Goal: Task Accomplishment & Management: Manage account settings

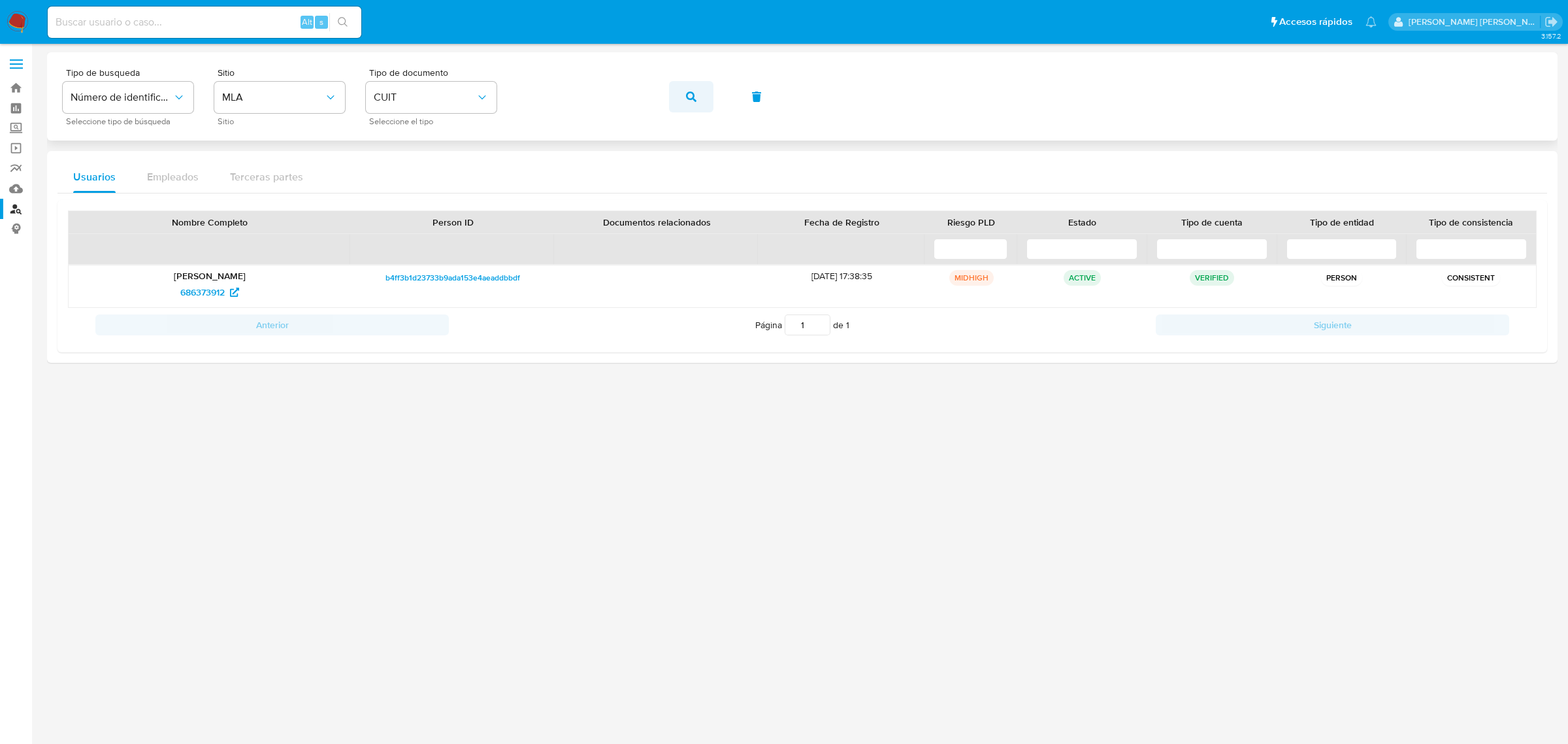
click at [693, 97] on icon "button" at bounding box center [691, 97] width 10 height 10
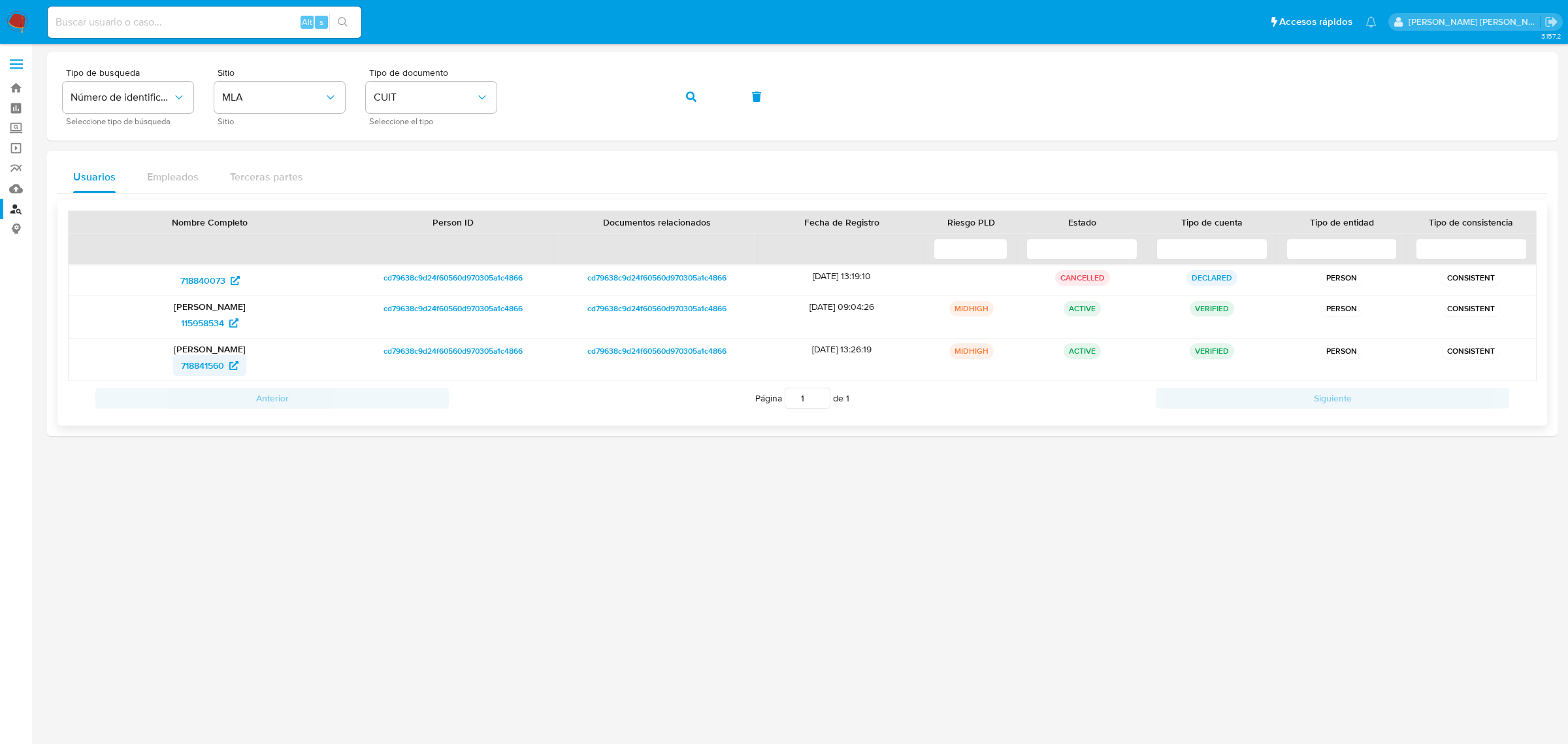
click at [210, 371] on span "718841560" at bounding box center [203, 365] width 43 height 21
click at [688, 97] on icon "button" at bounding box center [691, 97] width 10 height 10
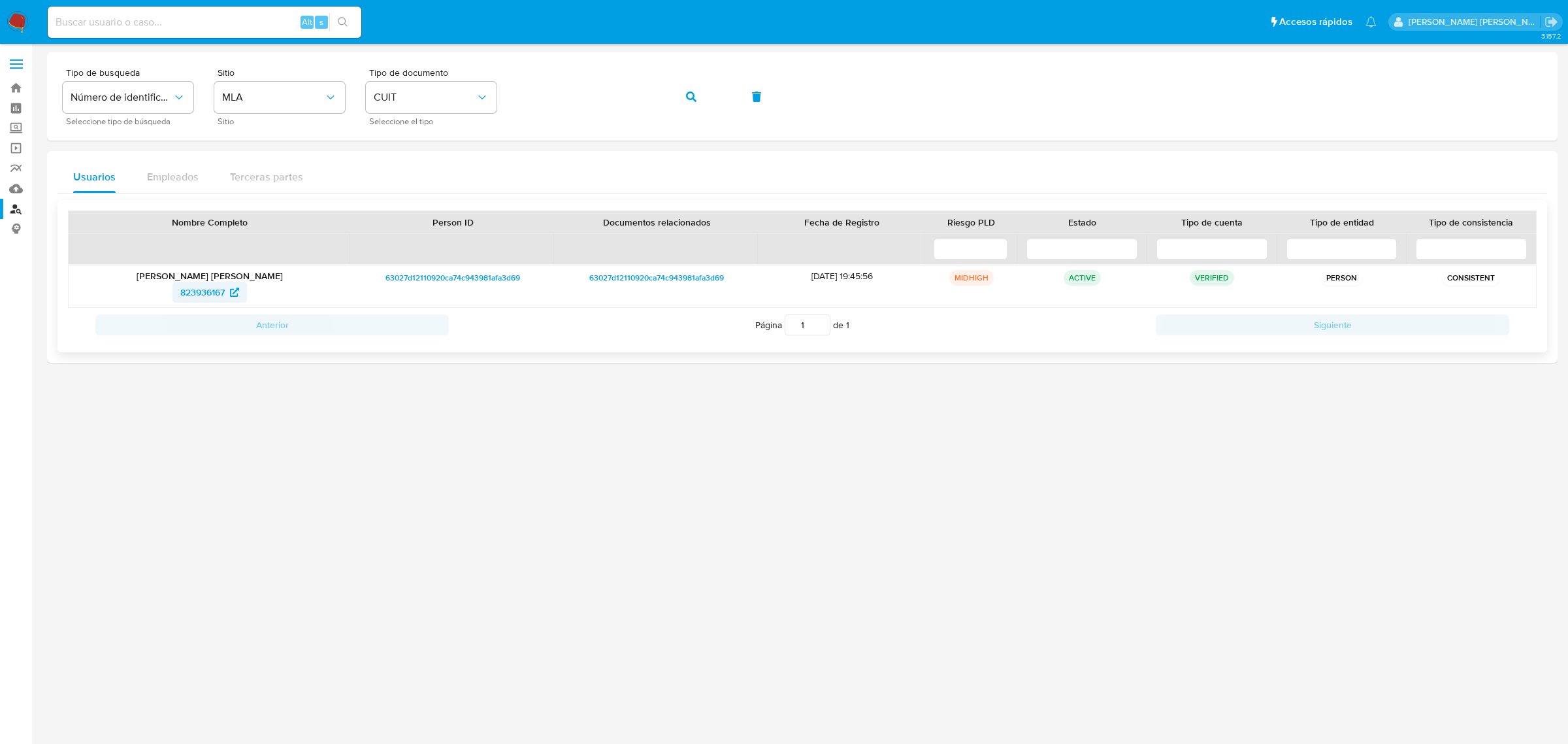
click at [209, 291] on span "823936167" at bounding box center [203, 292] width 45 height 21
click at [688, 100] on icon "button" at bounding box center [691, 97] width 10 height 10
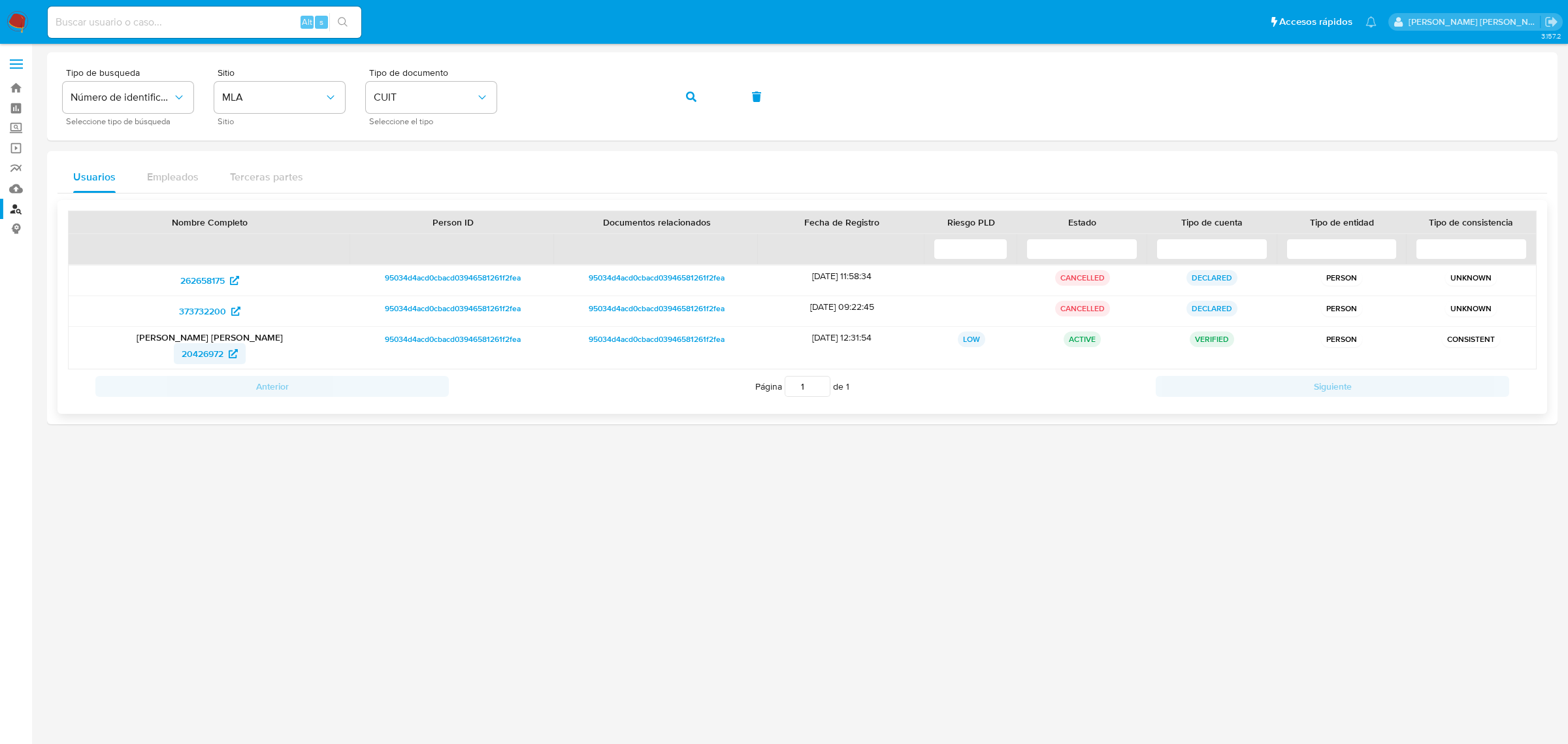
click at [208, 351] on span "20426972" at bounding box center [202, 353] width 42 height 21
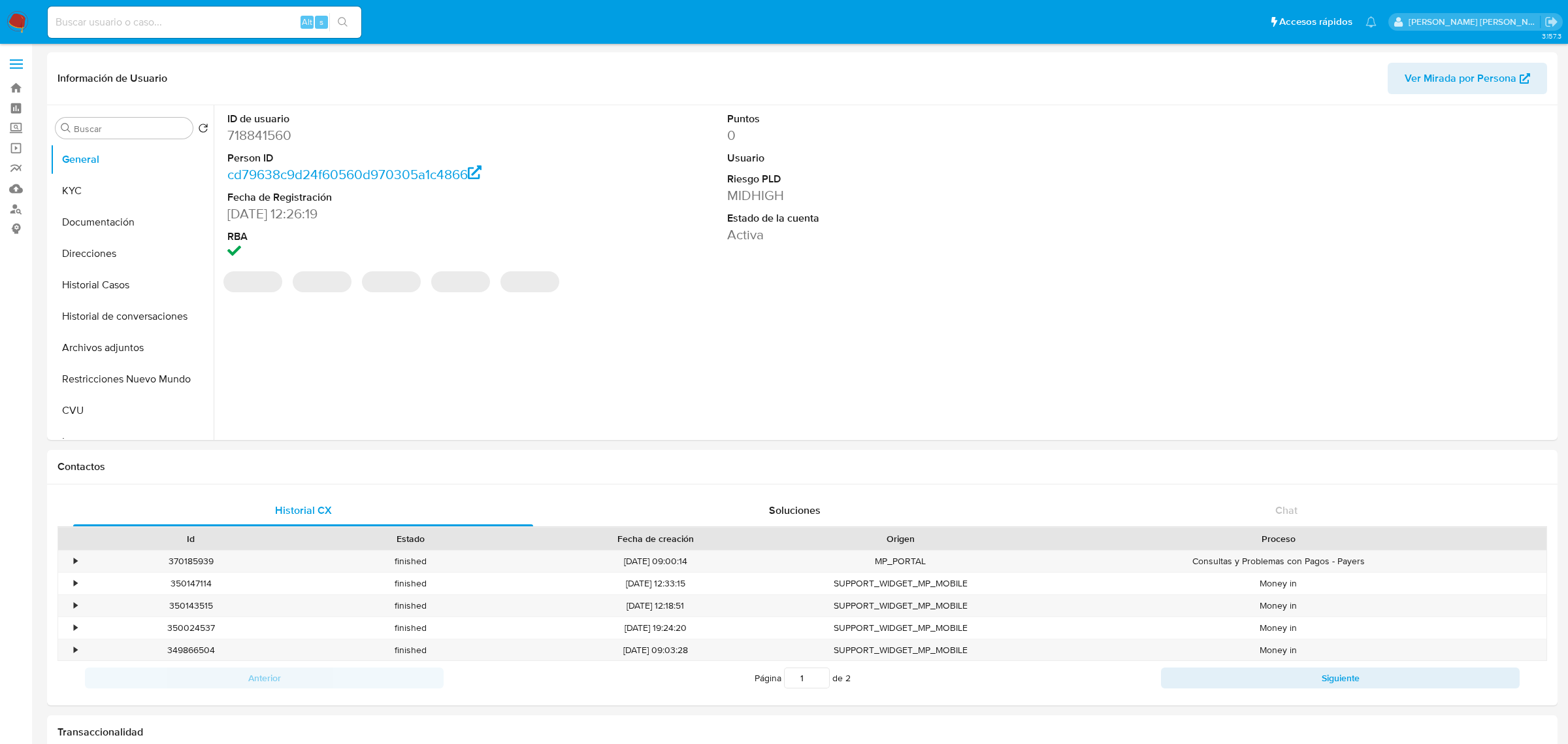
select select "10"
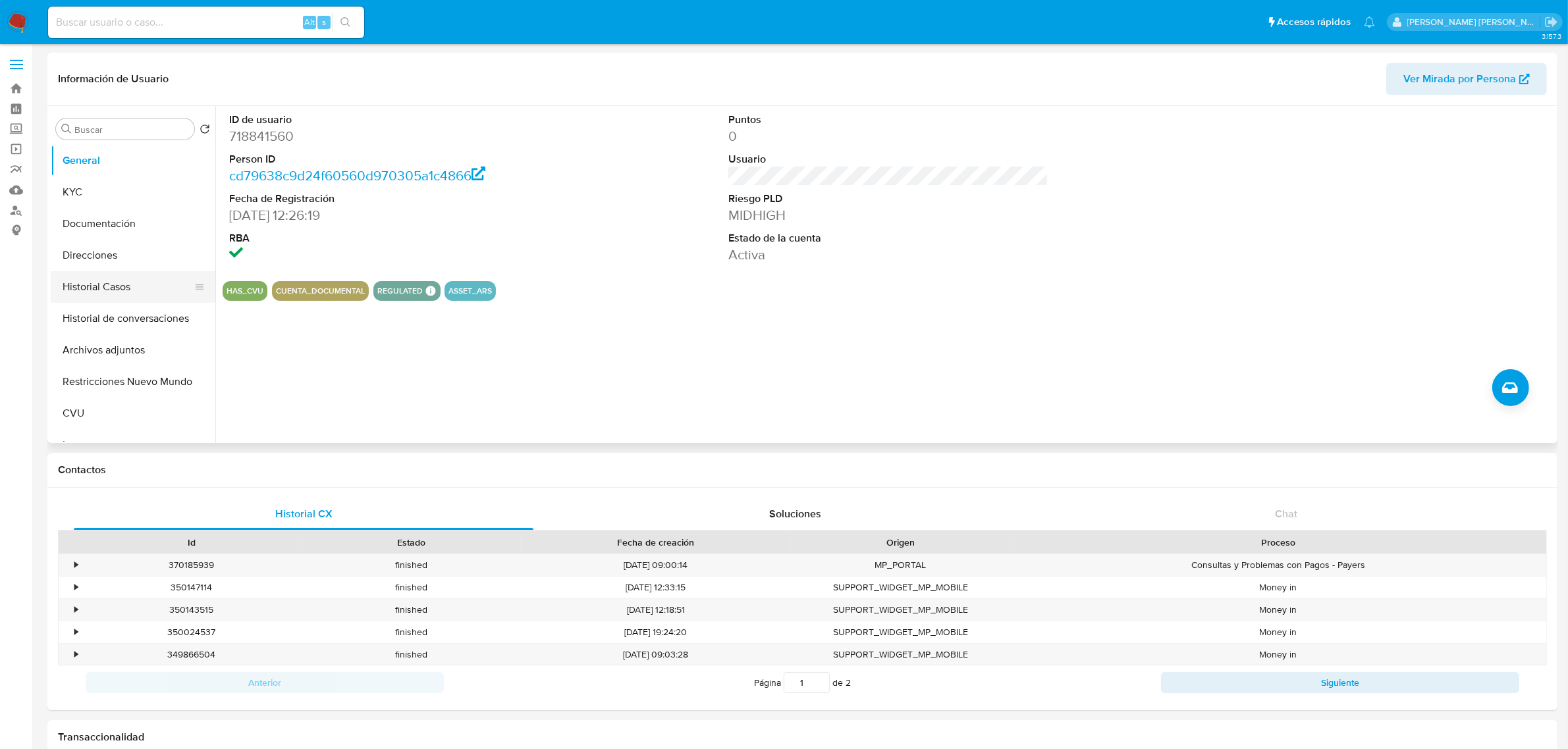
click at [76, 275] on button "Historial Casos" at bounding box center [127, 286] width 154 height 31
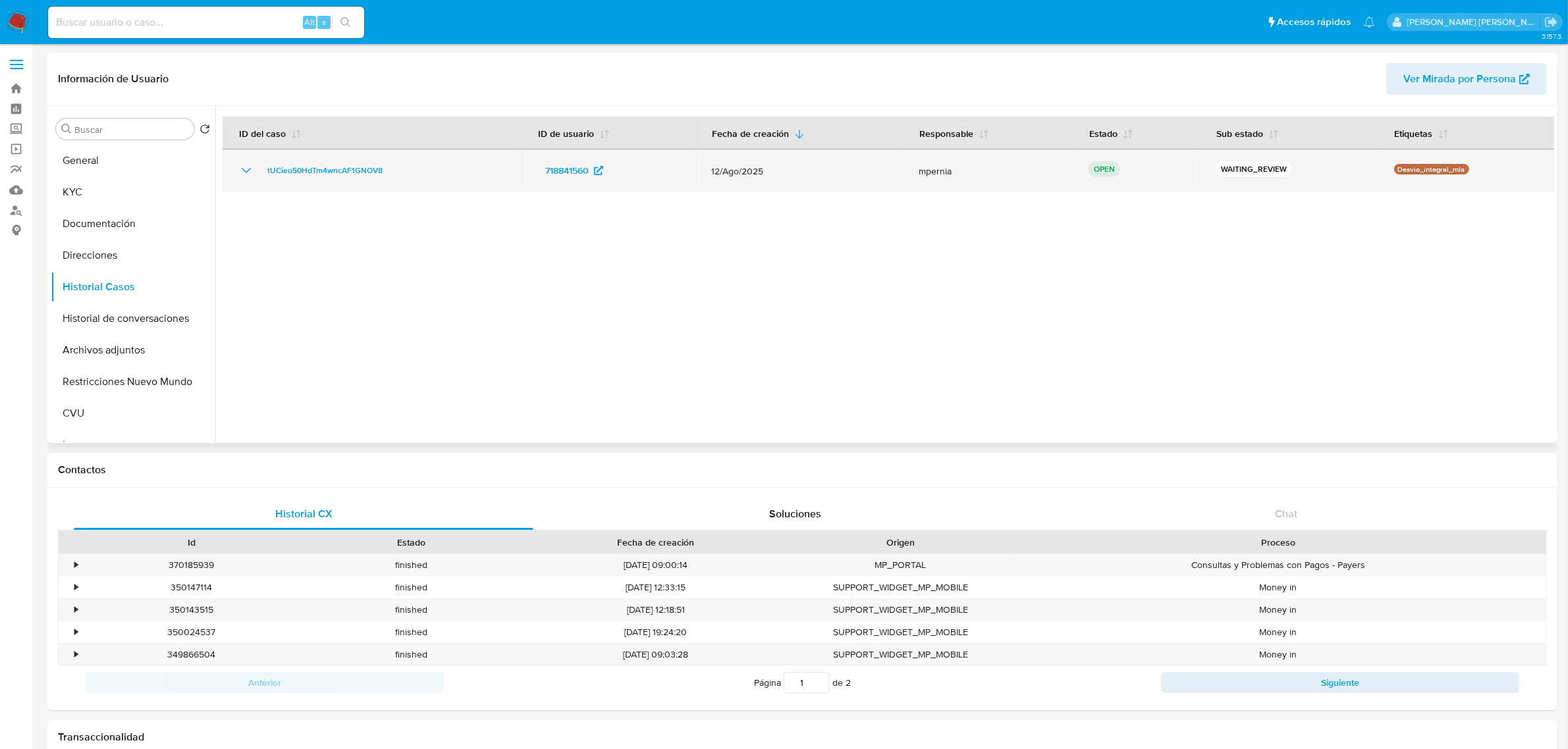
drag, startPoint x: 396, startPoint y: 163, endPoint x: 251, endPoint y: 166, distance: 145.0
click at [254, 166] on div "tUCieu50HdTm4wncAF1GNOV8" at bounding box center [372, 171] width 267 height 16
click at [311, 175] on span "tUCieu50HdTm4wncAF1GNOV8" at bounding box center [324, 171] width 115 height 16
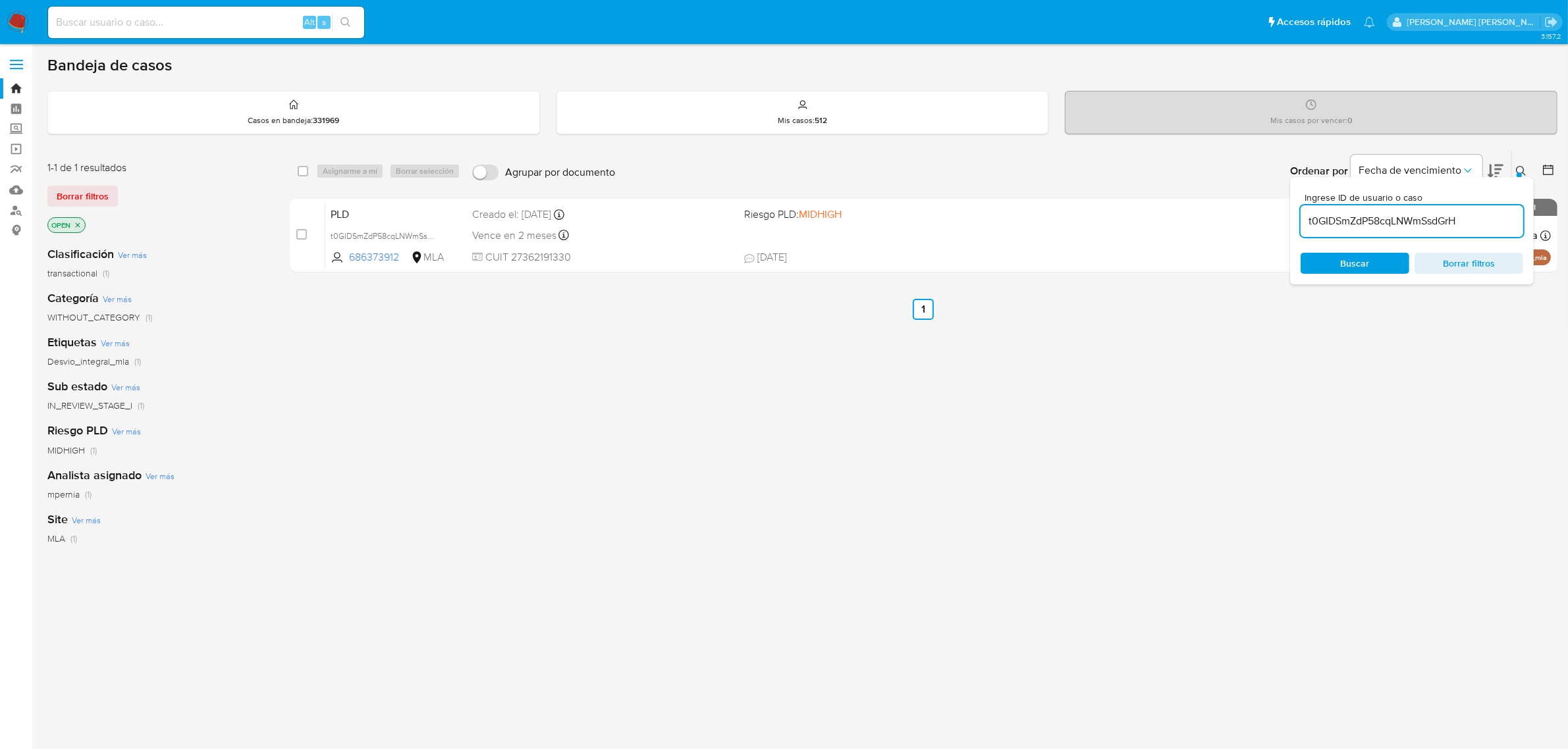
click at [1358, 221] on input "t0GIDSmZdP58cqLNWmSsdGrH" at bounding box center [1411, 220] width 222 height 17
paste input "UCieu50HdTm4wncAF1GNOV8"
type input "tUCieu50HdTm4wncAF1GNOV8"
click at [305, 168] on input "checkbox" at bounding box center [303, 171] width 10 height 10
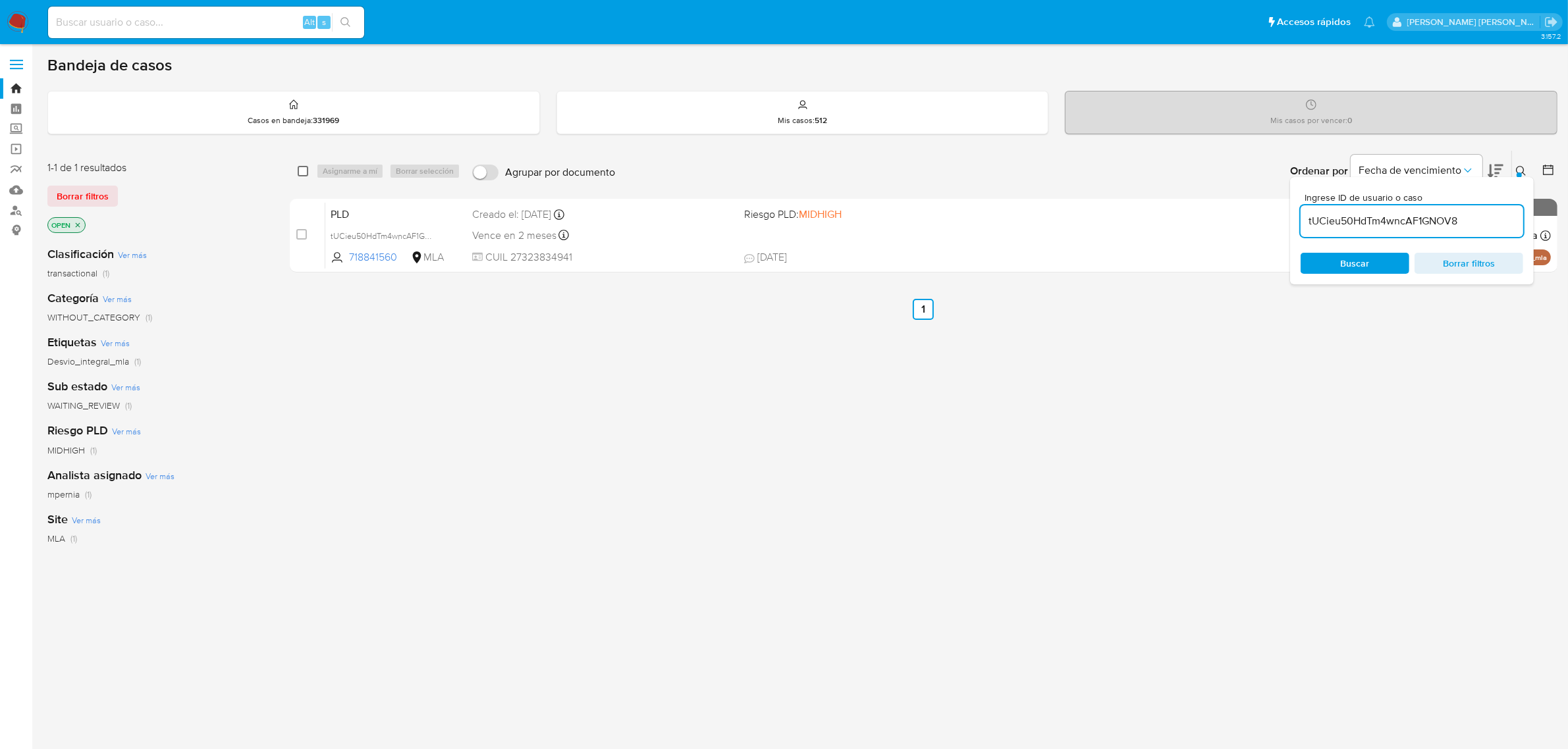
checkbox input "true"
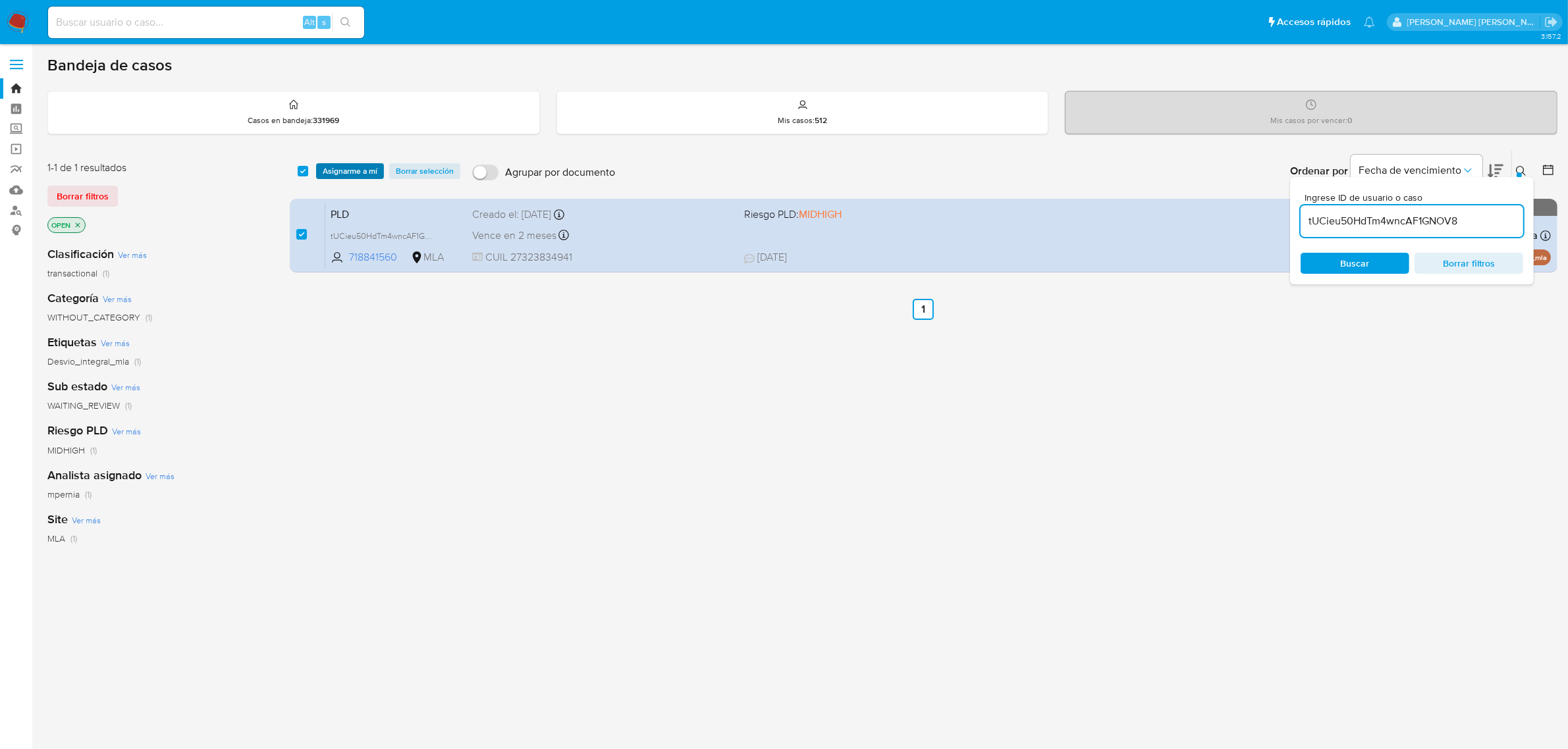
click at [330, 175] on span "Asignarme a mí" at bounding box center [350, 171] width 55 height 13
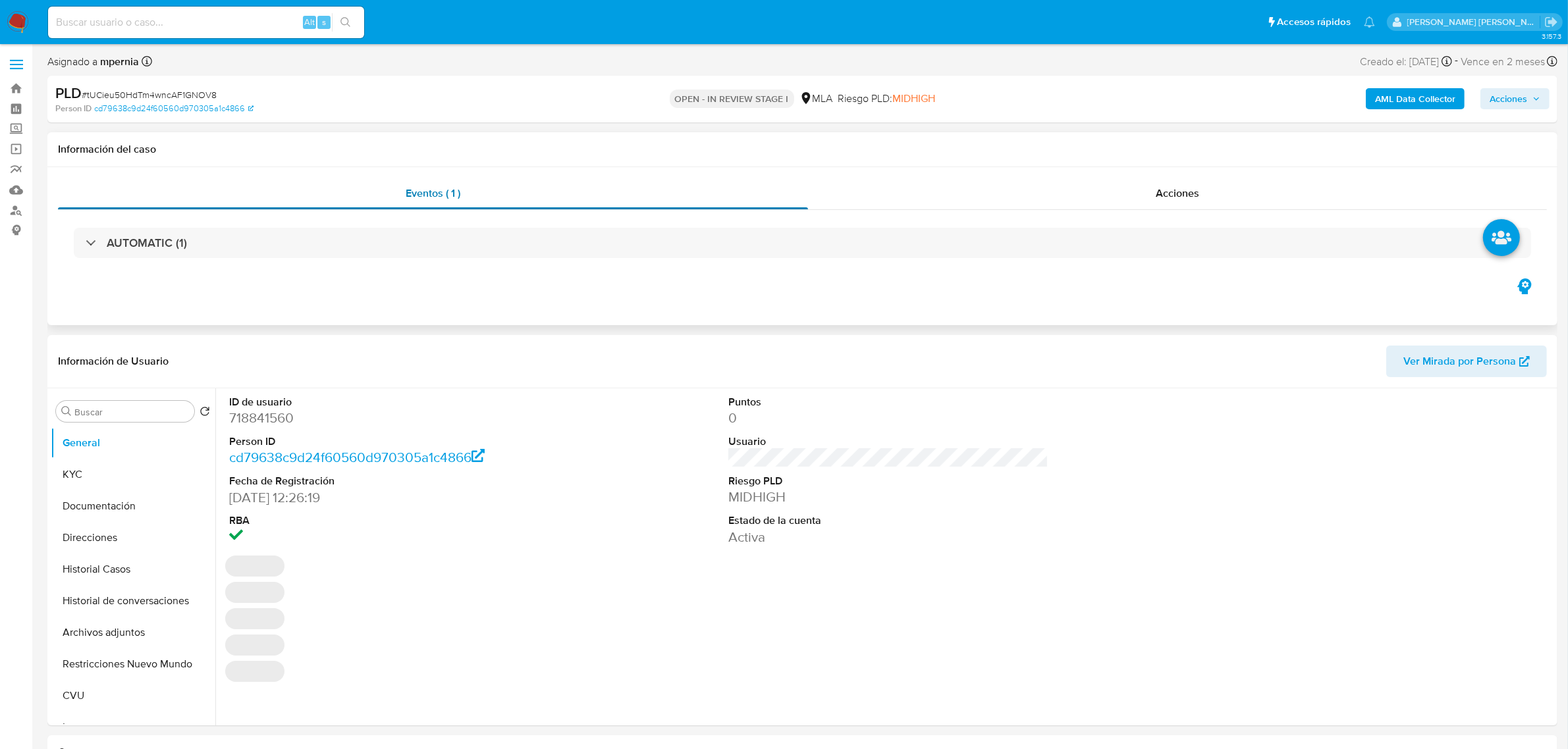
select select "10"
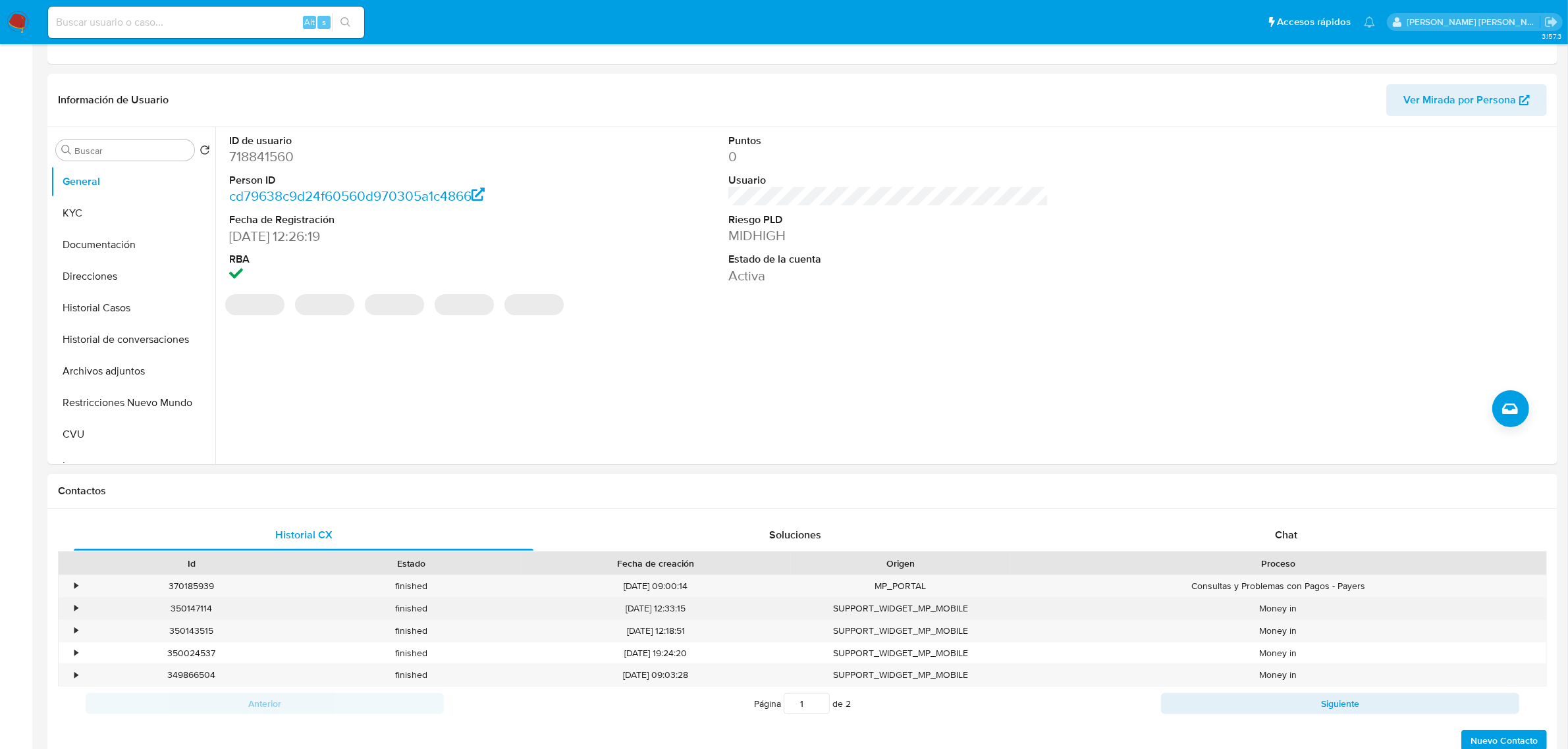
scroll to position [329, 0]
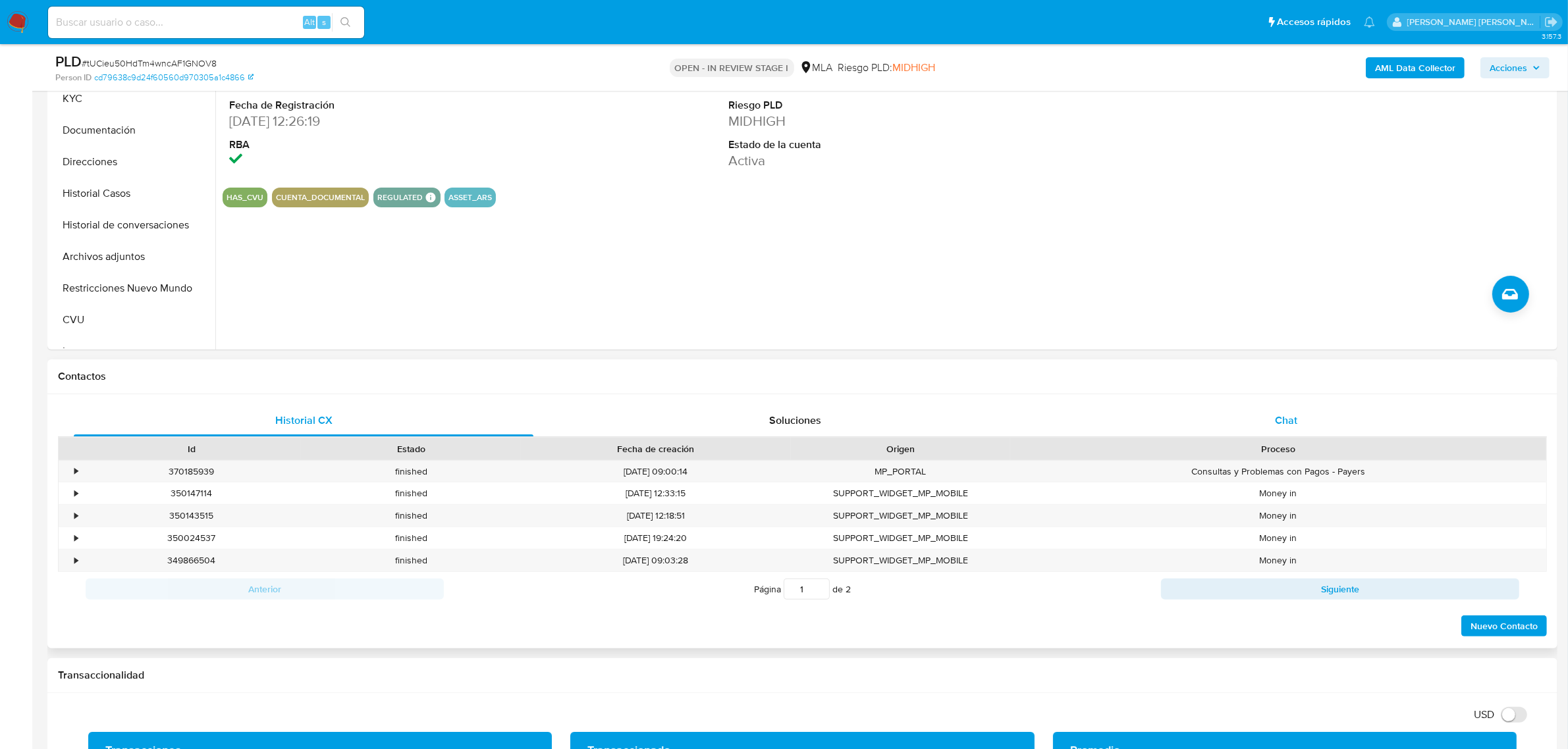
click at [1265, 418] on div "Chat" at bounding box center [1285, 420] width 460 height 31
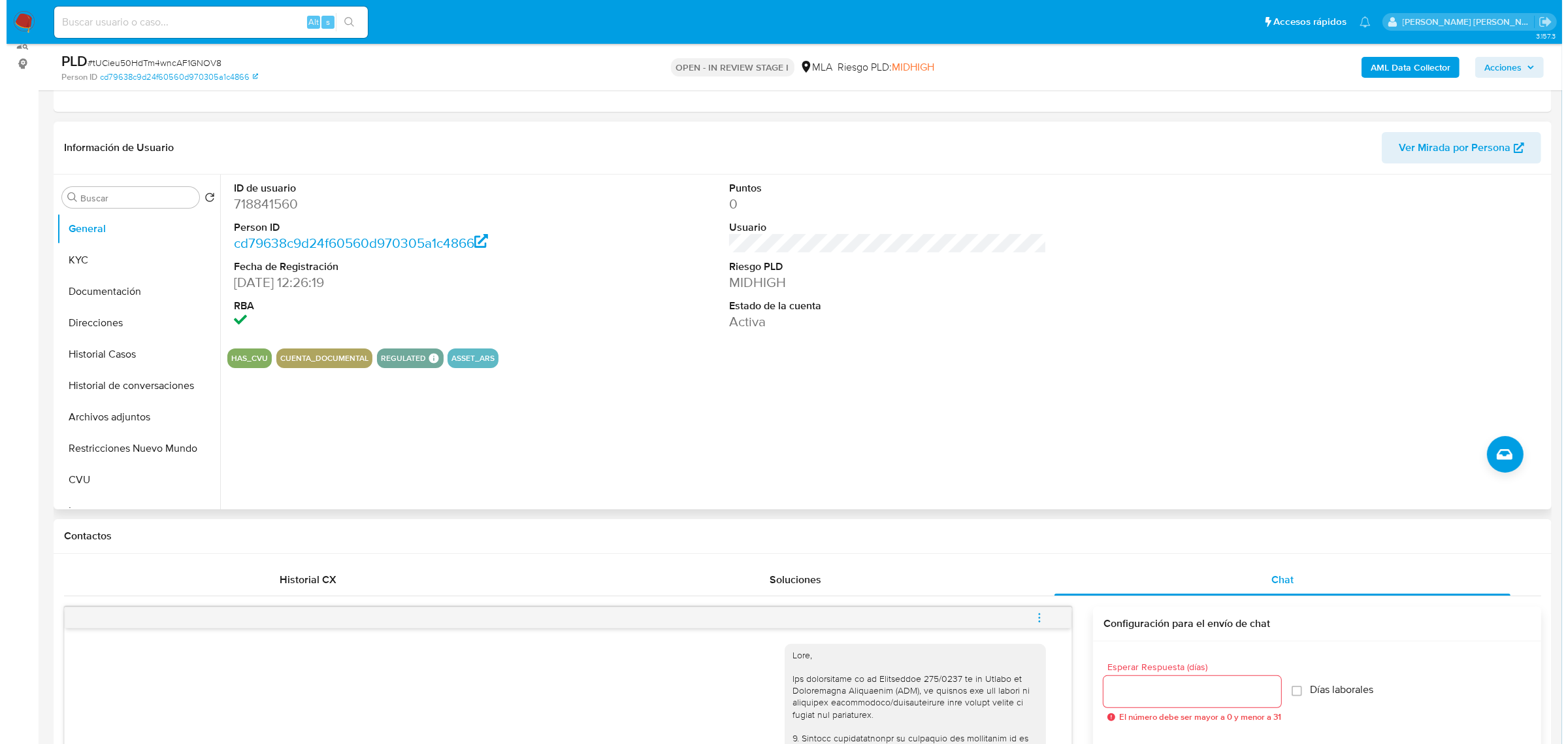
scroll to position [163, 0]
click at [78, 295] on button "Documentación" at bounding box center [126, 292] width 153 height 31
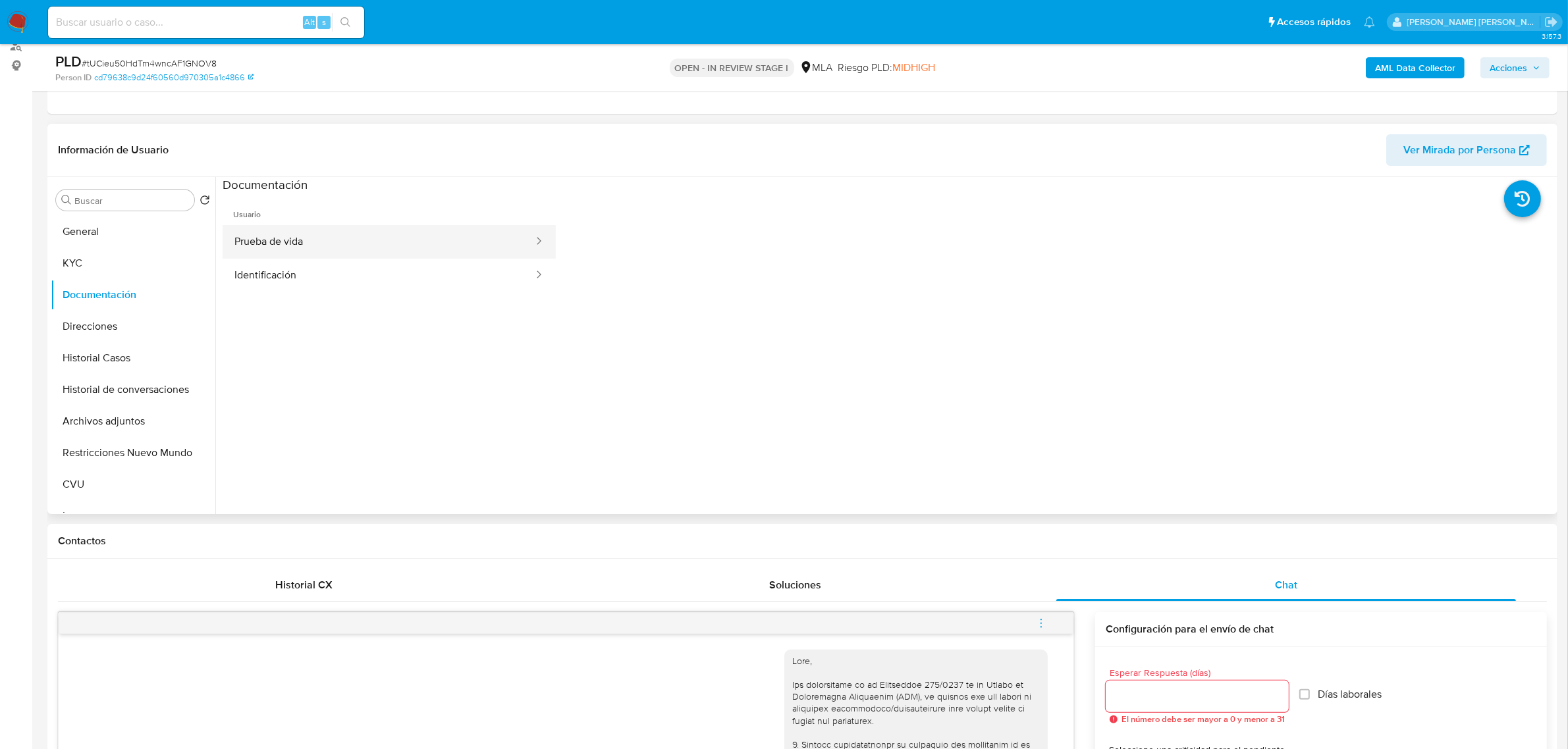
click at [248, 244] on button "Prueba de vida" at bounding box center [378, 242] width 312 height 34
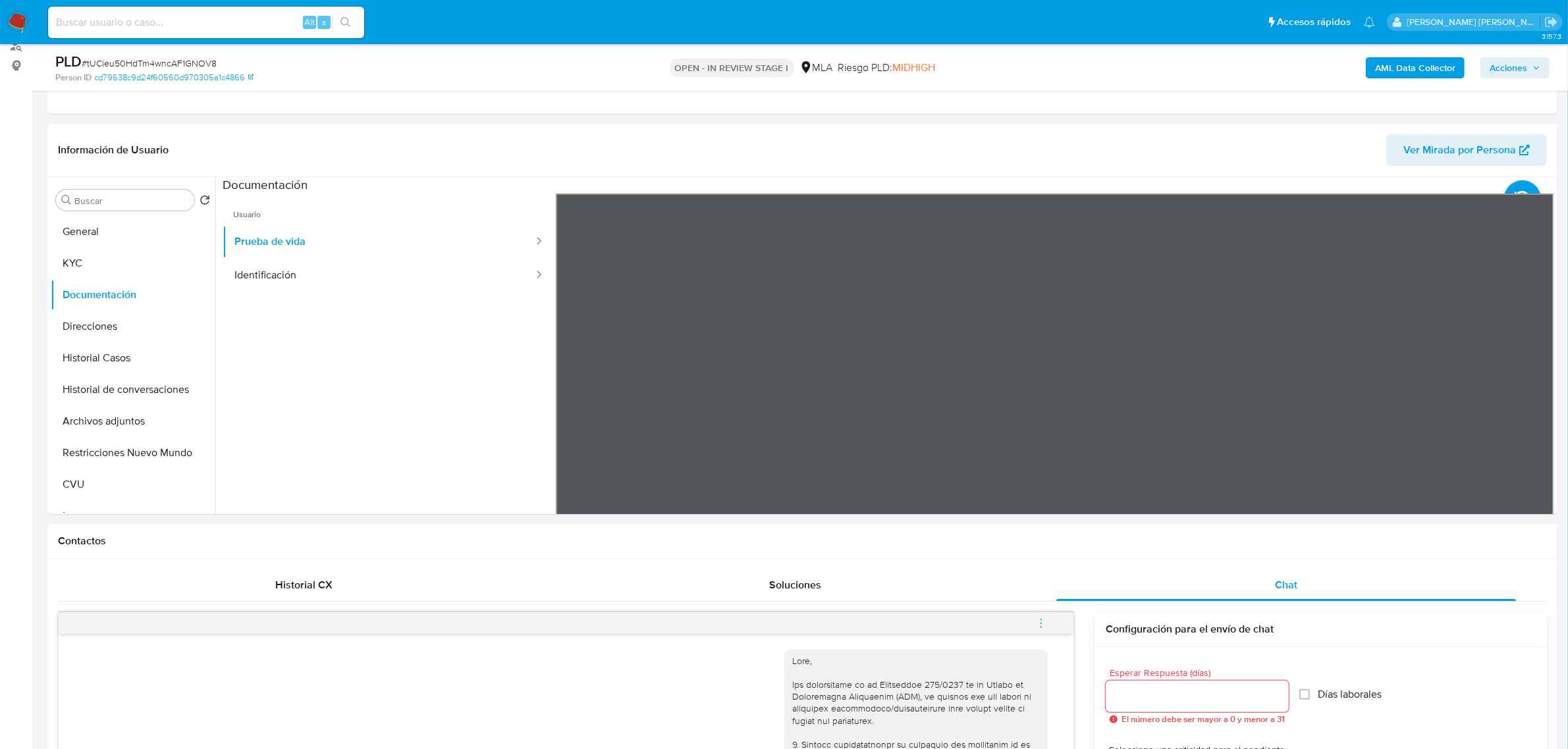
click at [1409, 64] on b "AML Data Collector" at bounding box center [1415, 68] width 80 height 21
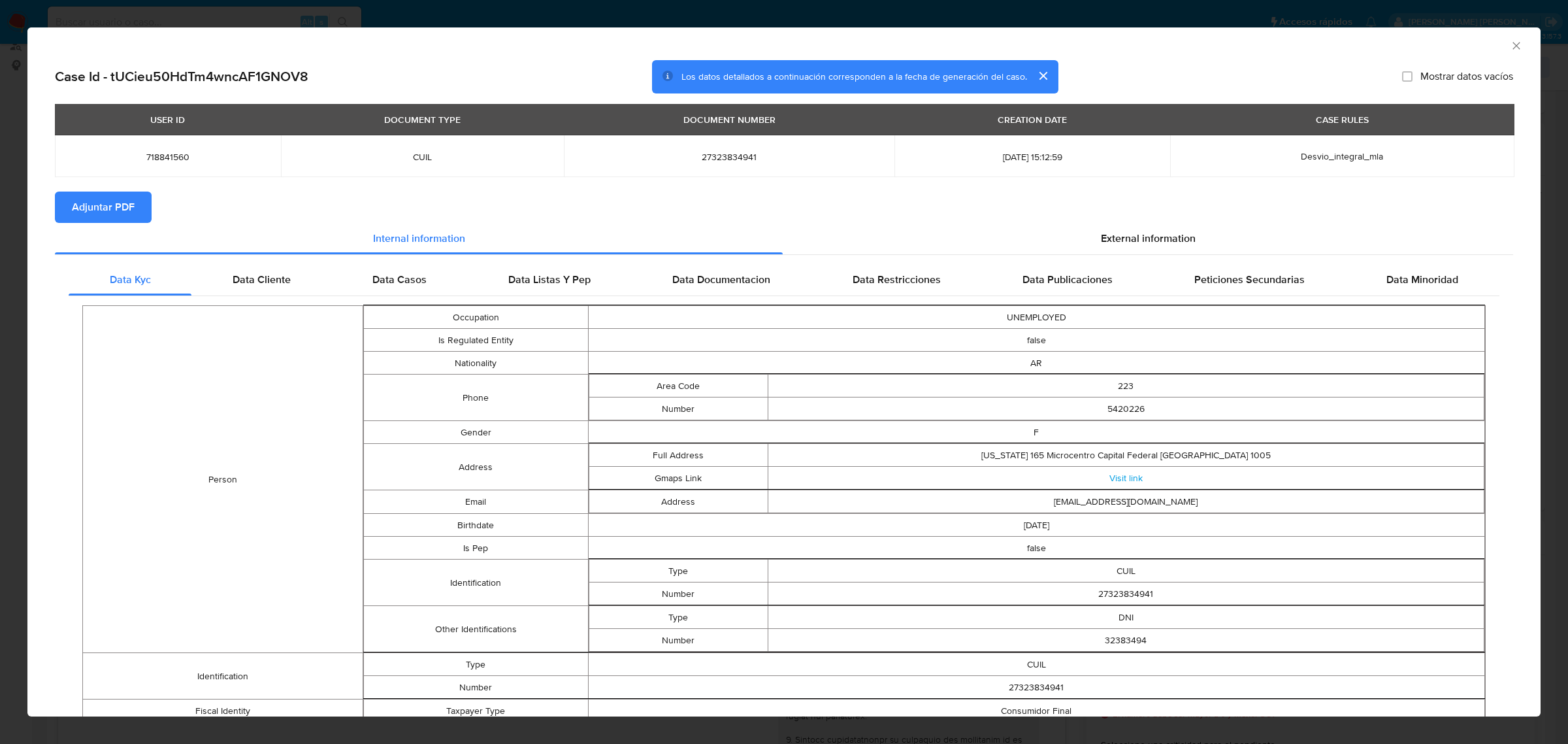
click at [109, 209] on span "Adjuntar PDF" at bounding box center [103, 207] width 63 height 29
click at [1133, 242] on span "External information" at bounding box center [1148, 238] width 95 height 15
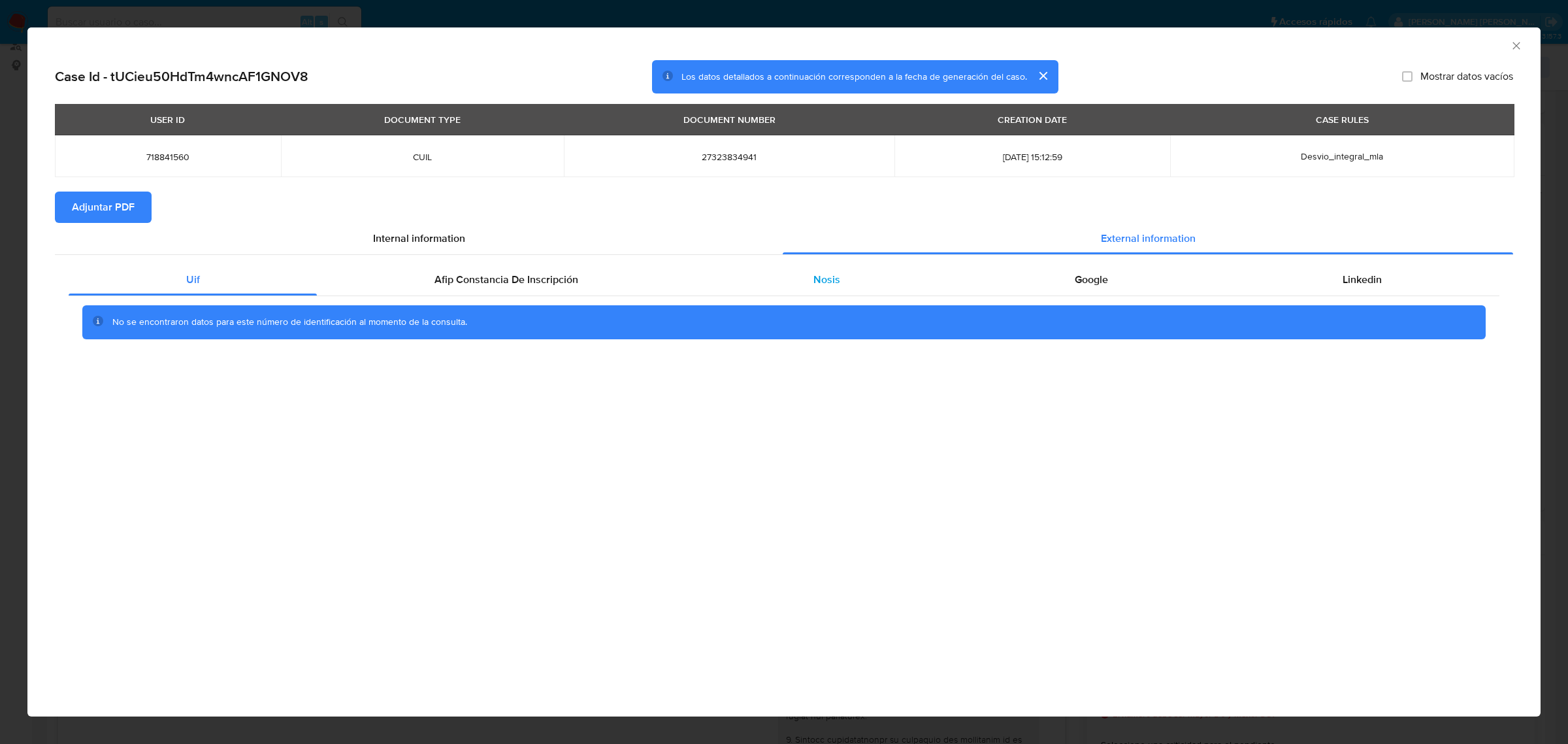
click at [817, 279] on span "Nosis" at bounding box center [827, 279] width 27 height 15
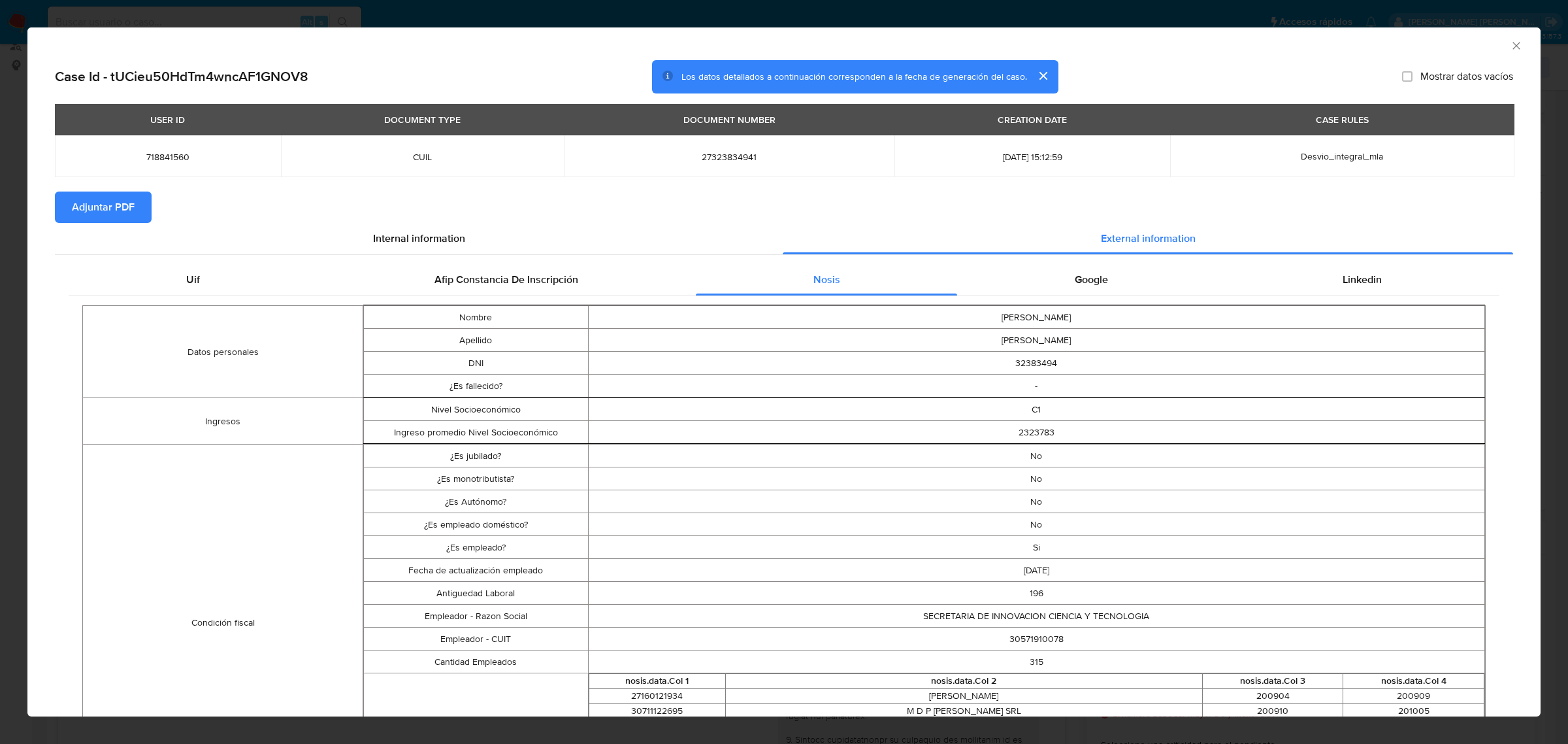
click at [1043, 642] on td "30571910078" at bounding box center [1036, 639] width 897 height 23
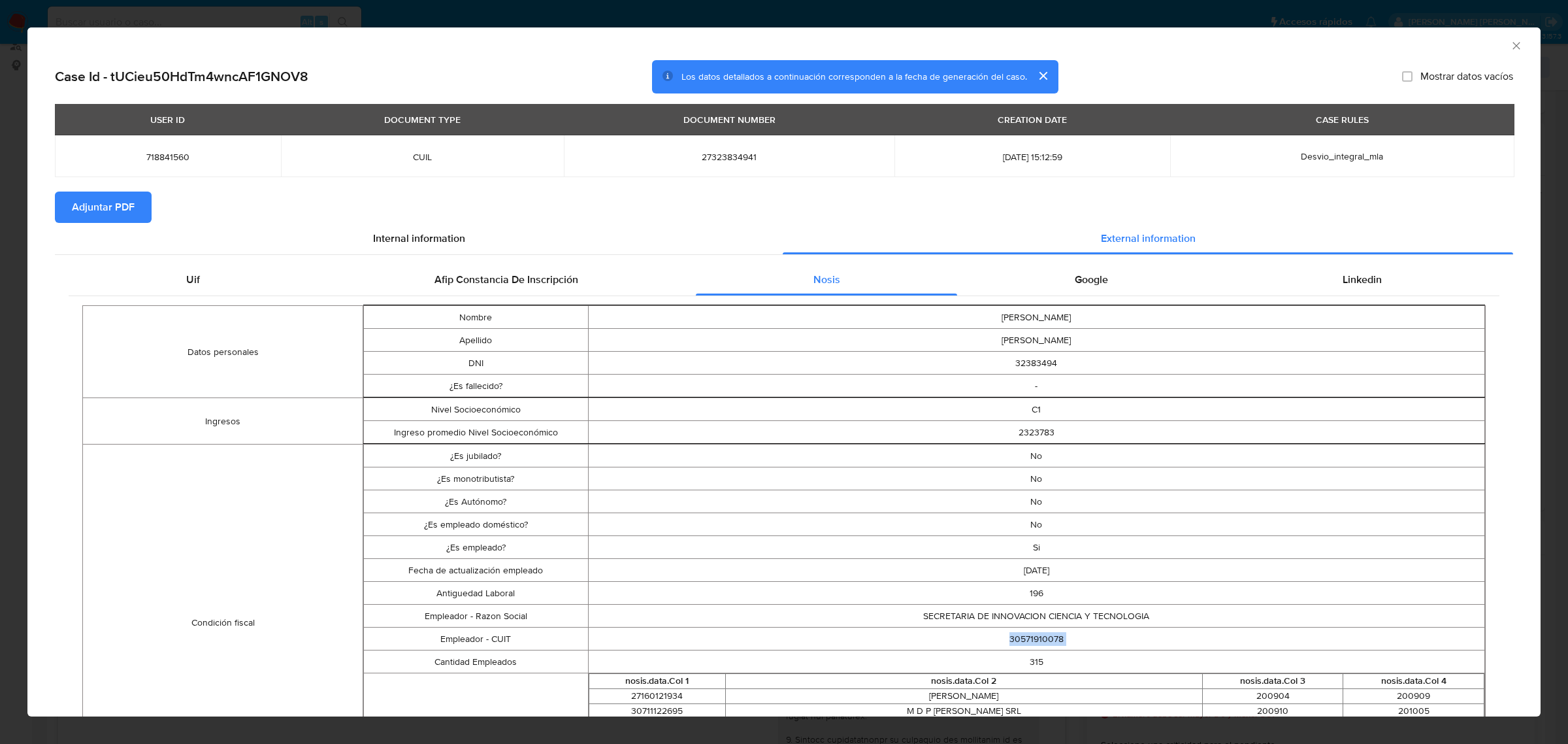
click at [1043, 642] on td "30571910078" at bounding box center [1036, 639] width 897 height 23
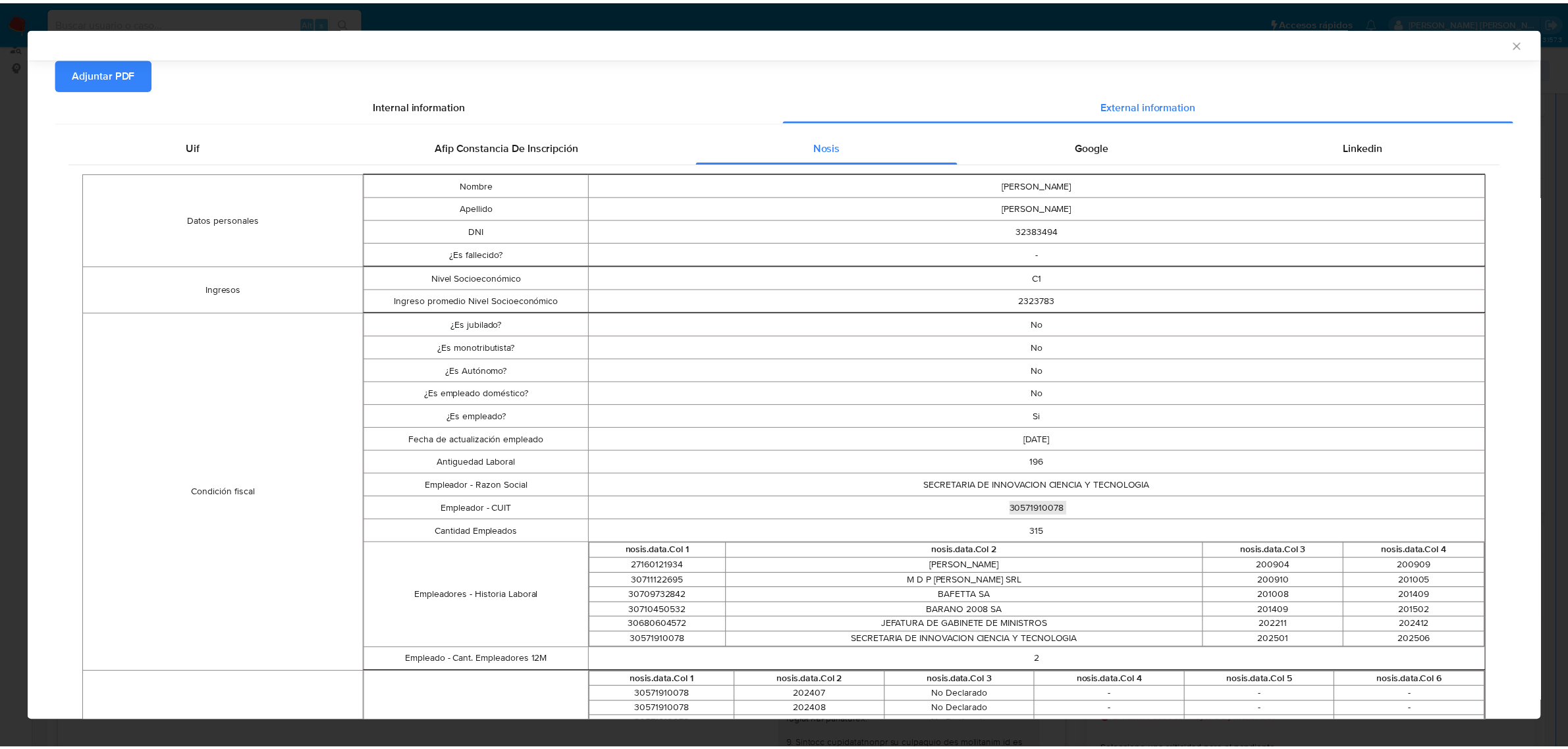
scroll to position [244, 0]
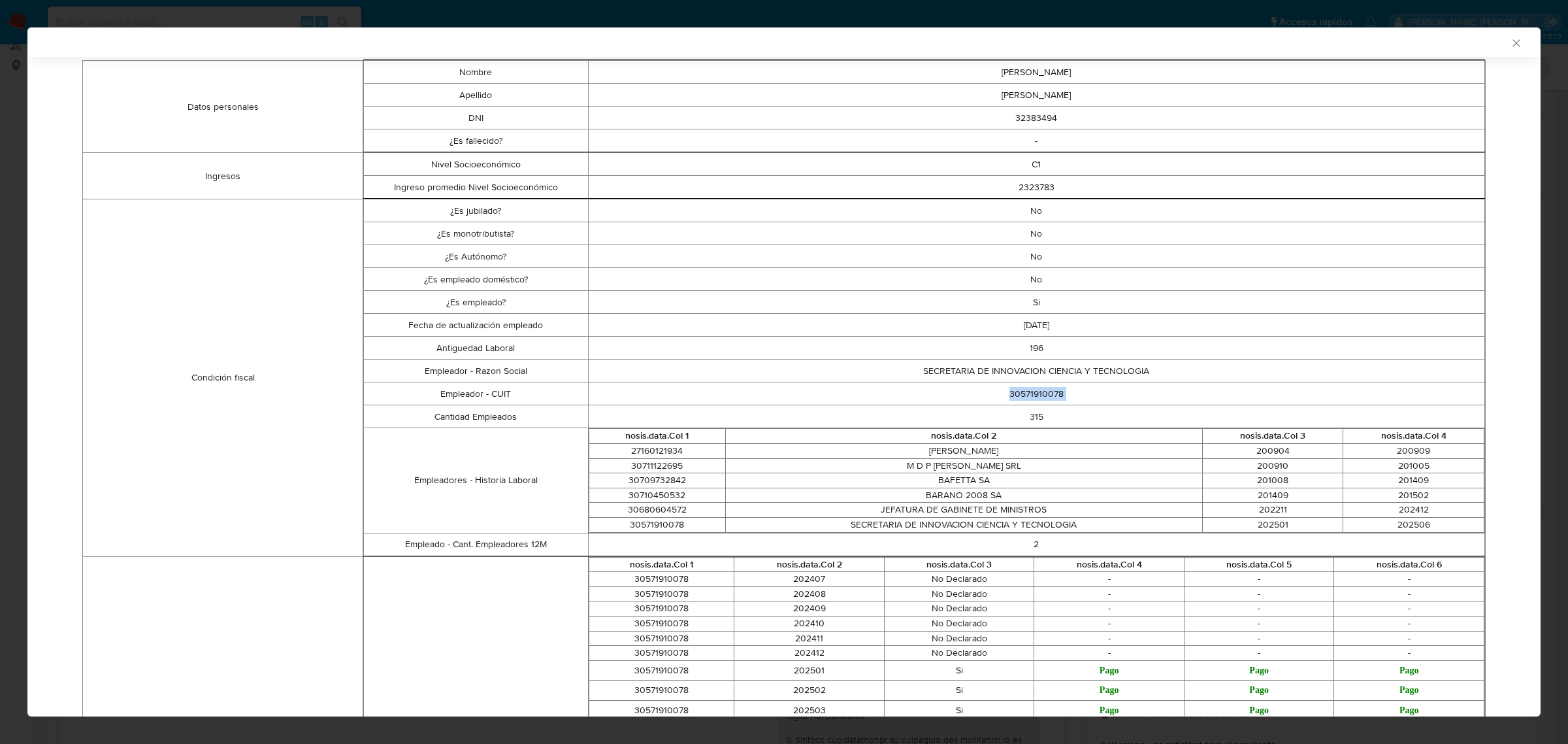
click at [1510, 46] on icon "Cerrar ventana" at bounding box center [1516, 43] width 13 height 13
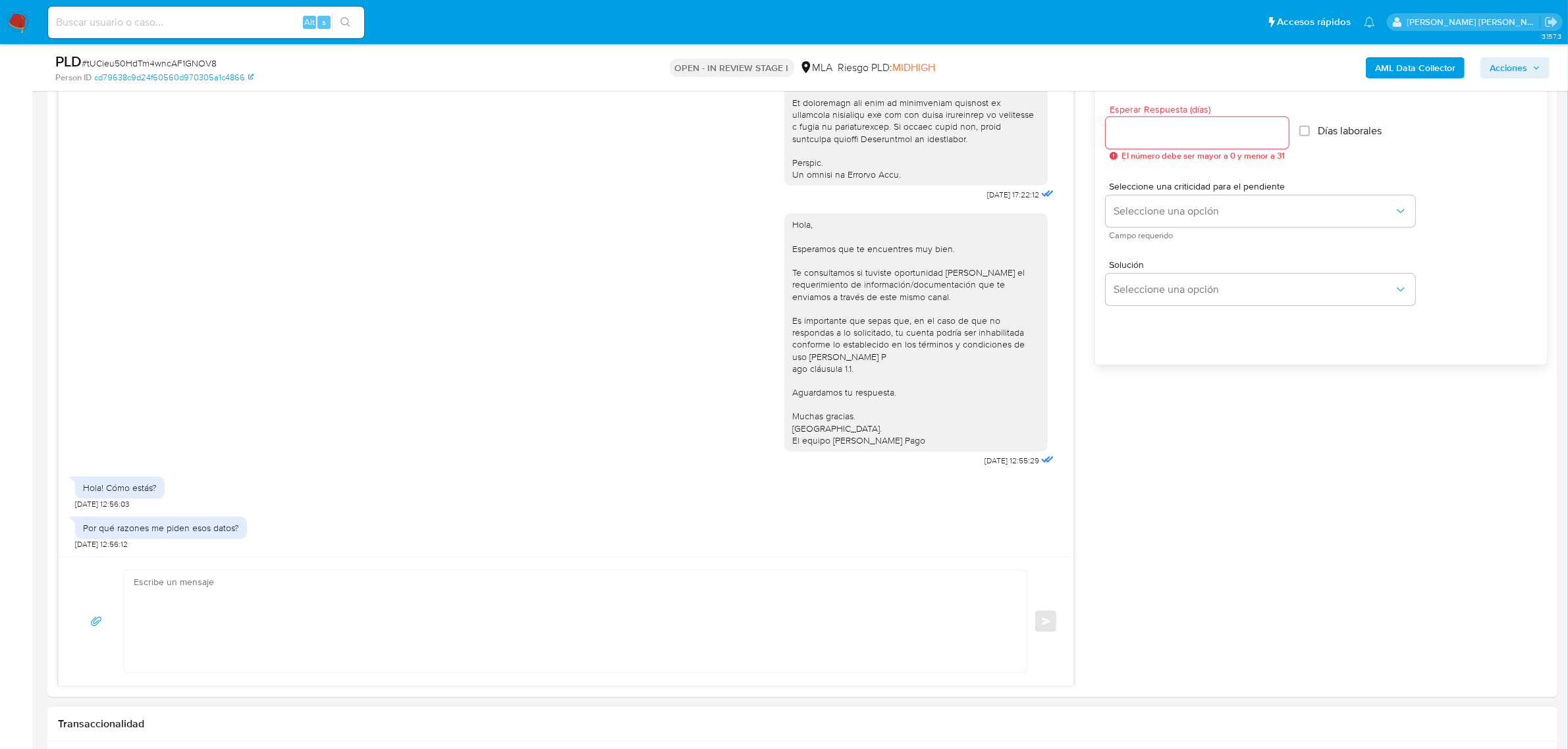
scroll to position [987, 0]
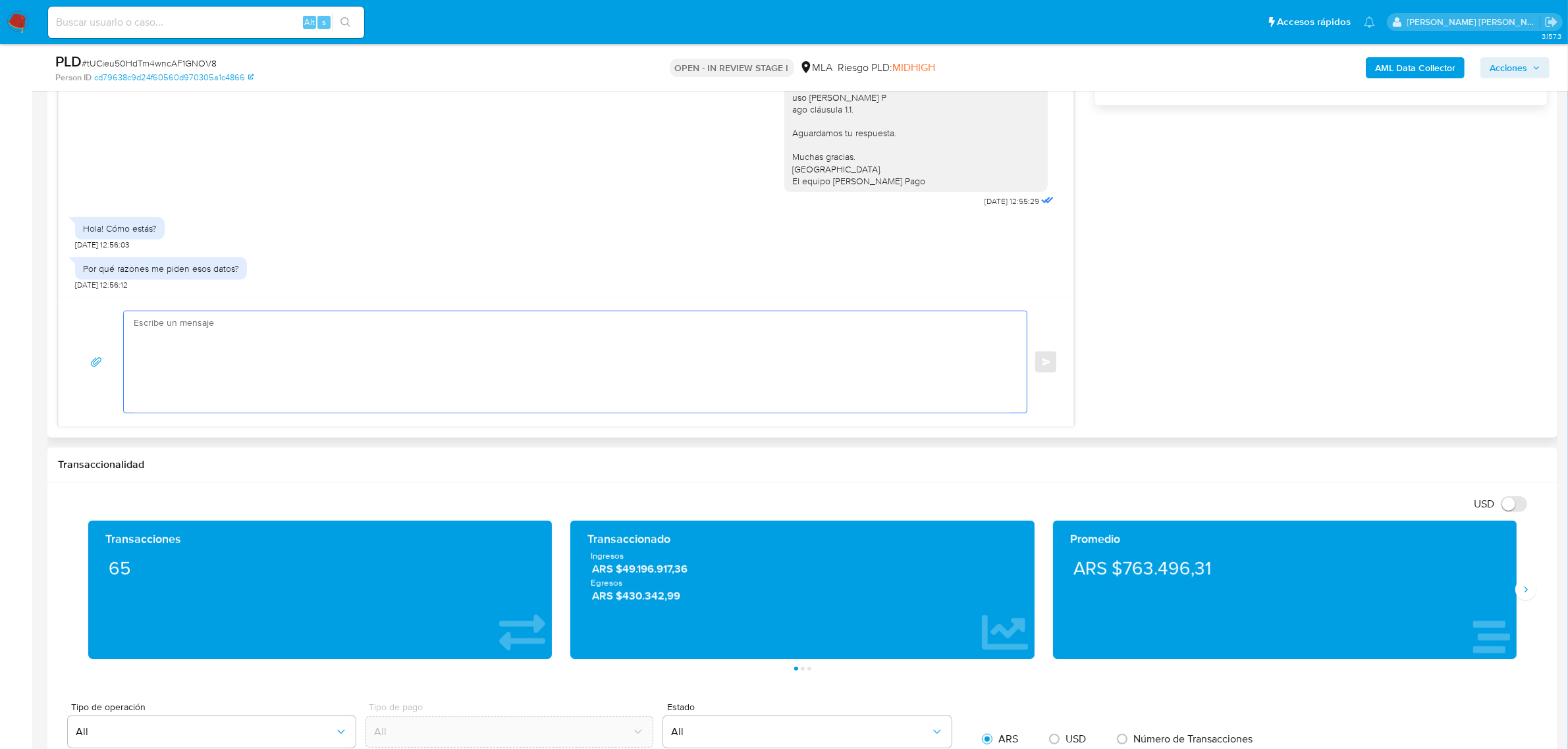
click at [172, 327] on textarea at bounding box center [571, 362] width 877 height 101
paste textarea "Hola XXX, ¡Gracias por tu respuesta! Queremos asegurarte que la información y d…"
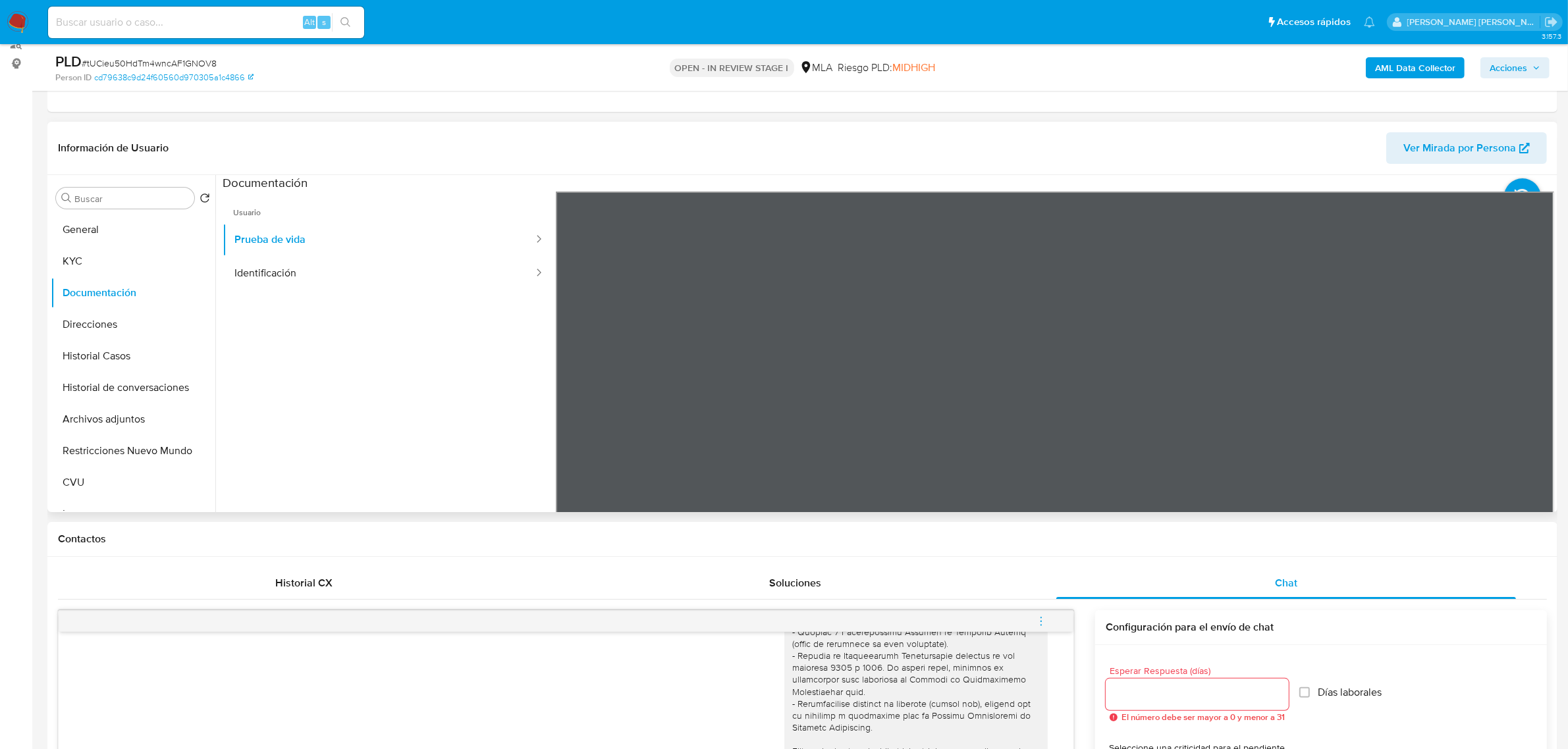
scroll to position [164, 0]
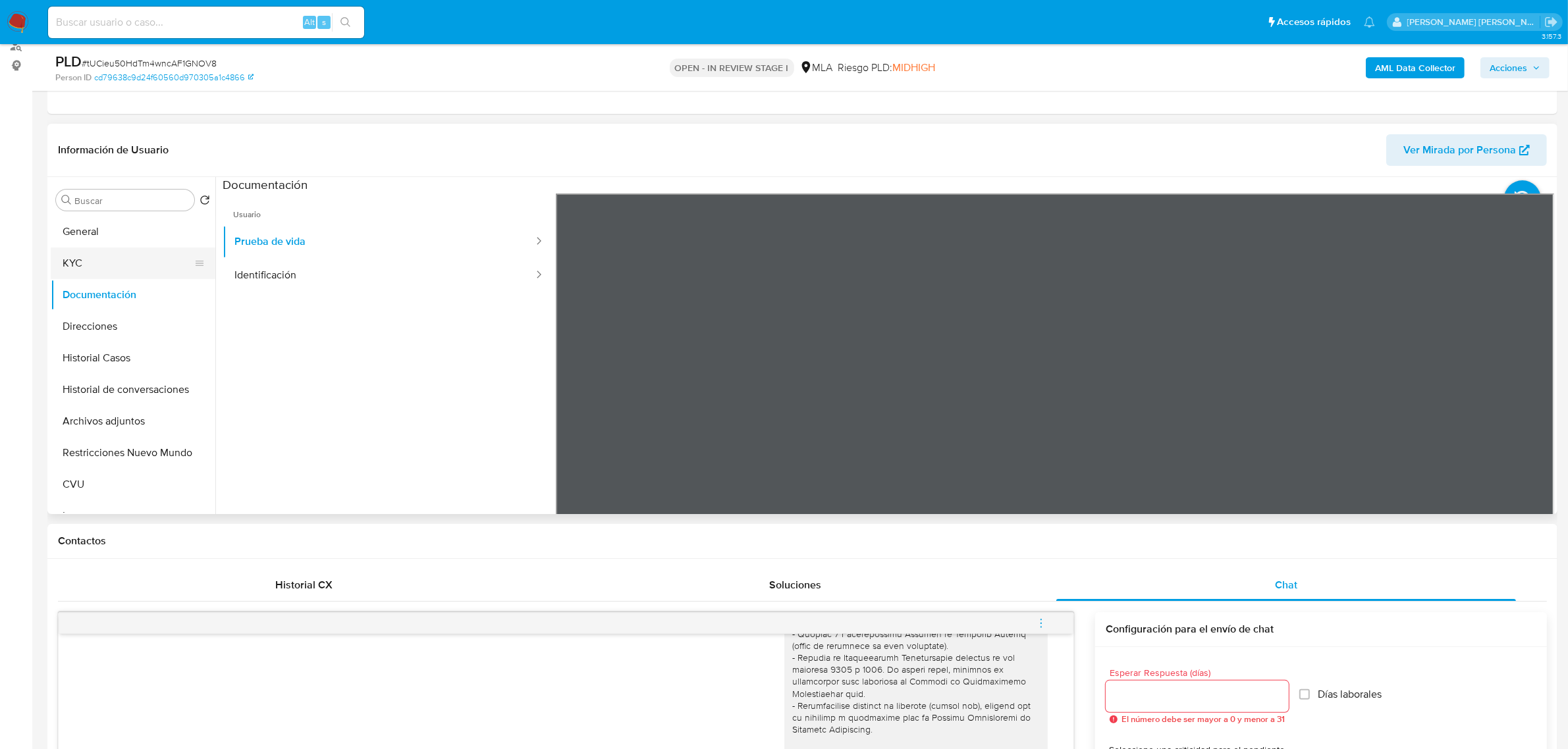
click at [74, 258] on button "KYC" at bounding box center [127, 263] width 154 height 31
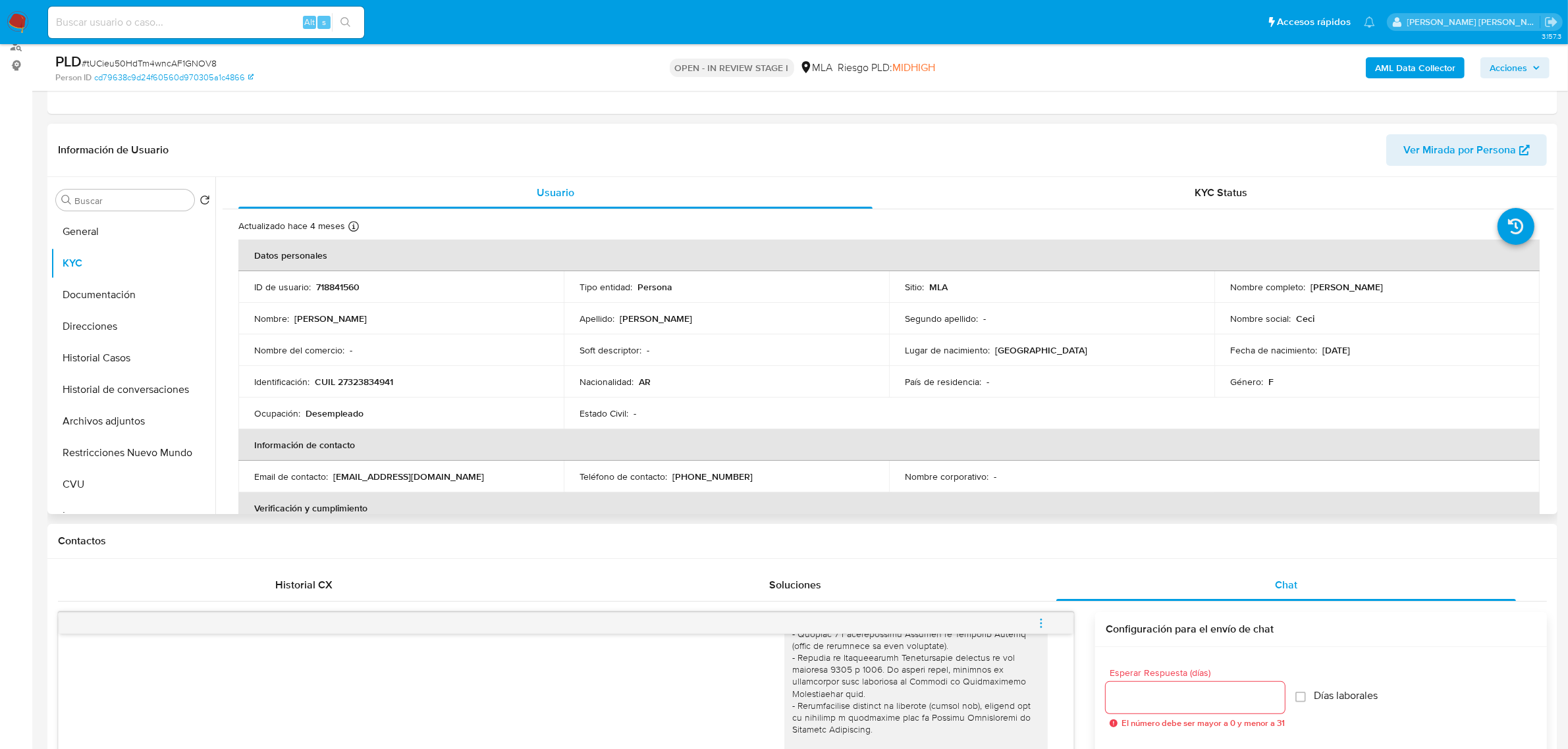
drag, startPoint x: 1314, startPoint y: 287, endPoint x: 1365, endPoint y: 290, distance: 51.1
click at [1365, 290] on p "Cecilia Andrea Taraborrelli" at bounding box center [1347, 286] width 72 height 12
copy p "Cecilia Andrea"
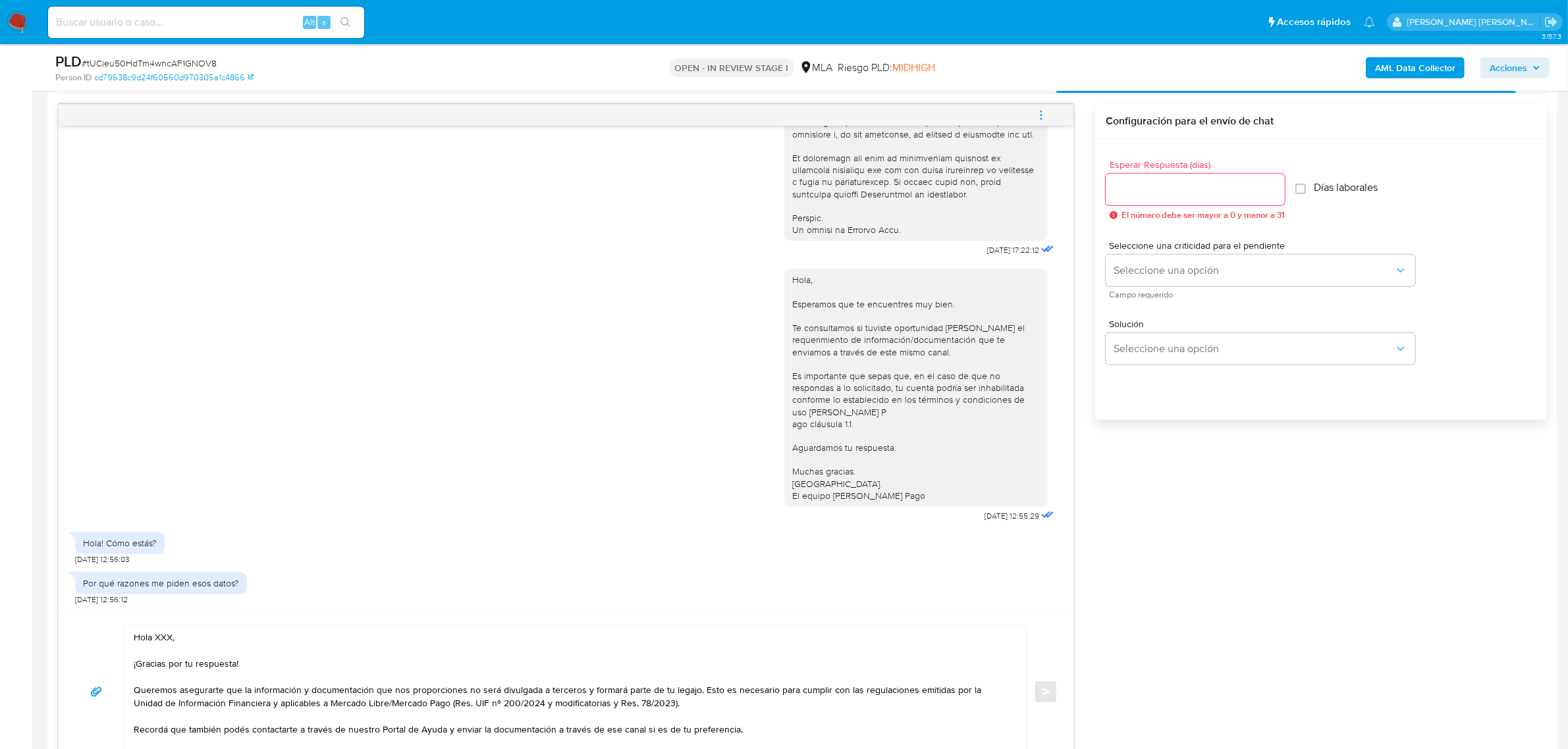
scroll to position [905, 0]
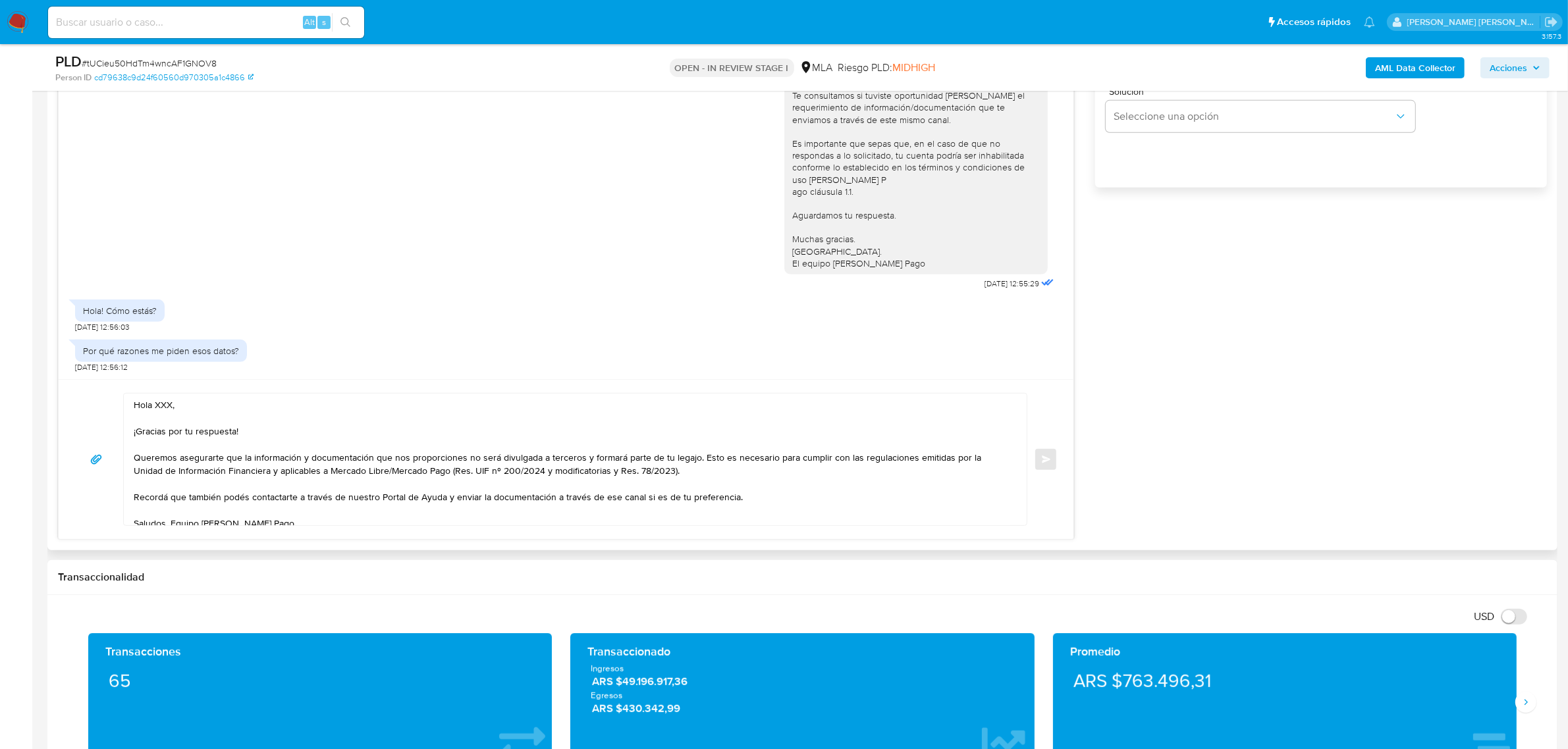
click at [166, 411] on textarea "Hola XXX, ¡Gracias por tu respuesta! Queremos asegurarte que la información y d…" at bounding box center [571, 459] width 877 height 132
paste textarea "Cecilia Andrea"
drag, startPoint x: 718, startPoint y: 461, endPoint x: 129, endPoint y: 459, distance: 589.0
click at [129, 459] on div "Hola Cecilia Andrea, ¡Gracias por tu respuesta! Queremos asegurarte que la info…" at bounding box center [571, 459] width 896 height 132
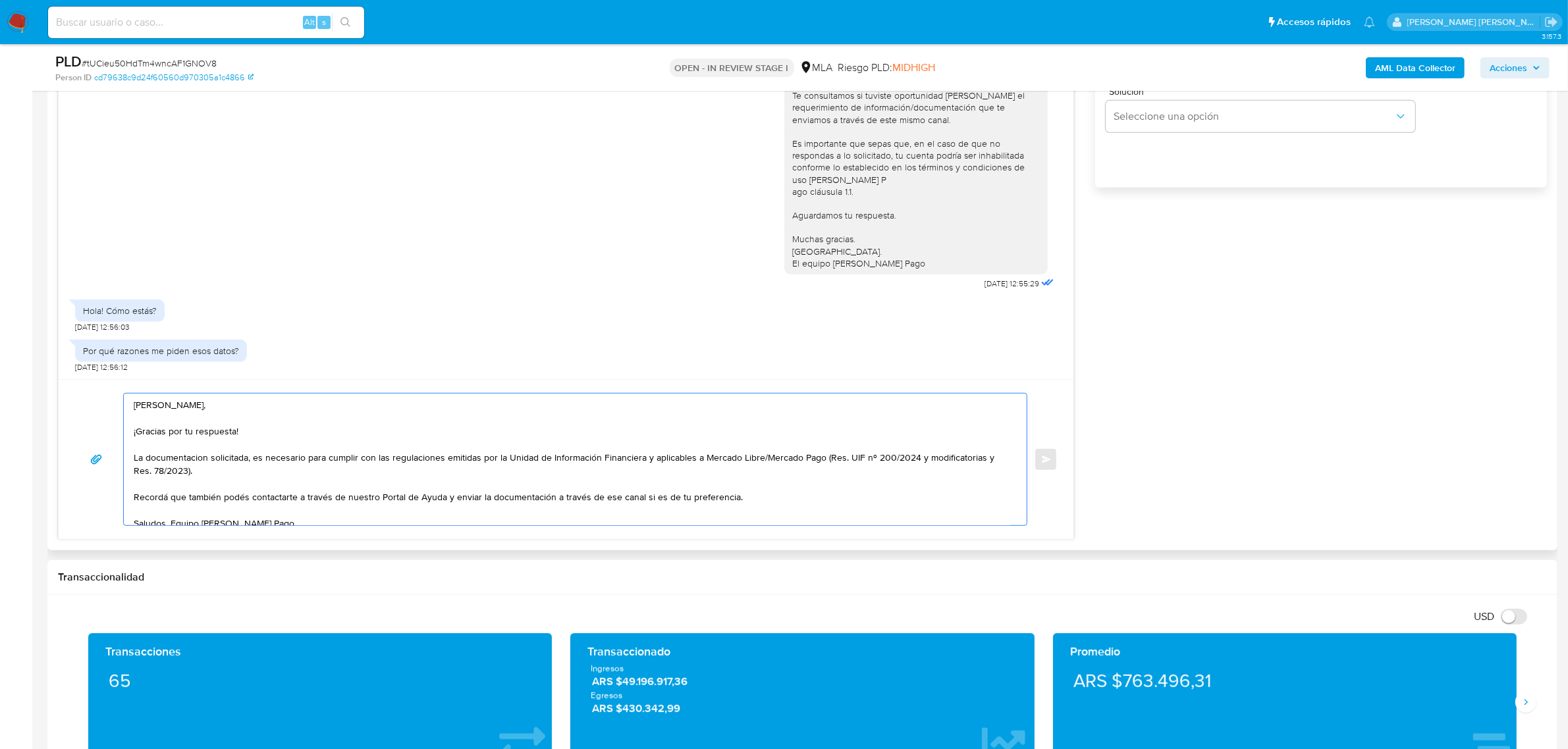
click at [146, 459] on textarea "Hola Cecilia Andrea, ¡Gracias por tu respuesta! La documentacion solicitada, es…" at bounding box center [571, 459] width 877 height 132
click at [196, 462] on textarea "Hola Cecilia Andrea, ¡Gracias por tu respuesta! La informacionm y documentacion…" at bounding box center [571, 459] width 877 height 132
click at [229, 461] on textarea "Hola Cecilia Andrea, ¡Gracias por tu respuesta! La información y documentacion …" at bounding box center [571, 459] width 877 height 132
click at [362, 459] on textarea "Hola Cecilia Andrea, ¡Gracias por tu respuesta! La información y documentación …" at bounding box center [571, 459] width 877 height 132
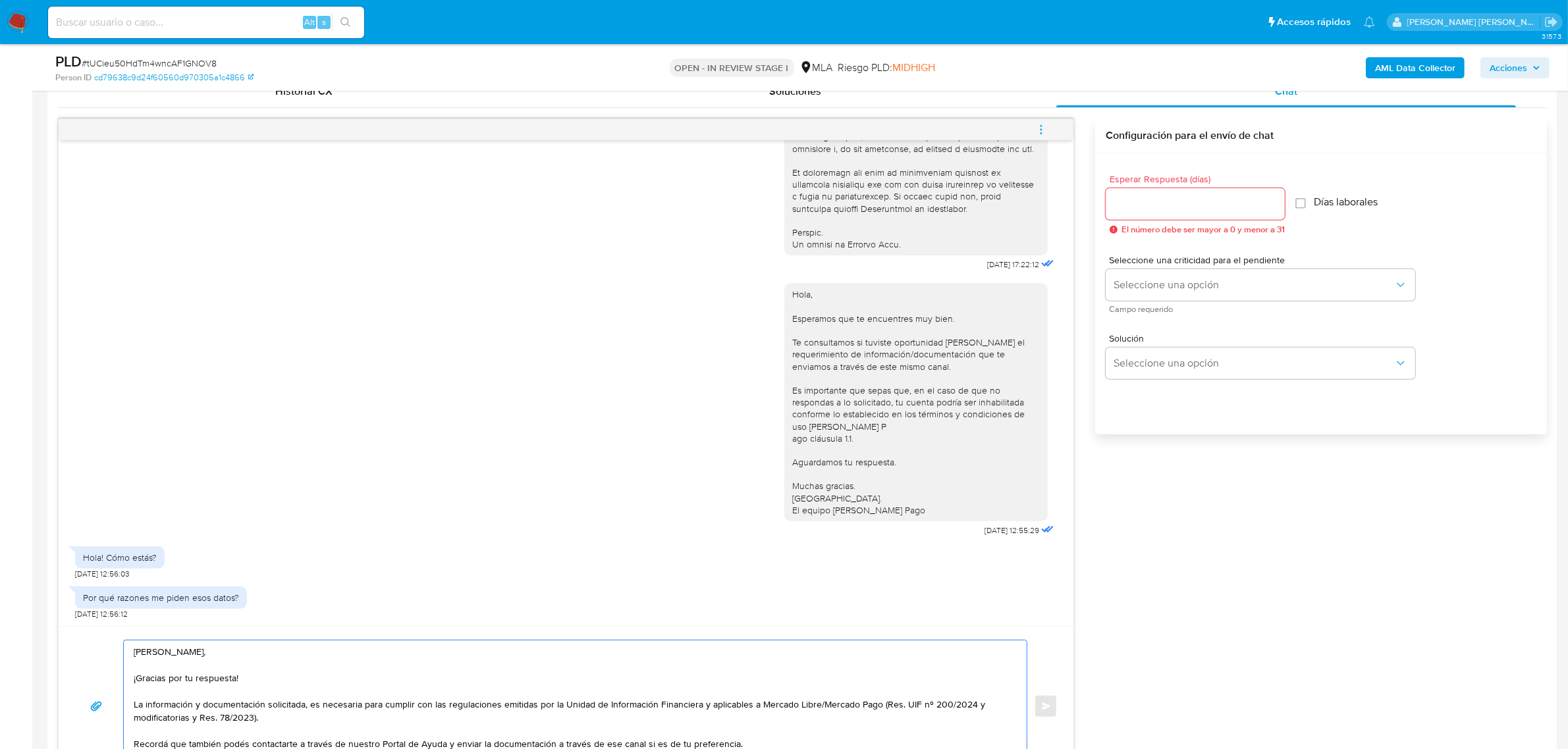
scroll to position [1069, 0]
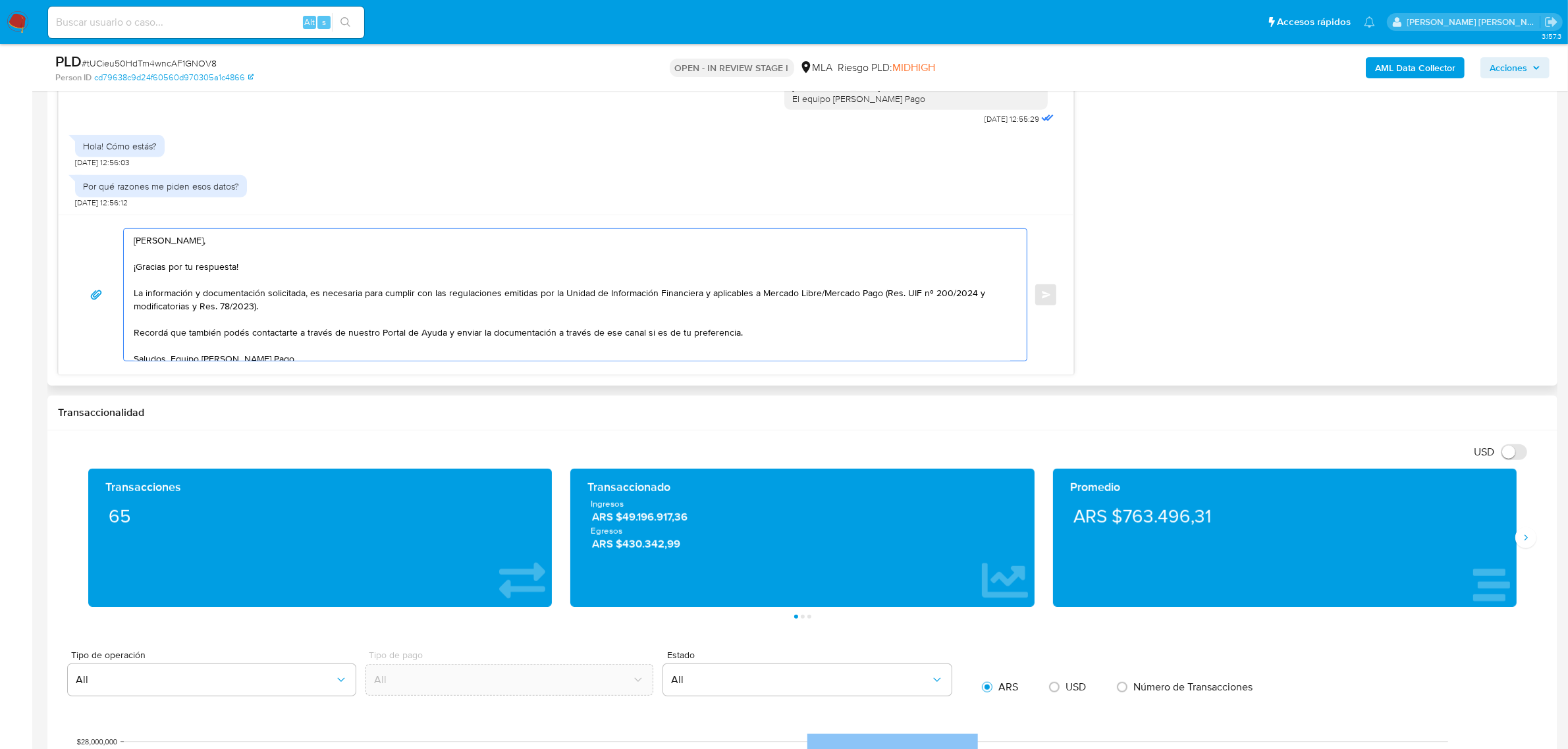
click at [263, 335] on textarea "Hola Cecilia Andrea, ¡Gracias por tu respuesta! La información y documentación …" at bounding box center [571, 295] width 877 height 132
click at [263, 335] on textarea "Hola Cecilia Andrea, ¡Gracias por tu respuesta! La información y documentación …" at bounding box center [571, 295] width 877 height 132
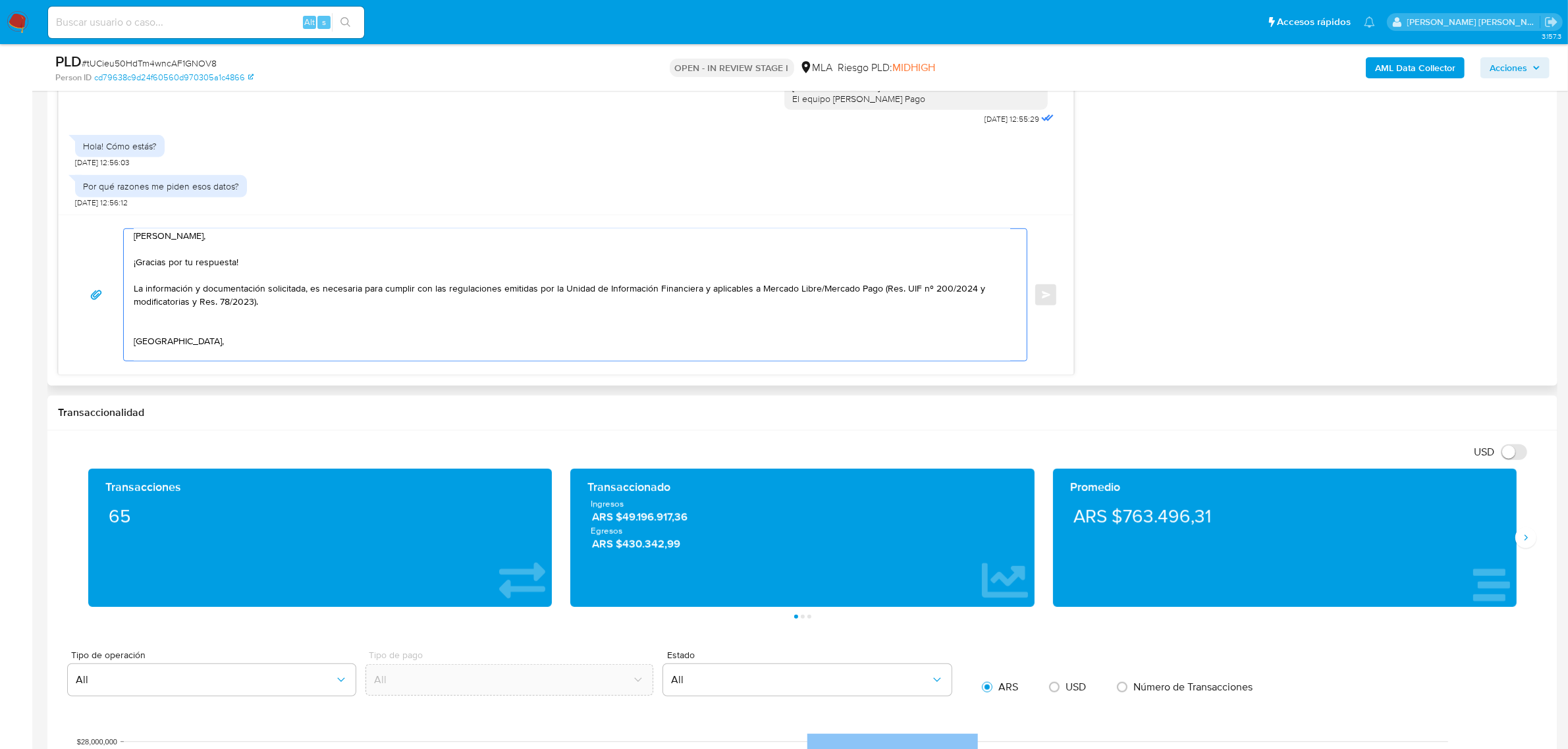
scroll to position [18, 0]
click at [139, 323] on textarea "Hola Cecilia Andrea, ¡Gracias por tu respuesta! La información y documentación …" at bounding box center [571, 295] width 877 height 132
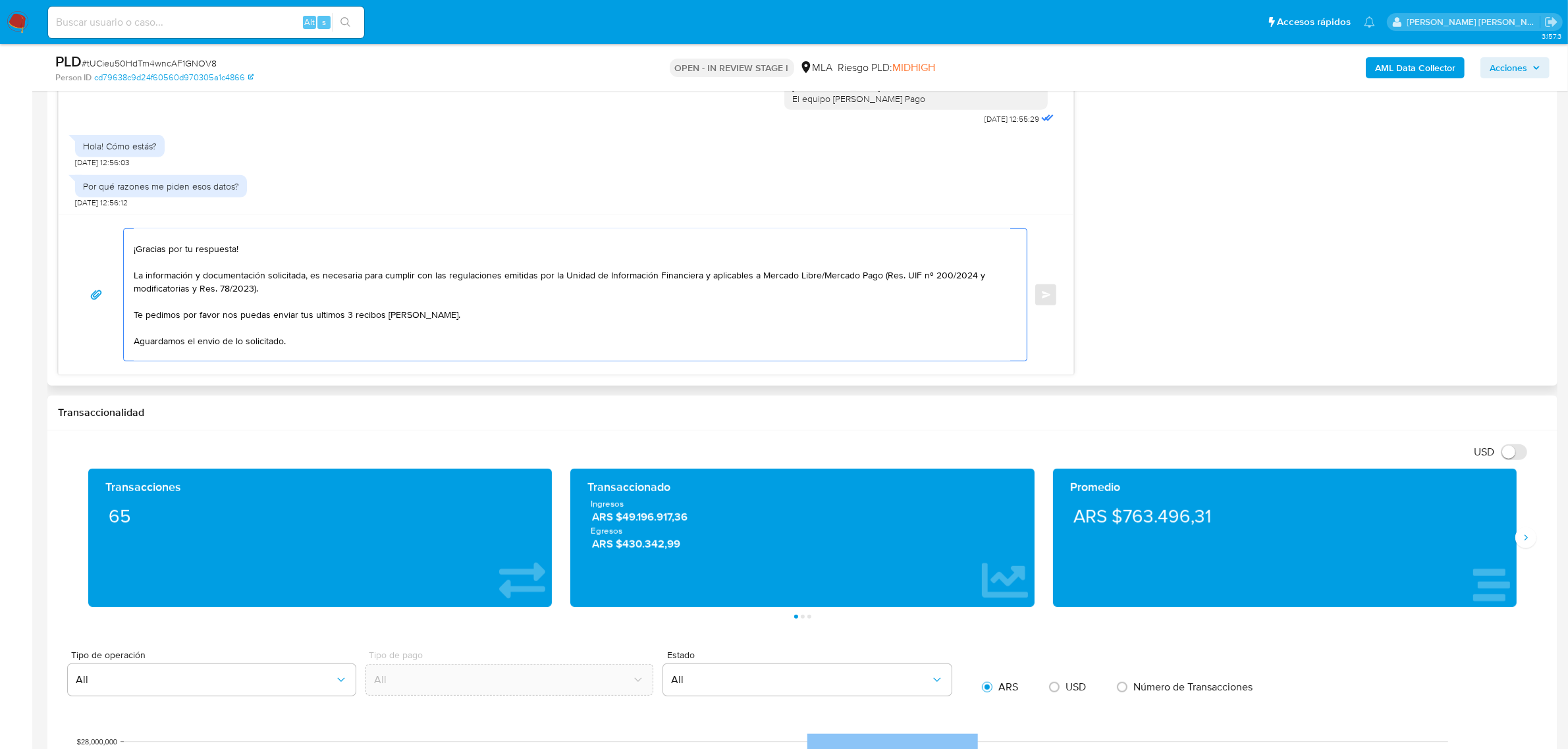
click at [328, 317] on textarea "Hola Cecilia Andrea, ¡Gracias por tu respuesta! La información y documentación …" at bounding box center [571, 295] width 877 height 132
click at [297, 316] on textarea "Hola Cecilia Andrea, ¡Gracias por tu respuesta! La información y documentación …" at bounding box center [571, 295] width 877 height 132
click at [509, 316] on textarea "Hola Cecilia Andrea, ¡Gracias por tu respuesta! La información y documentación …" at bounding box center [571, 295] width 877 height 132
click at [317, 326] on textarea "Hola Cecilia Andrea, ¡Gracias por tu respuesta! La información y documentación …" at bounding box center [571, 295] width 877 height 132
click at [318, 323] on textarea "Hola Cecilia Andrea, ¡Gracias por tu respuesta! La información y documentación …" at bounding box center [571, 295] width 877 height 132
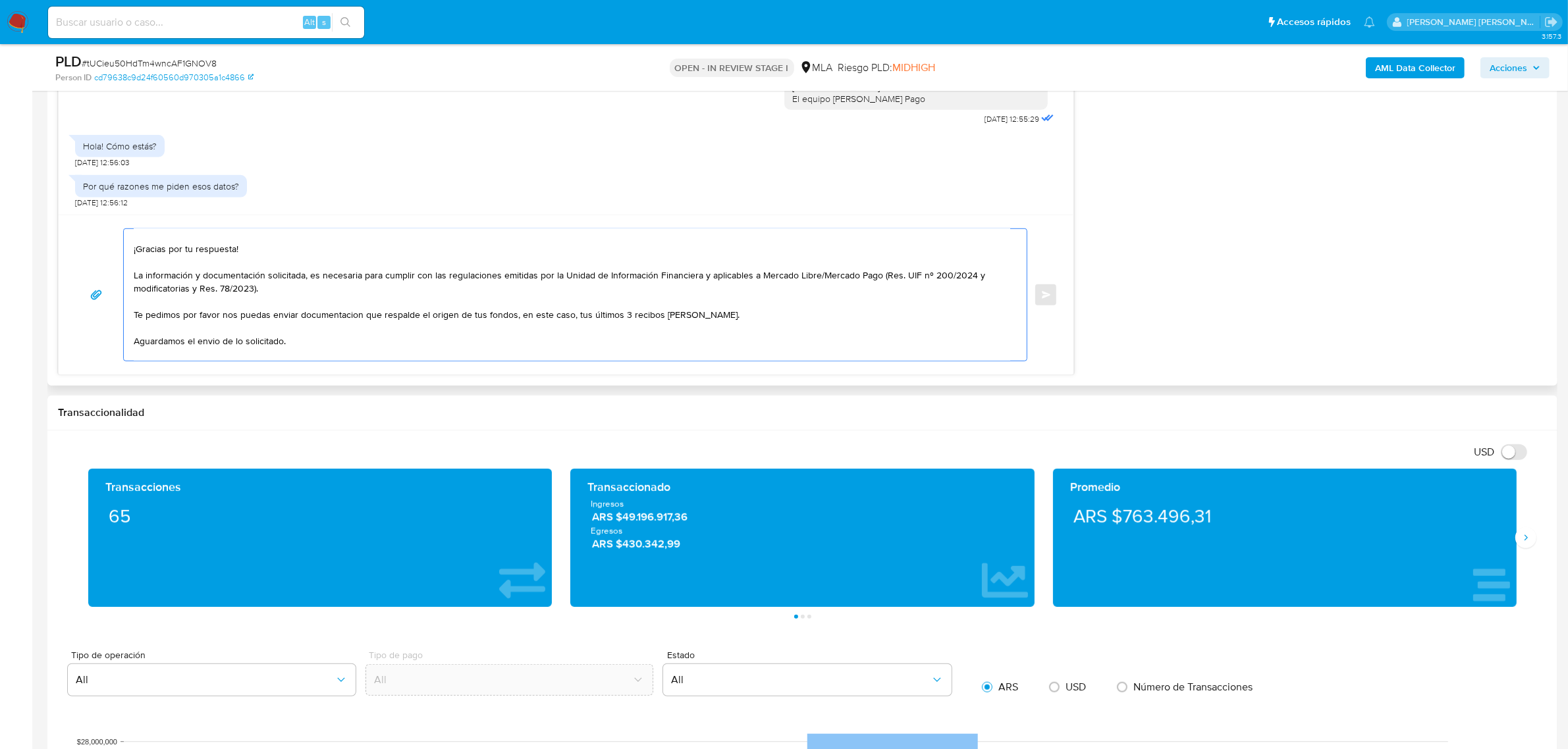
click at [317, 318] on textarea "Hola Cecilia Andrea, ¡Gracias por tu respuesta! La información y documentación …" at bounding box center [571, 295] width 877 height 132
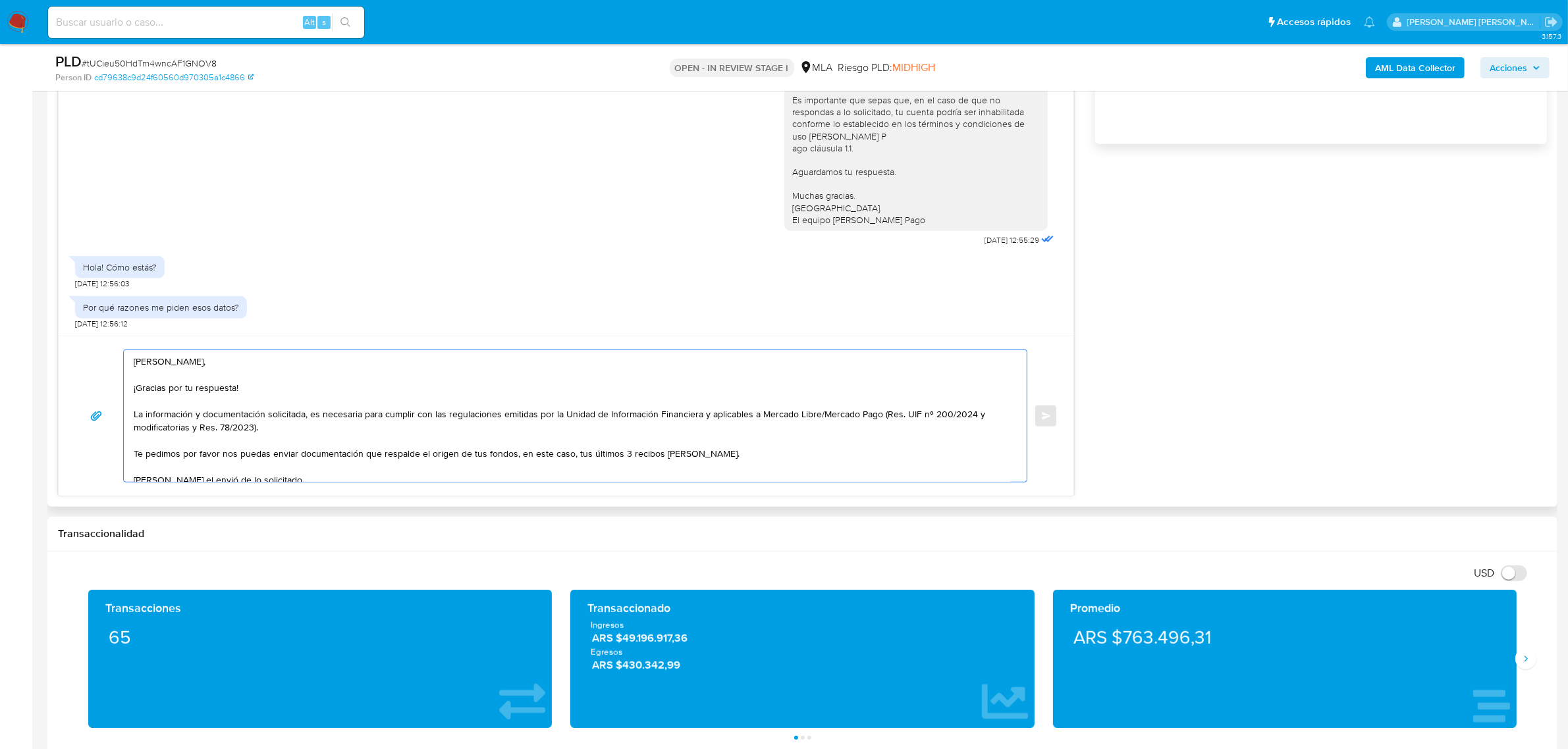
scroll to position [740, 0]
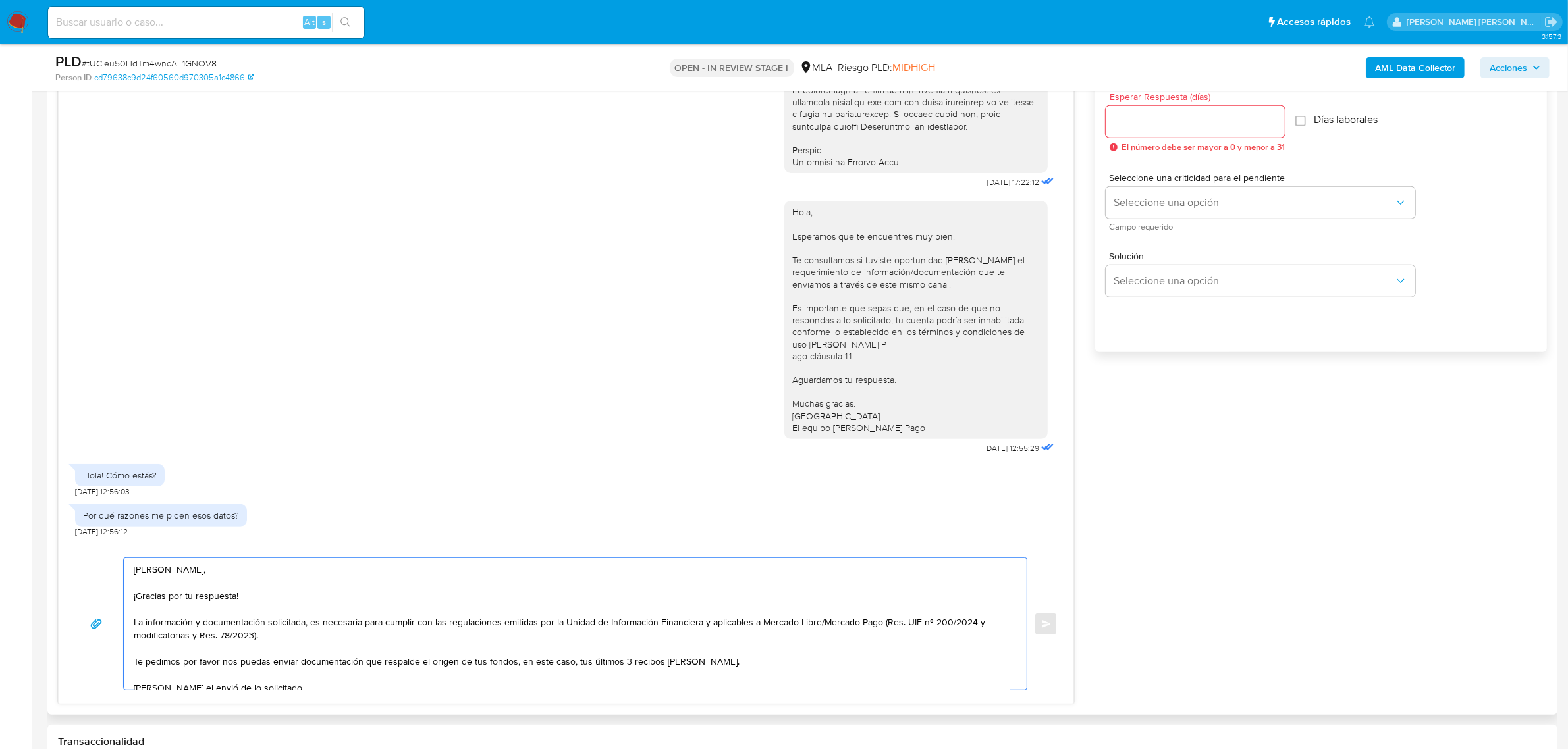
type textarea "Hola Cecilia Andrea, ¡Gracias por tu respuesta! La información y documentación …"
click at [1149, 121] on input "Esperar Respuesta (días)" at bounding box center [1195, 121] width 179 height 17
type input "2"
click at [1156, 215] on button "Seleccione una opción" at bounding box center [1260, 202] width 309 height 31
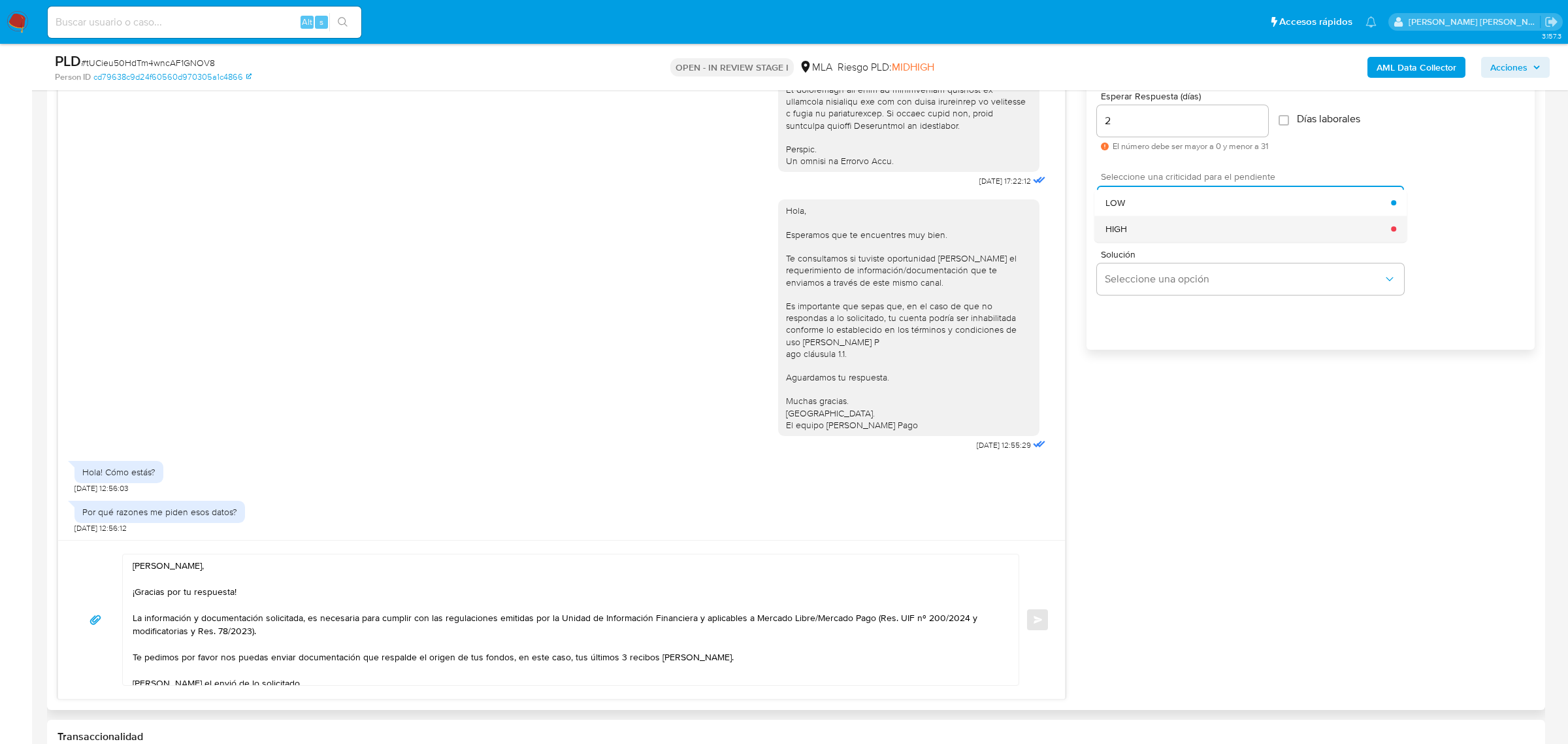
click at [1139, 222] on div "HIGH" at bounding box center [1248, 229] width 286 height 26
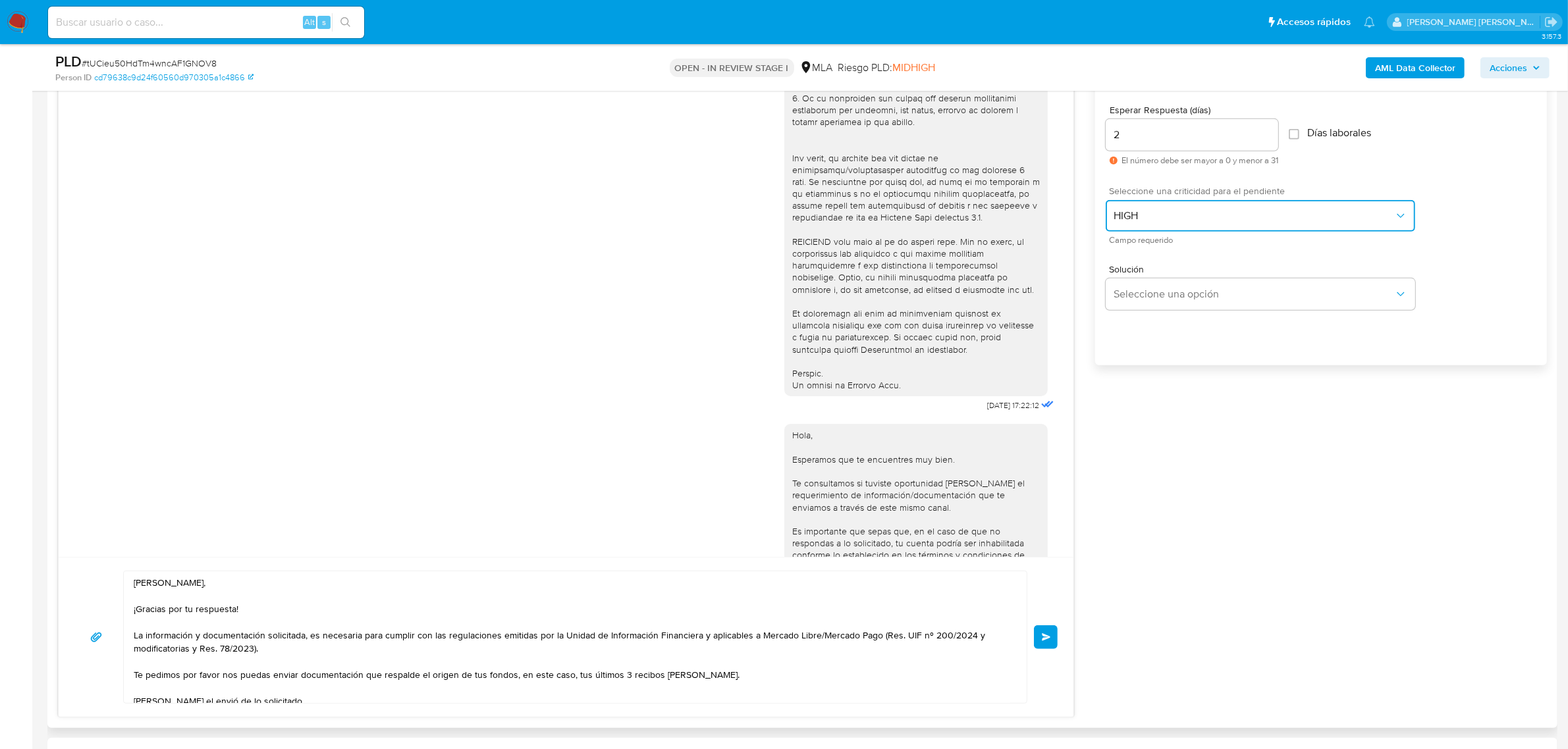
scroll to position [1069, 0]
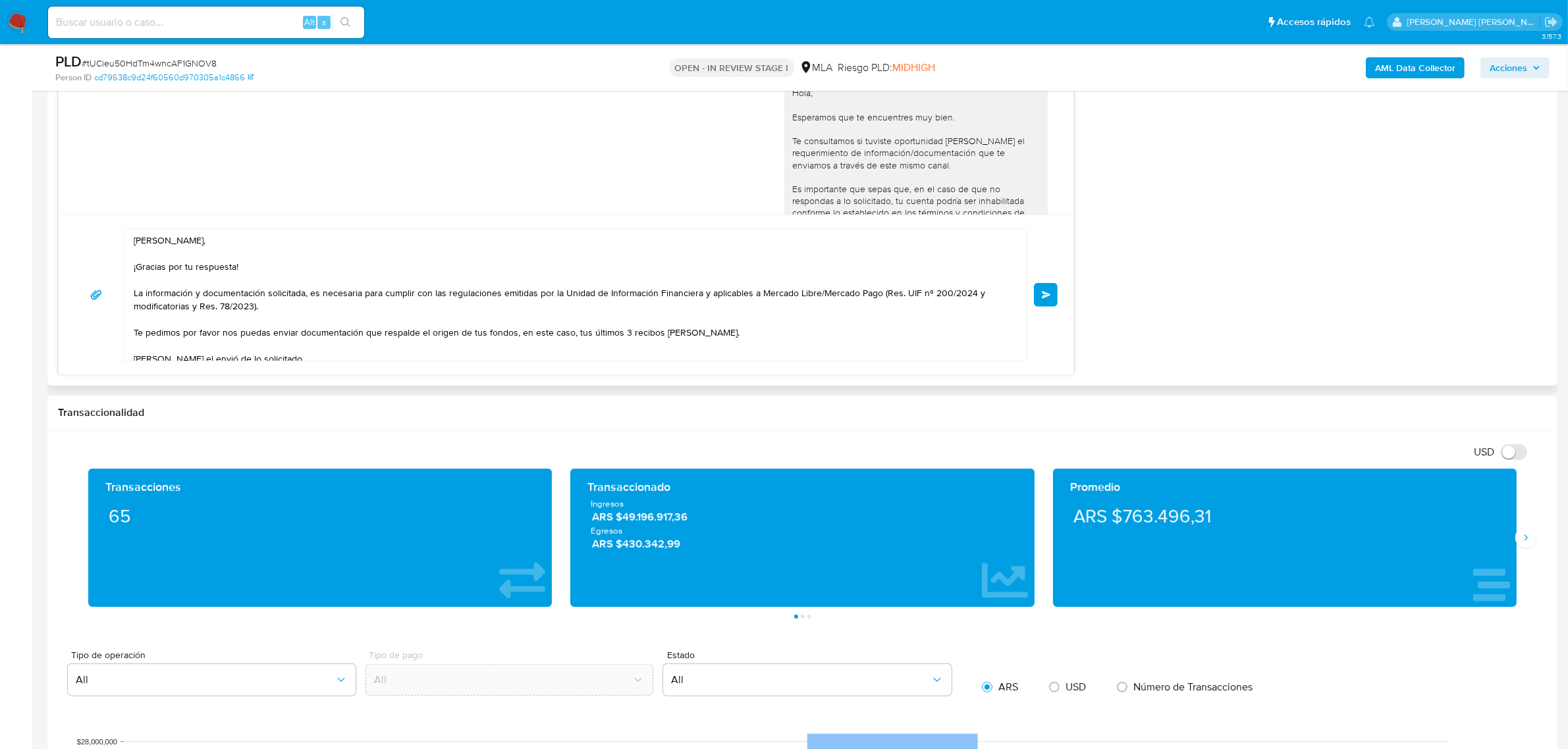
click at [1048, 298] on span "Enviar" at bounding box center [1046, 295] width 9 height 8
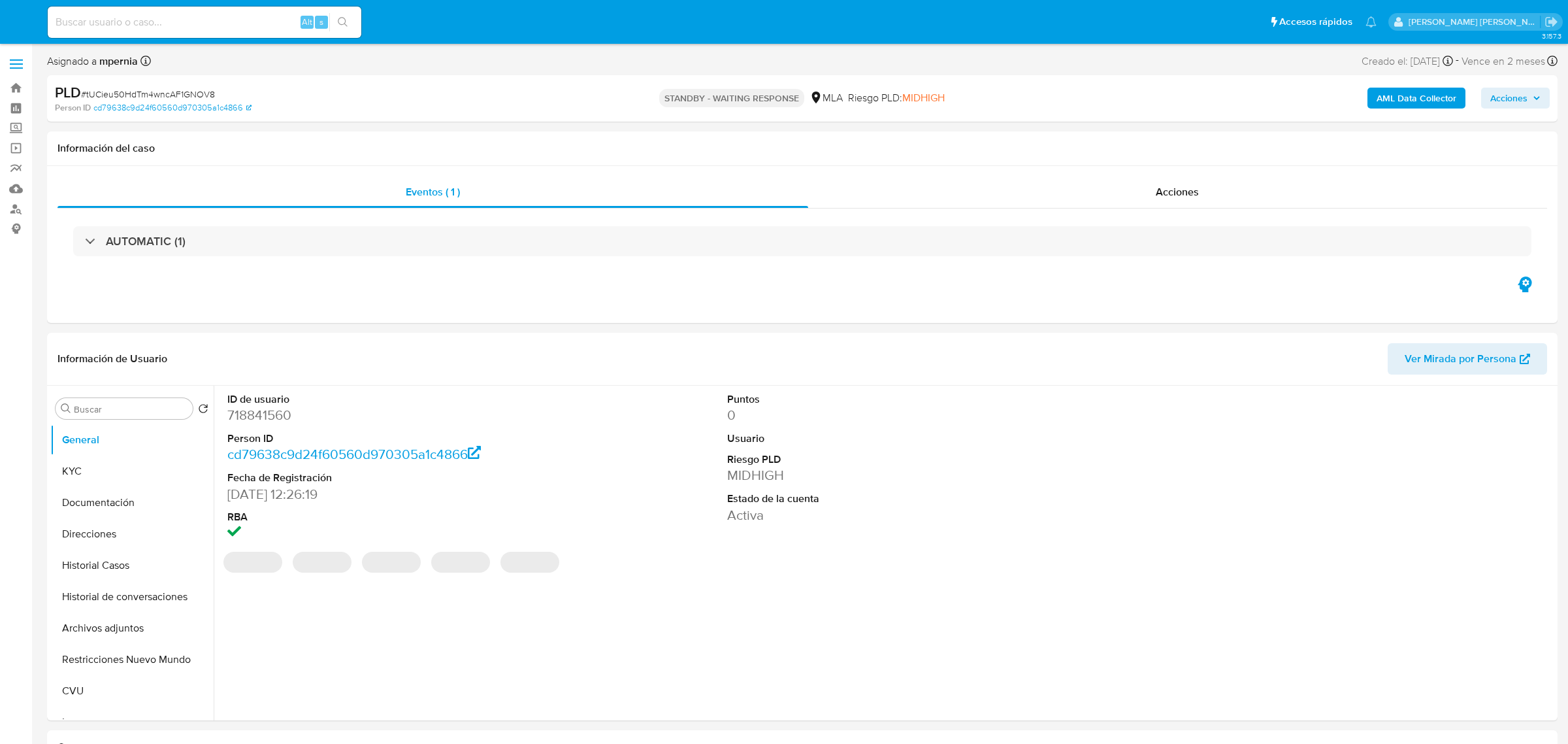
select select "10"
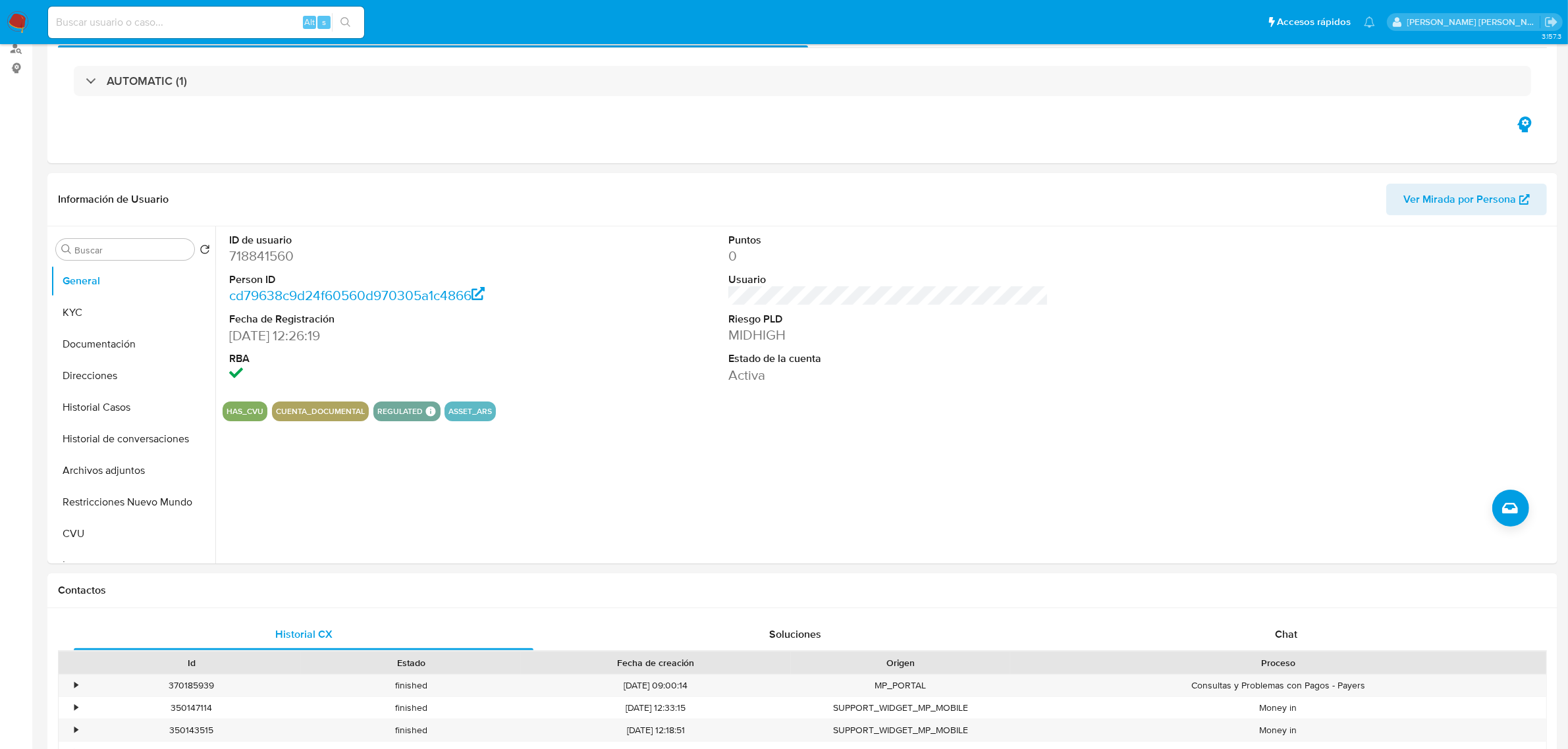
scroll to position [411, 0]
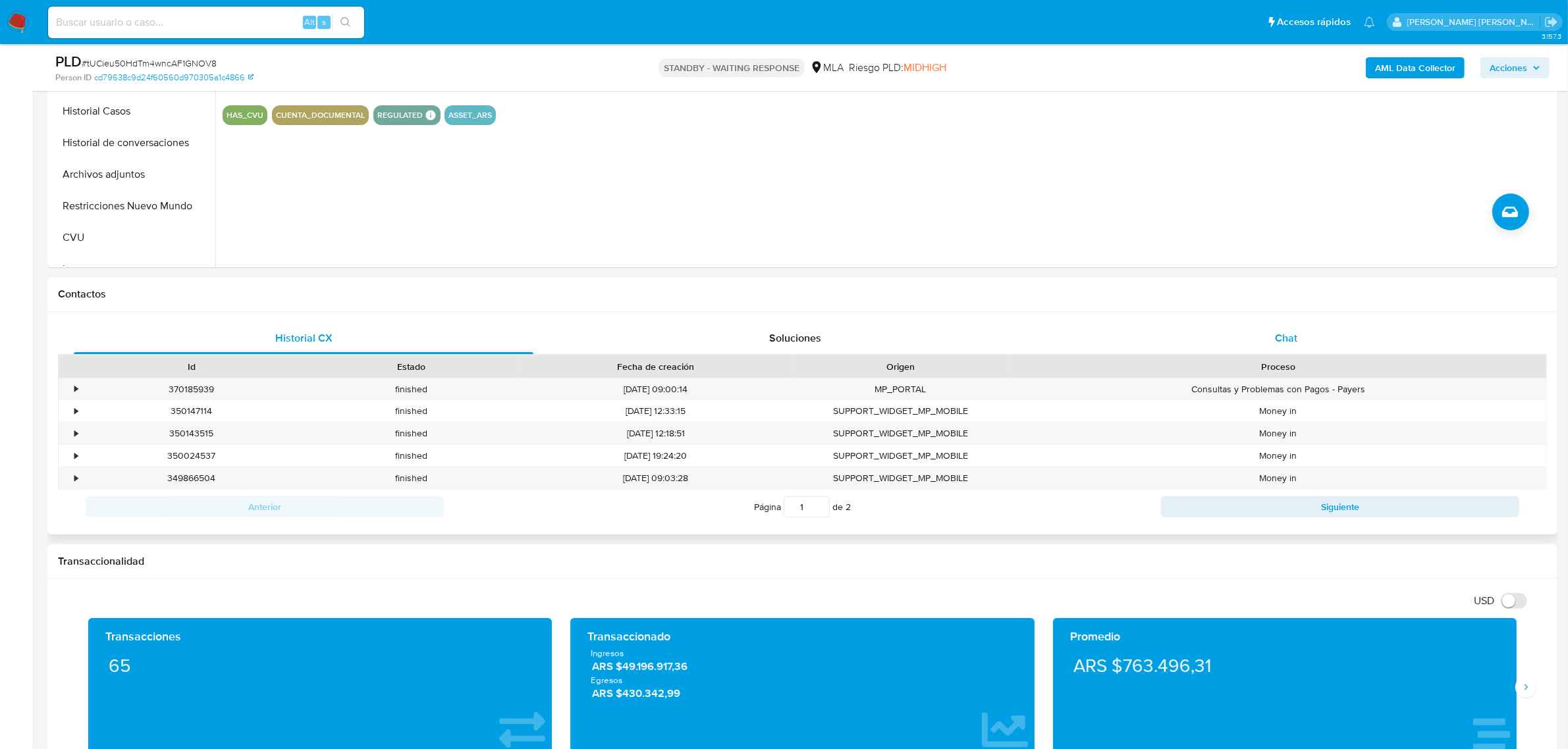
click at [1287, 334] on span "Chat" at bounding box center [1286, 338] width 23 height 15
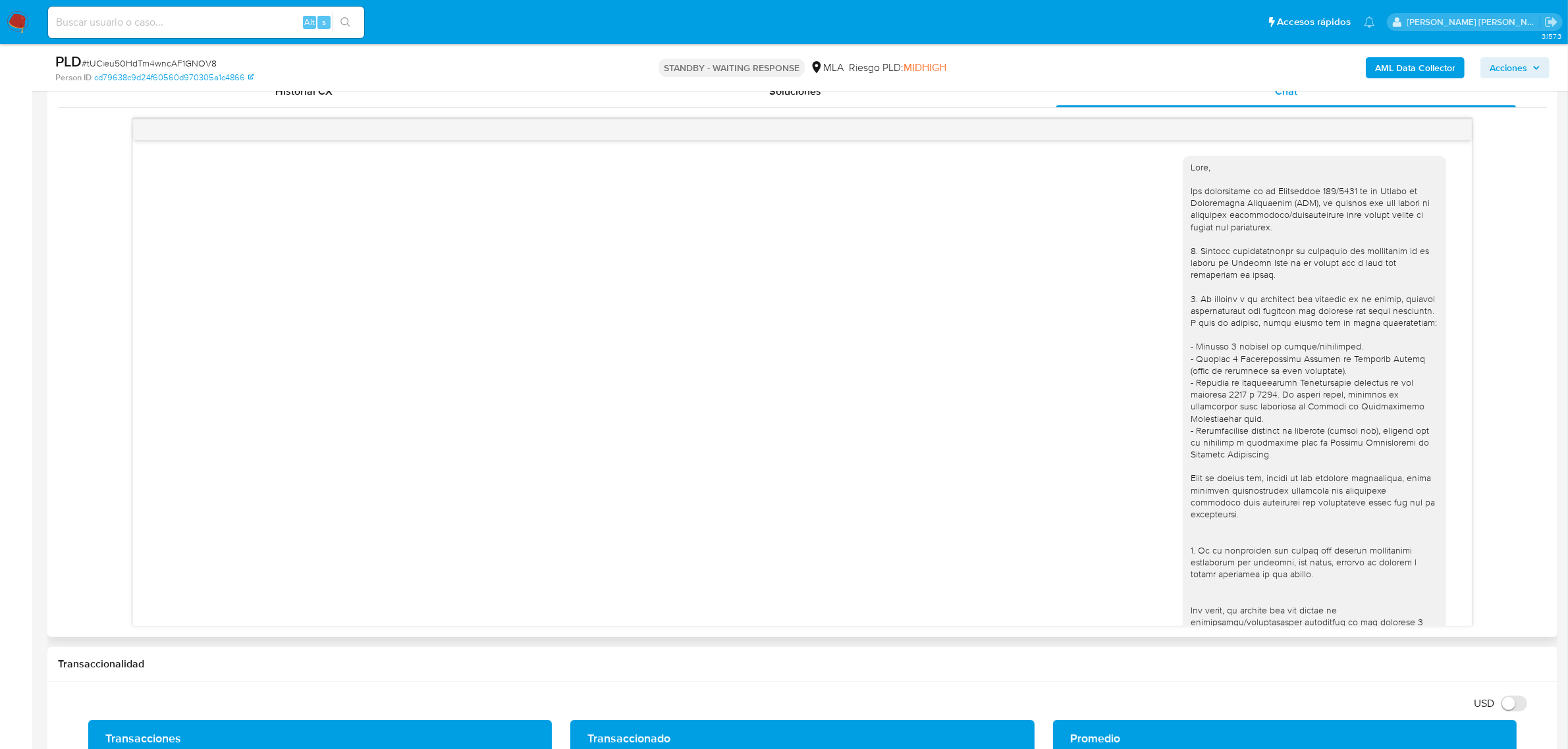
scroll to position [873, 0]
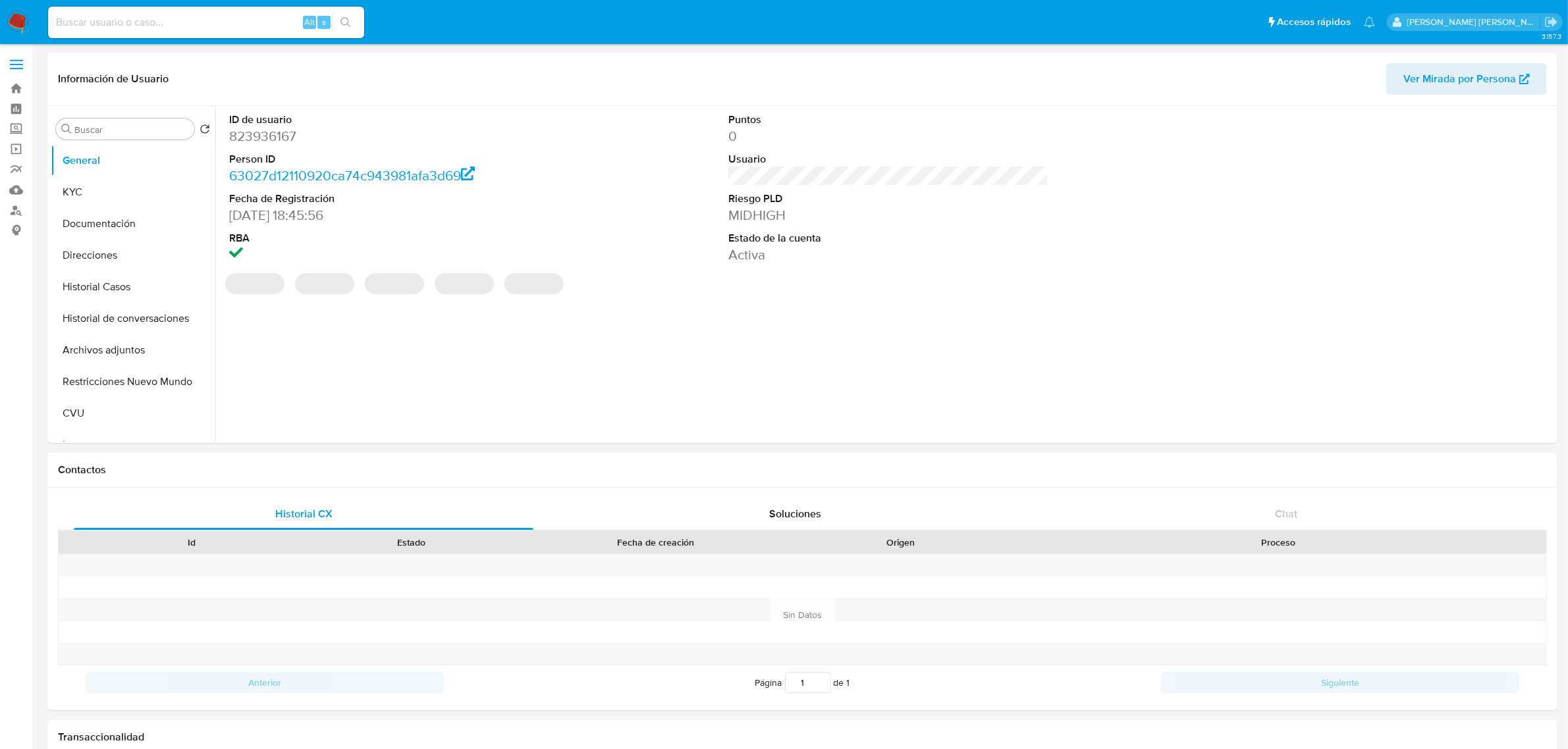
select select "10"
click at [81, 291] on button "Historial Casos" at bounding box center [127, 286] width 154 height 31
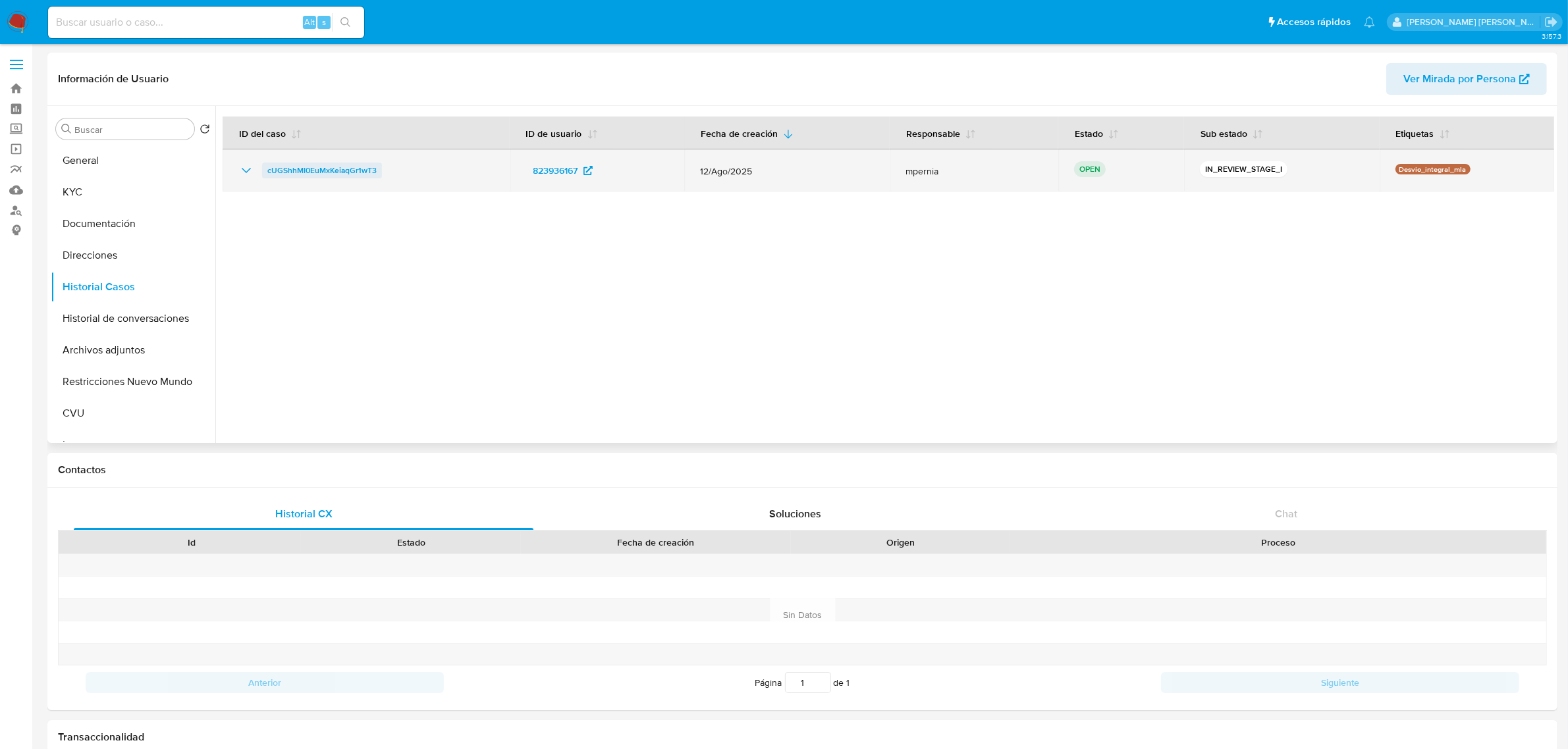
click at [332, 168] on span "cUGShhMI0EuMxKeiaqGr1wT3" at bounding box center [322, 171] width 109 height 16
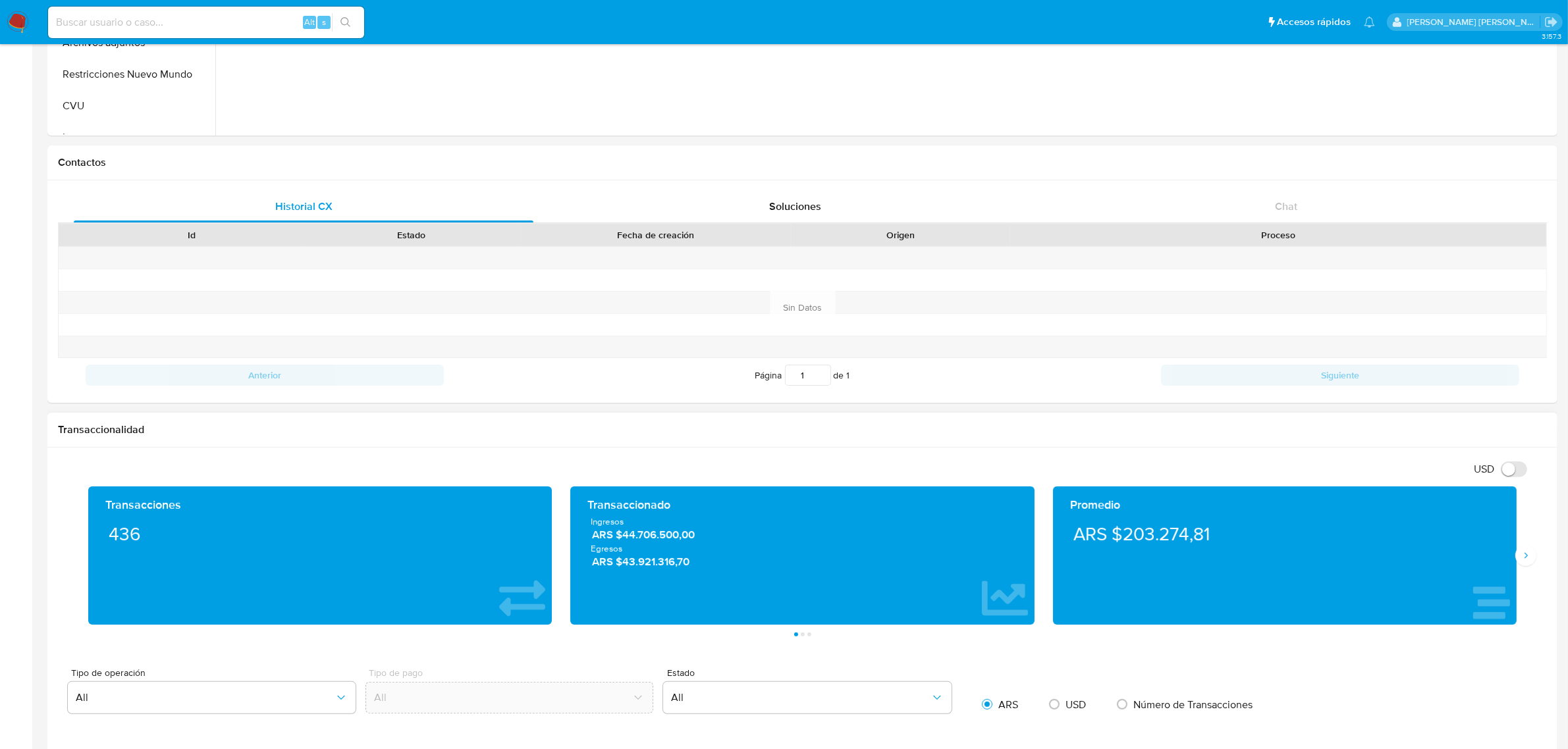
scroll to position [493, 0]
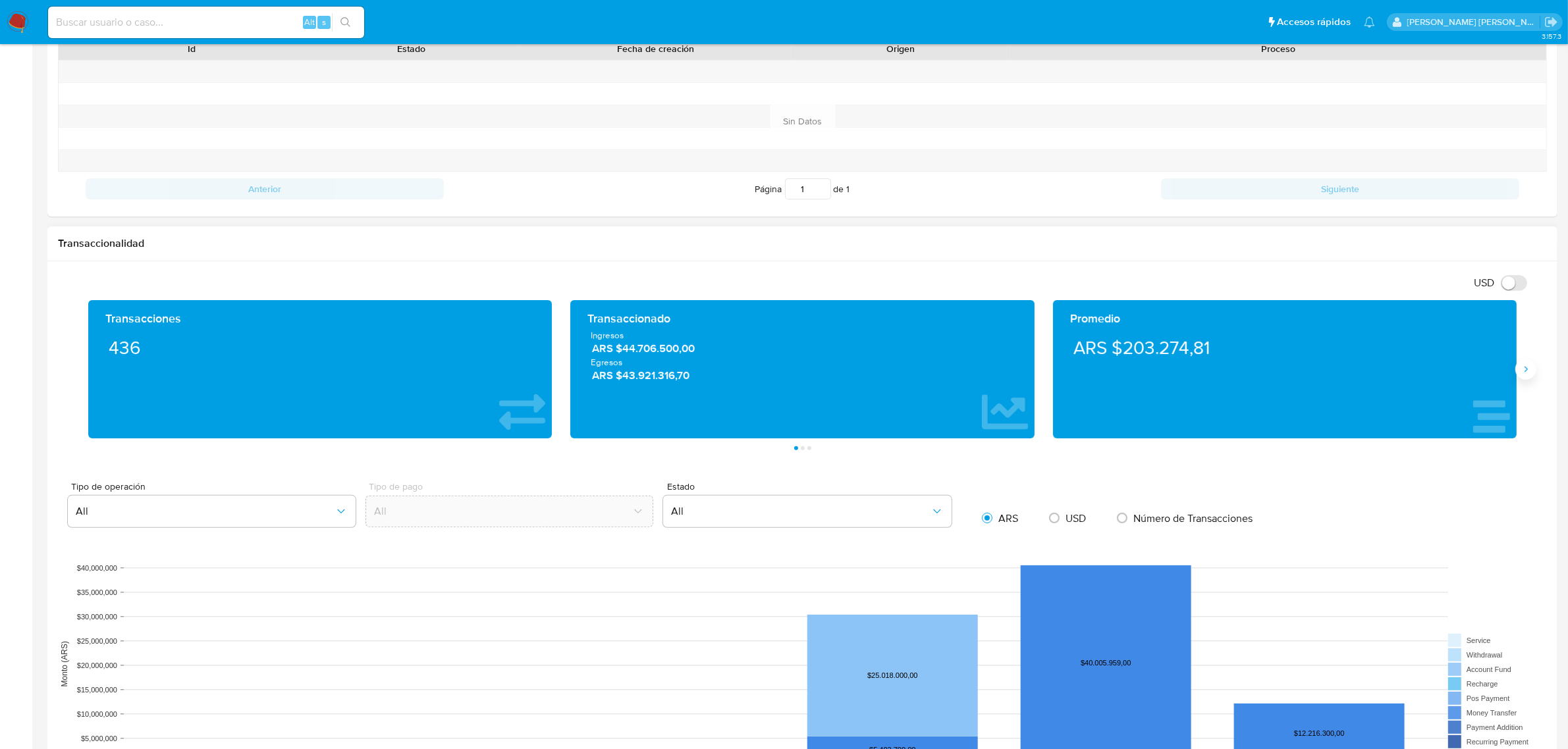
click at [1525, 373] on icon "Siguiente" at bounding box center [1525, 368] width 10 height 10
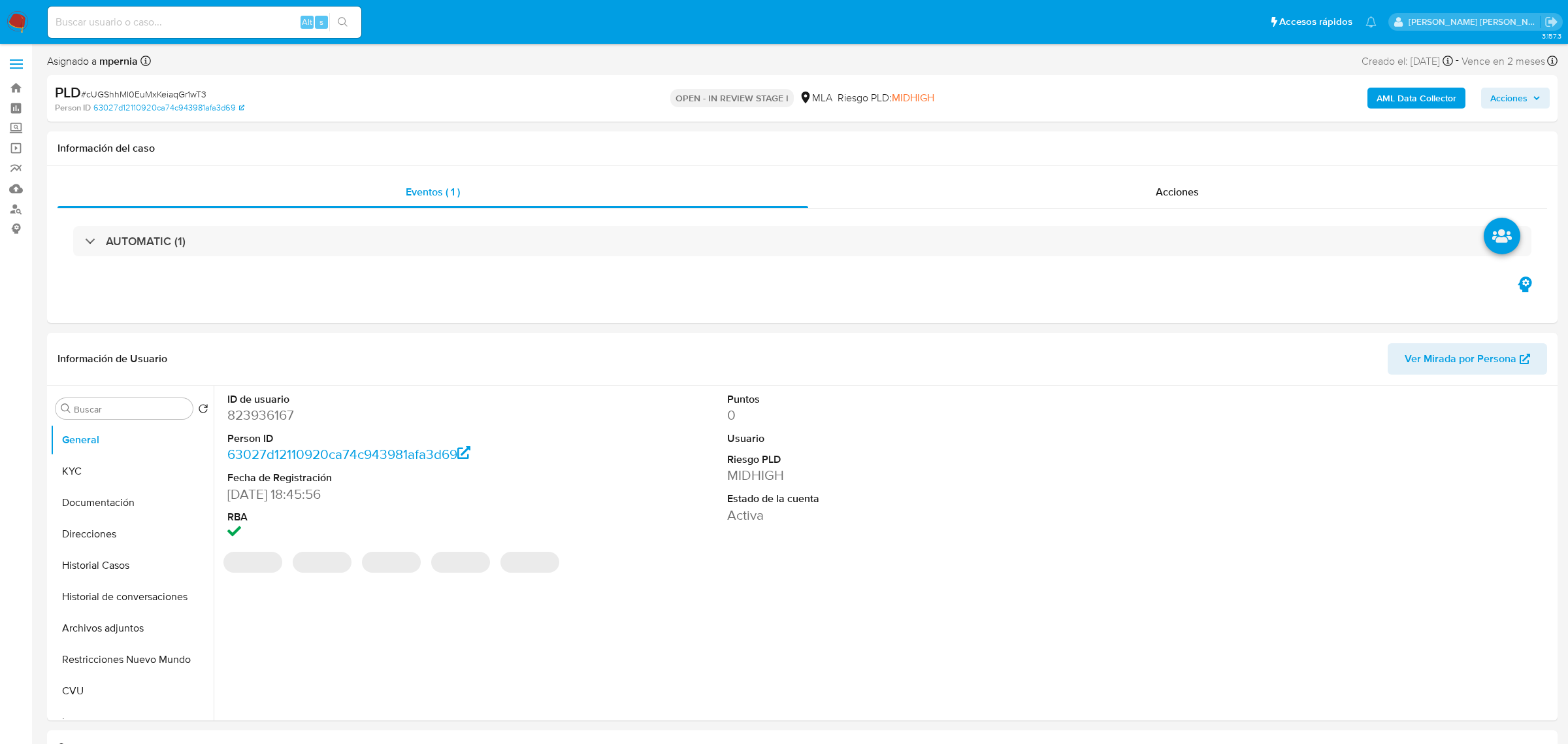
select select "10"
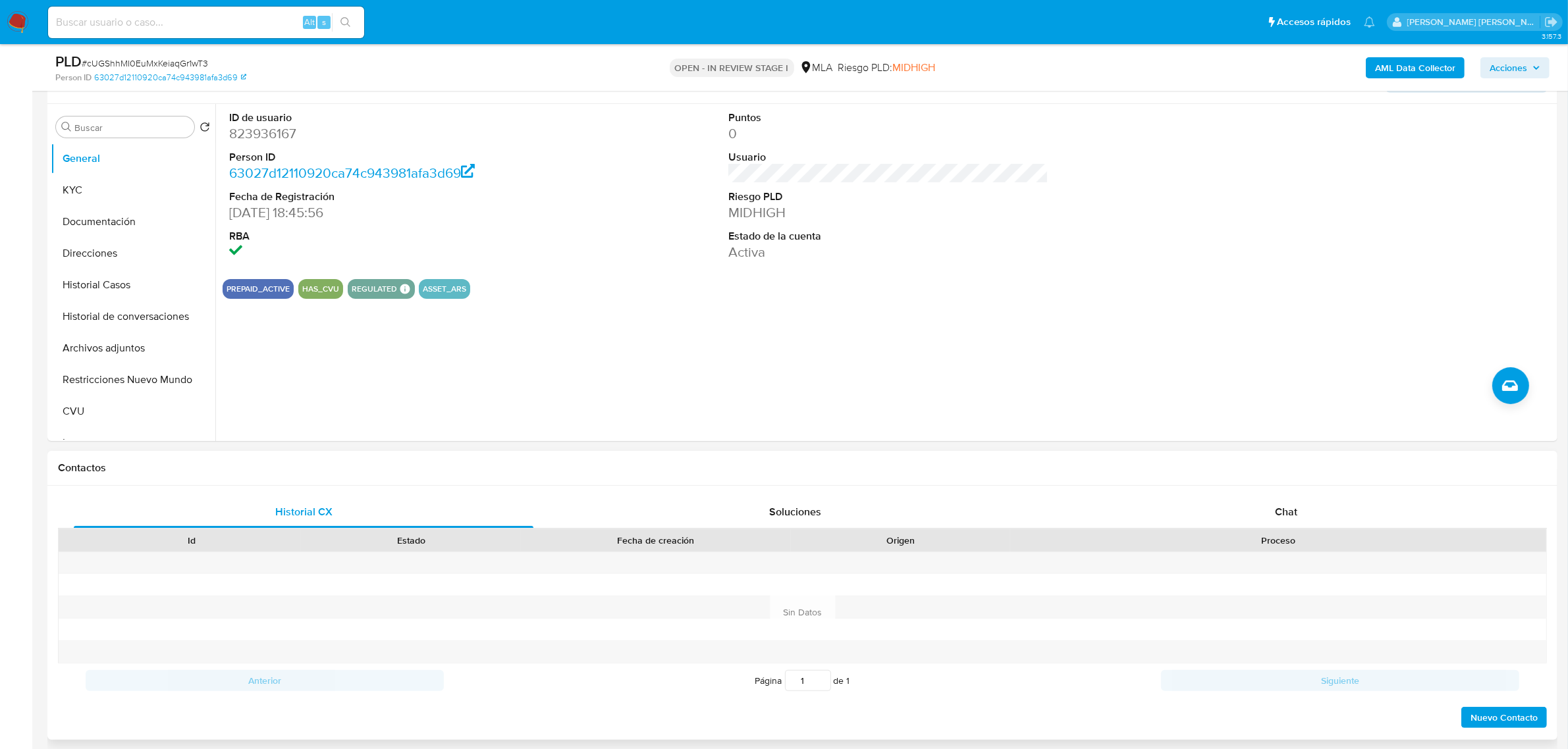
scroll to position [247, 0]
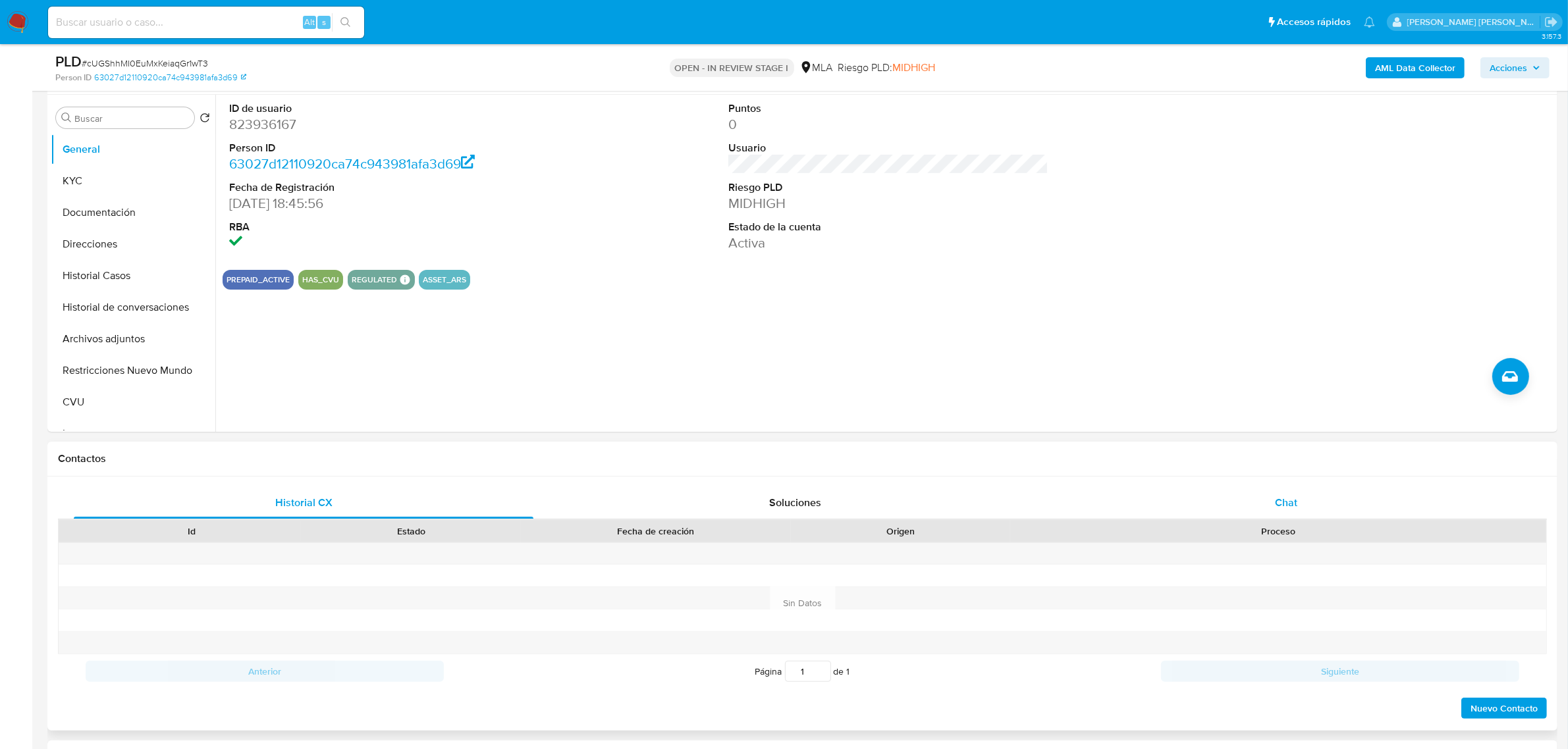
click at [1295, 499] on span "Chat" at bounding box center [1286, 502] width 23 height 15
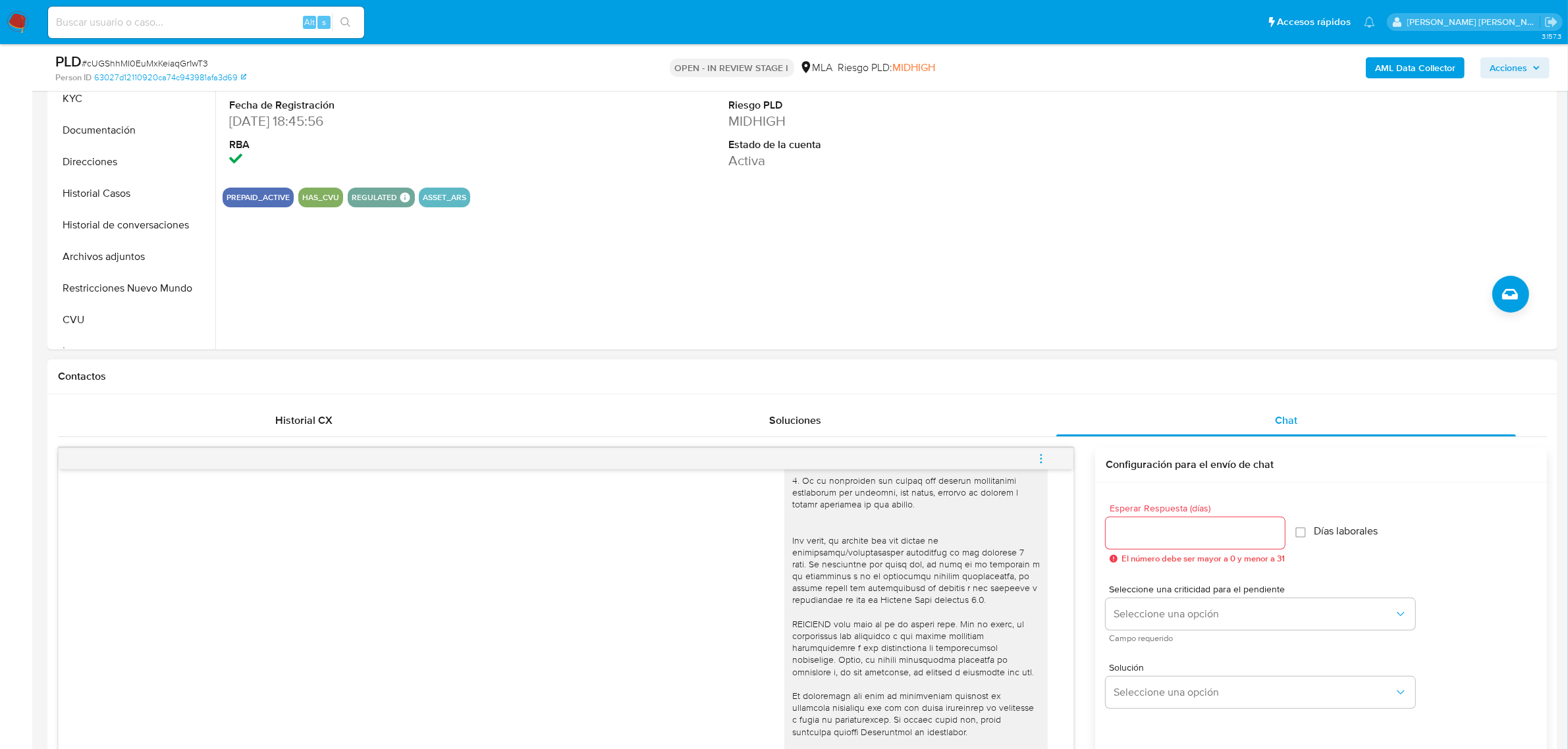
scroll to position [222, 0]
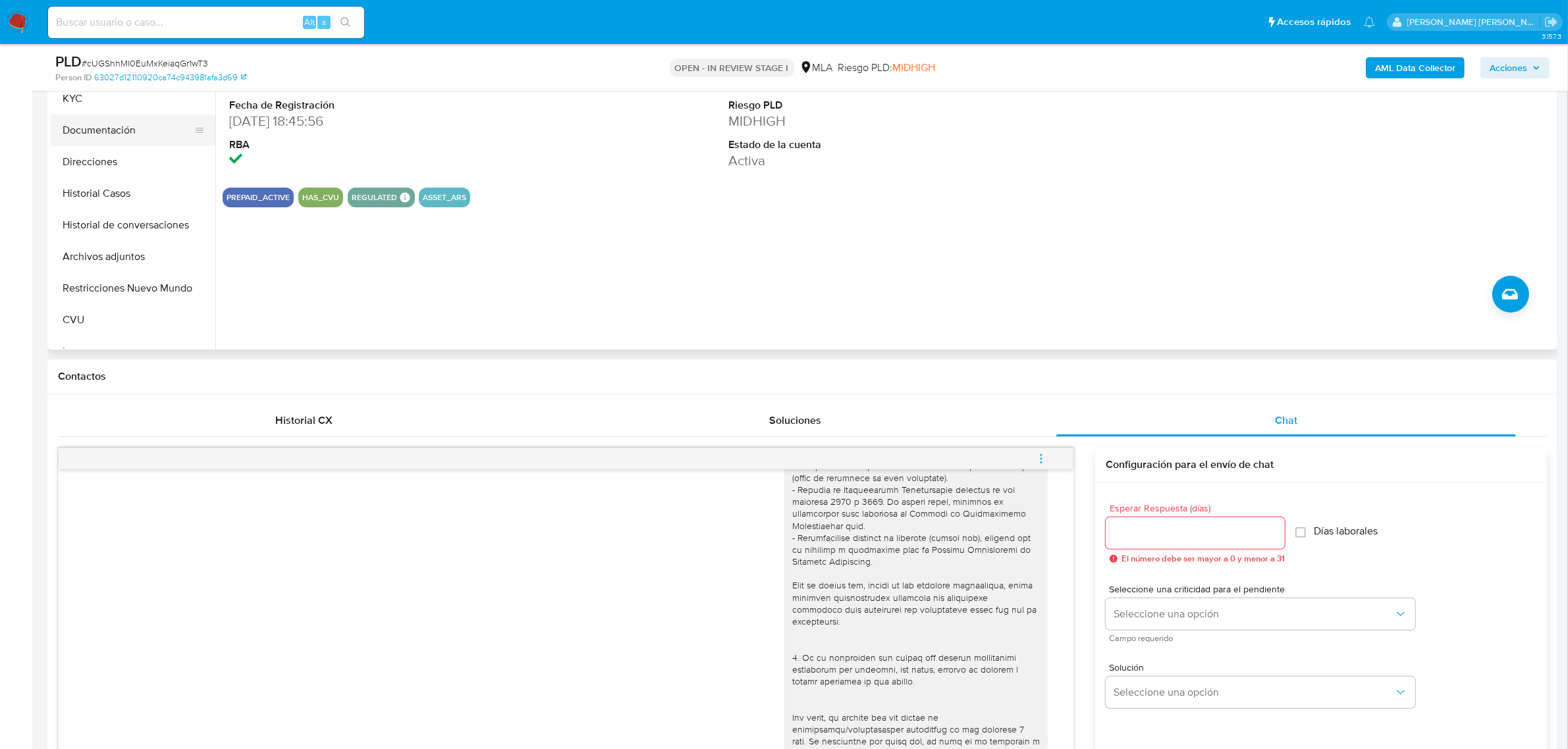
click at [90, 127] on button "Documentación" at bounding box center [127, 130] width 154 height 31
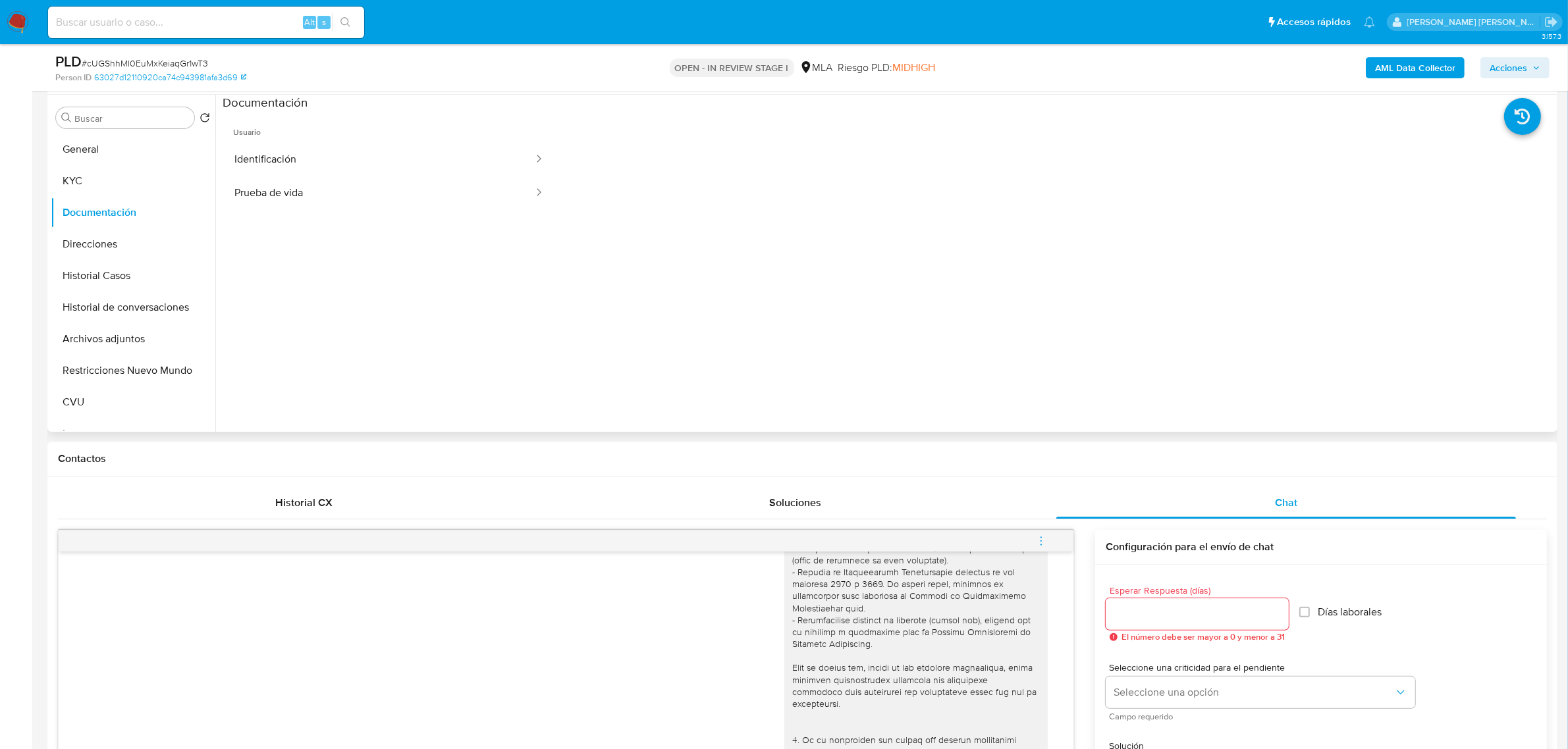
scroll to position [164, 0]
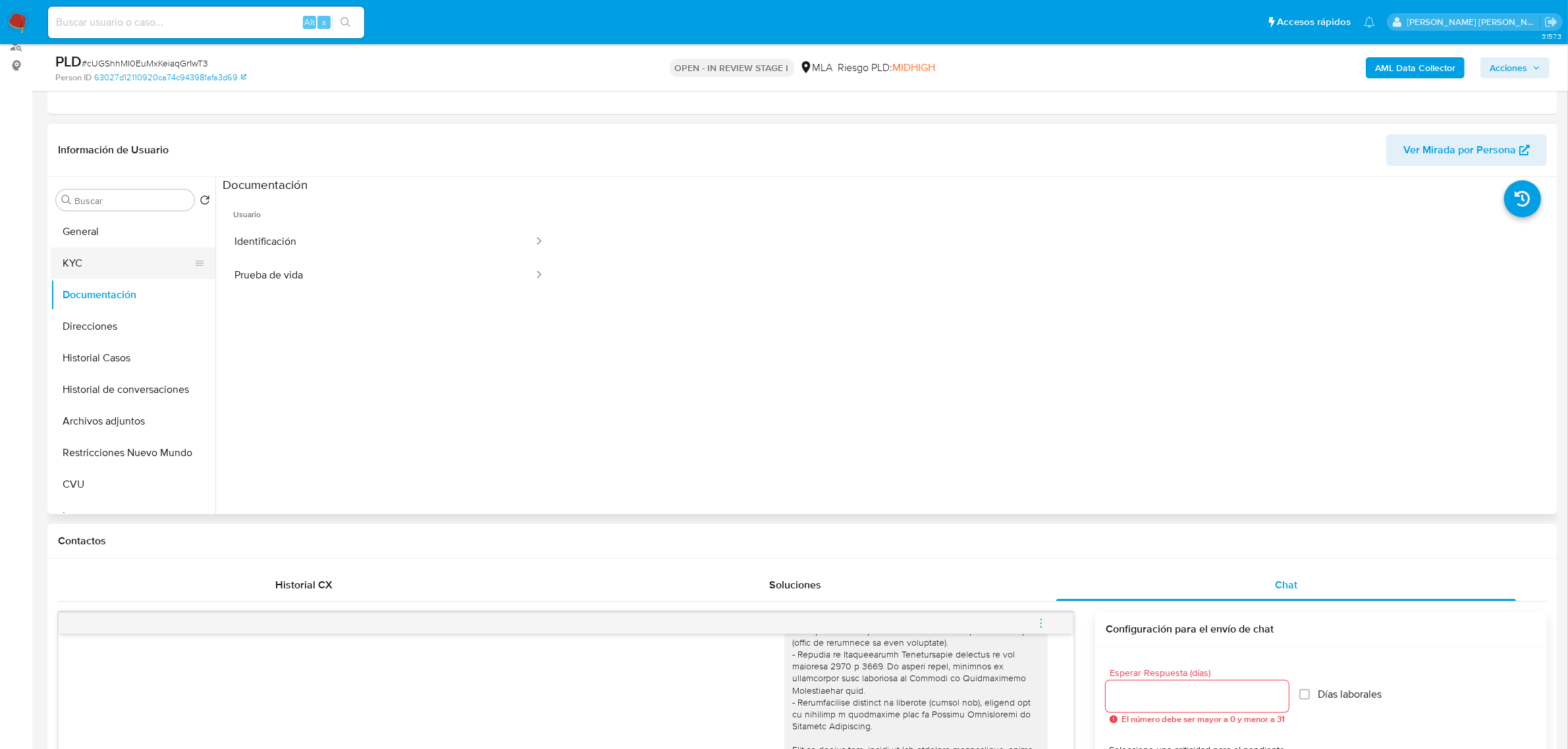
click at [129, 267] on button "KYC" at bounding box center [127, 263] width 154 height 31
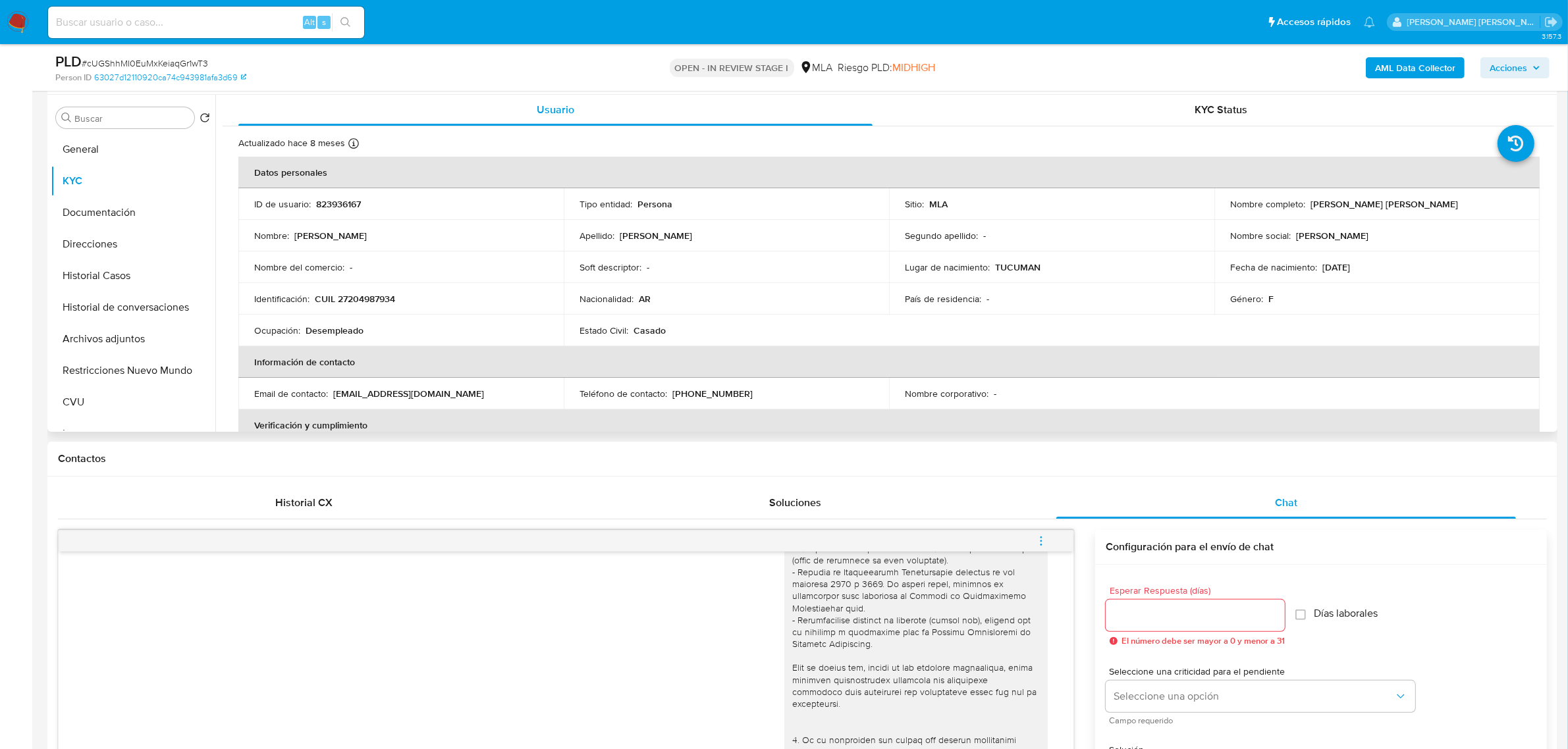
scroll to position [0, 0]
drag, startPoint x: 1306, startPoint y: 208, endPoint x: 1413, endPoint y: 209, distance: 107.0
click at [1413, 209] on div "Nombre completo : Rosa Ester Lazarte" at bounding box center [1376, 204] width 294 height 12
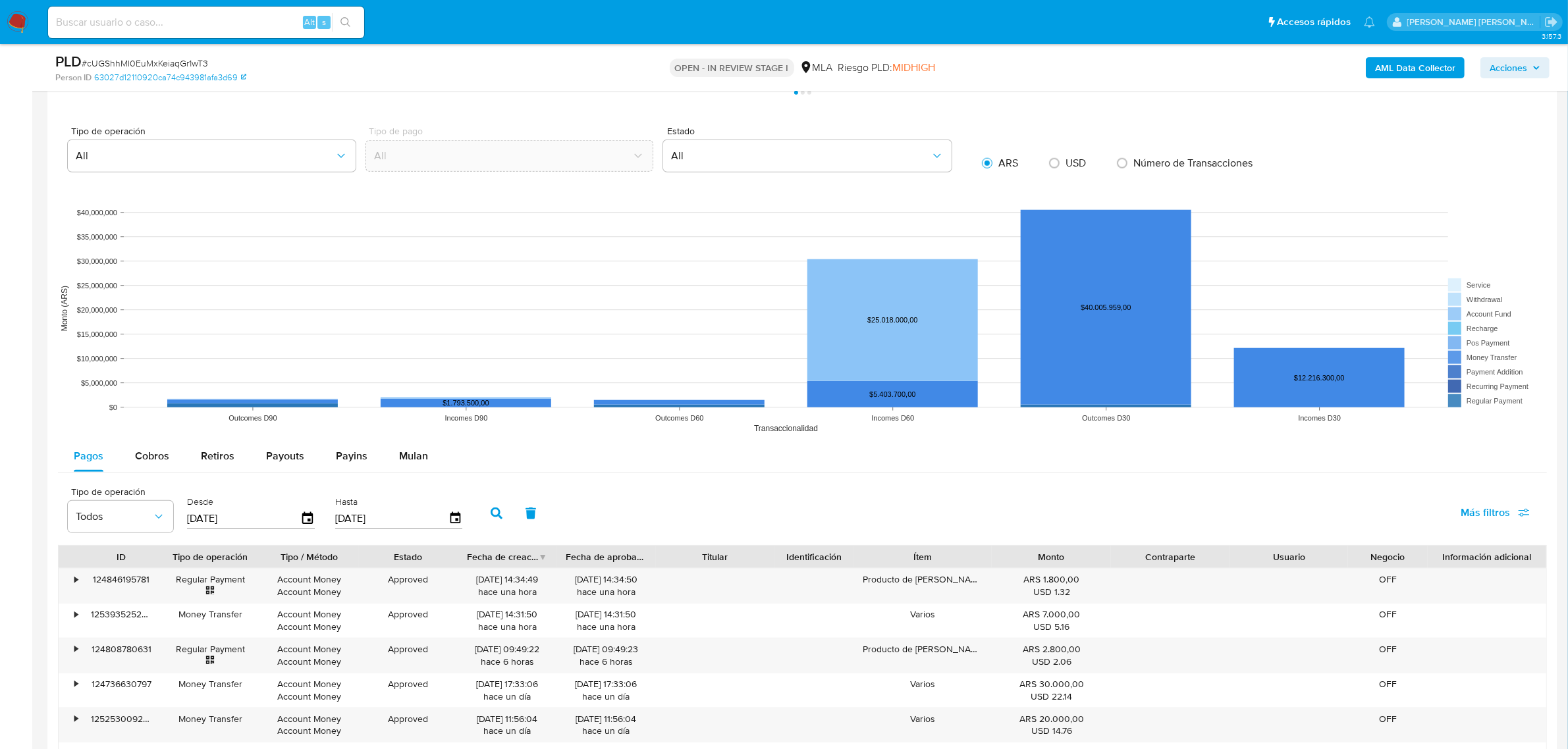
scroll to position [1892, 0]
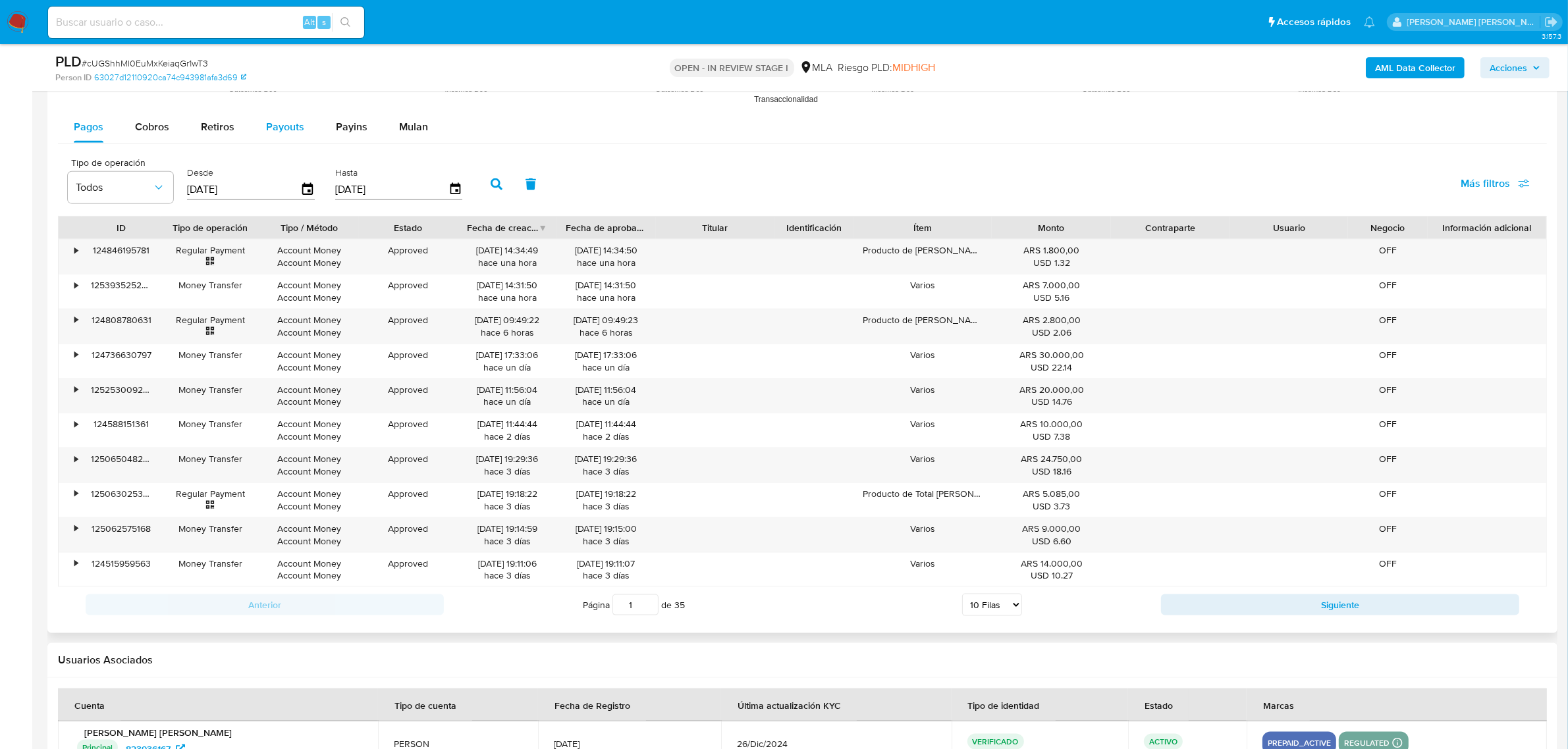
click at [290, 120] on span "Payouts" at bounding box center [284, 126] width 38 height 15
select select "10"
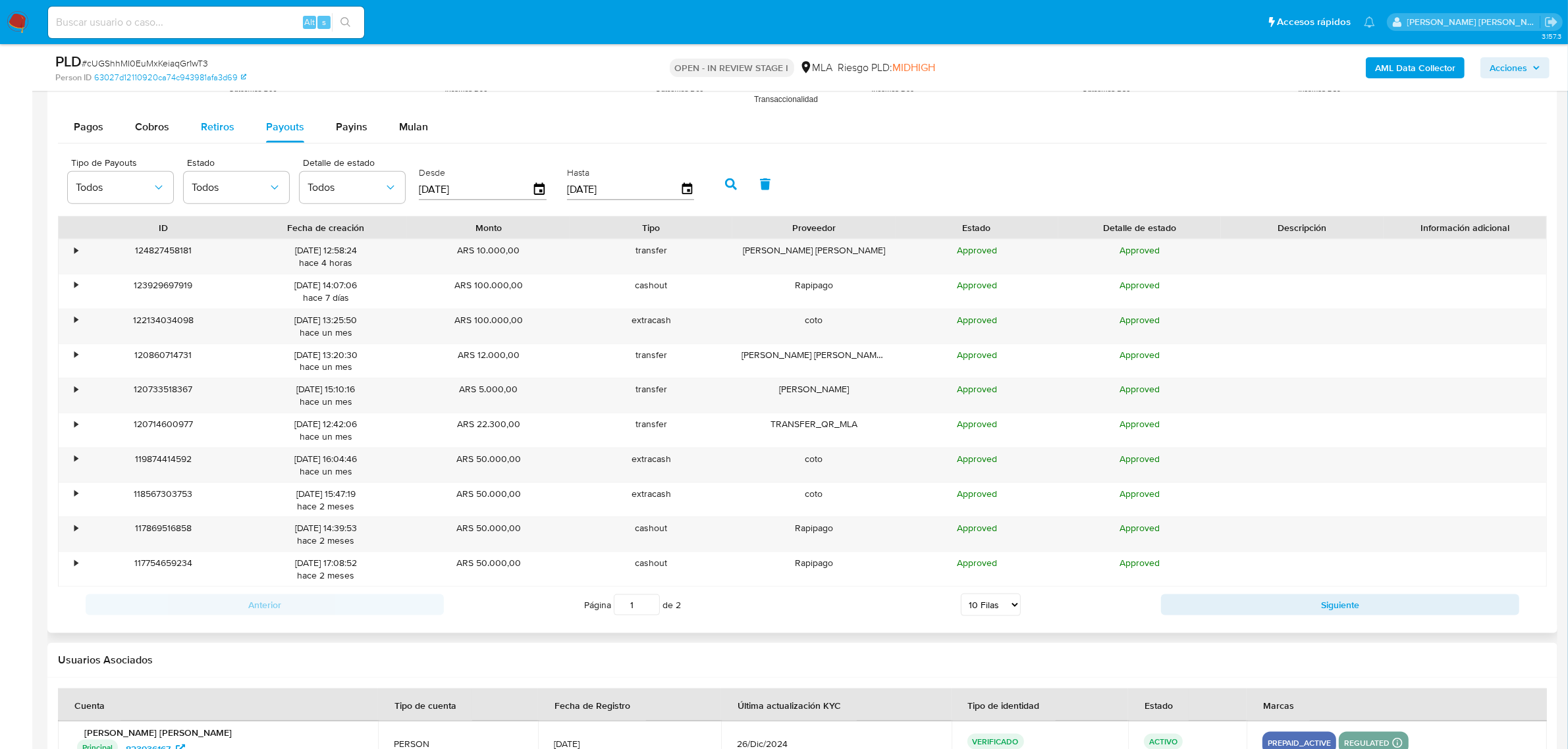
click at [201, 126] on span "Retiros" at bounding box center [217, 126] width 34 height 15
select select "10"
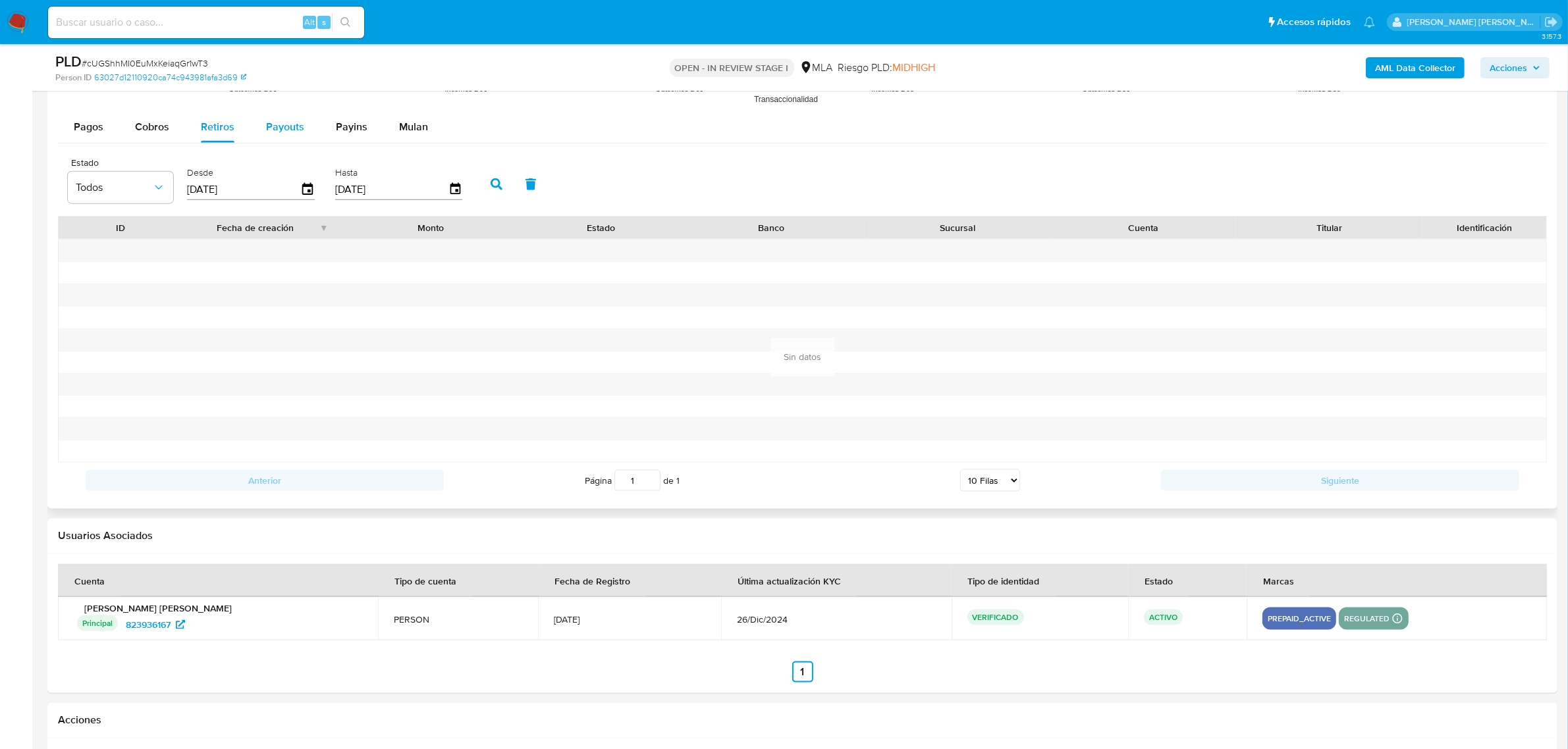
click at [261, 125] on button "Payouts" at bounding box center [285, 126] width 70 height 31
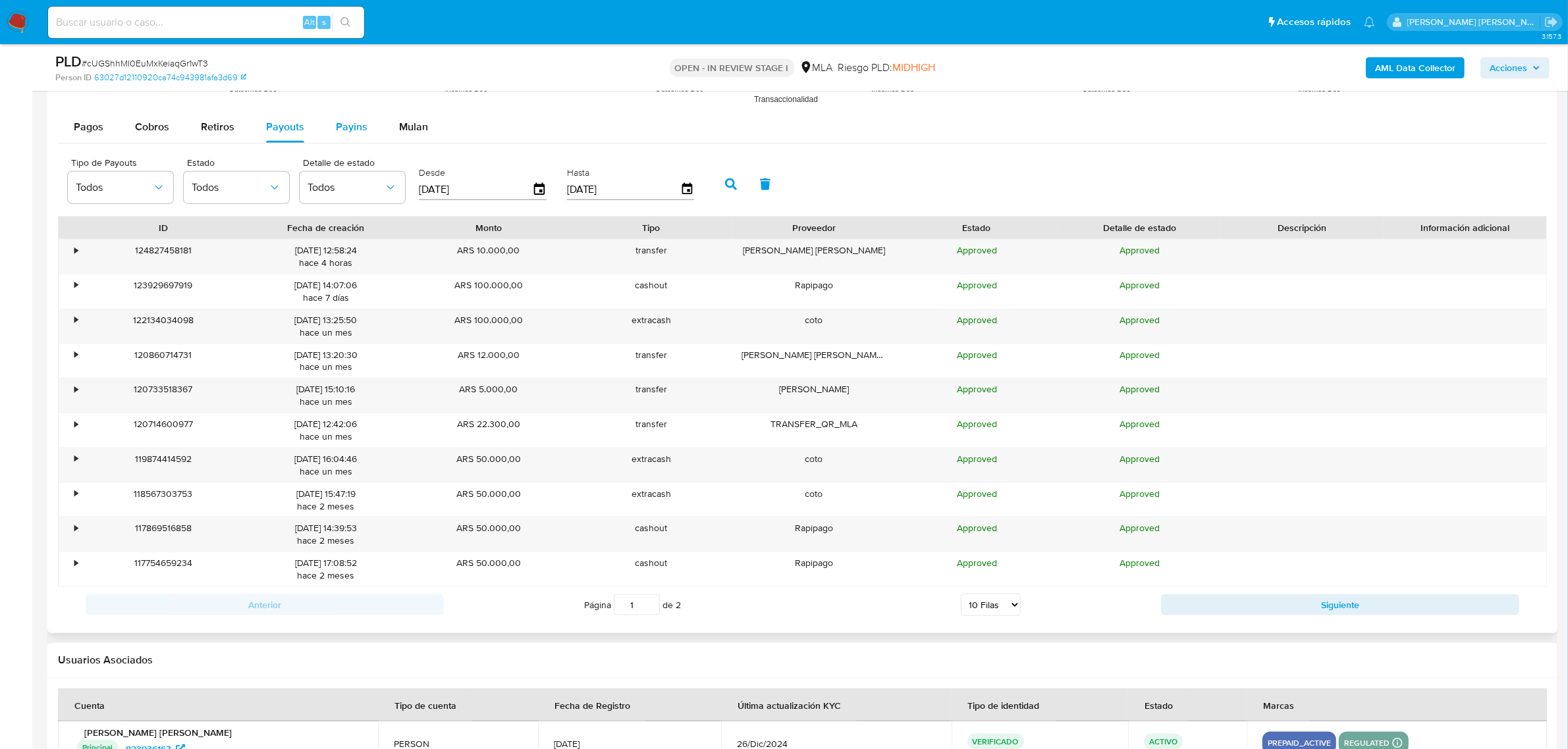
click at [324, 126] on button "Payins" at bounding box center [352, 126] width 64 height 31
select select "10"
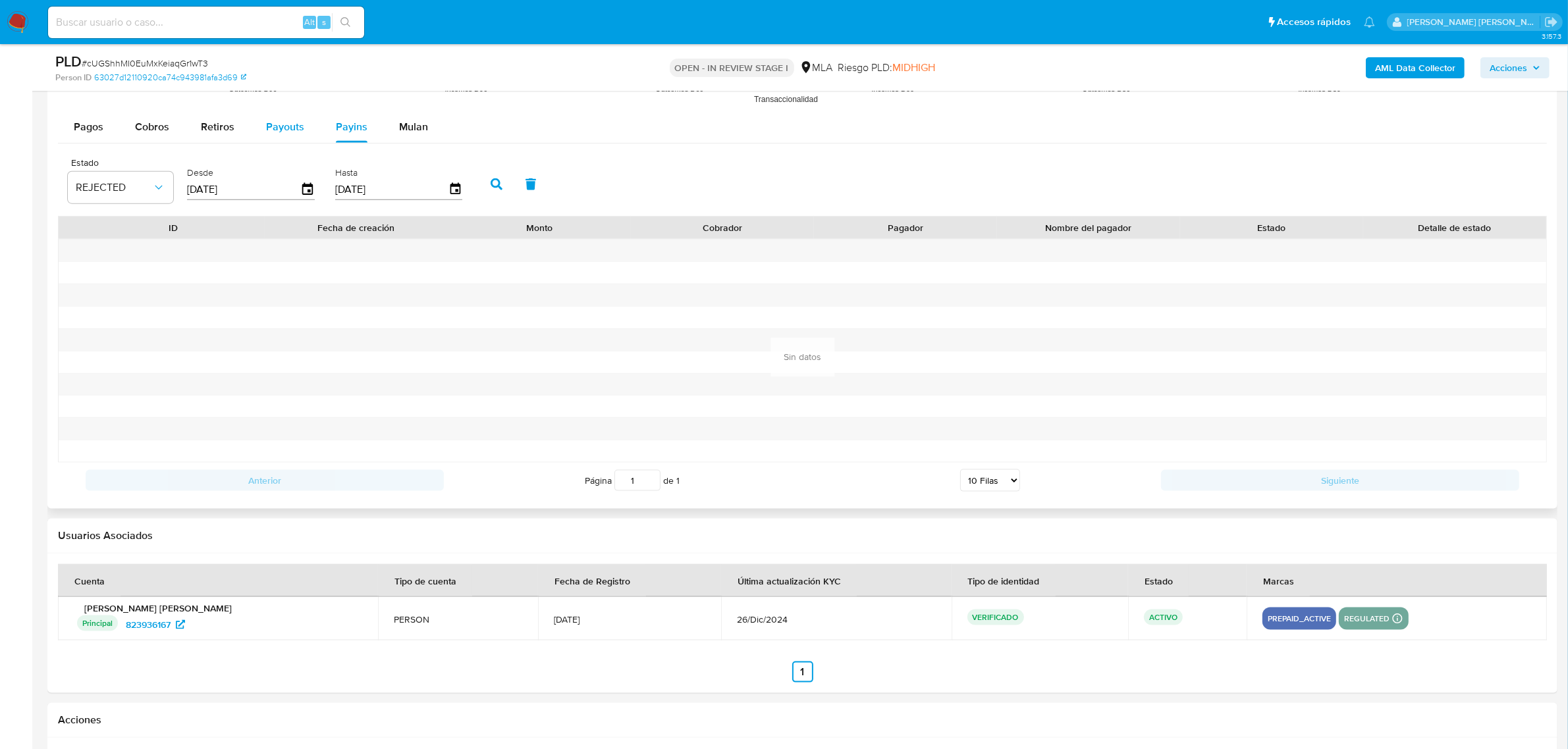
click at [280, 116] on div "Payouts" at bounding box center [284, 126] width 38 height 31
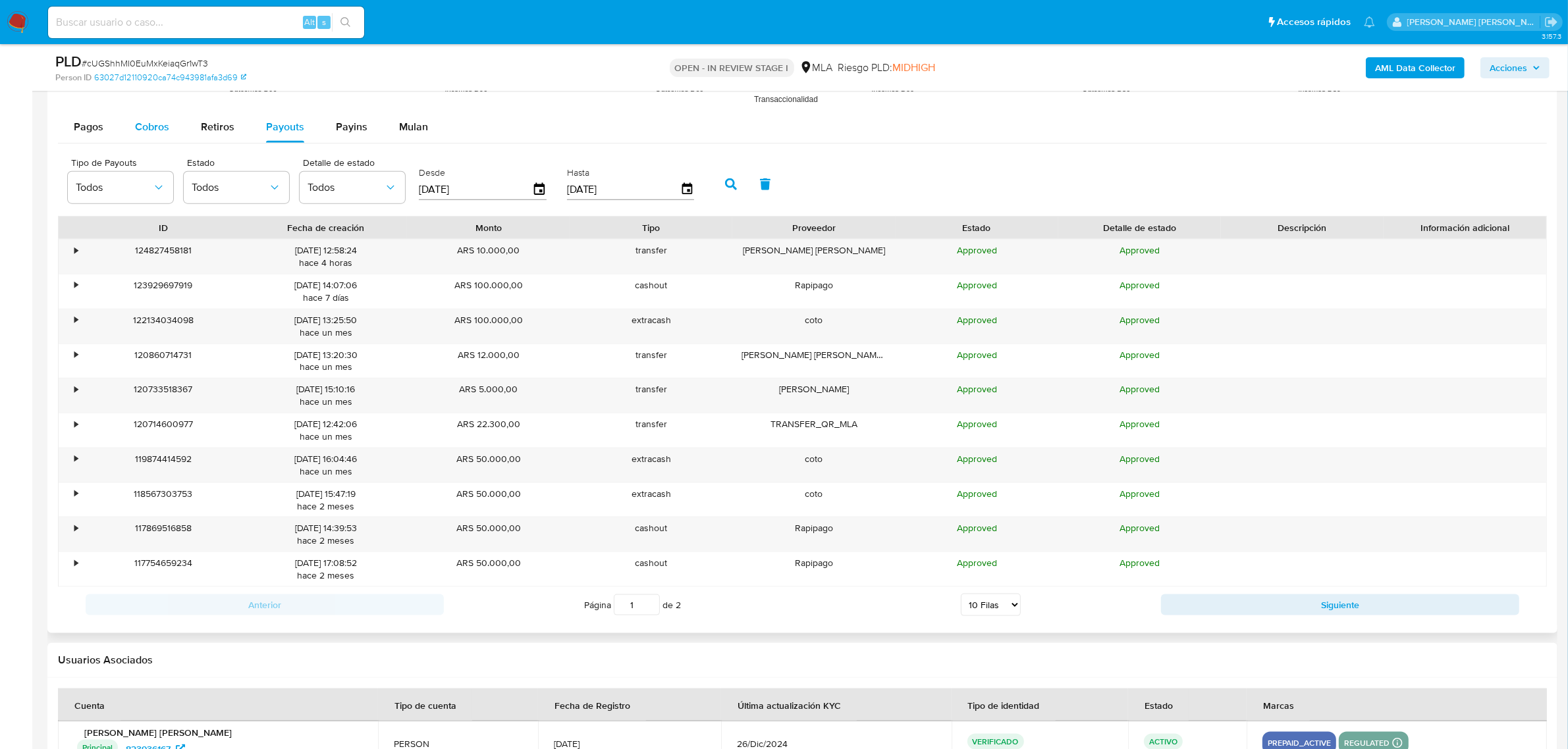
click at [146, 130] on span "Cobros" at bounding box center [152, 126] width 35 height 15
select select "10"
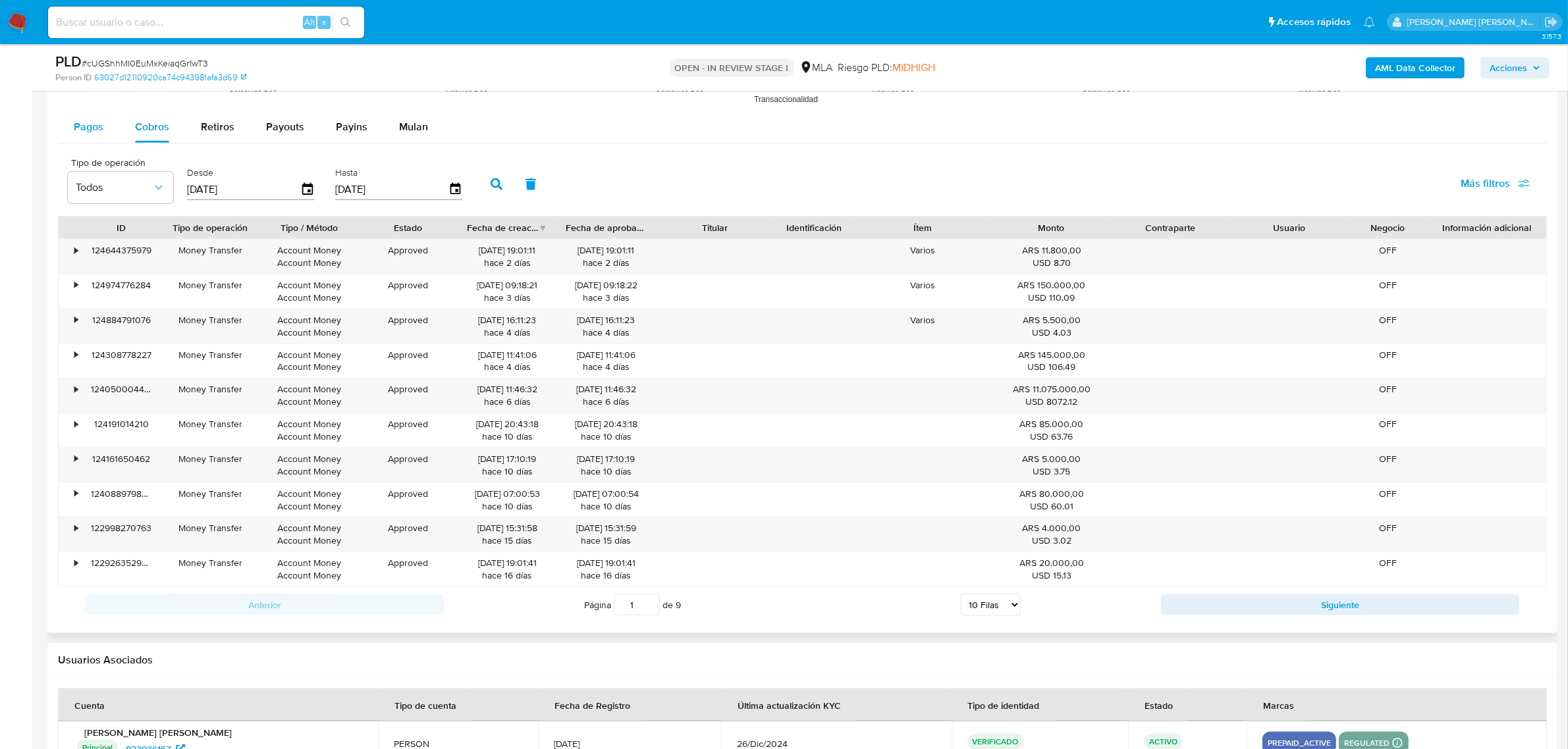
click at [89, 117] on div "Pagos" at bounding box center [89, 126] width 30 height 31
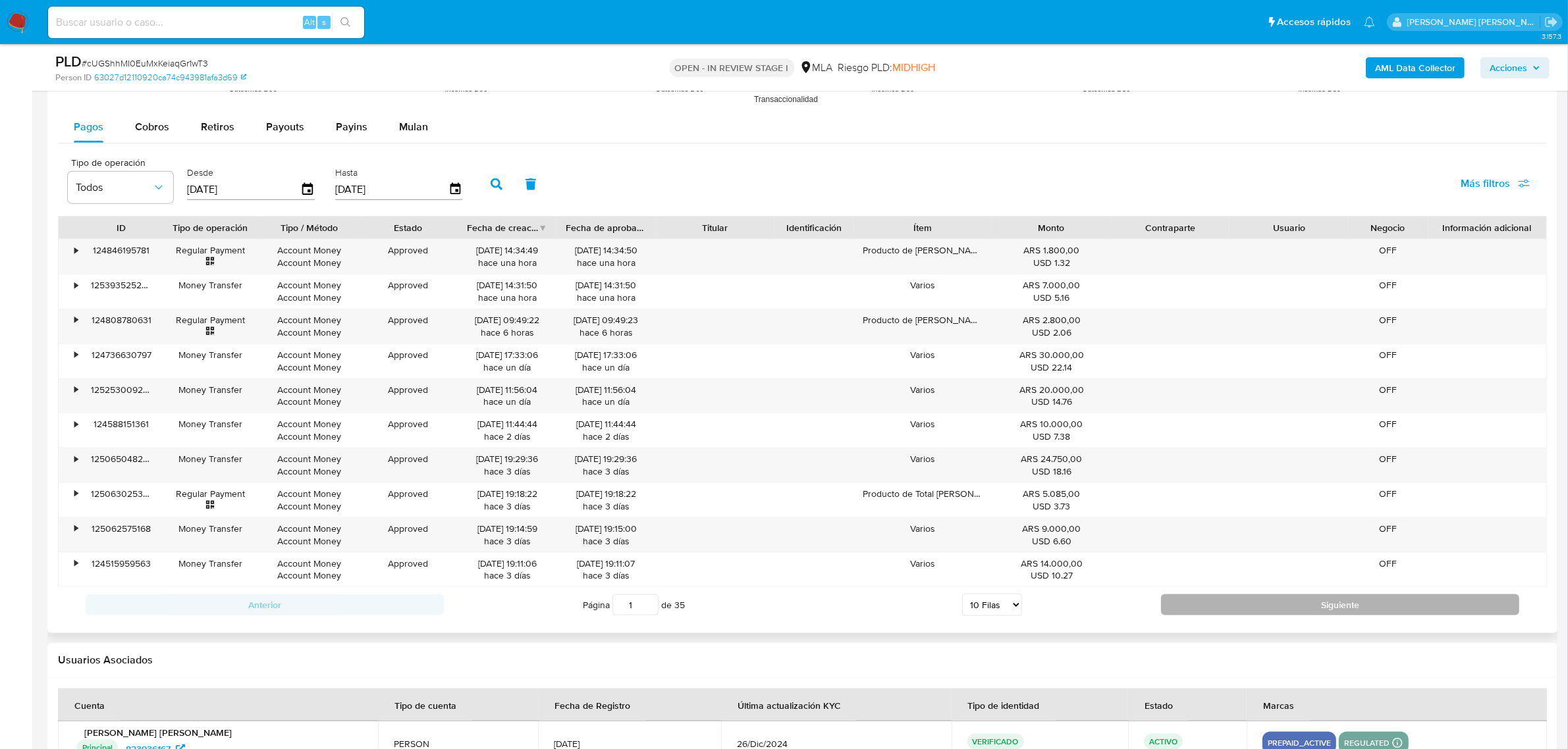
click at [1300, 603] on button "Siguiente" at bounding box center [1339, 605] width 358 height 21
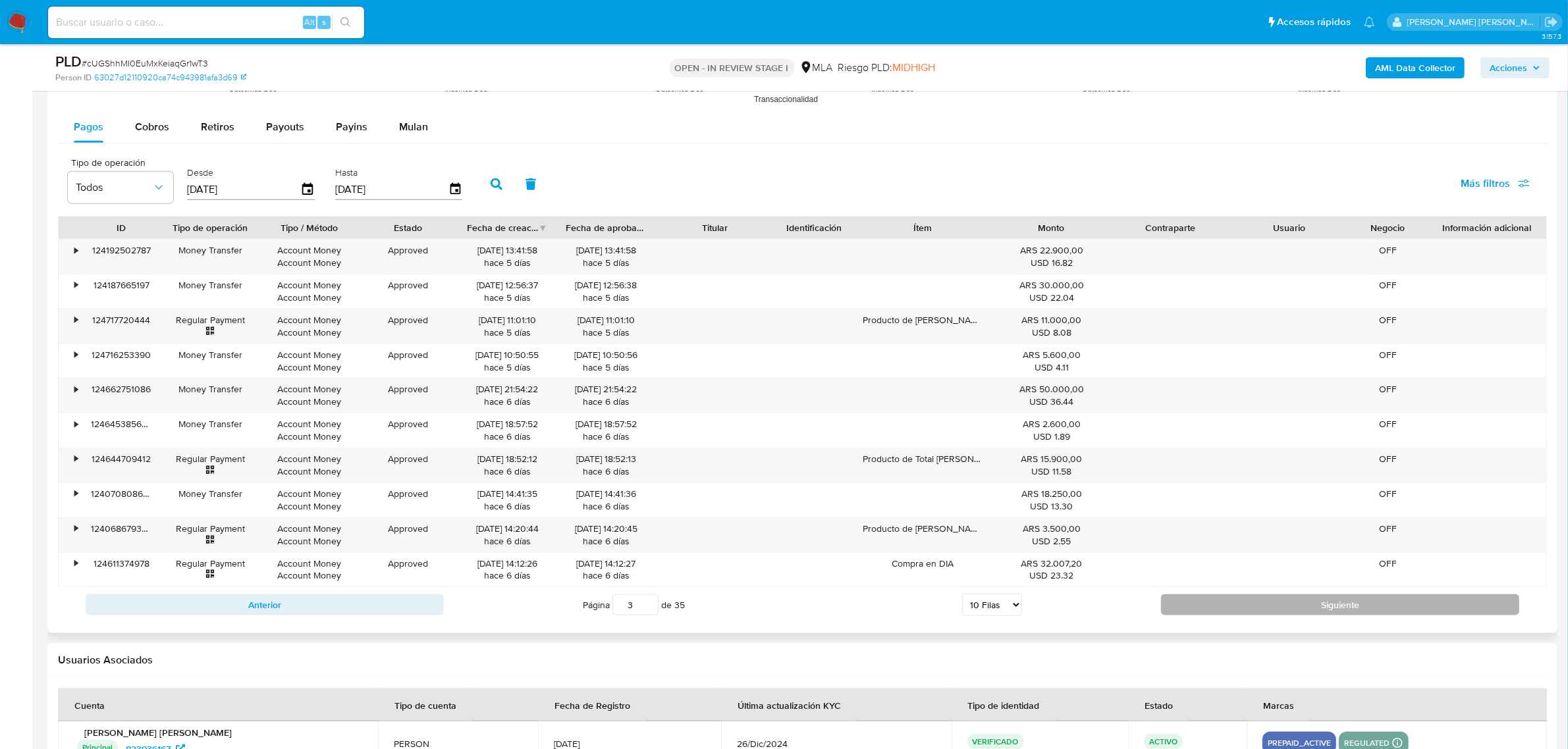
click at [1300, 603] on button "Siguiente" at bounding box center [1339, 605] width 358 height 21
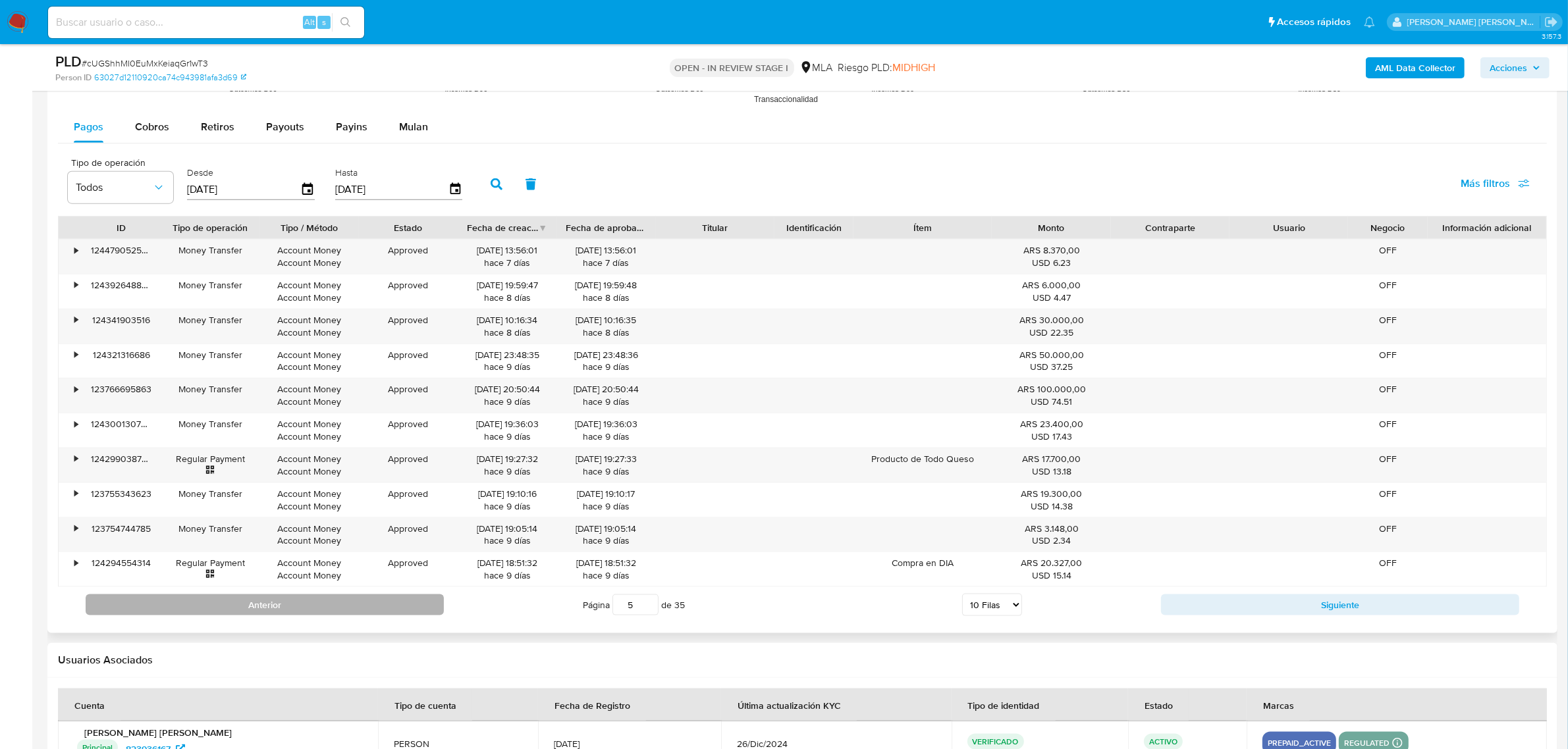
click at [284, 606] on button "Anterior" at bounding box center [264, 605] width 358 height 21
click at [290, 619] on div "Anterior Página 4 de 35 5 Filas 10 Filas 20 Filas 25 Filas 50 Filas 100 Filas S…" at bounding box center [802, 605] width 1488 height 35
click at [288, 603] on button "Anterior" at bounding box center [264, 605] width 358 height 21
click at [230, 603] on button "Anterior" at bounding box center [264, 605] width 358 height 21
click at [237, 615] on button "Anterior" at bounding box center [264, 605] width 358 height 21
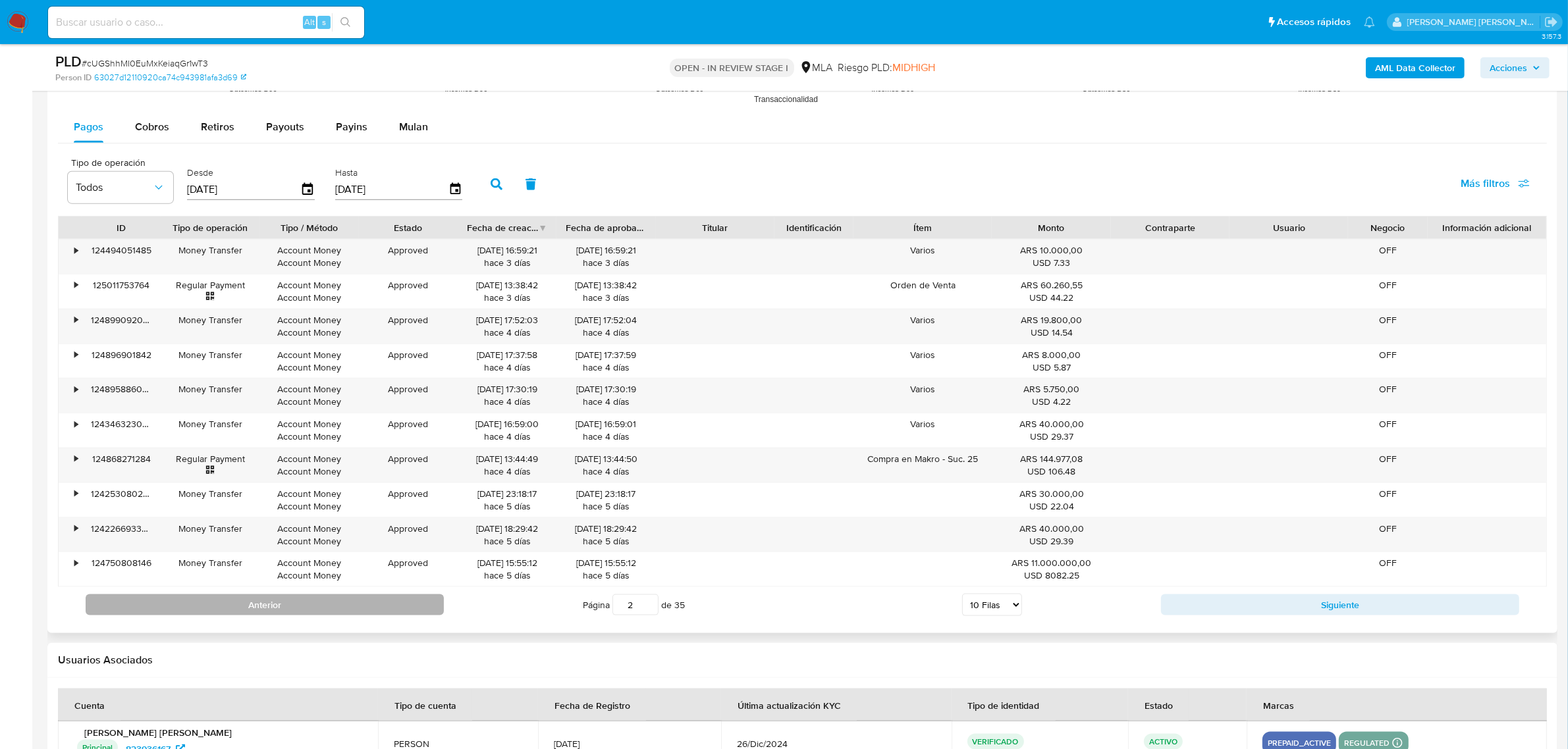
type input "1"
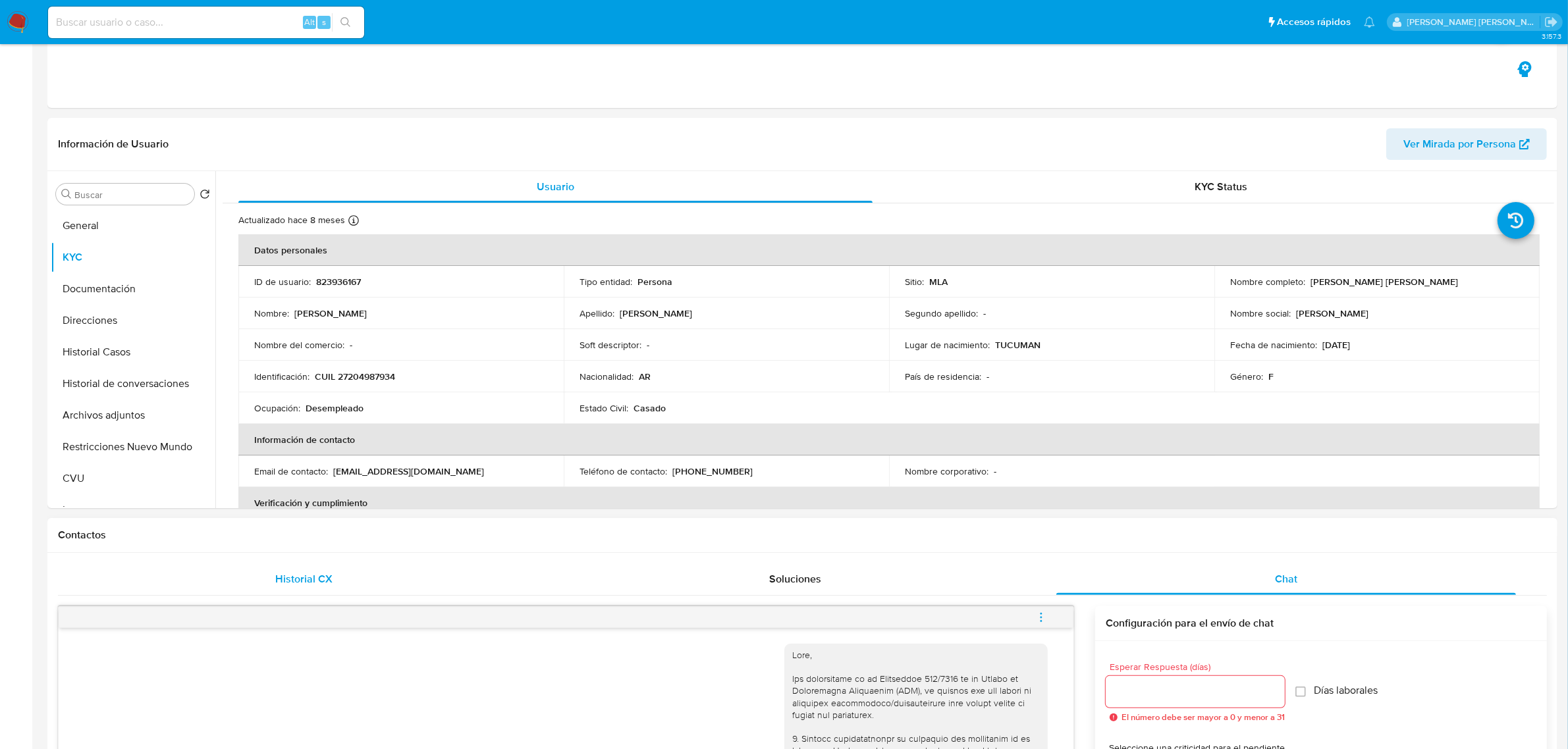
scroll to position [0, 0]
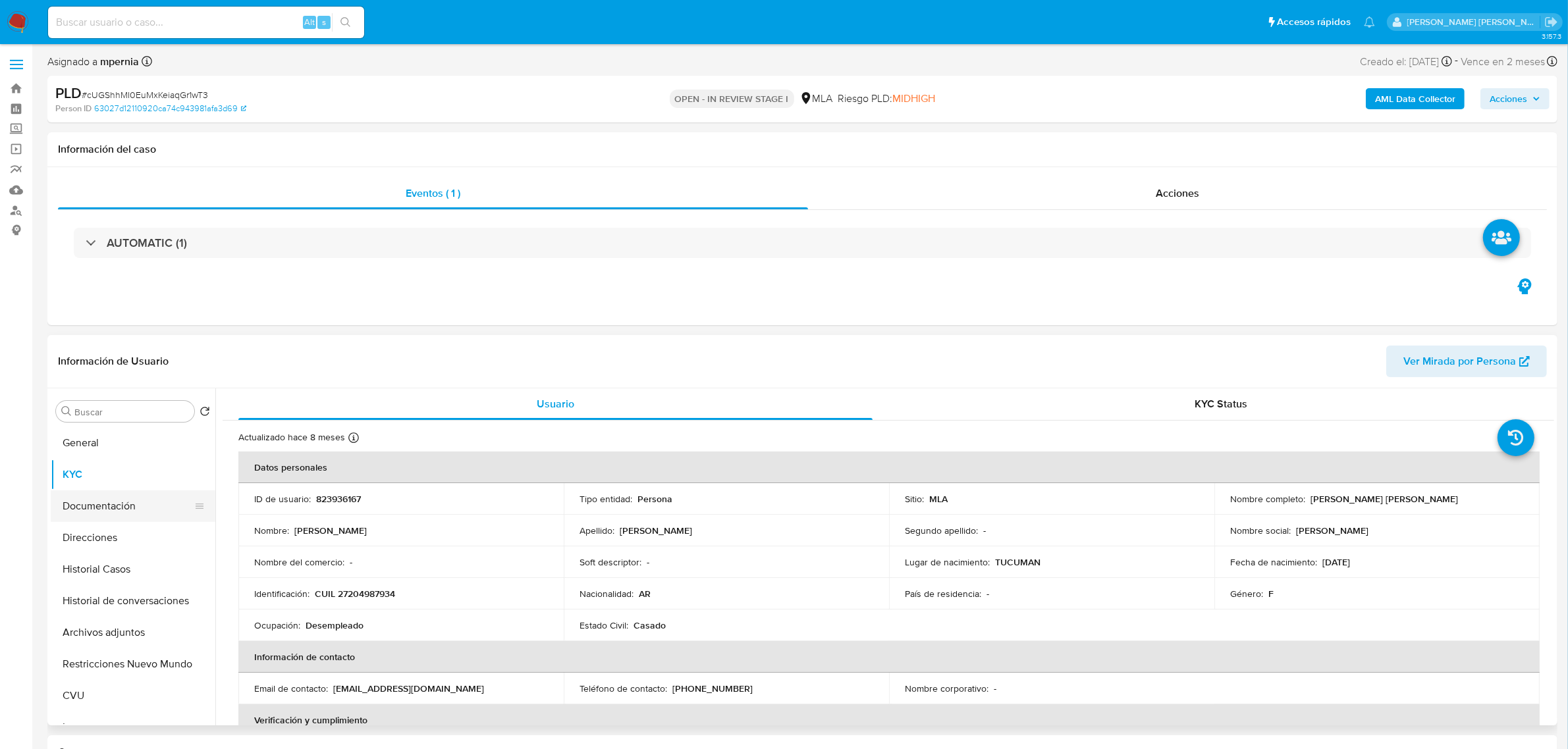
click at [94, 504] on button "Documentación" at bounding box center [127, 505] width 154 height 31
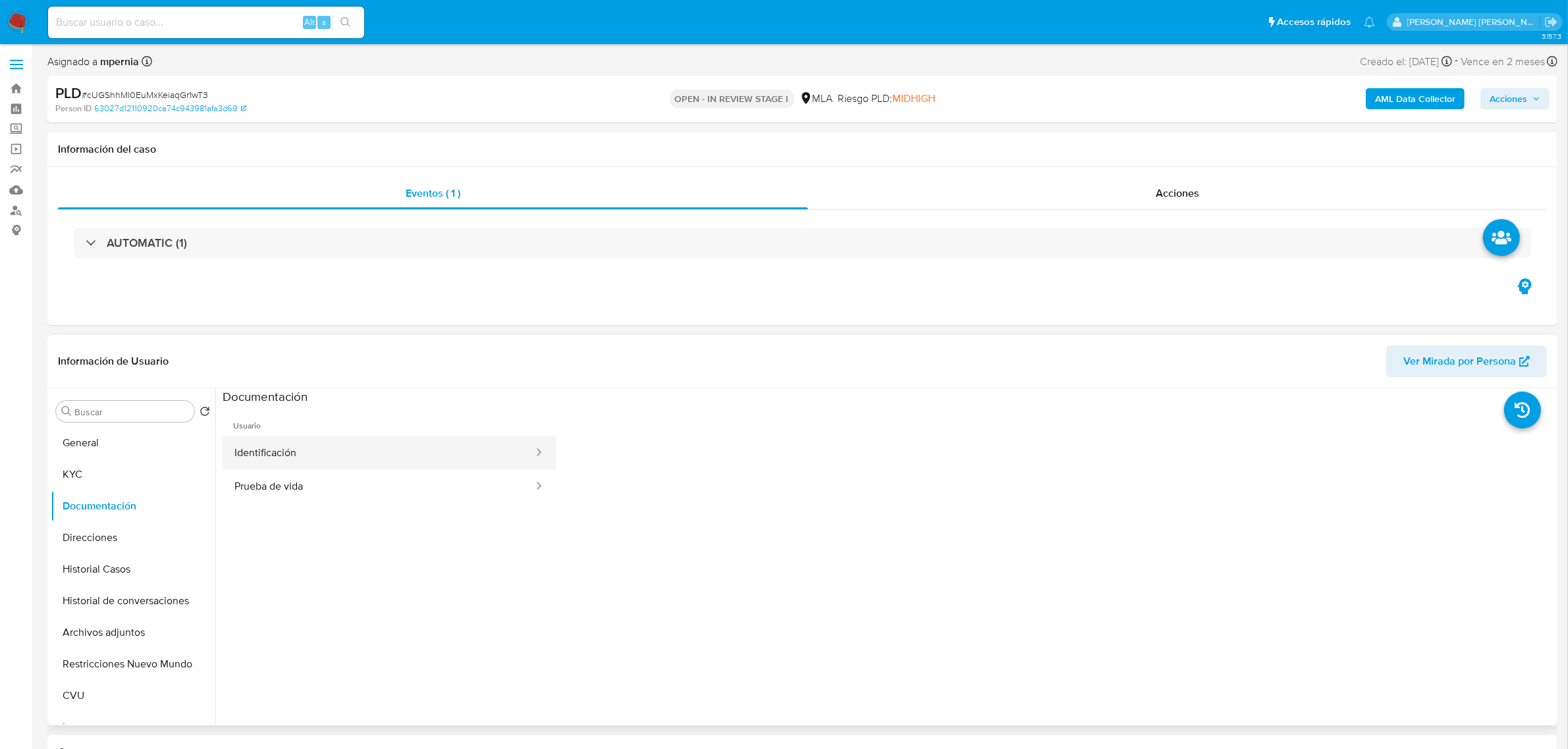
click at [329, 454] on button "Identificación" at bounding box center [378, 453] width 312 height 34
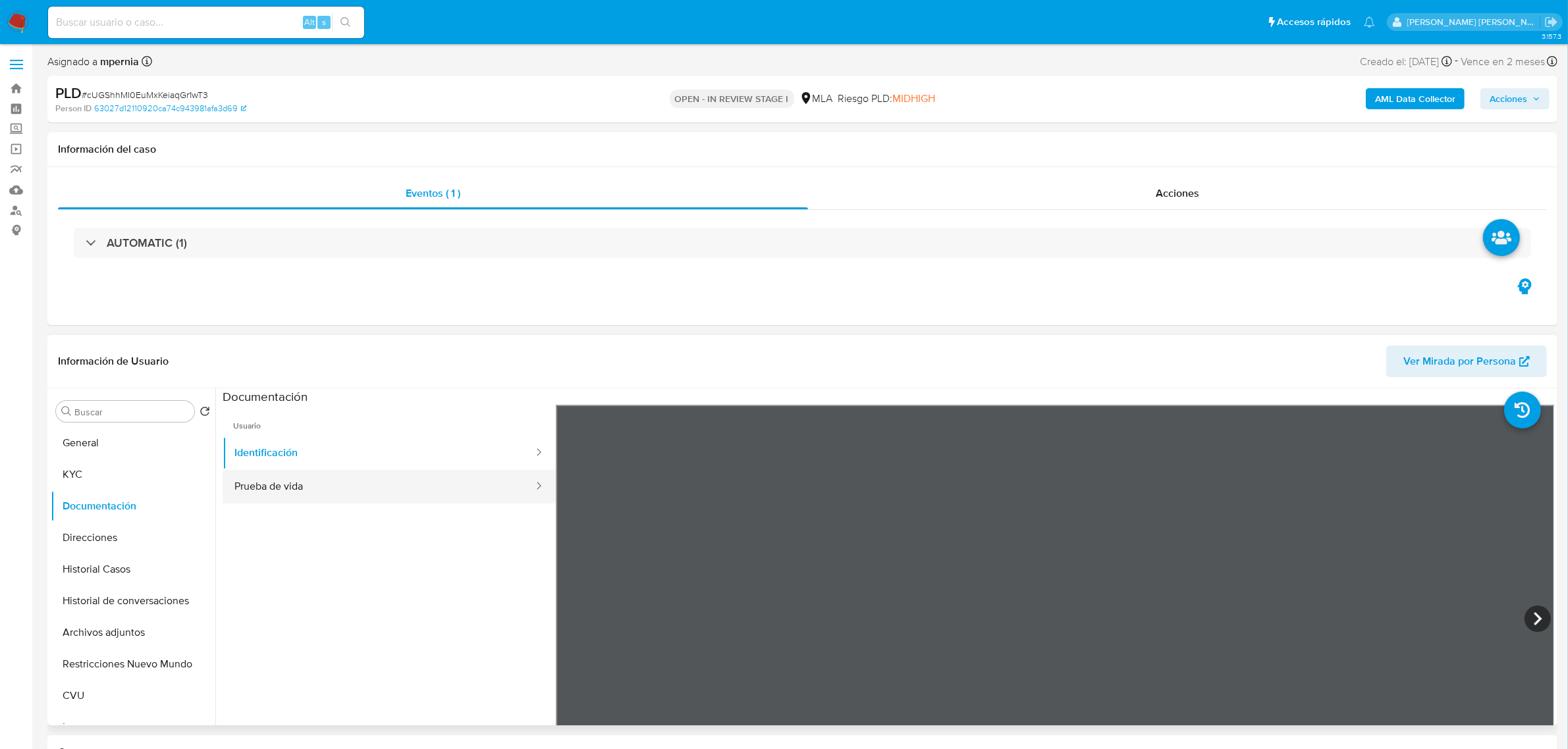
click at [351, 491] on button "Prueba de vida" at bounding box center [378, 487] width 312 height 34
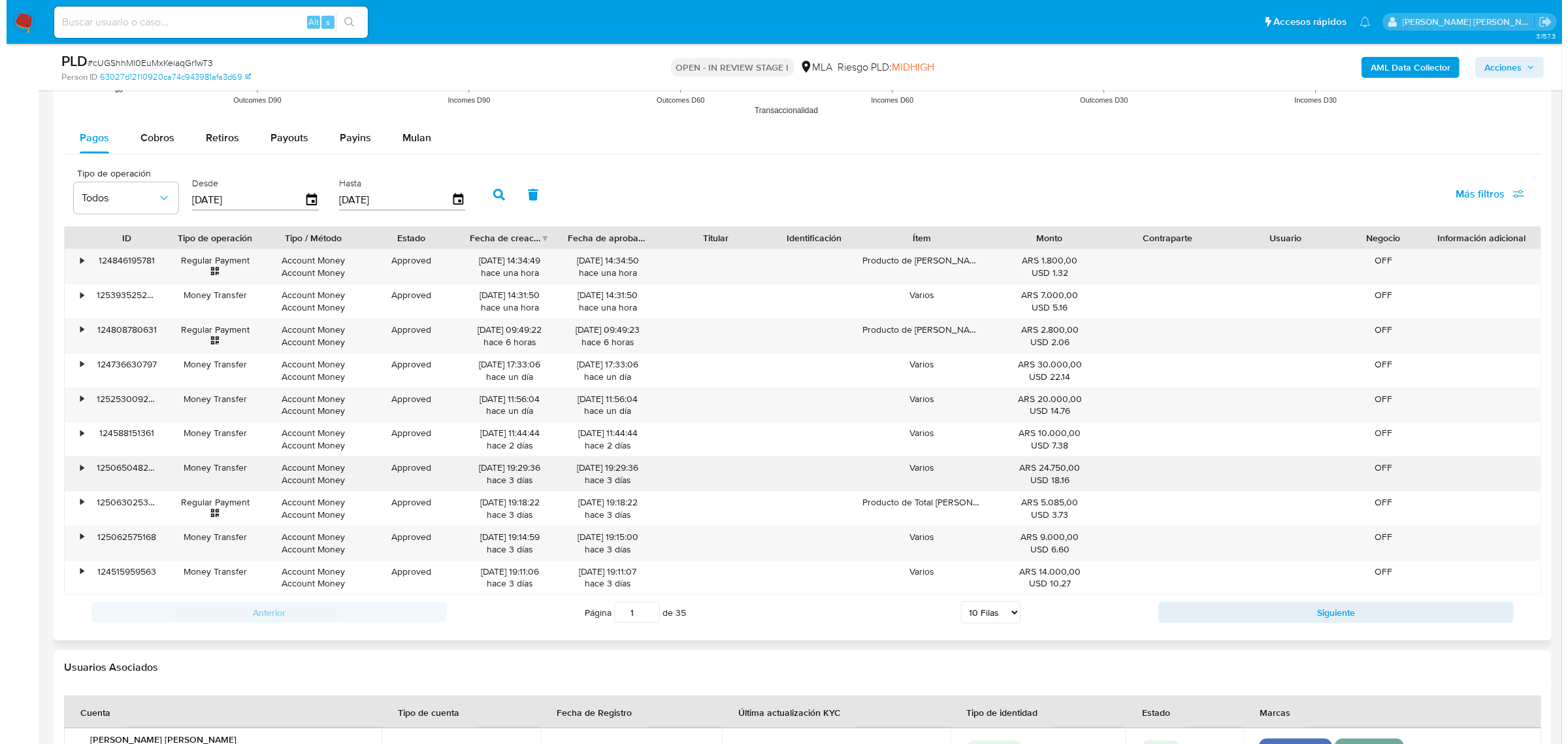
scroll to position [1880, 0]
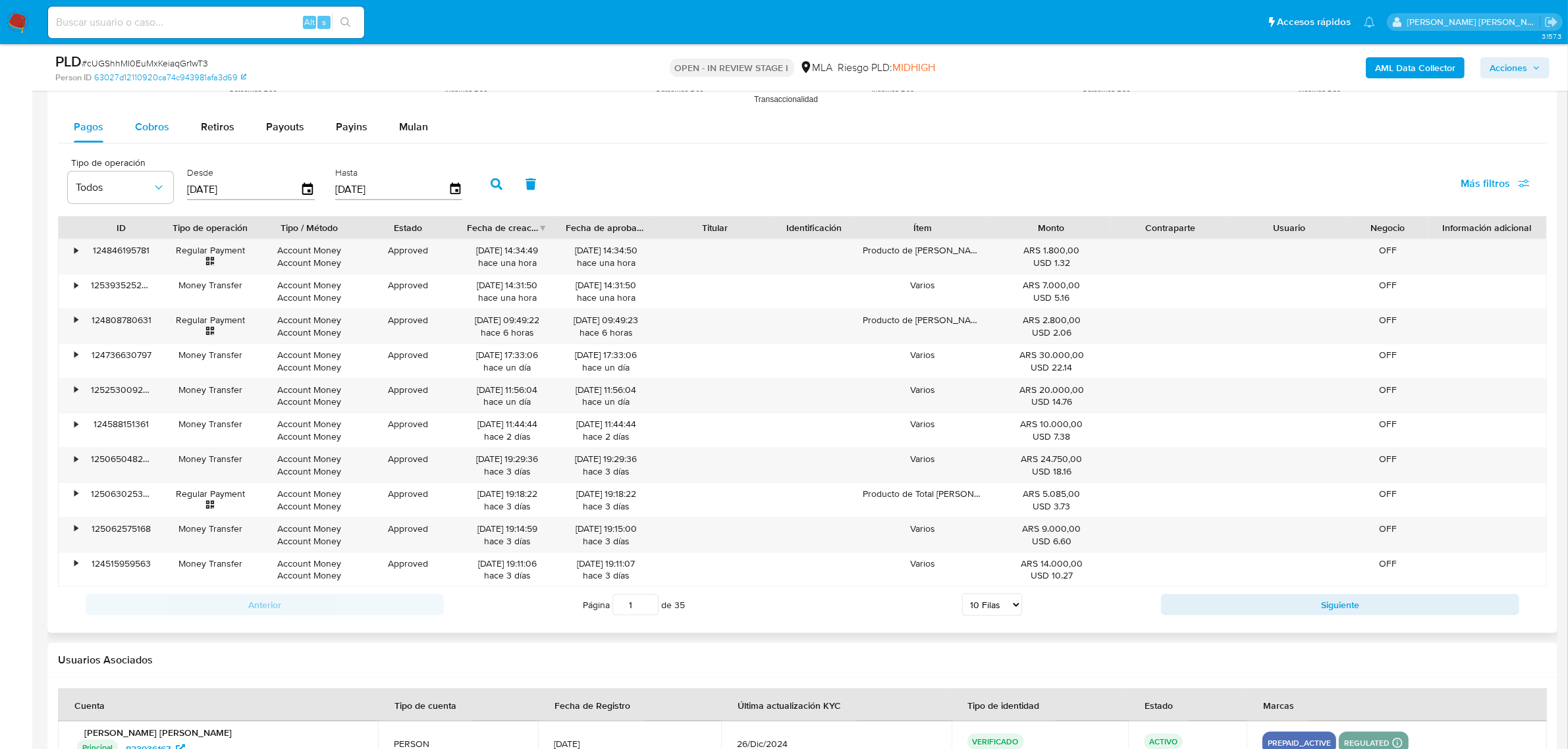
click at [156, 120] on span "Cobros" at bounding box center [152, 126] width 35 height 15
click at [1326, 620] on div "Anterior Página 1 de 9 5 Filas 10 Filas 20 Filas 25 Filas 50 Filas 100 Filas Si…" at bounding box center [802, 605] width 1488 height 35
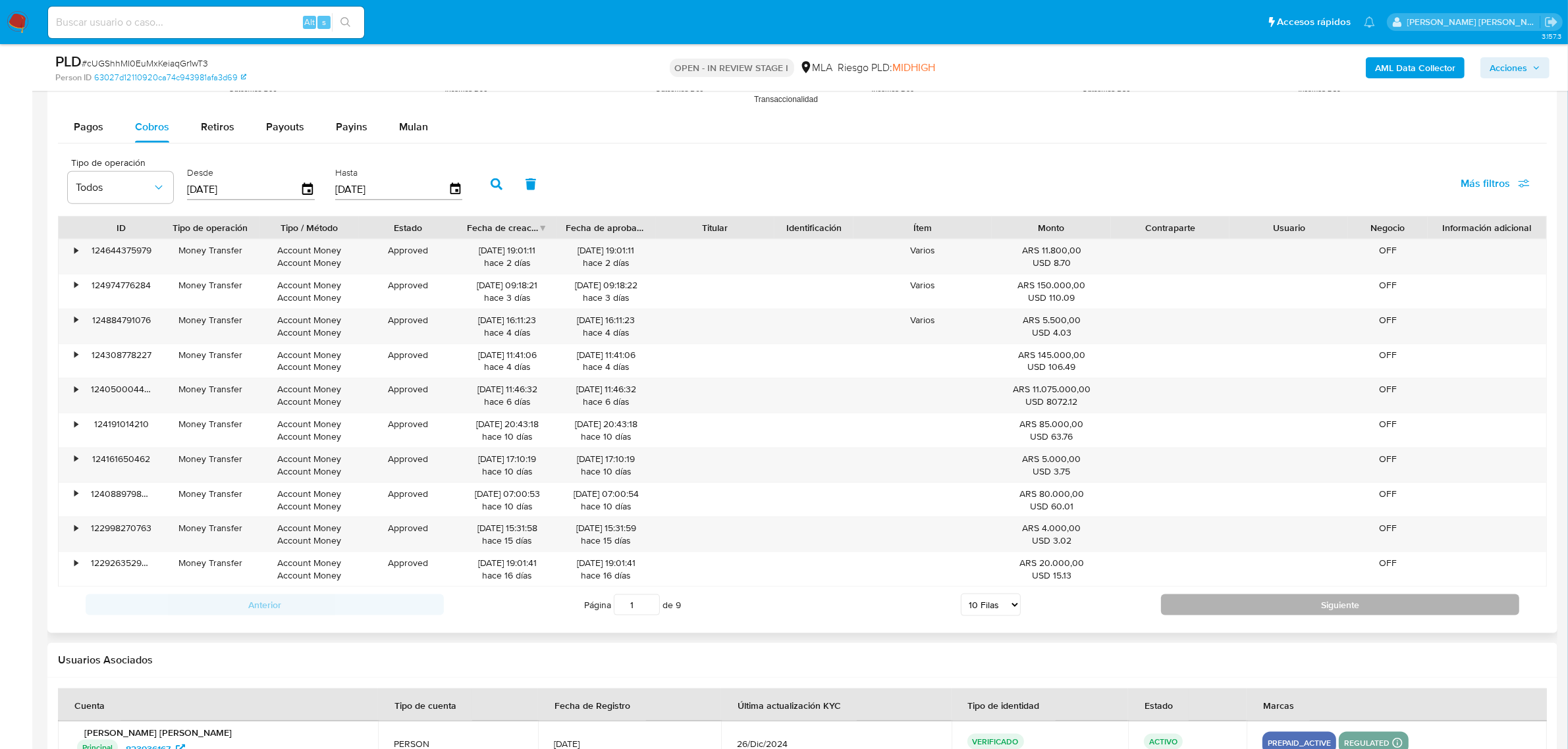
click at [1322, 610] on button "Siguiente" at bounding box center [1339, 605] width 358 height 21
type input "4"
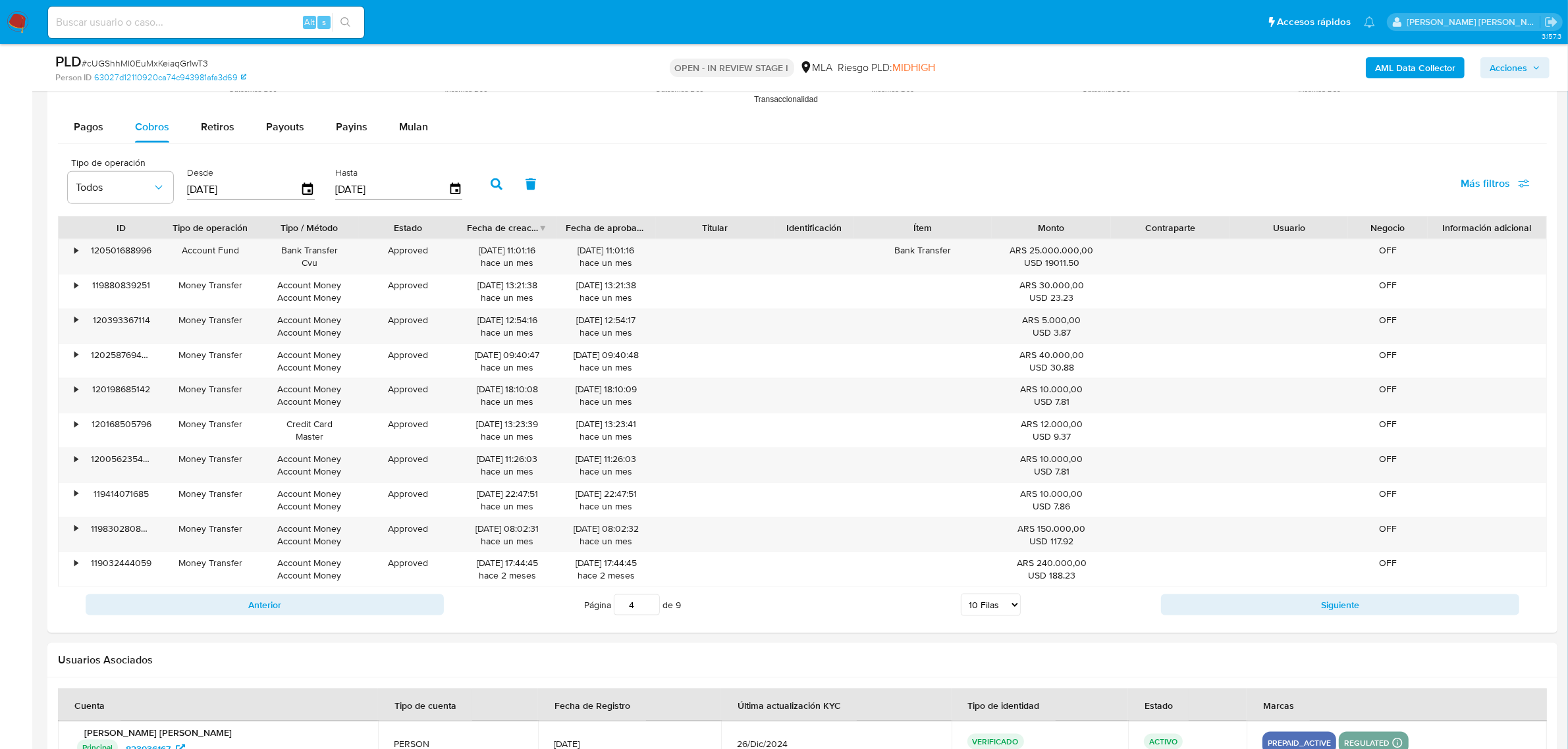
click at [1429, 61] on b "AML Data Collector" at bounding box center [1415, 68] width 80 height 21
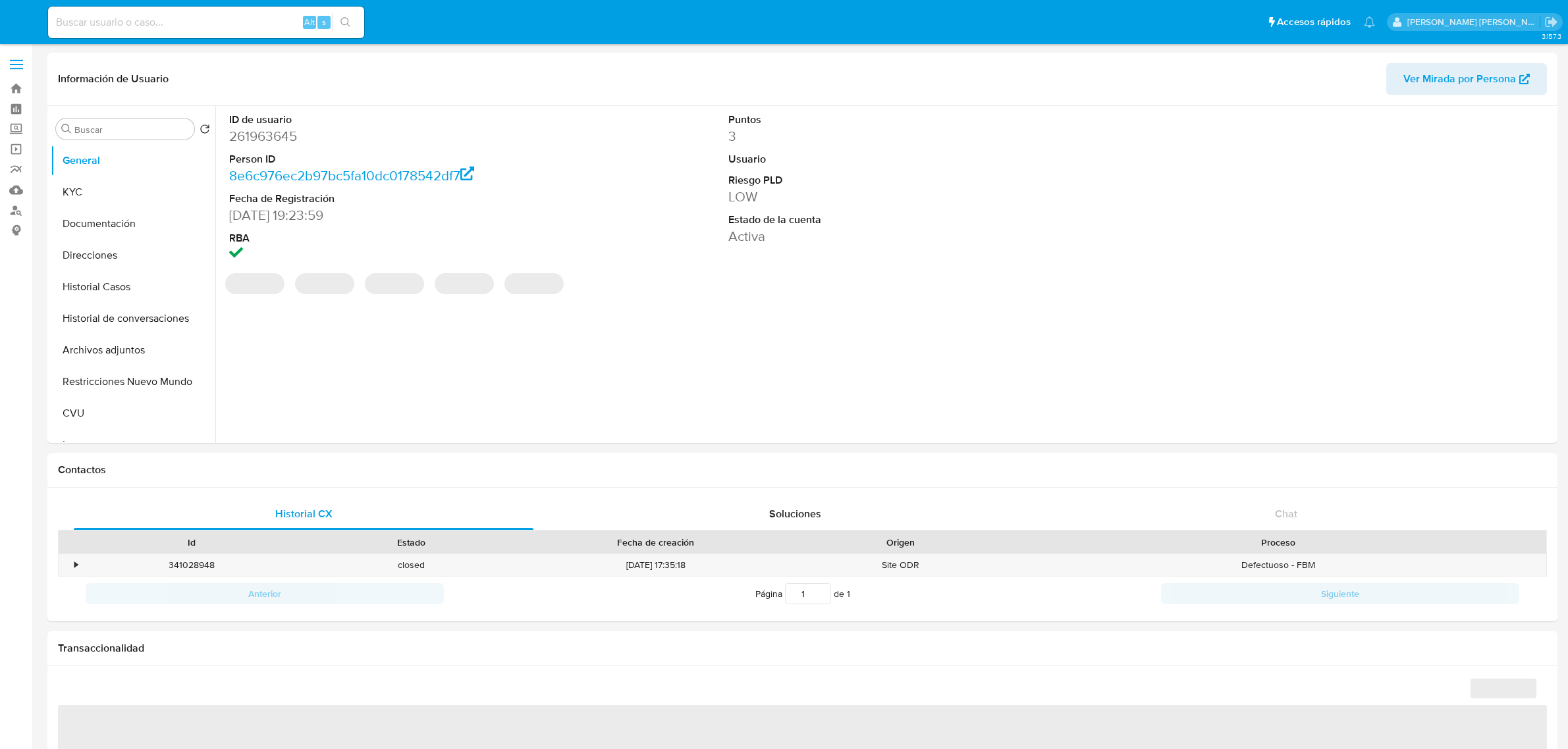
select select "10"
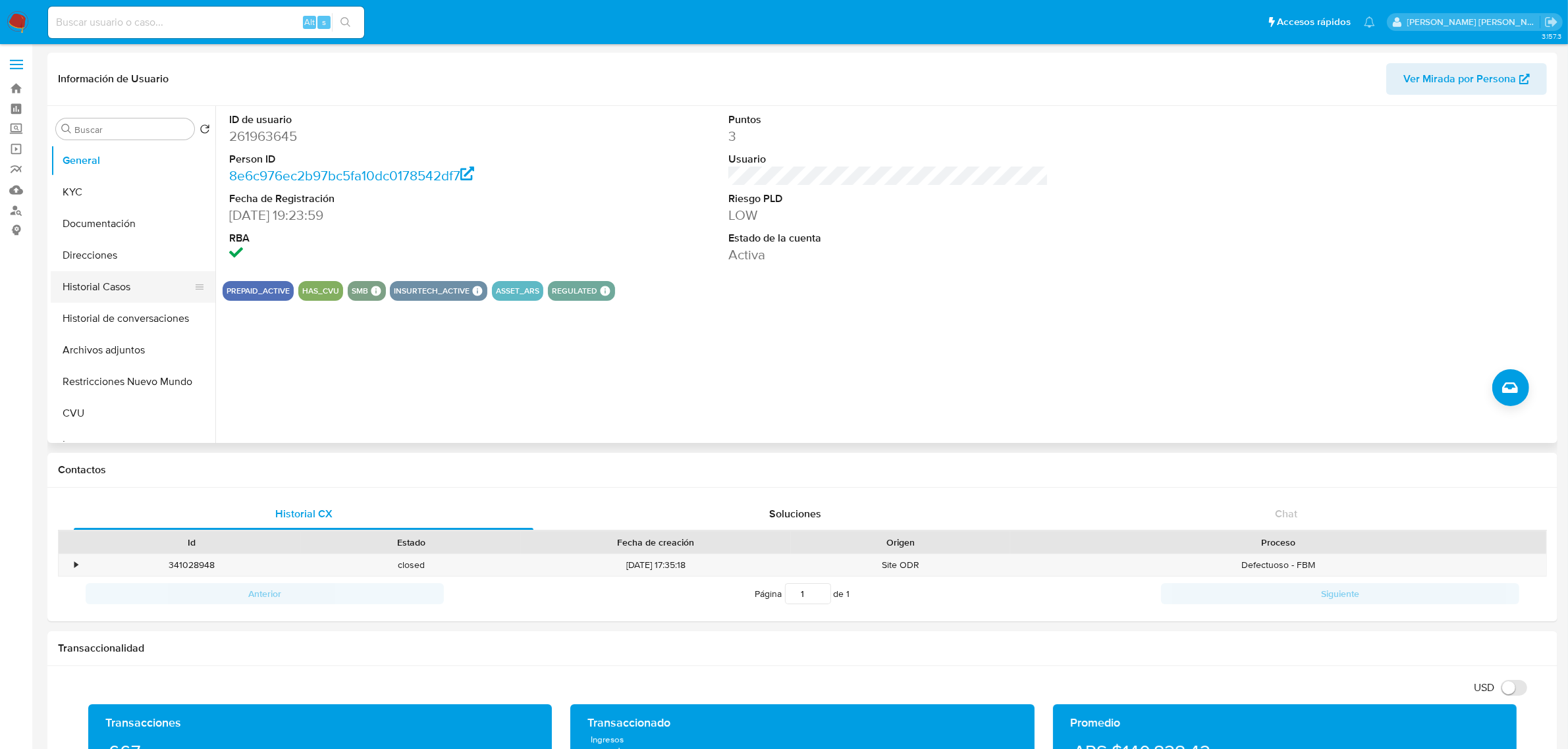
click at [113, 278] on button "Historial Casos" at bounding box center [127, 286] width 154 height 31
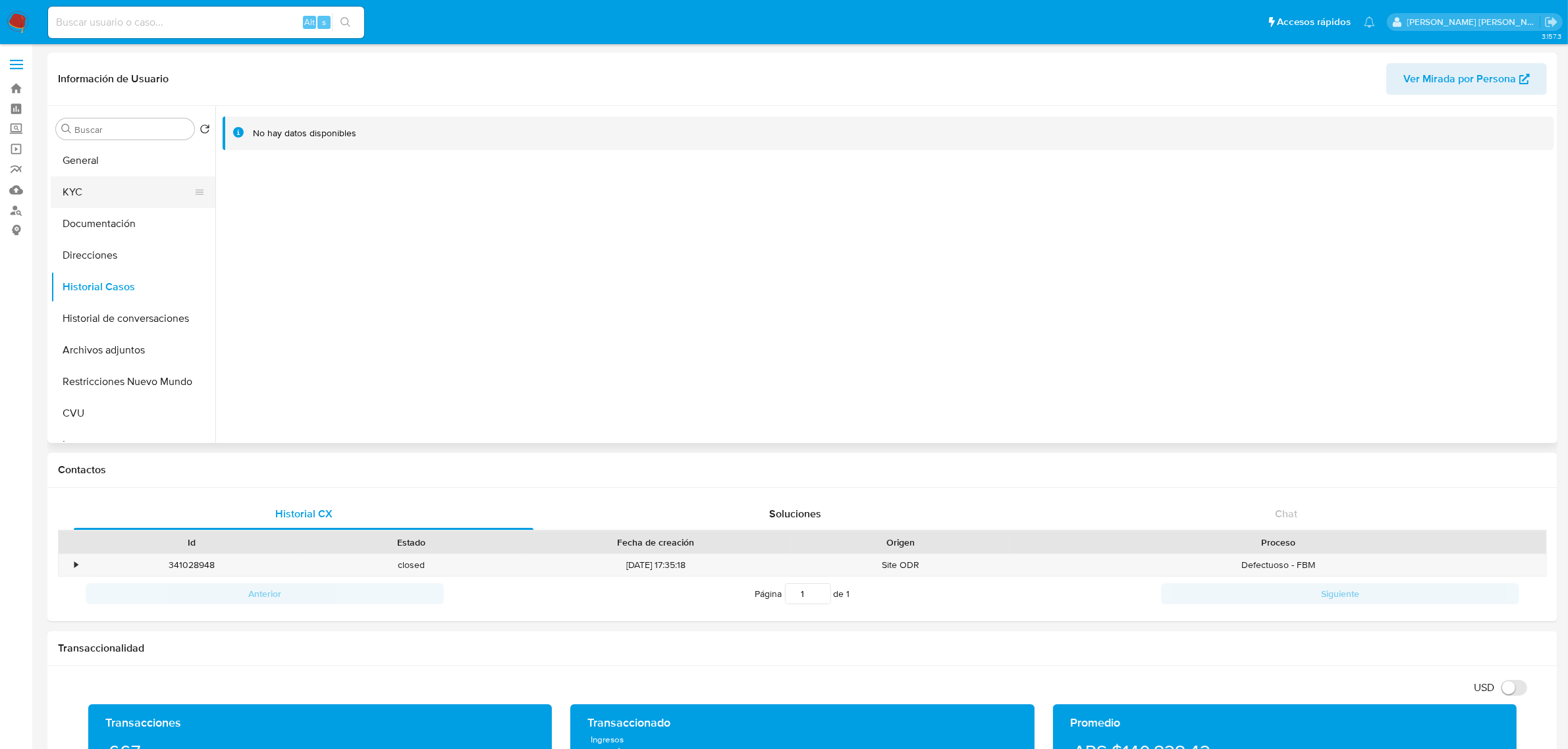
click at [102, 191] on button "KYC" at bounding box center [127, 191] width 154 height 31
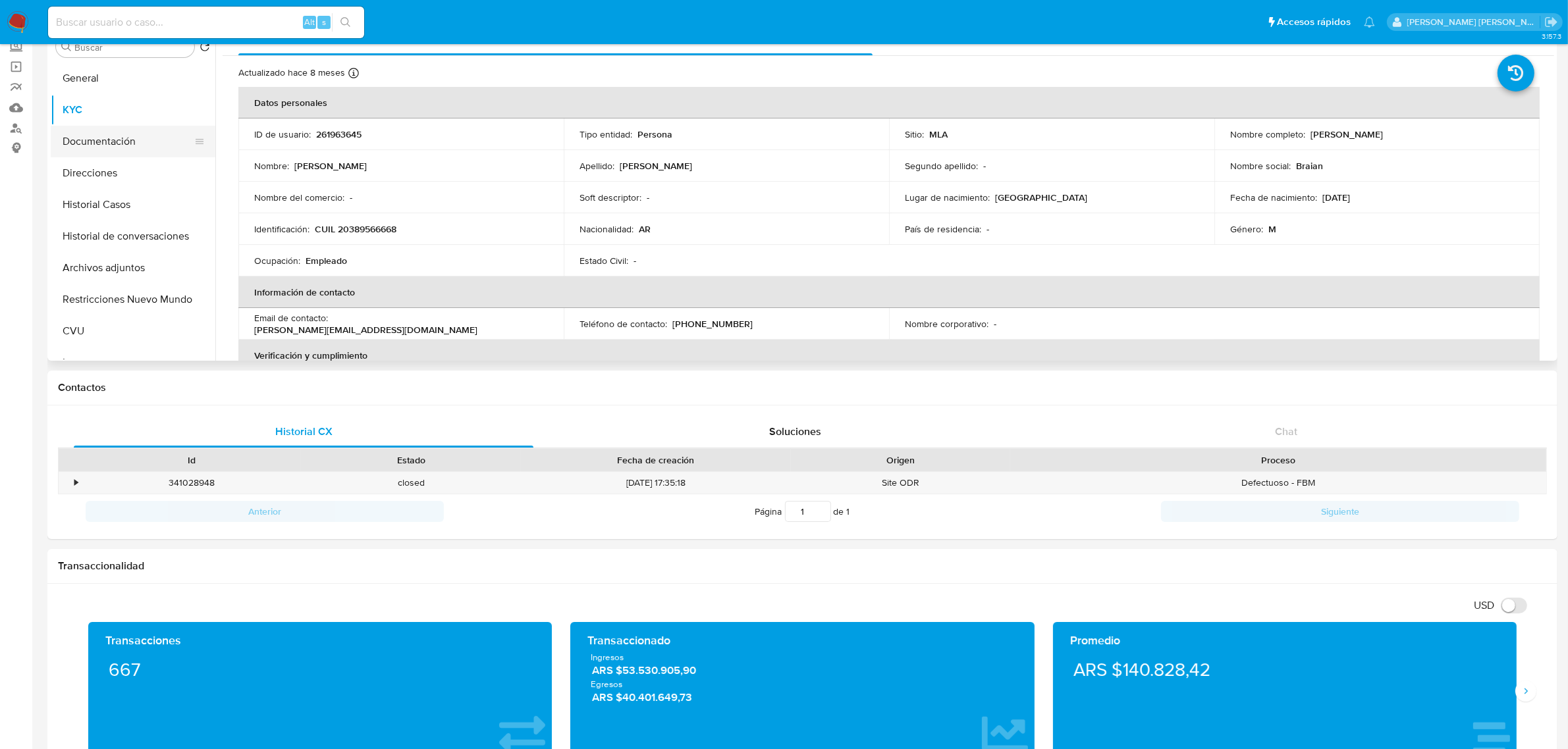
click at [84, 135] on button "Documentación" at bounding box center [127, 141] width 154 height 31
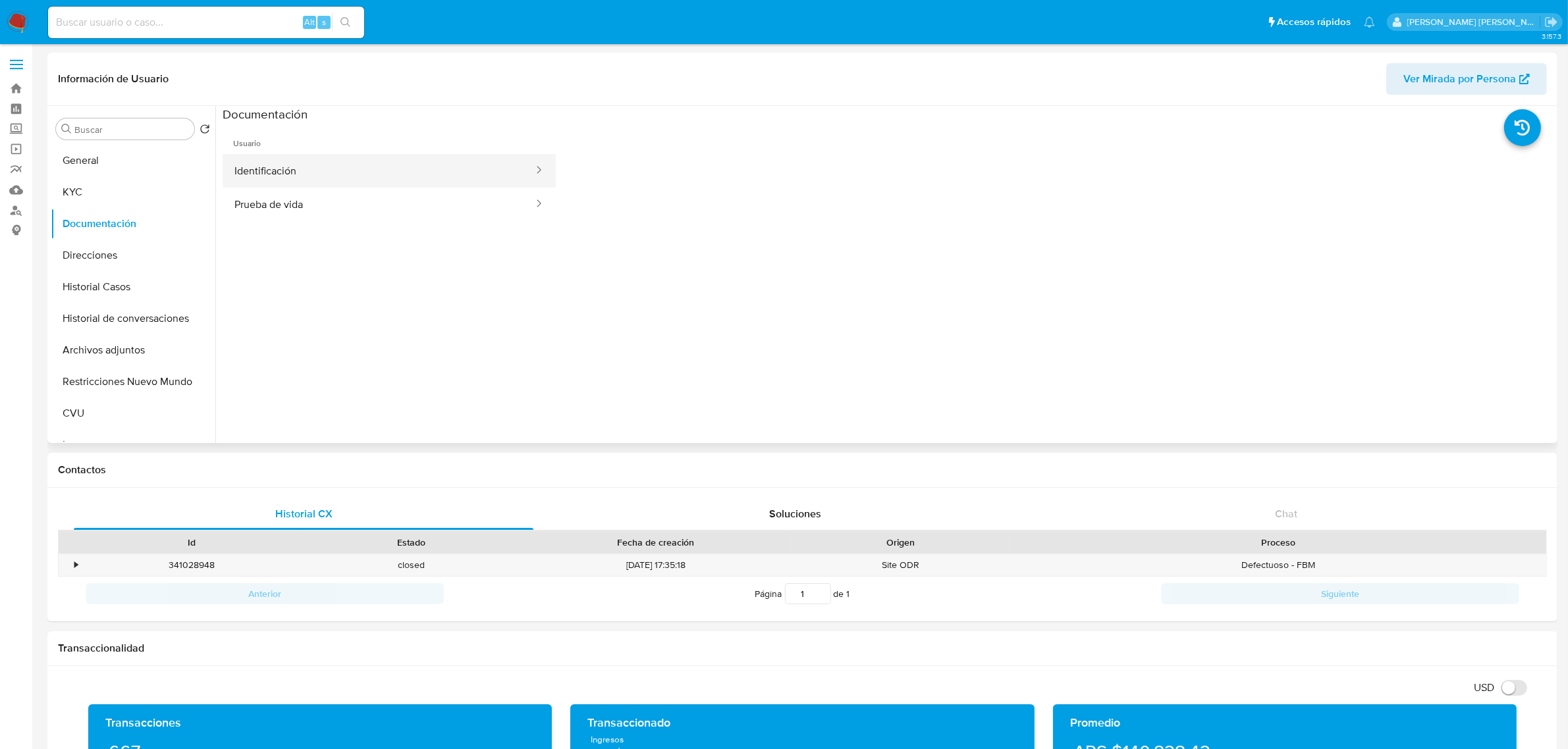
click at [300, 171] on button "Identificación" at bounding box center [378, 171] width 312 height 34
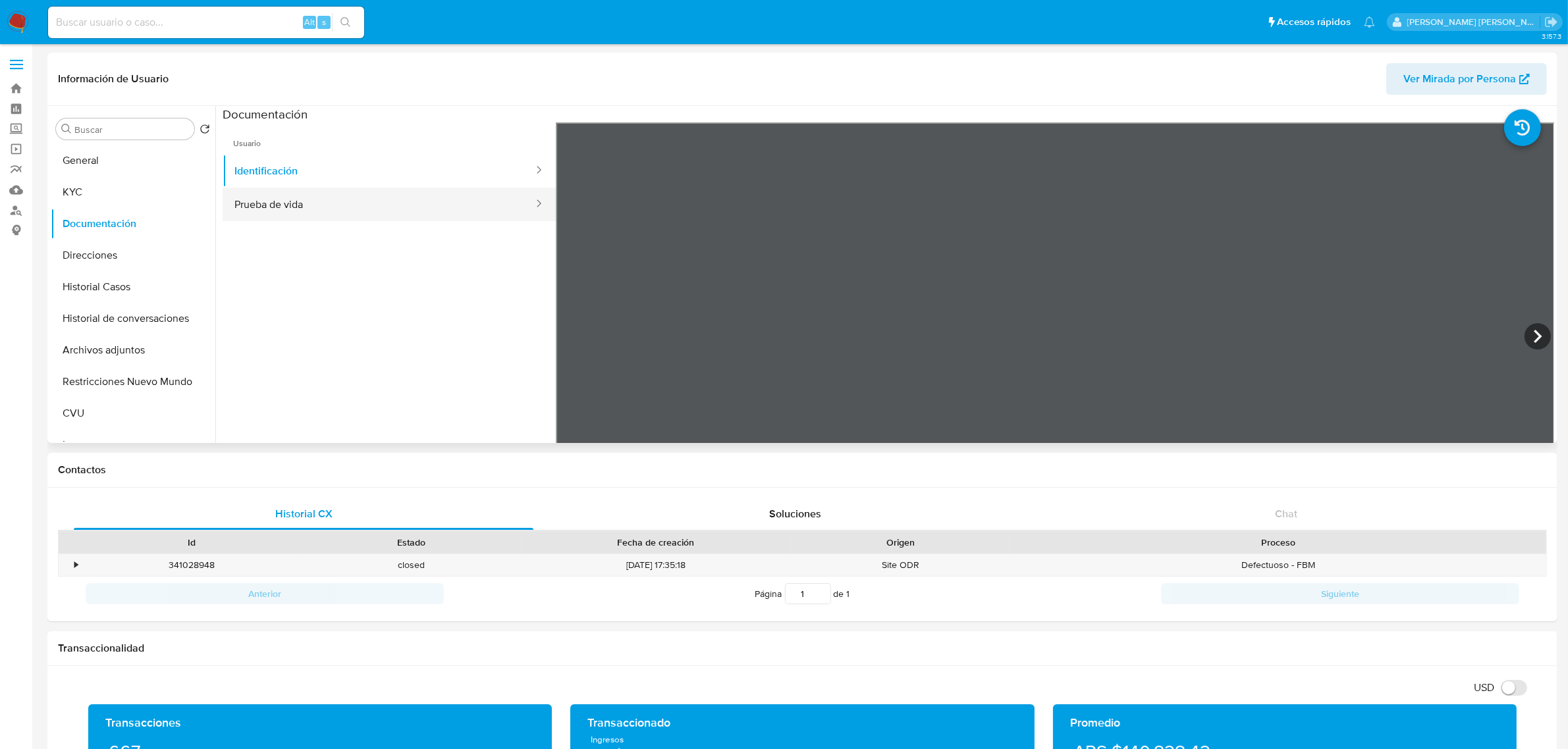
click at [321, 200] on button "Prueba de vida" at bounding box center [378, 204] width 312 height 34
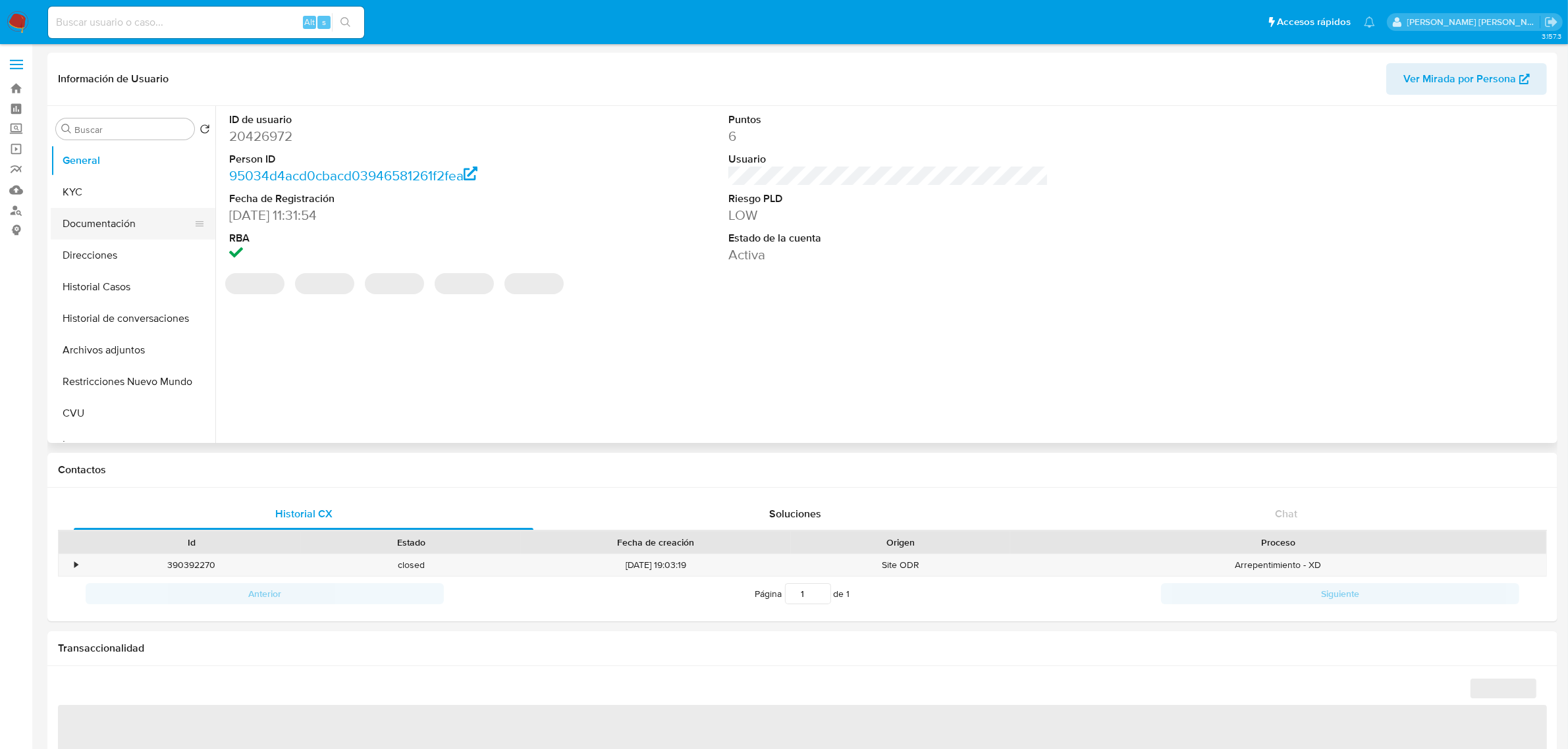
click at [91, 227] on button "Documentación" at bounding box center [127, 223] width 154 height 31
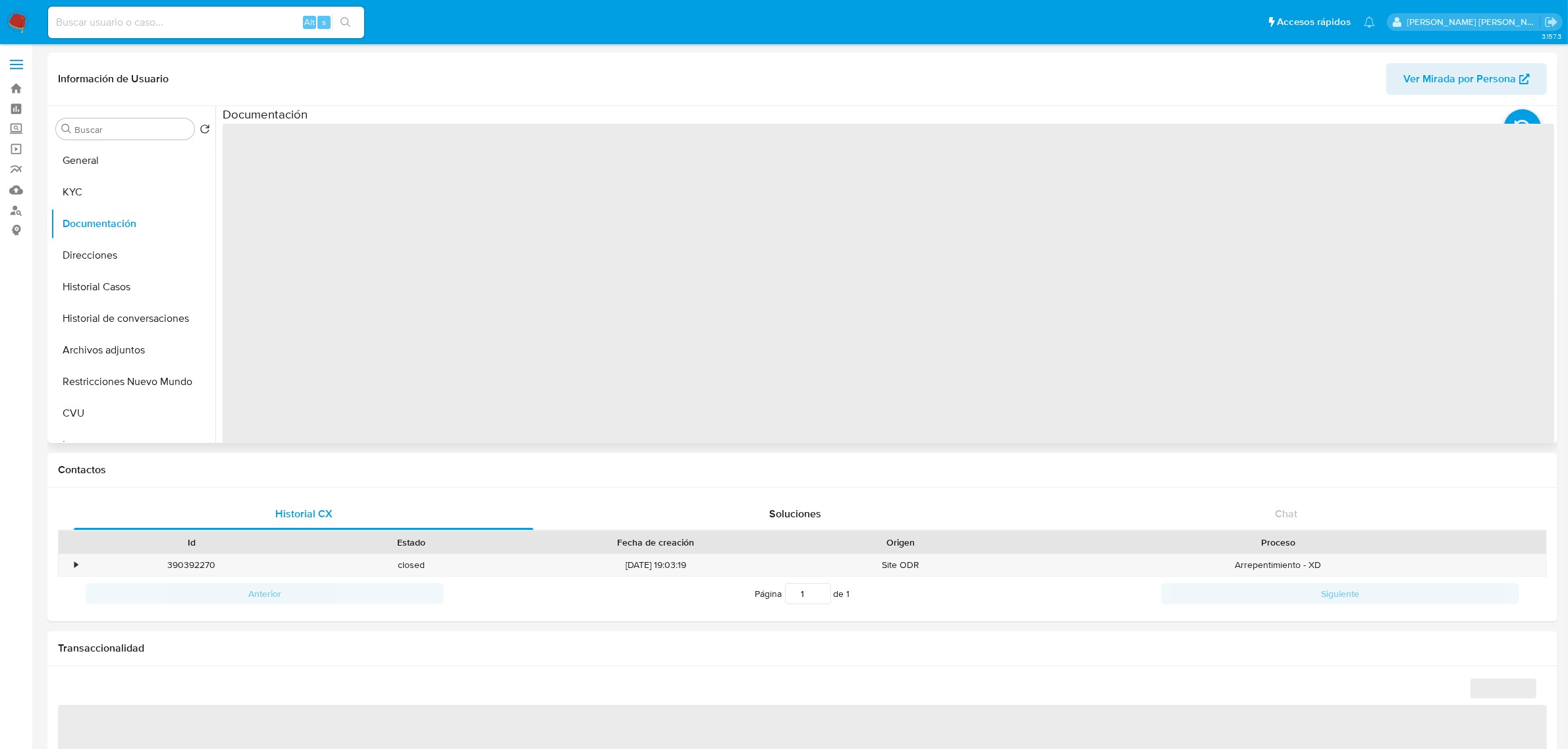
select select "10"
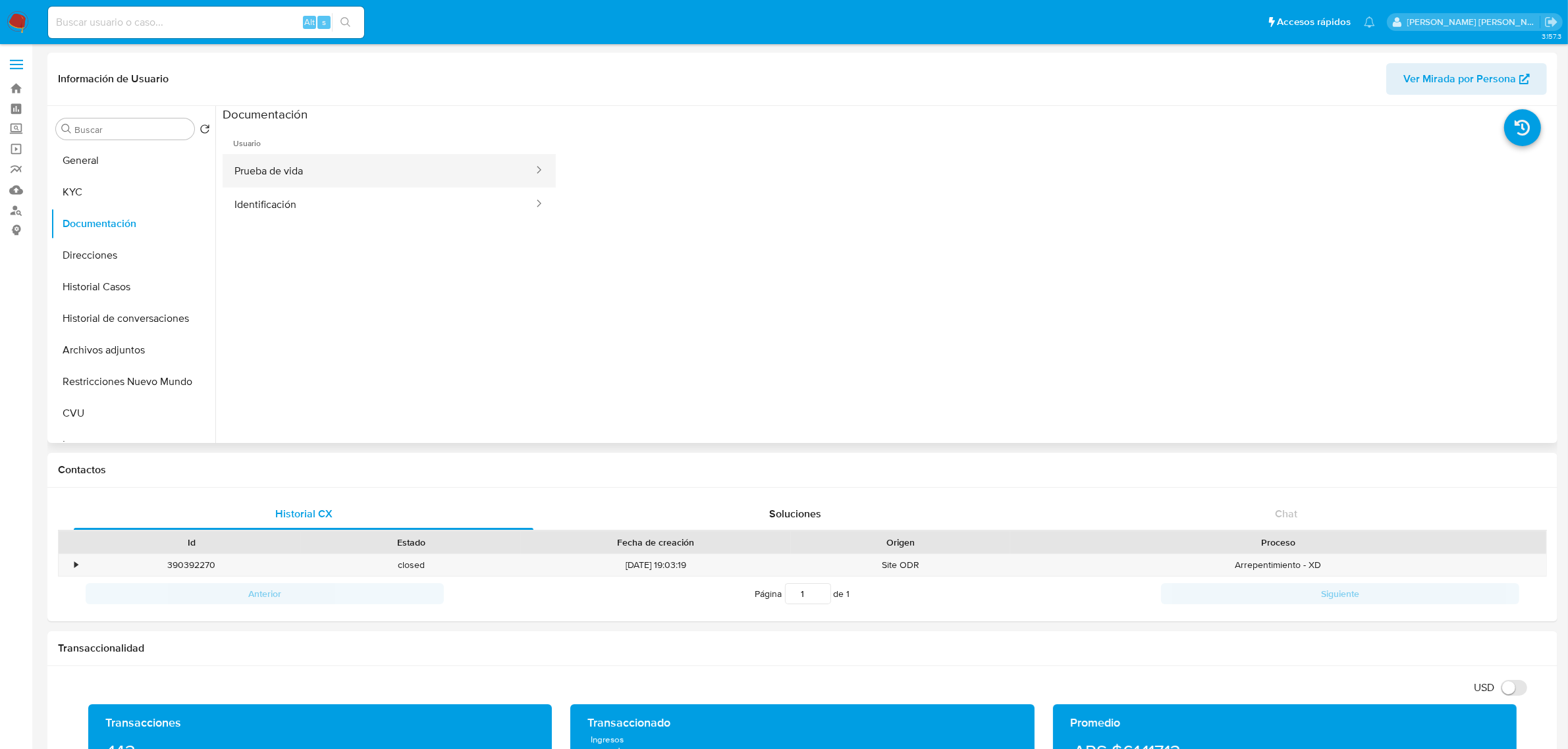
click at [300, 175] on button "Prueba de vida" at bounding box center [378, 171] width 312 height 34
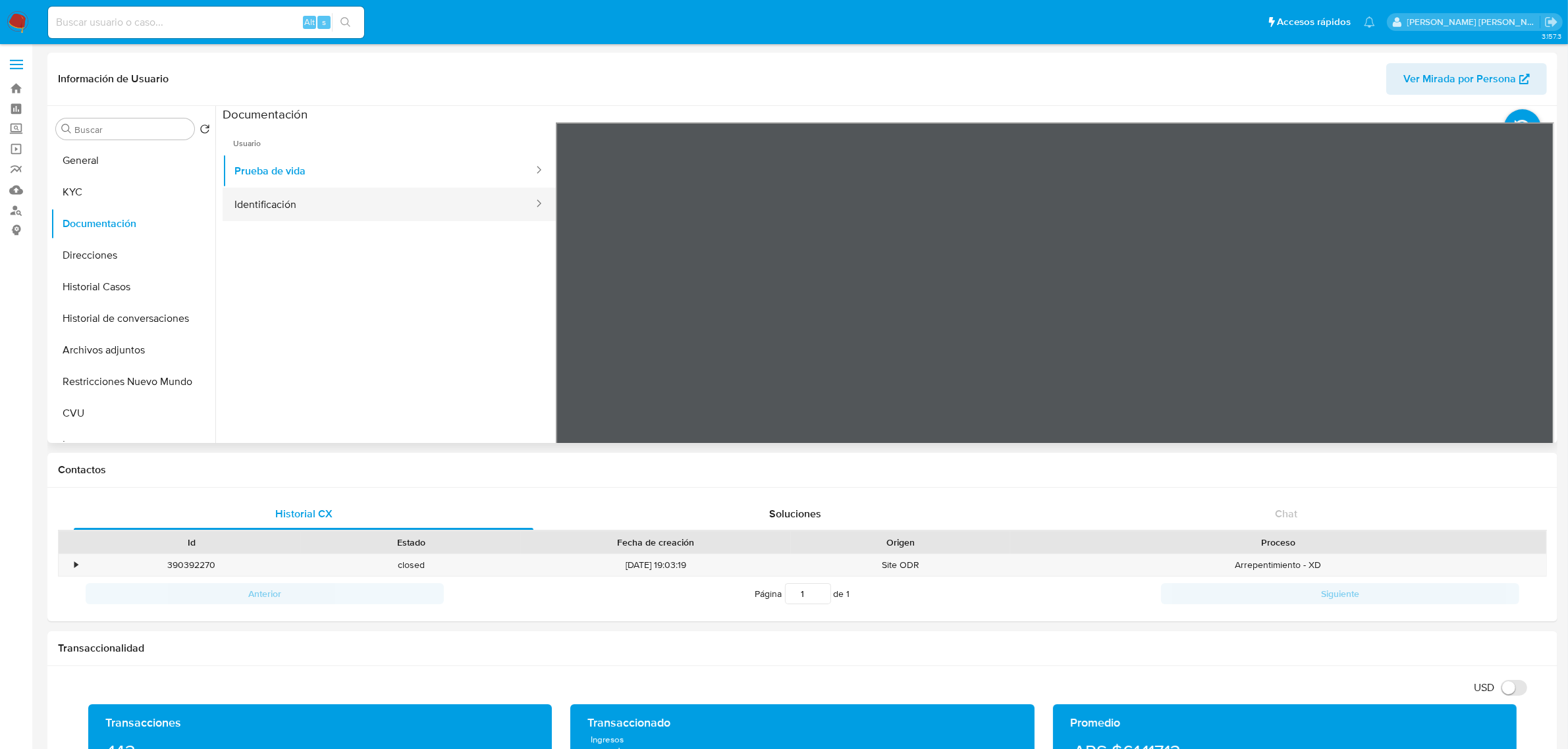
click at [262, 209] on button "Identificación" at bounding box center [378, 204] width 312 height 34
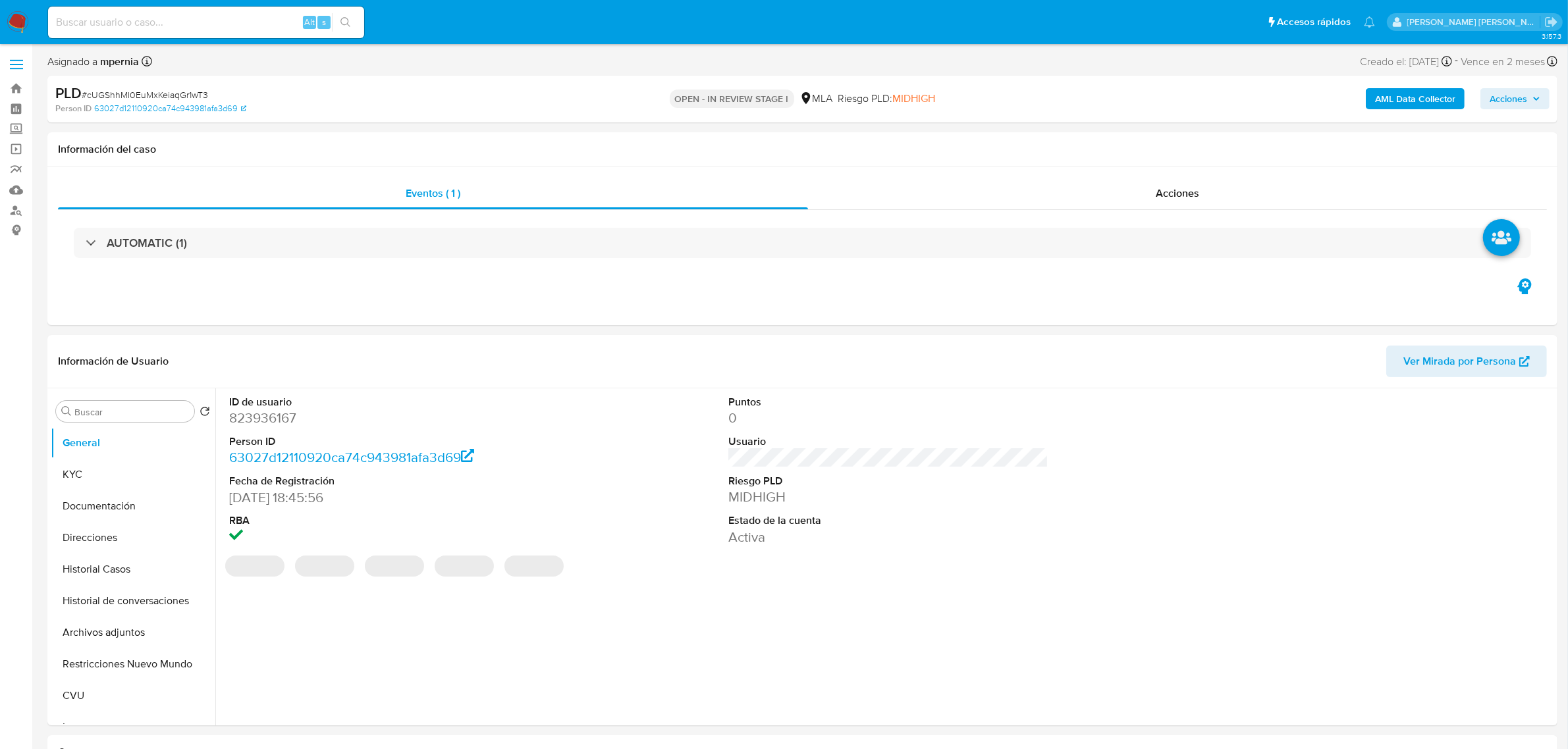
select select "10"
click at [1372, 93] on button "AML Data Collector" at bounding box center [1414, 99] width 99 height 21
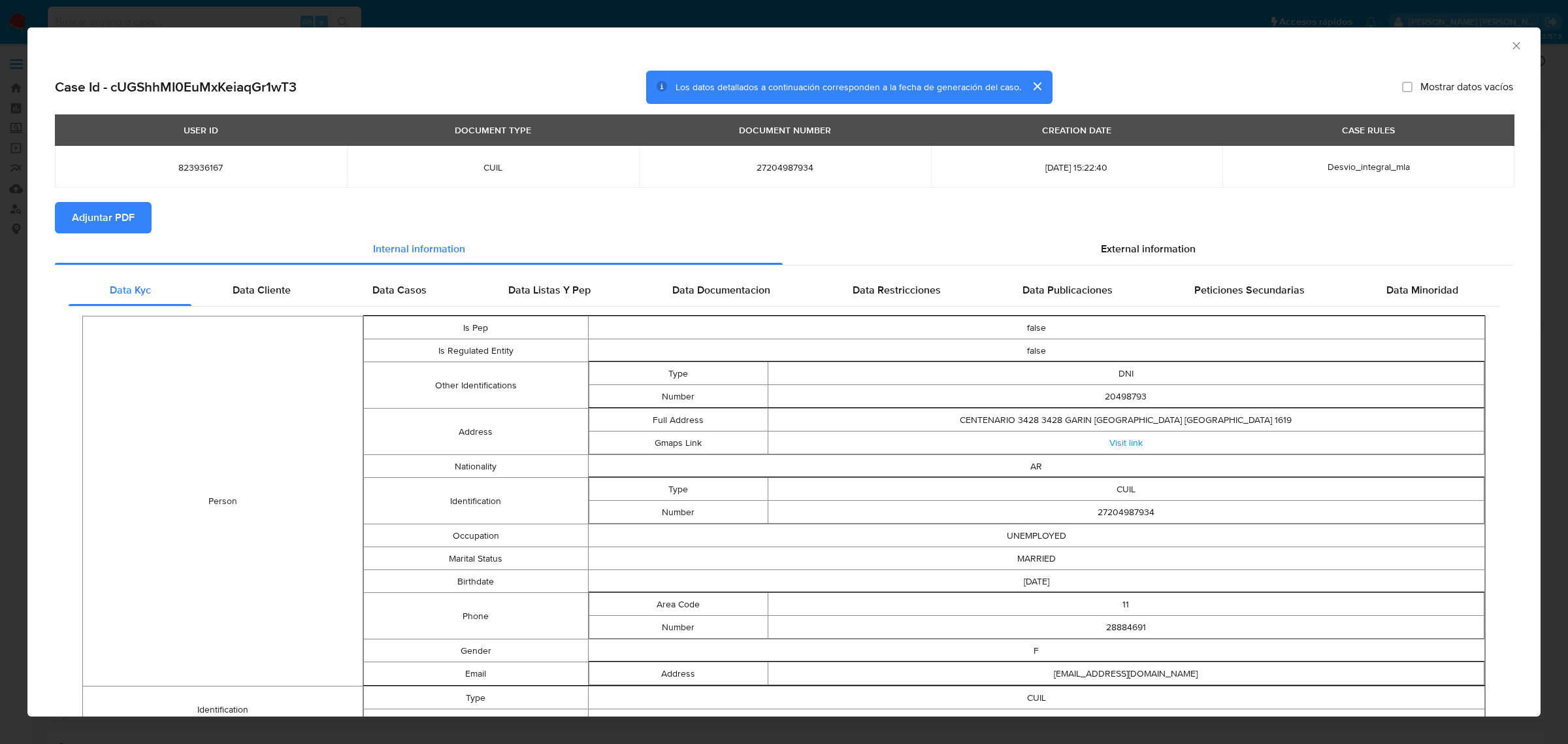
click at [128, 209] on span "Adjuntar PDF" at bounding box center [103, 217] width 63 height 29
click at [1499, 53] on div "AML Data Collector" at bounding box center [784, 43] width 1513 height 33
click at [1510, 46] on icon "Cerrar ventana" at bounding box center [1516, 46] width 13 height 13
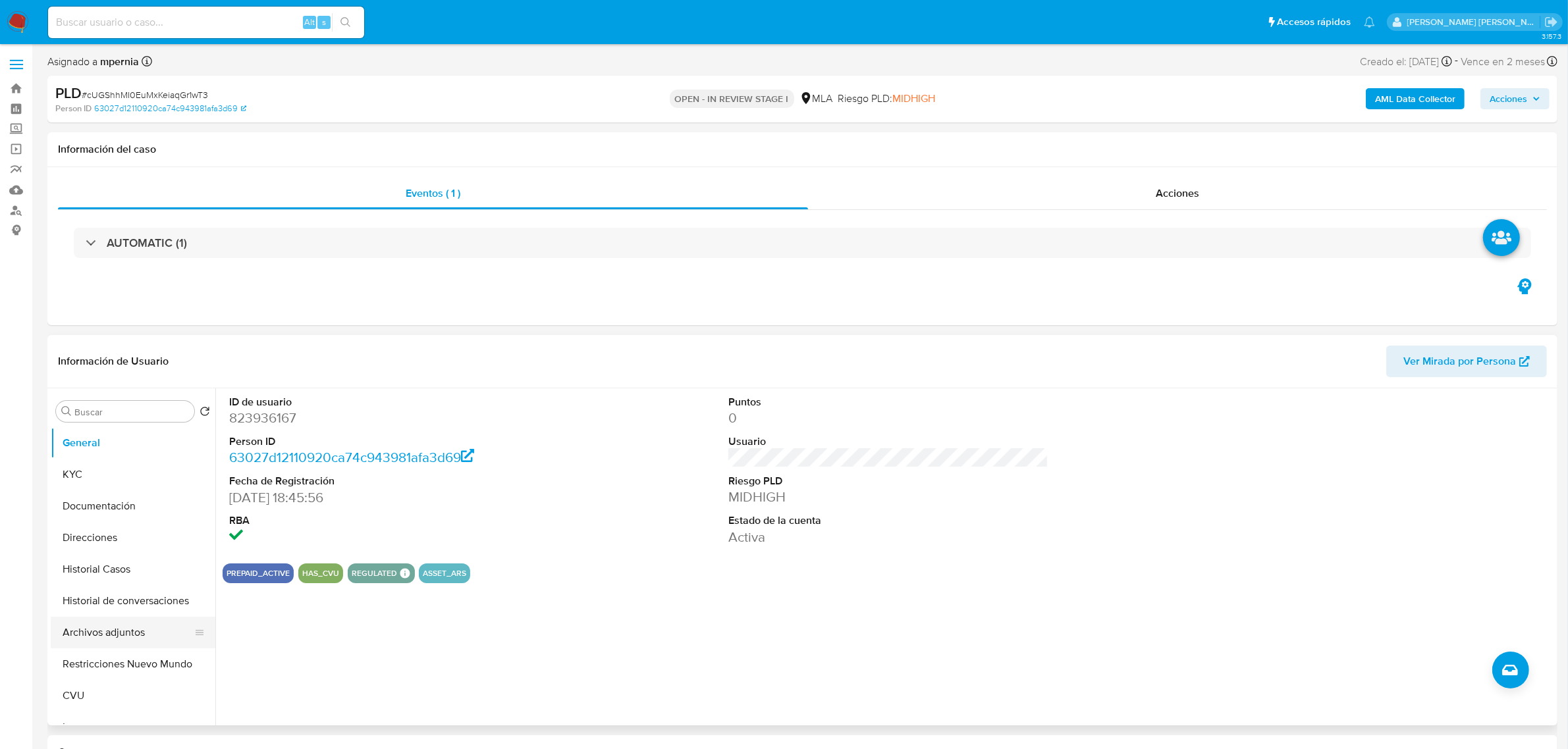
click at [101, 629] on button "Archivos adjuntos" at bounding box center [127, 632] width 154 height 31
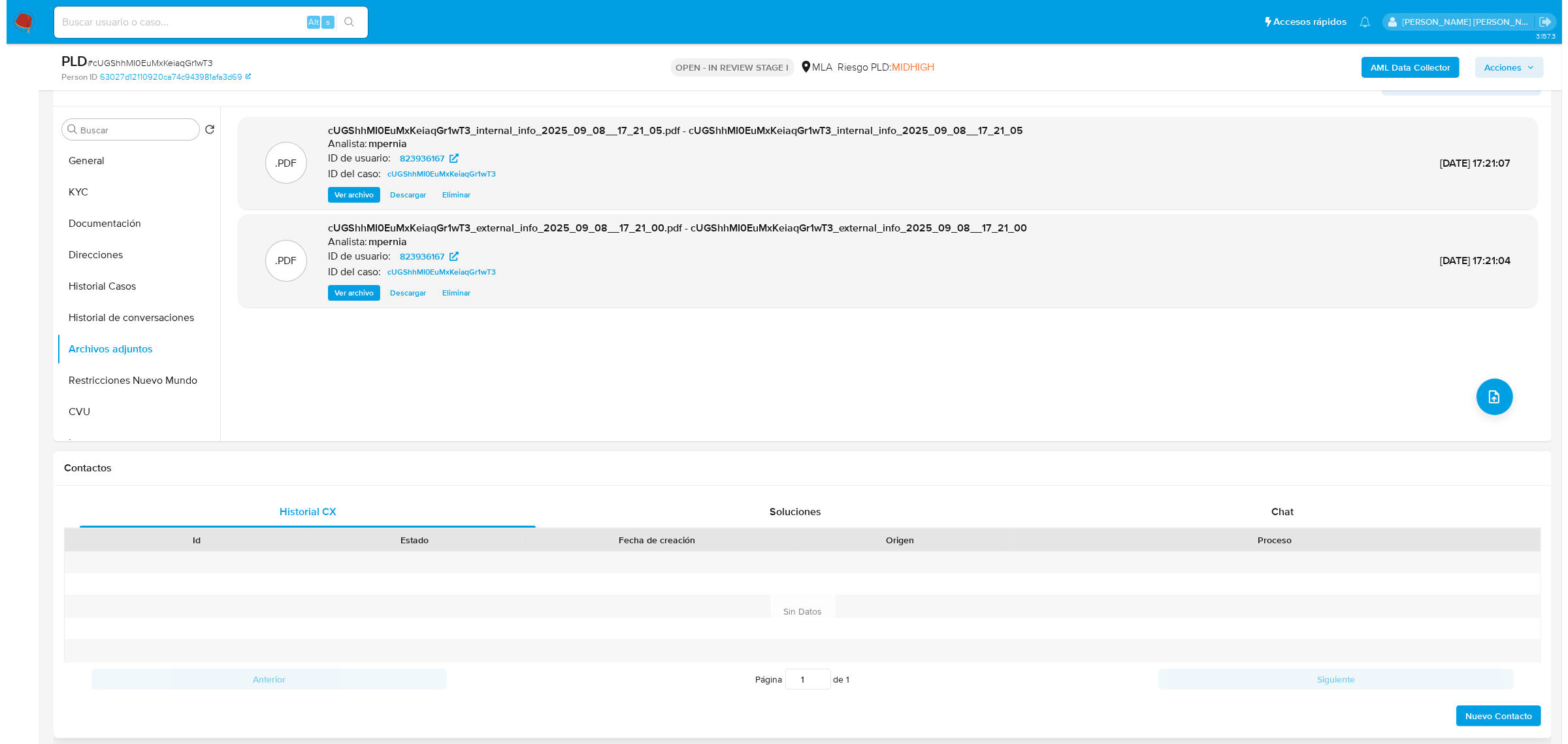
scroll to position [327, 0]
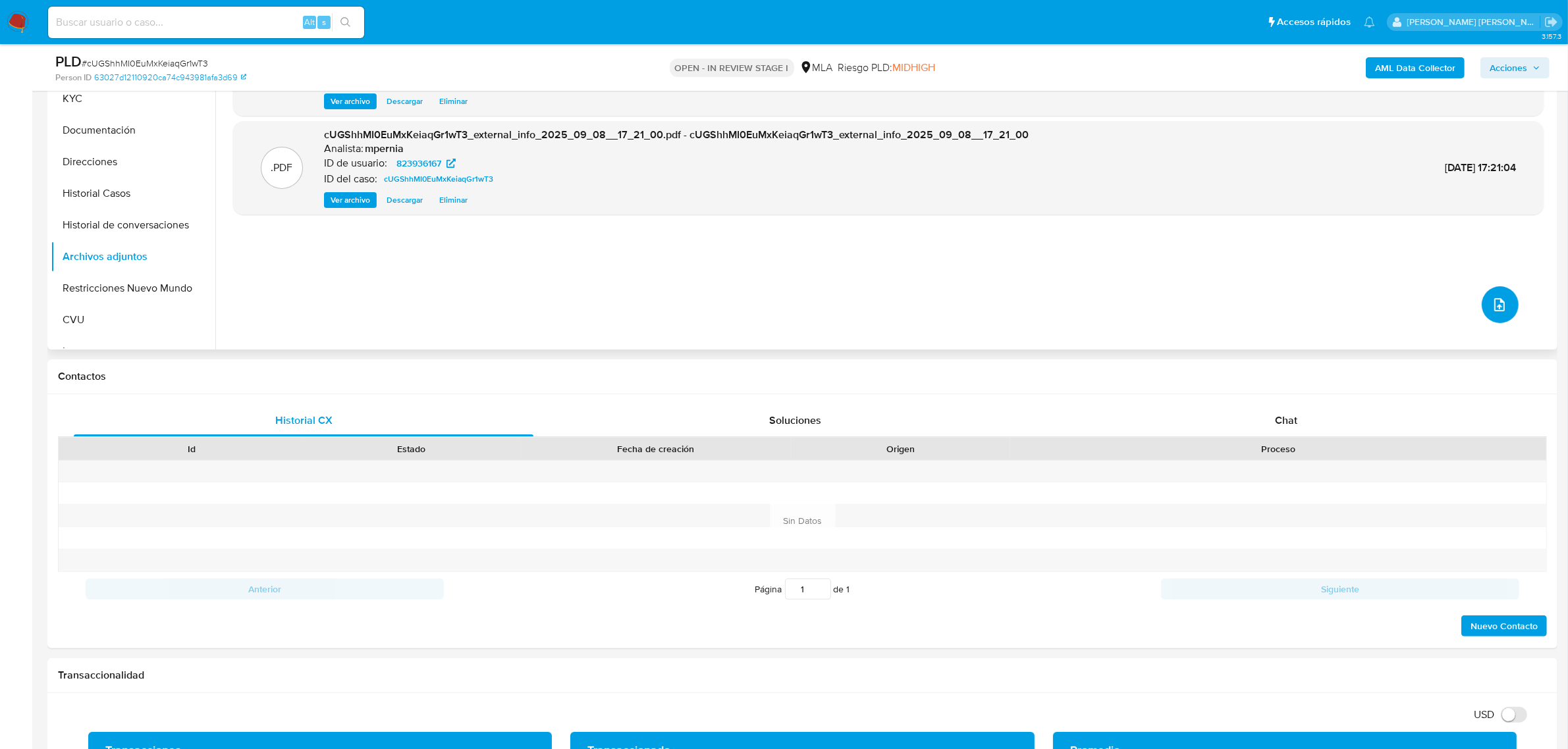
click at [1492, 302] on icon "upload-file" at bounding box center [1500, 305] width 16 height 16
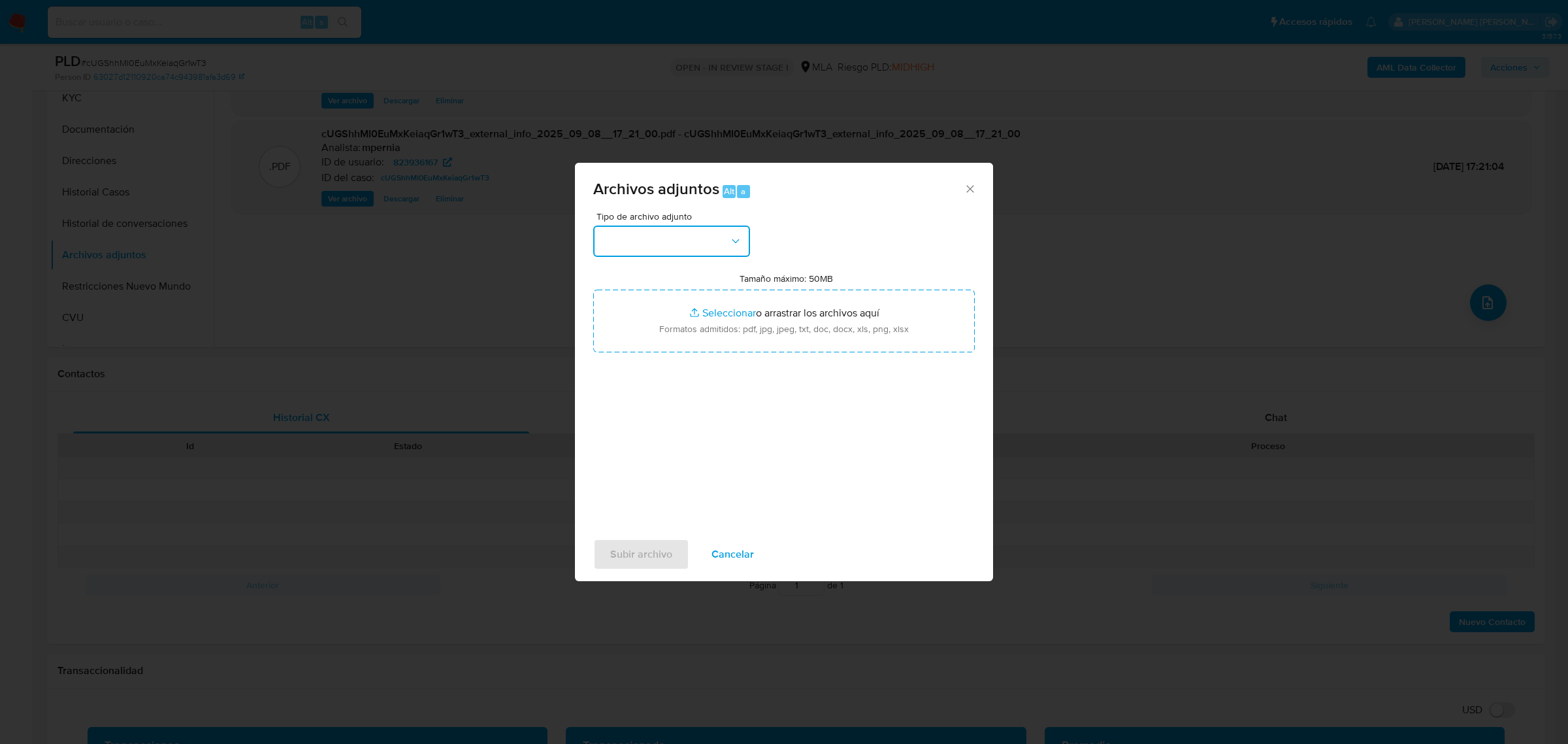
drag, startPoint x: 694, startPoint y: 242, endPoint x: 693, endPoint y: 257, distance: 15.0
click at [693, 241] on button "button" at bounding box center [672, 241] width 157 height 31
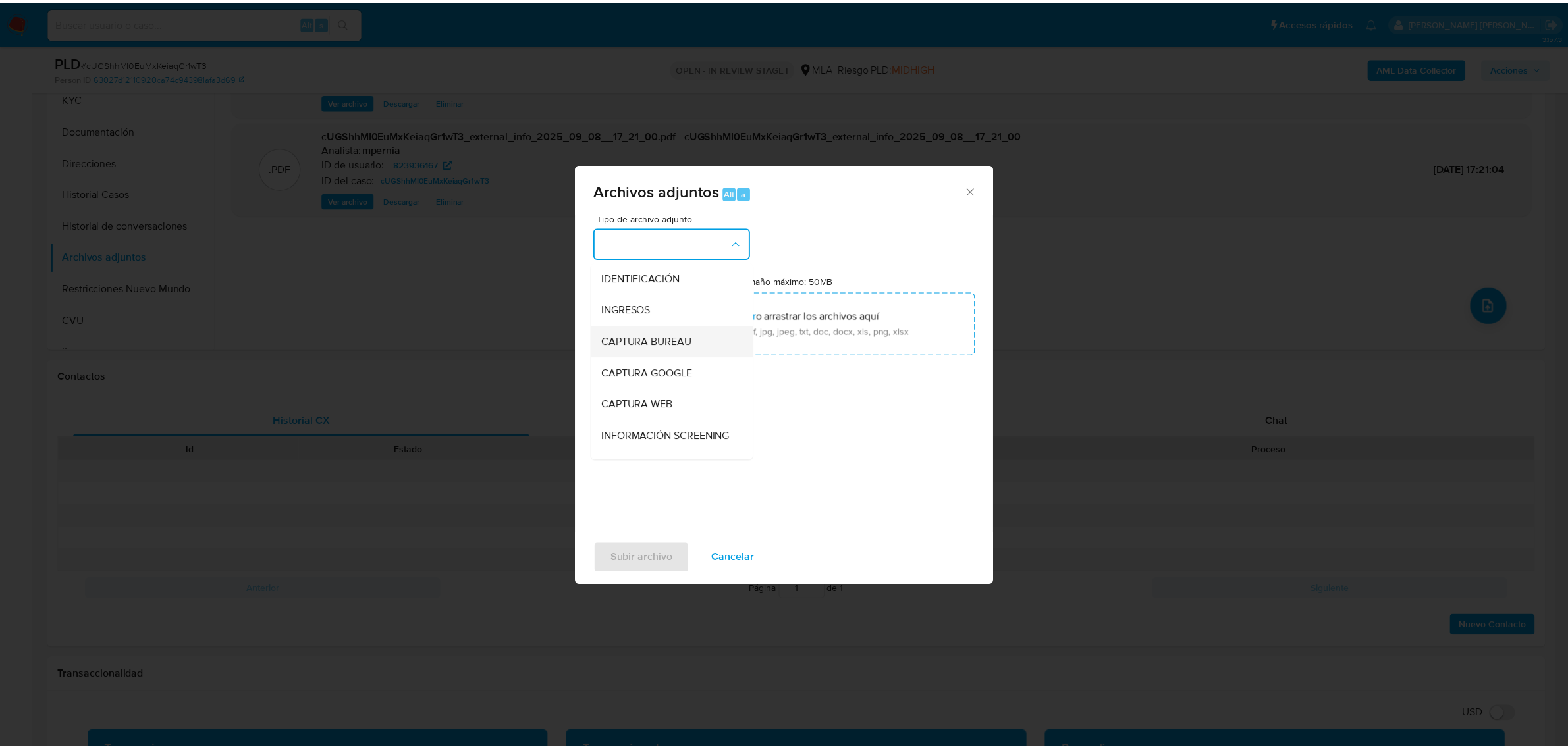
scroll to position [164, 0]
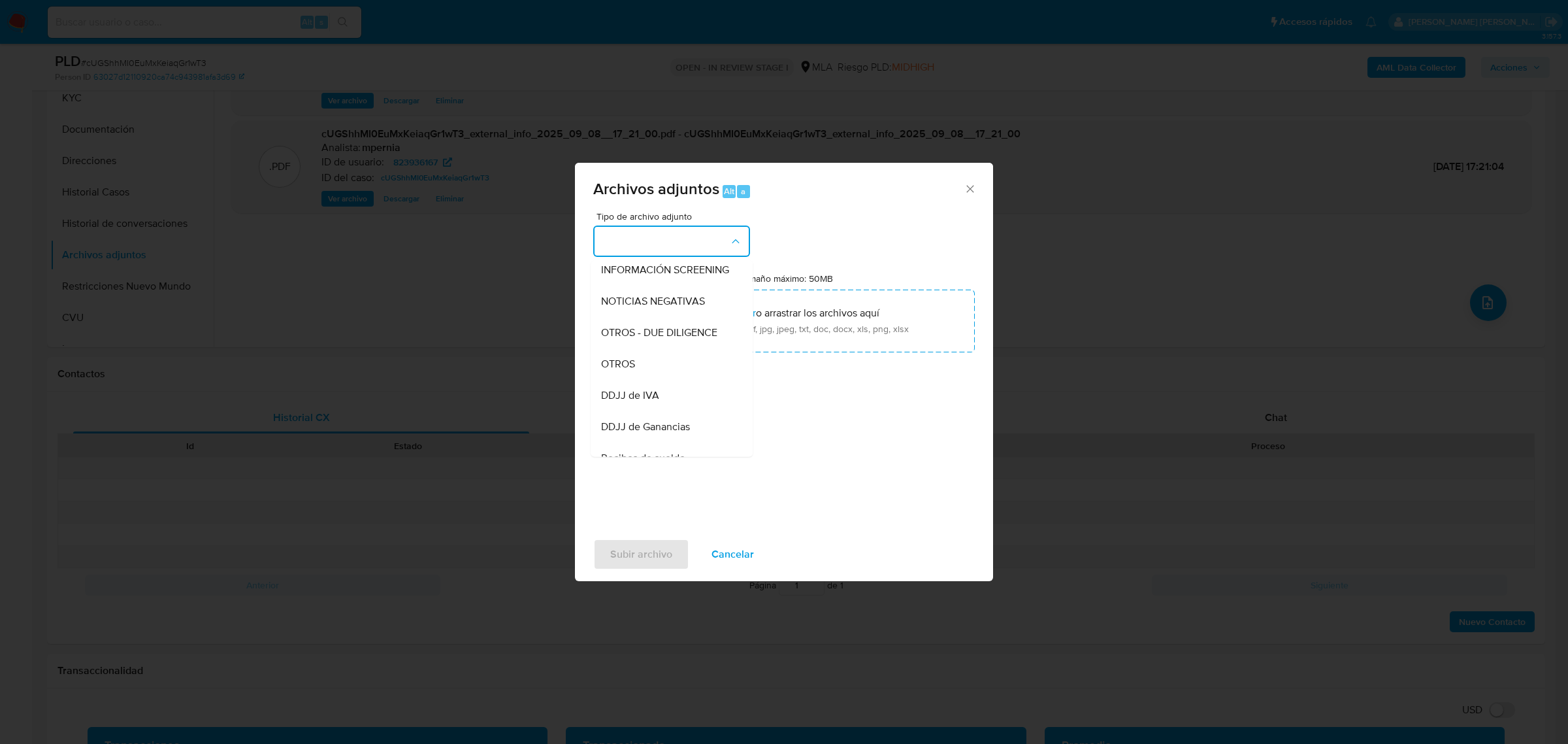
drag, startPoint x: 648, startPoint y: 380, endPoint x: 557, endPoint y: 375, distance: 91.1
click at [645, 379] on div "OTROS" at bounding box center [668, 363] width 133 height 31
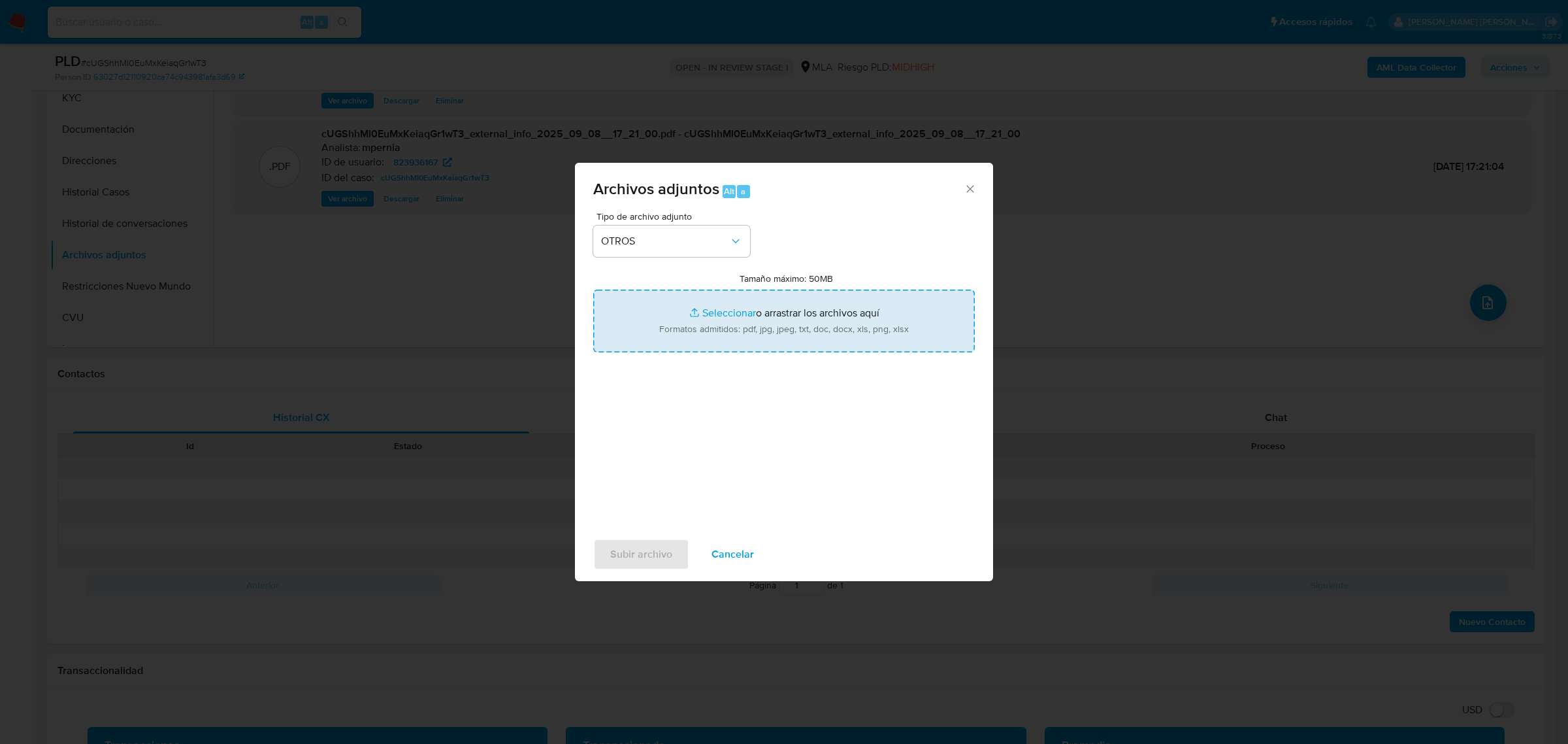
type input "C:\fakepath\Movimientos-Aladdin-823936167.xlsx"
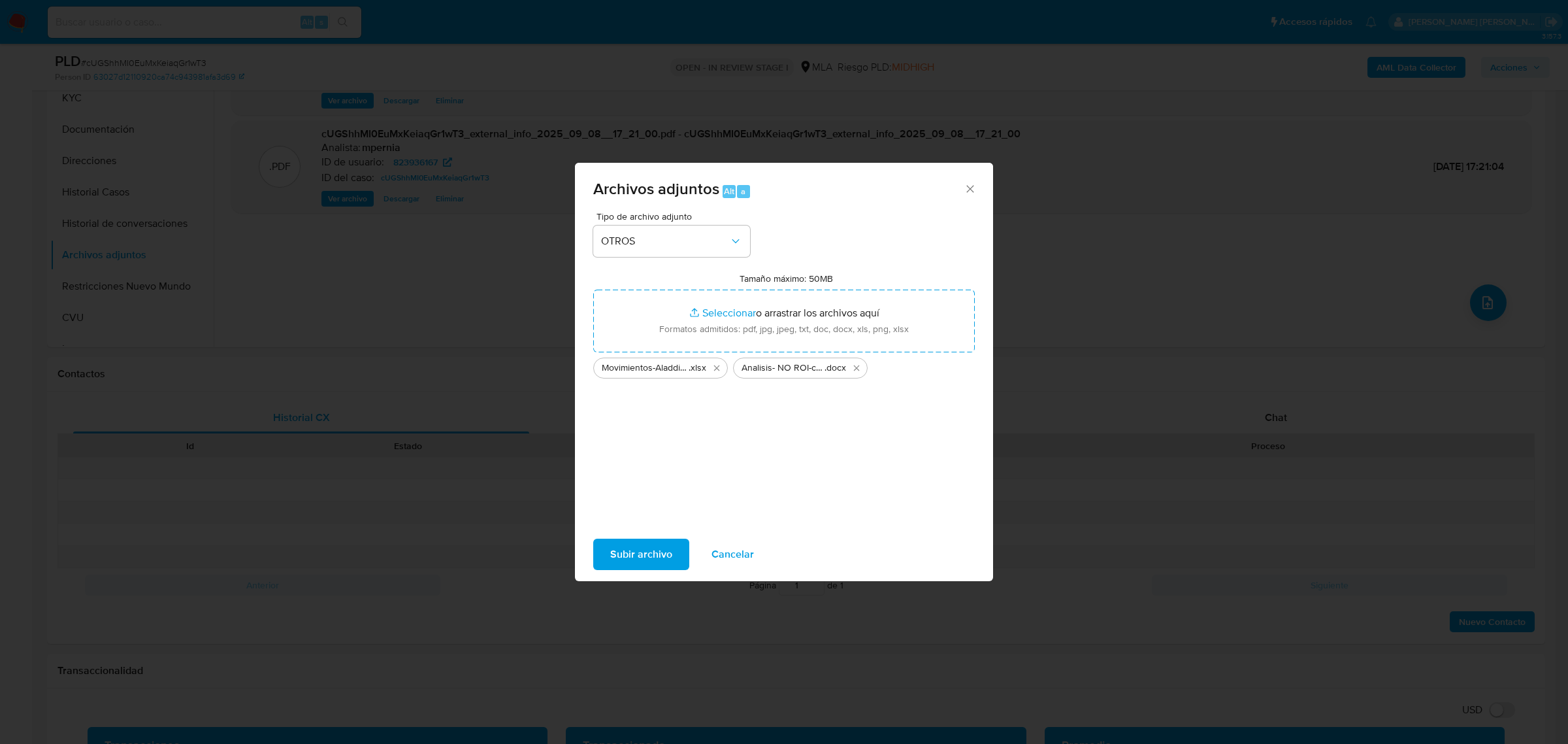
click at [975, 193] on icon "Cerrar" at bounding box center [970, 189] width 13 height 13
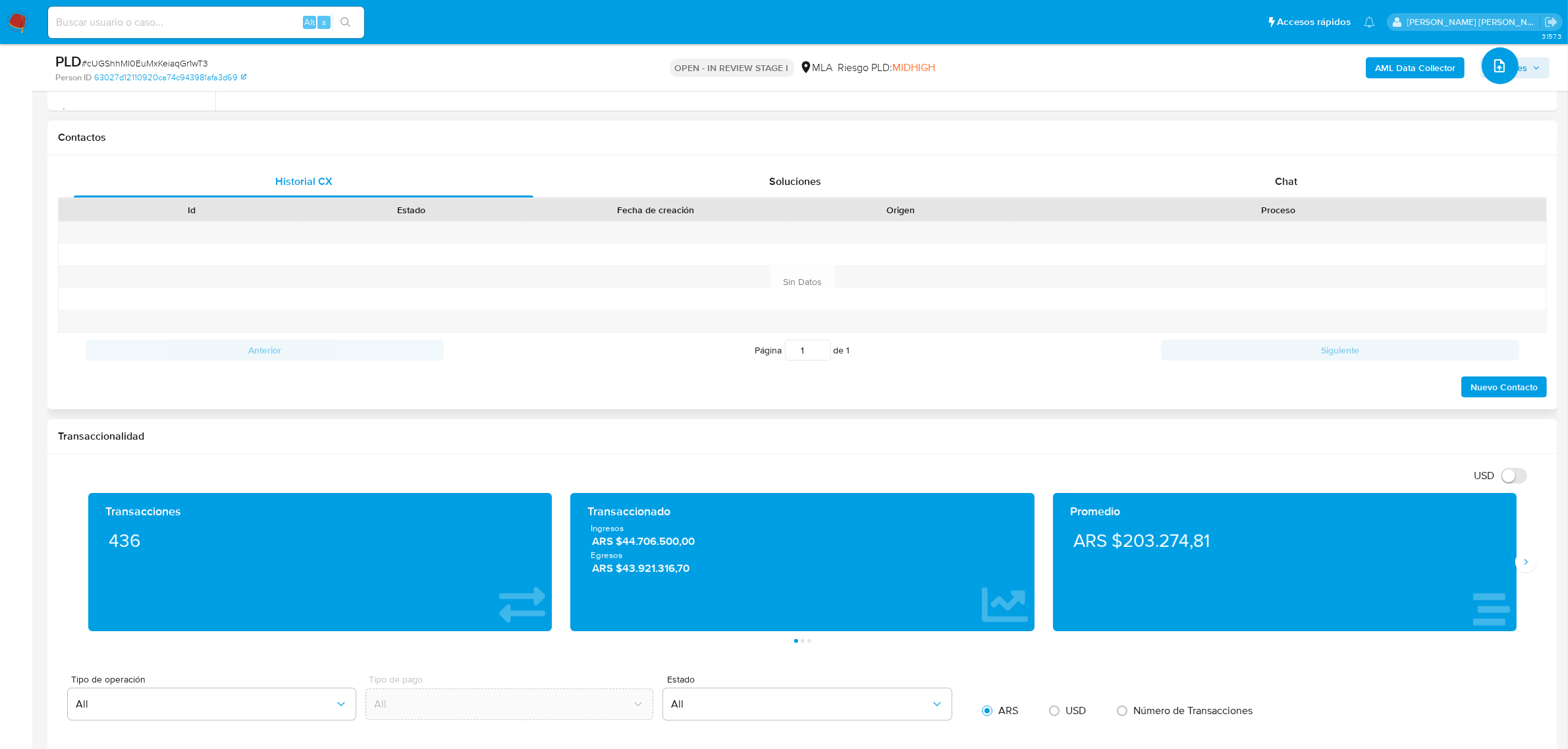
scroll to position [576, 0]
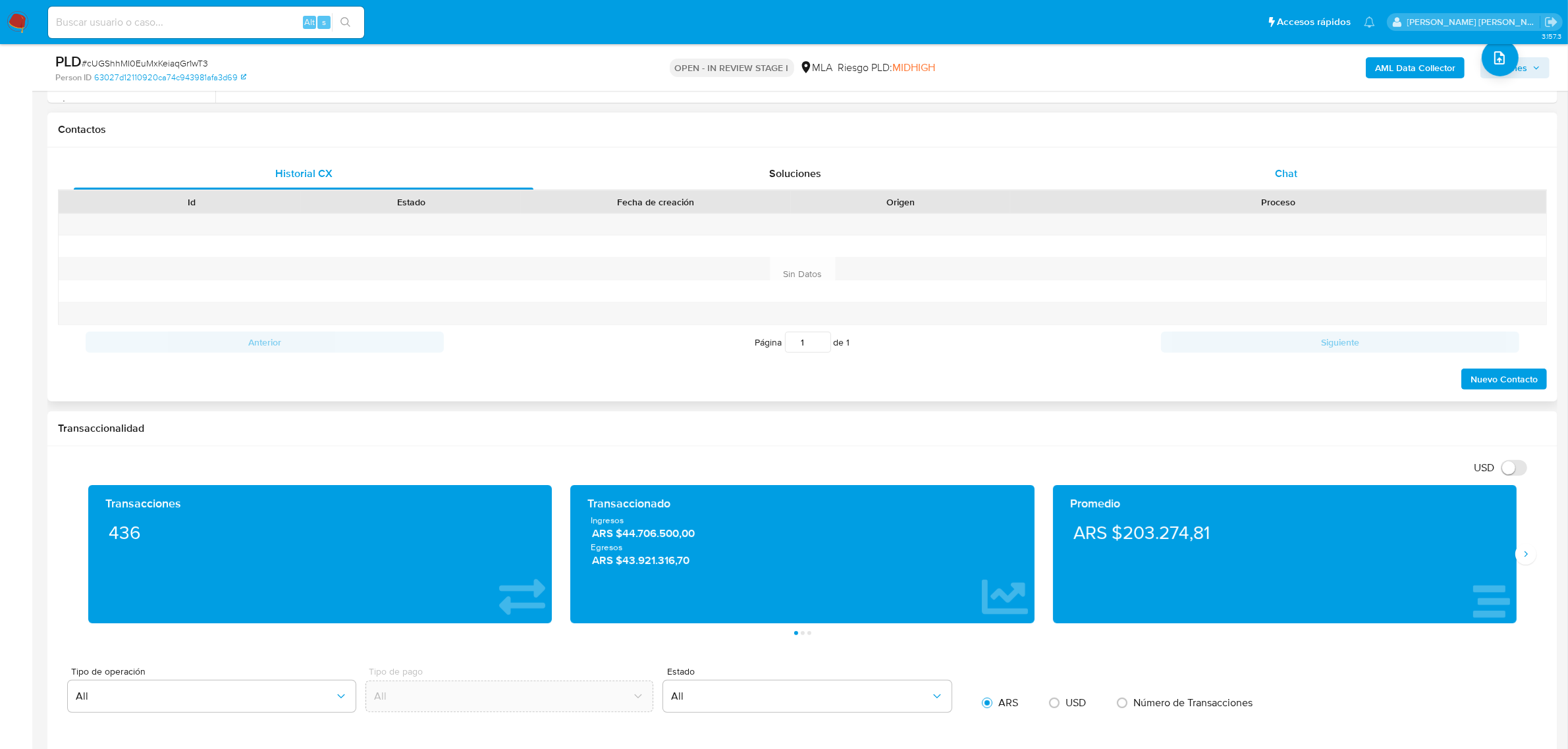
click at [1285, 179] on span "Chat" at bounding box center [1286, 173] width 23 height 15
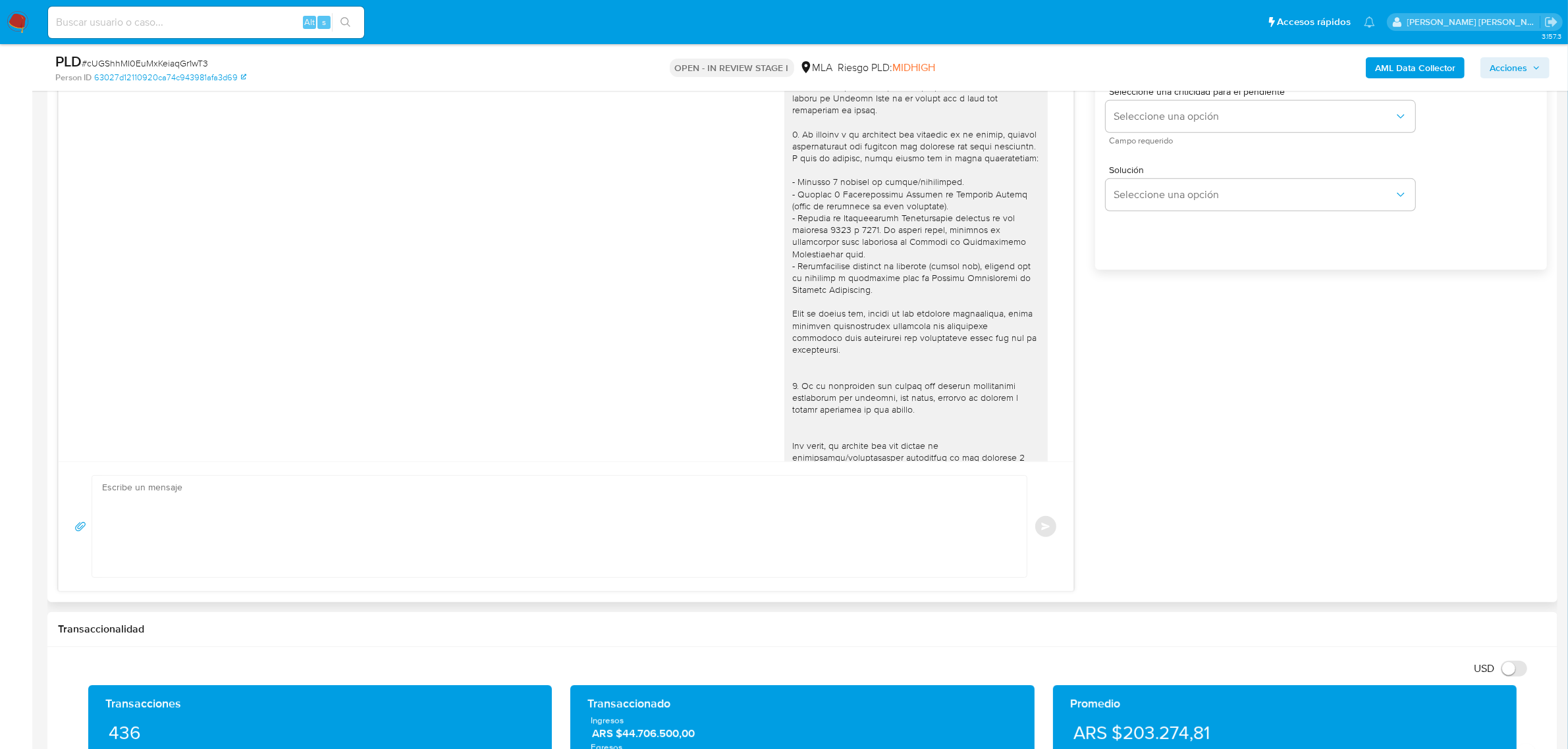
scroll to position [551, 0]
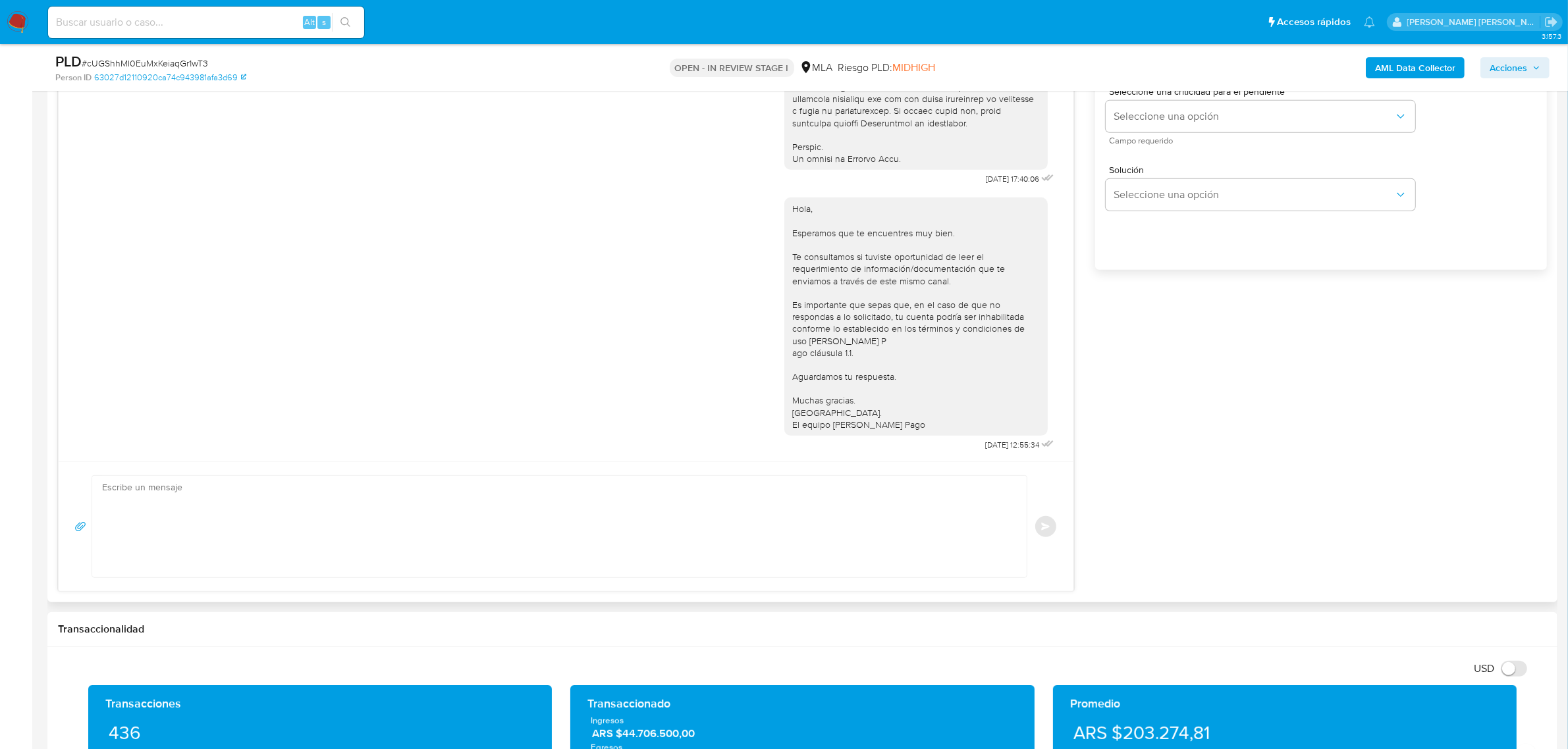
click at [313, 499] on textarea at bounding box center [556, 526] width 908 height 101
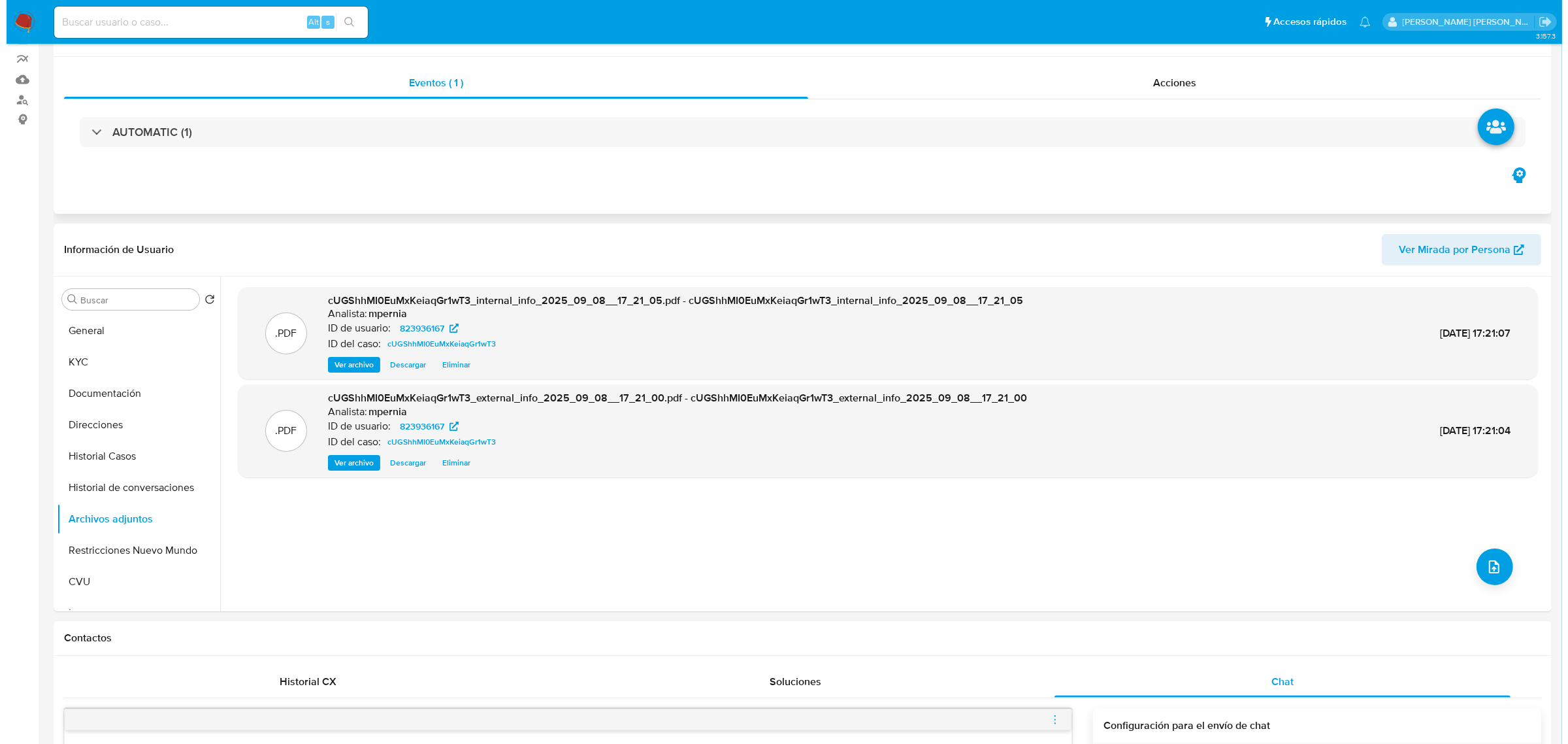
scroll to position [0, 0]
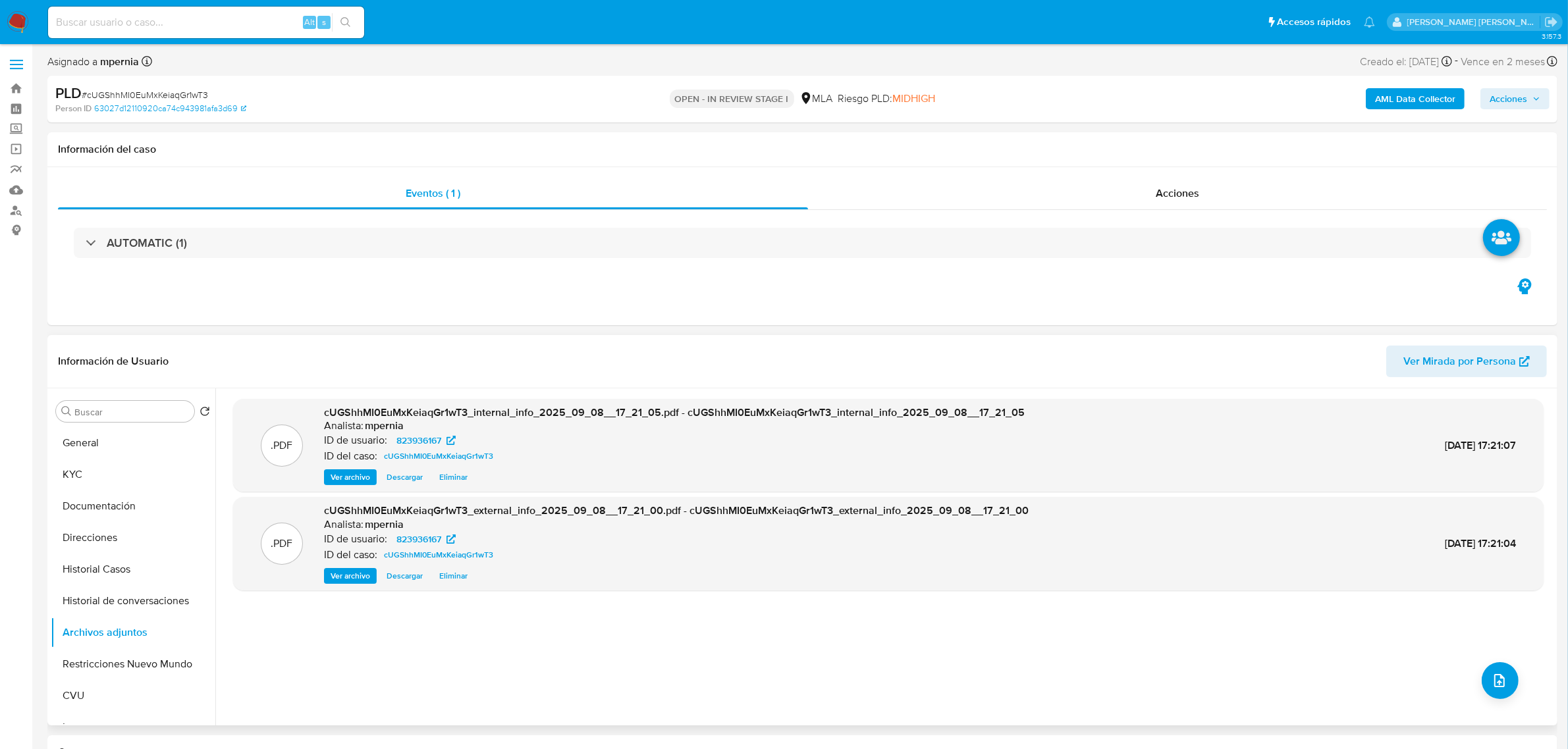
click at [1488, 661] on div ".PDF cUGShhMI0EuMxKeiaqGr1wT3_internal_info_2025_09_08__17_21_05.pdf - cUGShhMI…" at bounding box center [889, 557] width 1310 height 316
click at [1498, 674] on icon "upload-file" at bounding box center [1500, 681] width 16 height 16
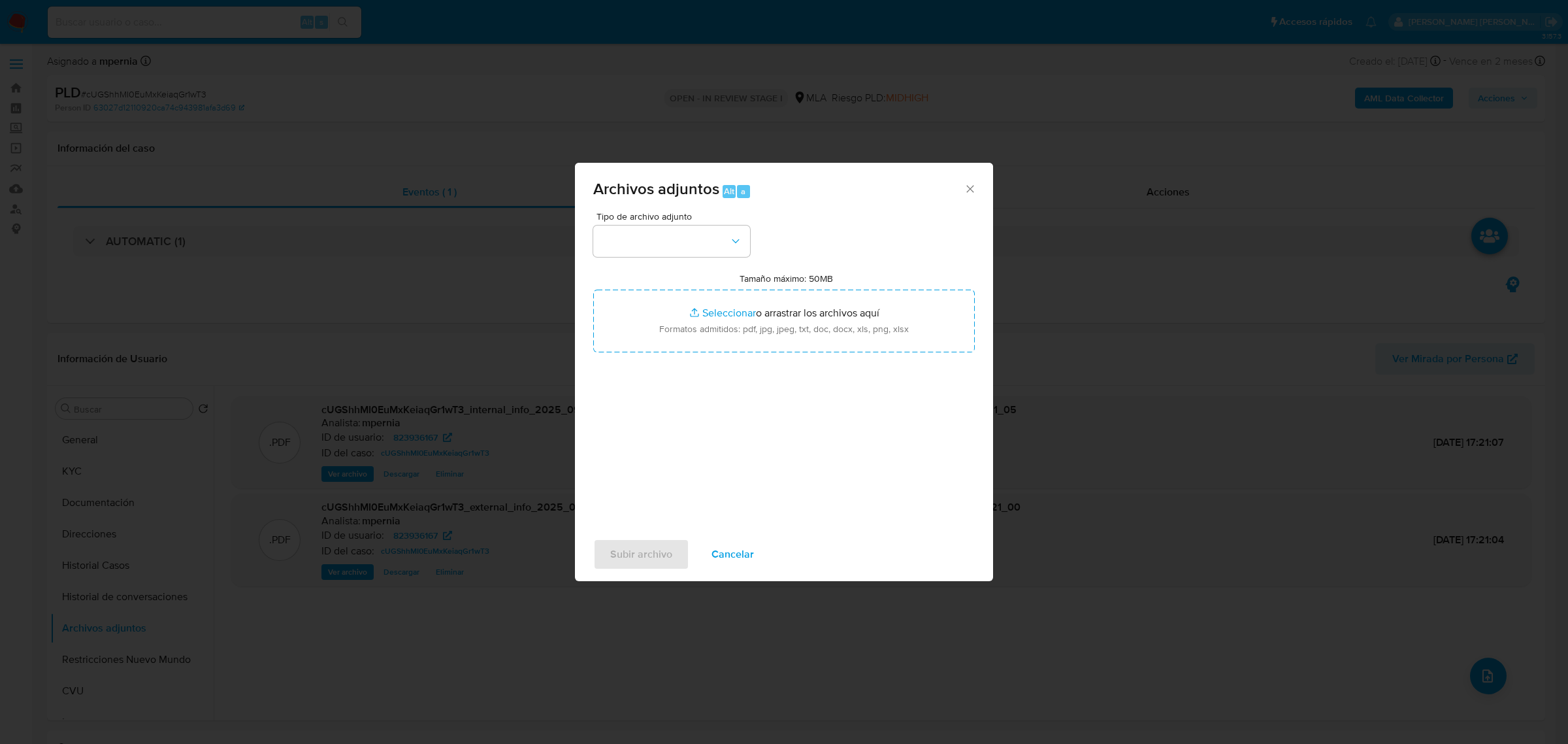
click at [685, 263] on div "Tipo de archivo adjunto Tamaño máximo: 50MB Seleccionar archivos Seleccionar o …" at bounding box center [784, 366] width 382 height 308
click at [675, 237] on button "button" at bounding box center [672, 241] width 157 height 31
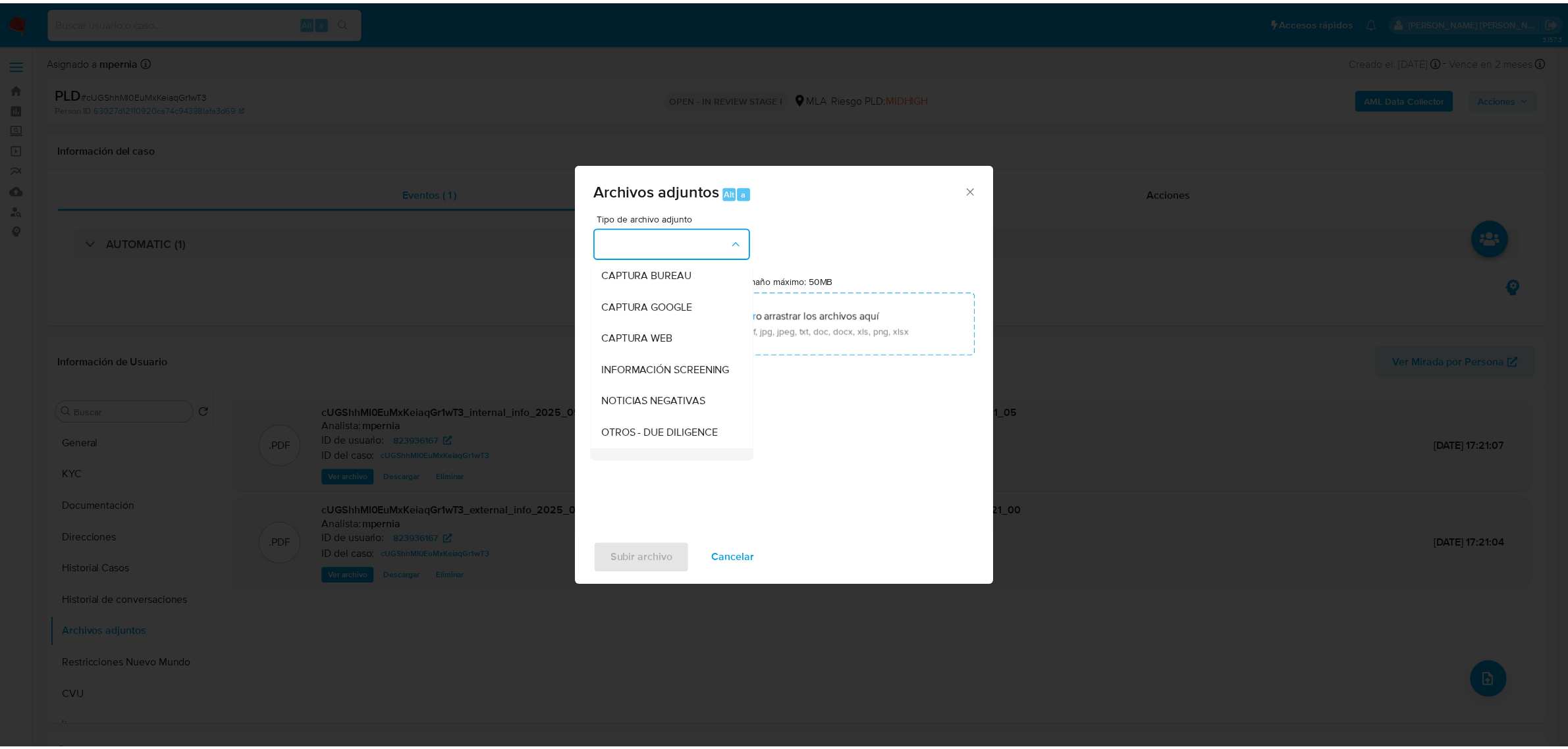
scroll to position [164, 0]
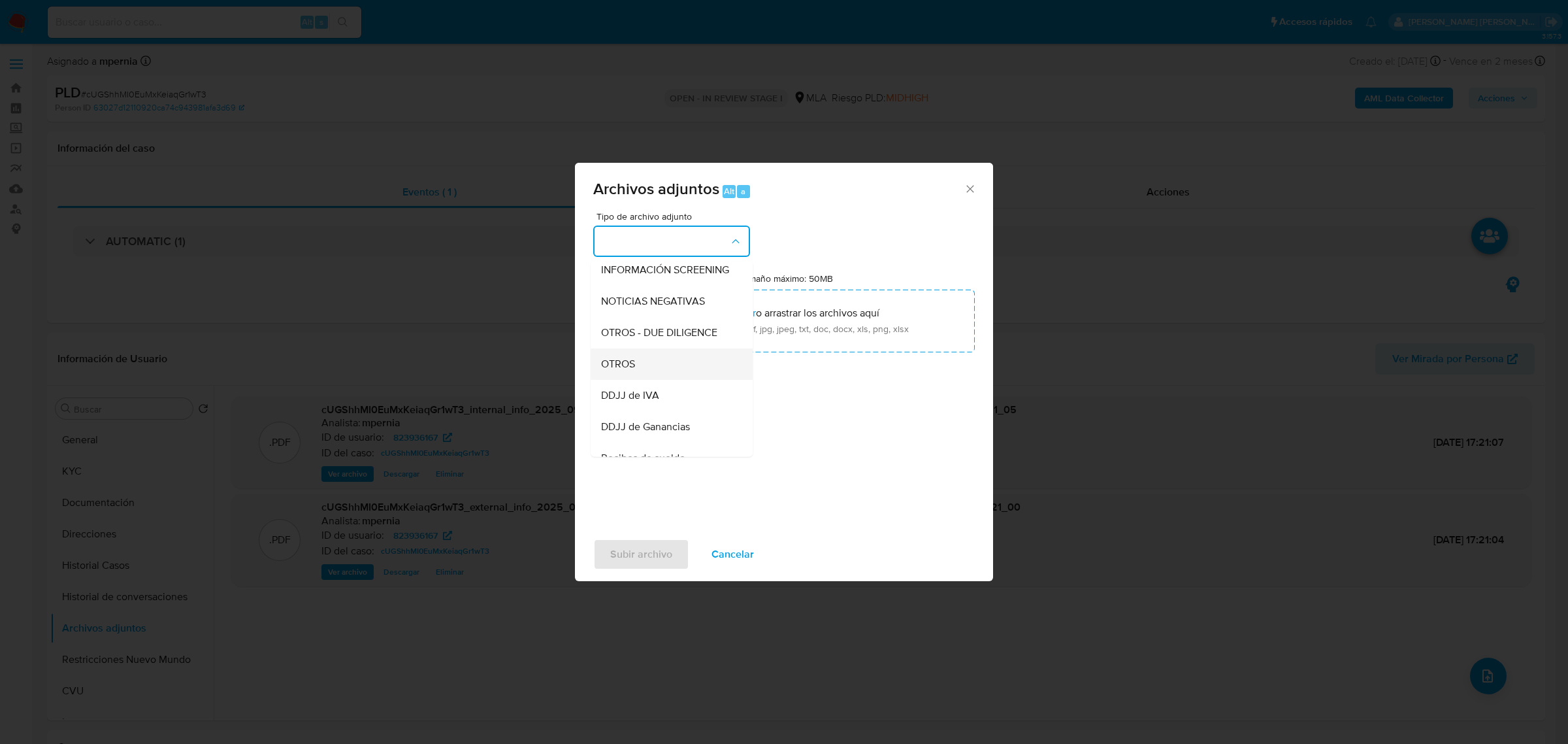
click at [642, 373] on div "OTROS" at bounding box center [668, 363] width 133 height 31
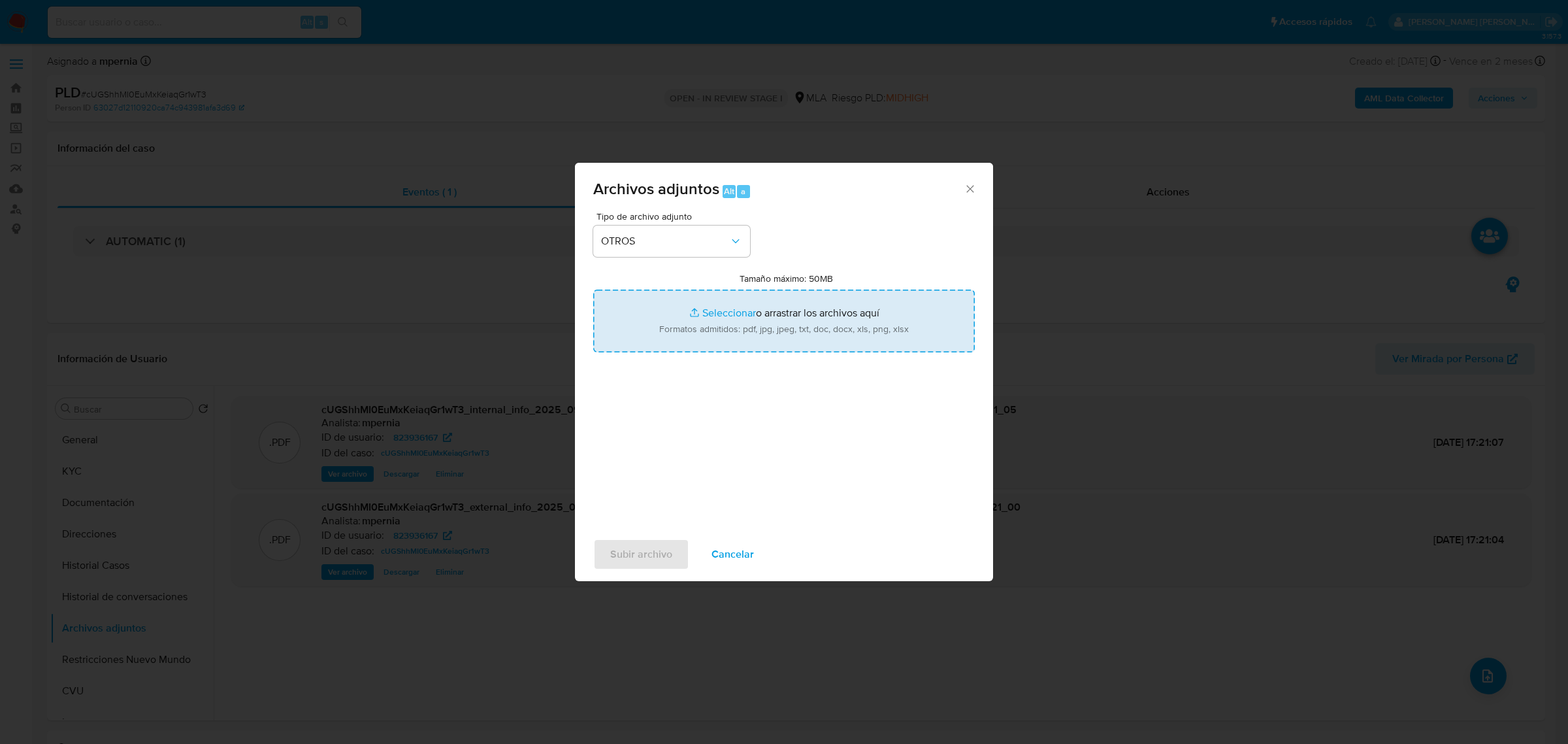
type input "C:\fakepath\Movimientos-Aladdin-823936167.xlsx"
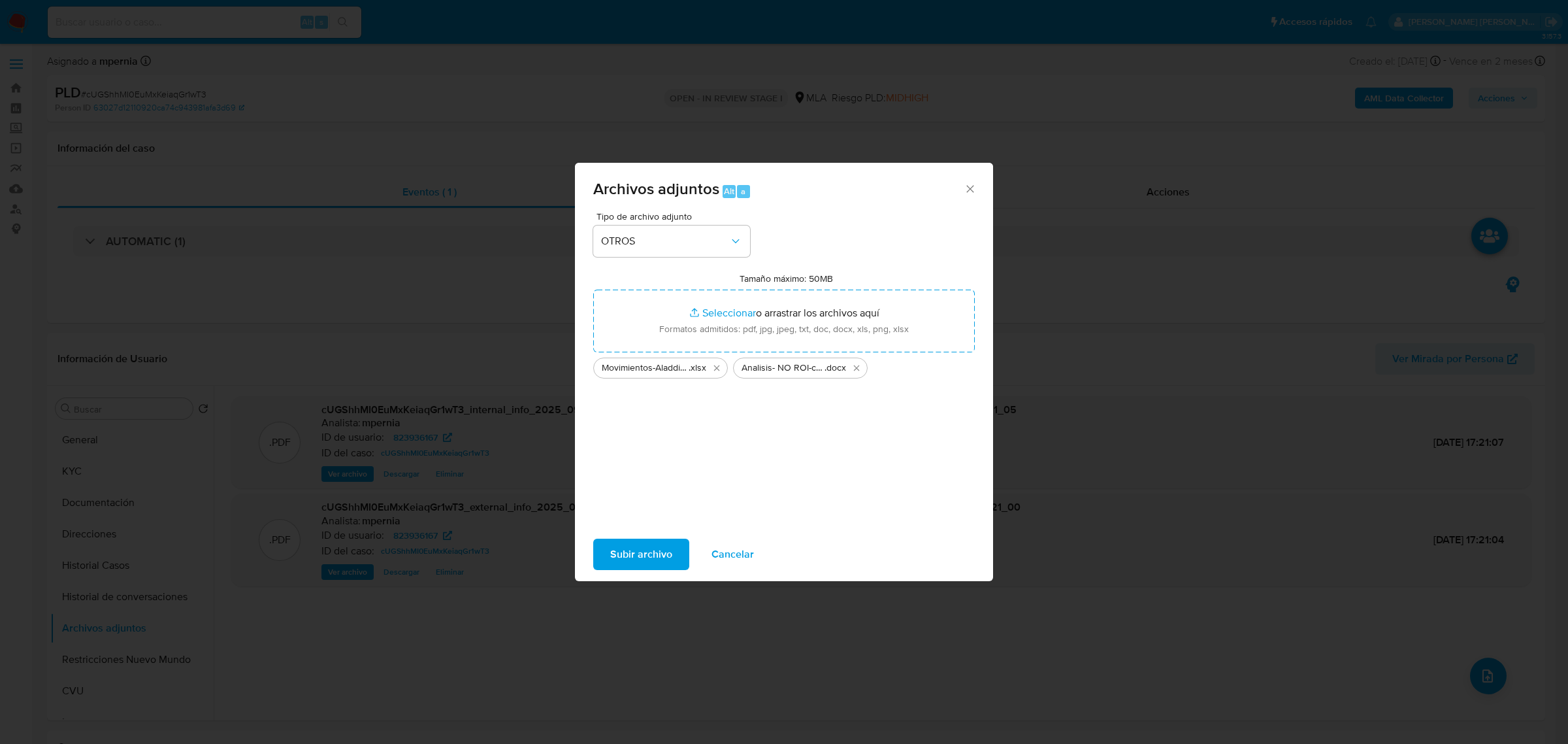
click at [661, 558] on span "Subir archivo" at bounding box center [641, 555] width 62 height 29
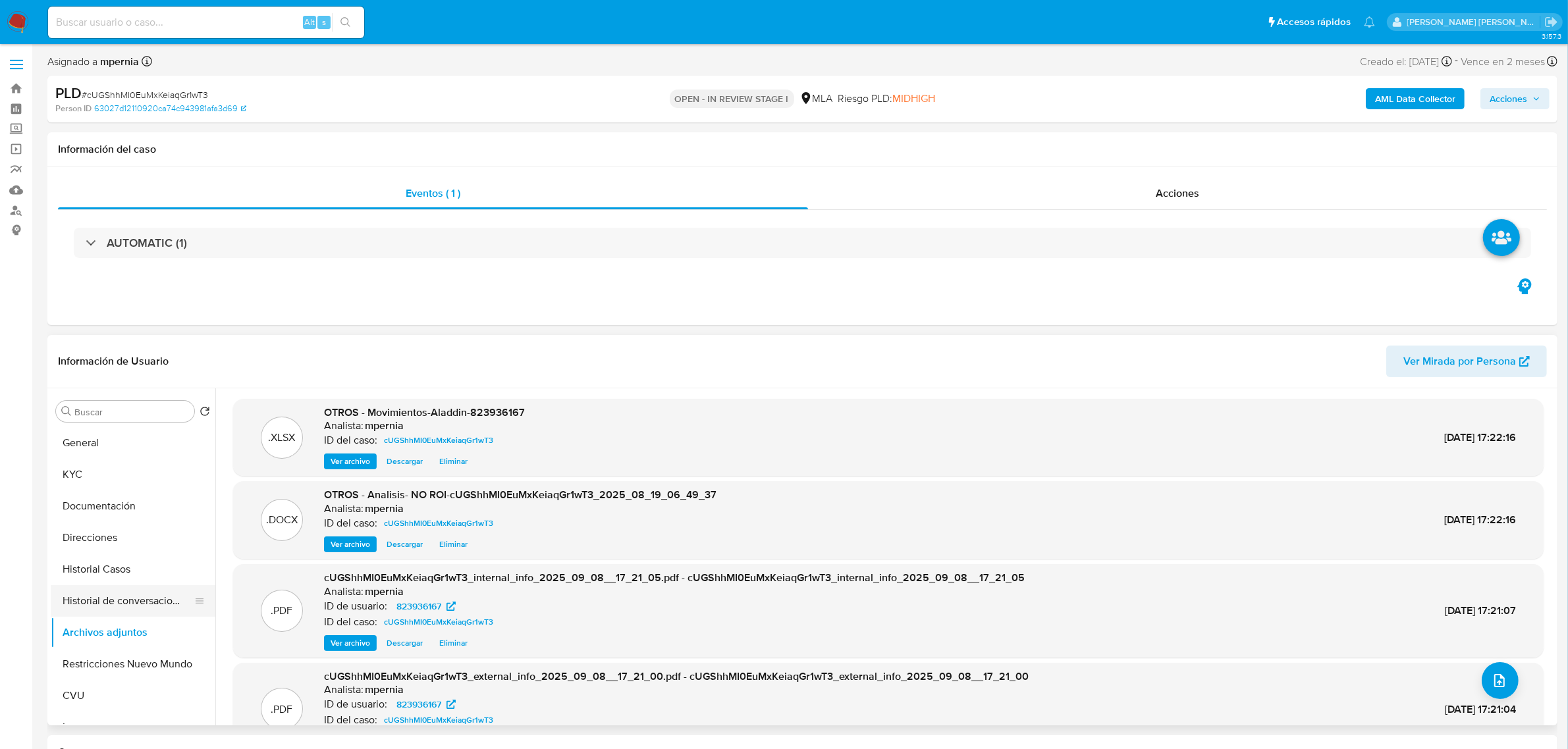
click at [76, 607] on button "Historial de conversaciones" at bounding box center [127, 600] width 154 height 31
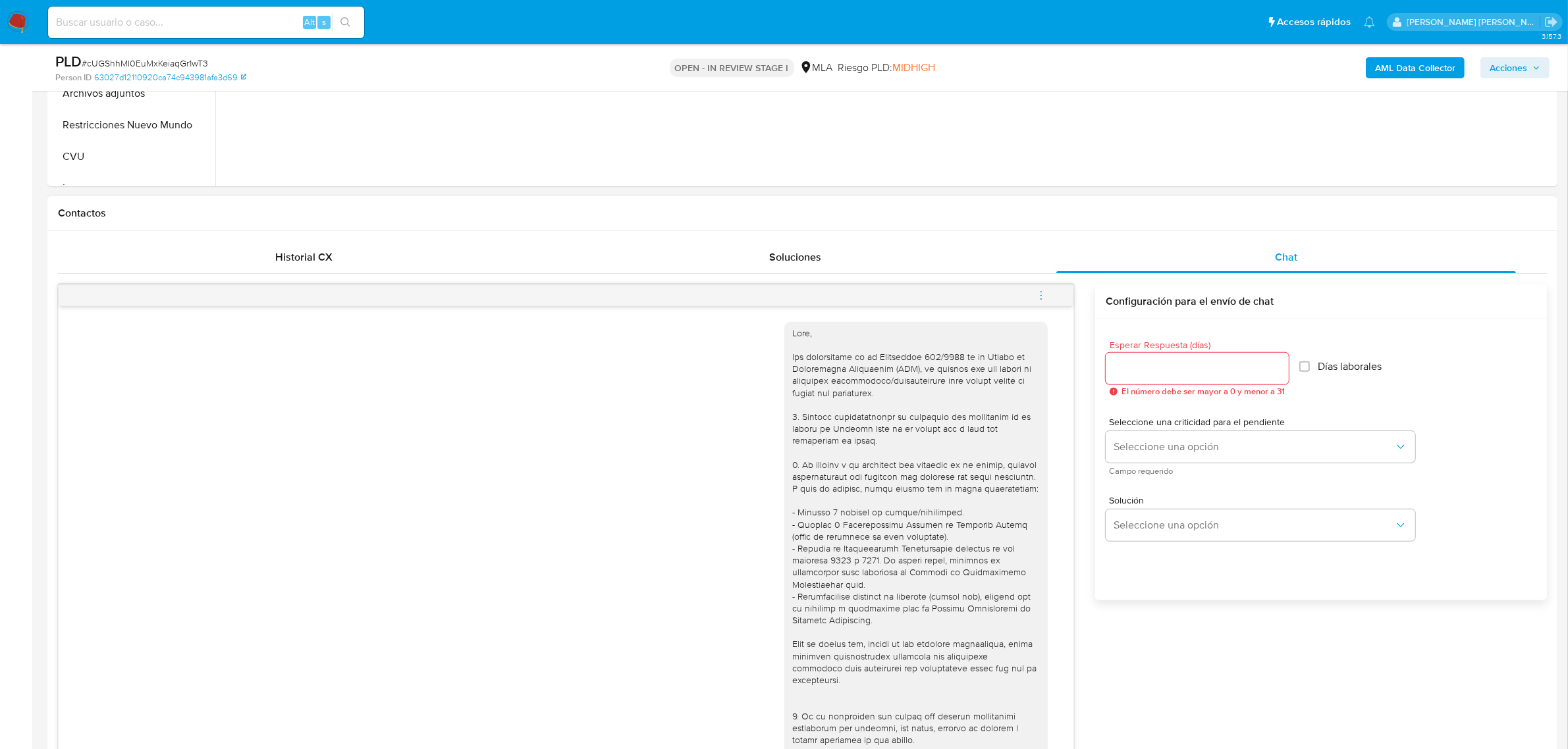
scroll to position [493, 0]
drag, startPoint x: 1046, startPoint y: 294, endPoint x: 1025, endPoint y: 293, distance: 21.0
click at [1047, 294] on icon "menu-action" at bounding box center [1041, 294] width 12 height 12
click at [936, 271] on li "Cerrar conversación" at bounding box center [952, 270] width 135 height 23
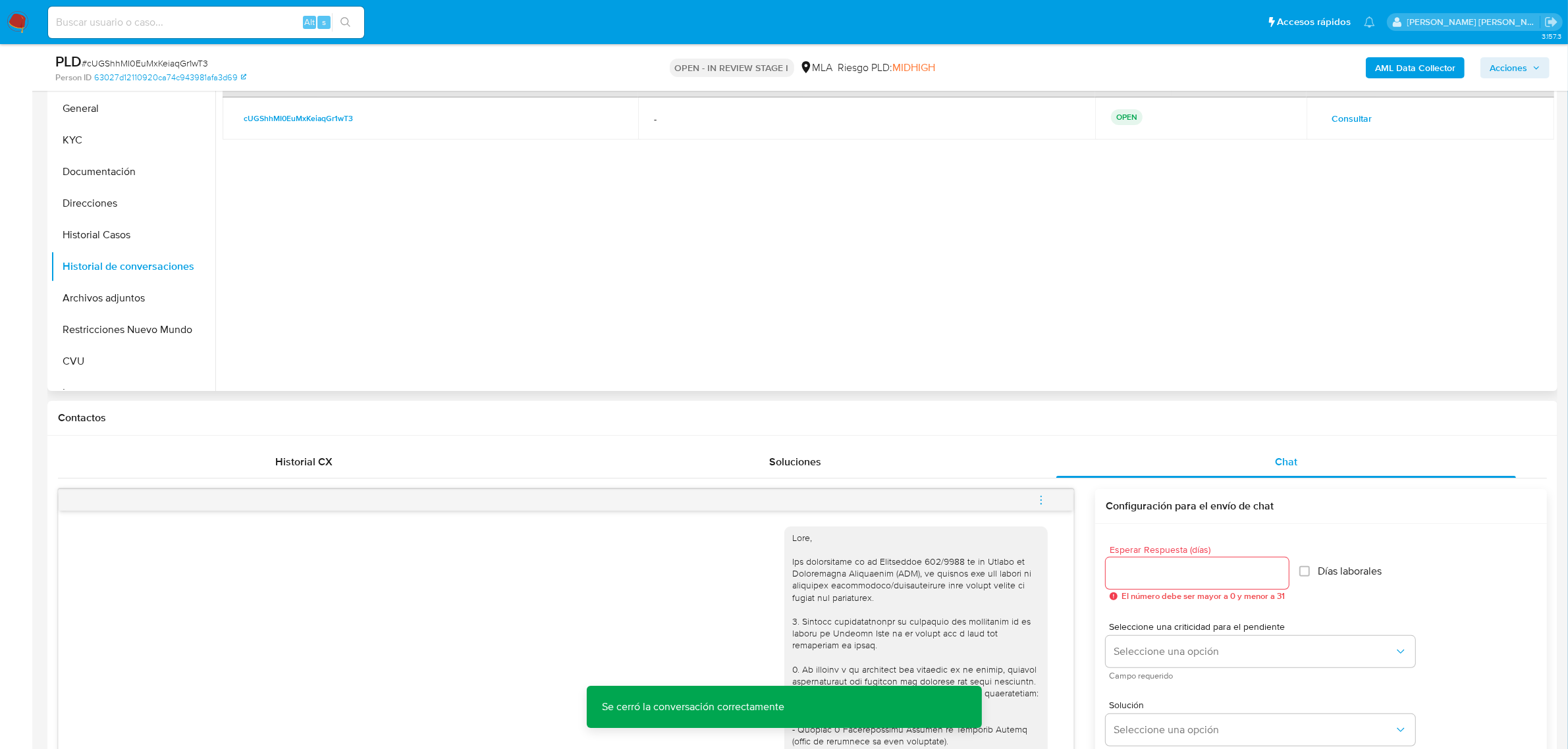
scroll to position [164, 0]
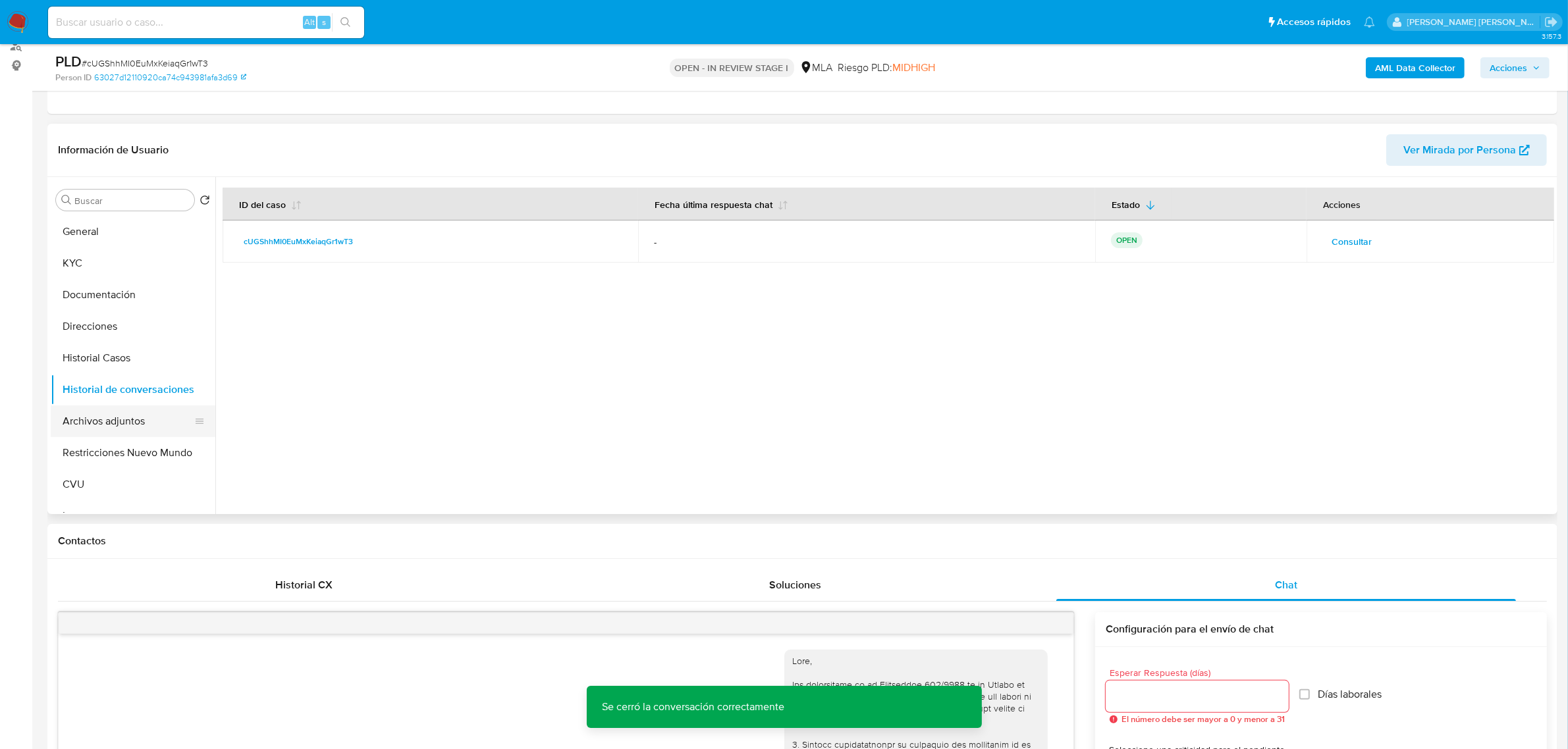
click at [106, 415] on button "Archivos adjuntos" at bounding box center [127, 421] width 154 height 31
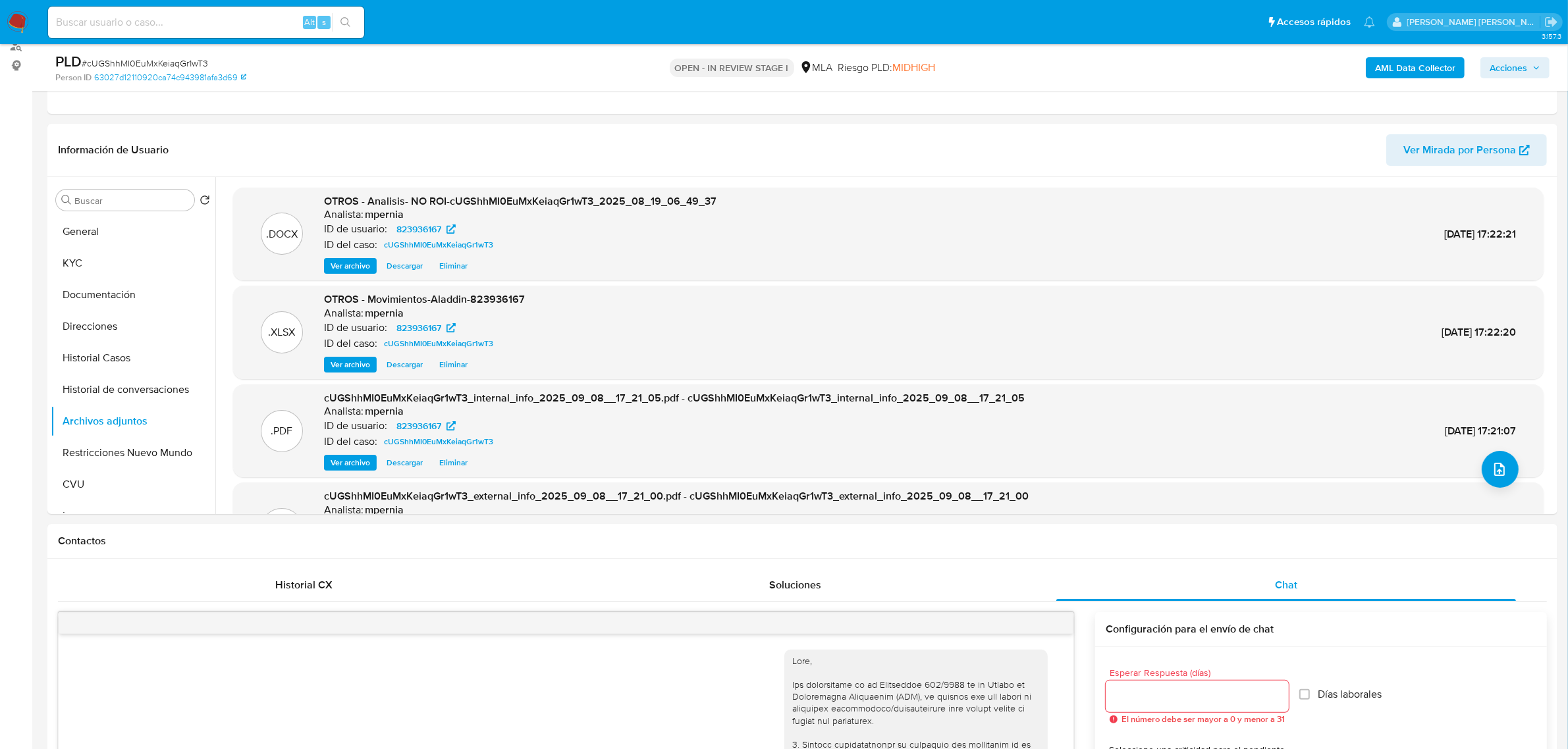
click at [1520, 68] on span "Acciones" at bounding box center [1508, 68] width 38 height 21
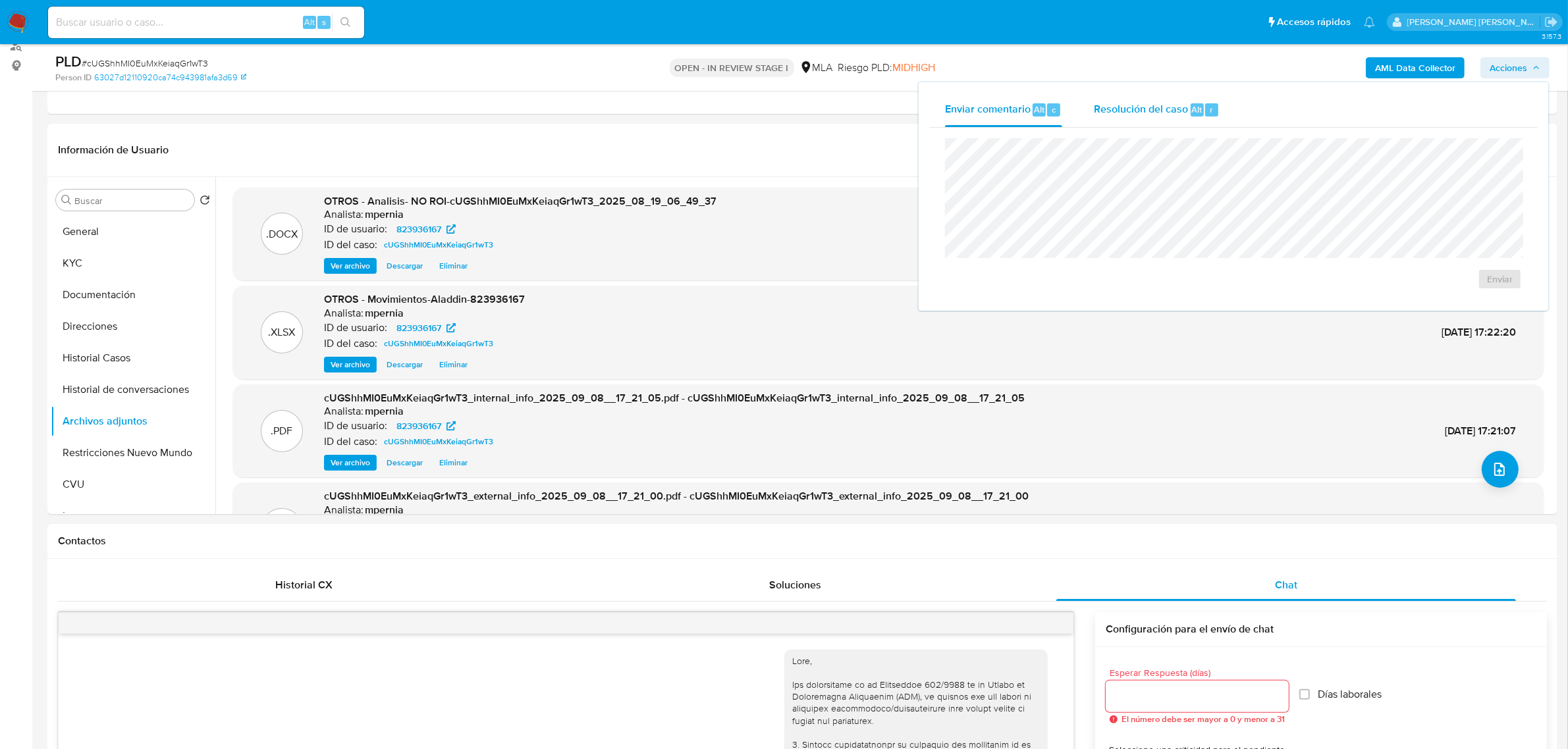
click at [1144, 104] on span "Resolución del caso" at bounding box center [1141, 109] width 94 height 15
click at [1380, 282] on span "No ROI Proposal" at bounding box center [1370, 286] width 68 height 19
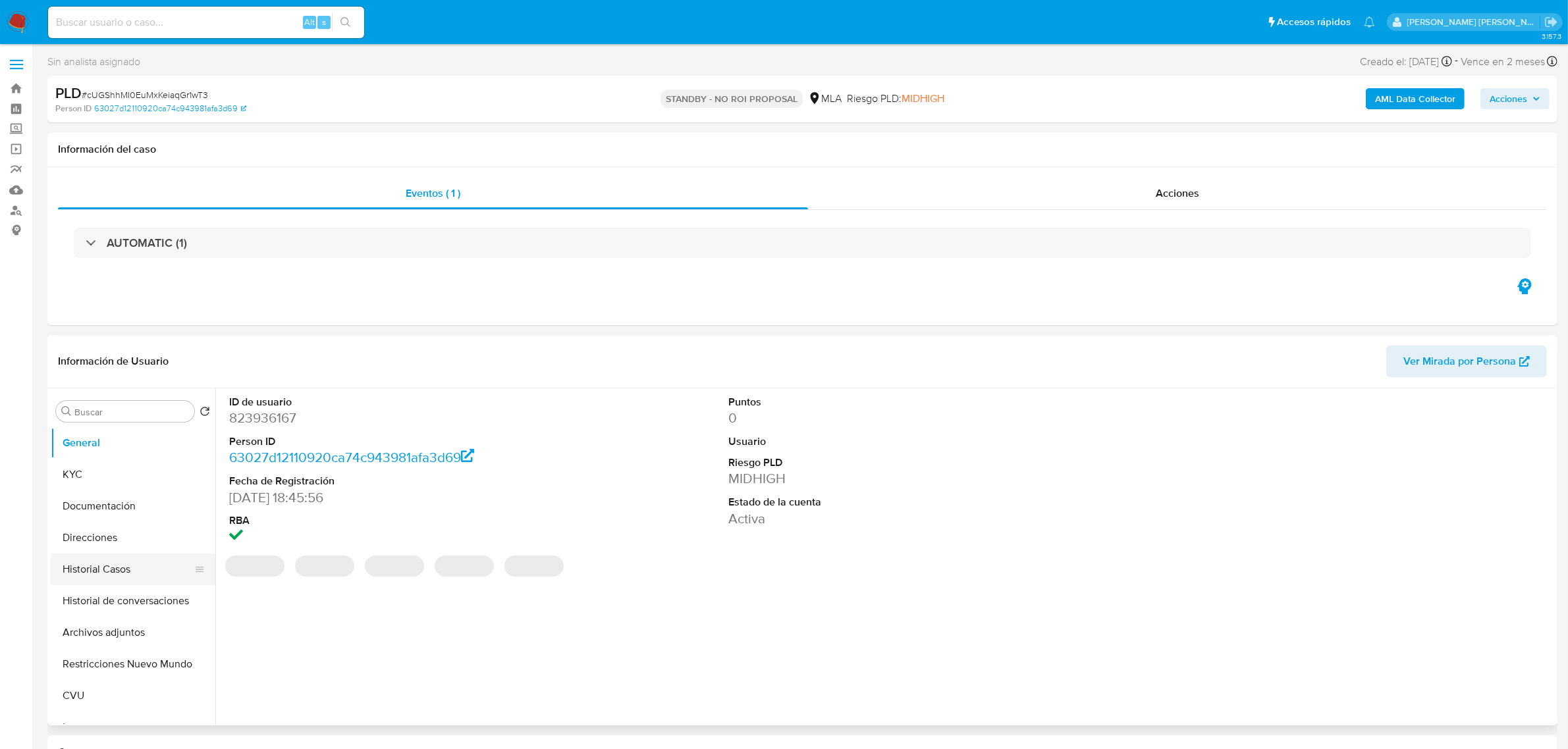
click at [93, 559] on button "Historial Casos" at bounding box center [127, 569] width 154 height 31
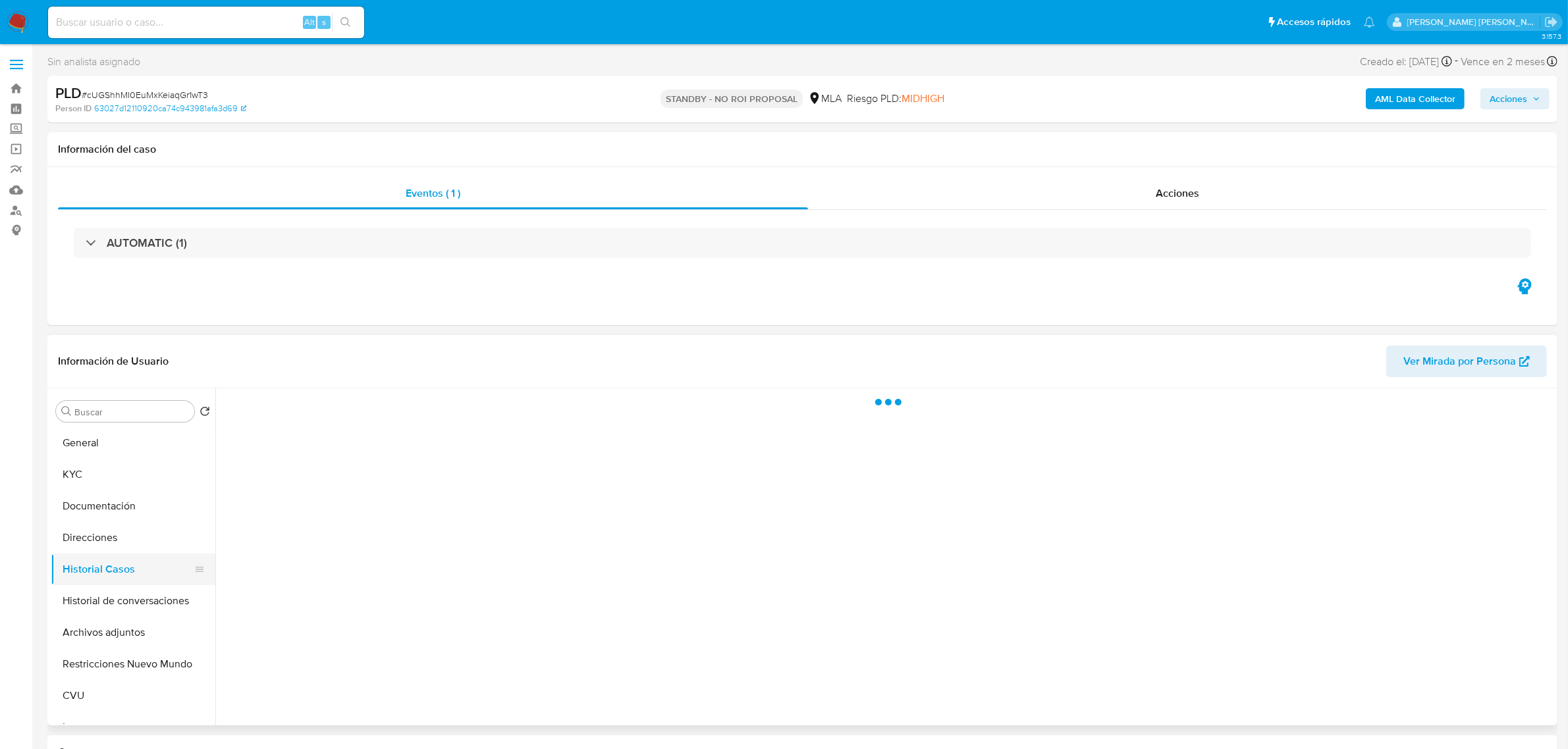
select select "10"
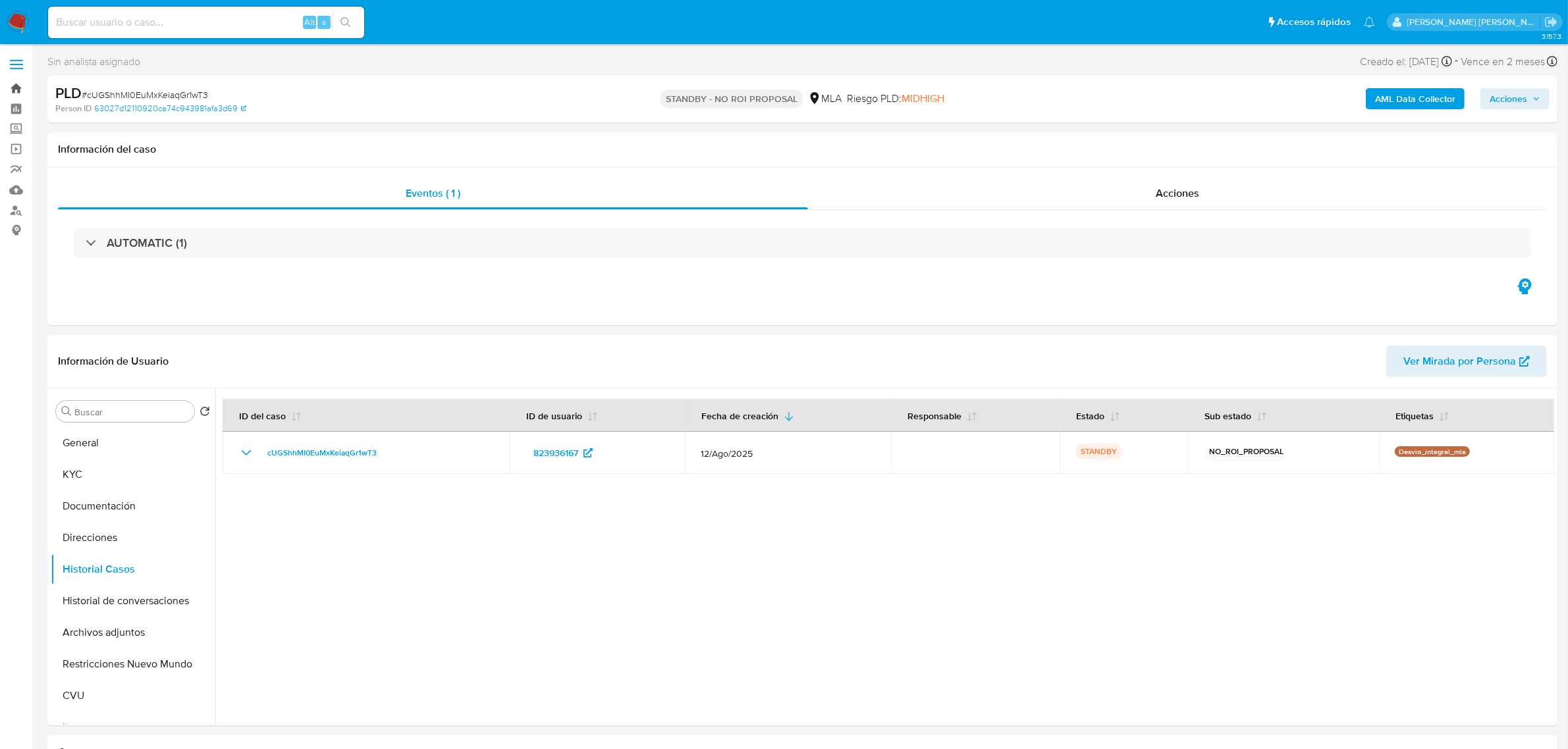
click at [9, 93] on link "Bandeja" at bounding box center [78, 88] width 157 height 20
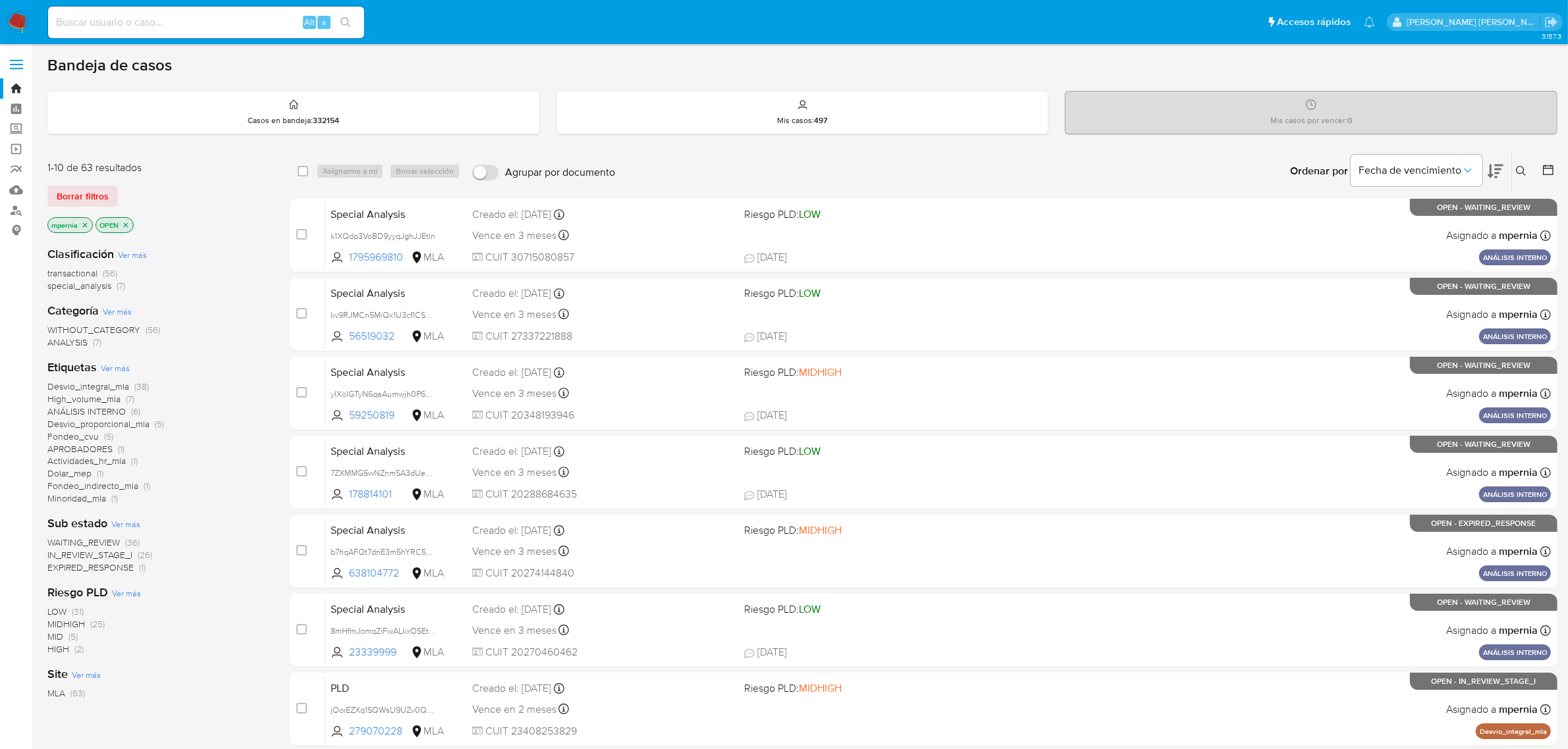
click at [87, 271] on span "transactional" at bounding box center [72, 273] width 50 height 13
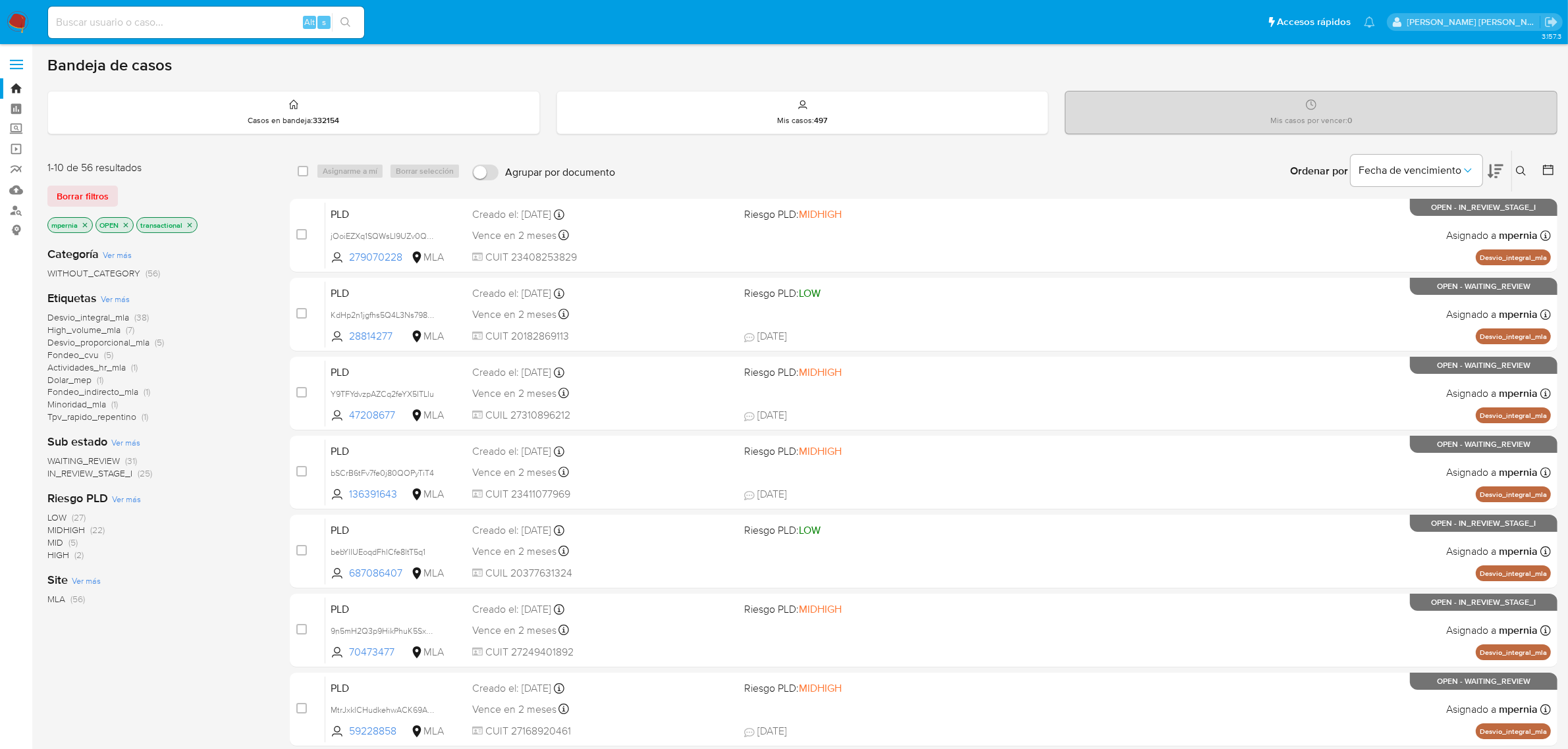
click at [84, 225] on icon "close-filter" at bounding box center [85, 225] width 8 height 8
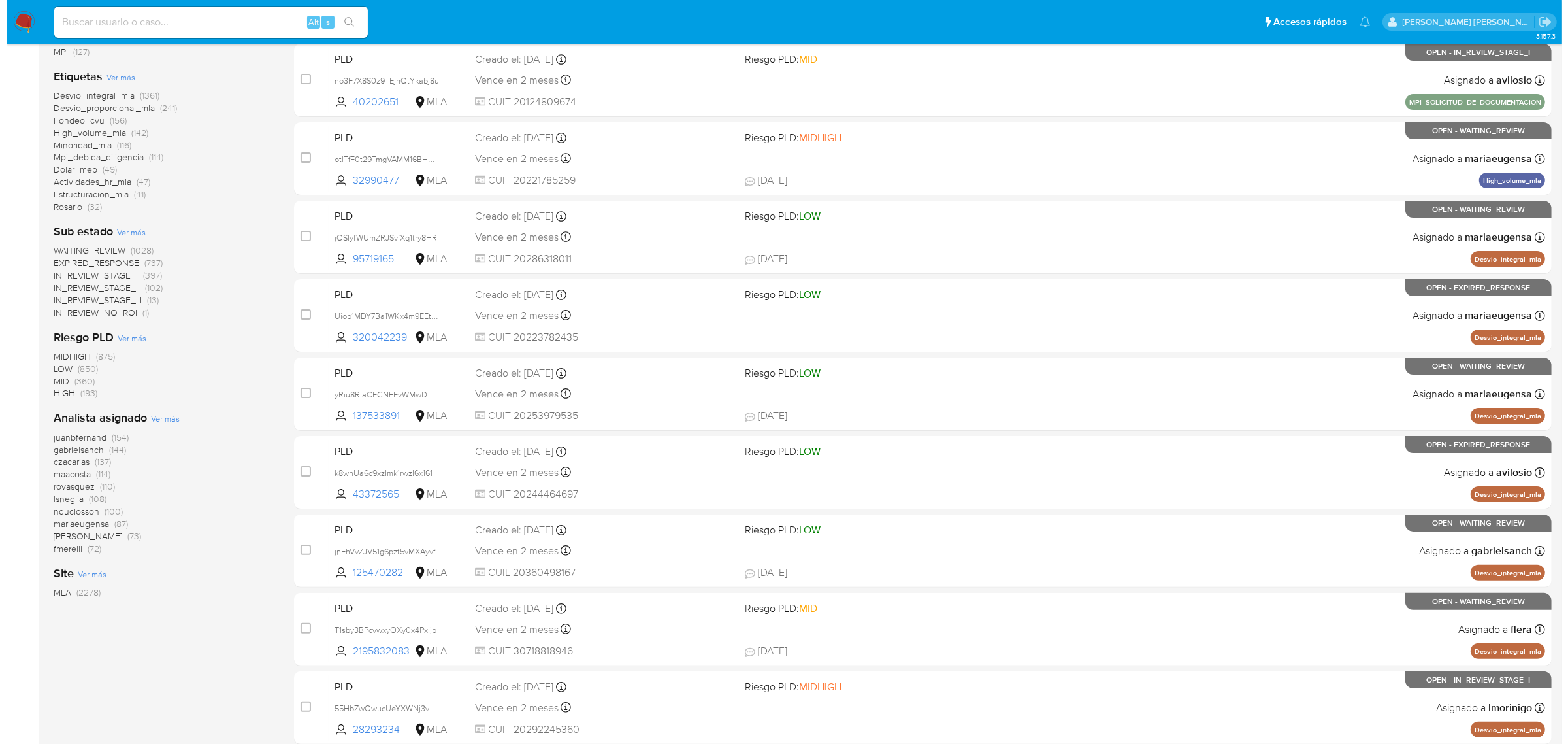
scroll to position [245, 0]
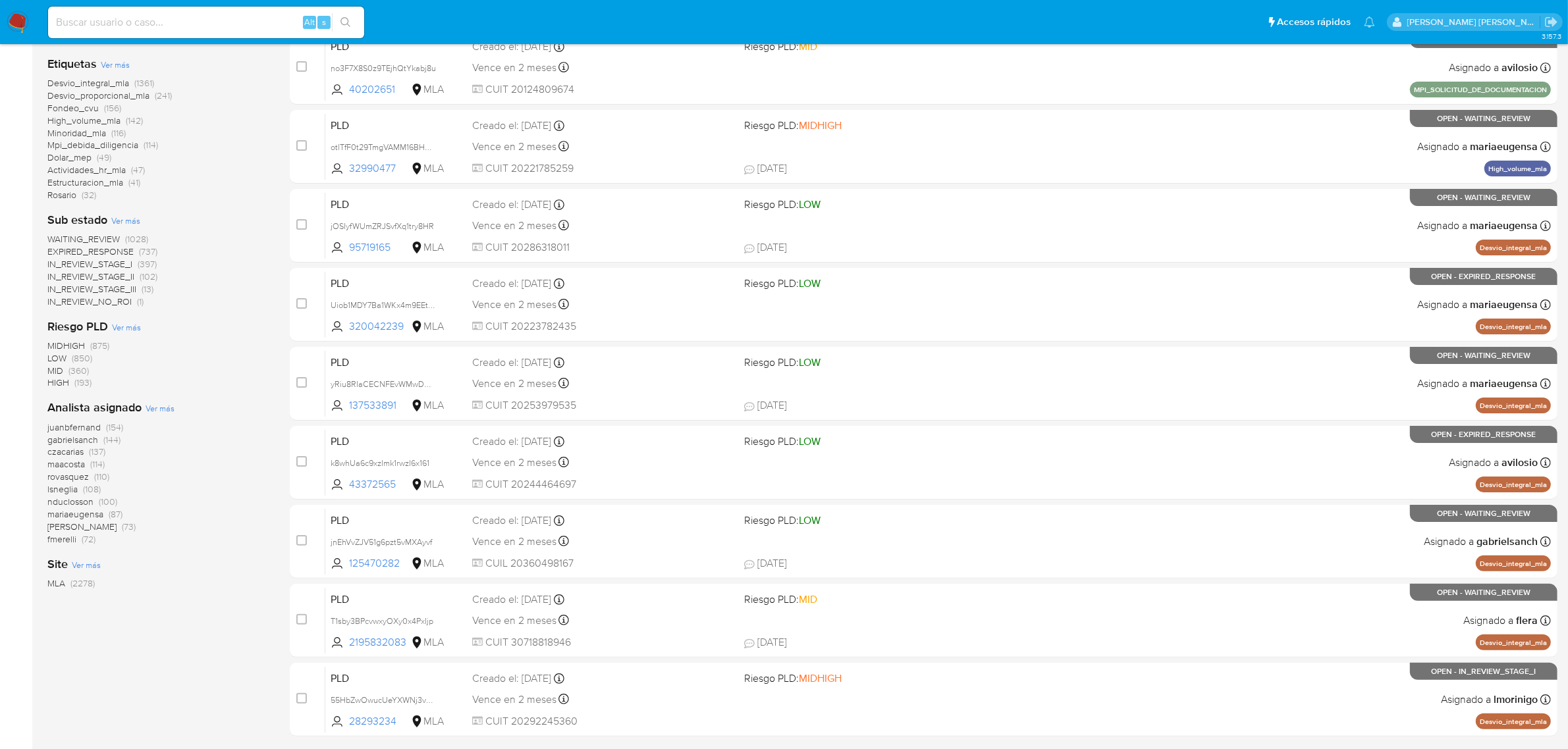
click at [170, 406] on span "Ver más" at bounding box center [160, 408] width 29 height 12
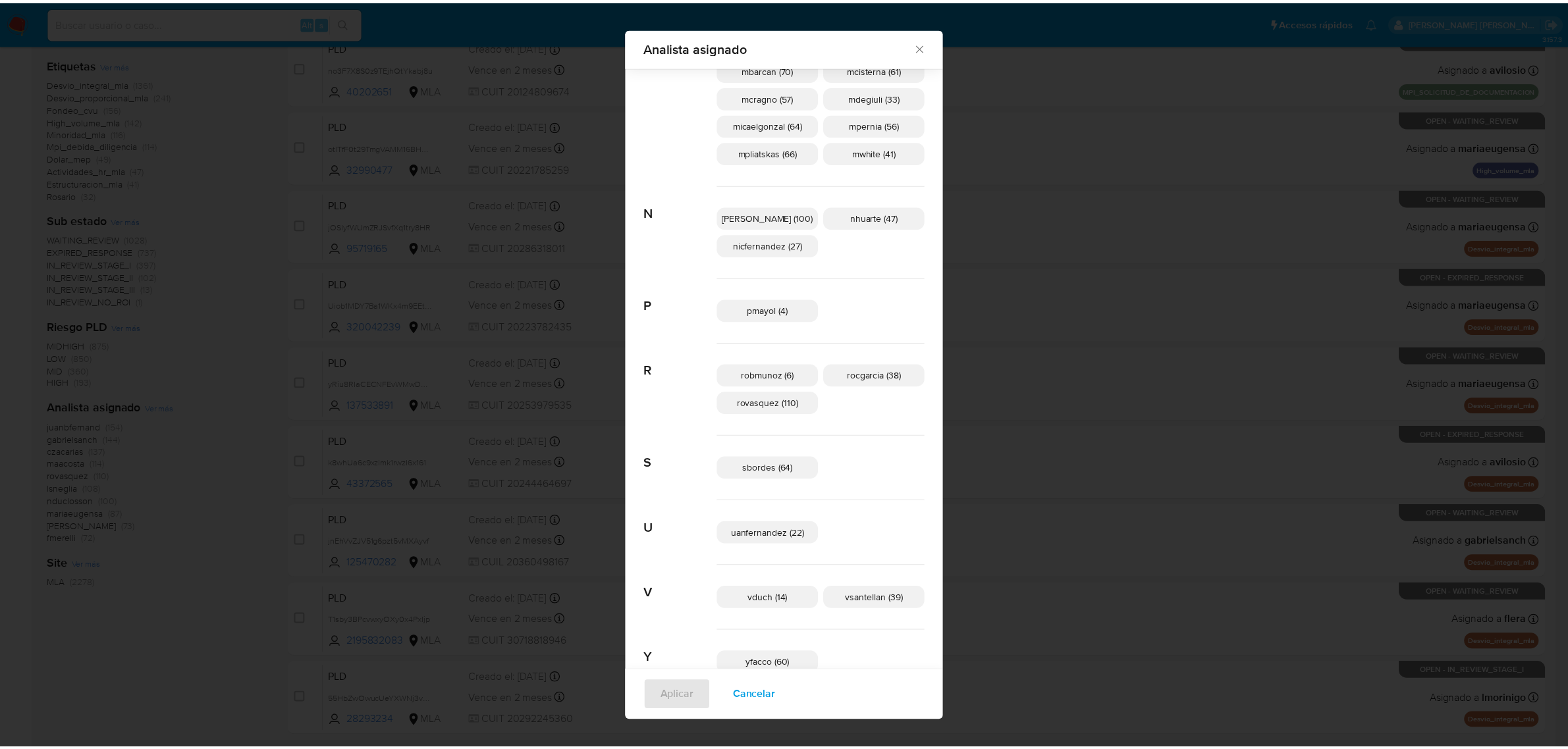
scroll to position [648, 0]
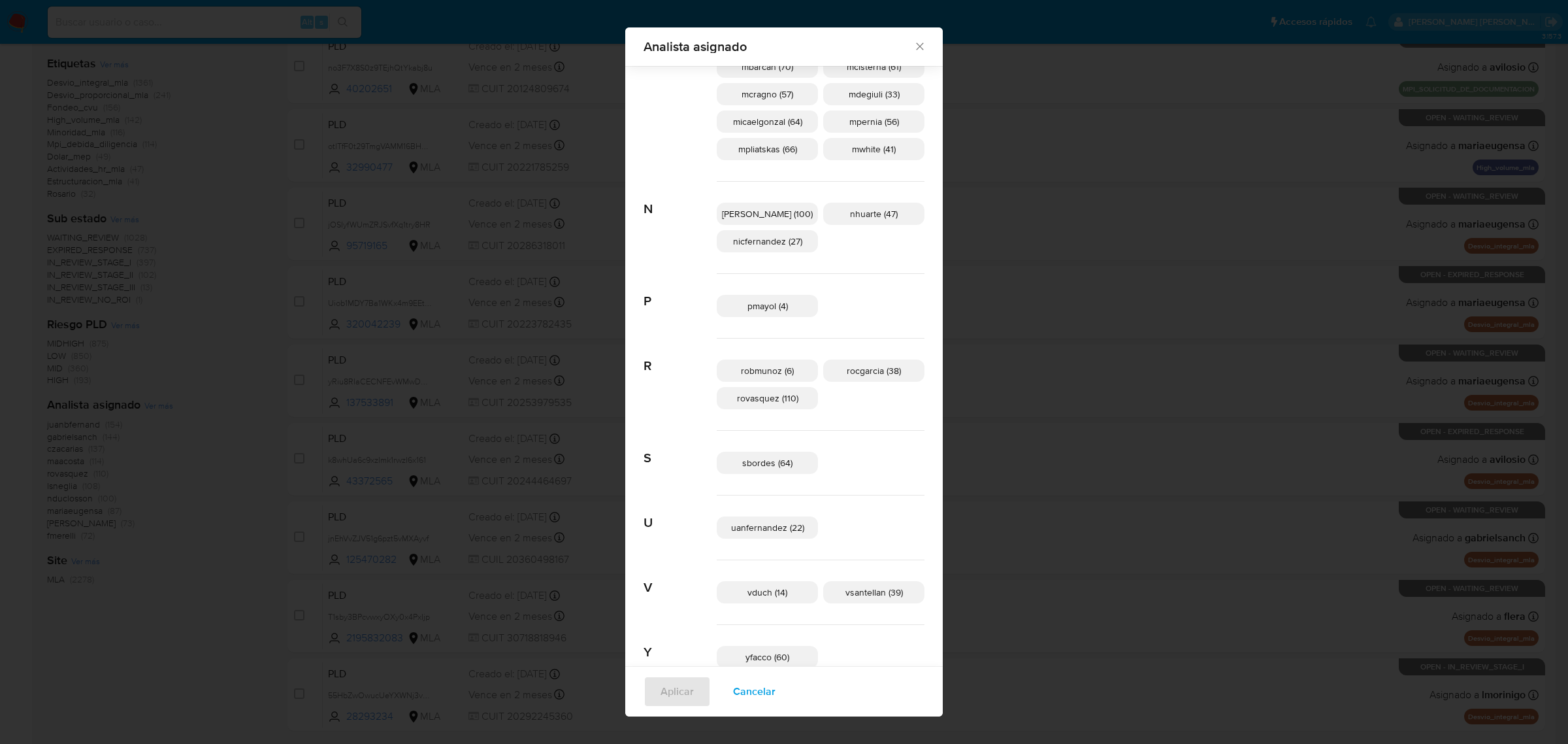
click at [916, 48] on icon "Cerrar" at bounding box center [919, 46] width 7 height 7
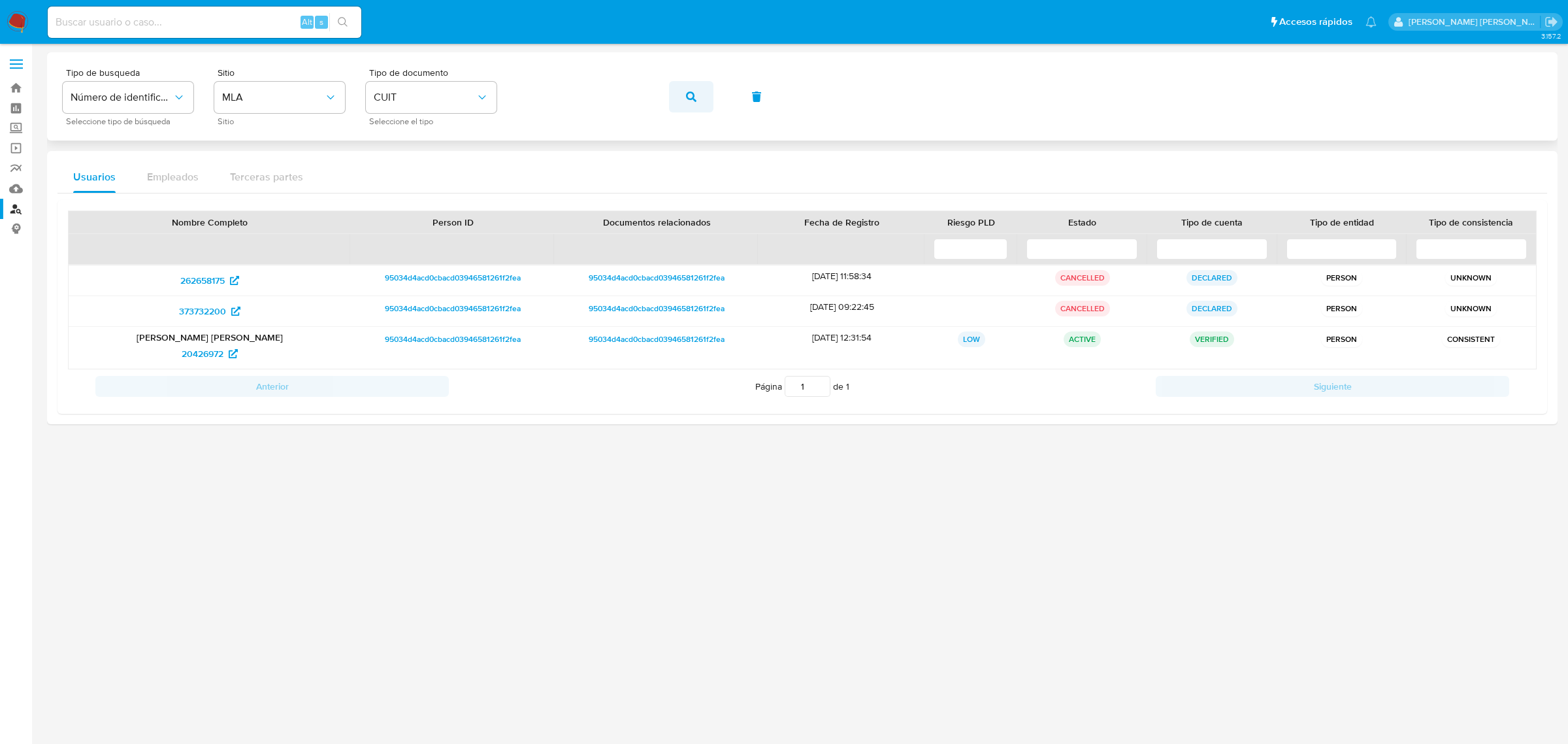
click at [690, 93] on icon "button" at bounding box center [691, 97] width 10 height 10
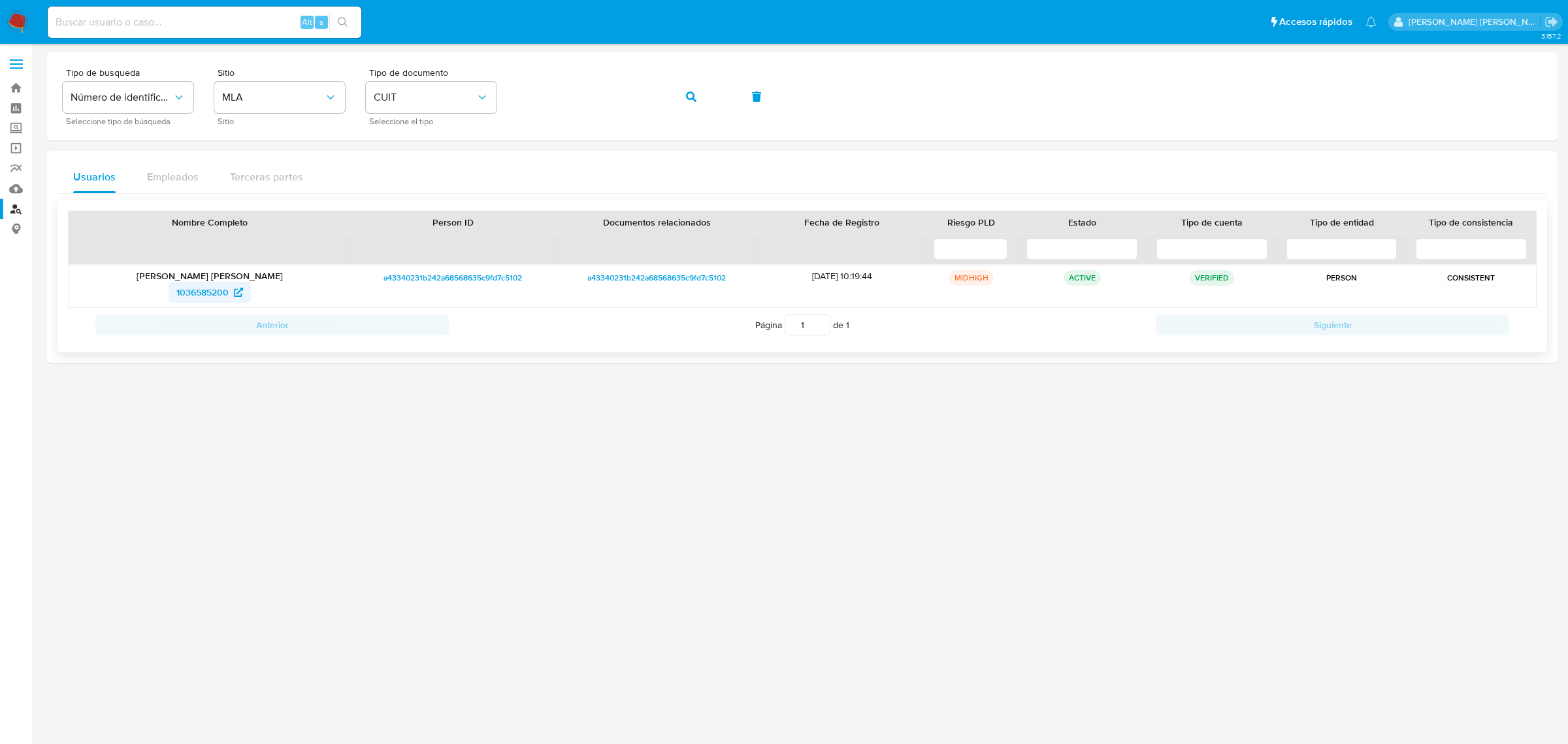
click at [197, 295] on span "1036585200" at bounding box center [202, 292] width 52 height 21
click at [688, 93] on icon "button" at bounding box center [691, 97] width 10 height 10
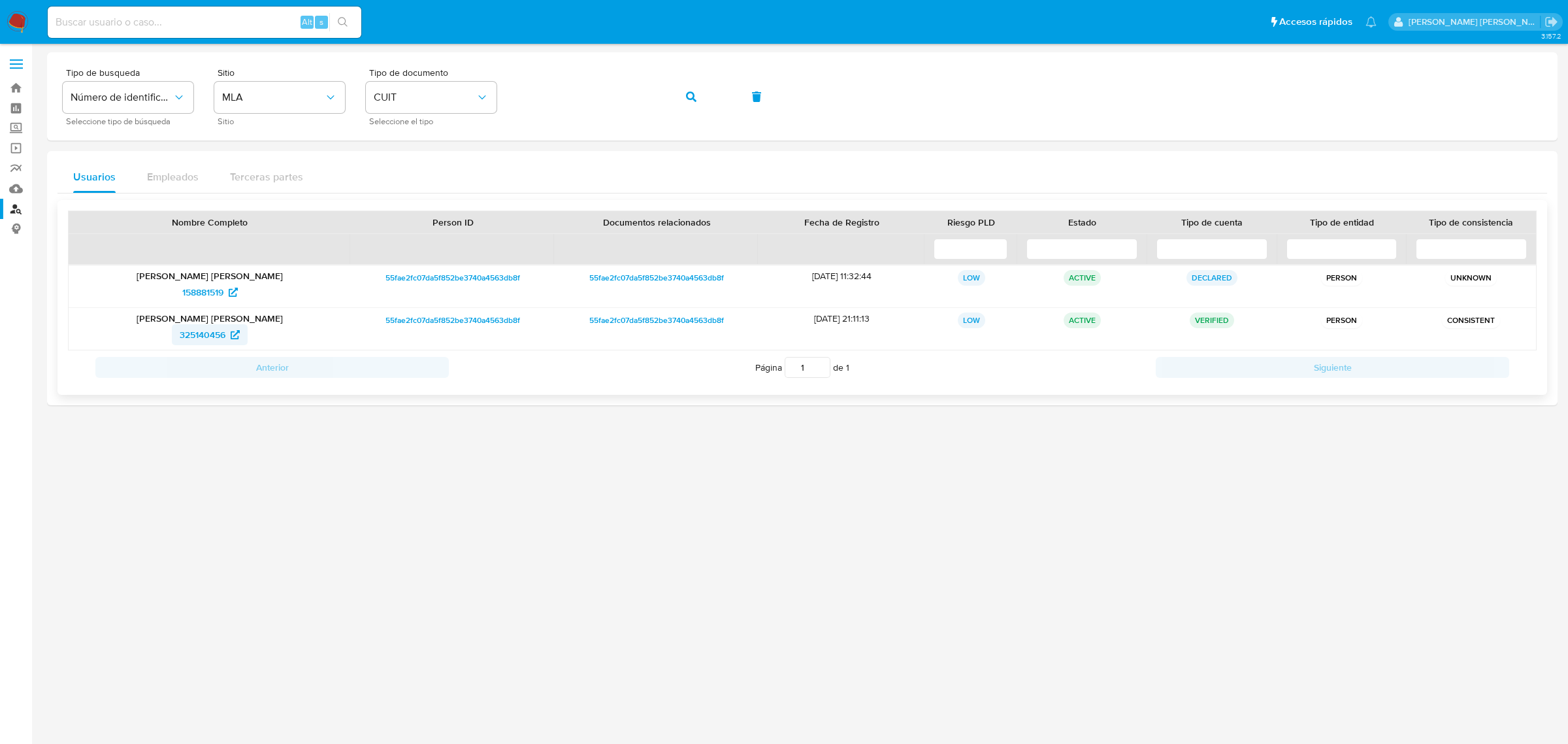
click at [217, 335] on span "325140456" at bounding box center [202, 335] width 46 height 21
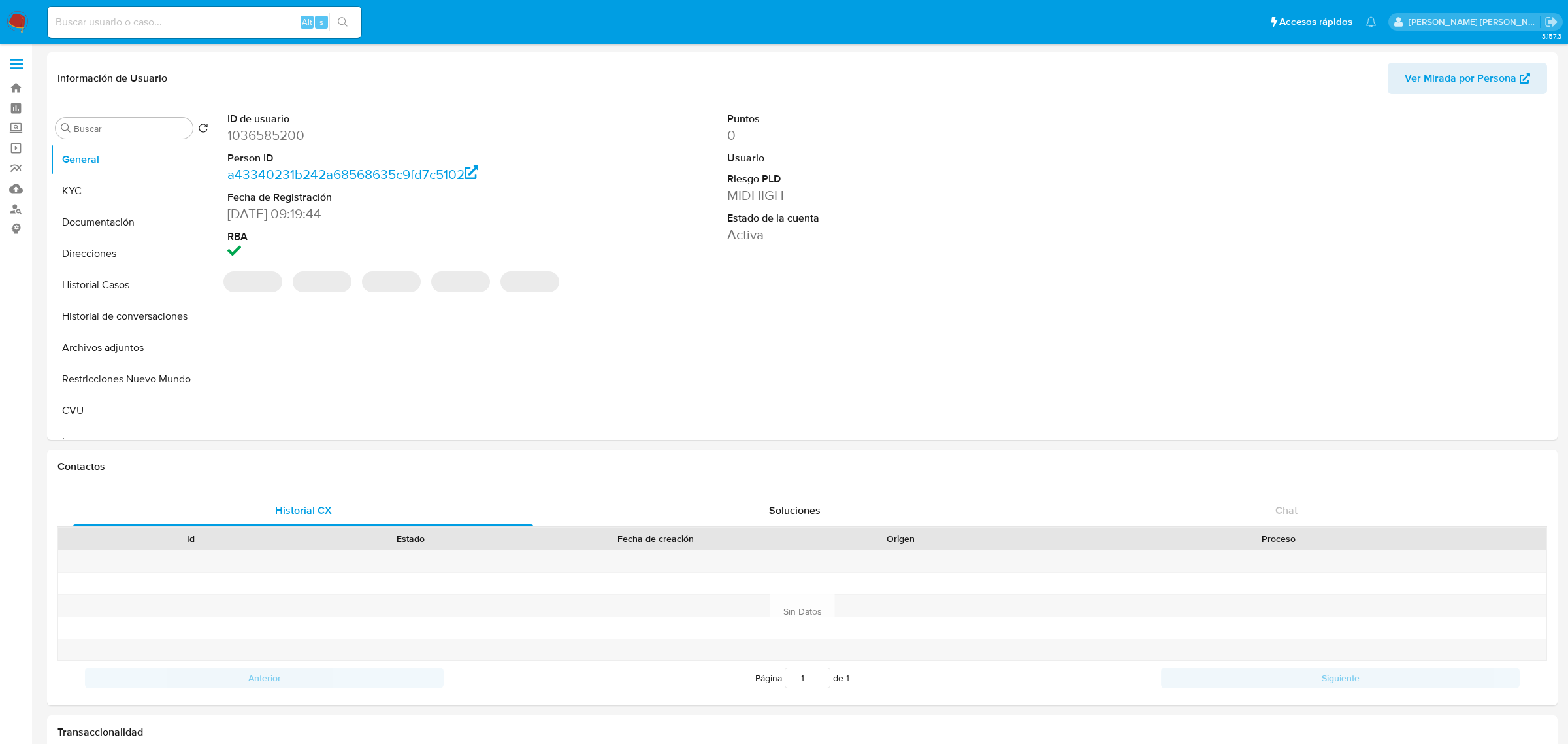
select select "10"
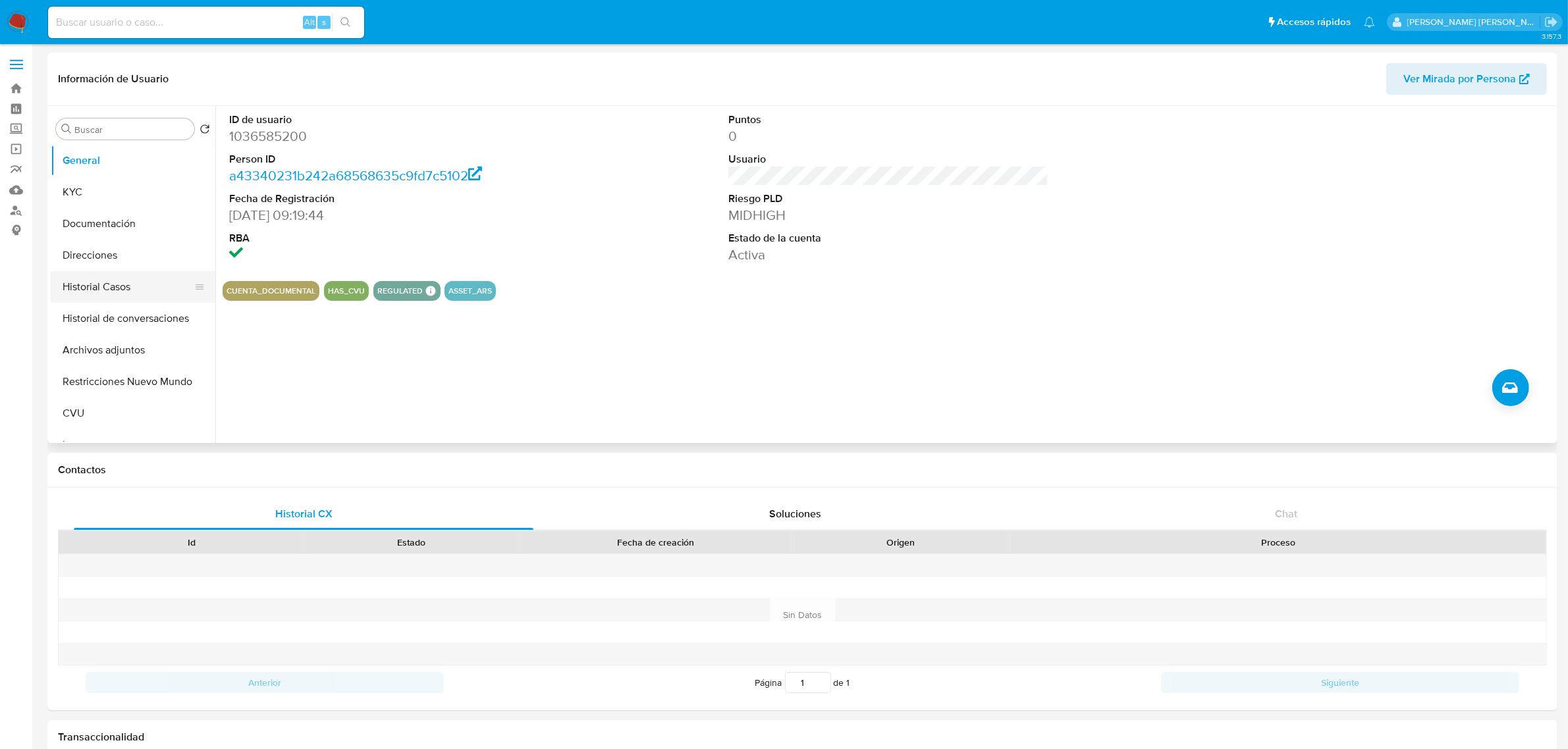
click at [114, 287] on button "Historial Casos" at bounding box center [127, 286] width 154 height 31
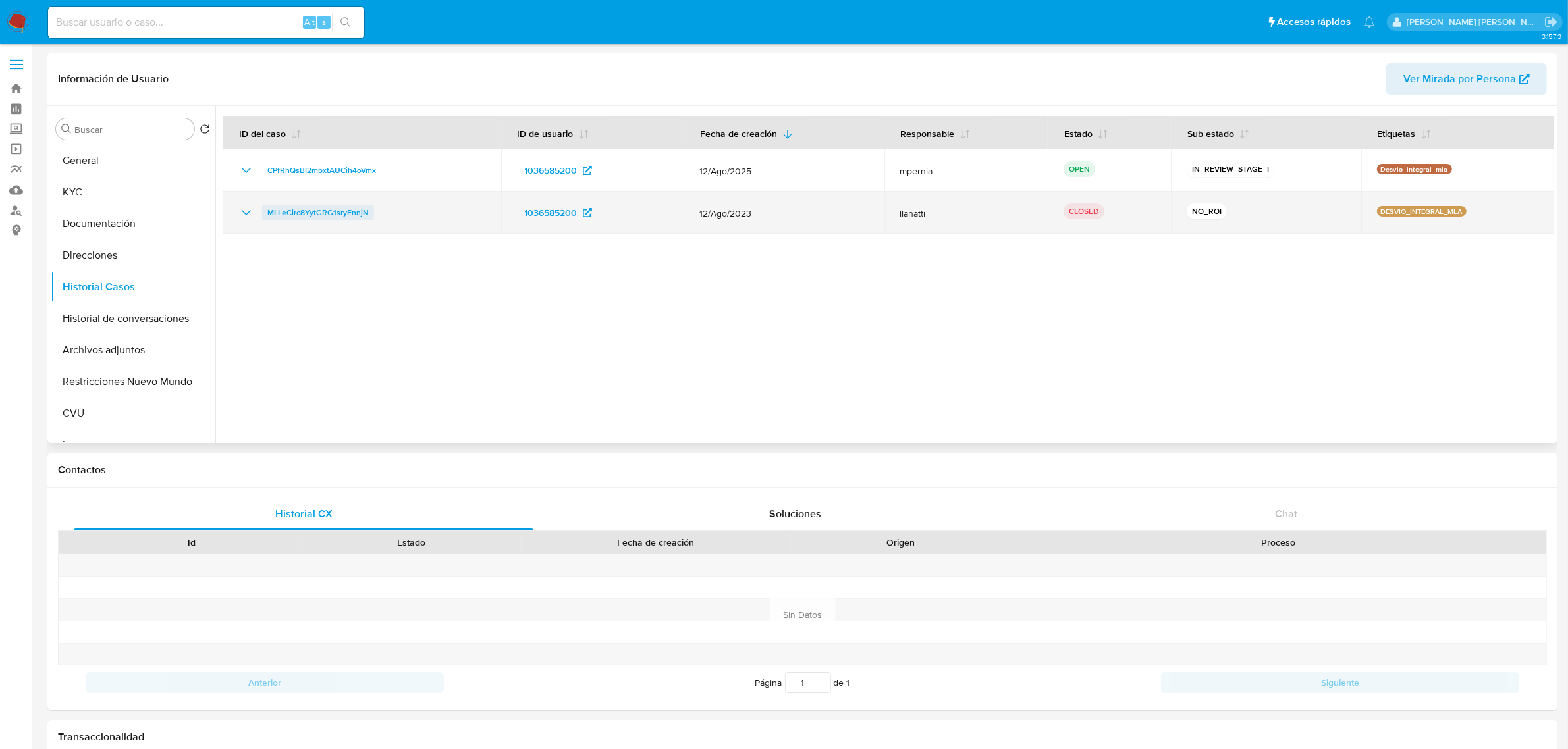
click at [338, 212] on span "MLLeCirc8YytGRG1sryFnnjN" at bounding box center [318, 212] width 101 height 16
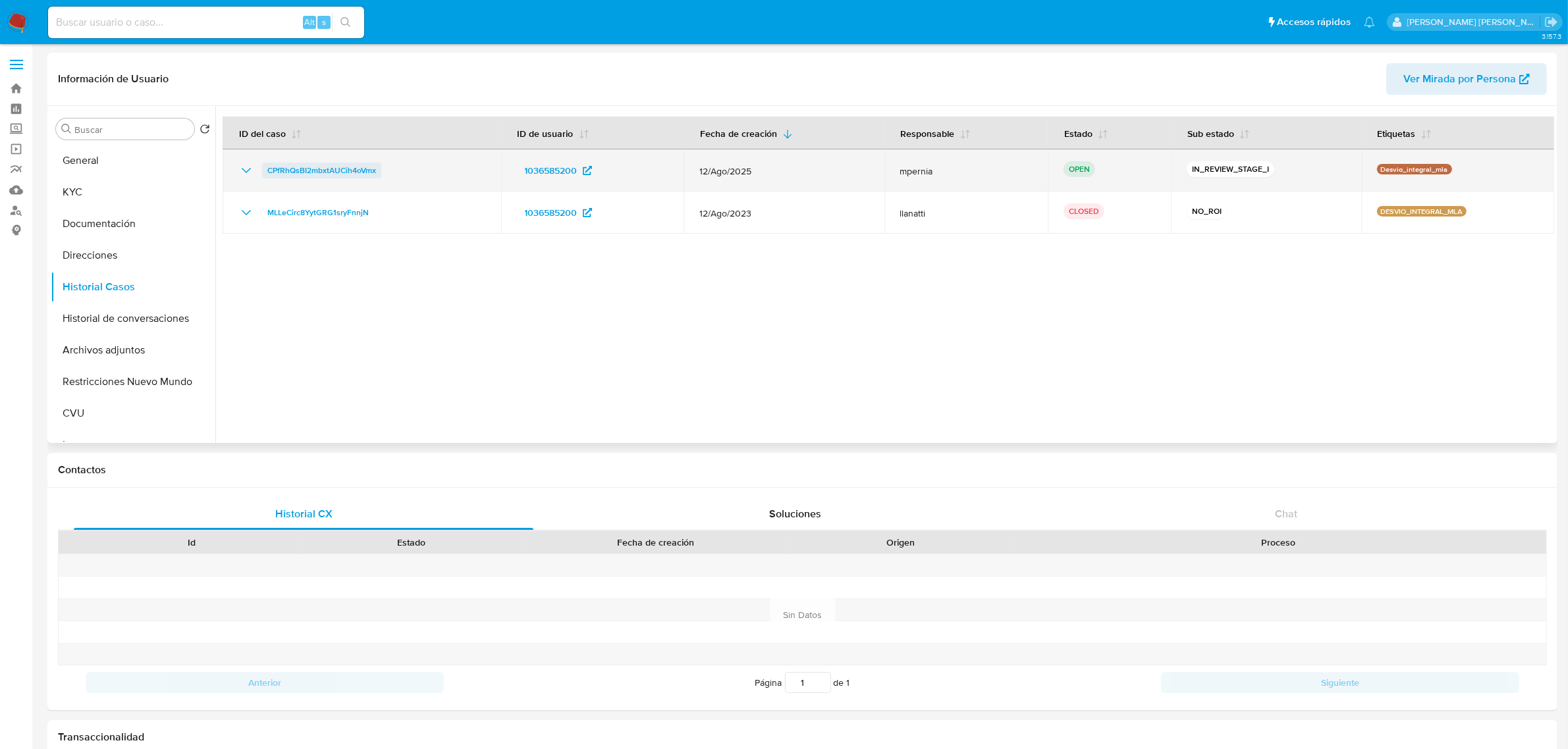
click at [357, 168] on span "CPfRhQsBI2mbxtAUCih4oVmx" at bounding box center [321, 171] width 109 height 16
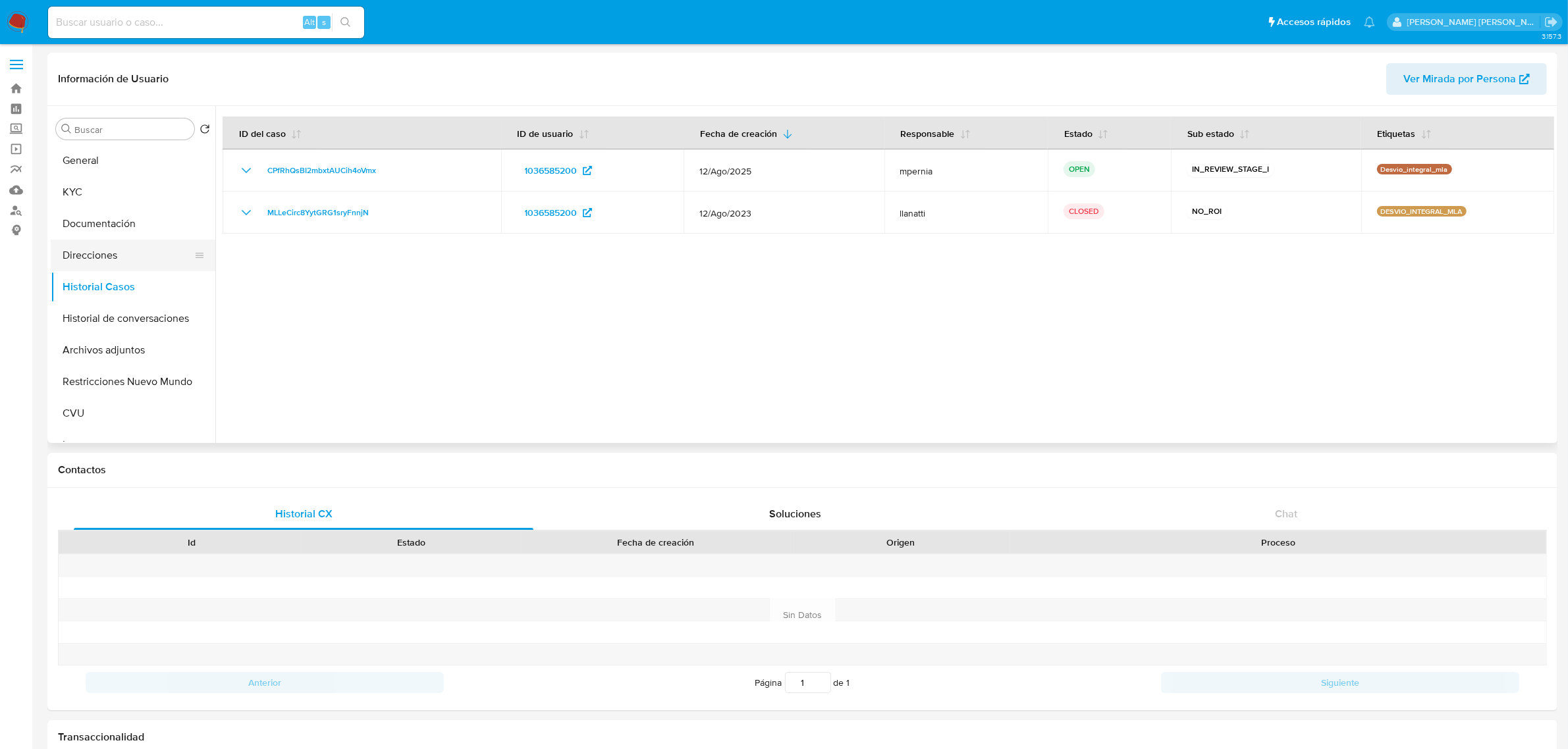
click at [99, 248] on button "Direcciones" at bounding box center [127, 255] width 154 height 31
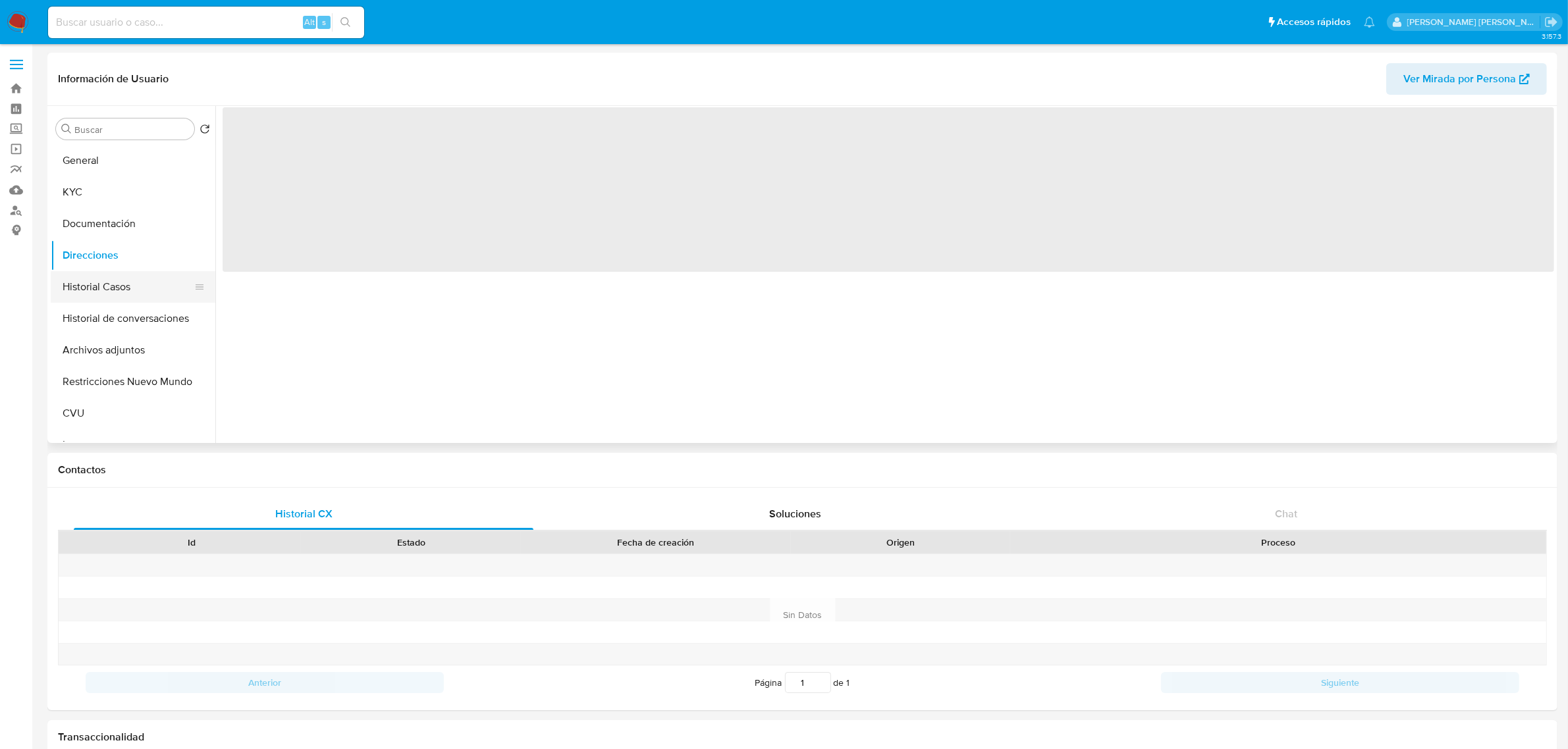
click at [104, 277] on button "Historial Casos" at bounding box center [127, 286] width 154 height 31
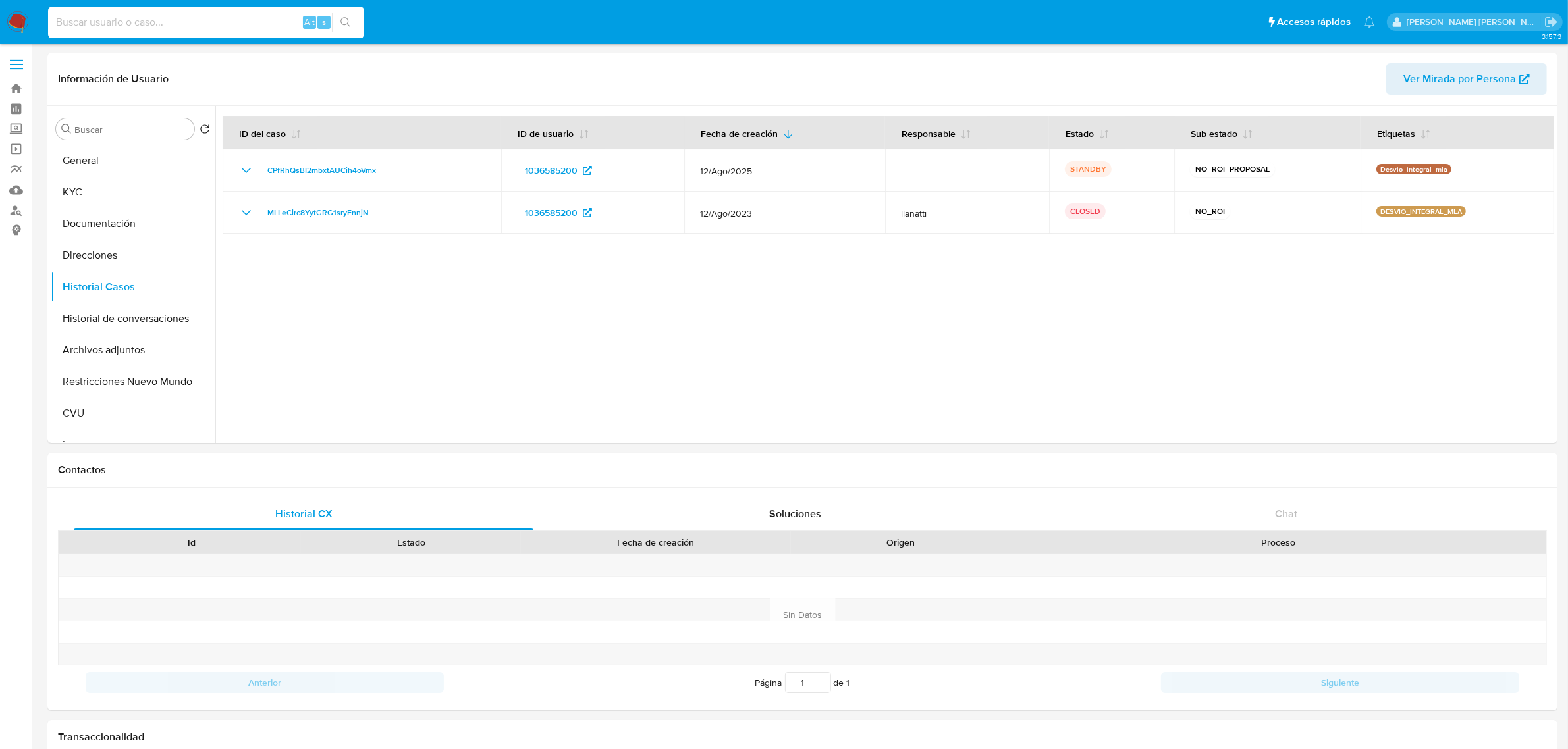
click at [251, 20] on input at bounding box center [206, 22] width 316 height 17
paste input "89471790"
type input "89471790"
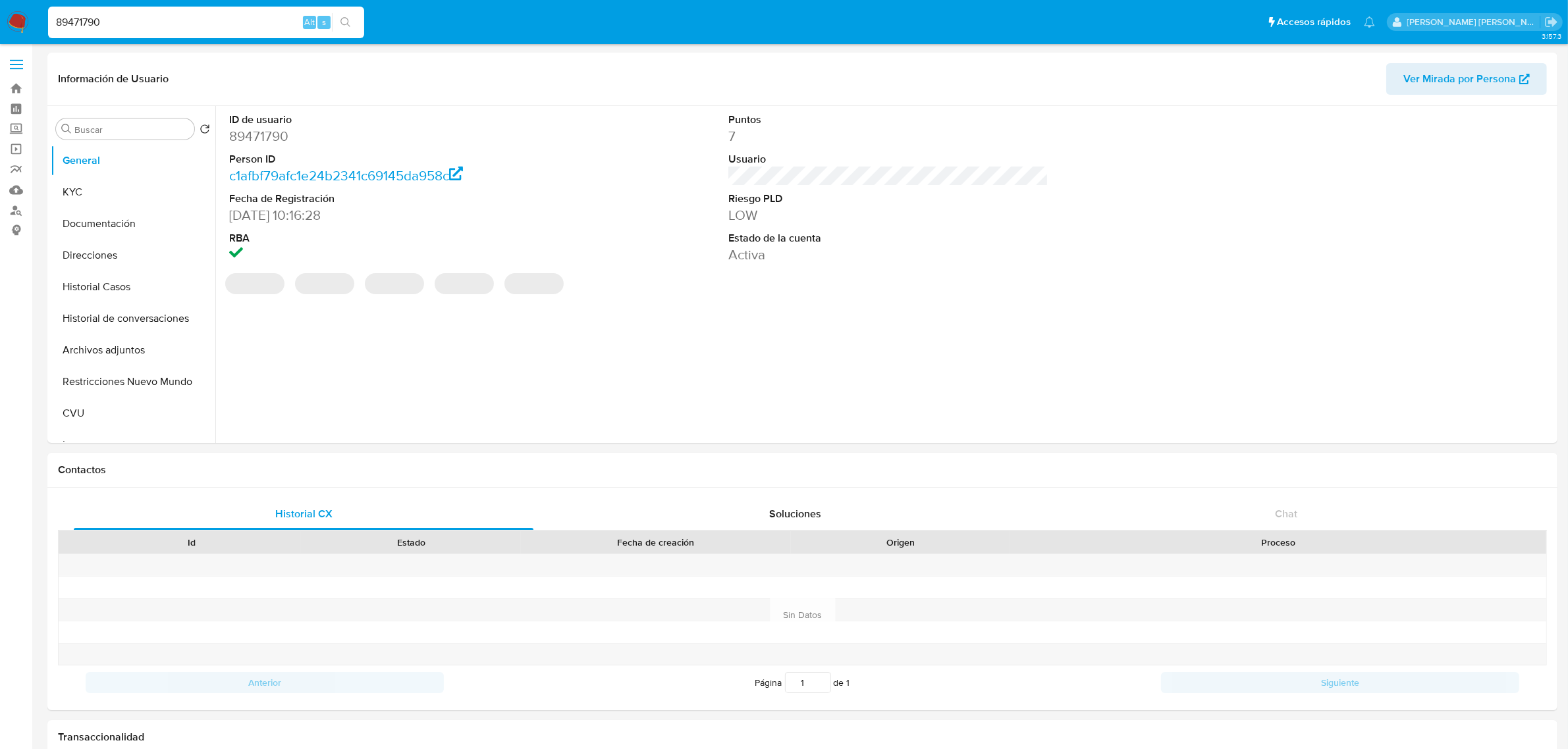
select select "10"
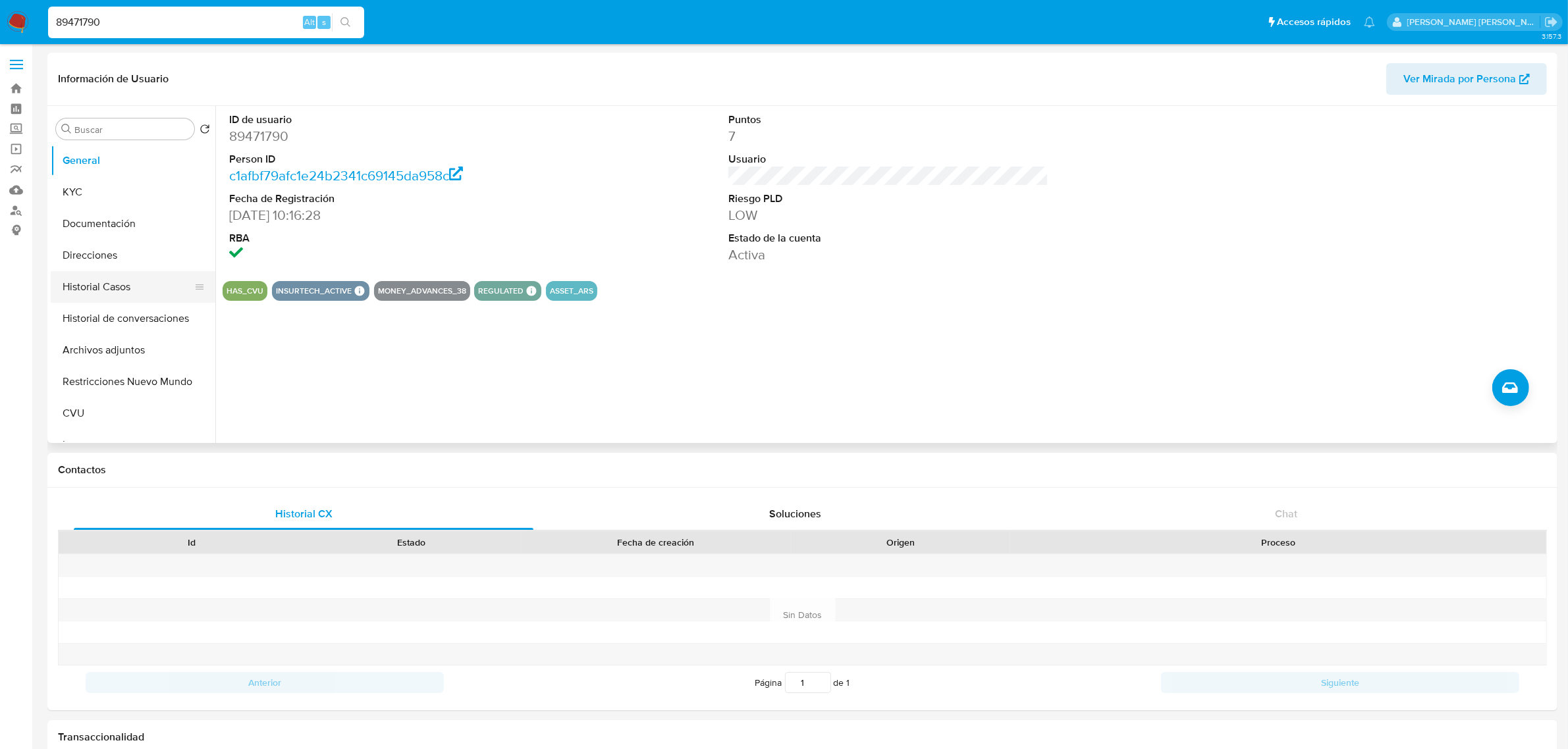
click at [84, 296] on button "Historial Casos" at bounding box center [127, 286] width 154 height 31
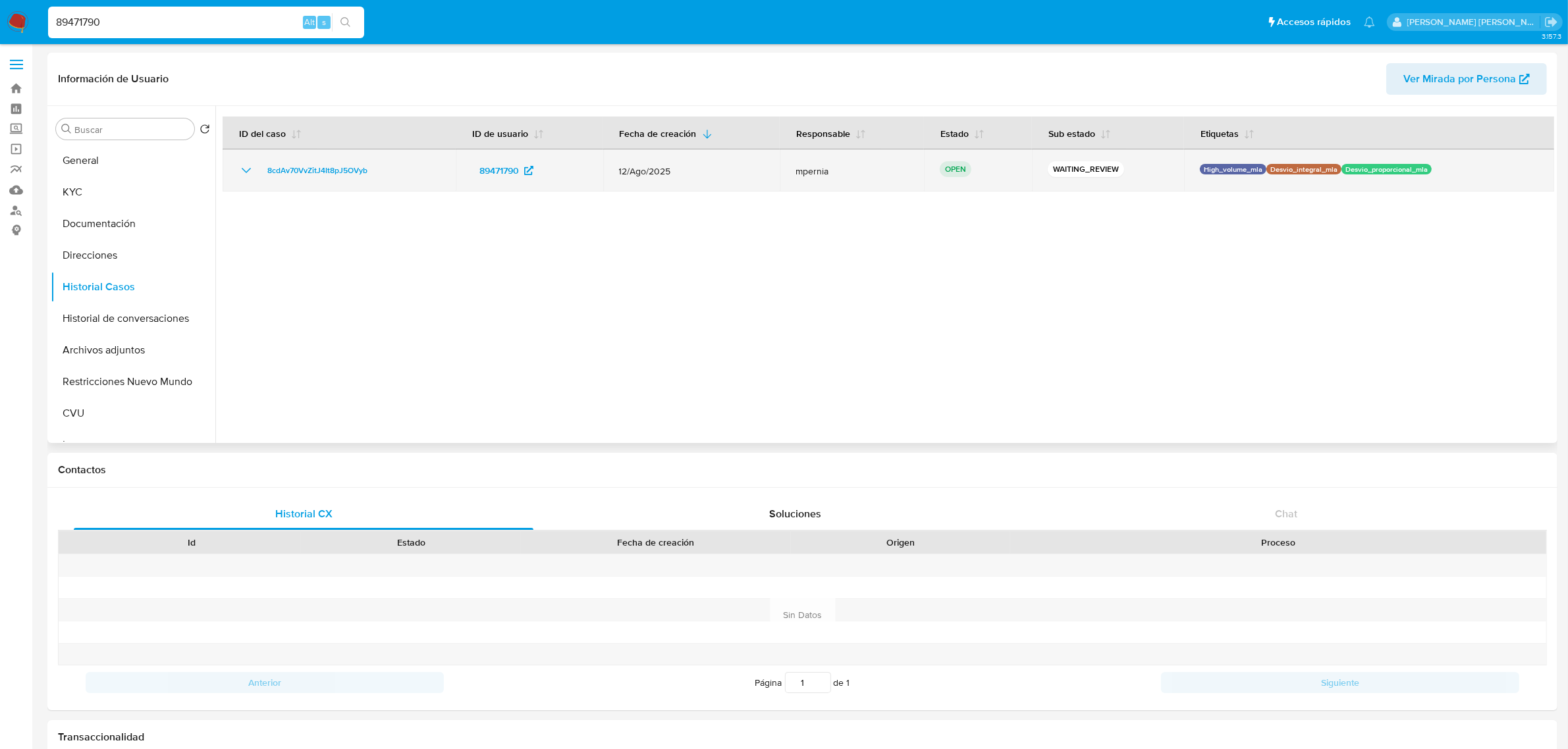
drag, startPoint x: 382, startPoint y: 171, endPoint x: 258, endPoint y: 163, distance: 124.3
click at [258, 163] on div "8cdAv70VvZitJ4It8pJ5OVyb" at bounding box center [339, 171] width 201 height 16
click at [316, 164] on span "8cdAv70VvZitJ4It8pJ5OVyb" at bounding box center [317, 171] width 100 height 16
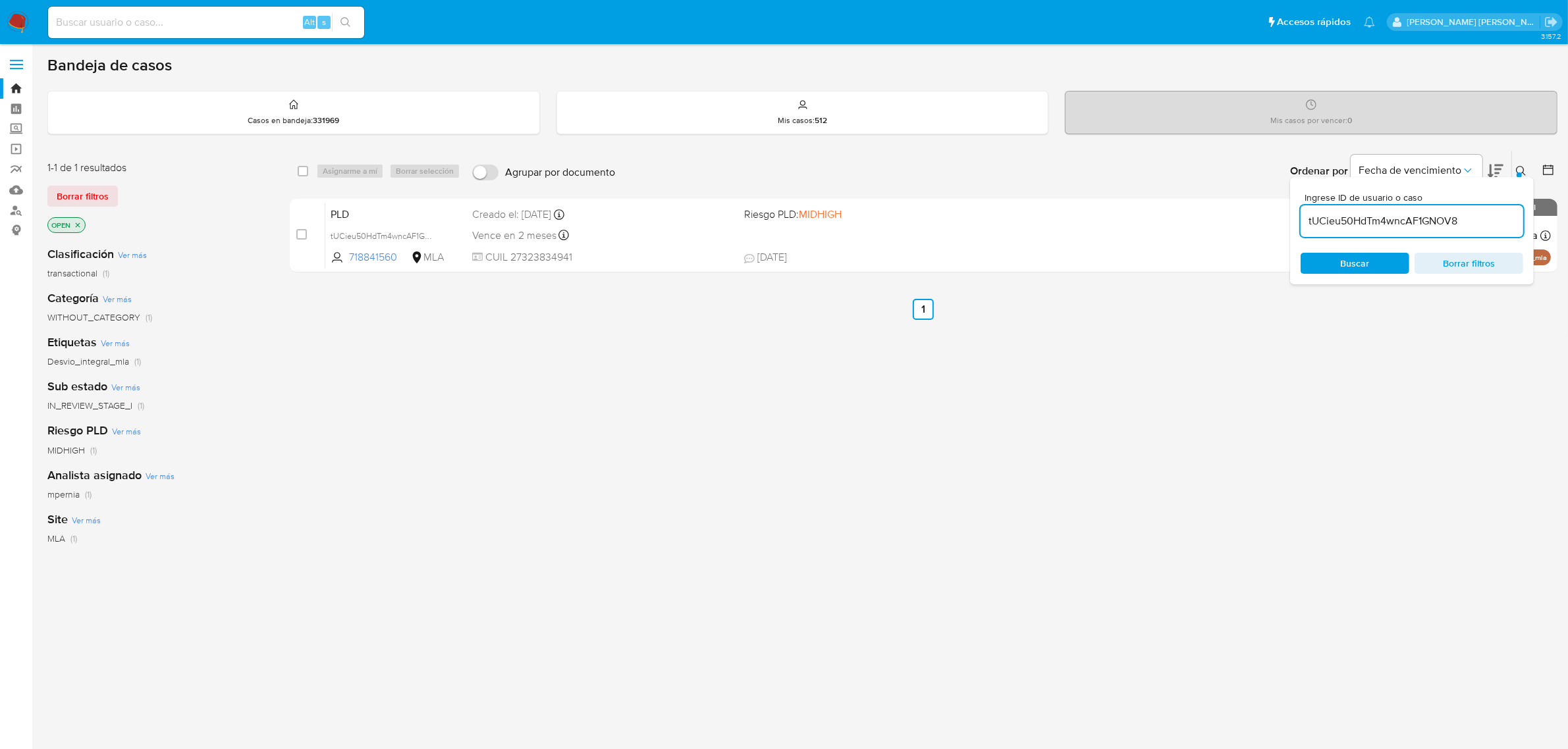
click at [1375, 226] on input "tUCieu50HdTm4wncAF1GNOV8" at bounding box center [1411, 220] width 222 height 17
paste input "8cdAv70VvZitJ4It8pJ5OVyb"
type input "8cdAv70VvZitJ4It8pJ5OVyb"
click at [305, 171] on input "checkbox" at bounding box center [303, 171] width 10 height 10
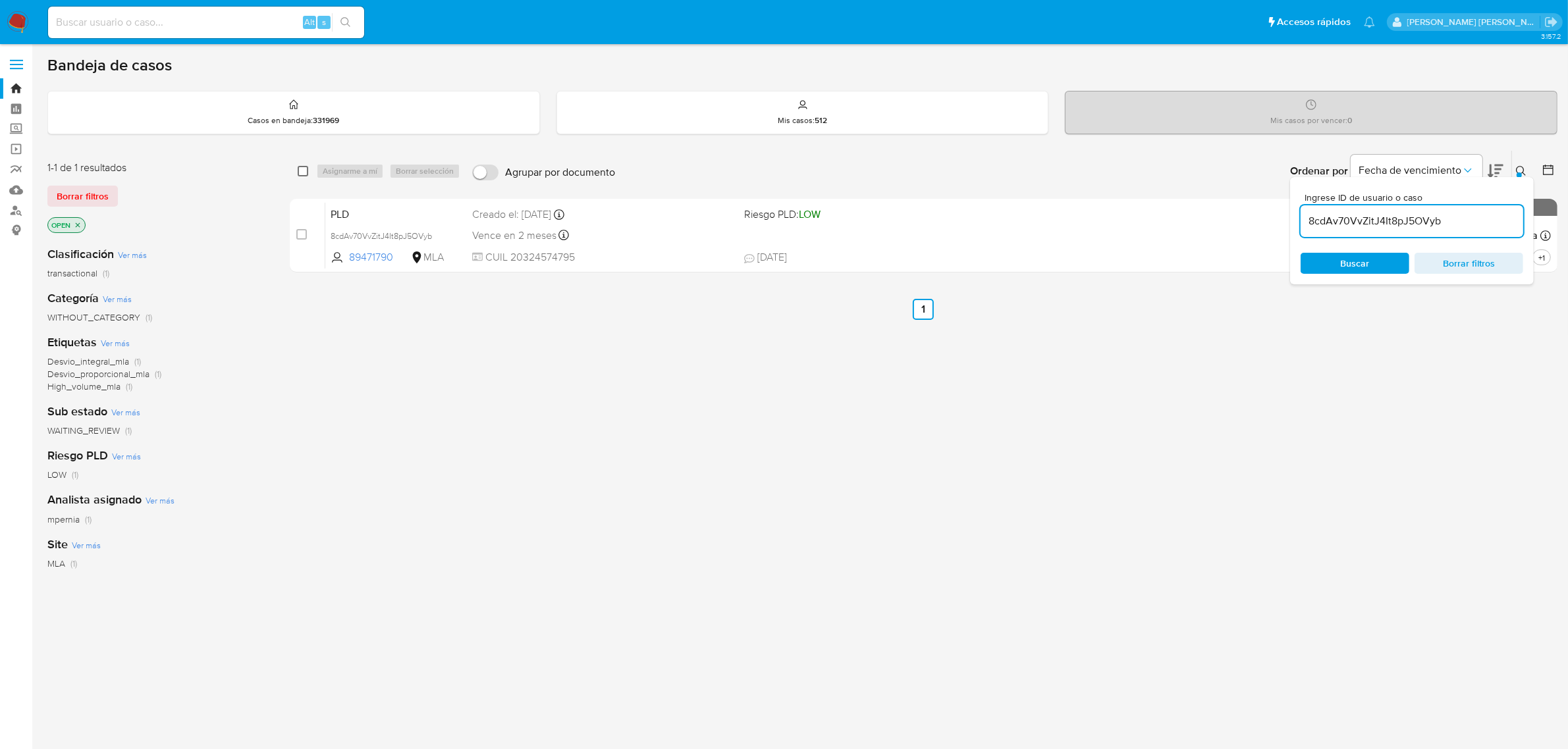
checkbox input "true"
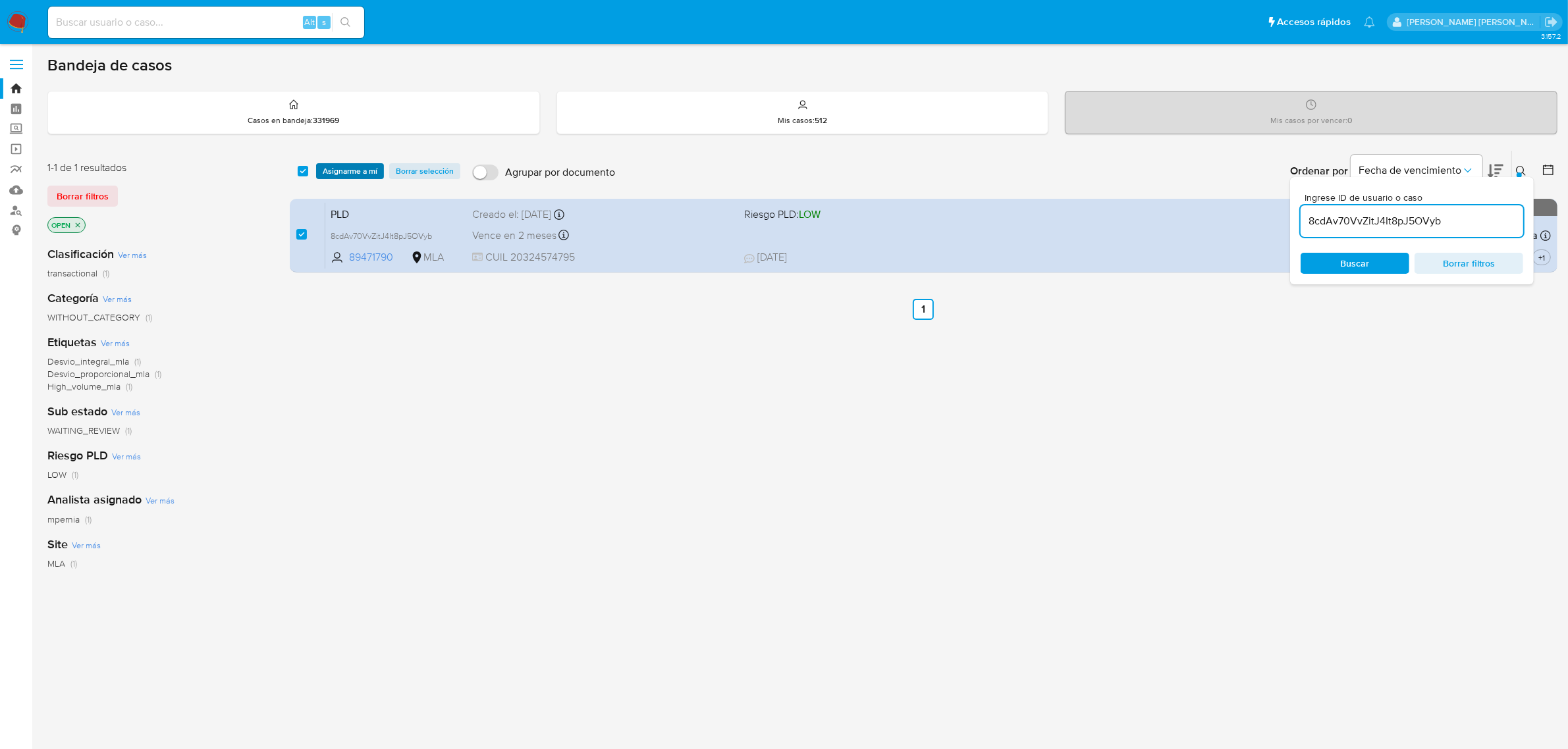
click at [327, 170] on span "Asignarme a mí" at bounding box center [350, 171] width 55 height 13
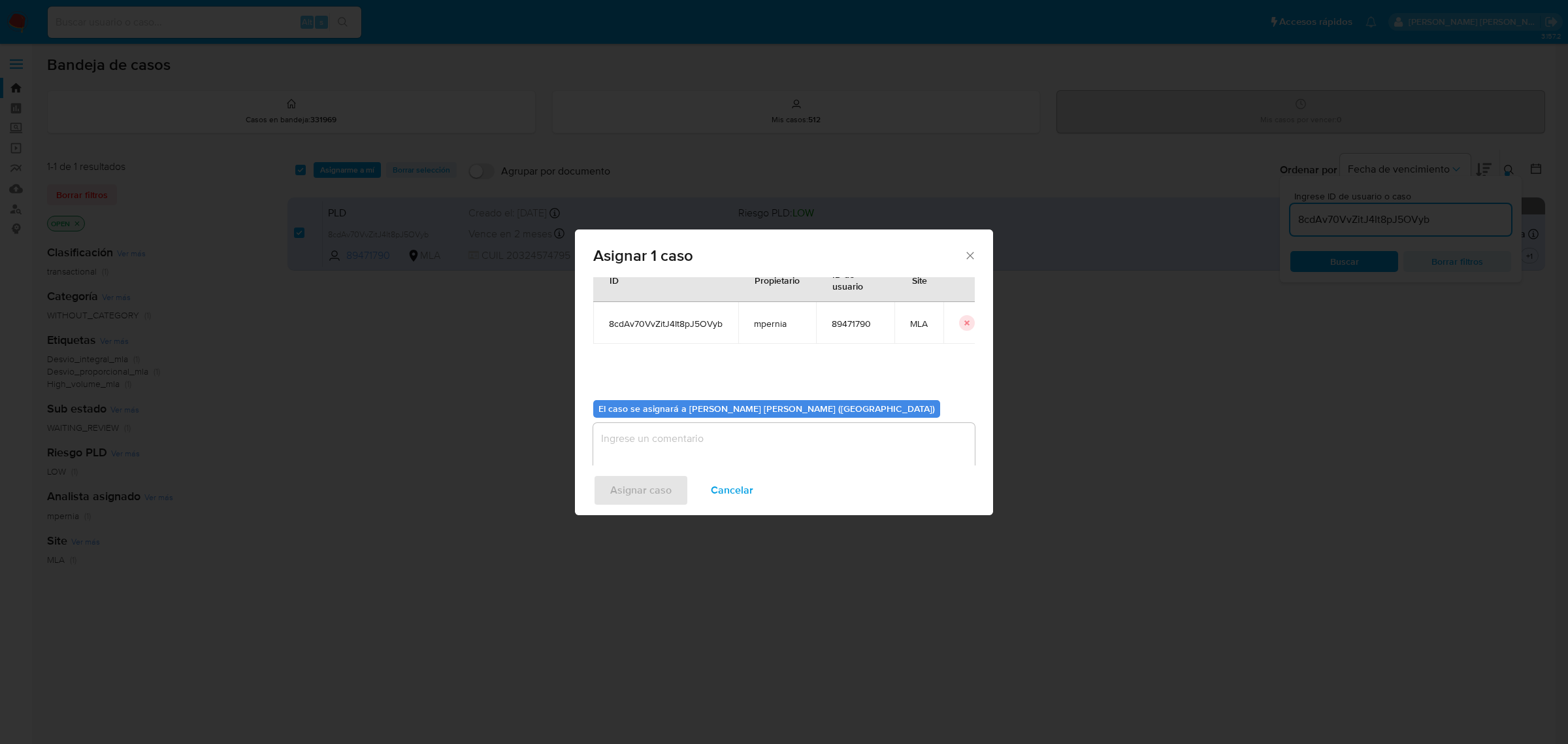
scroll to position [66, 0]
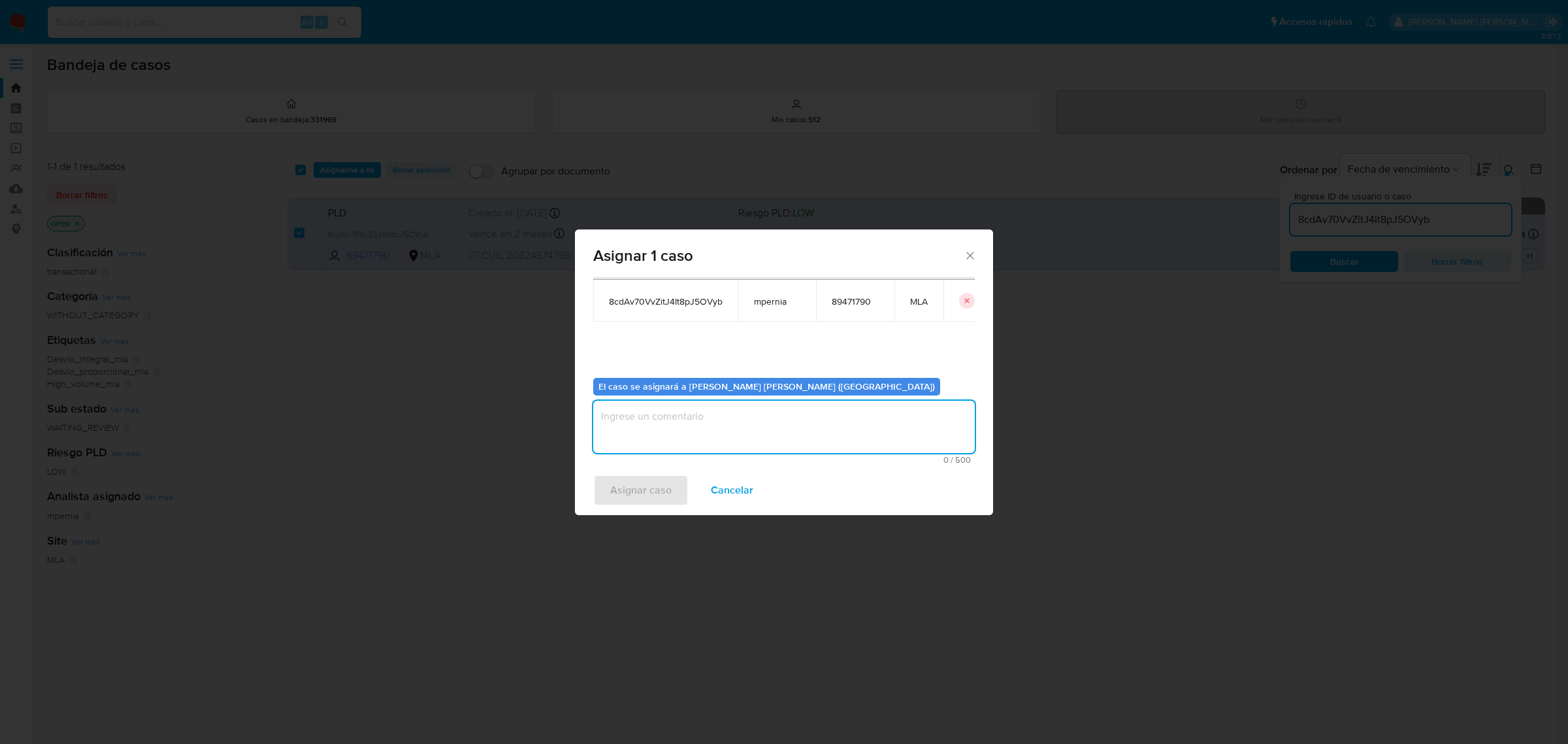
click at [678, 420] on textarea "assign-modal" at bounding box center [784, 426] width 382 height 52
type textarea "-"
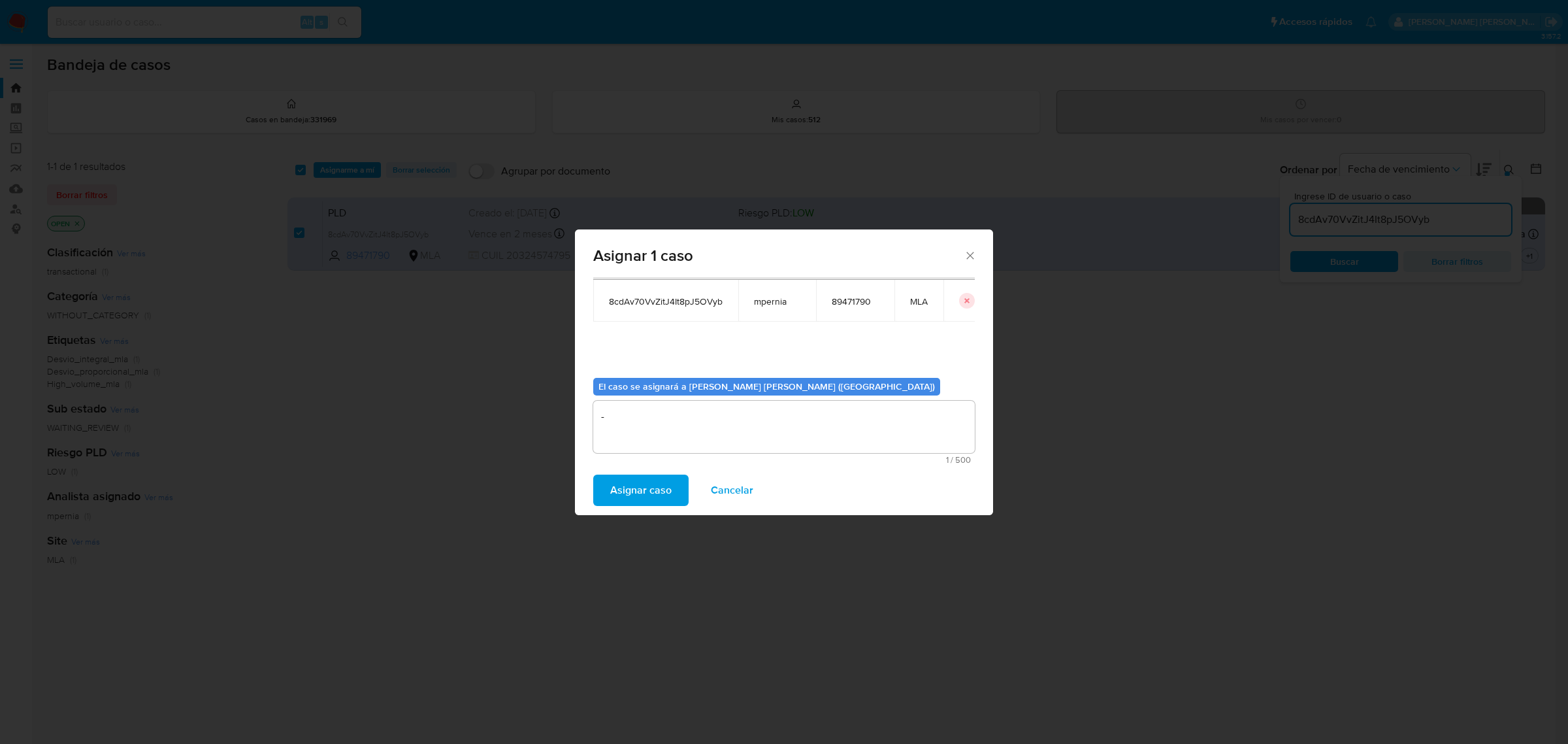
click at [663, 487] on span "Asignar caso" at bounding box center [641, 490] width 62 height 29
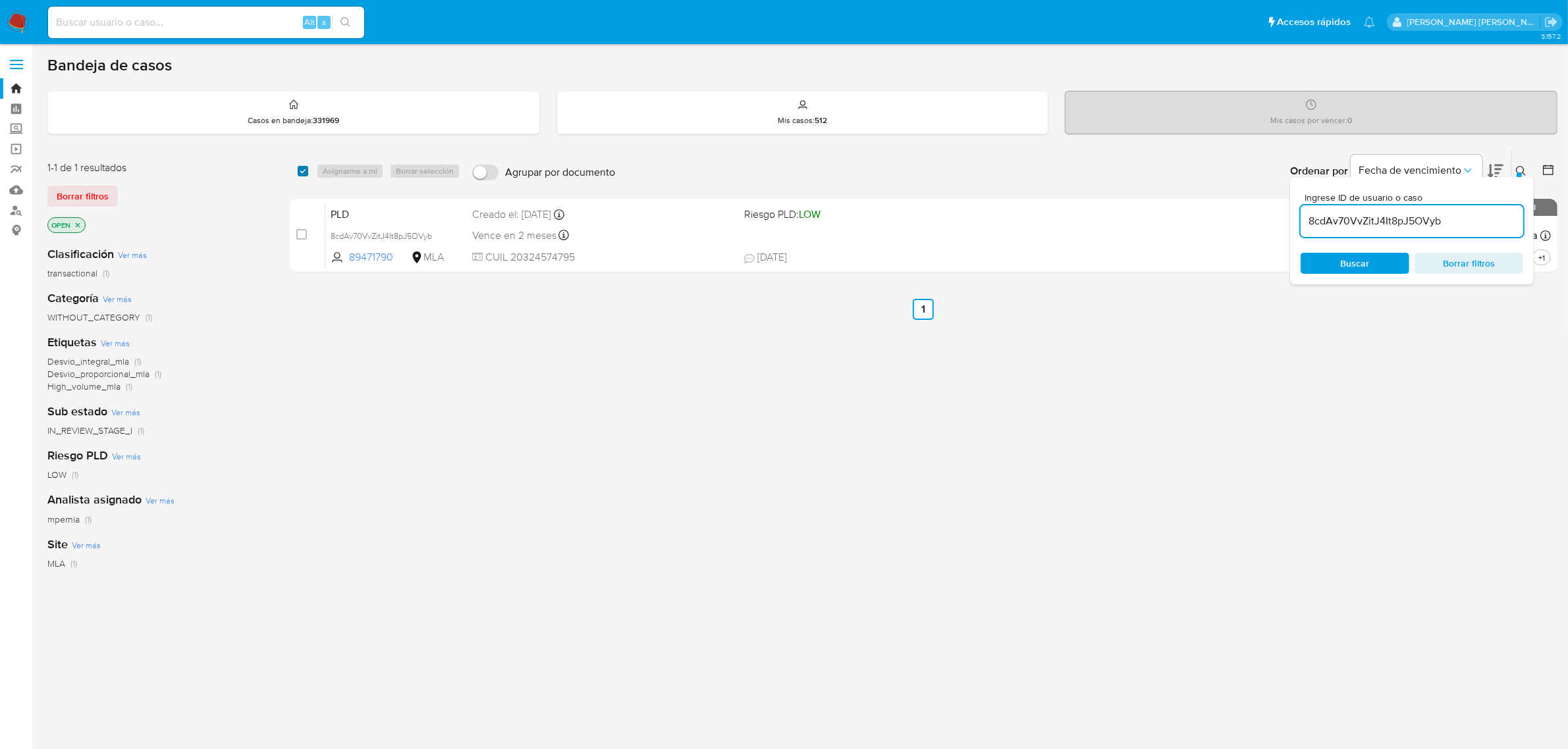
click at [301, 168] on input "checkbox" at bounding box center [303, 171] width 10 height 10
checkbox input "true"
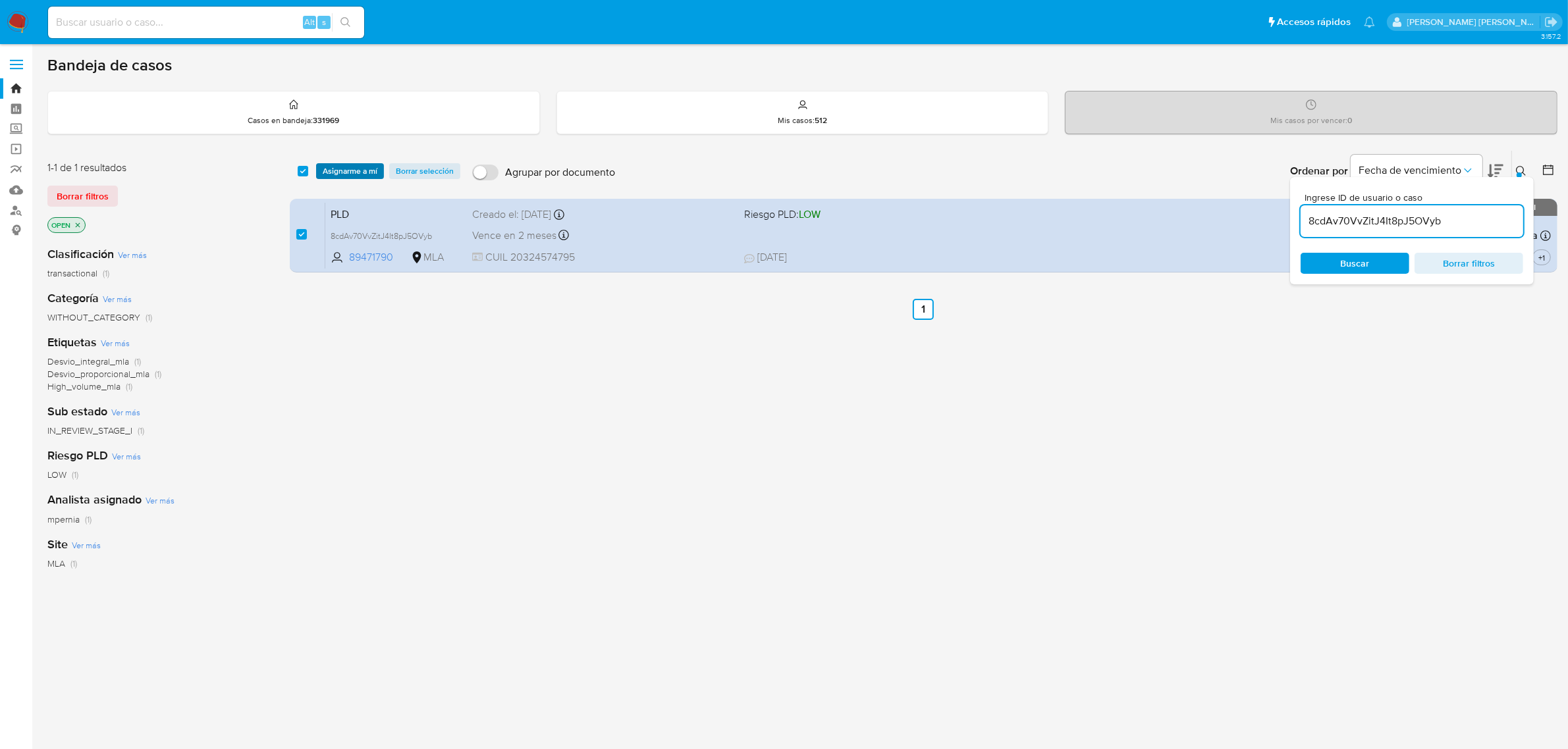
click at [324, 168] on span "Asignarme a mí" at bounding box center [350, 171] width 55 height 13
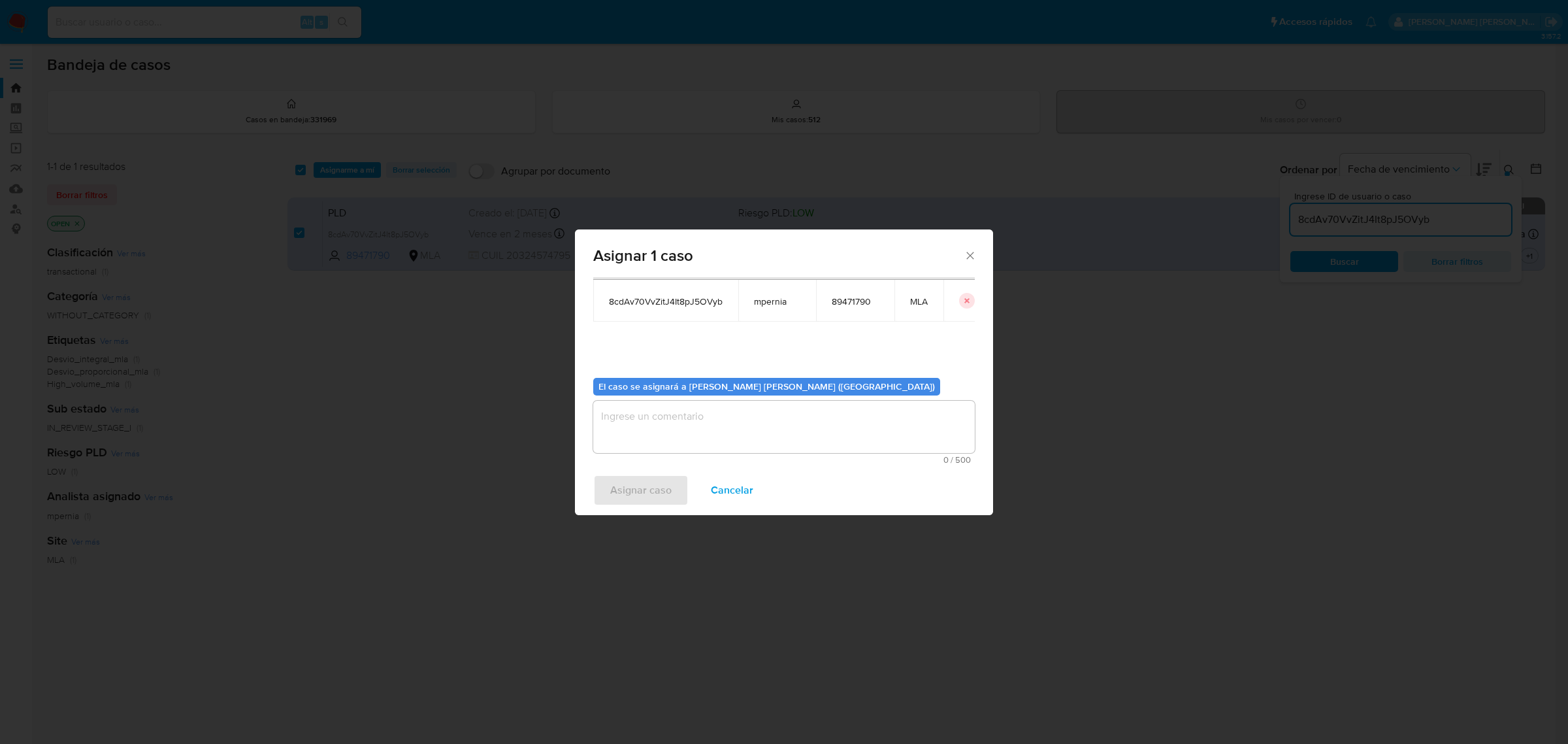
click at [708, 413] on textarea "assign-modal" at bounding box center [784, 426] width 382 height 52
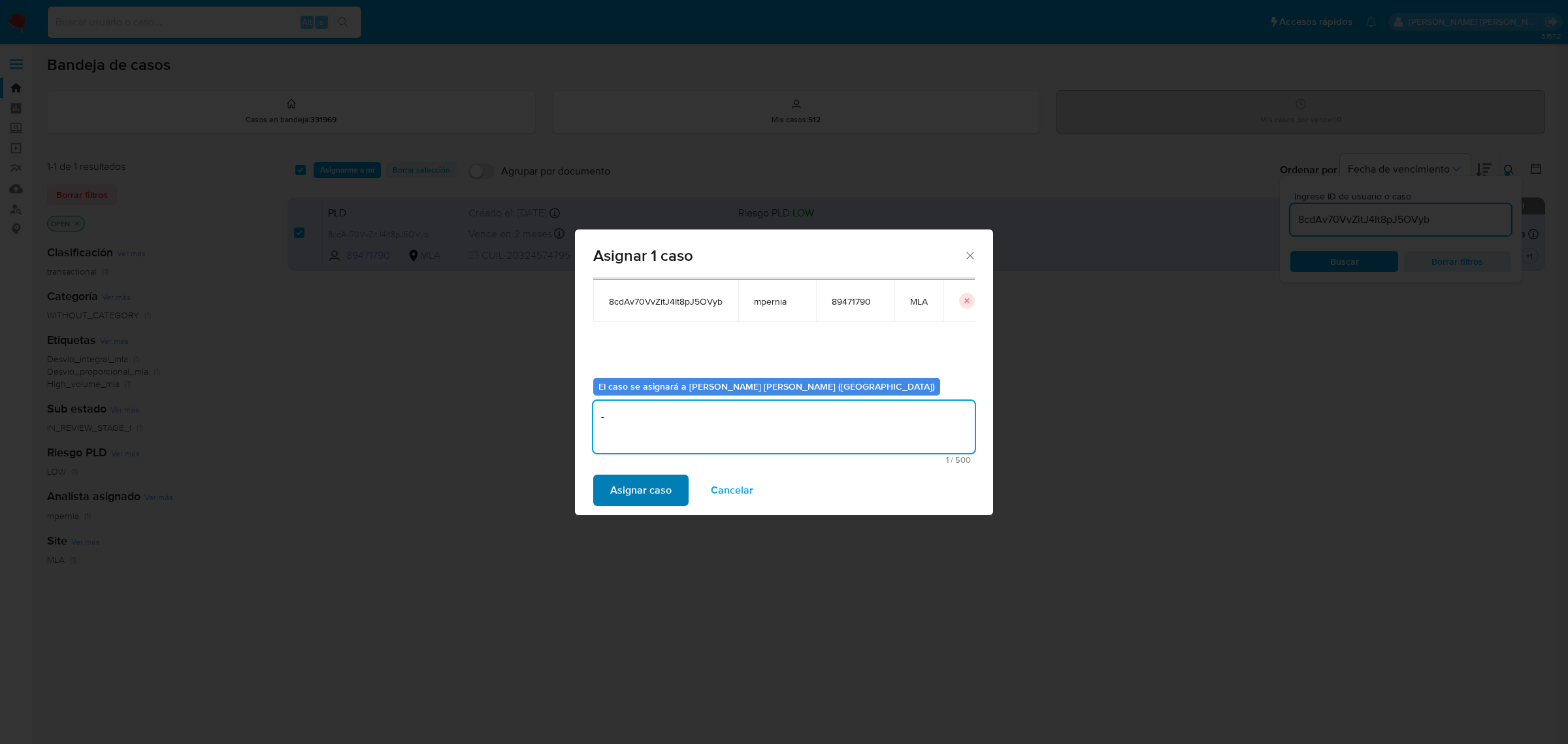
type textarea "-"
click at [678, 485] on button "Asignar caso" at bounding box center [641, 490] width 95 height 31
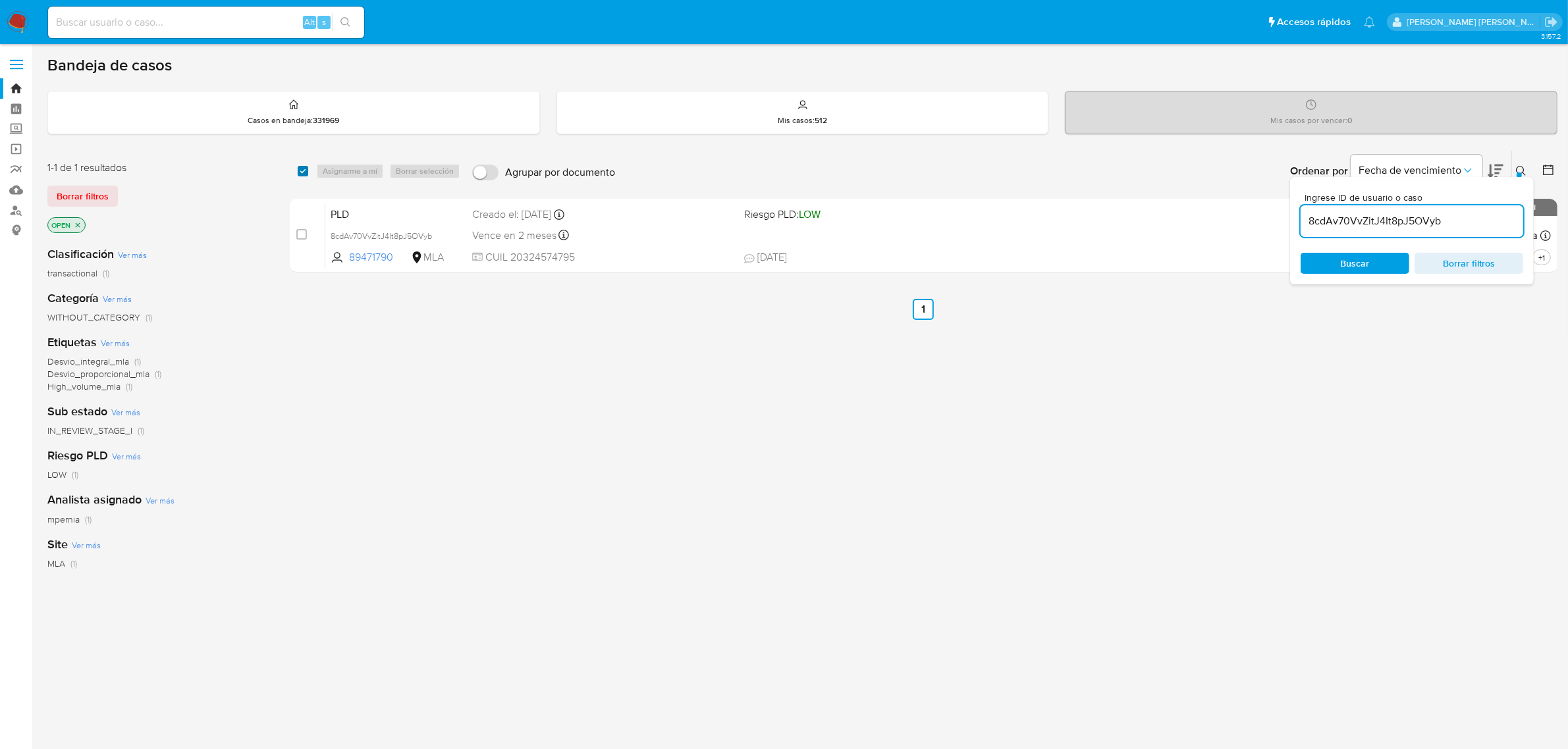
click at [301, 169] on input "checkbox" at bounding box center [303, 171] width 10 height 10
checkbox input "true"
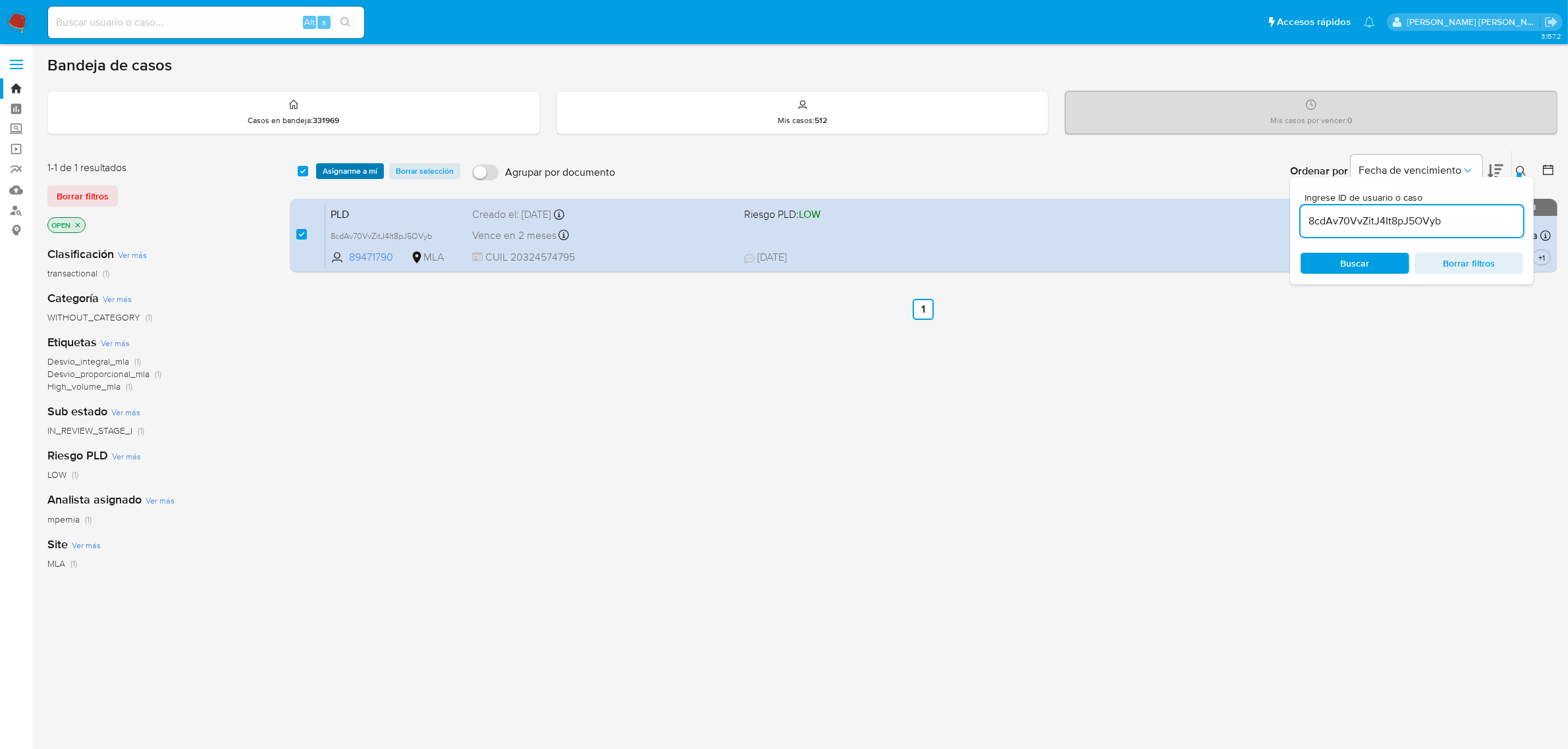
click at [329, 168] on span "Asignarme a mí" at bounding box center [350, 171] width 55 height 13
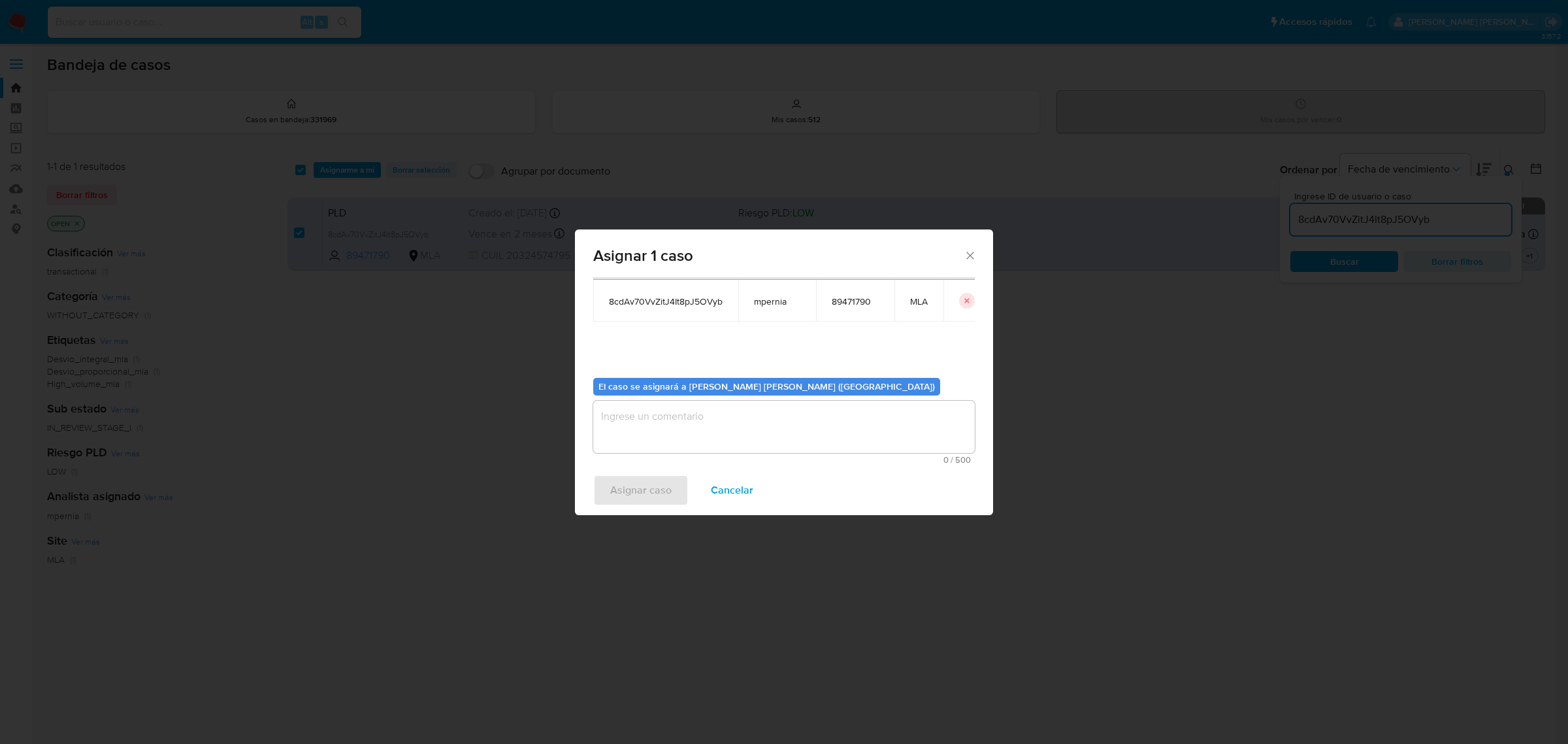
click at [723, 450] on textarea "assign-modal" at bounding box center [784, 426] width 382 height 52
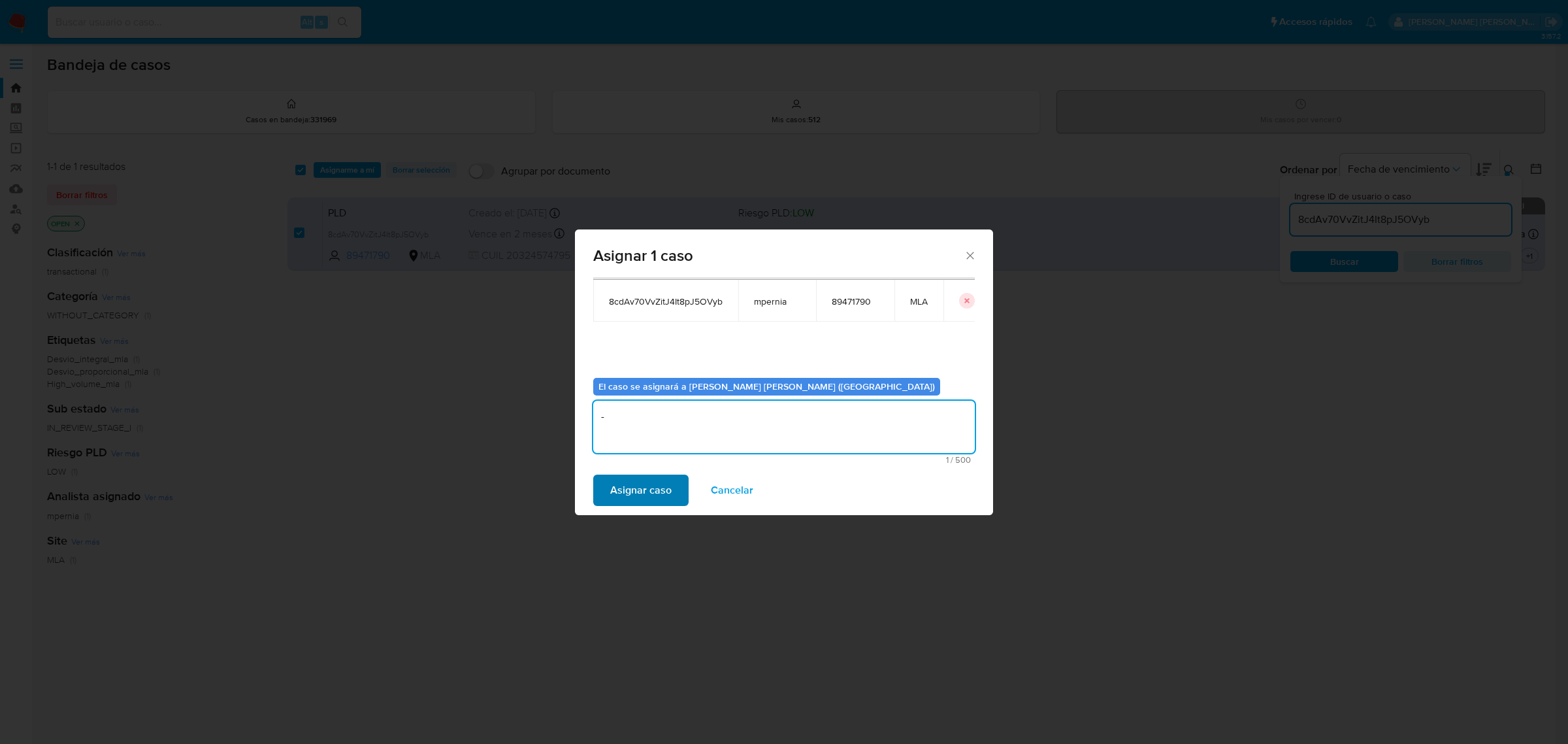
type textarea "-"
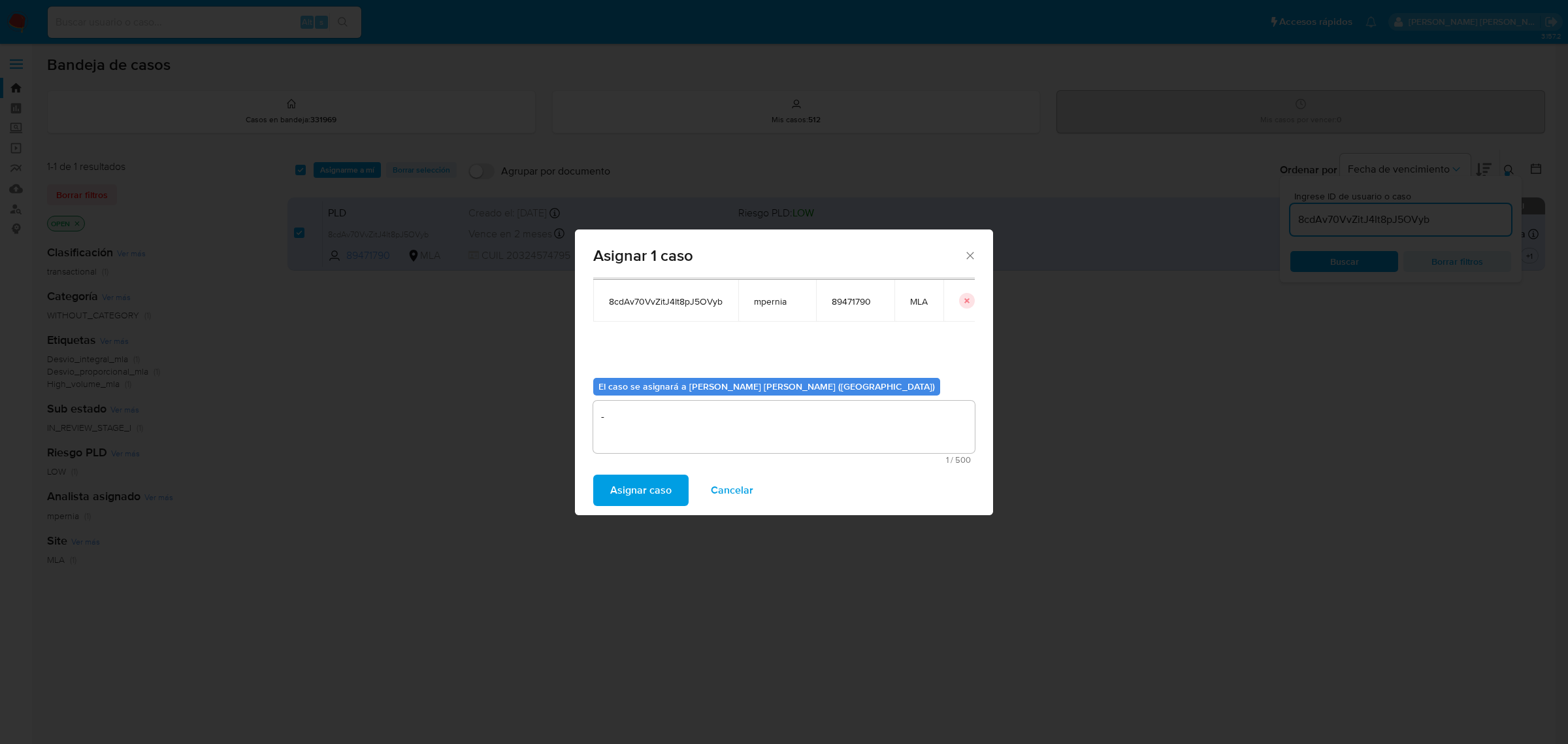
click at [619, 491] on span "Asignar caso" at bounding box center [641, 490] width 62 height 29
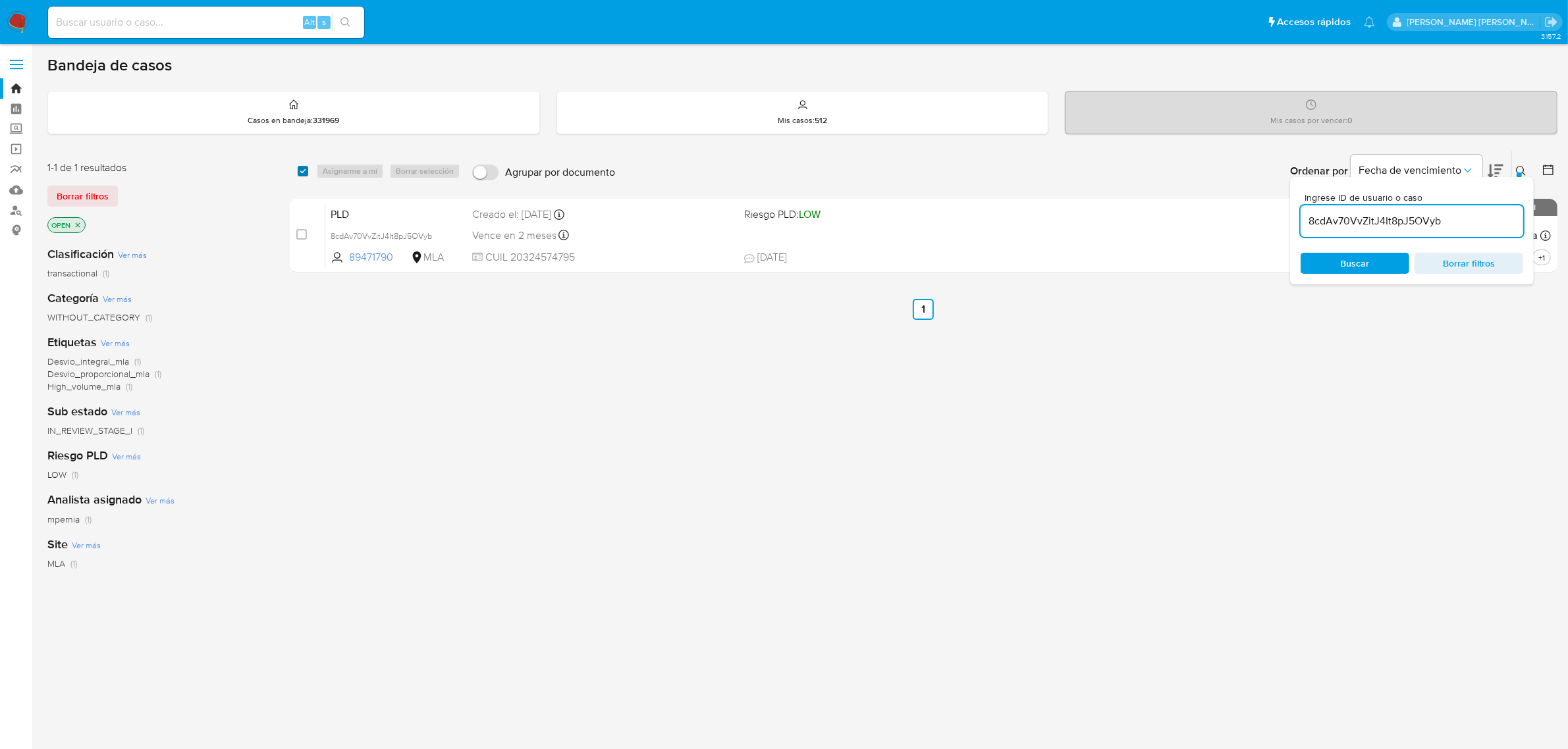
click at [299, 175] on input "checkbox" at bounding box center [303, 171] width 10 height 10
checkbox input "true"
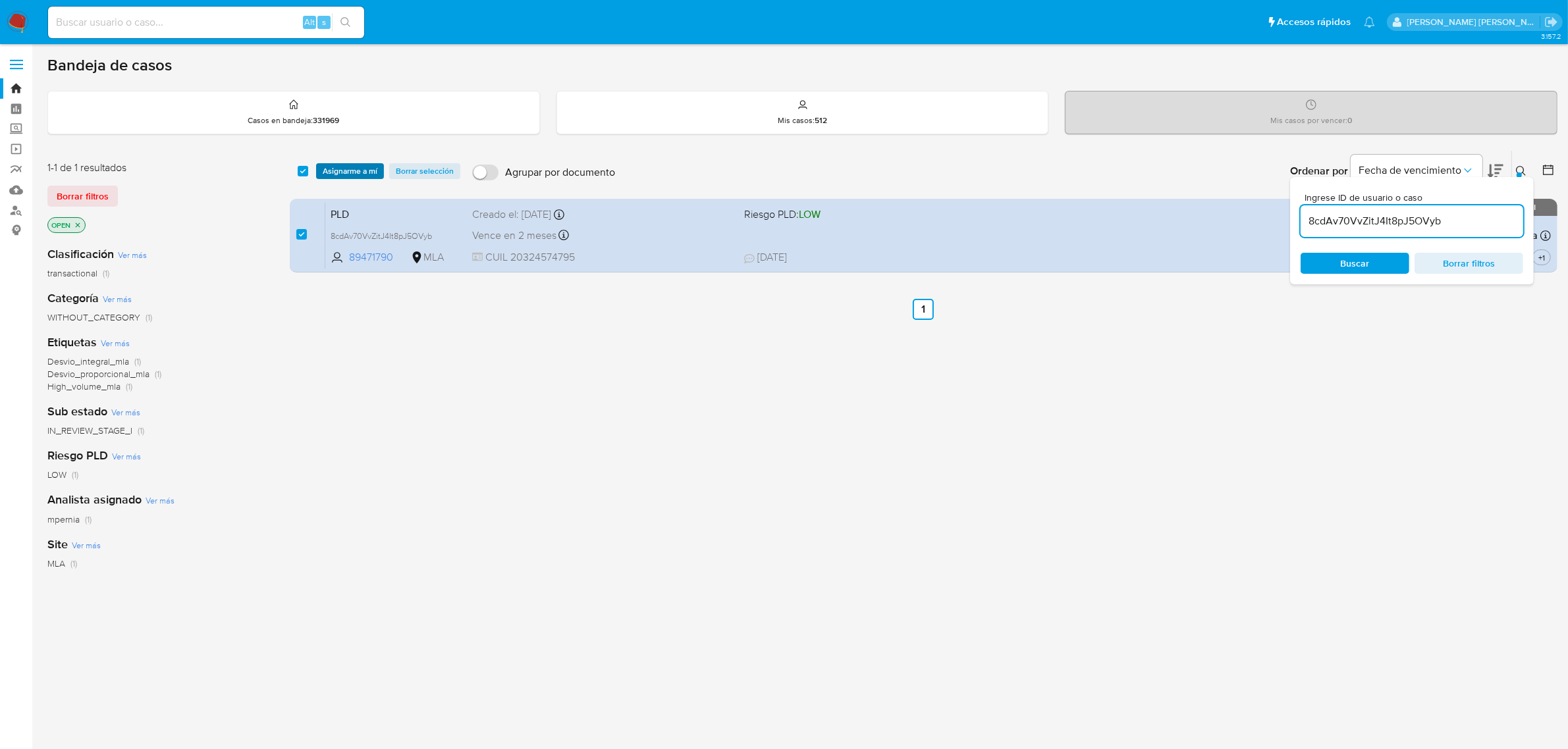
click at [331, 173] on span "Asignarme a mí" at bounding box center [350, 171] width 55 height 13
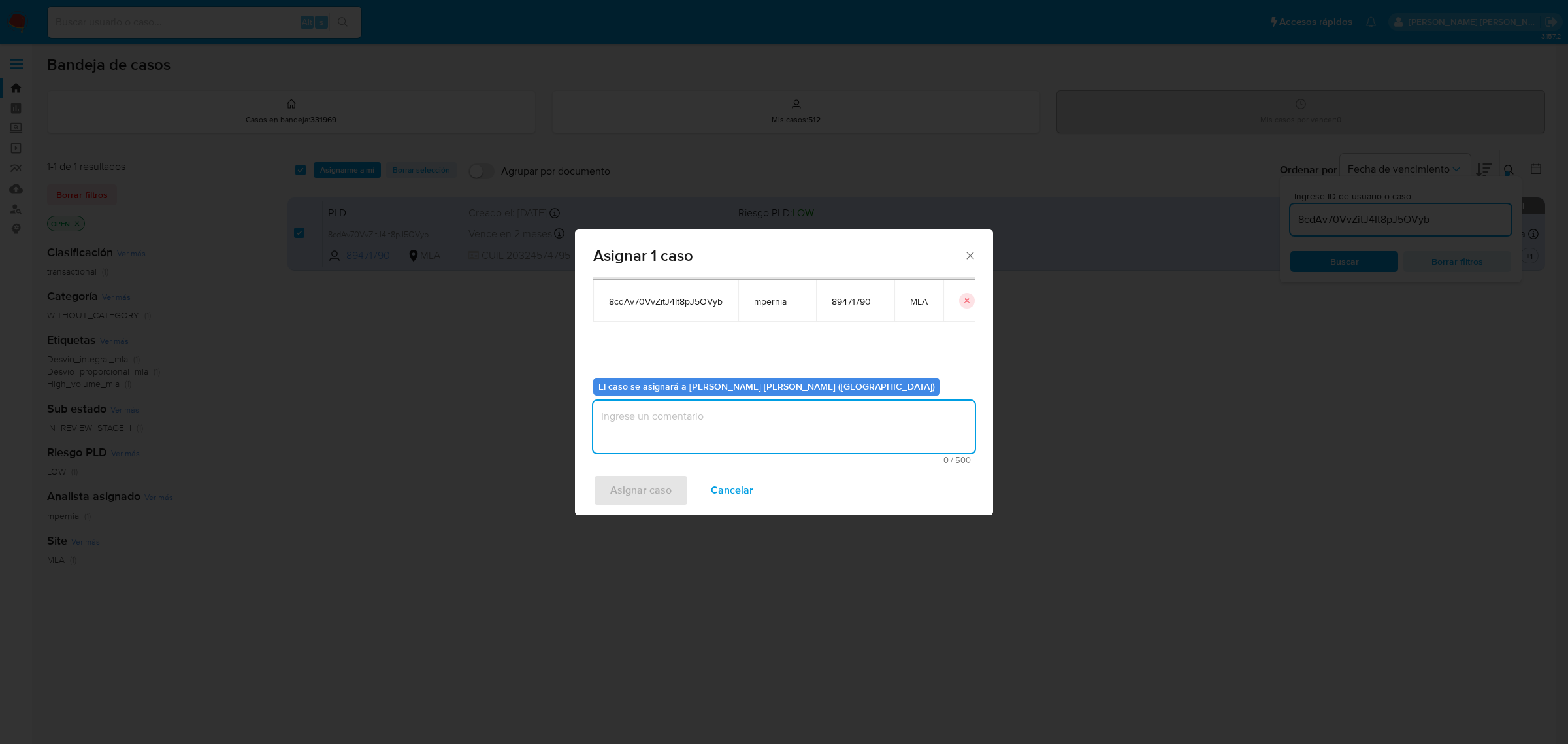
click at [681, 441] on textarea "assign-modal" at bounding box center [784, 426] width 382 height 52
type textarea "-"
click at [619, 492] on span "Asignar caso" at bounding box center [641, 490] width 62 height 29
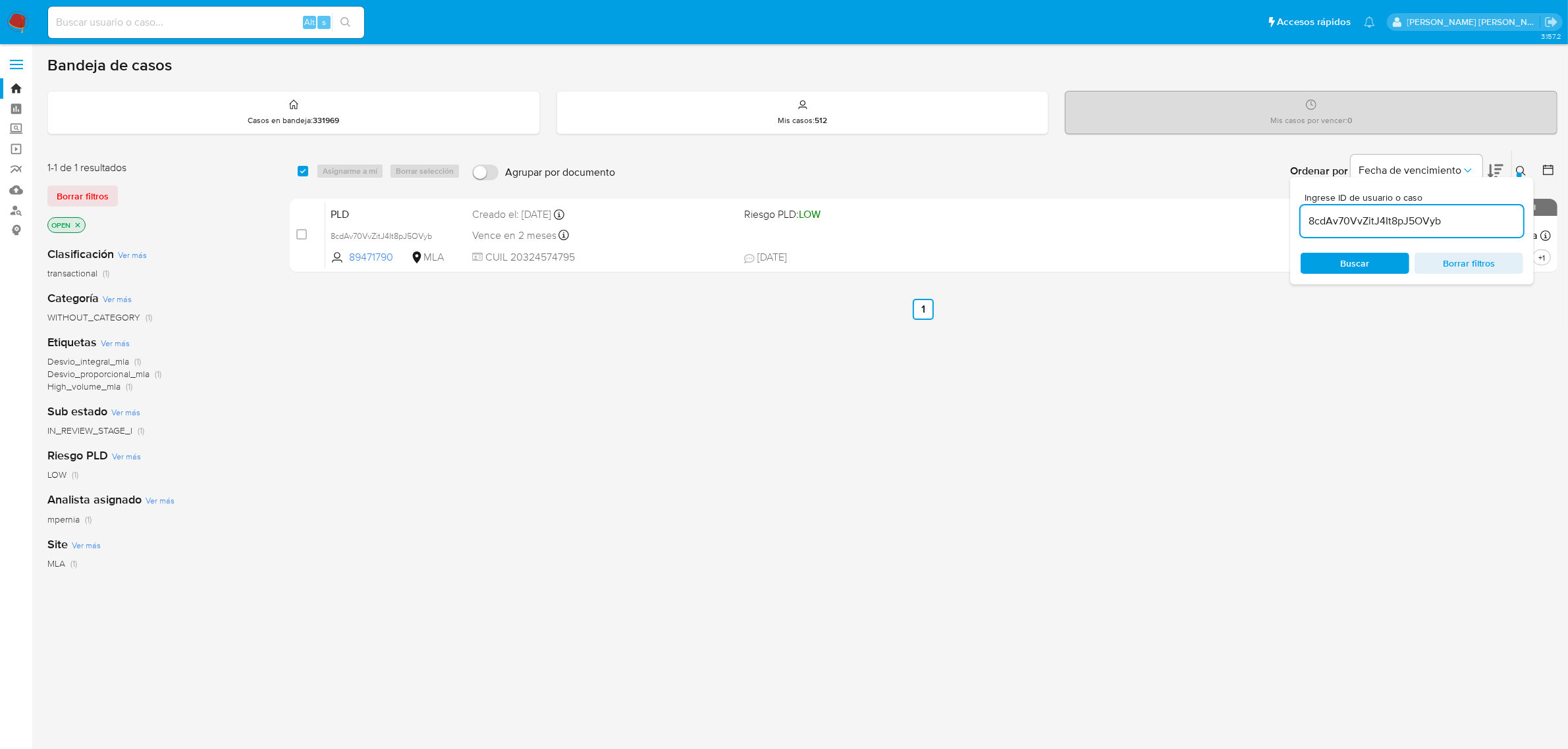
click at [1345, 211] on div "8cdAv70VvZitJ4It8pJ5OVyb" at bounding box center [1411, 220] width 222 height 31
click at [1353, 225] on input "8cdAv70VvZitJ4It8pJ5OVyb" at bounding box center [1411, 220] width 222 height 17
paste input "my5g7DFOYs4p4quuW5Dt818d"
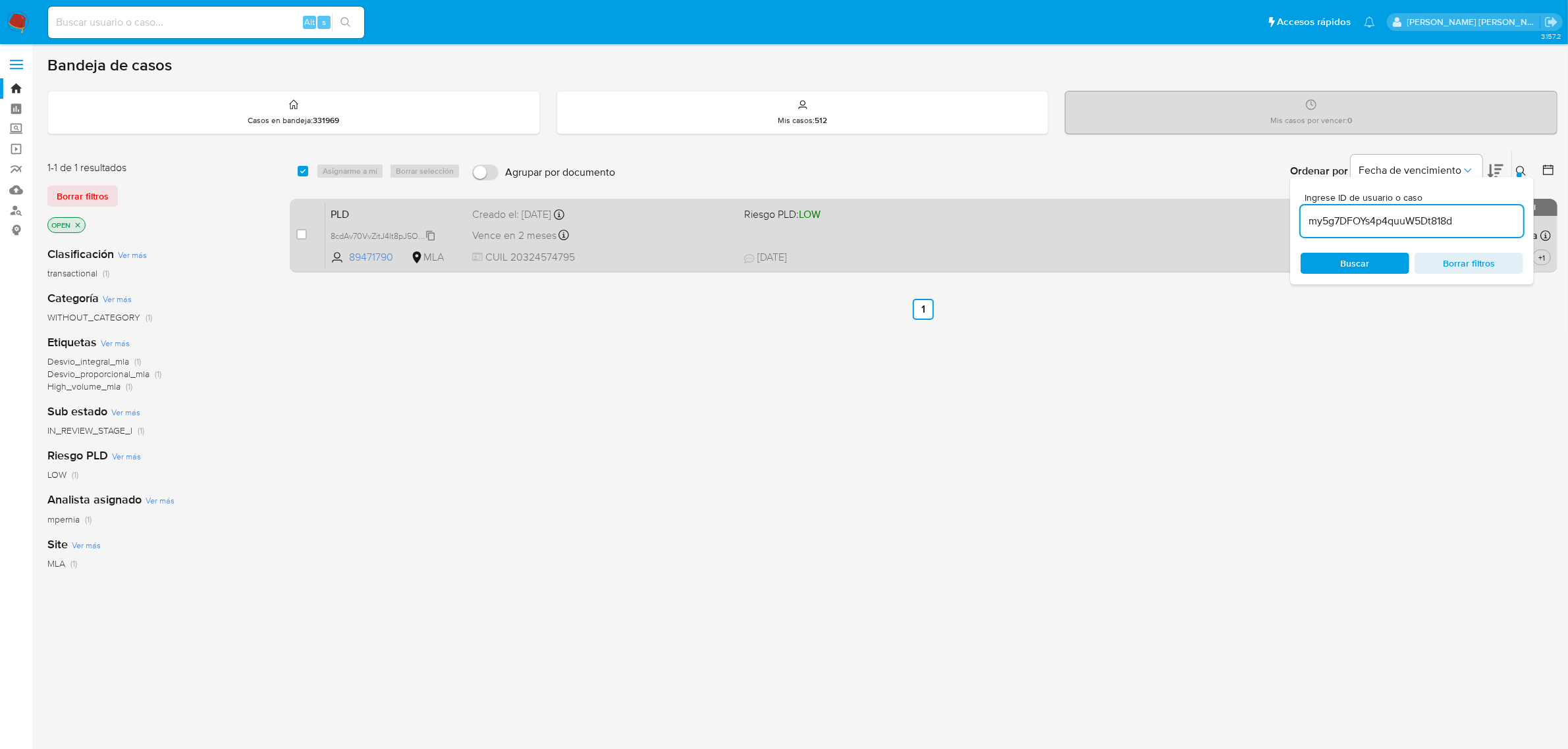
type input "my5g7DFOYs4p4quuW5Dt818d"
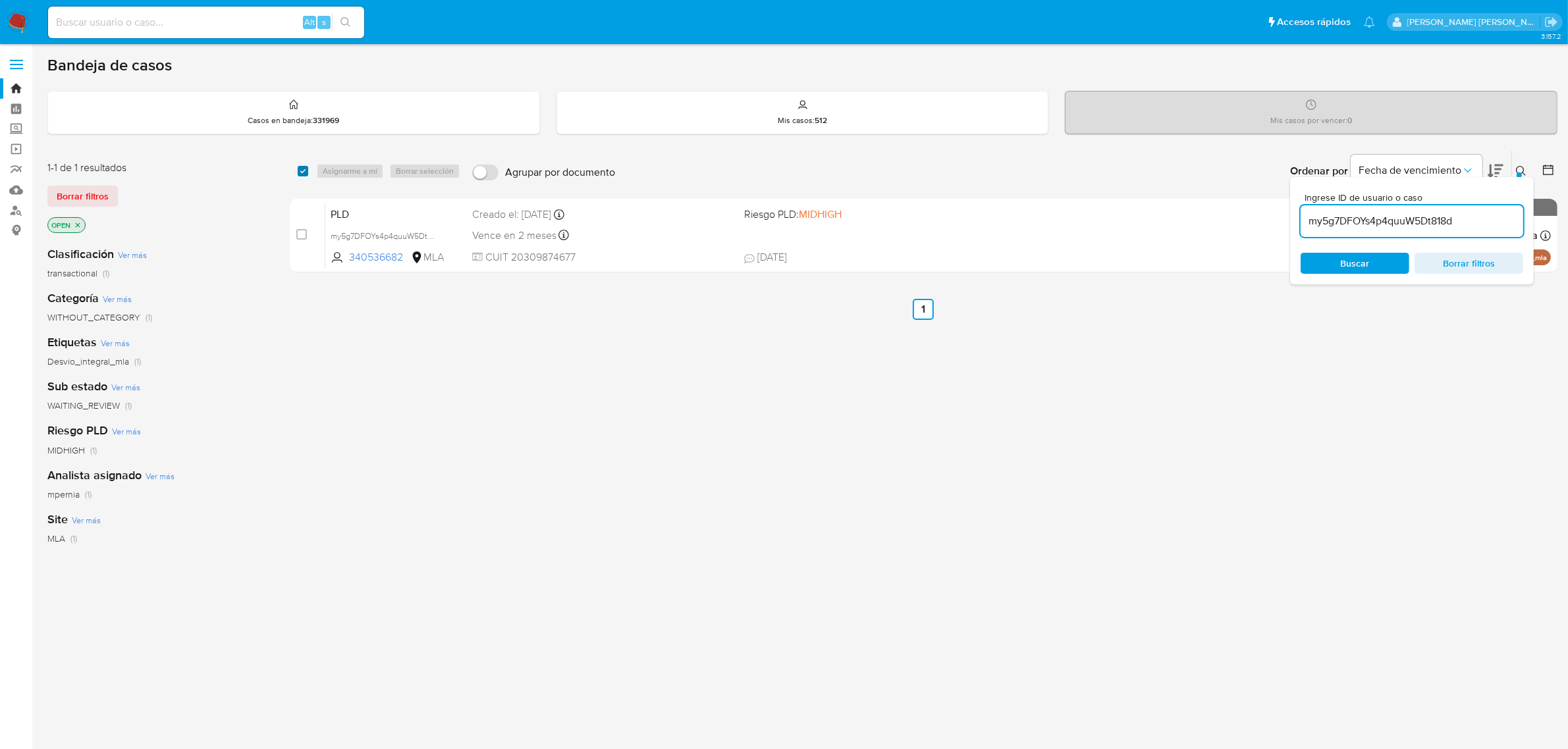
click at [306, 171] on input "checkbox" at bounding box center [303, 171] width 10 height 10
checkbox input "true"
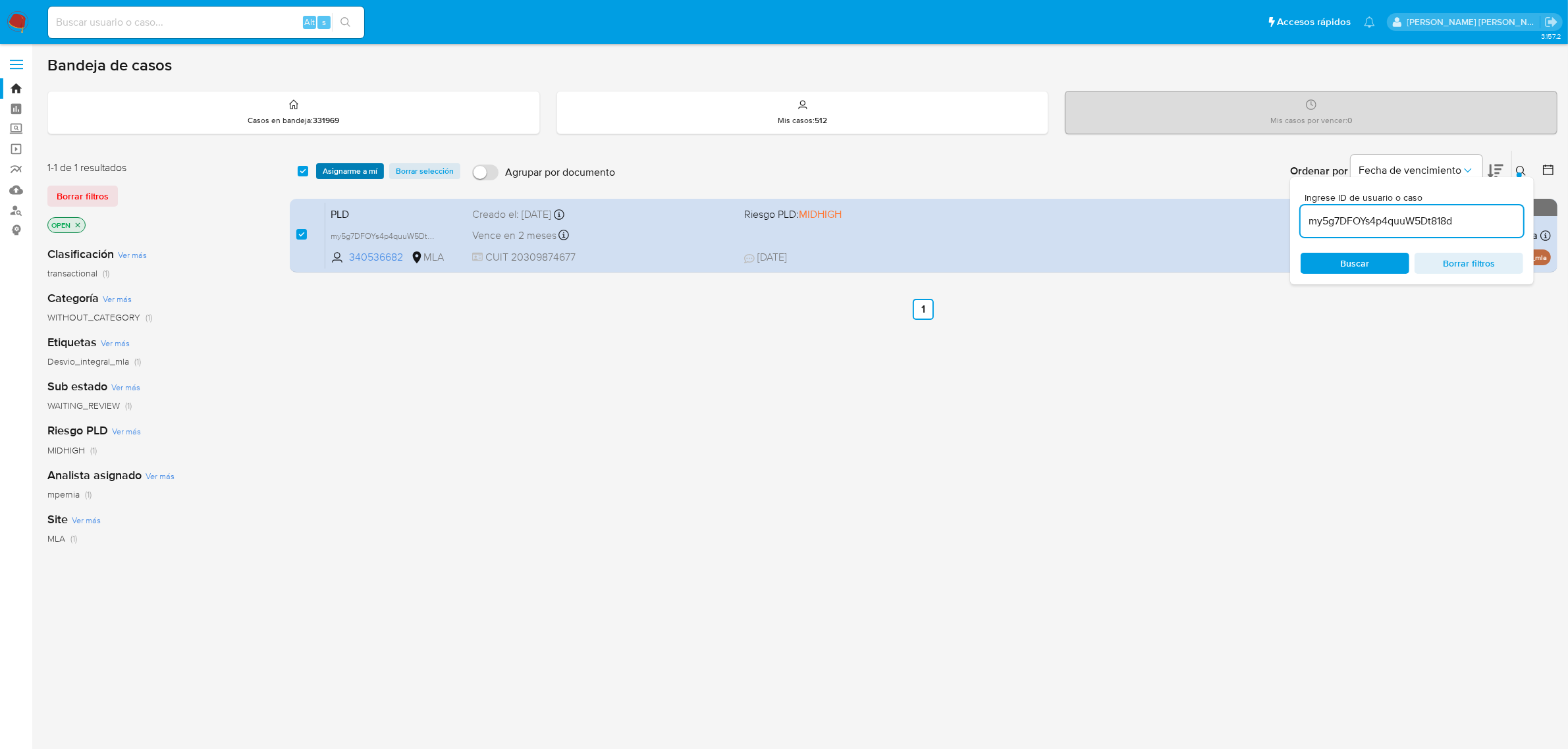
click at [328, 168] on span "Asignarme a mí" at bounding box center [350, 171] width 55 height 13
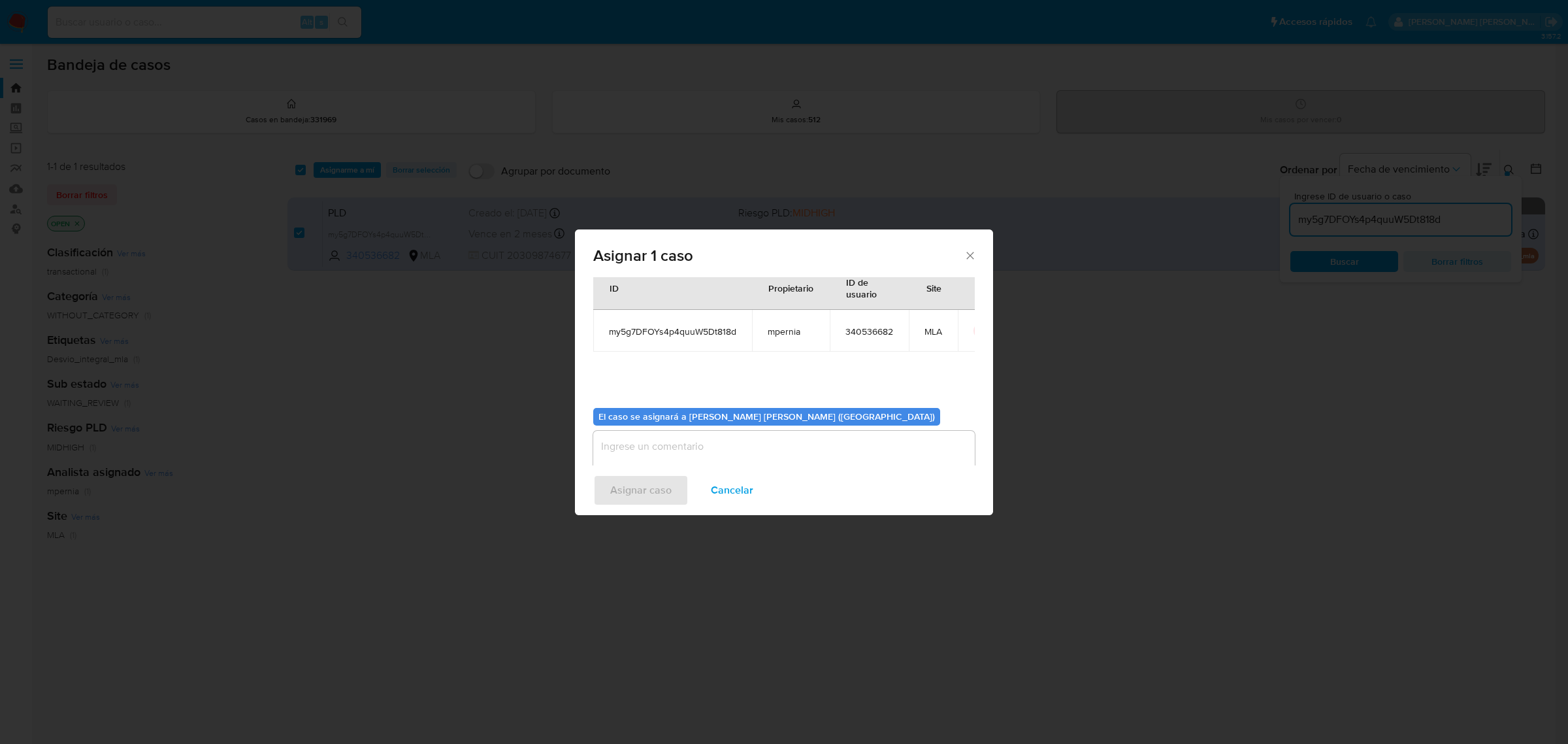
scroll to position [66, 0]
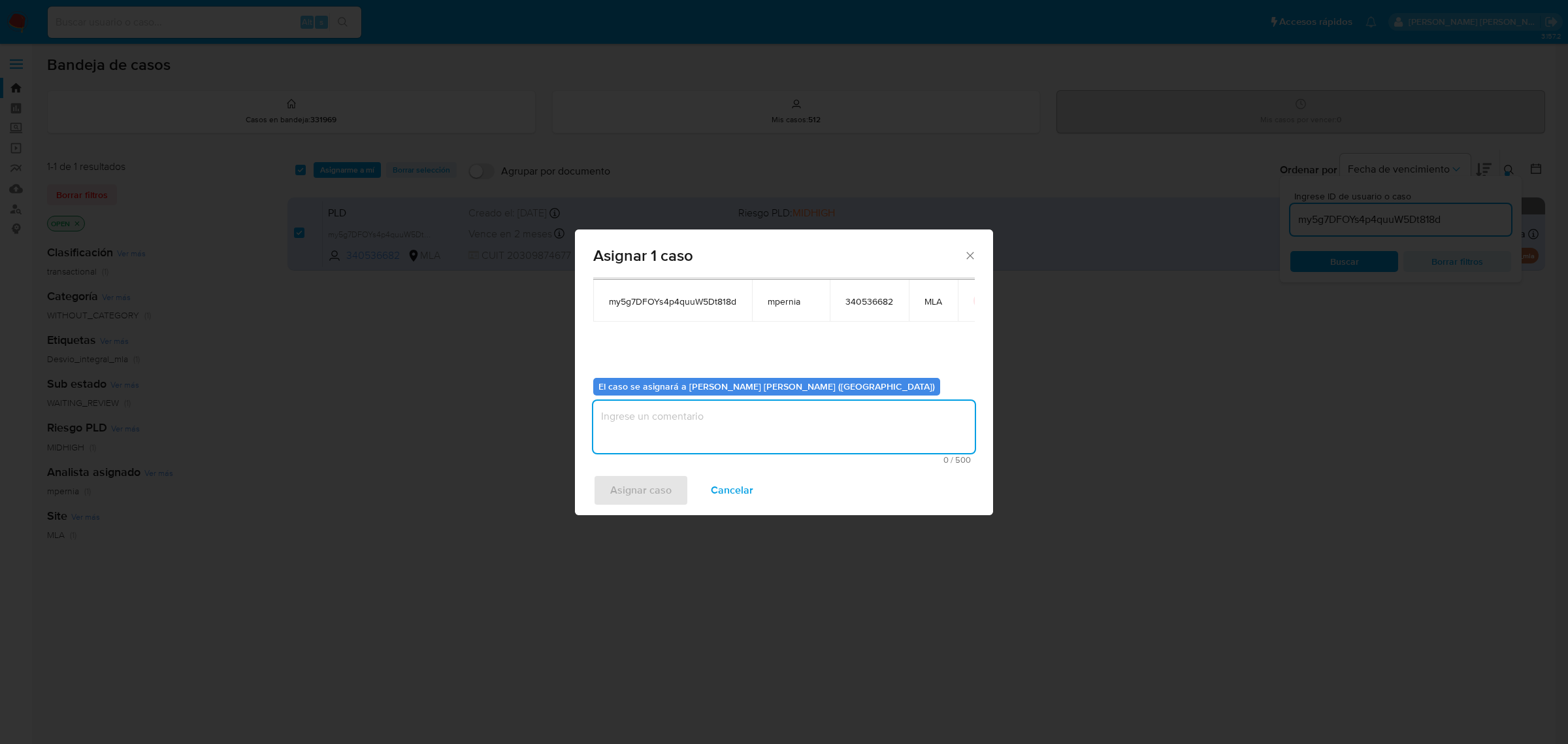
click at [628, 441] on textarea "assign-modal" at bounding box center [784, 426] width 382 height 52
type textarea "-"
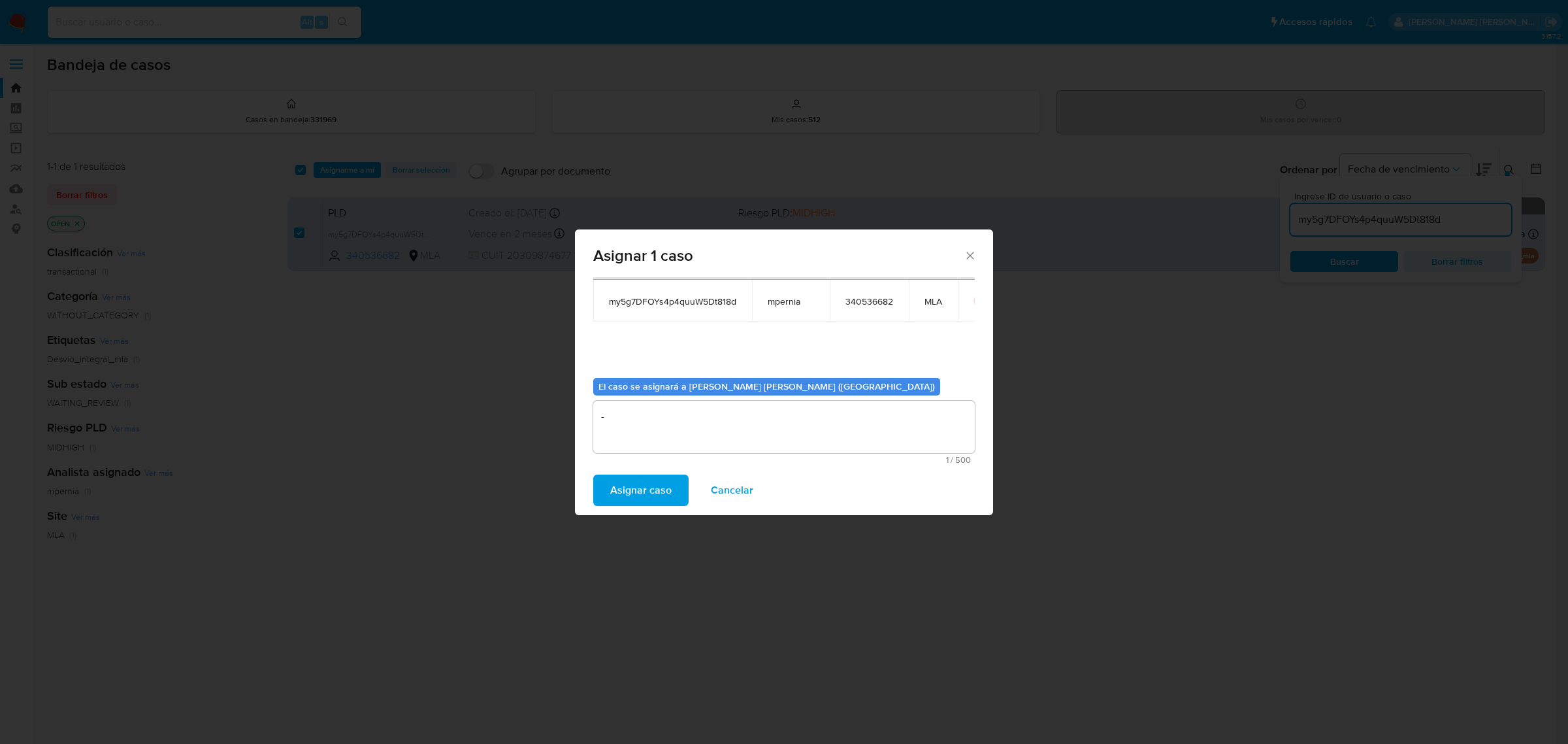
click at [615, 484] on span "Asignar caso" at bounding box center [641, 490] width 62 height 29
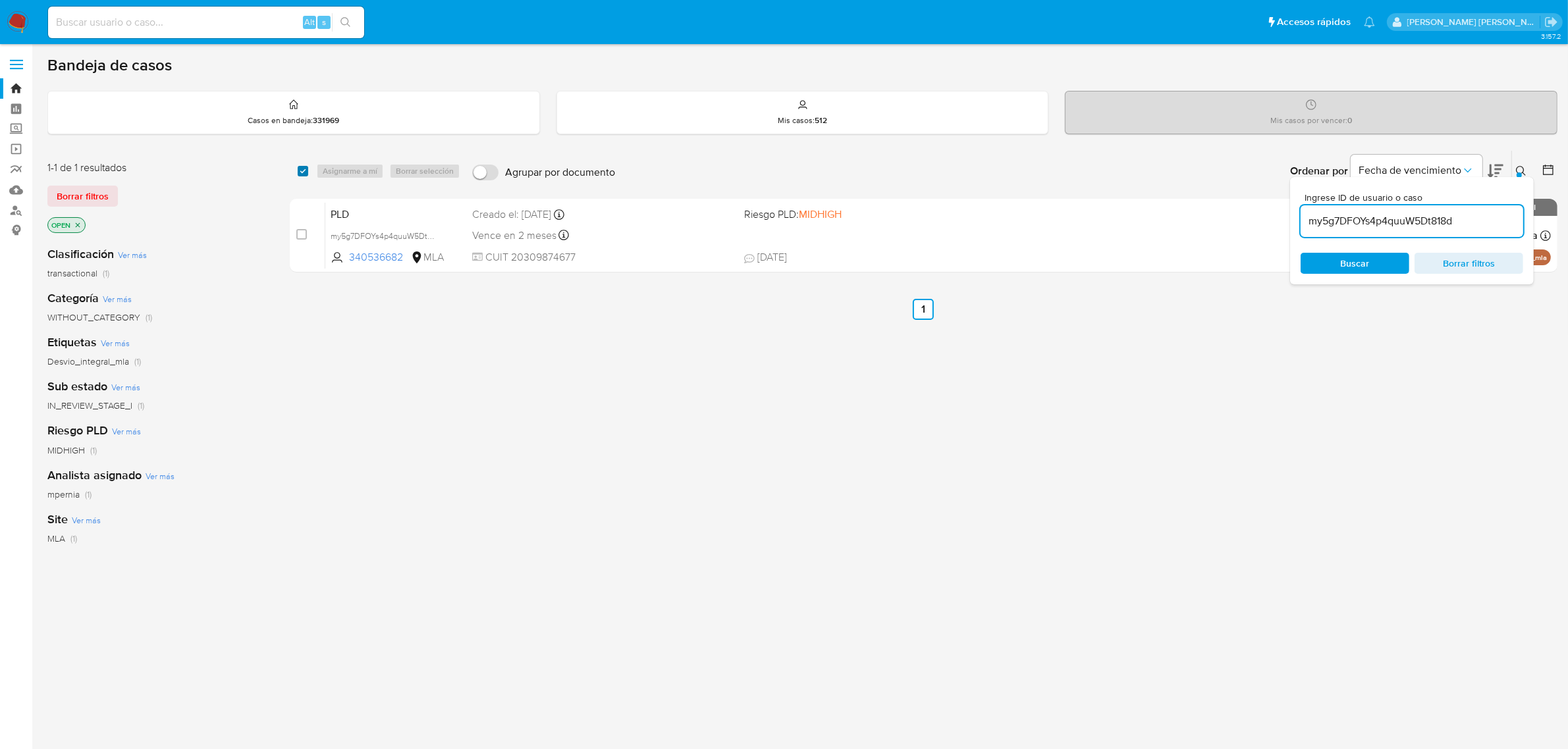
click at [300, 169] on input "checkbox" at bounding box center [303, 171] width 10 height 10
checkbox input "true"
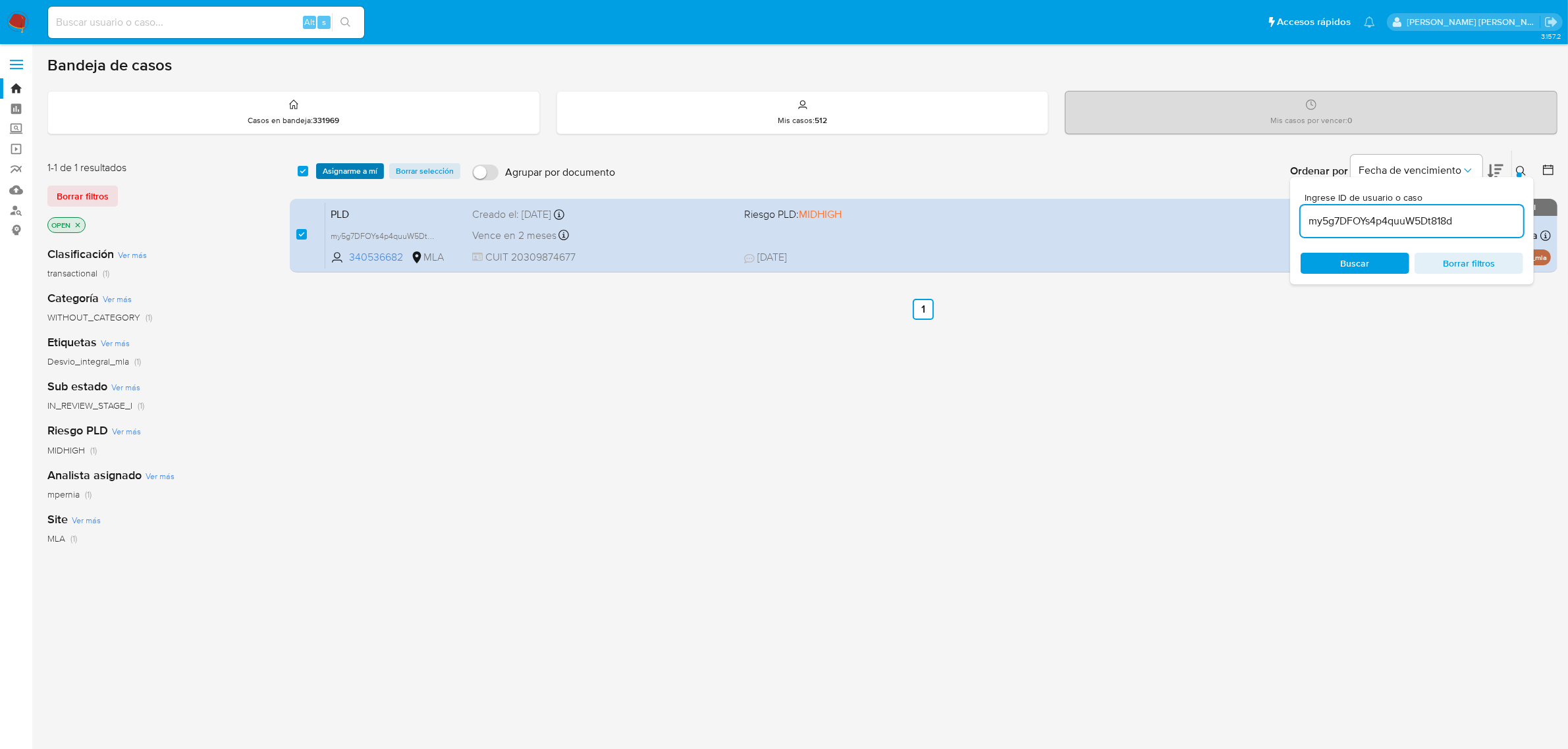
click at [324, 167] on span "Asignarme a mí" at bounding box center [350, 171] width 55 height 13
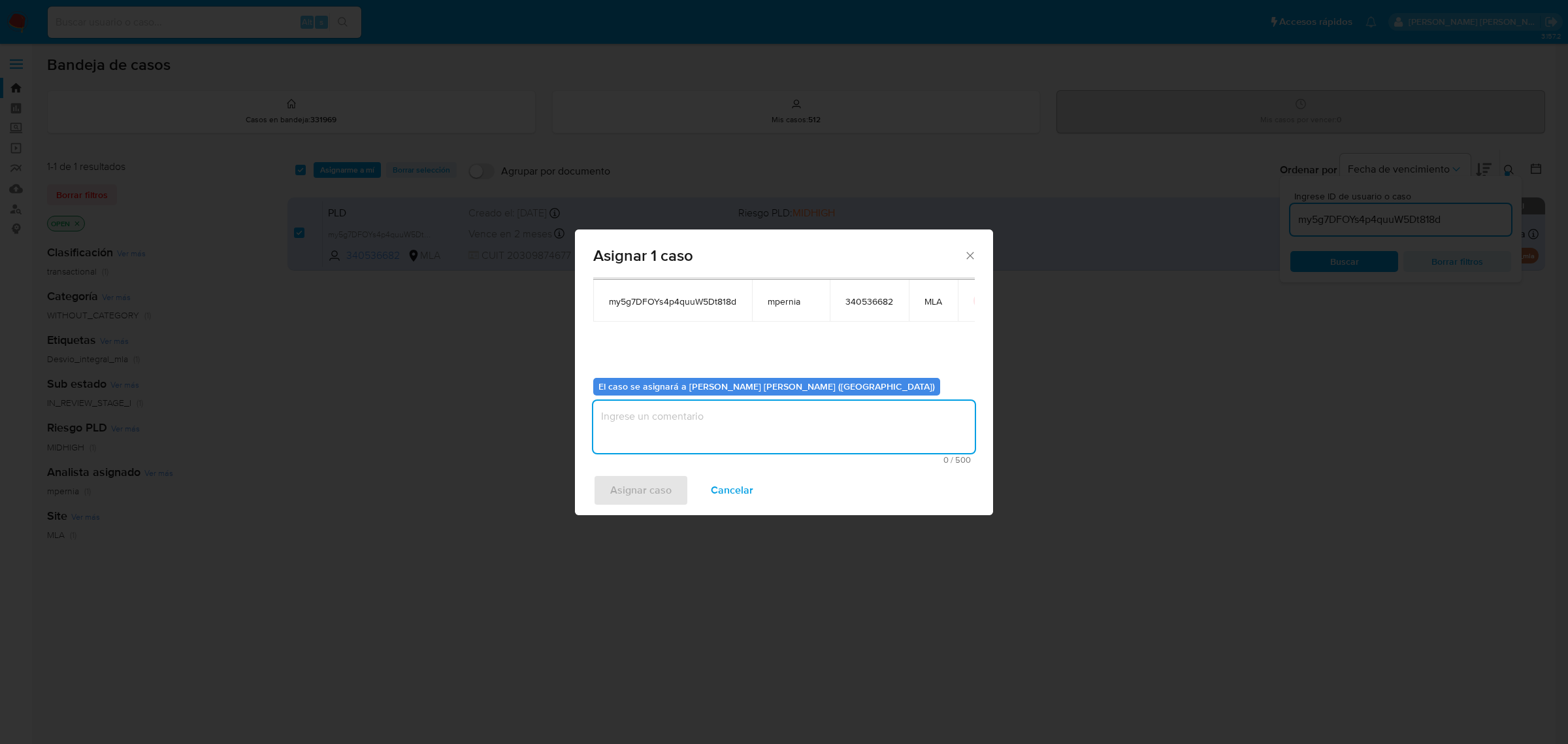
click at [652, 411] on textarea "assign-modal" at bounding box center [784, 426] width 382 height 52
type textarea "-"
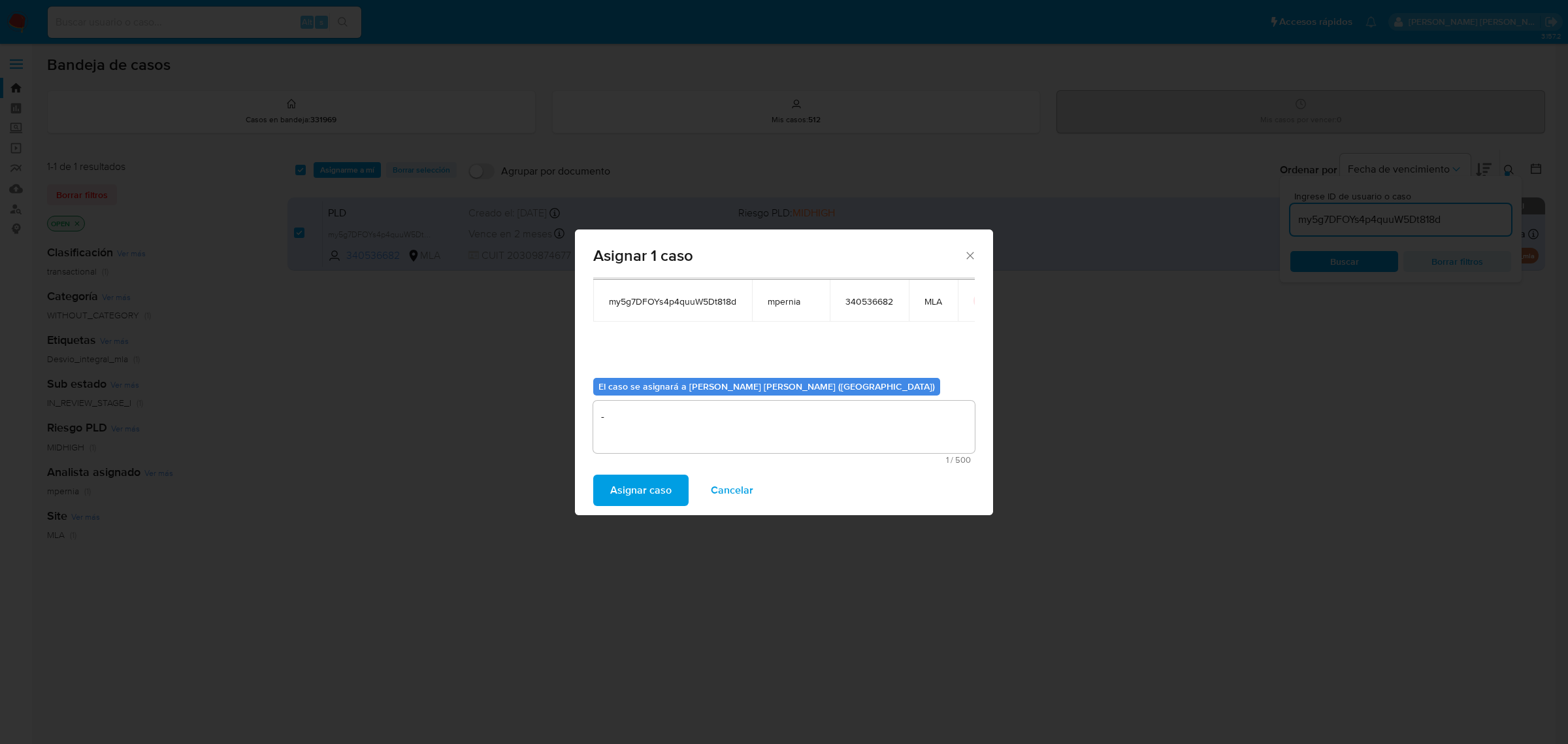
click at [626, 498] on span "Asignar caso" at bounding box center [641, 490] width 62 height 29
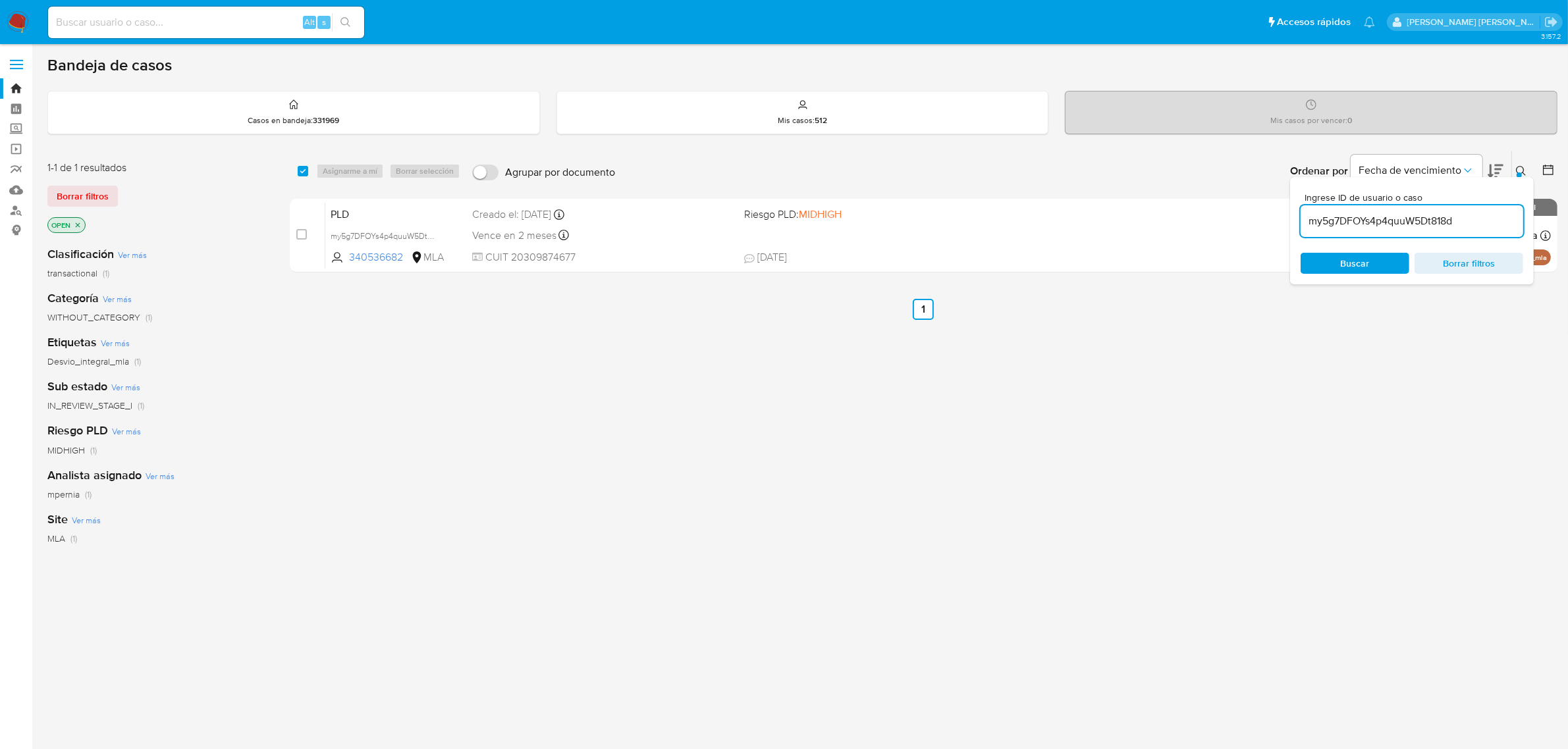
click at [1347, 224] on input "my5g7DFOYs4p4quuW5Dt818d" at bounding box center [1411, 220] width 222 height 17
paste input "QO2ftFNc9WAWr29zJOJrbRaj"
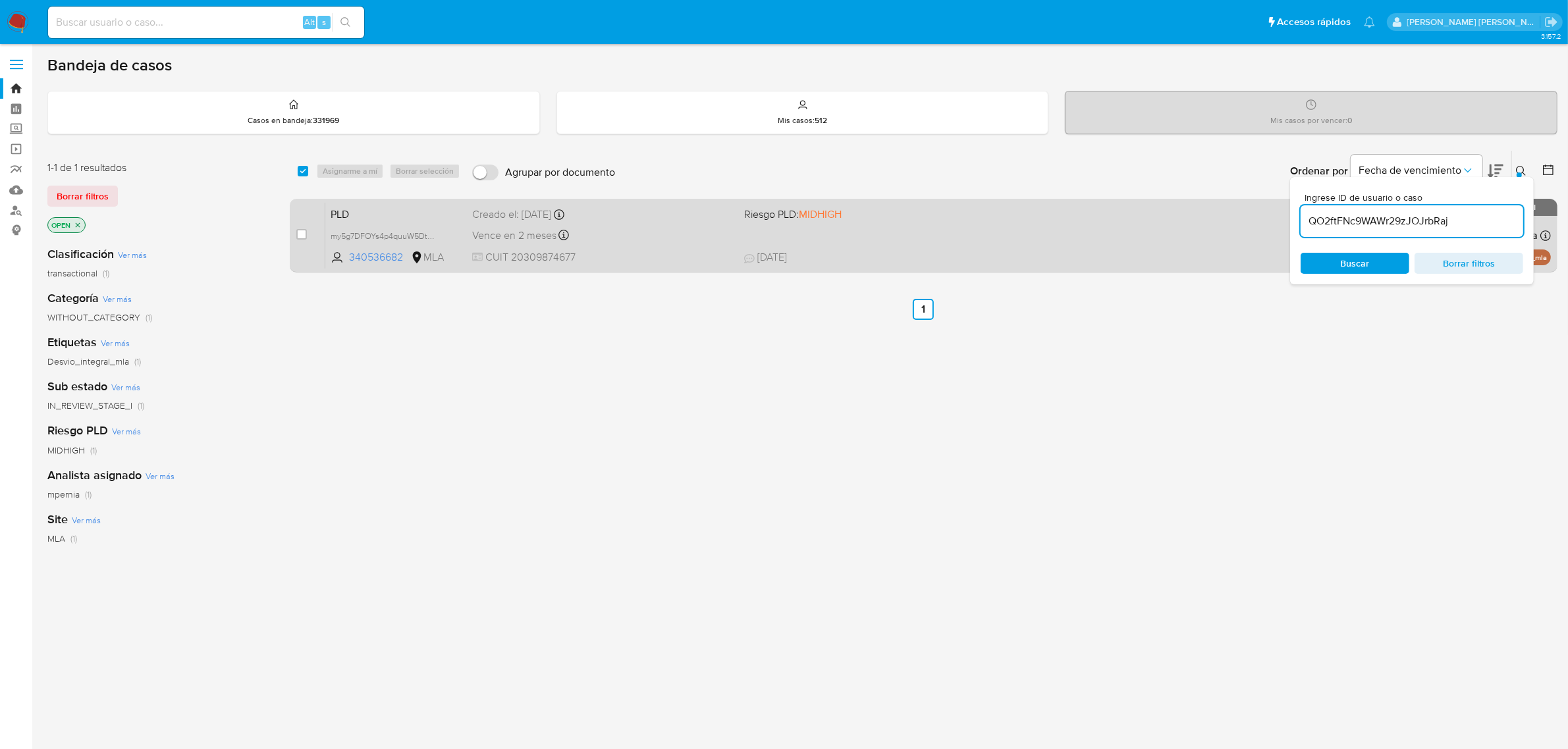
type input "QO2ftFNc9WAWr29zJOJrbRaj"
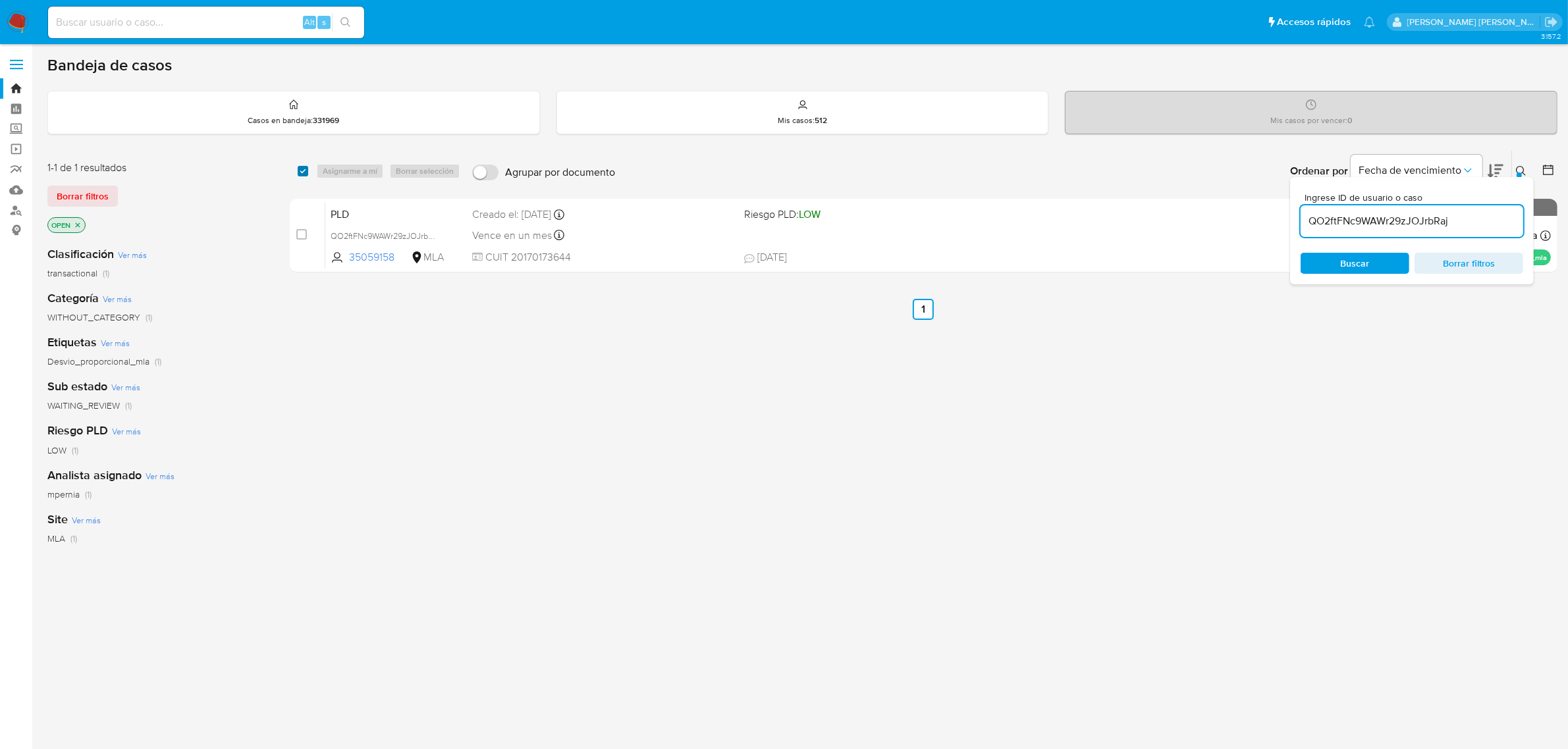
click at [303, 169] on input "checkbox" at bounding box center [303, 171] width 10 height 10
checkbox input "true"
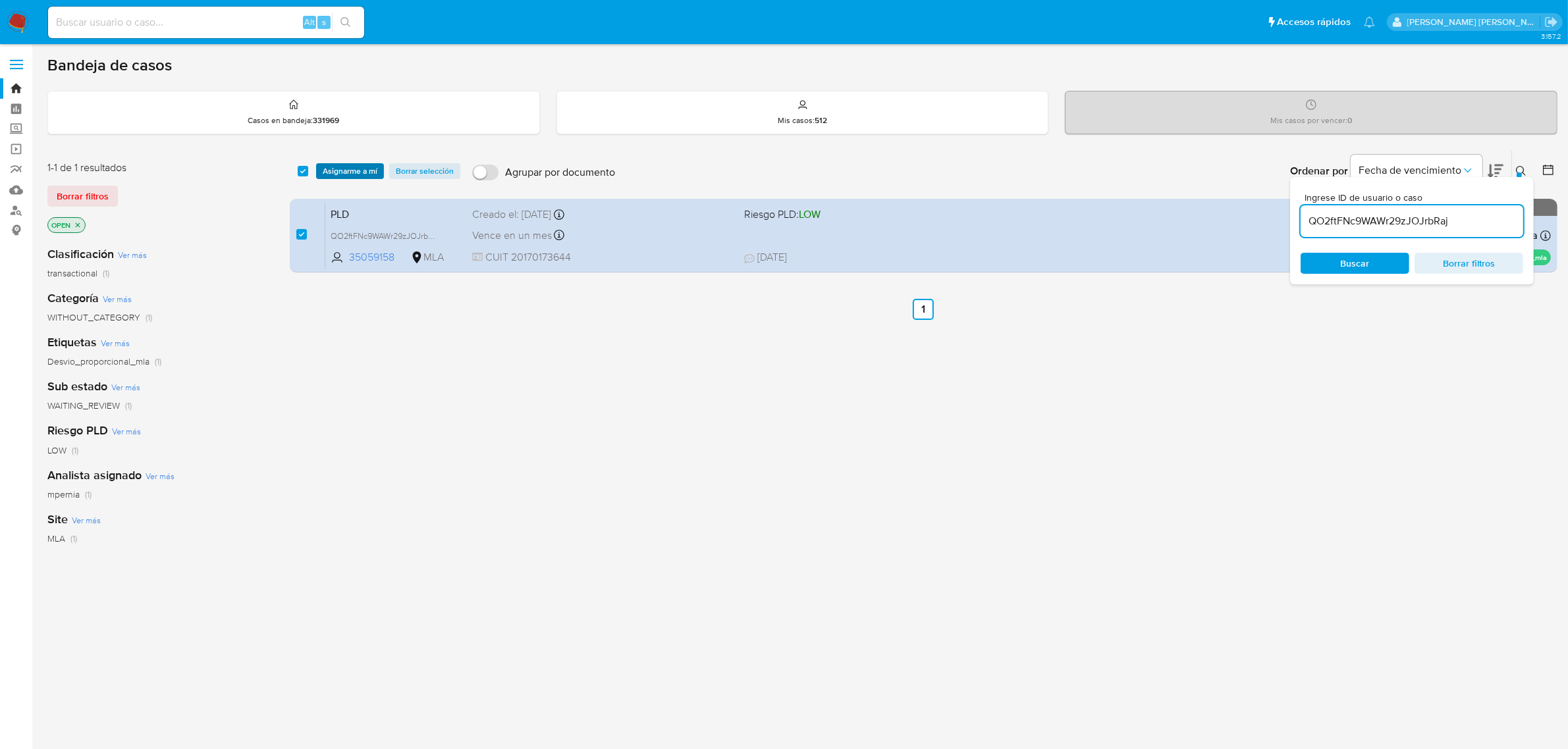
click at [349, 165] on span "Asignarme a mí" at bounding box center [350, 171] width 55 height 13
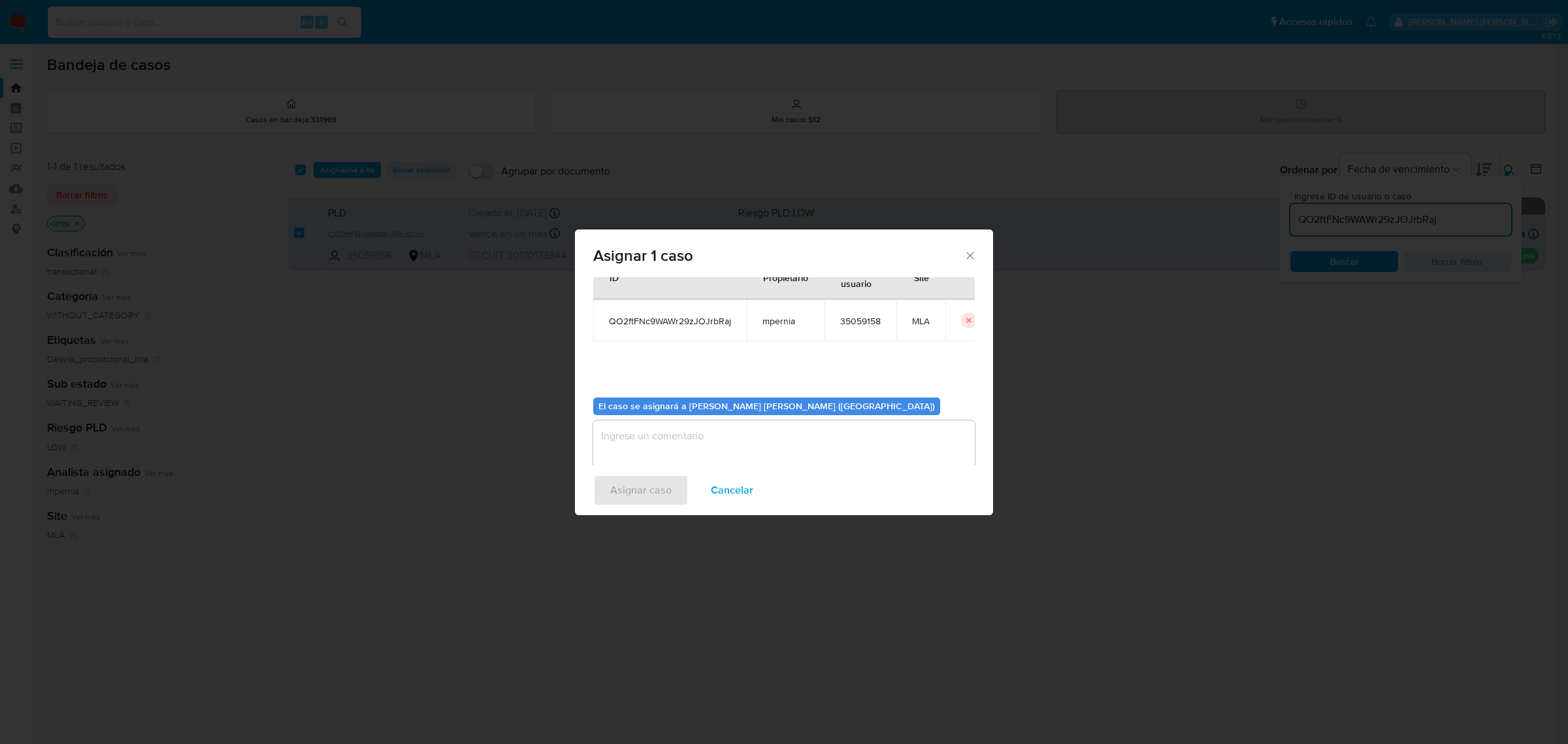
scroll to position [66, 0]
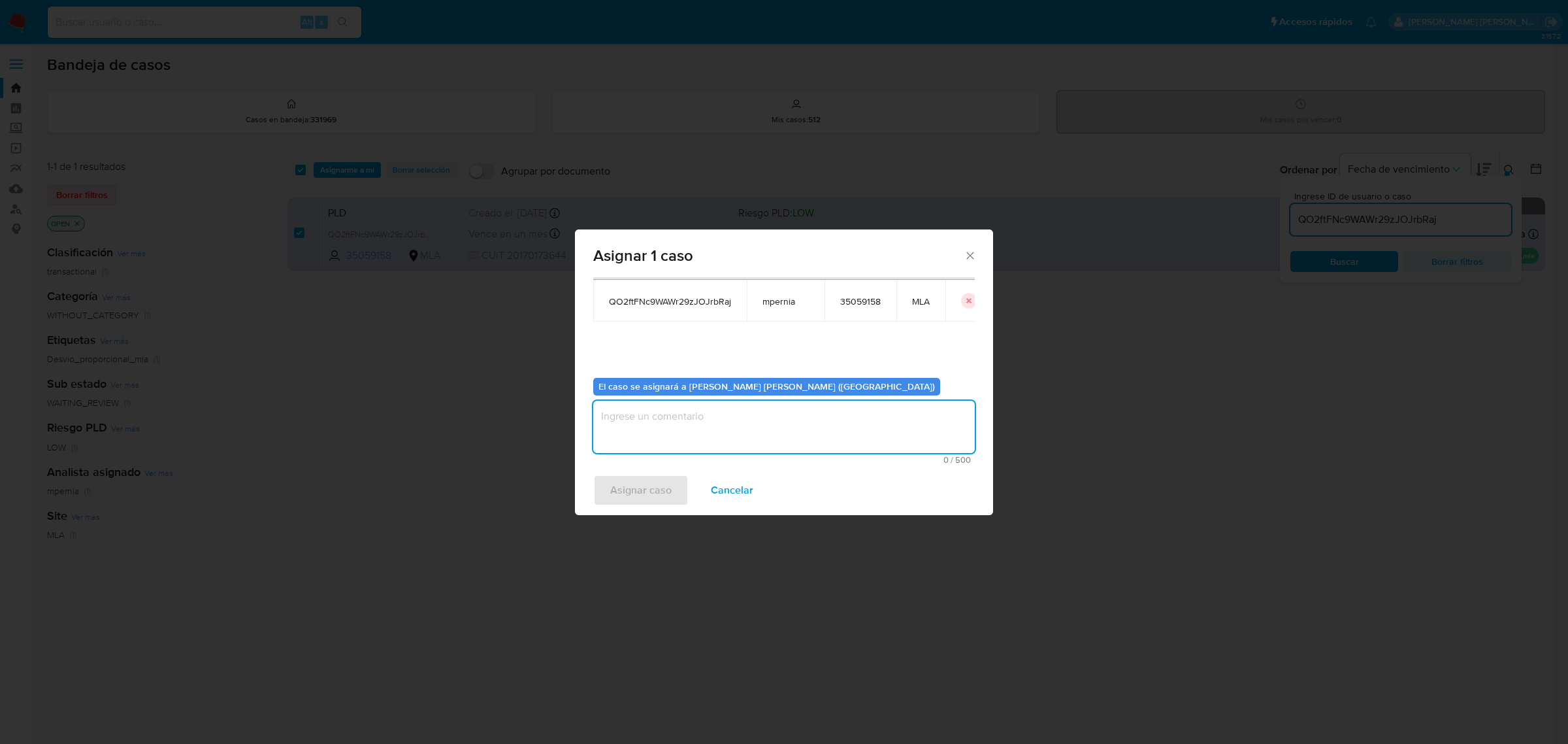
click at [740, 429] on textarea "assign-modal" at bounding box center [784, 426] width 382 height 52
type textarea "-"
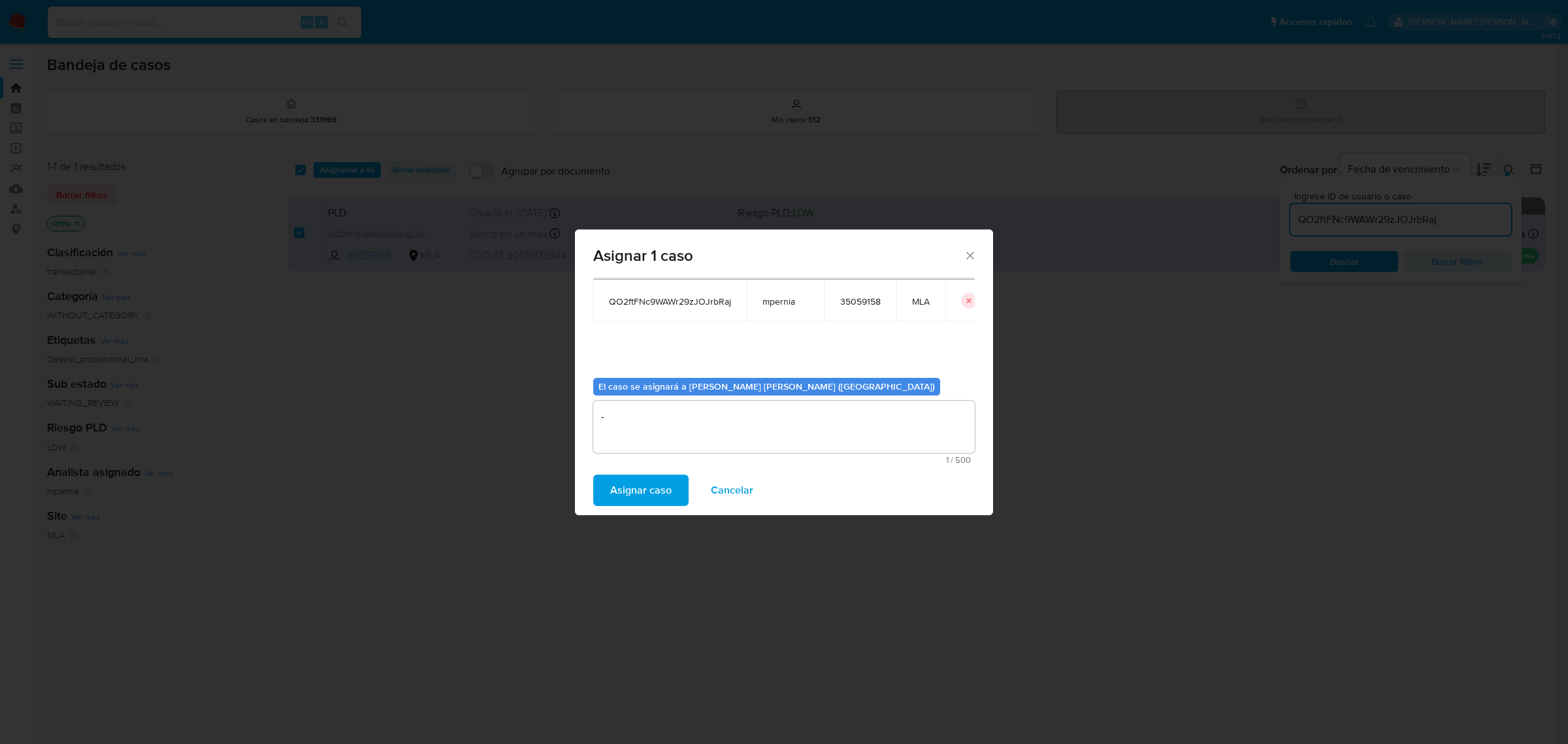
click at [651, 485] on span "Asignar caso" at bounding box center [641, 490] width 62 height 29
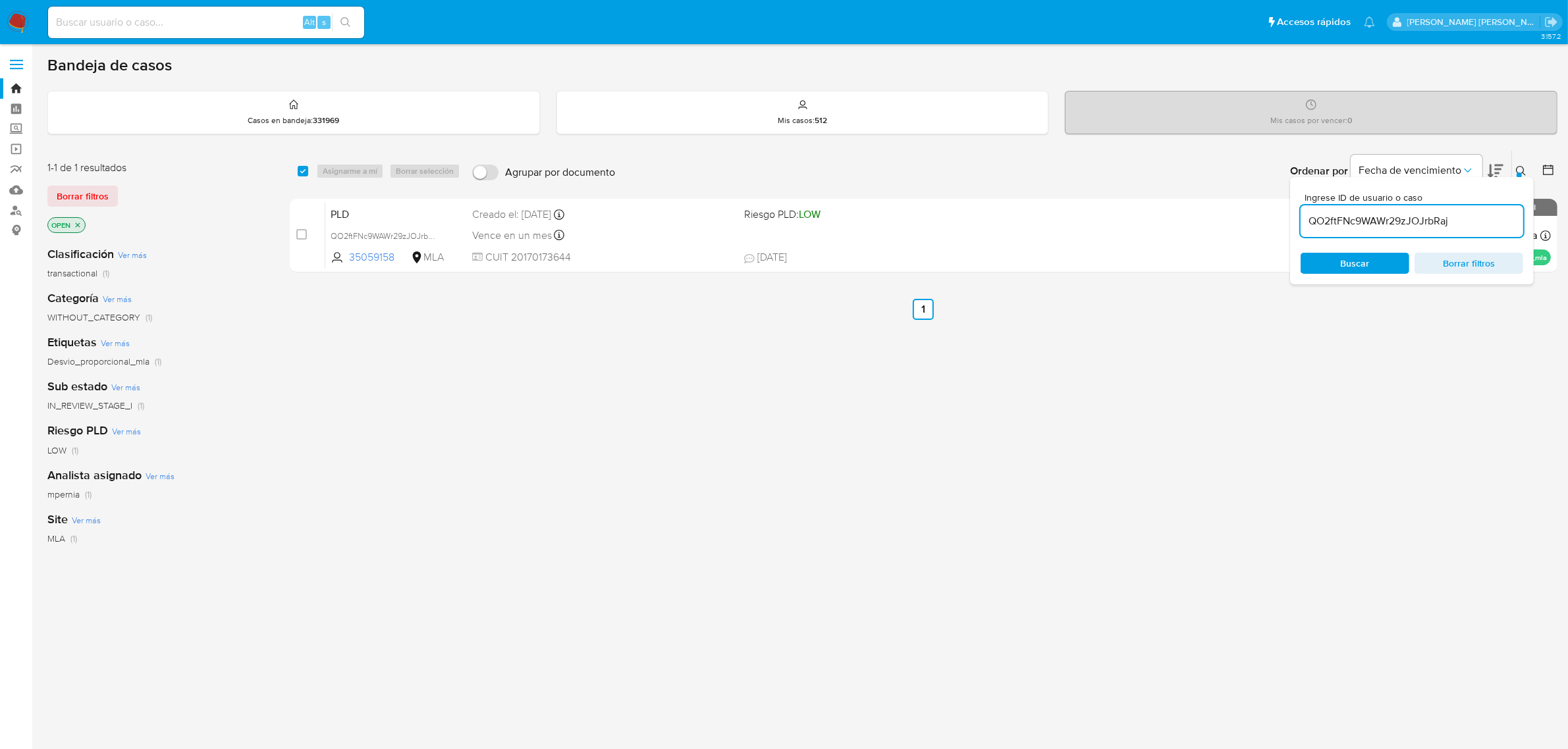
click at [1417, 229] on div "QO2ftFNc9WAWr29zJOJrbRaj" at bounding box center [1411, 220] width 222 height 31
click at [1417, 228] on input "QO2ftFNc9WAWr29zJOJrbRaj" at bounding box center [1411, 220] width 222 height 17
click at [1416, 228] on input "QO2ftFNc9WAWr29zJOJrbRaj" at bounding box center [1411, 220] width 222 height 17
paste input "SJhWvr0LD2zNVMcLFfxaHkg5"
type input "SJhWvr0LD2zNVMcLFfxaHkg5"
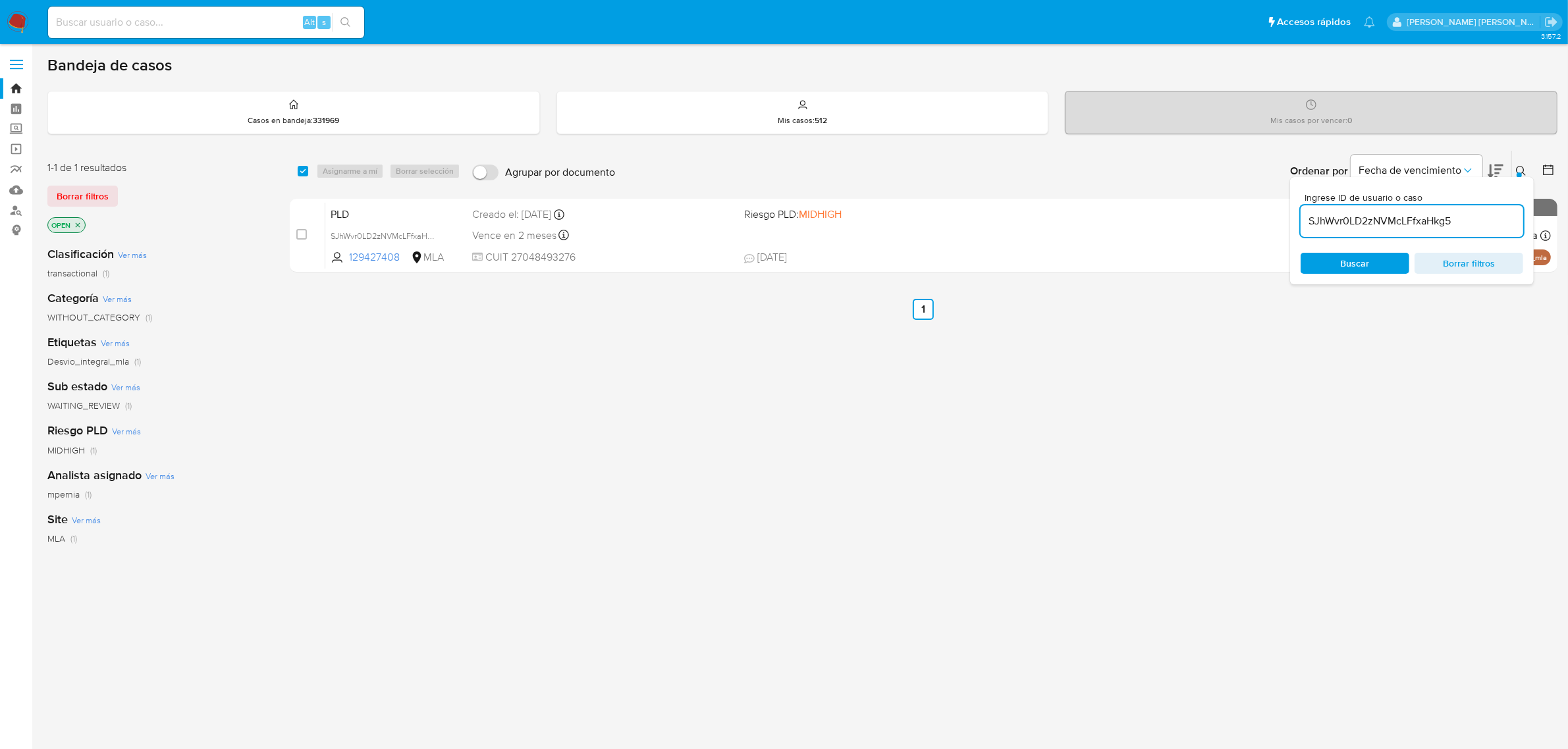
drag, startPoint x: 300, startPoint y: 170, endPoint x: 320, endPoint y: 175, distance: 20.6
click at [304, 171] on input "checkbox" at bounding box center [303, 171] width 10 height 10
checkbox input "true"
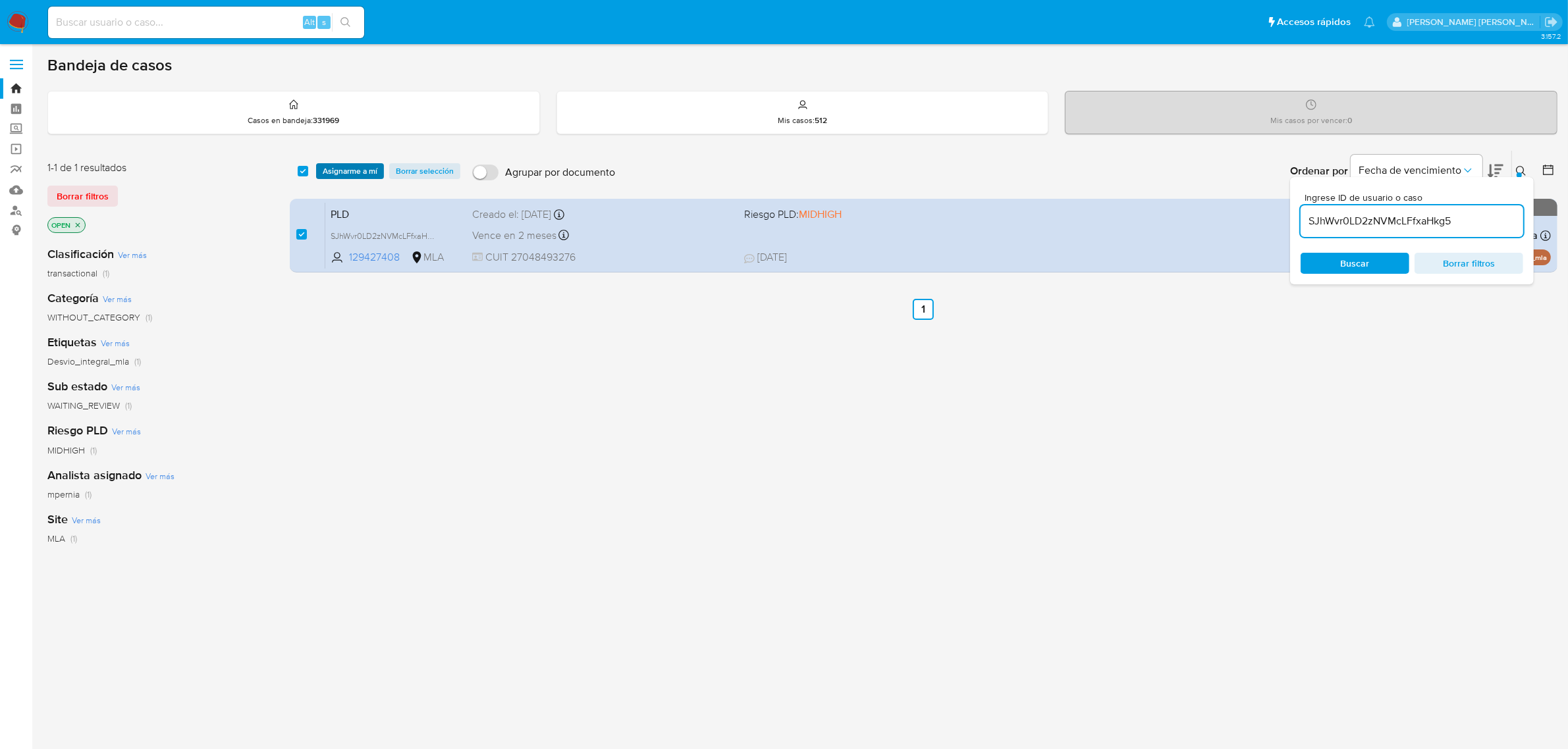
click at [336, 173] on span "Asignarme a mí" at bounding box center [350, 171] width 55 height 13
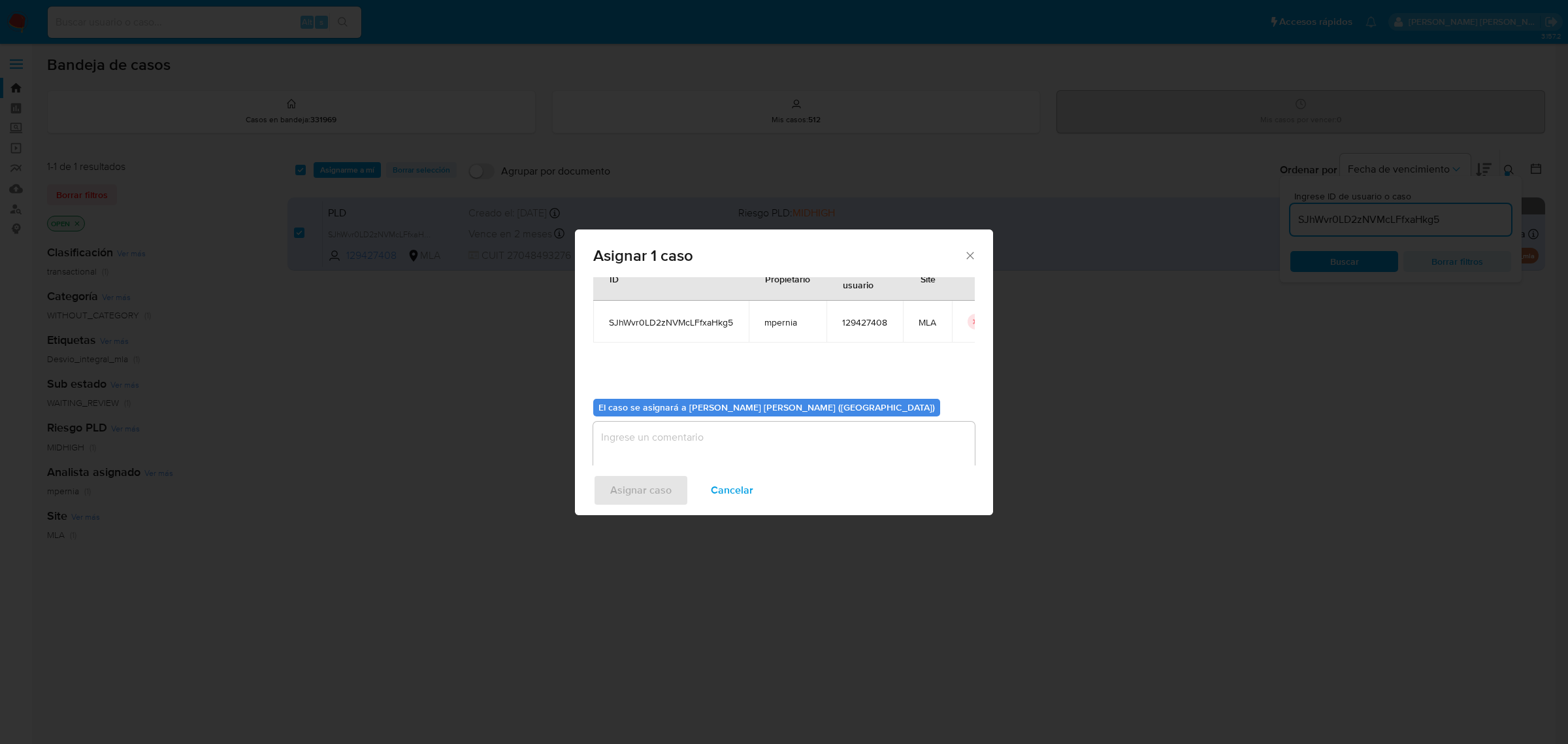
scroll to position [66, 0]
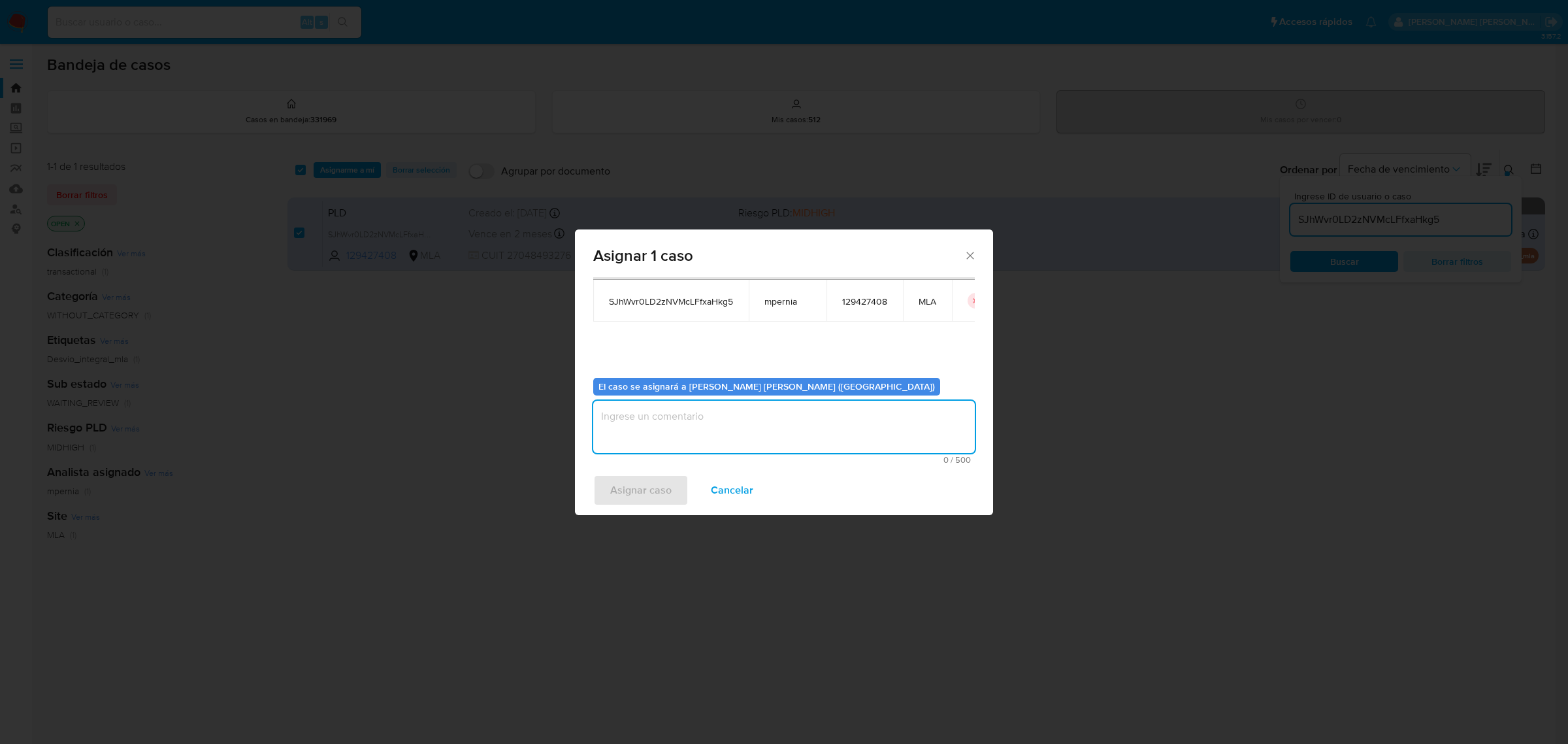
click at [684, 445] on textarea "assign-modal" at bounding box center [784, 426] width 382 height 52
type textarea "-"
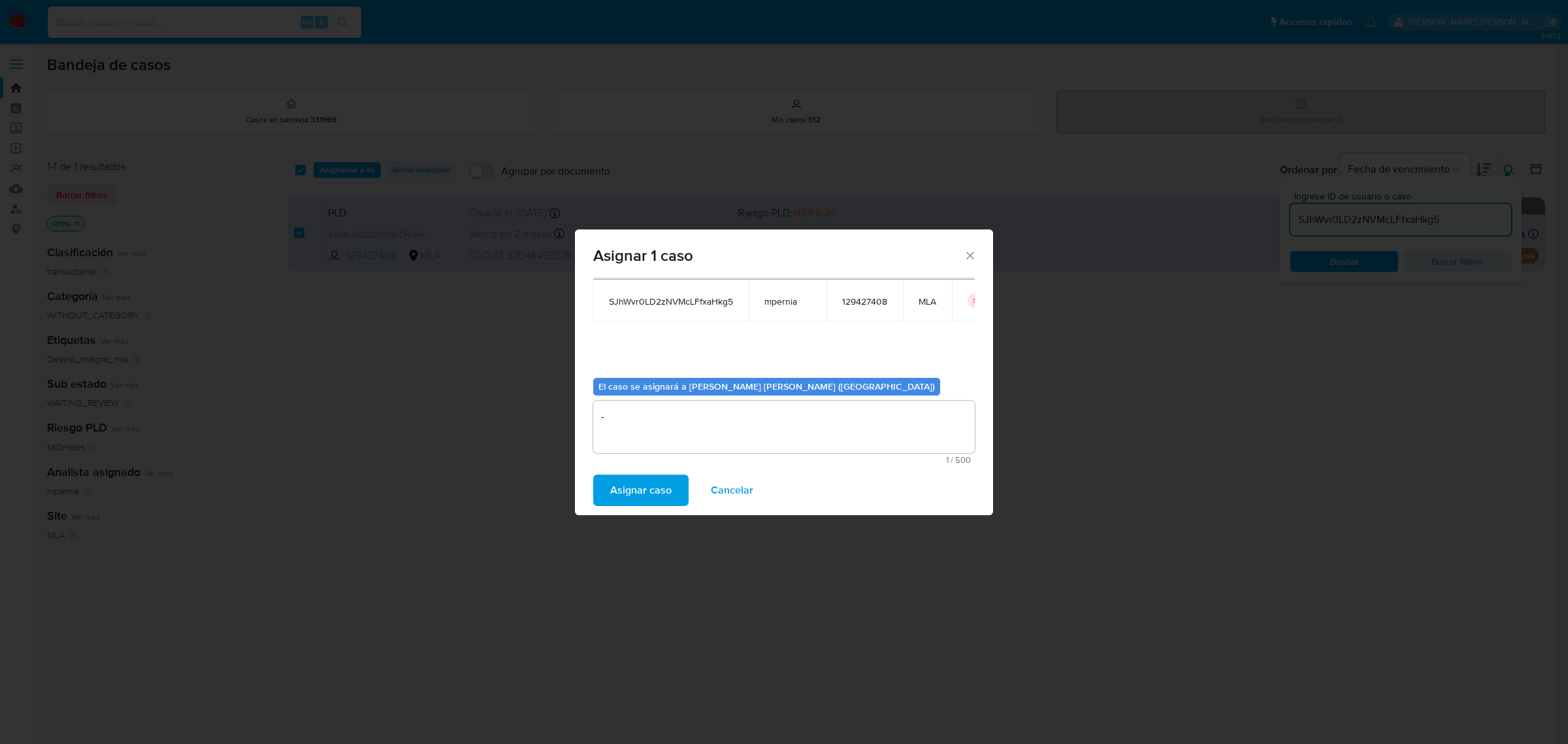
click at [614, 484] on span "Asignar caso" at bounding box center [641, 490] width 62 height 29
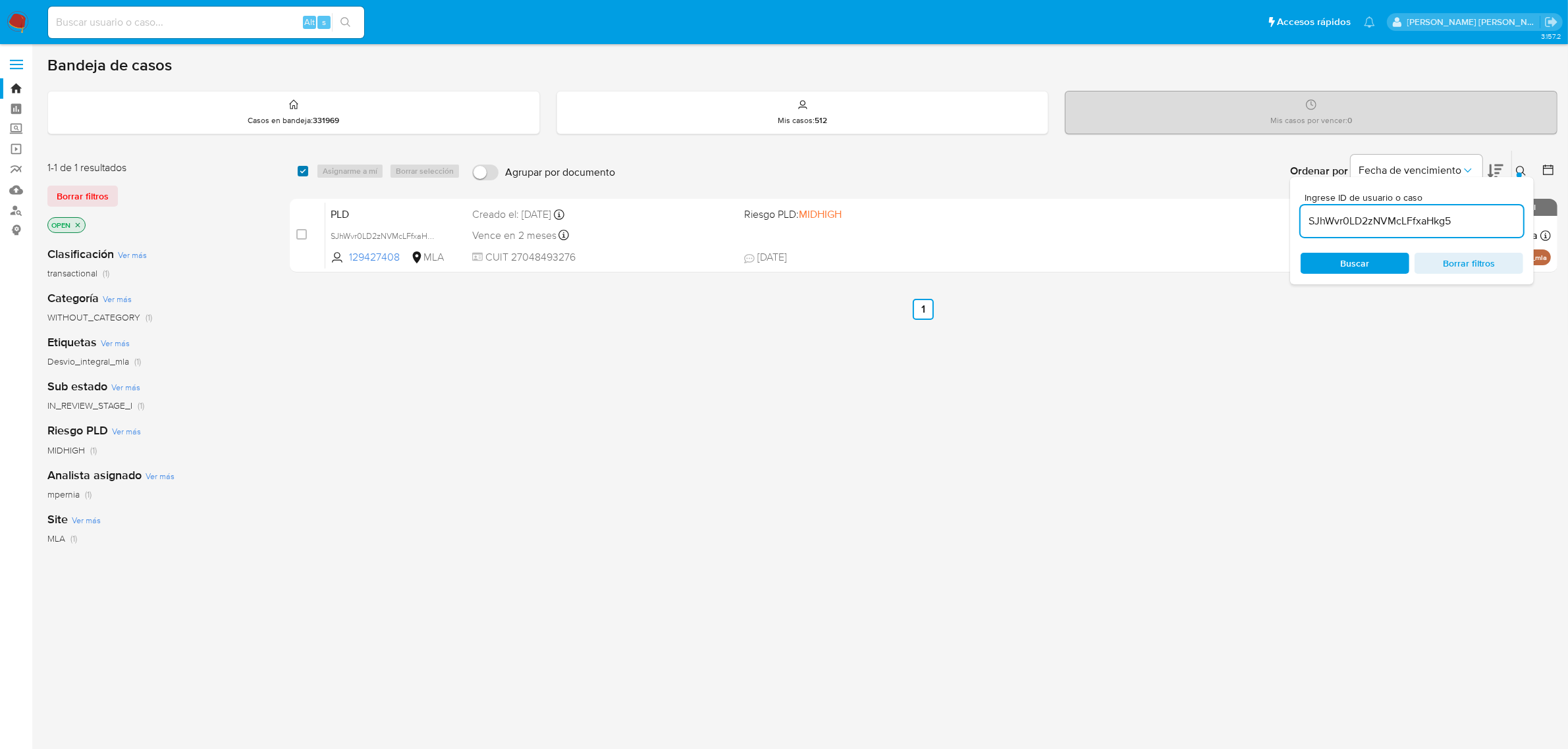
click at [304, 168] on input "checkbox" at bounding box center [303, 171] width 10 height 10
checkbox input "true"
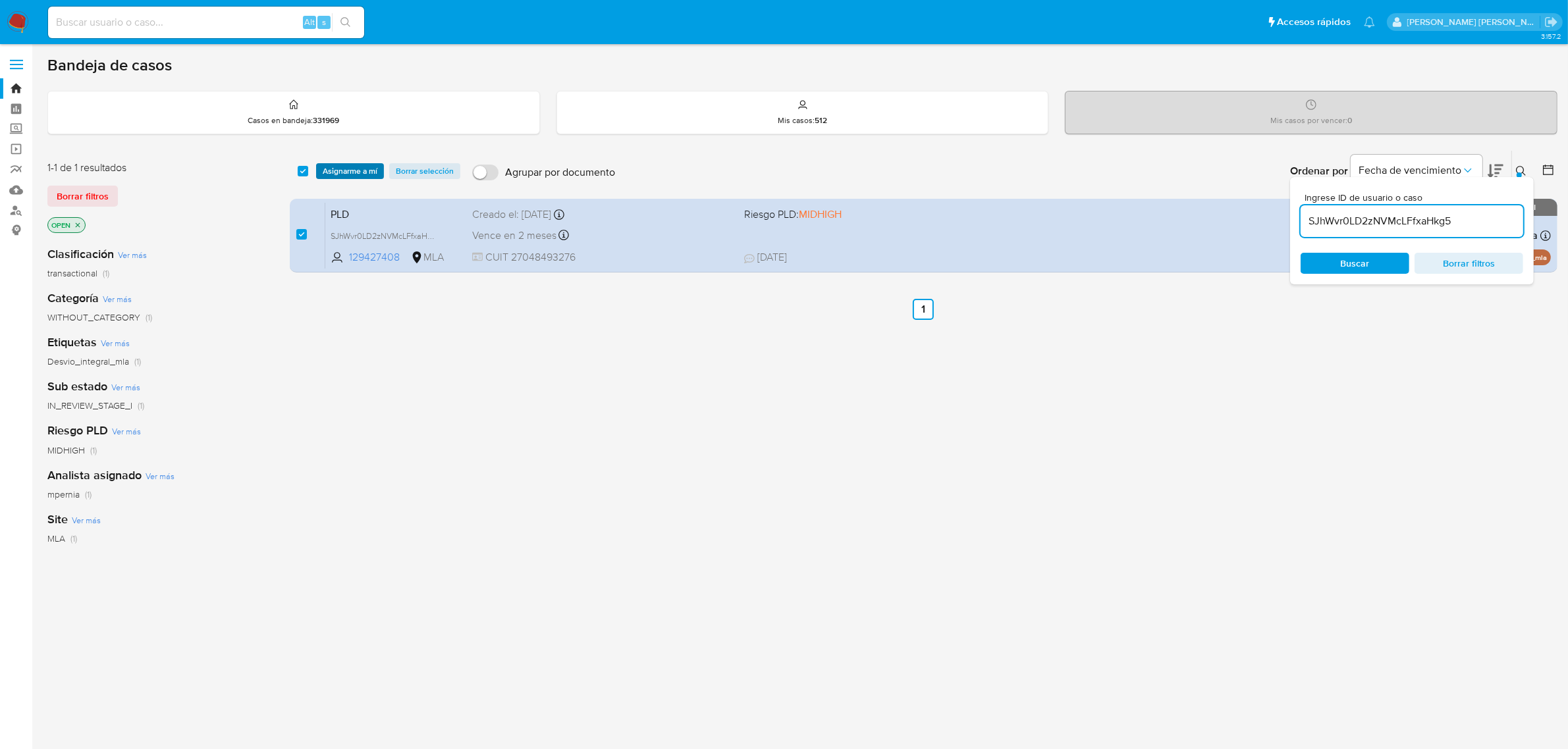
click at [332, 173] on span "Asignarme a mí" at bounding box center [350, 171] width 55 height 13
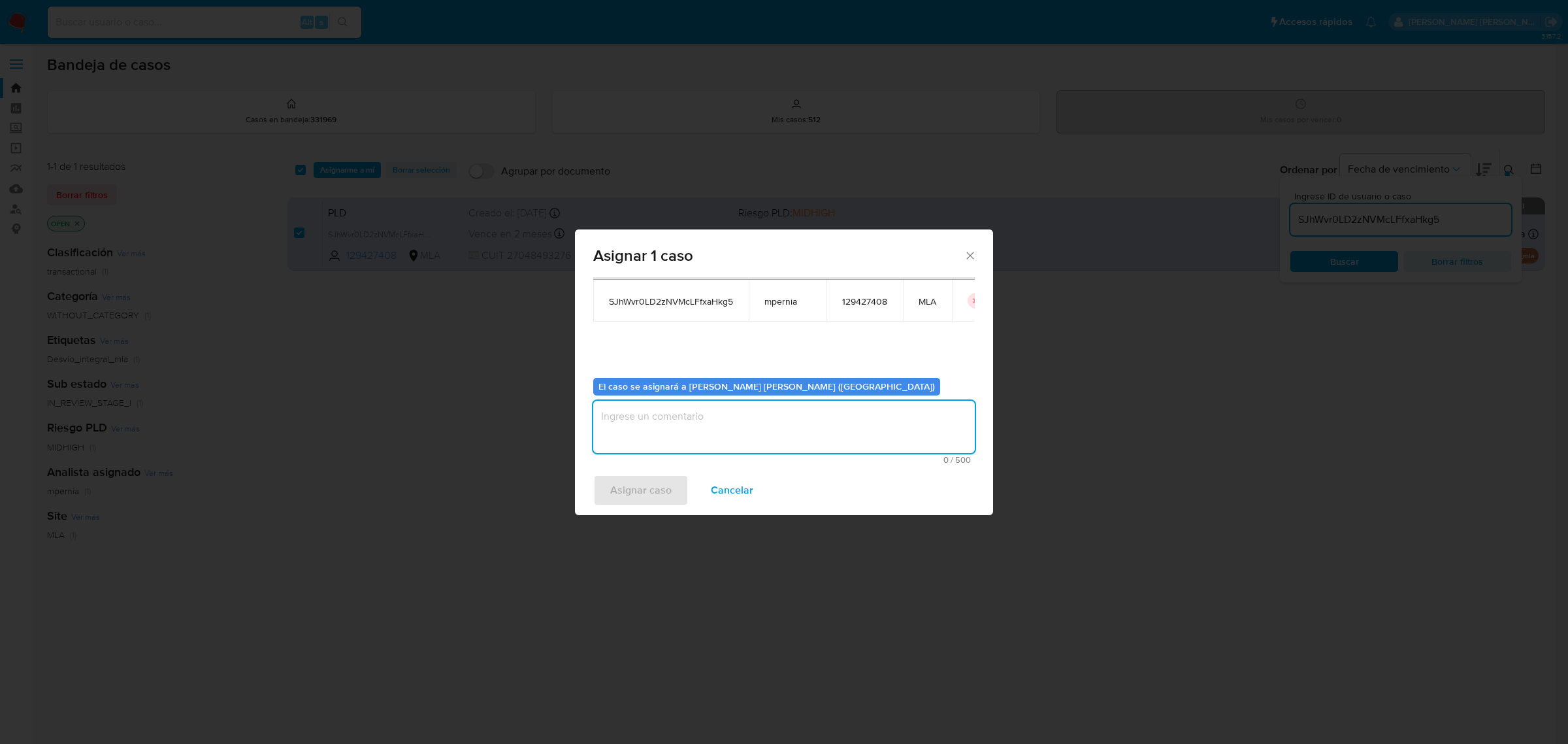
drag, startPoint x: 728, startPoint y: 418, endPoint x: 729, endPoint y: 411, distance: 7.1
click at [728, 416] on textarea "assign-modal" at bounding box center [784, 426] width 382 height 52
type textarea "-"
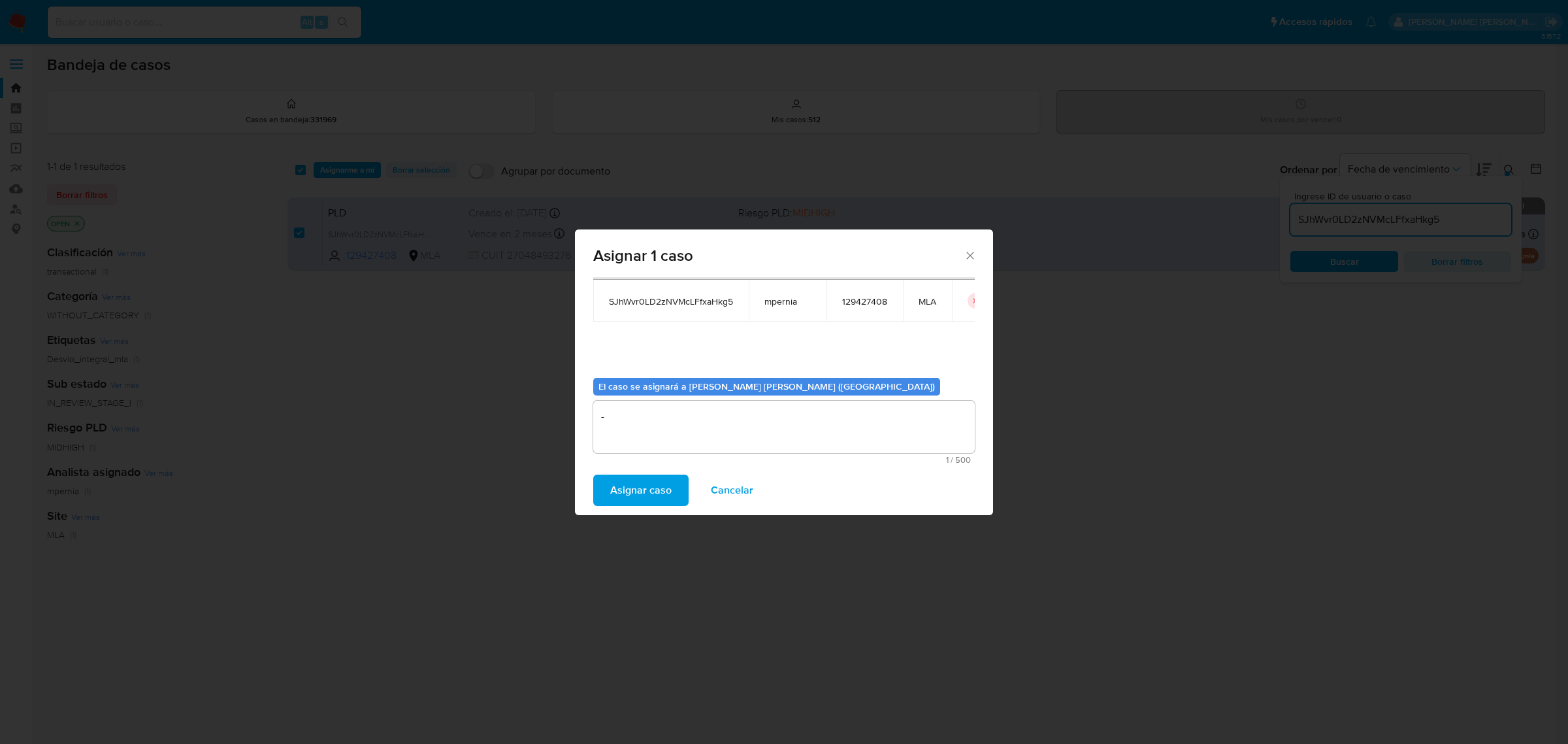
click at [652, 483] on span "Asignar caso" at bounding box center [641, 490] width 62 height 29
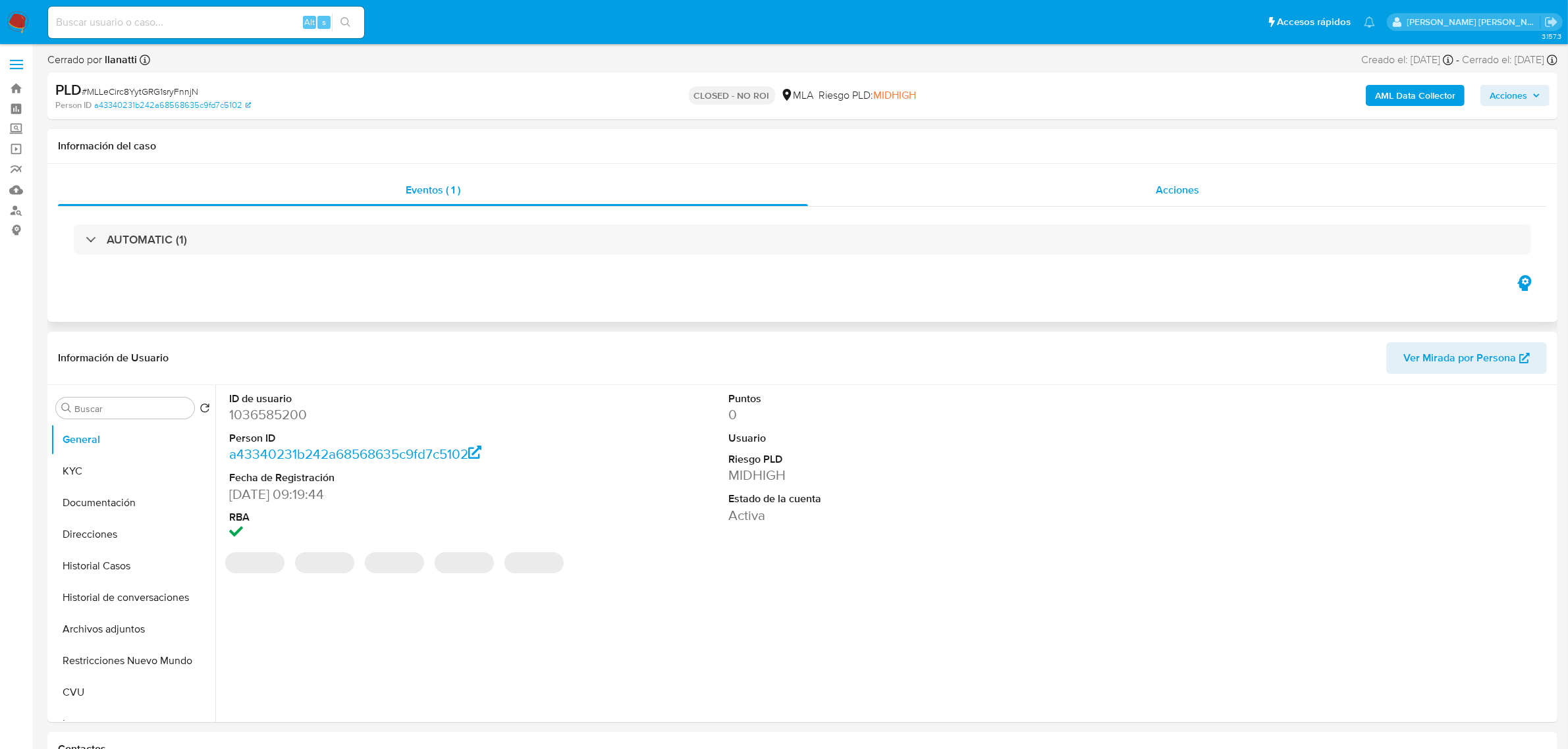
click at [1176, 188] on span "Acciones" at bounding box center [1178, 190] width 43 height 15
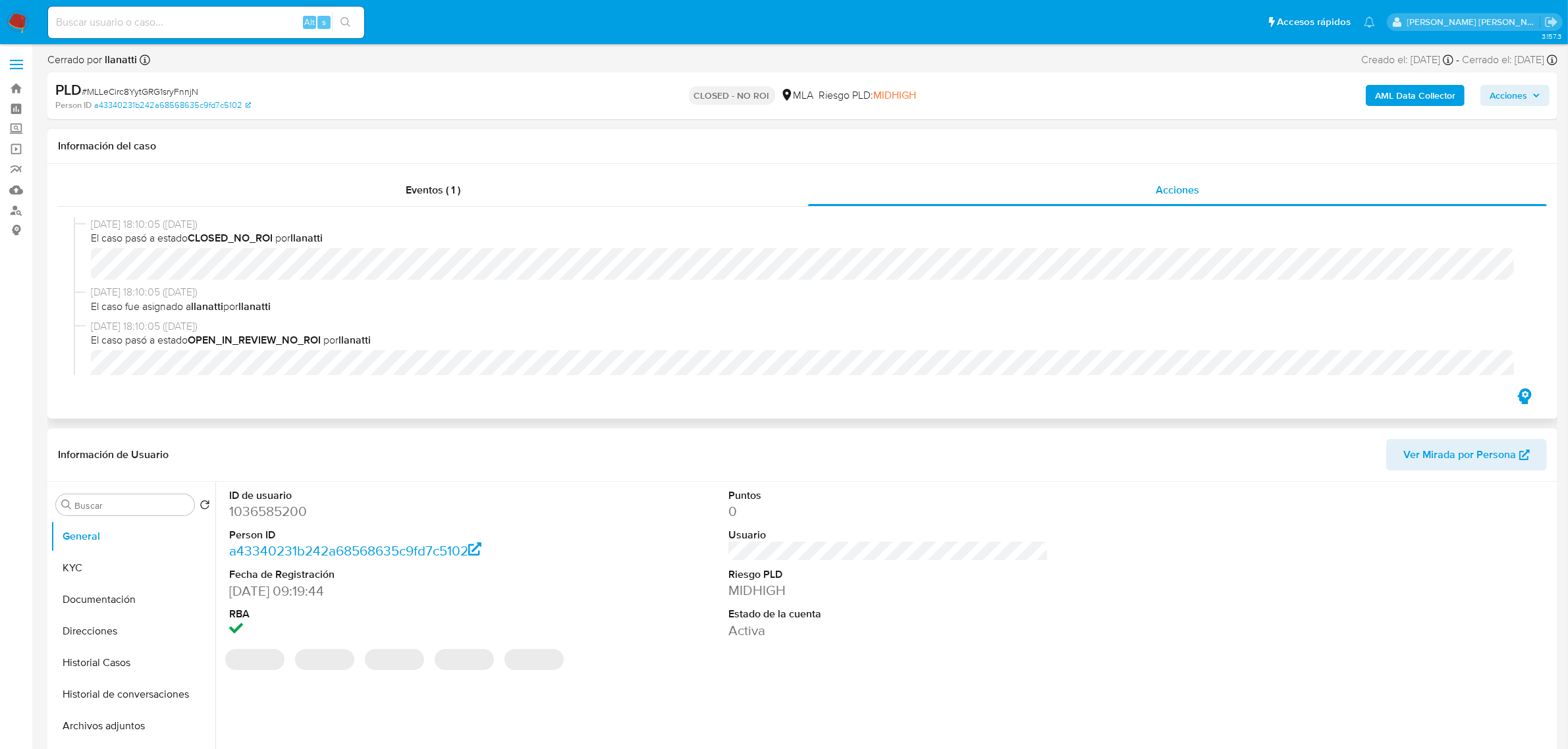
select select "10"
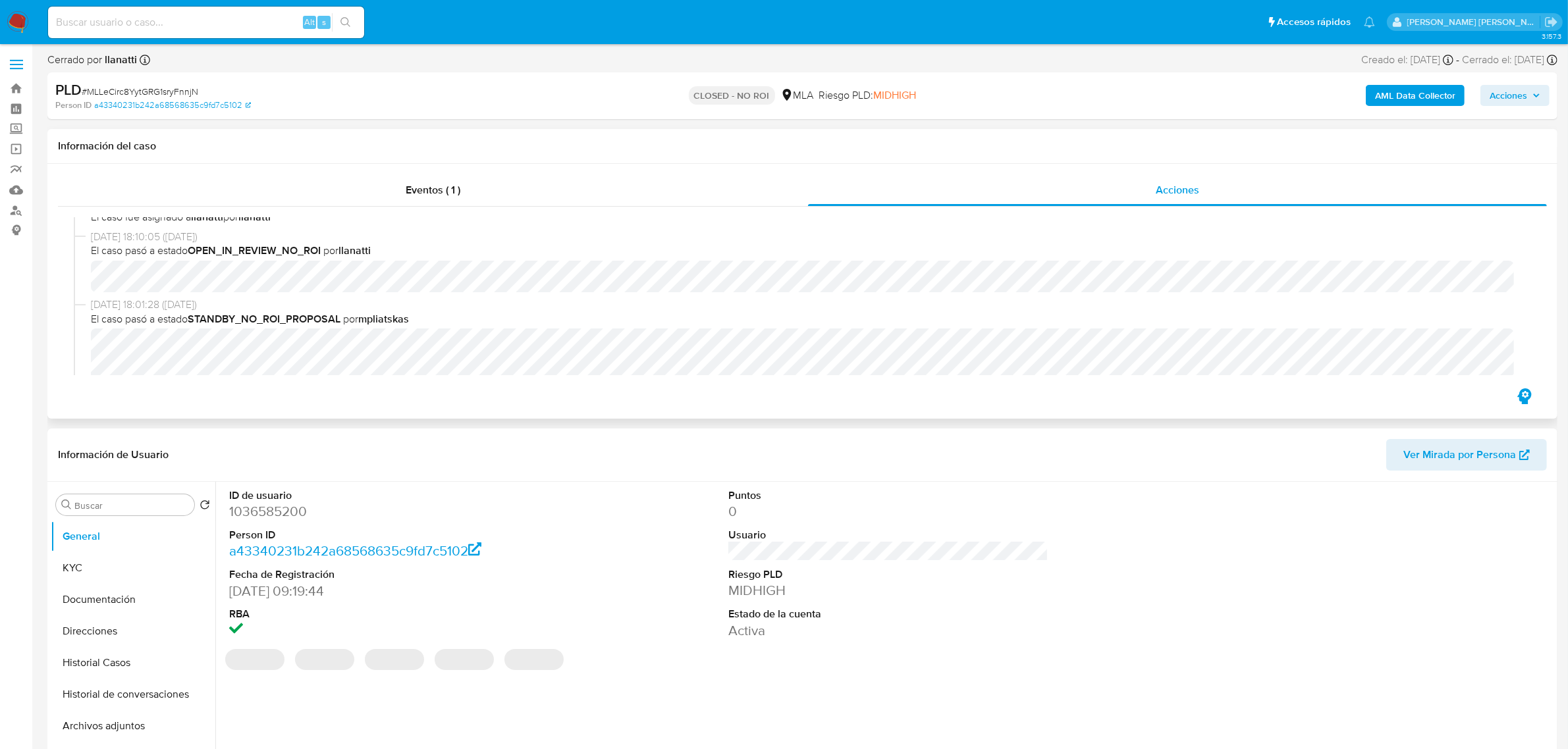
scroll to position [164, 0]
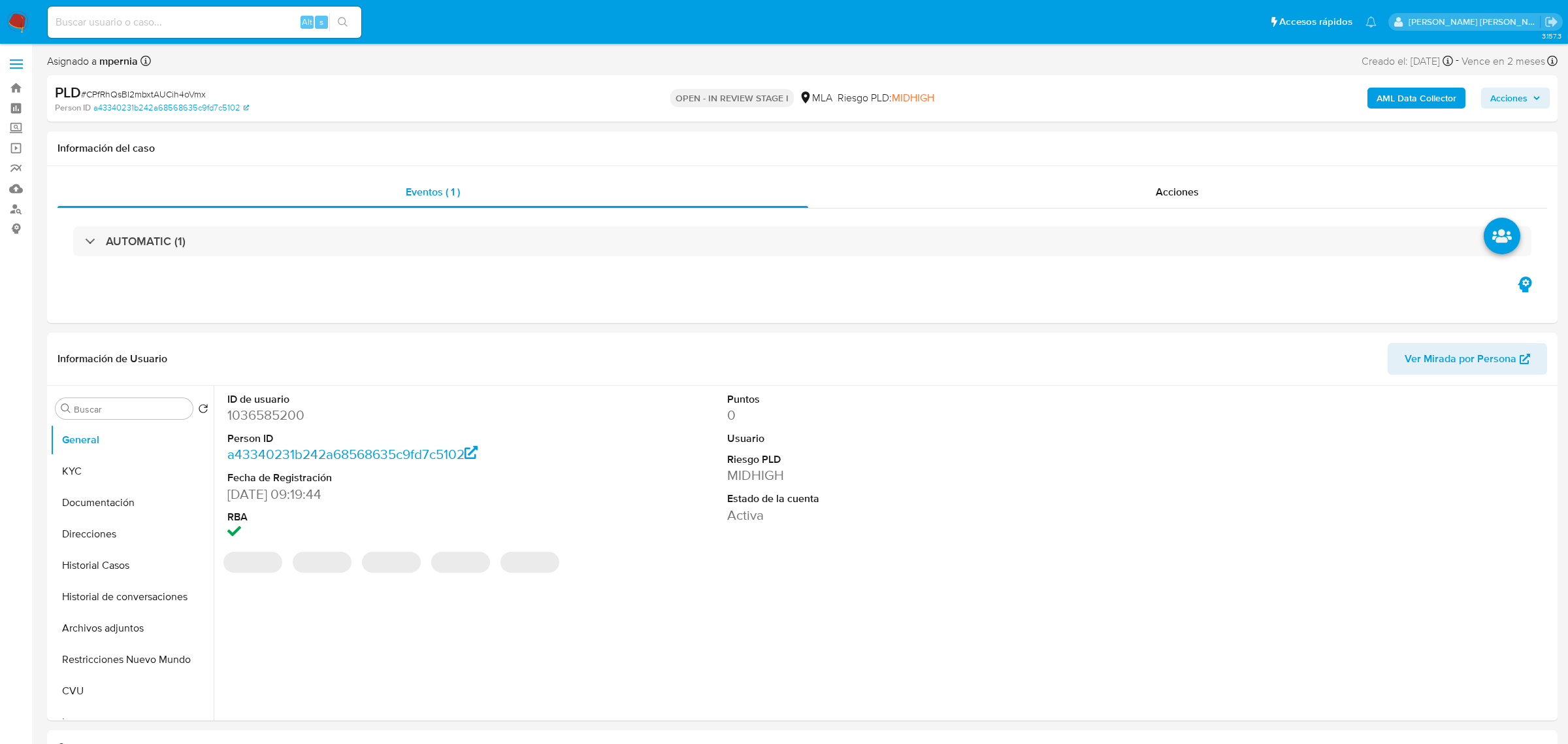
select select "10"
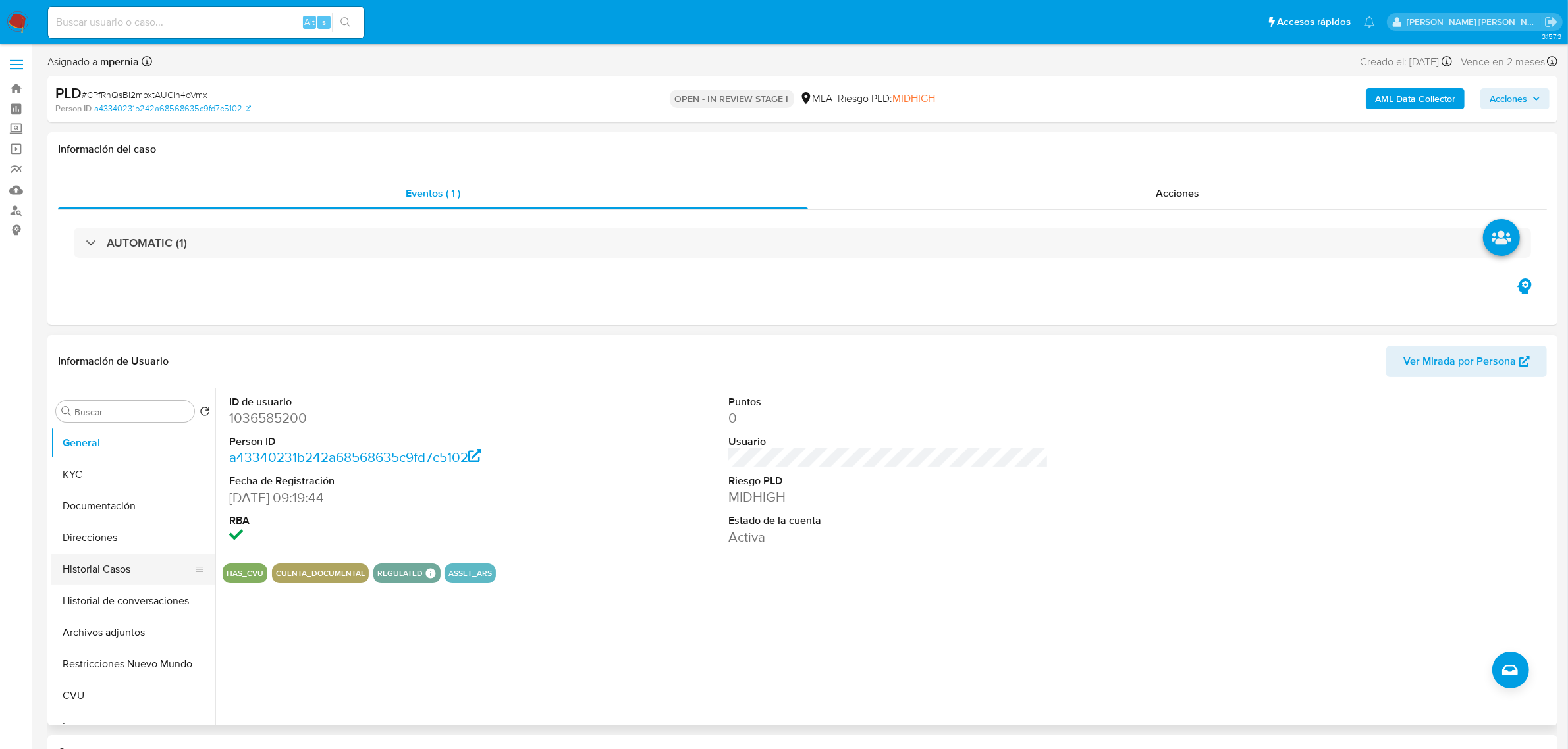
click at [71, 566] on button "Historial Casos" at bounding box center [127, 569] width 154 height 31
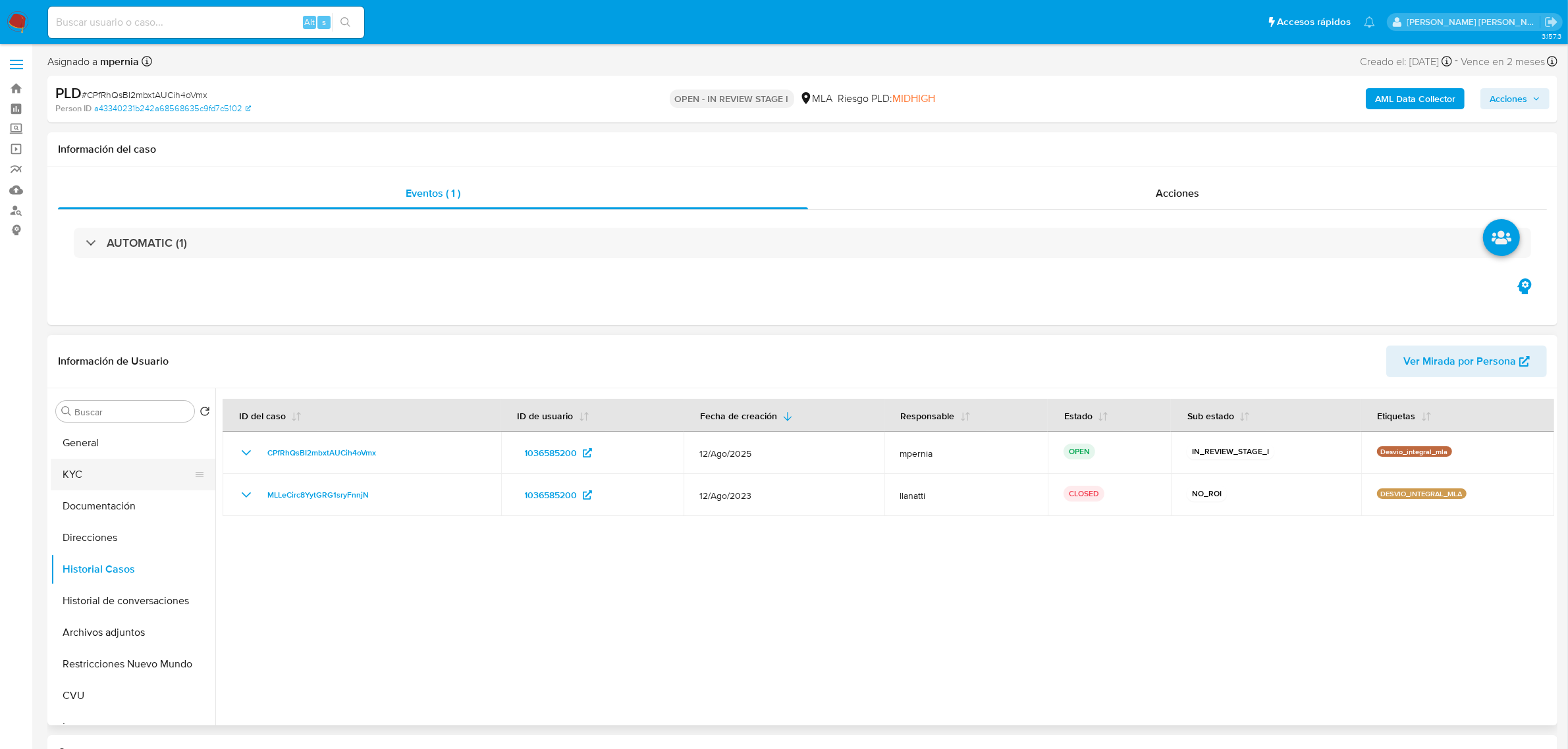
click at [110, 469] on button "KYC" at bounding box center [127, 474] width 154 height 31
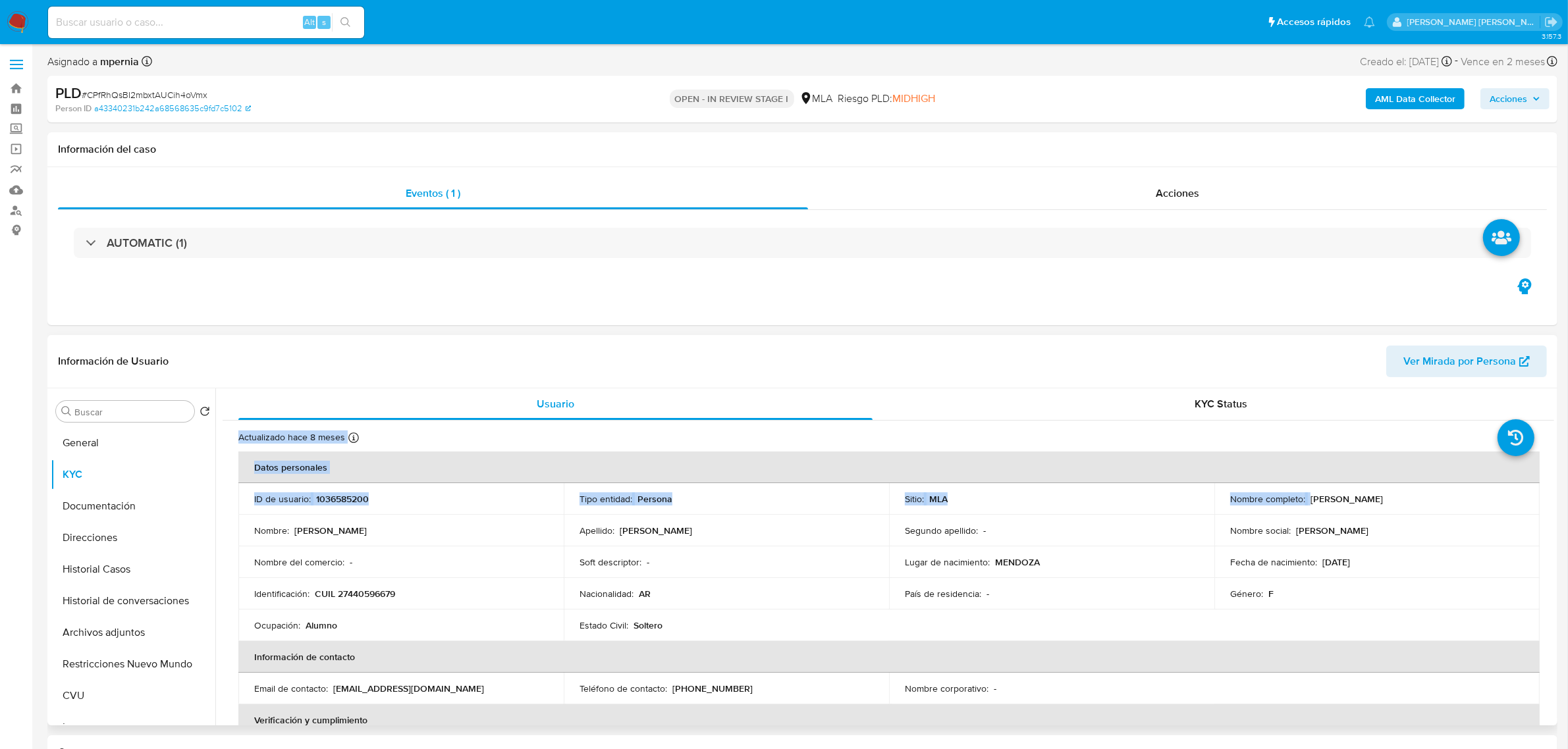
drag, startPoint x: 1306, startPoint y: 412, endPoint x: 1249, endPoint y: 490, distance: 96.6
click at [1351, 453] on table "Datos personales ID de usuario : 1036585200 Tipo entidad : Persona Sitio : MLA …" at bounding box center [889, 688] width 1301 height 474
click at [91, 515] on button "Documentación" at bounding box center [127, 505] width 154 height 31
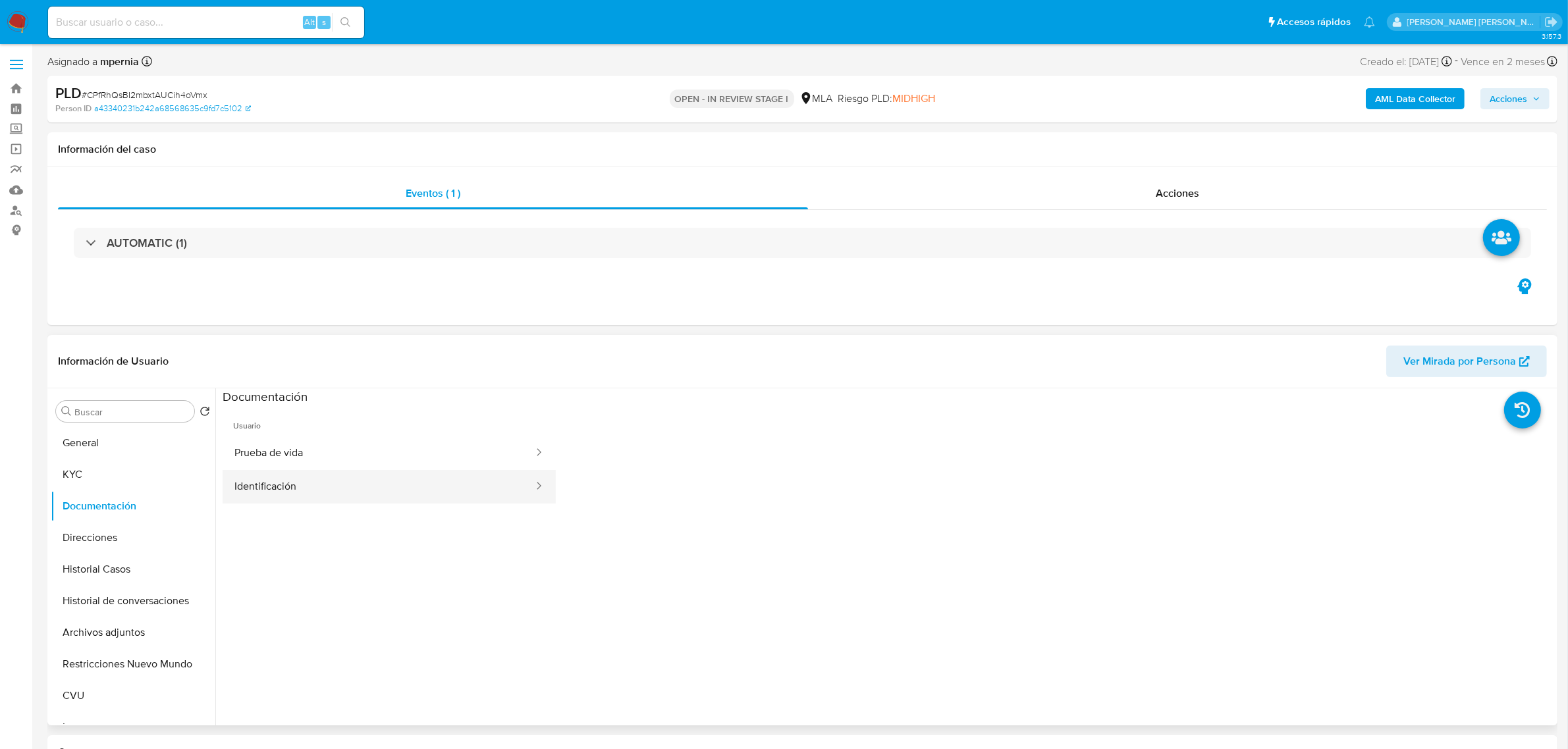
click at [406, 472] on button "Identificación" at bounding box center [378, 487] width 312 height 34
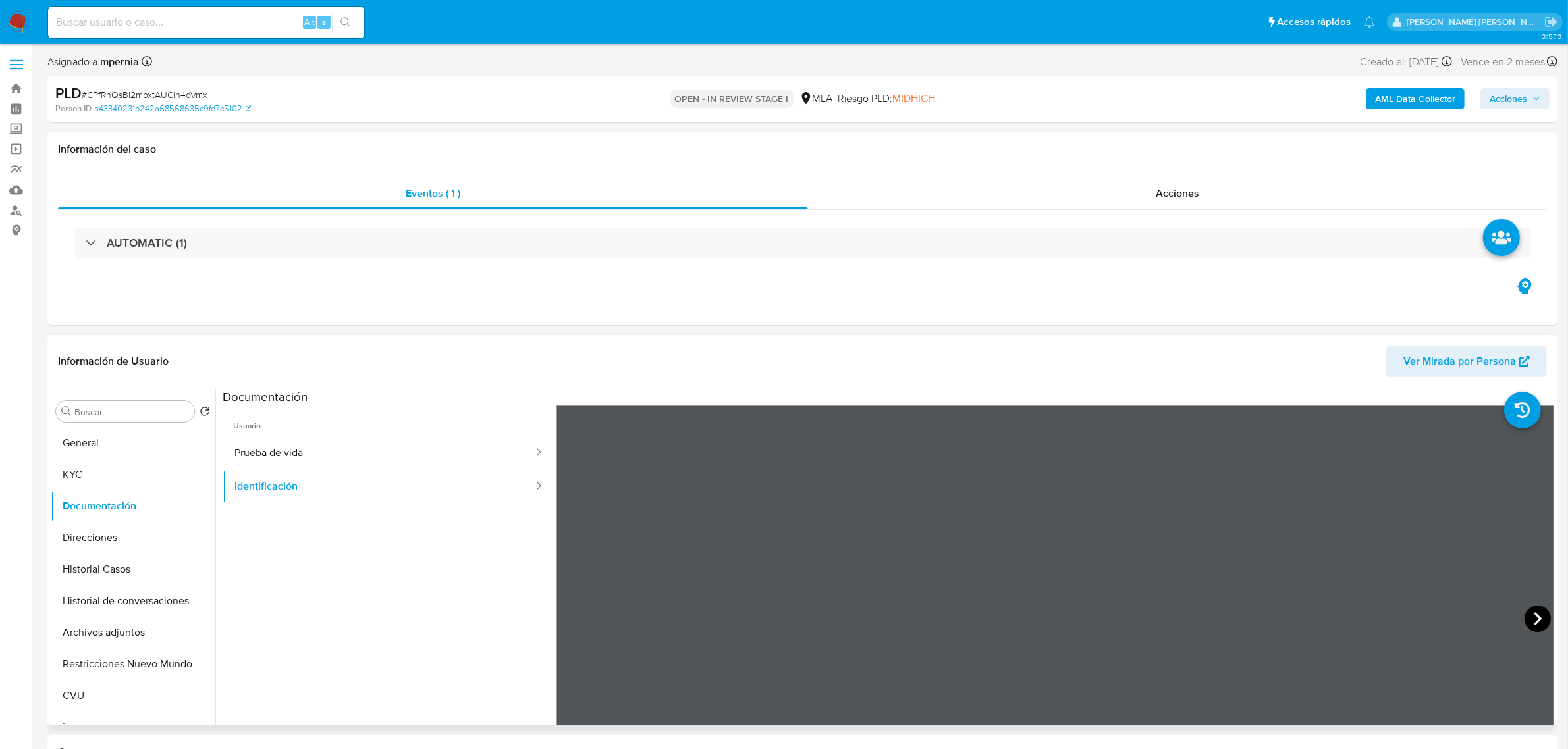
click at [1535, 611] on icon at bounding box center [1537, 619] width 27 height 27
click at [334, 487] on button "Identificación" at bounding box center [378, 487] width 312 height 34
click at [328, 442] on button "Prueba de vida" at bounding box center [378, 453] width 312 height 34
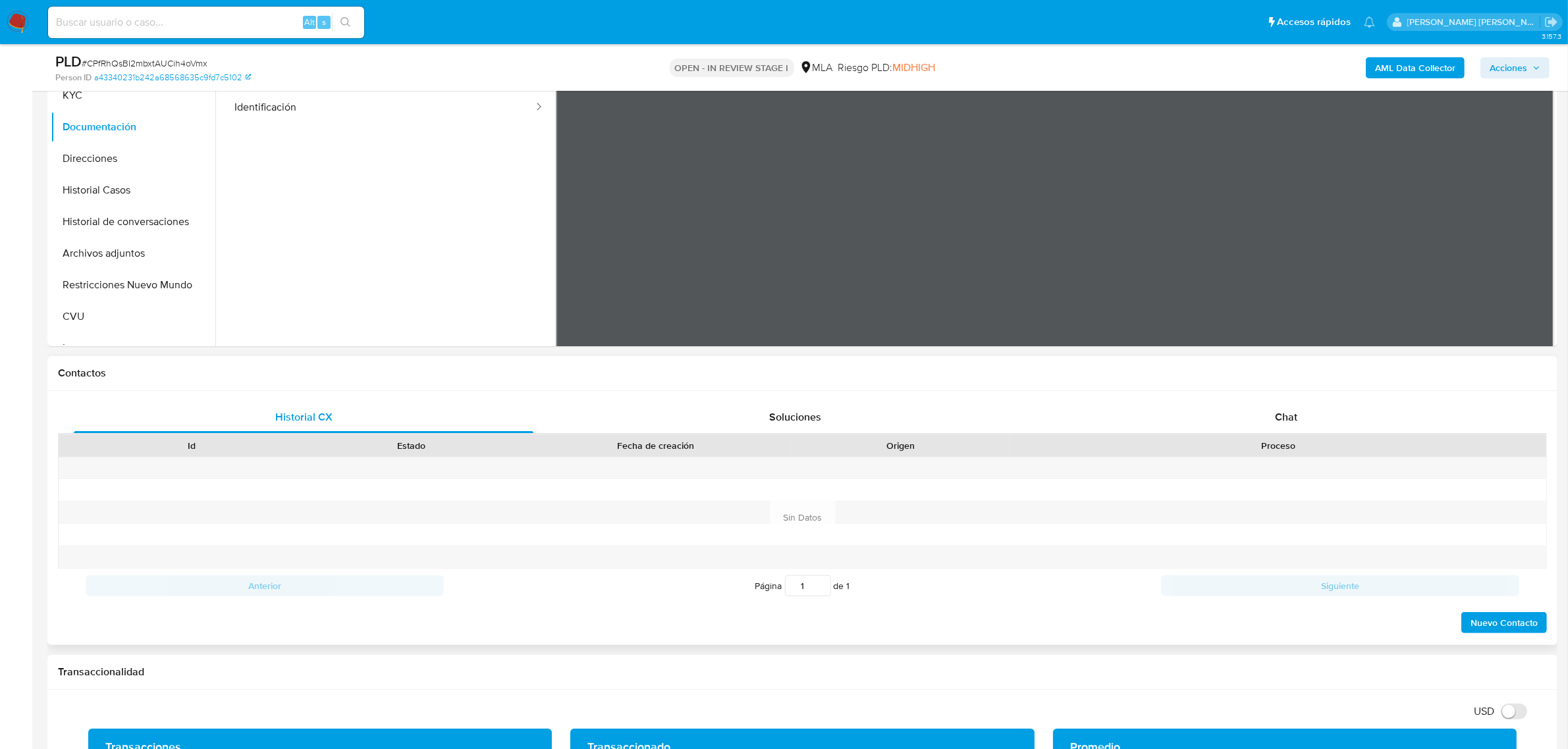
scroll to position [411, 0]
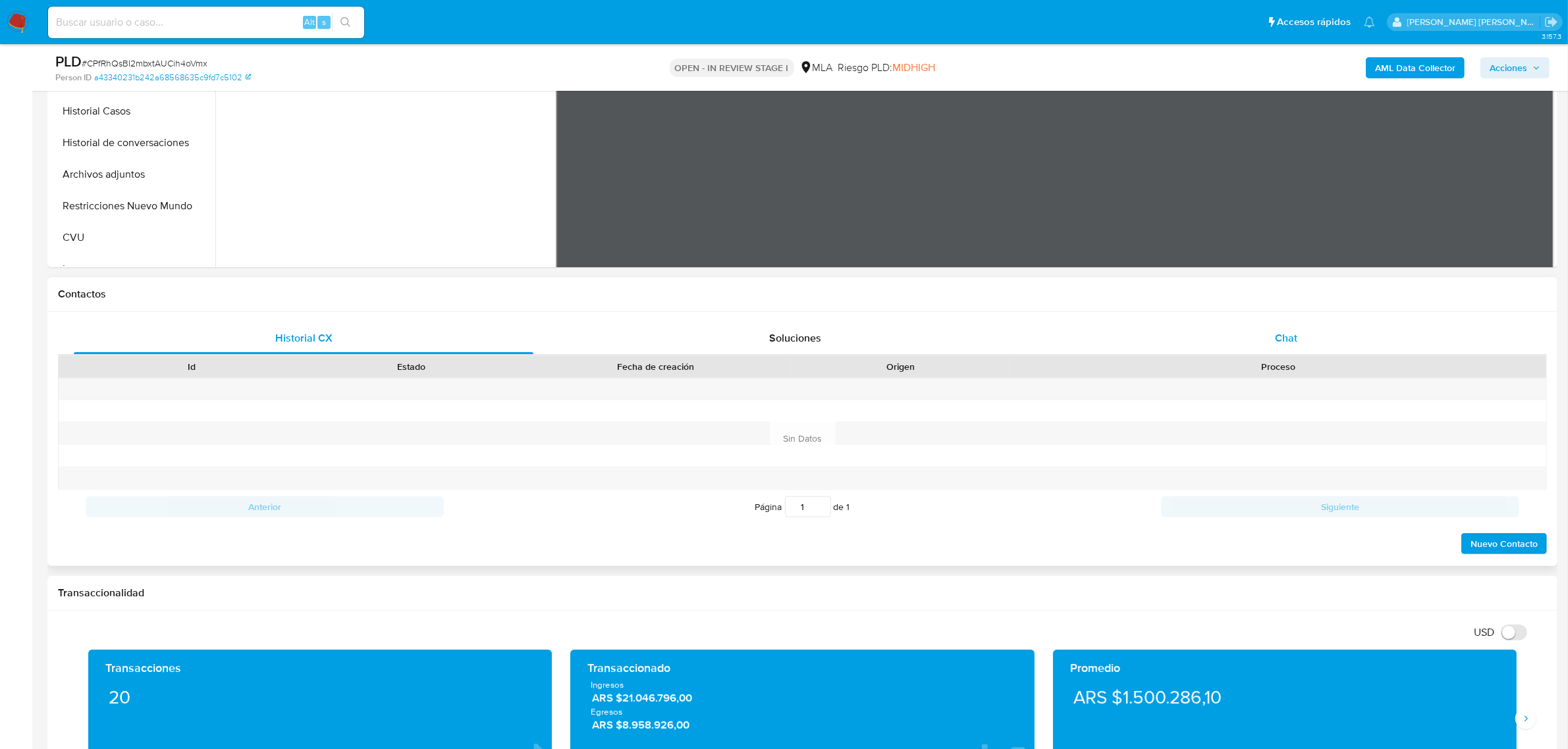
click at [1278, 336] on span "Chat" at bounding box center [1286, 338] width 23 height 15
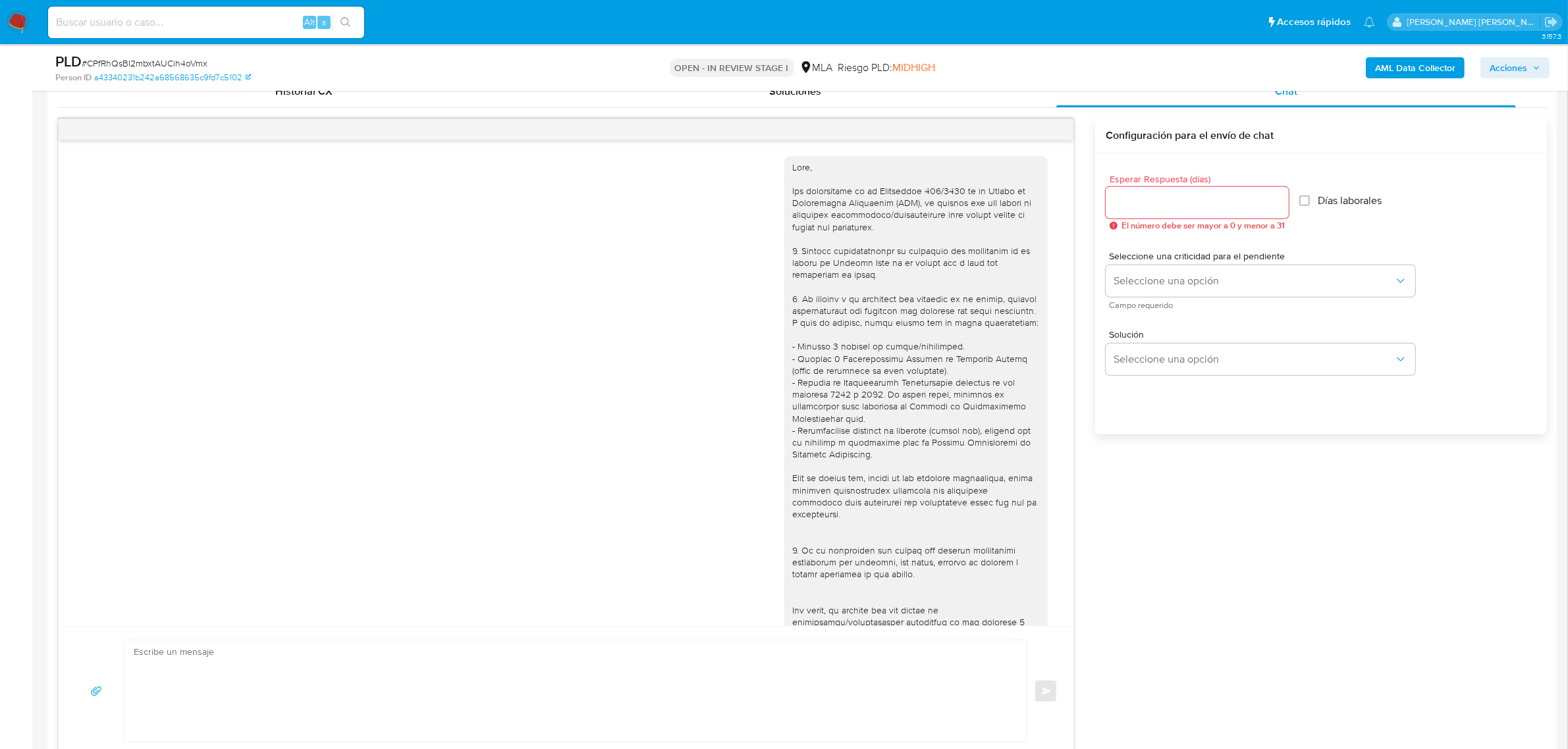
scroll to position [551, 0]
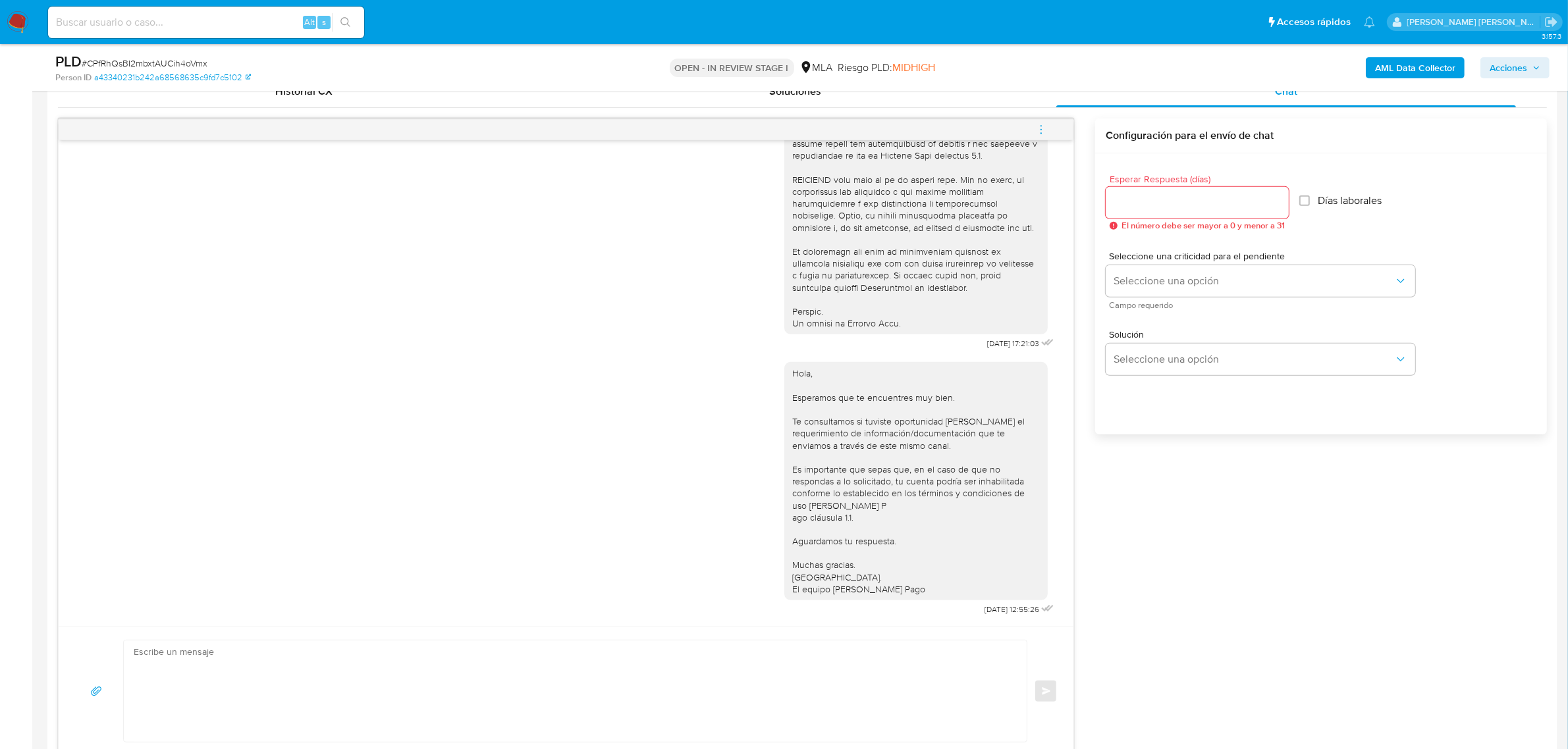
click at [1044, 121] on span "menu-action" at bounding box center [1041, 130] width 12 height 31
drag, startPoint x: 984, startPoint y: 105, endPoint x: 956, endPoint y: 109, distance: 28.3
click at [976, 106] on li "Cerrar conversación" at bounding box center [952, 105] width 135 height 23
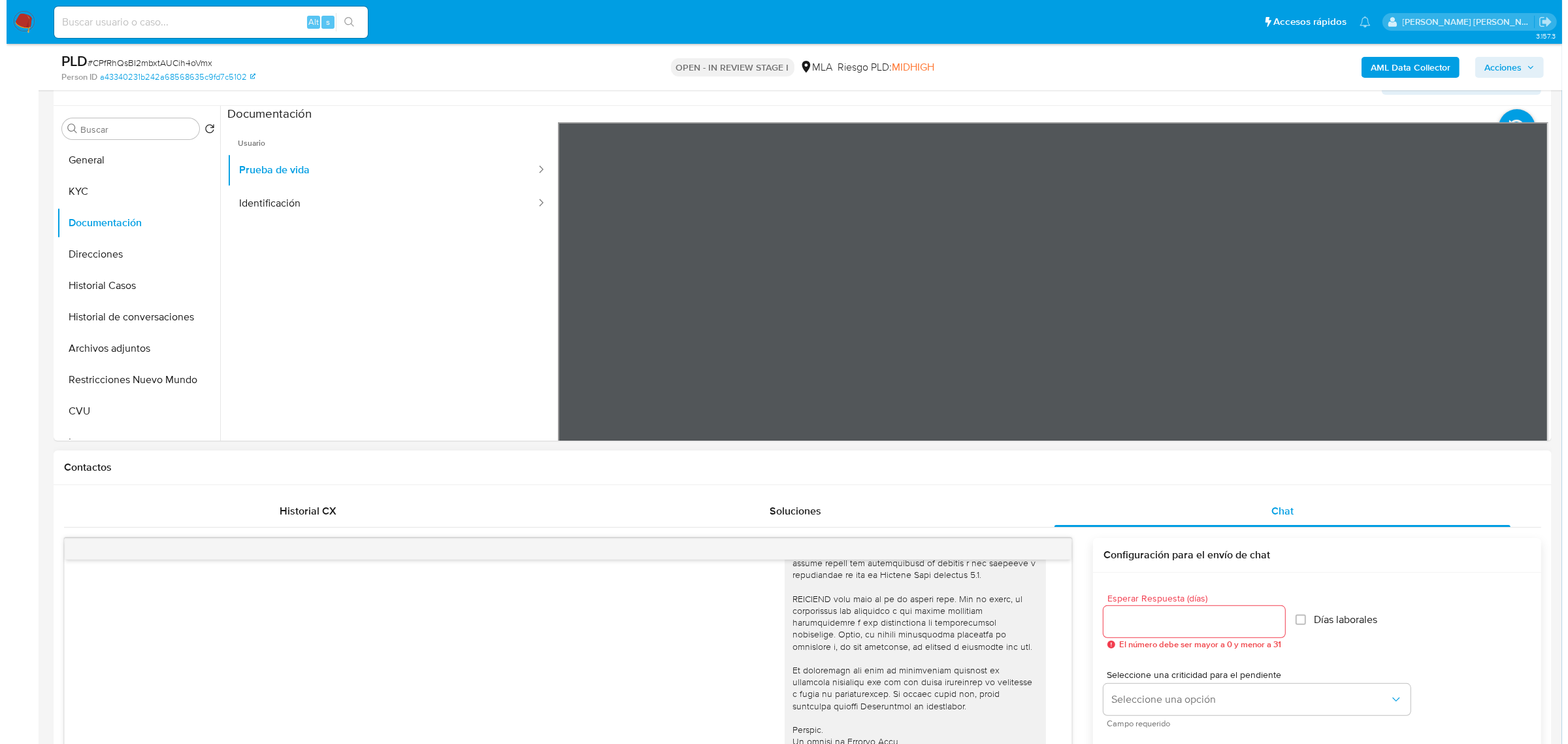
scroll to position [163, 0]
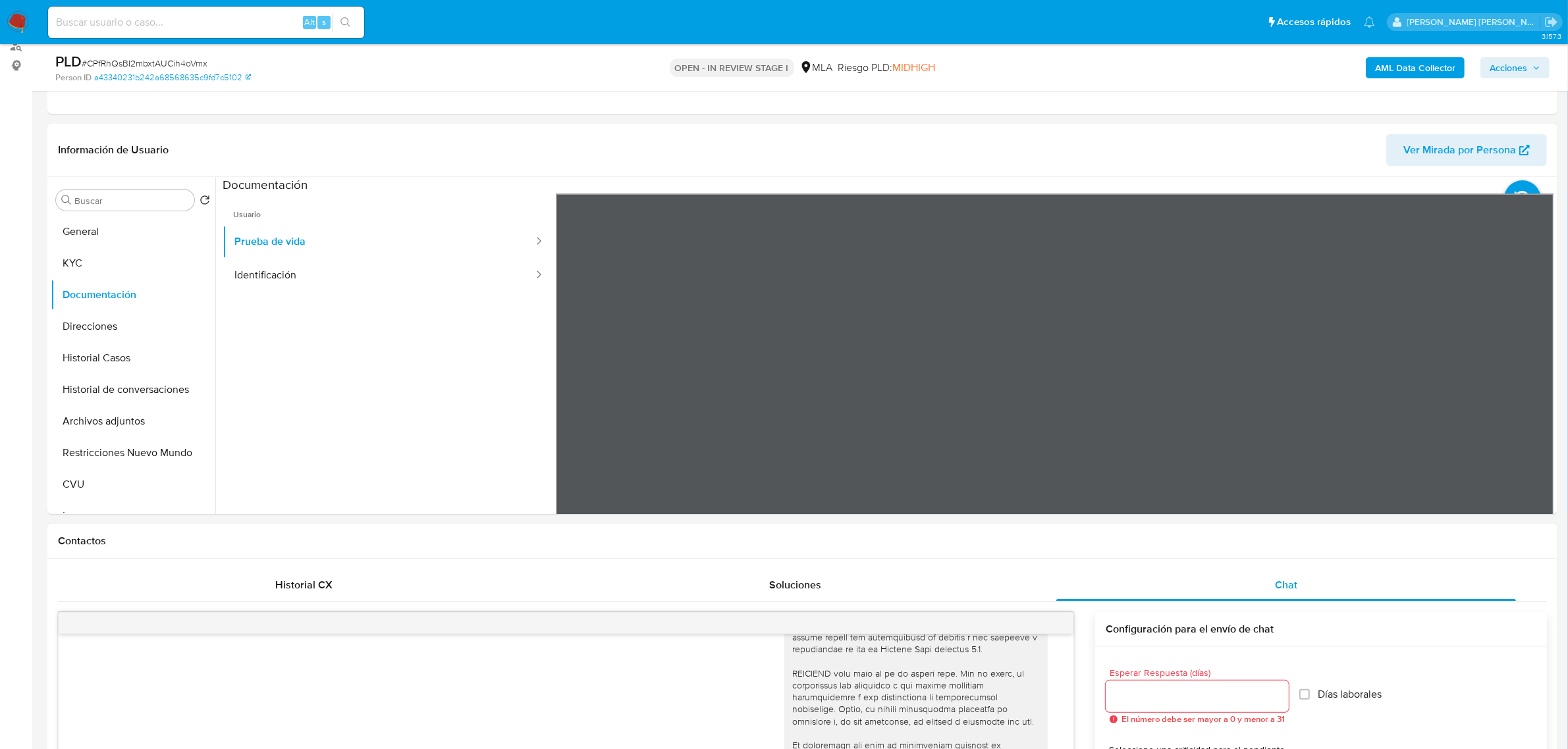
click at [1401, 57] on b "AML Data Collector" at bounding box center [1415, 68] width 80 height 21
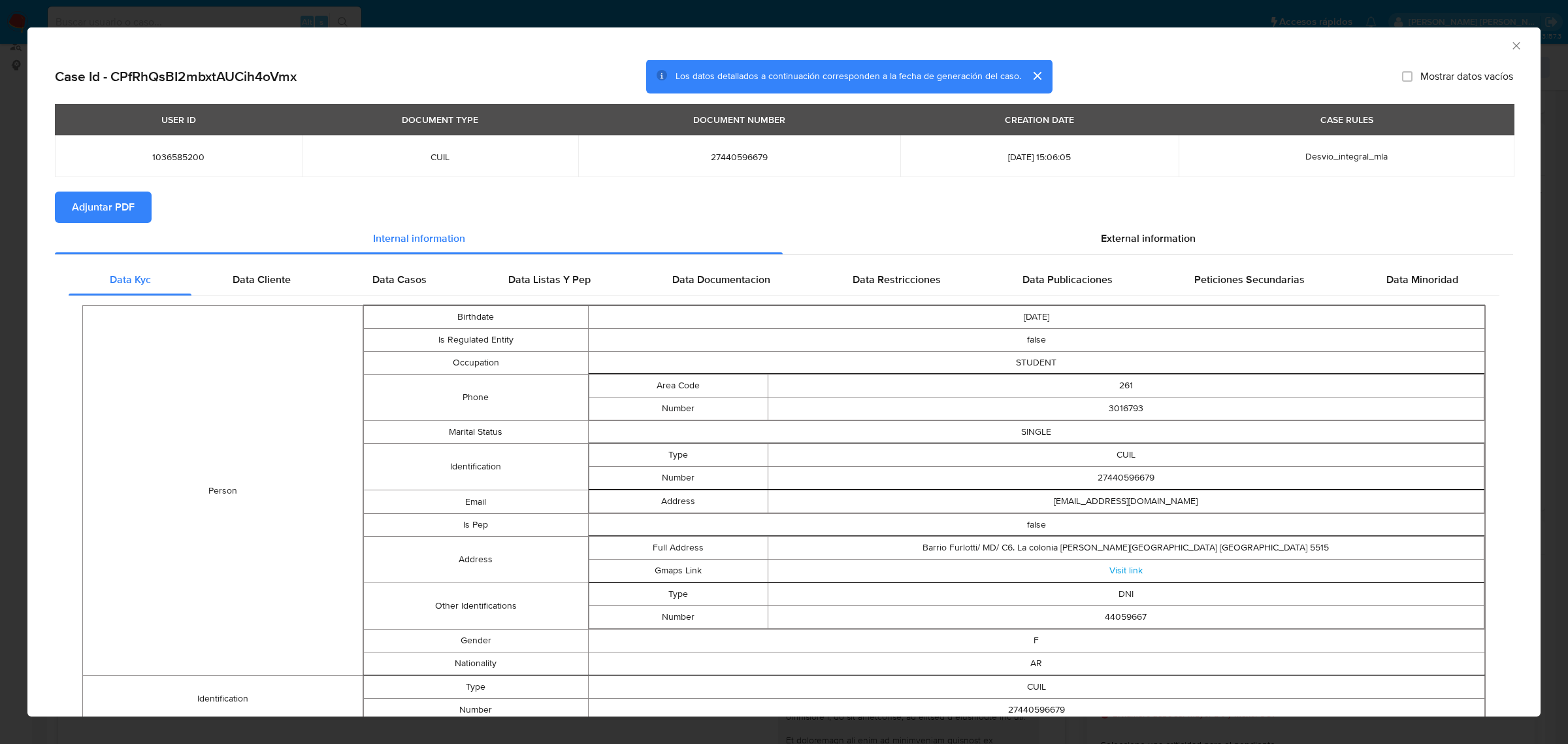
click at [93, 216] on span "Adjuntar PDF" at bounding box center [103, 207] width 63 height 29
click at [1510, 39] on icon "Cerrar ventana" at bounding box center [1516, 46] width 13 height 13
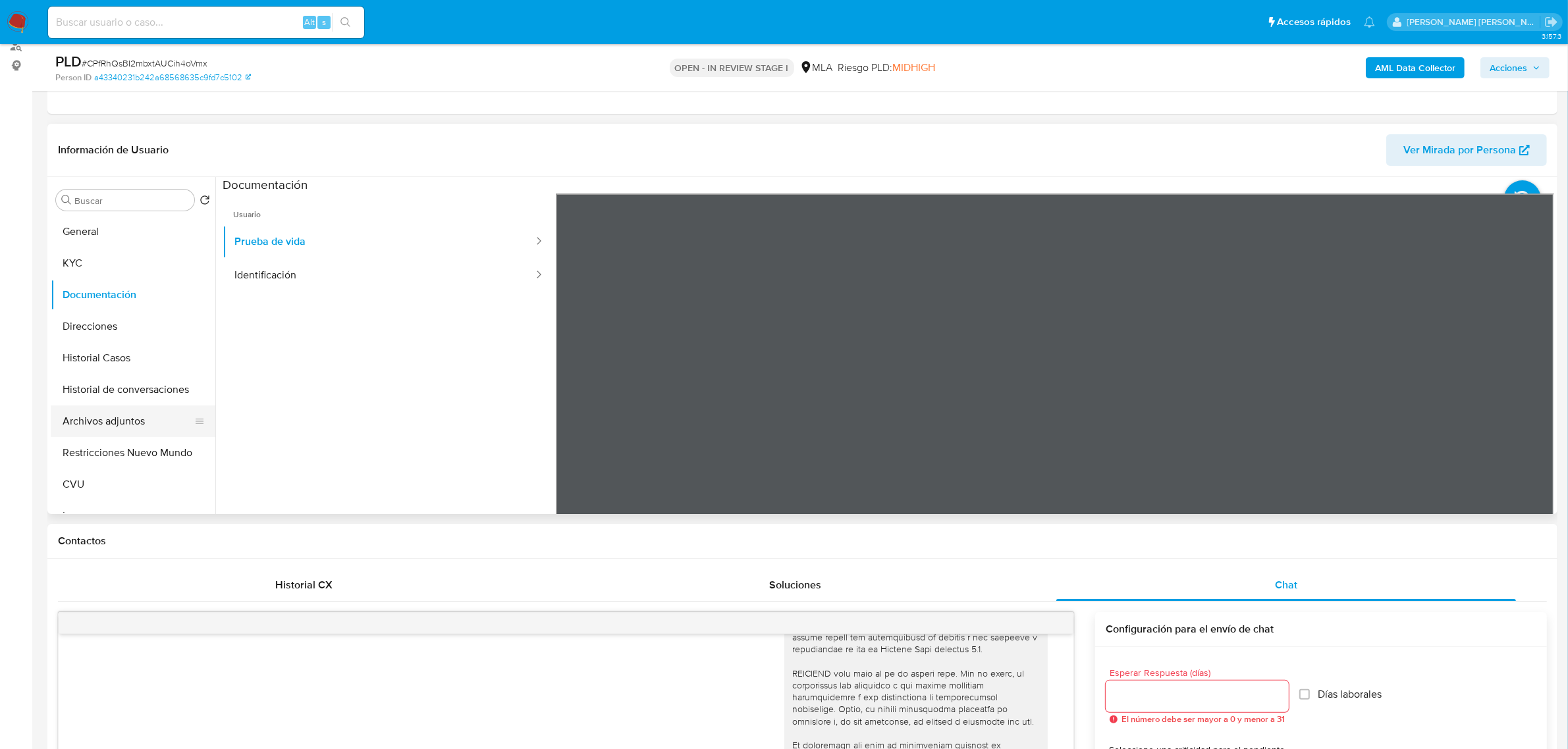
click at [155, 421] on button "Archivos adjuntos" at bounding box center [127, 421] width 154 height 31
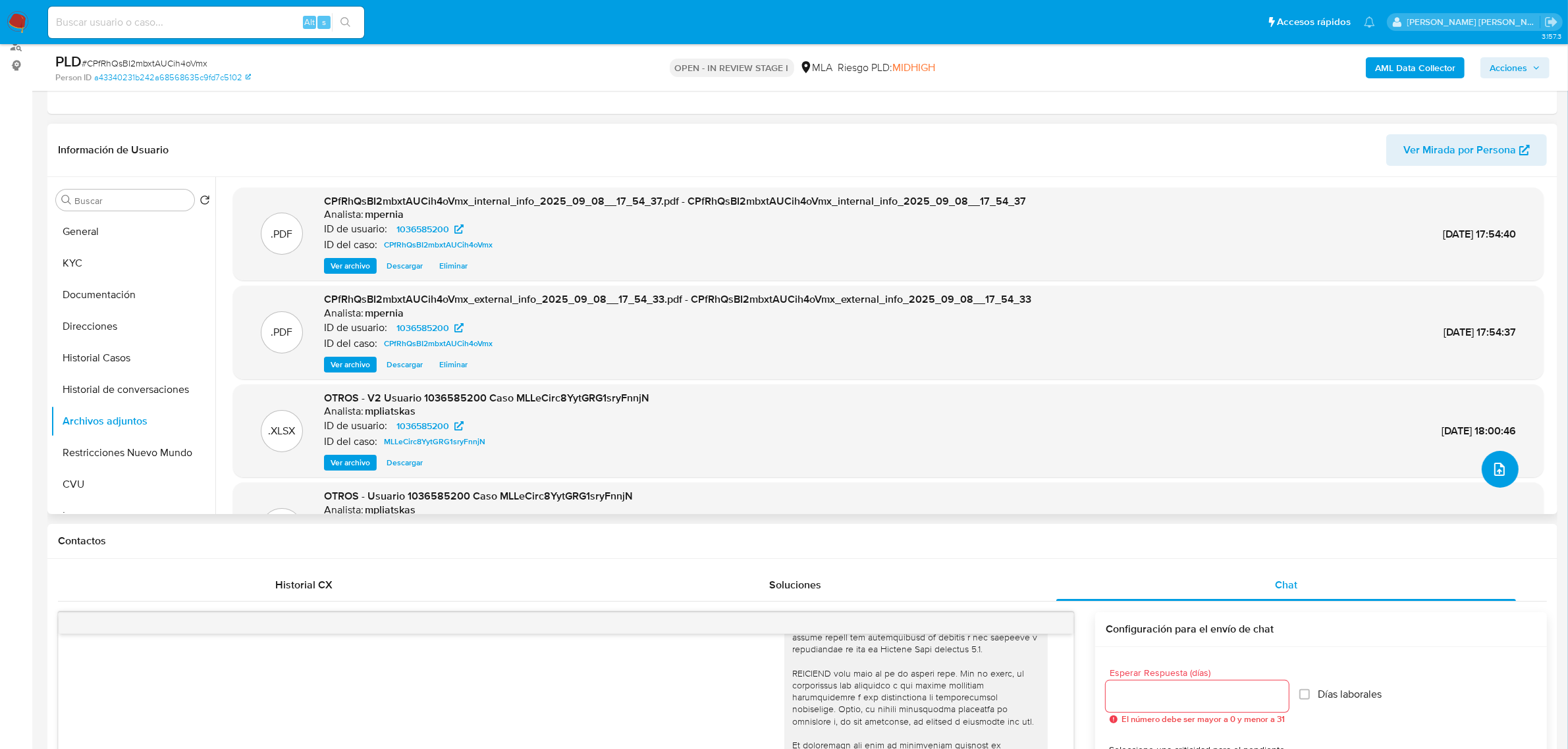
click at [1498, 475] on icon "upload-file" at bounding box center [1500, 469] width 16 height 16
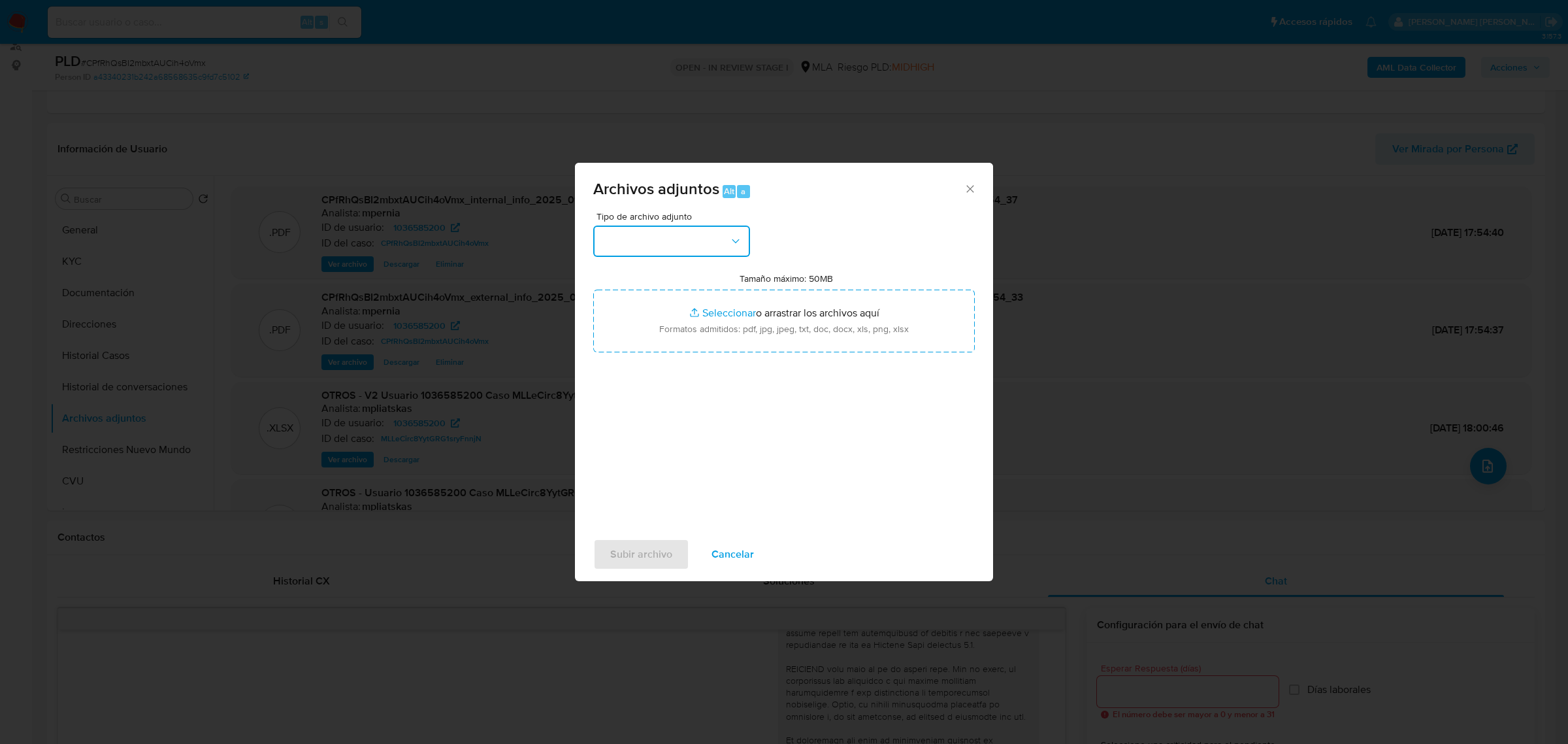
click at [717, 245] on button "button" at bounding box center [672, 241] width 157 height 31
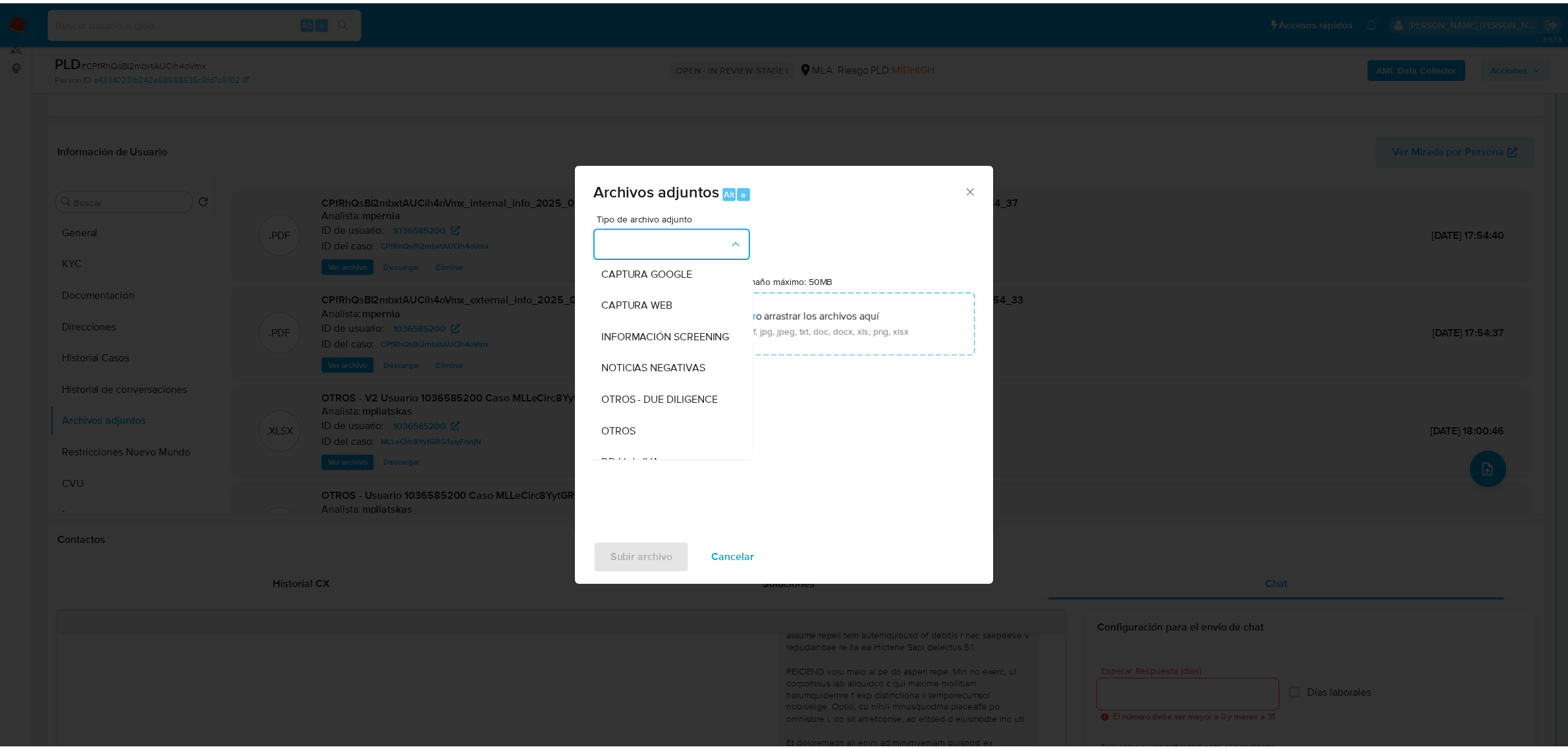
scroll to position [247, 0]
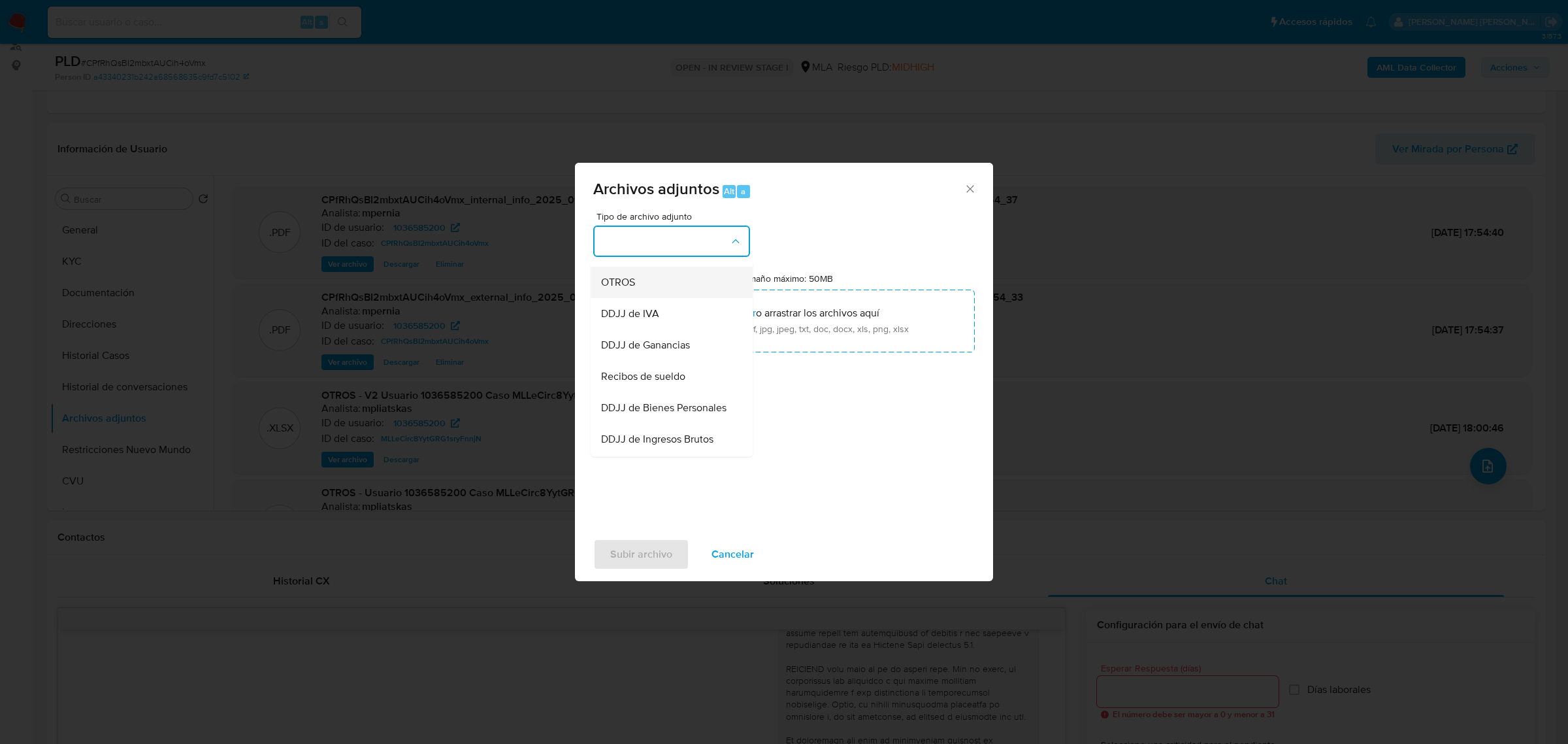
click at [629, 288] on span "OTROS" at bounding box center [618, 281] width 34 height 13
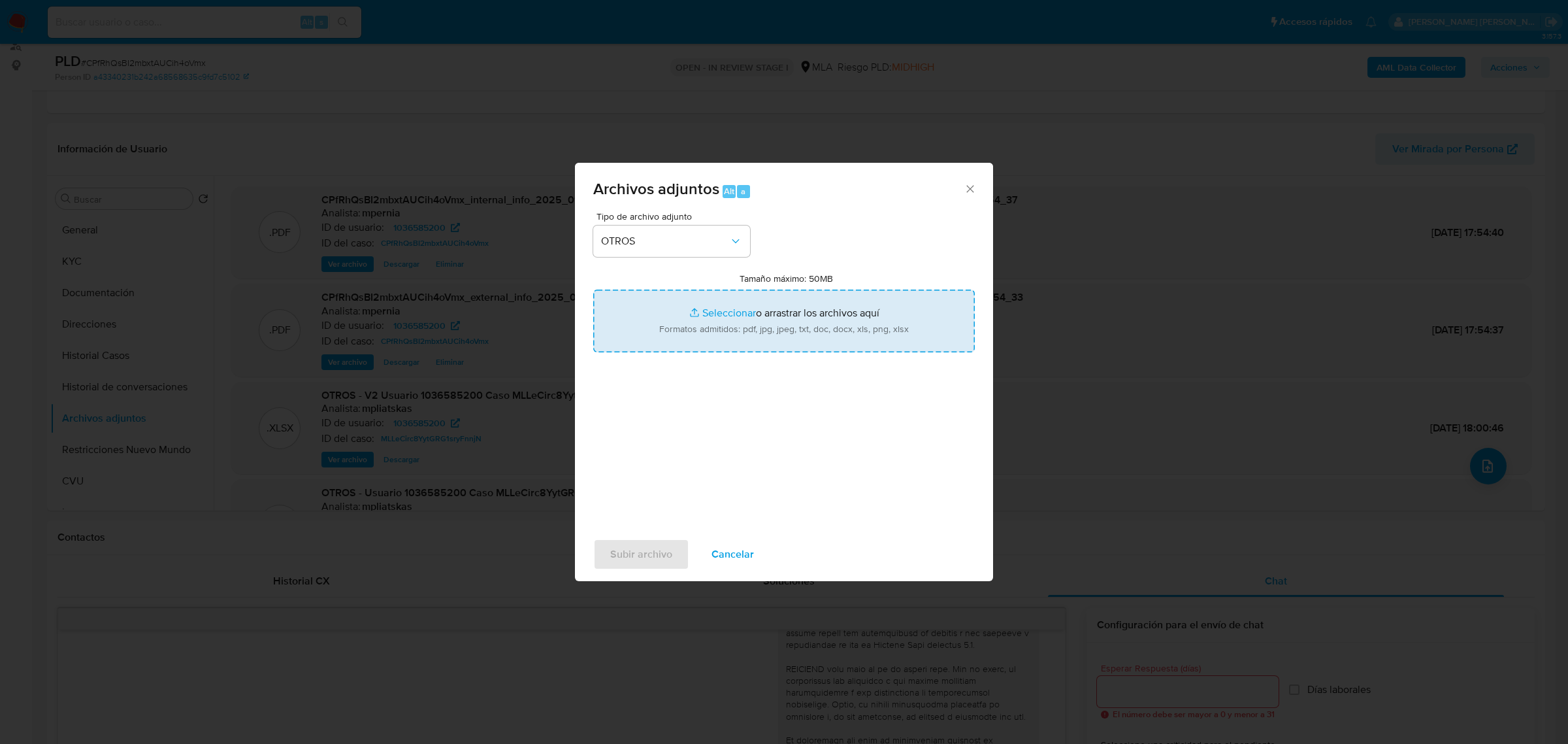
type input "C:\fakepath\Movimientos-Aladdin-1036585200.xlsx"
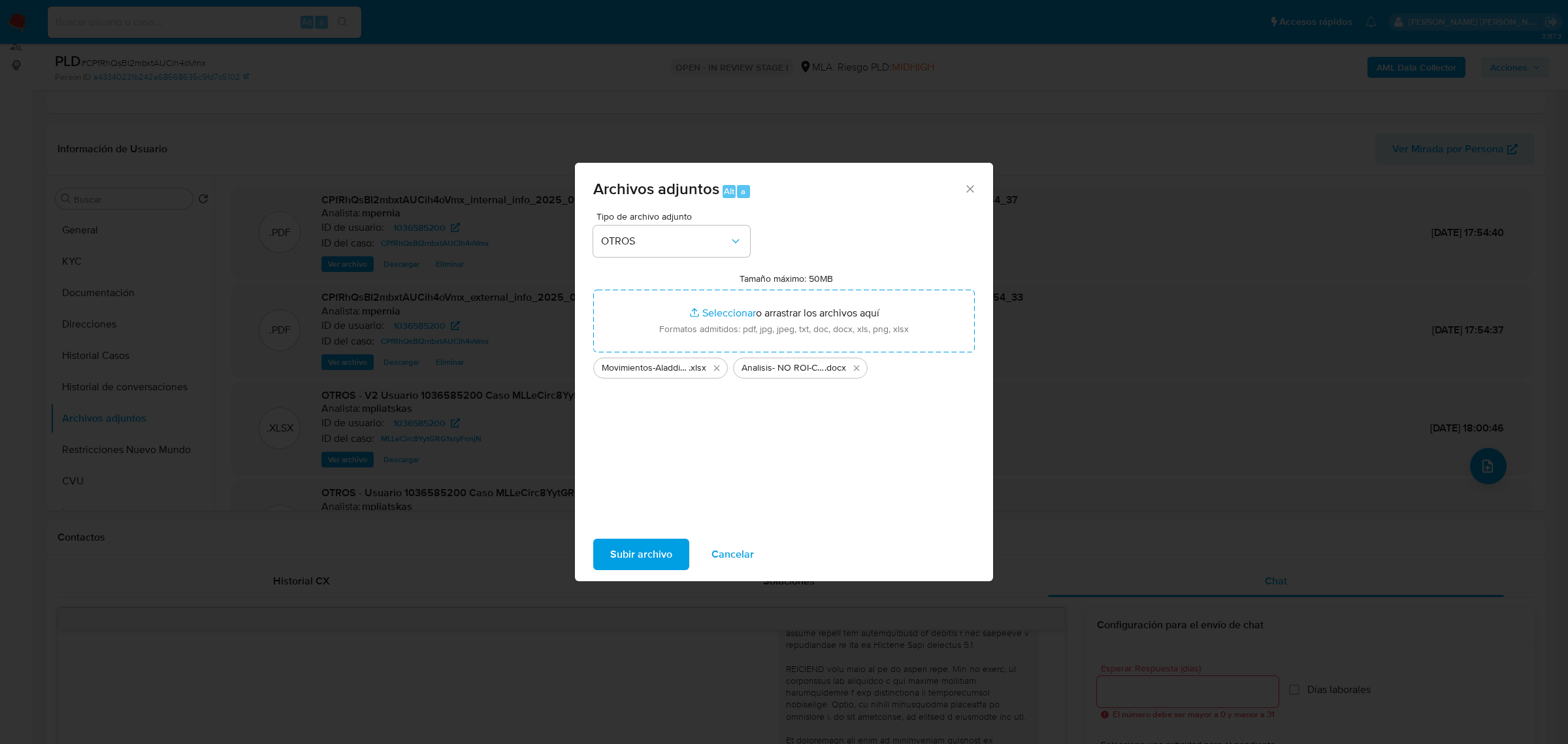
click at [623, 547] on span "Subir archivo" at bounding box center [641, 555] width 62 height 29
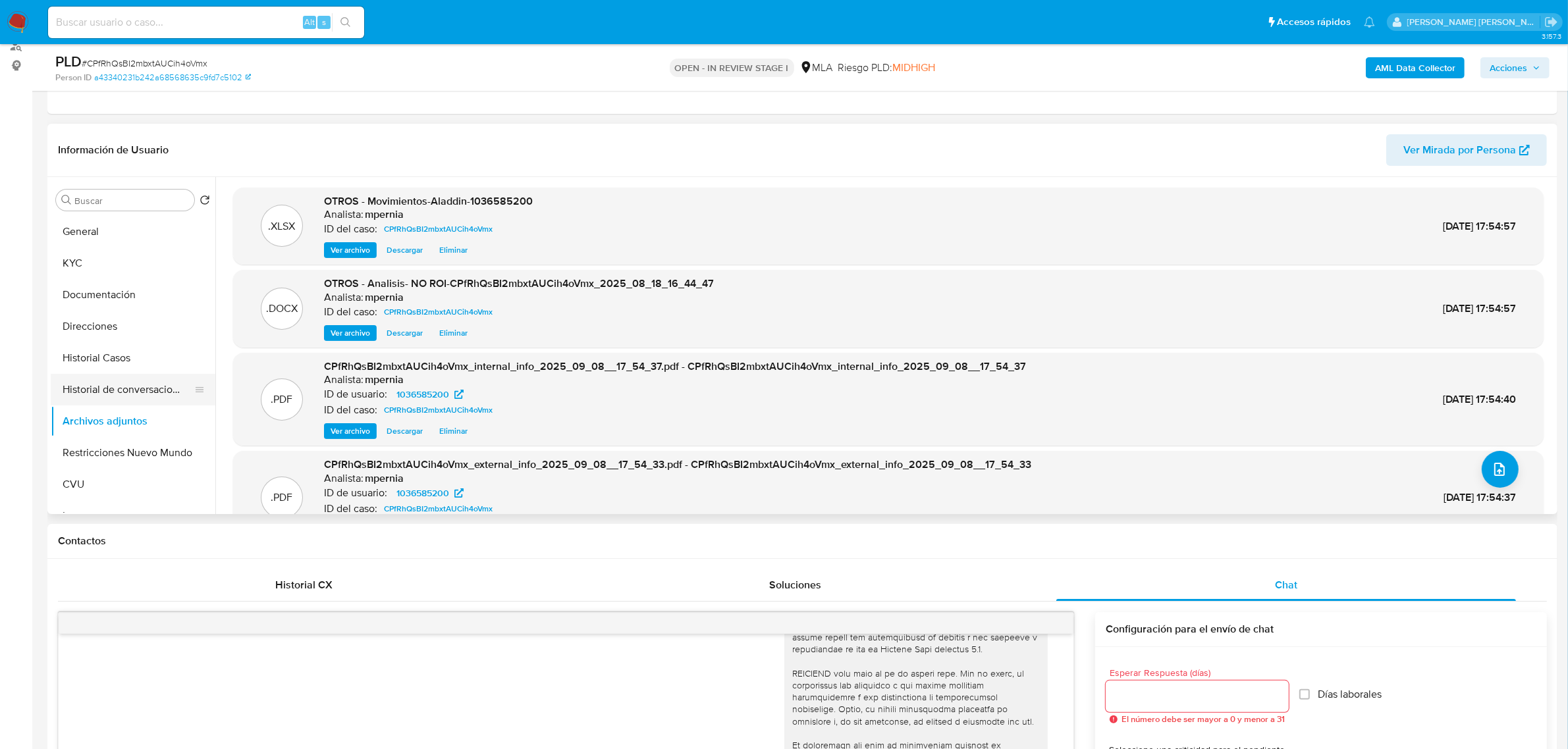
click at [119, 398] on button "Historial de conversaciones" at bounding box center [127, 389] width 154 height 31
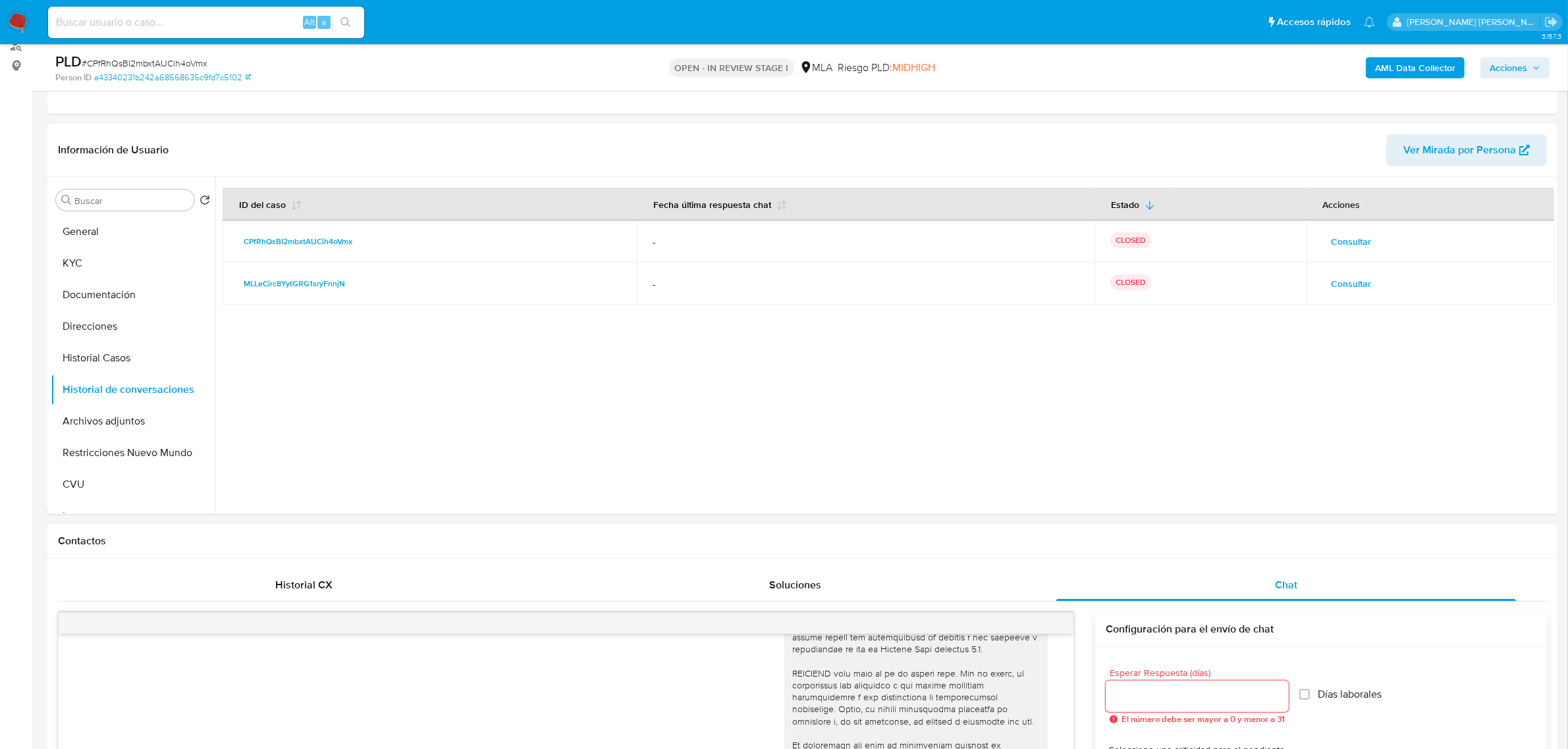
drag, startPoint x: 1503, startPoint y: 71, endPoint x: 1490, endPoint y: 76, distance: 13.9
click at [1503, 72] on span "Acciones" at bounding box center [1508, 68] width 38 height 21
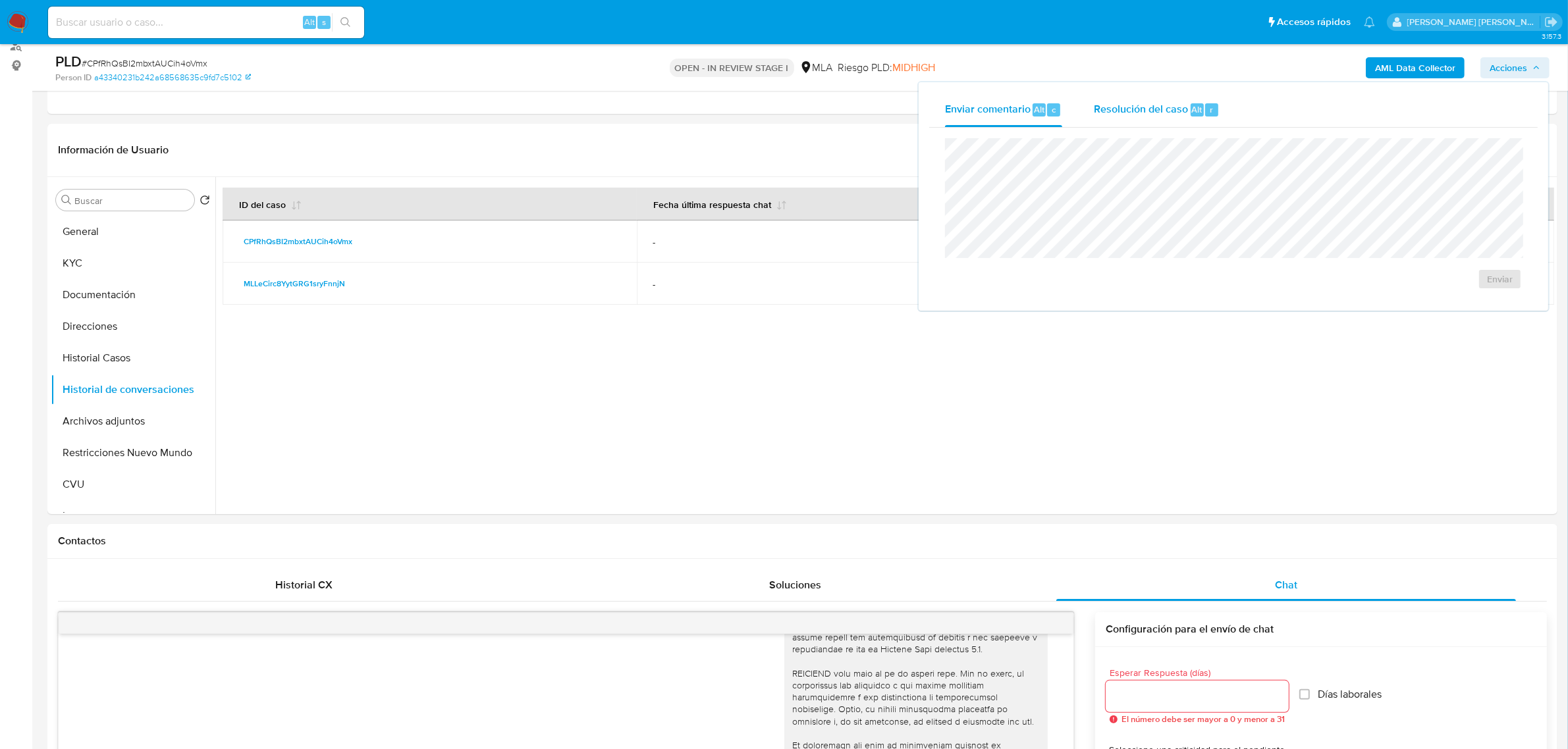
click at [1149, 107] on span "Resolución del caso" at bounding box center [1141, 109] width 94 height 15
click at [135, 360] on button "Historial Casos" at bounding box center [127, 357] width 154 height 31
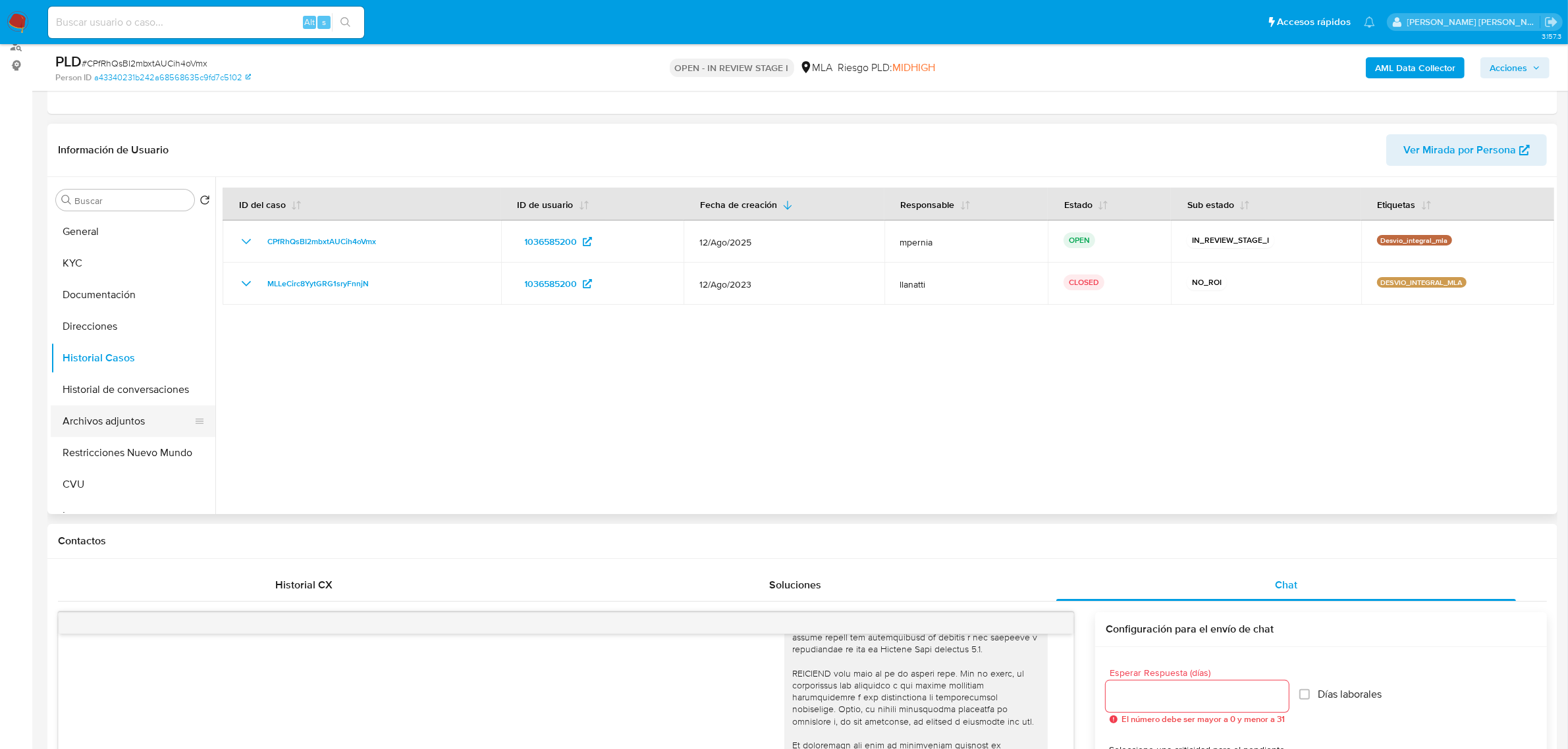
click at [115, 421] on button "Archivos adjuntos" at bounding box center [127, 421] width 154 height 31
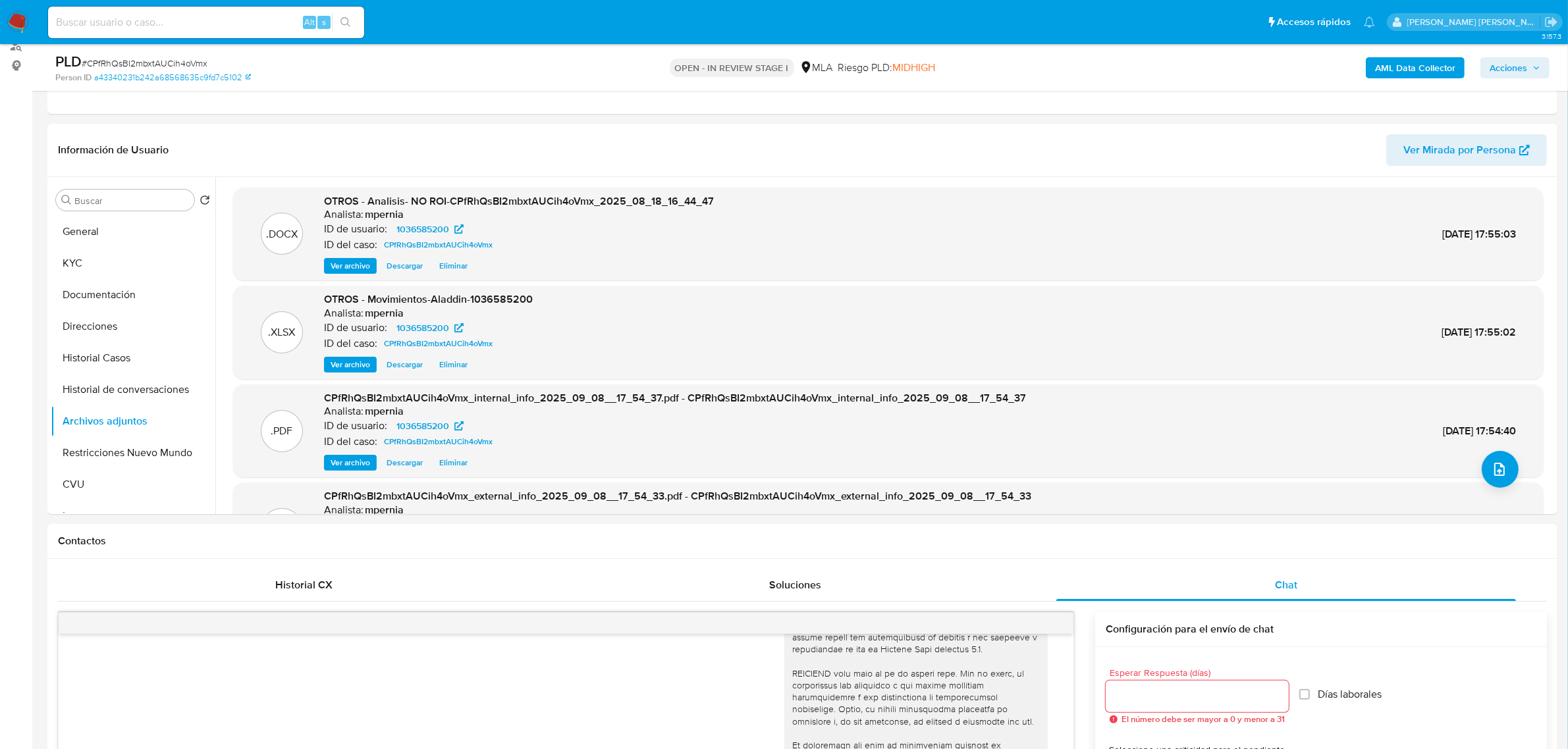
click at [1510, 69] on span "Acciones" at bounding box center [1508, 68] width 38 height 21
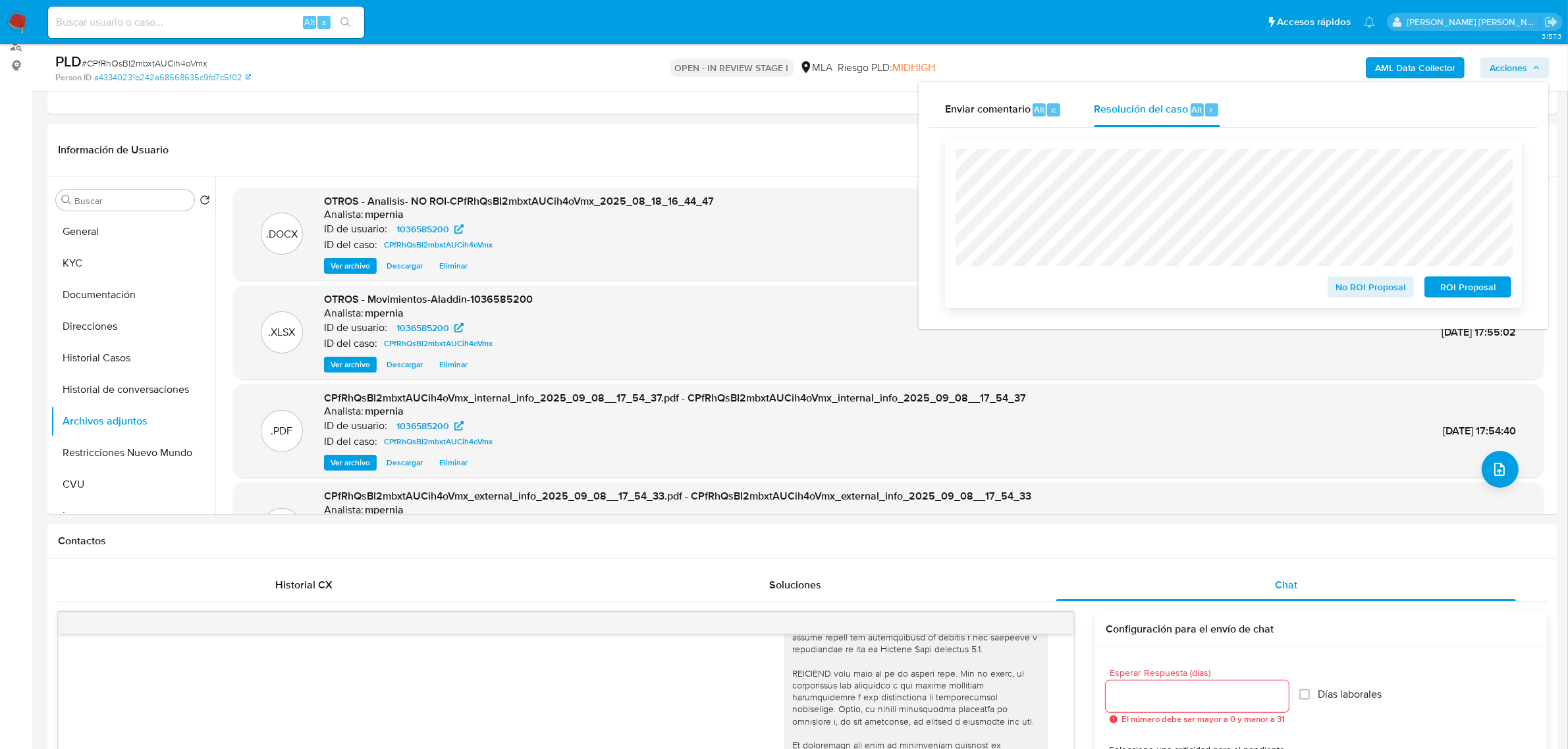
click at [1355, 286] on span "No ROI Proposal" at bounding box center [1370, 286] width 68 height 19
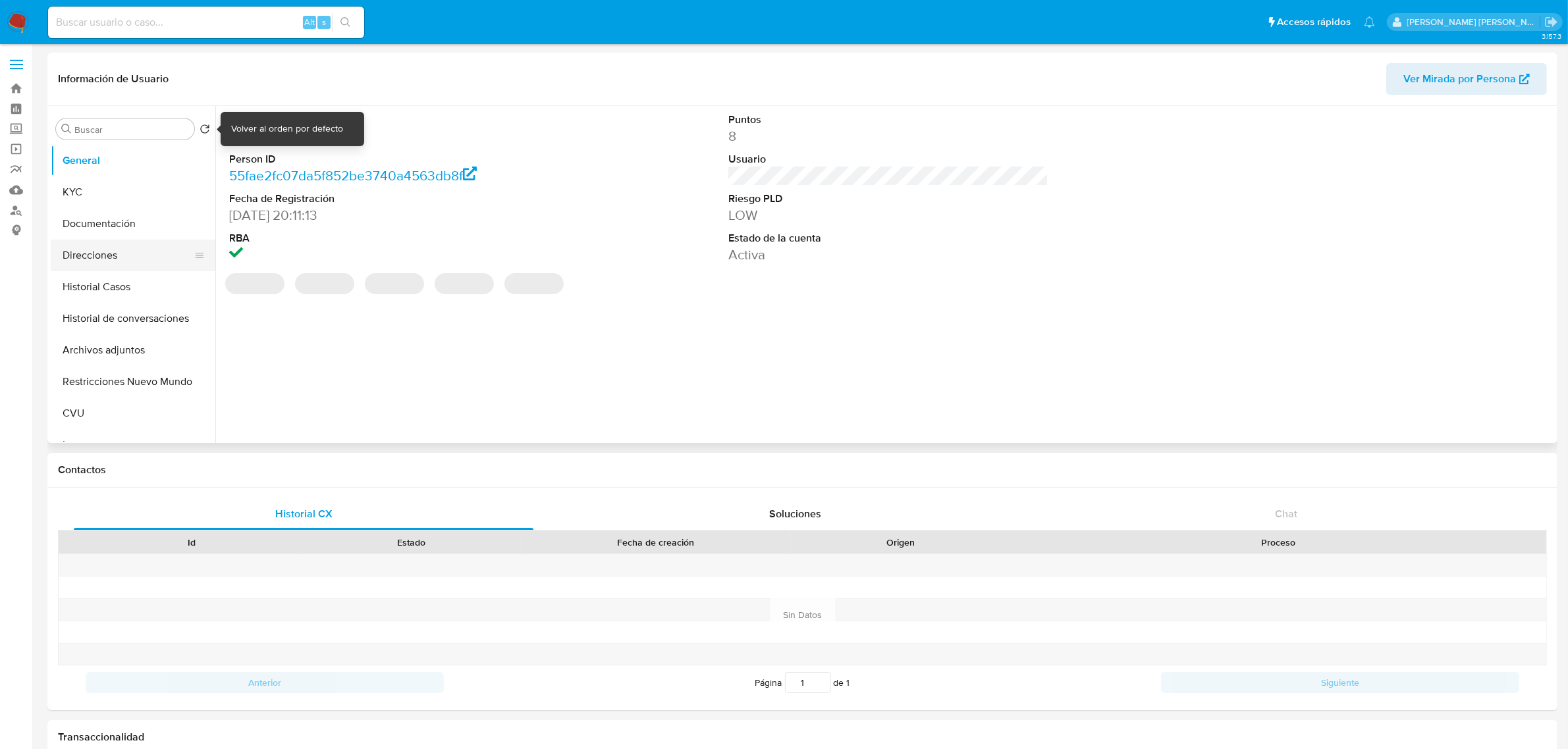
select select "10"
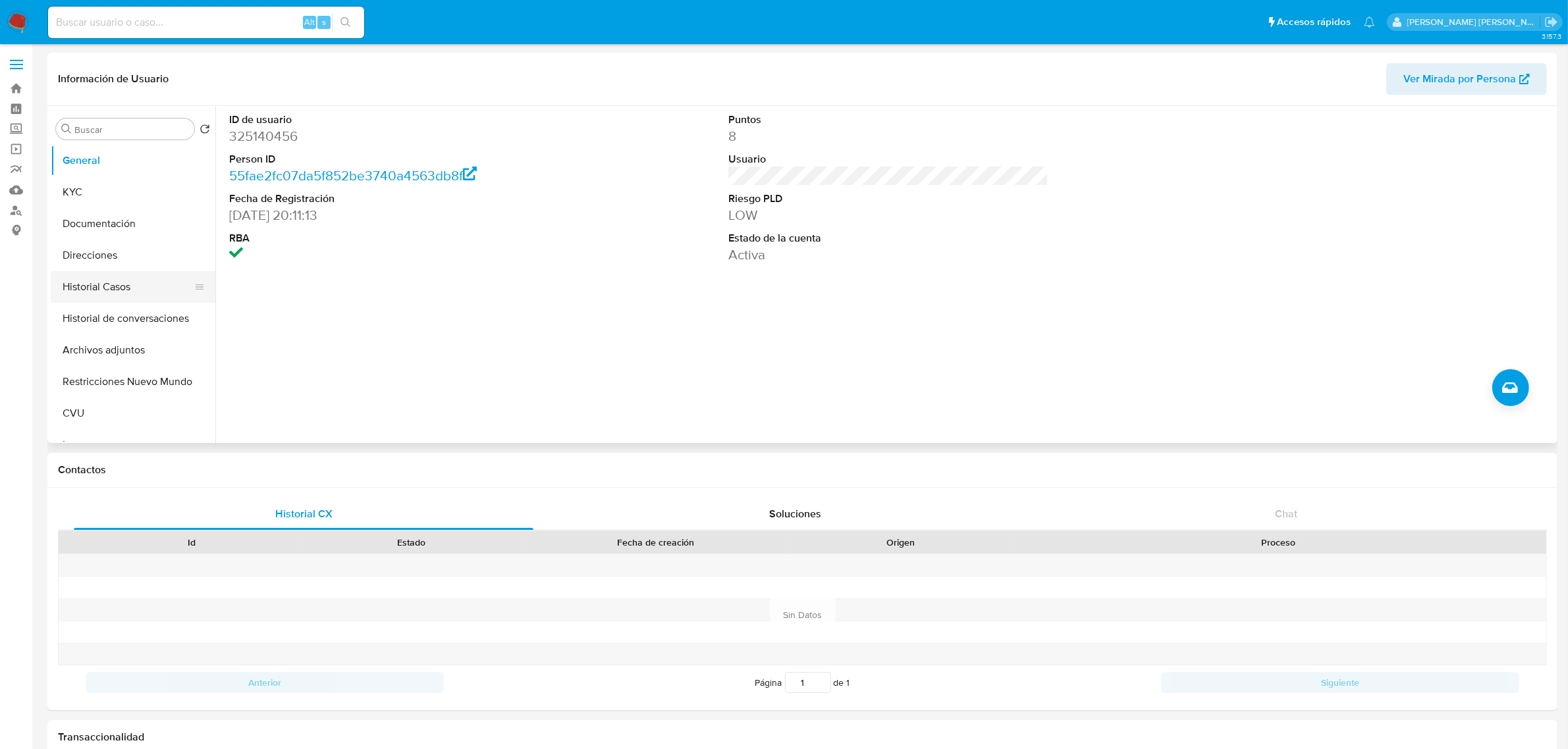
click at [113, 291] on button "Historial Casos" at bounding box center [127, 286] width 154 height 31
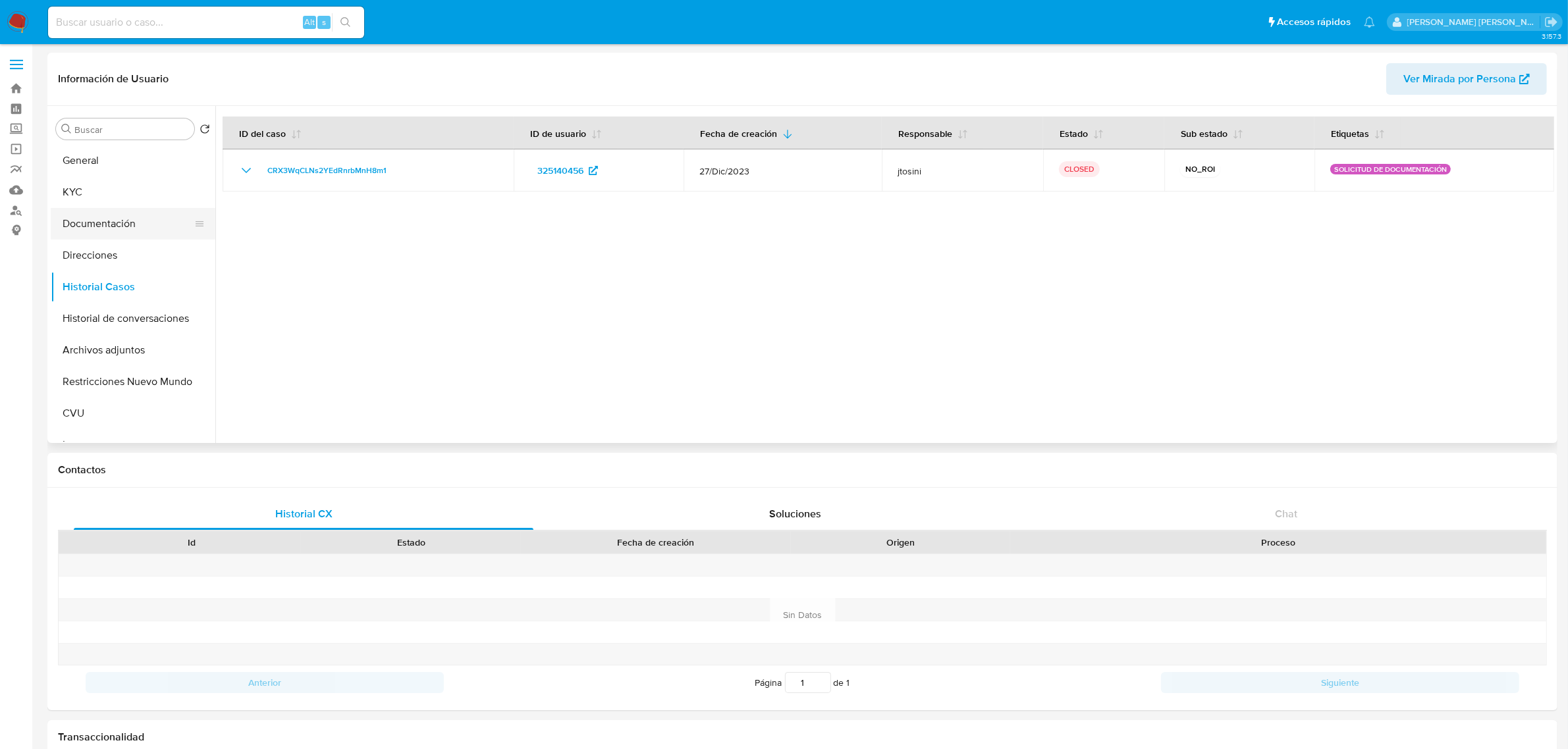
click at [123, 228] on button "Documentación" at bounding box center [127, 223] width 154 height 31
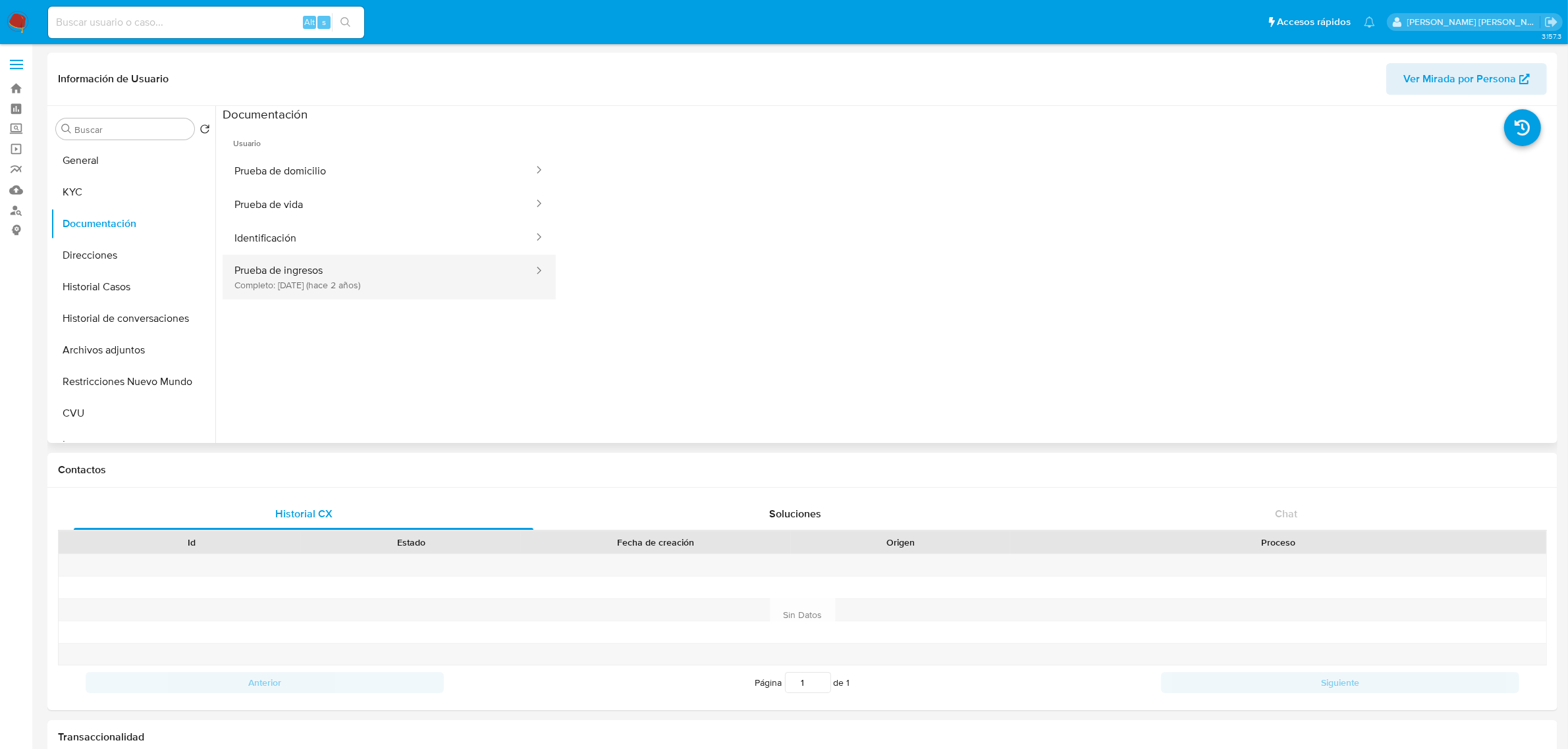
click at [301, 269] on button "Prueba de ingresos Completo: [DATE] (hace 2 años)" at bounding box center [378, 278] width 312 height 45
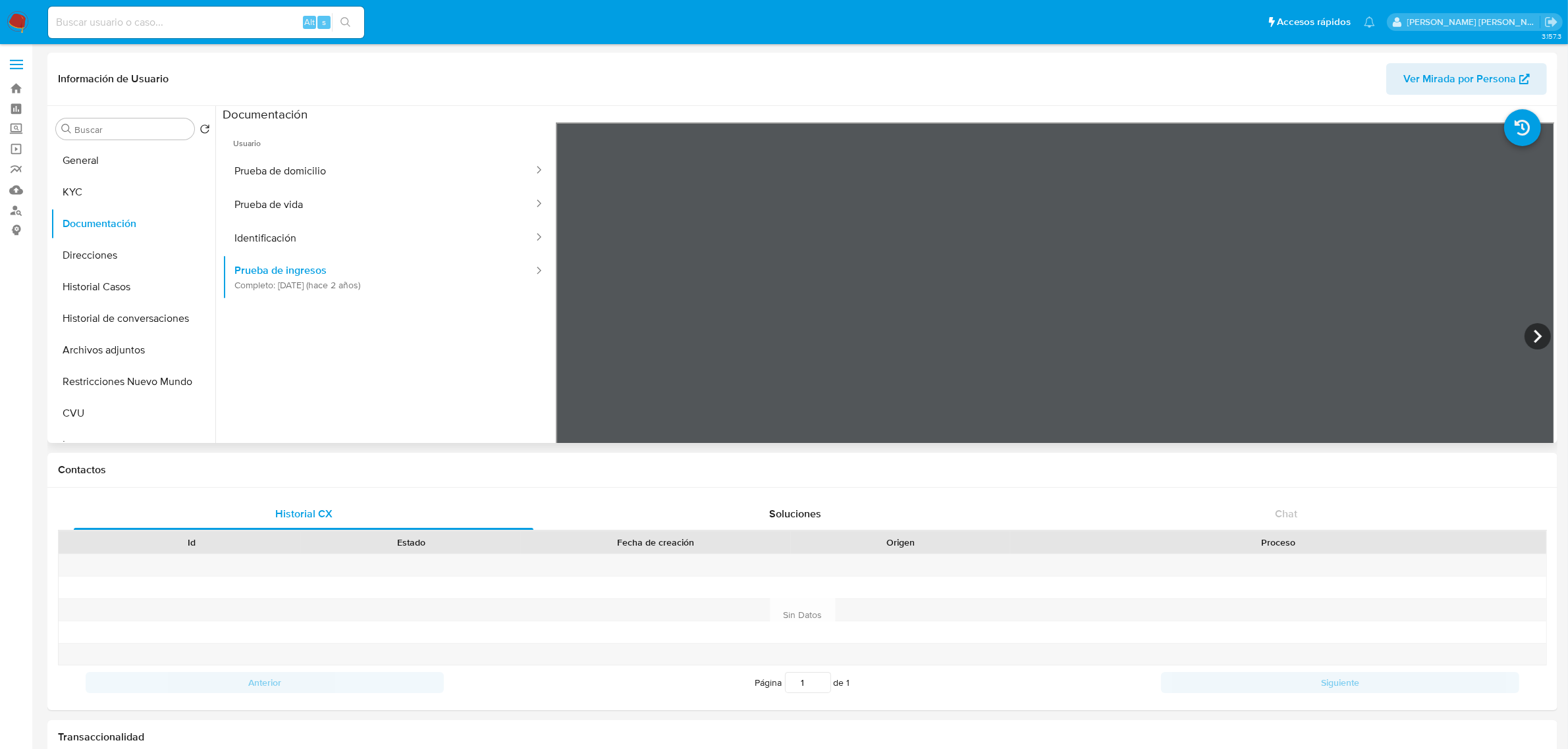
click at [851, 93] on div "Información de Usuario Ver Mirada por Persona Buscar Volver al orden por defect…" at bounding box center [803, 247] width 1510 height 390
click at [1532, 337] on icon at bounding box center [1537, 336] width 27 height 27
click at [975, 67] on div "Información de Usuario Ver Mirada por Persona Buscar Volver al orden por defect…" at bounding box center [803, 247] width 1510 height 390
click at [988, 68] on div "Información de Usuario Ver Mirada por Persona Buscar Volver al orden por defect…" at bounding box center [803, 247] width 1510 height 390
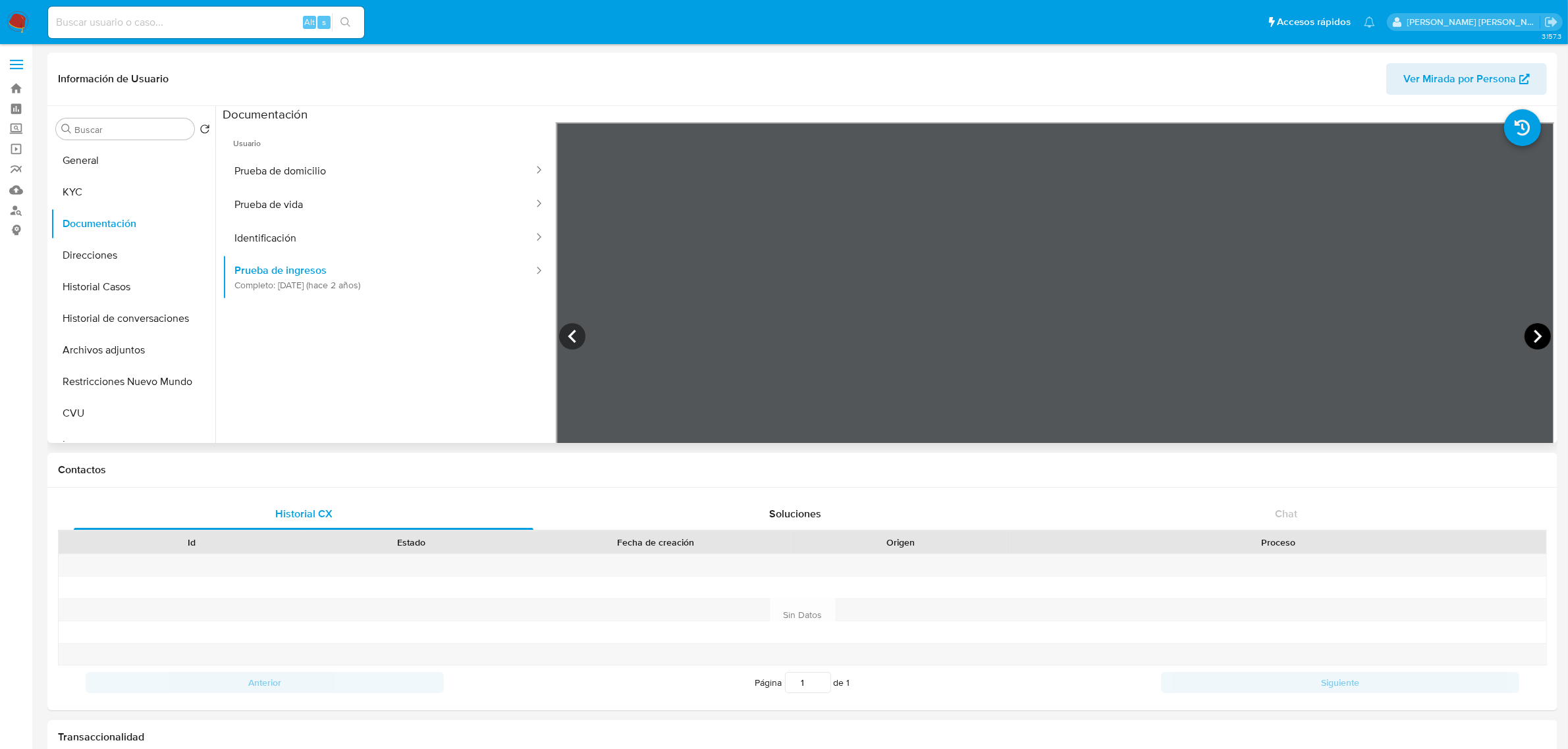
click at [1532, 335] on icon at bounding box center [1537, 336] width 27 height 27
click at [953, 109] on section at bounding box center [888, 325] width 1331 height 438
click at [936, 70] on div "Información de Usuario Ver Mirada por Persona Buscar Volver al orden por defect…" at bounding box center [803, 247] width 1510 height 390
click at [1127, 100] on div "Información de Usuario Ver Mirada por Persona Buscar Volver al orden por defect…" at bounding box center [803, 247] width 1510 height 390
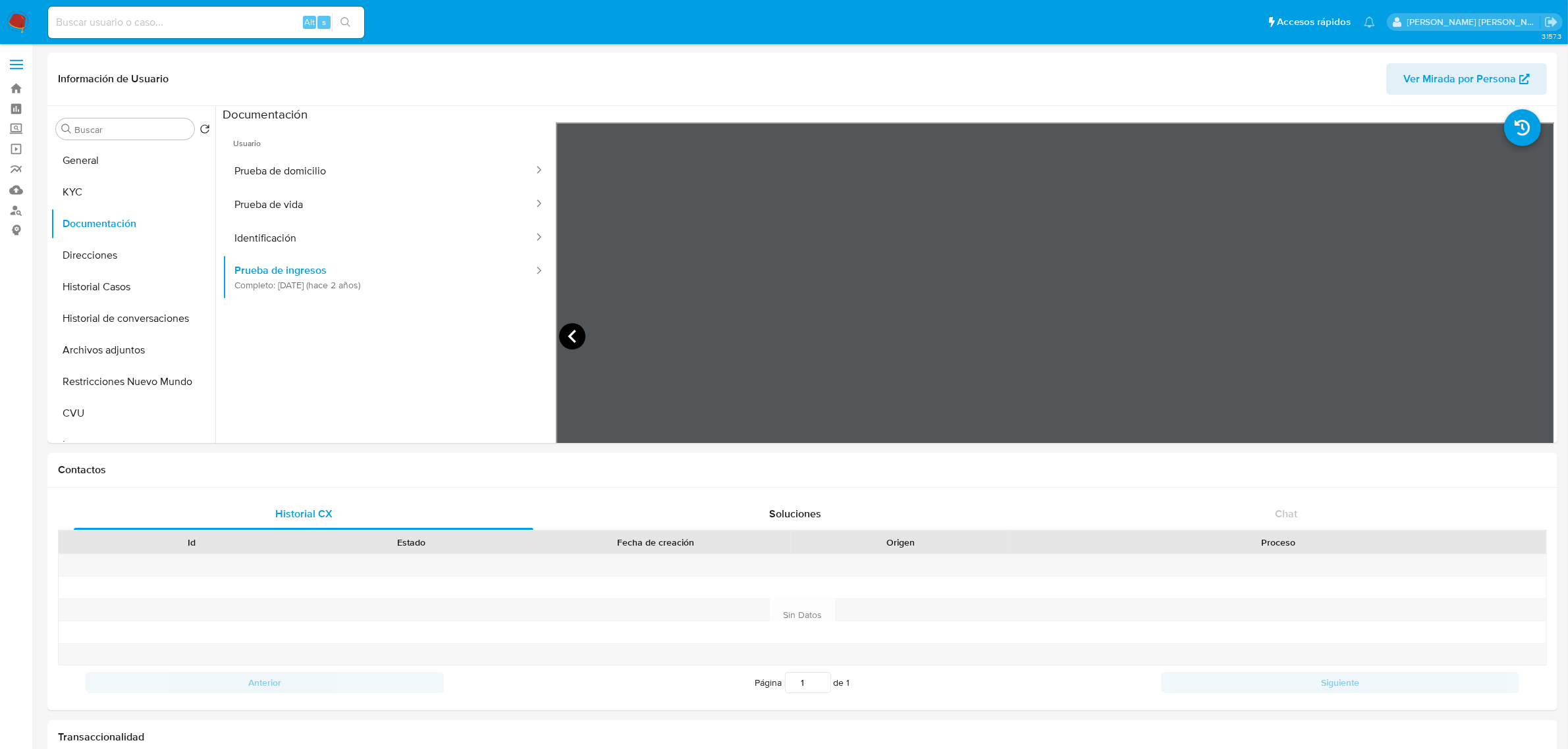
click at [573, 334] on icon at bounding box center [571, 336] width 27 height 27
click at [138, 157] on button "General" at bounding box center [127, 160] width 154 height 31
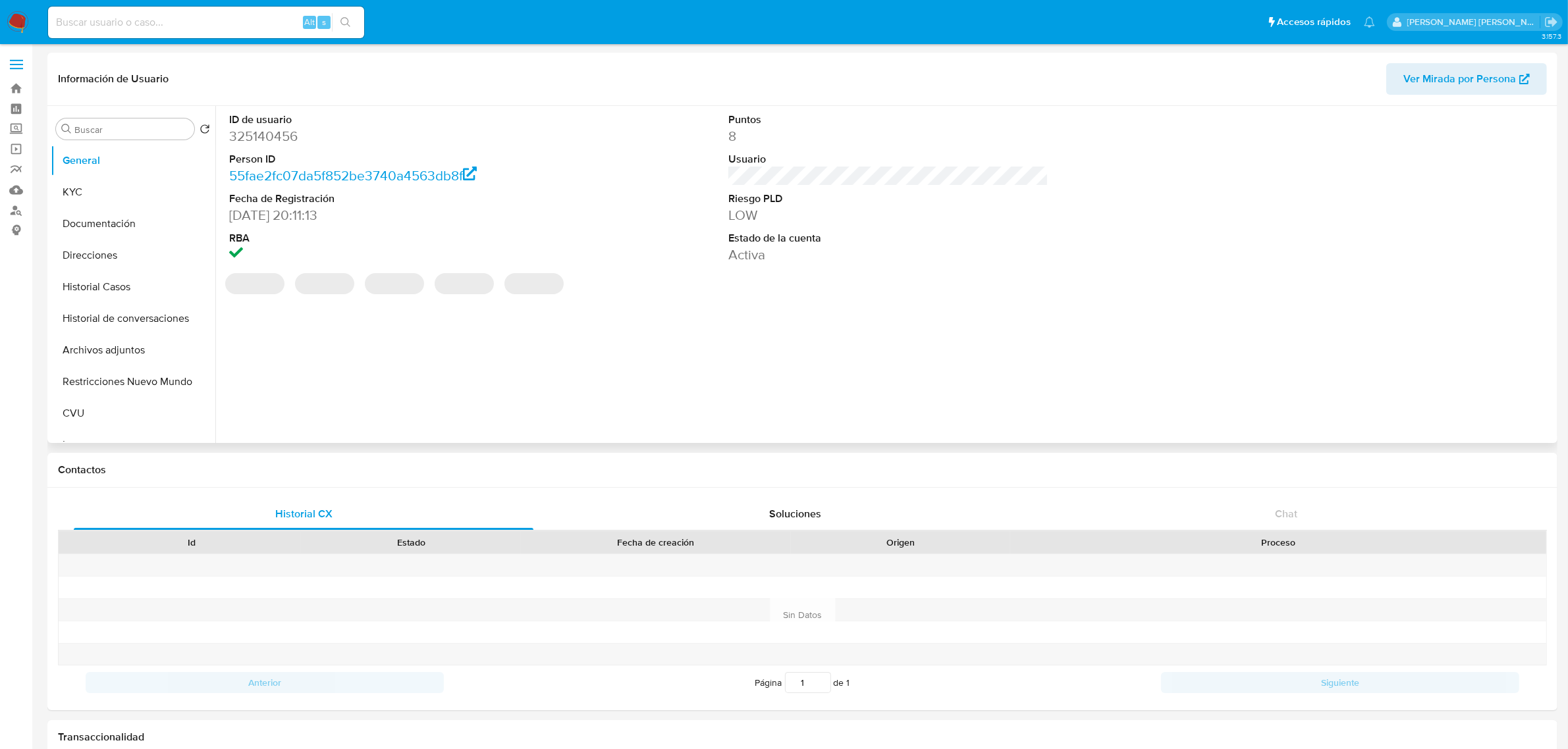
click at [269, 146] on dl "ID de usuario 325140456 Person ID 55fae2fc07da5f852be3740a4563db8f Fecha de Reg…" at bounding box center [390, 188] width 320 height 151
click at [269, 142] on dd "325140456" at bounding box center [390, 136] width 320 height 19
copy dd "325140456"
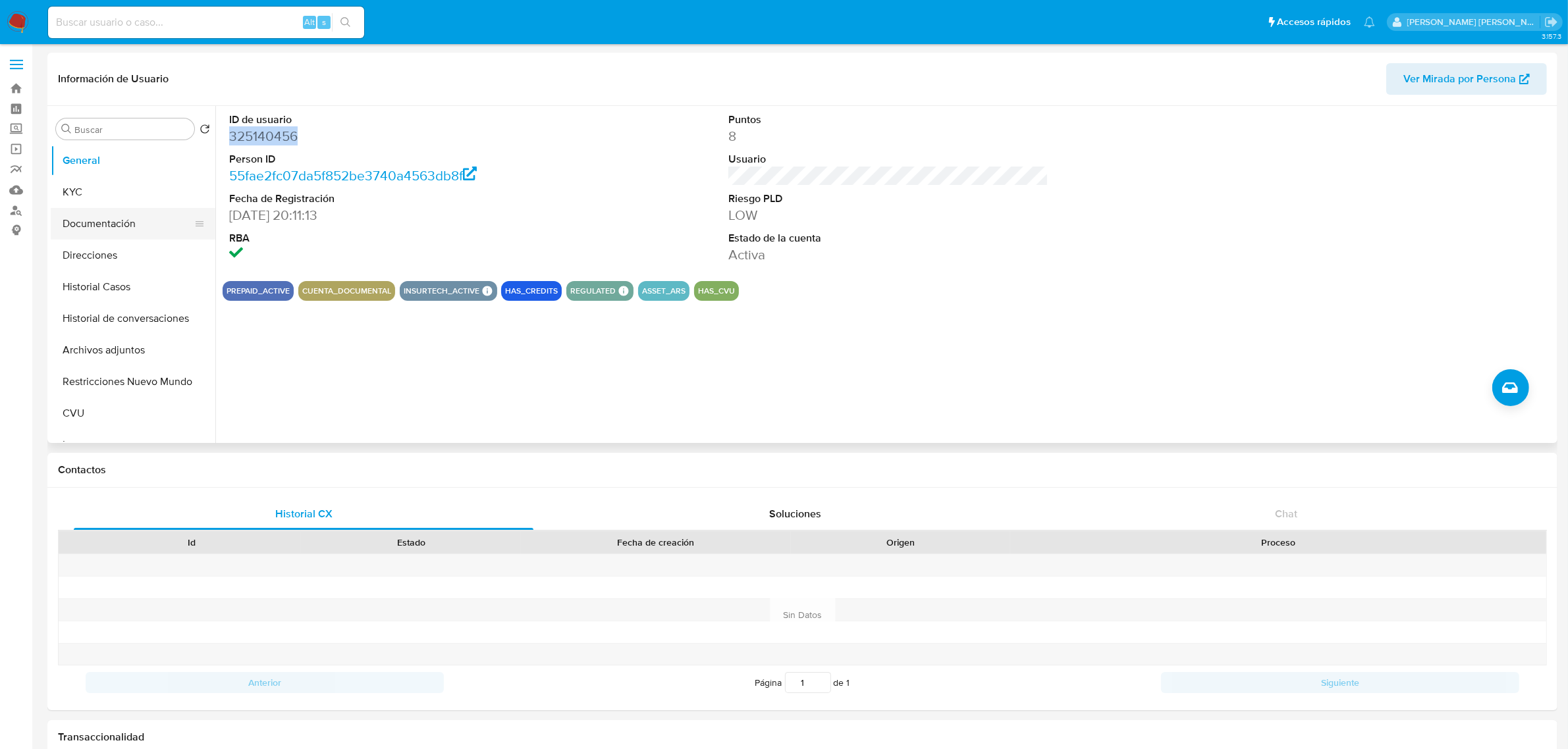
click at [100, 228] on button "Documentación" at bounding box center [127, 223] width 154 height 31
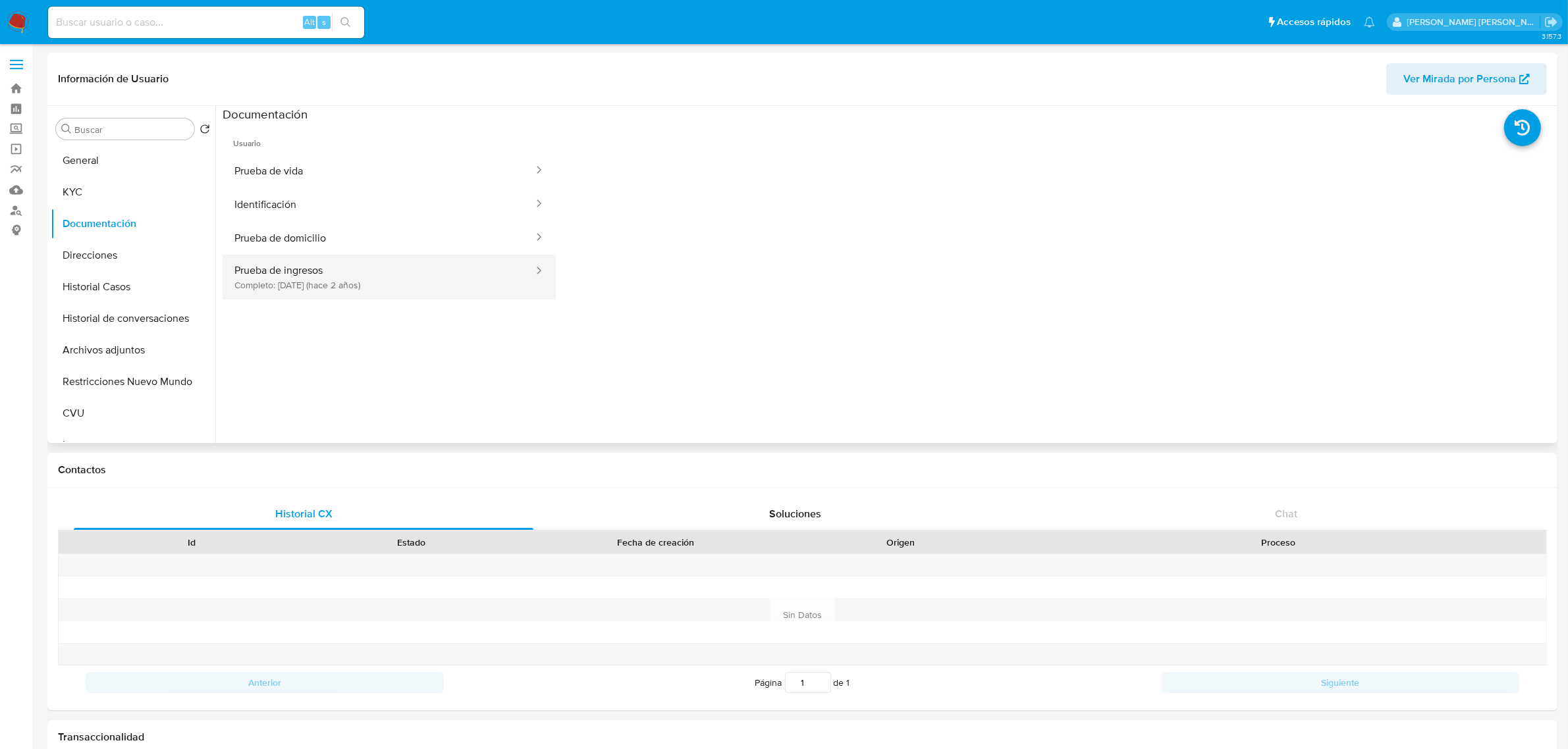
click at [379, 281] on button "Prueba de ingresos Completo: [DATE] (hace 2 años)" at bounding box center [378, 278] width 312 height 45
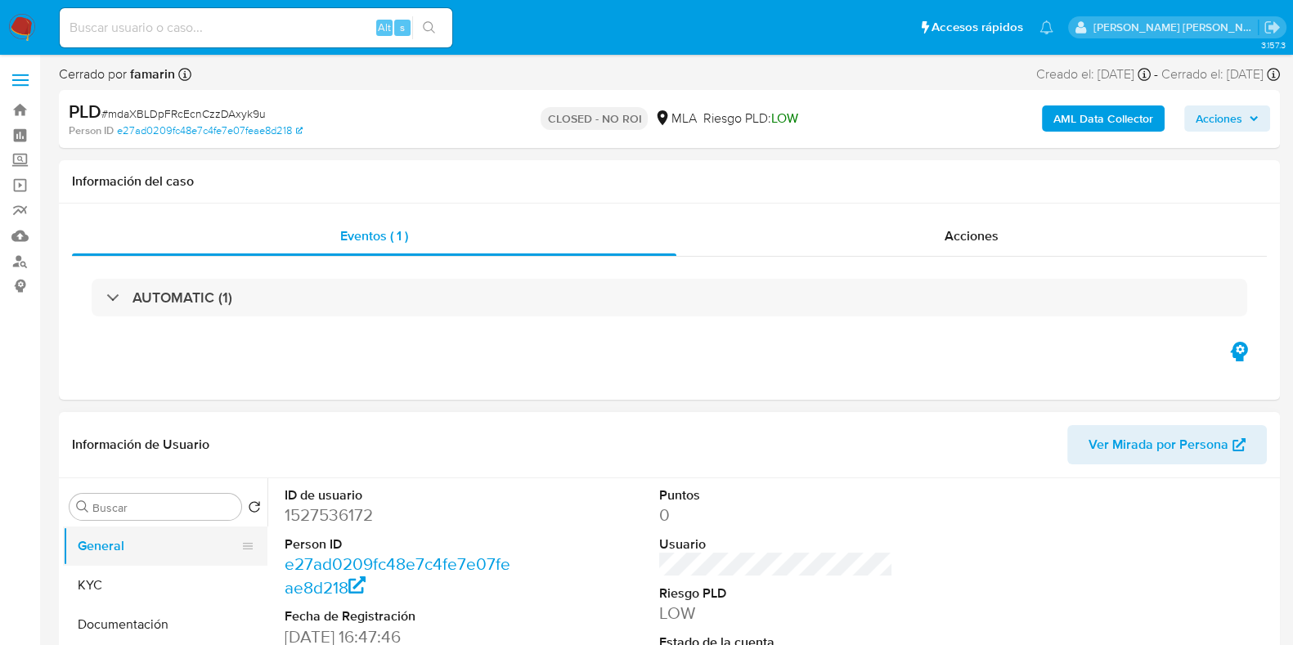
select select "10"
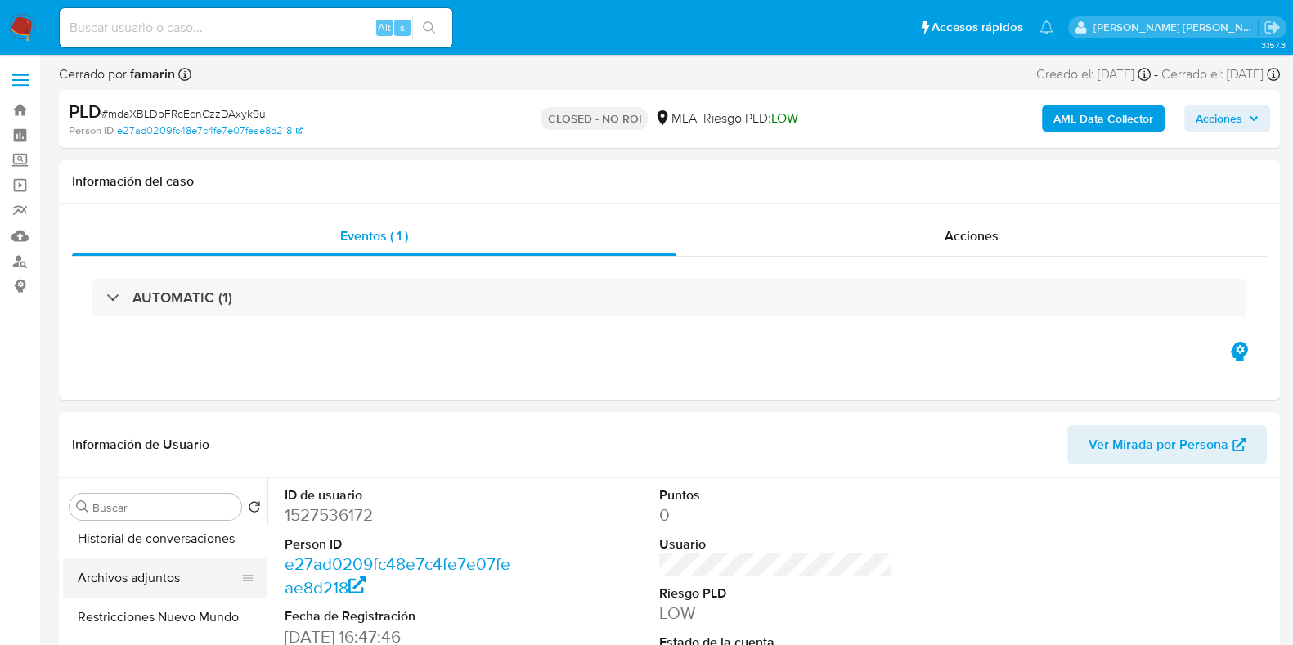
click at [155, 585] on button "Archivos adjuntos" at bounding box center [158, 578] width 191 height 39
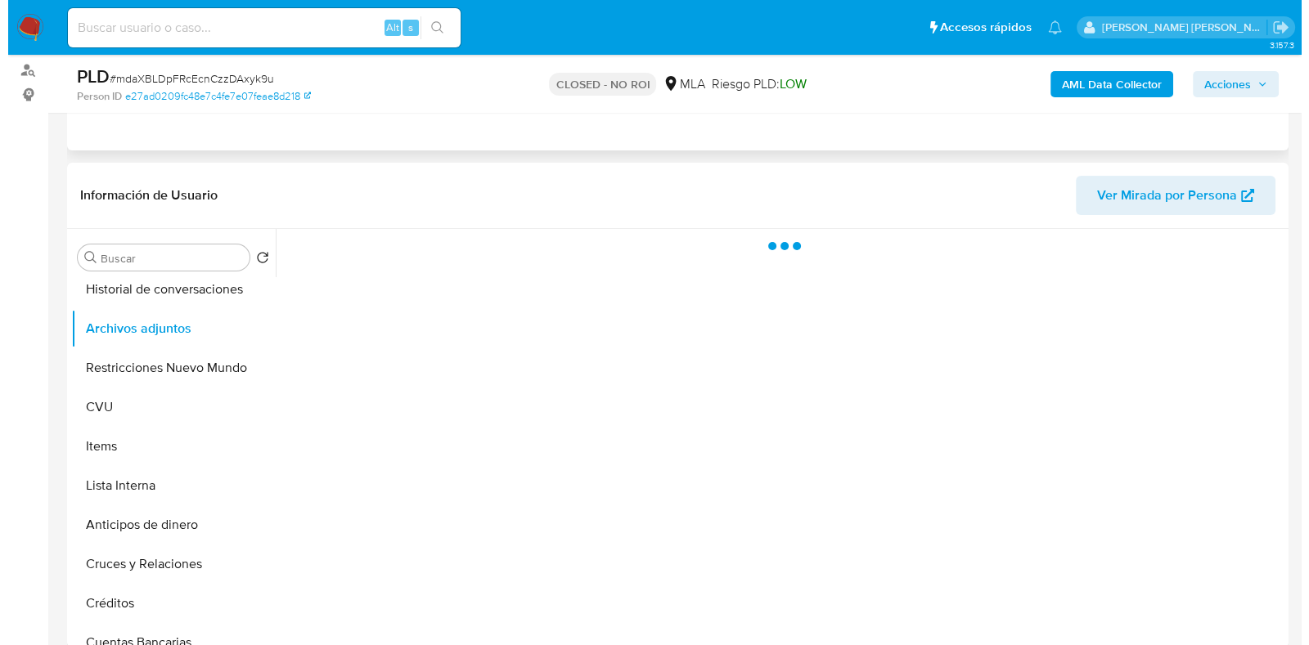
scroll to position [307, 0]
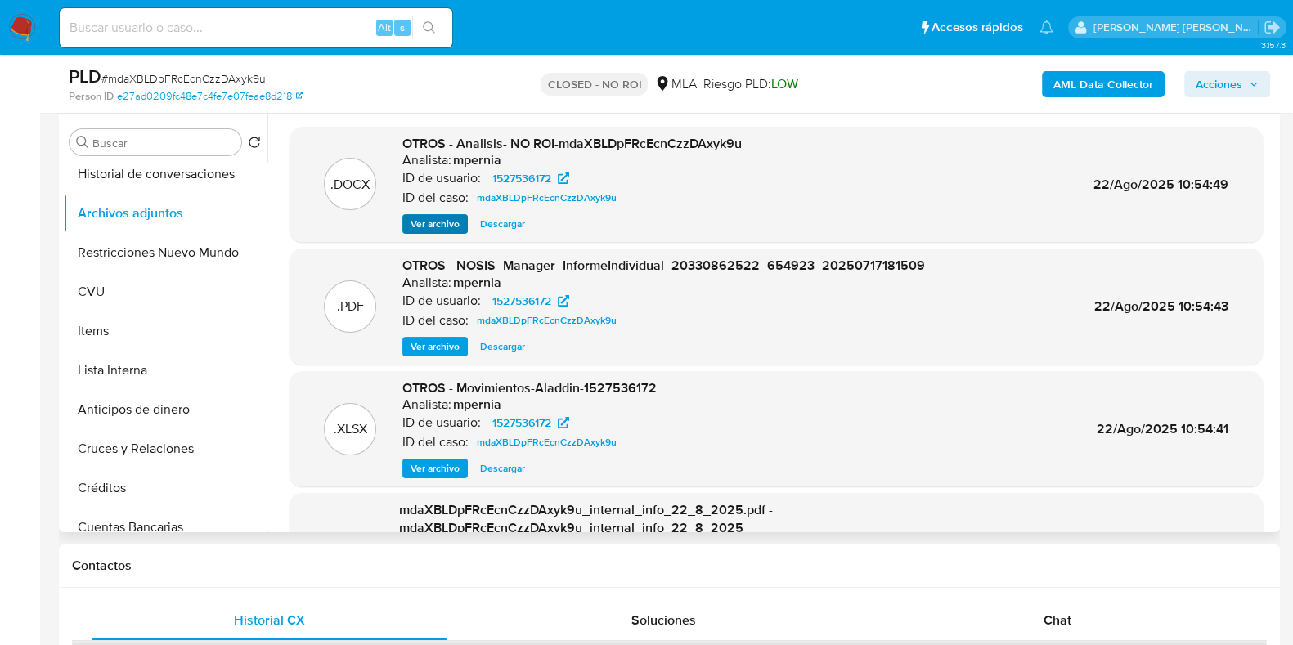
click at [437, 238] on div ".DOCX OTROS - Analisis- NO ROI-mdaXBLDpFRcEcnCzzDAxyk9u Analista: mpernia ID de…" at bounding box center [776, 185] width 973 height 116
click at [430, 222] on span "Ver archivo" at bounding box center [435, 224] width 49 height 16
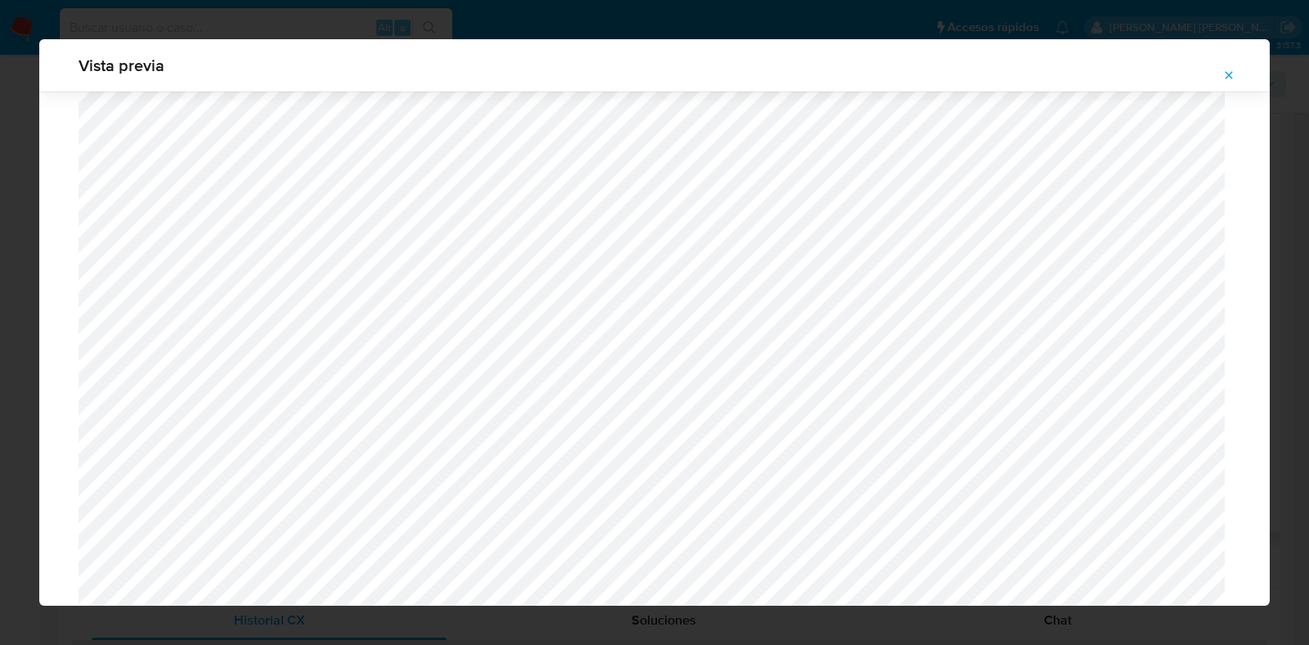
scroll to position [1296, 0]
click at [1225, 78] on icon "Attachment preview" at bounding box center [1228, 74] width 7 height 7
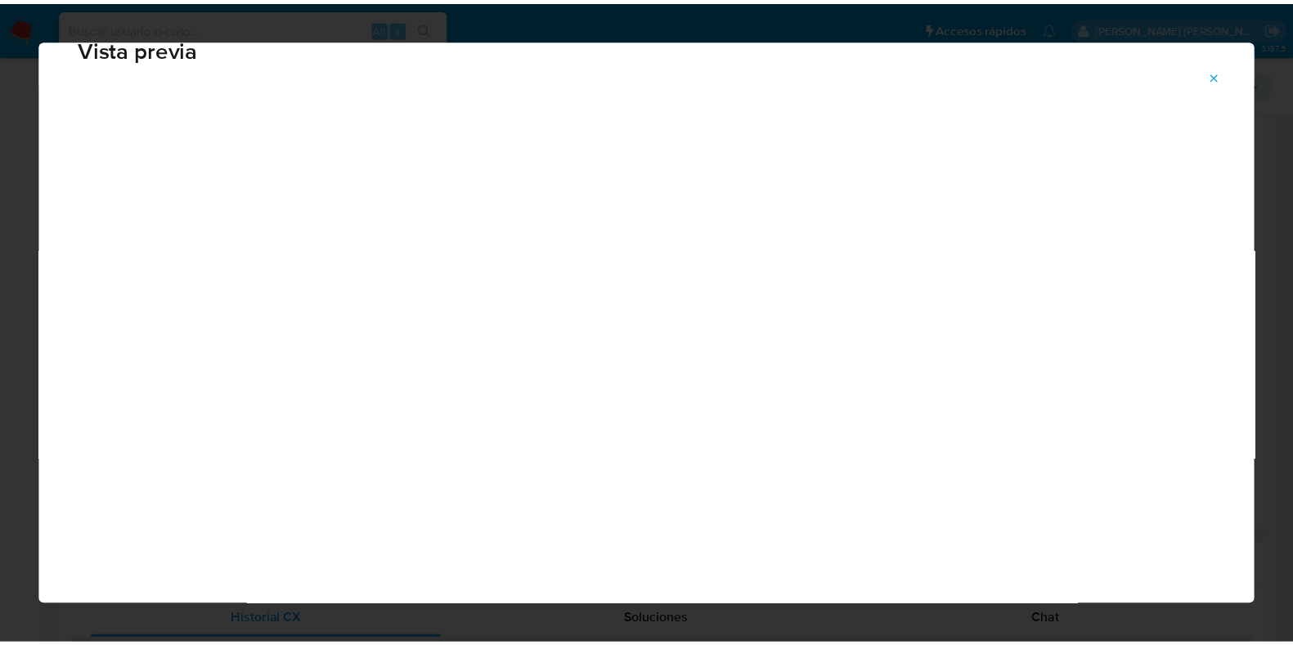
scroll to position [41, 0]
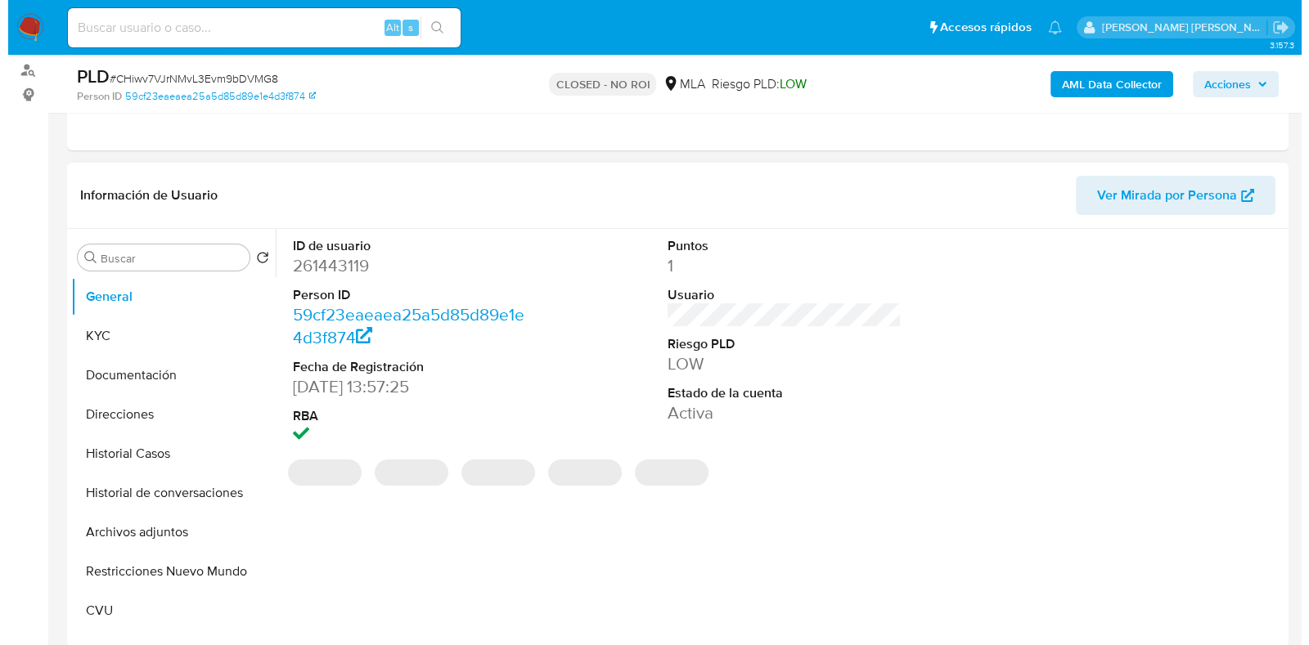
scroll to position [204, 0]
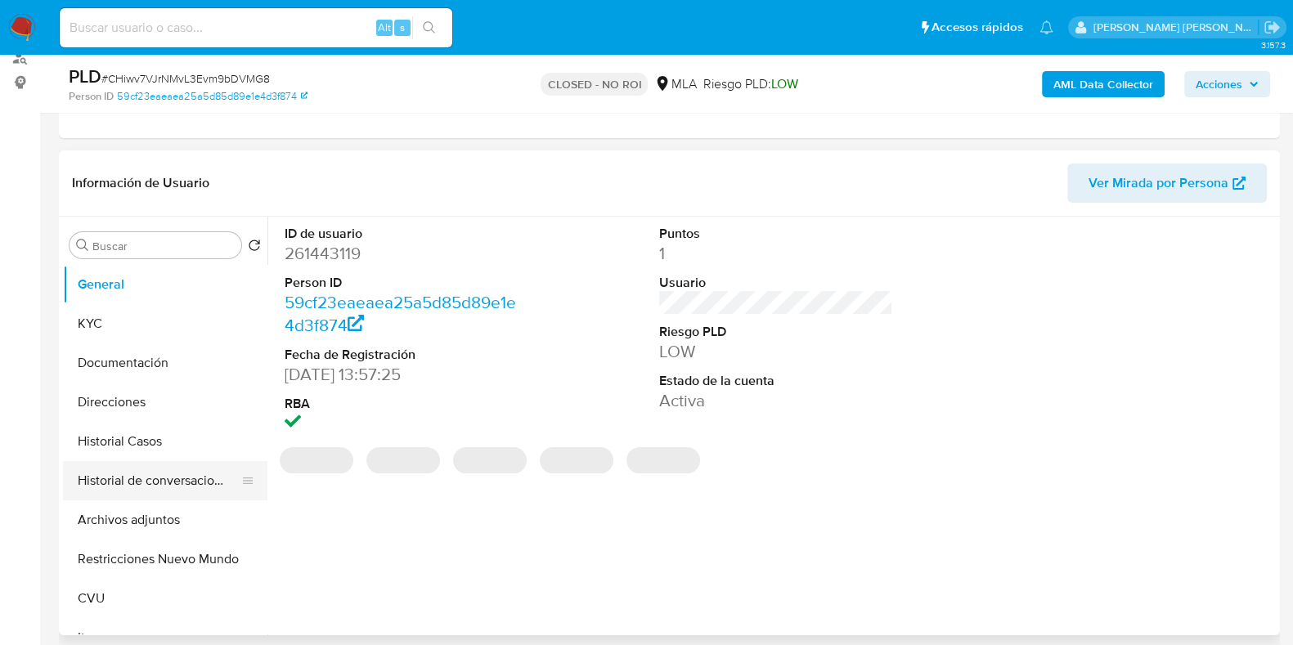
select select "10"
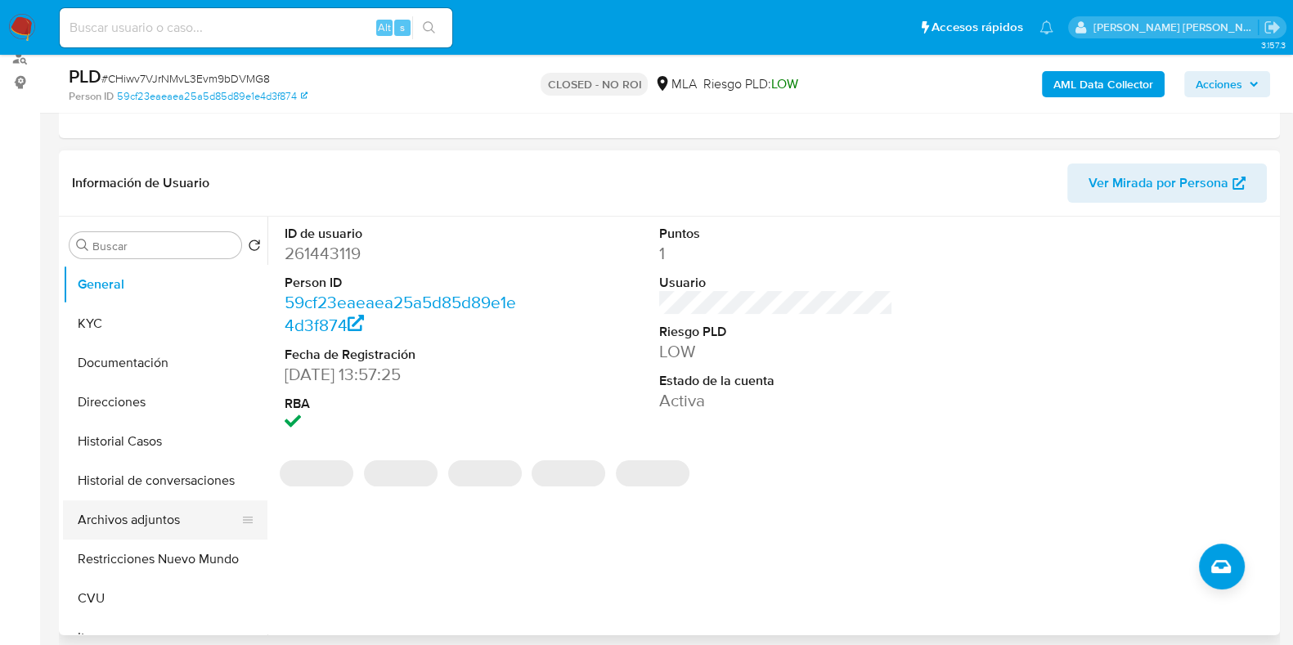
click at [133, 517] on button "Archivos adjuntos" at bounding box center [158, 520] width 191 height 39
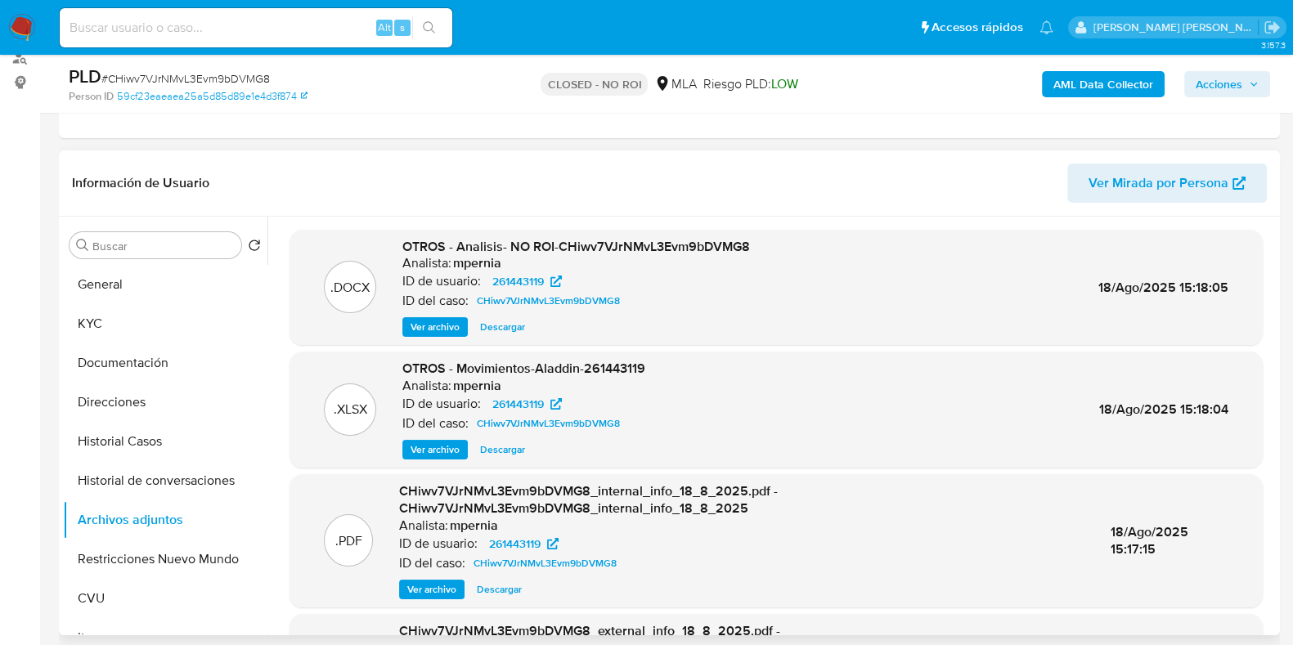
click at [438, 321] on span "Ver archivo" at bounding box center [435, 327] width 49 height 16
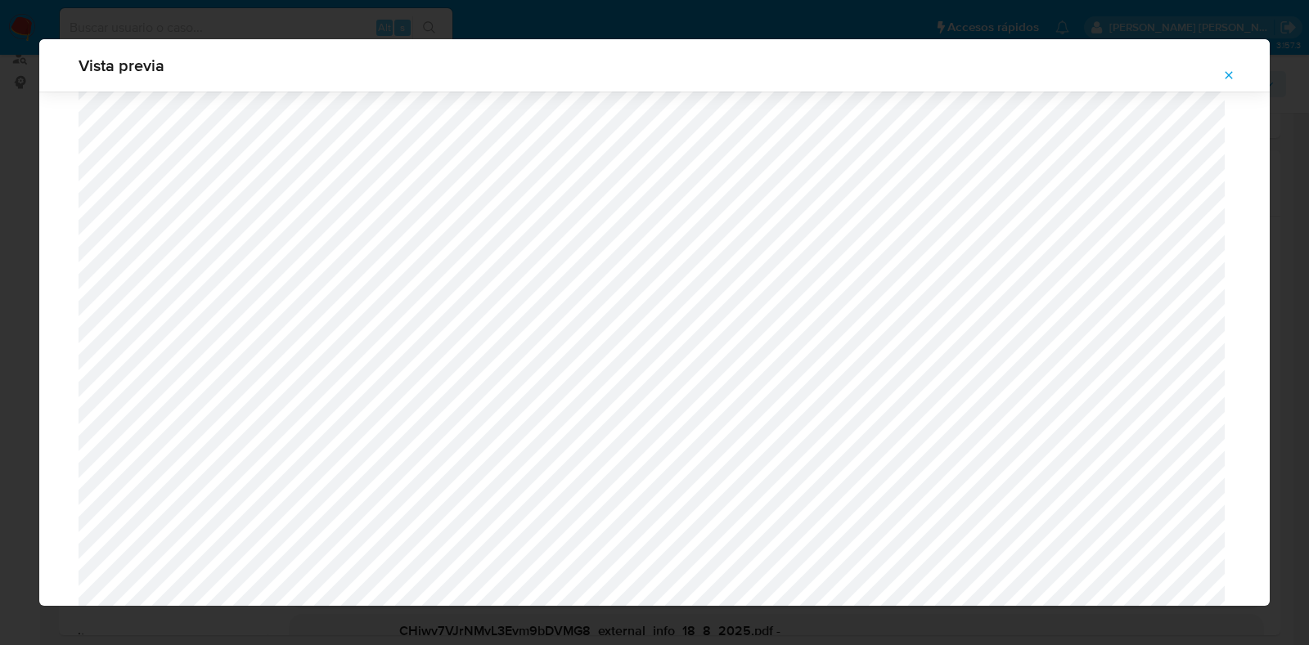
scroll to position [1296, 0]
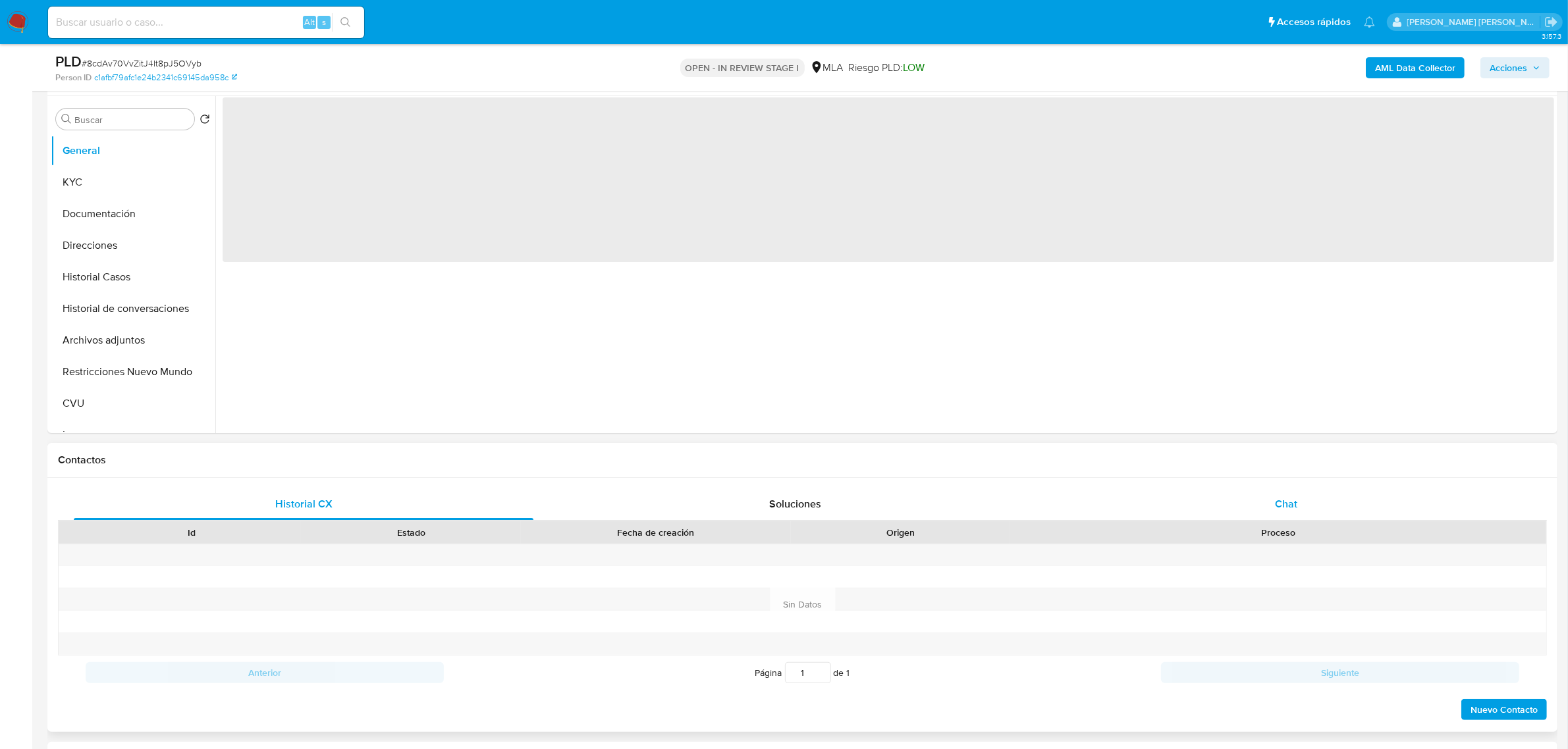
scroll to position [247, 0]
click at [1289, 500] on span "Chat" at bounding box center [1286, 502] width 23 height 15
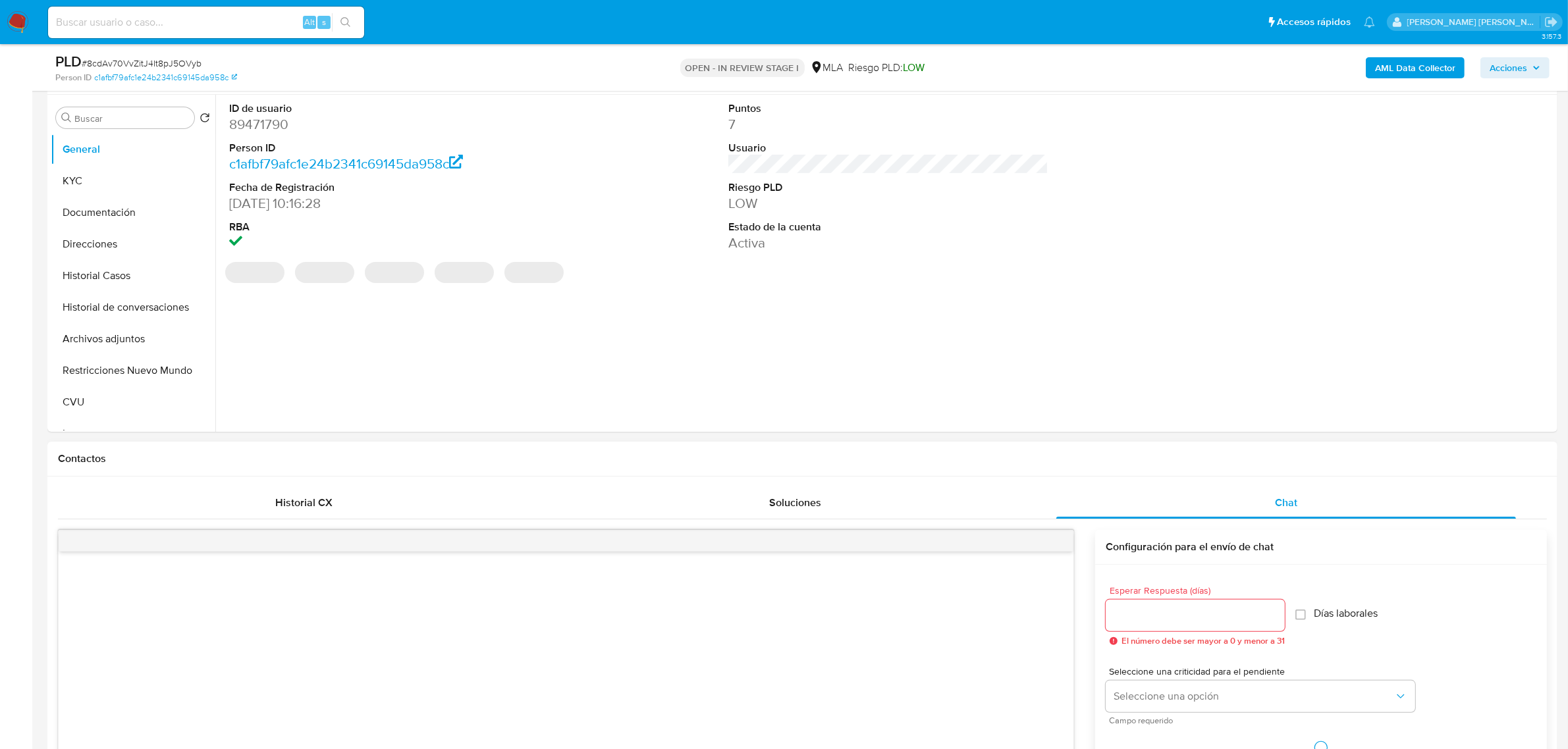
select select "10"
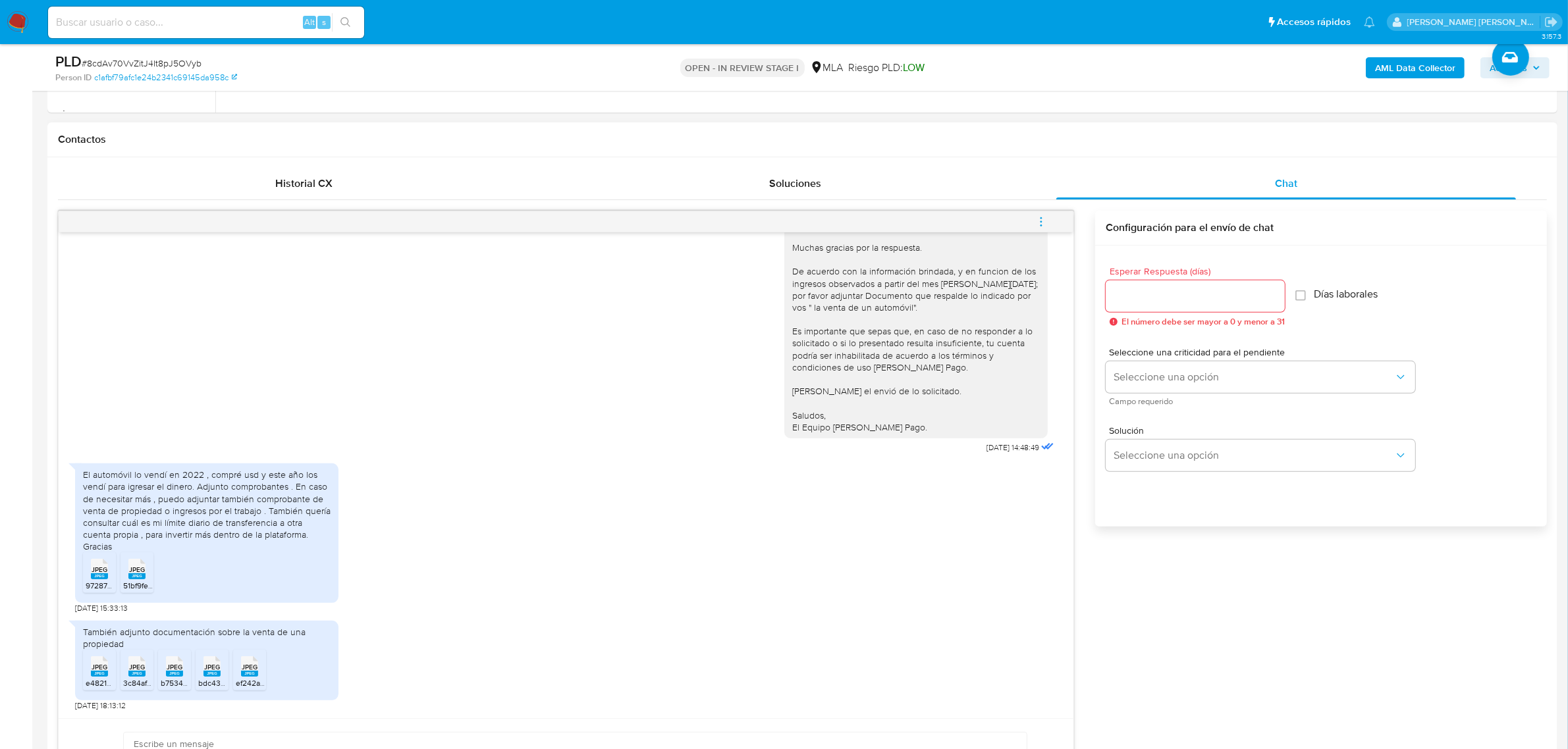
scroll to position [576, 0]
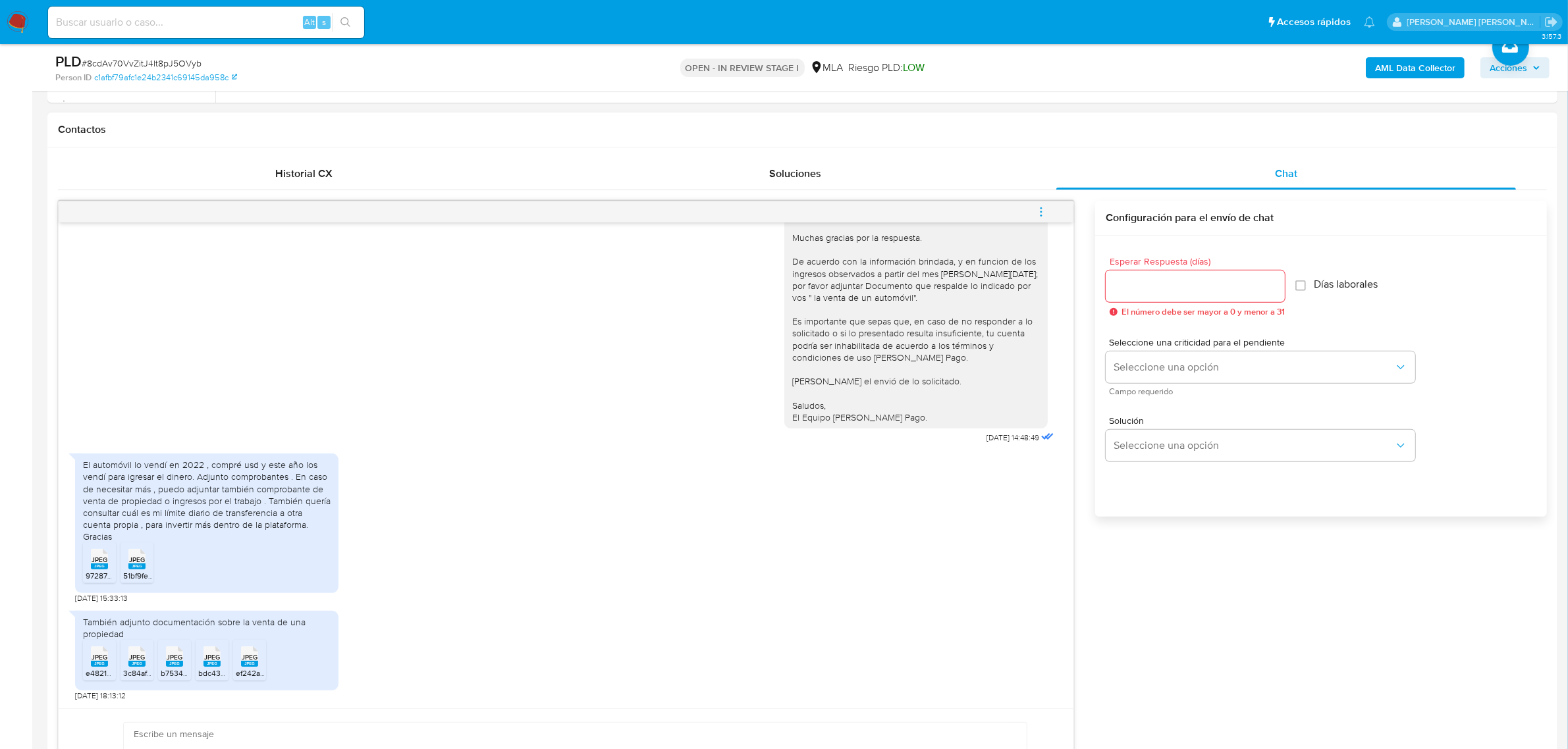
click at [103, 564] on span "JPEG" at bounding box center [100, 559] width 16 height 9
click at [133, 562] on span "JPEG" at bounding box center [137, 559] width 16 height 9
click at [92, 661] on span "JPEG" at bounding box center [100, 656] width 16 height 9
click at [132, 664] on rect at bounding box center [137, 663] width 17 height 6
click at [179, 664] on rect at bounding box center [174, 663] width 17 height 6
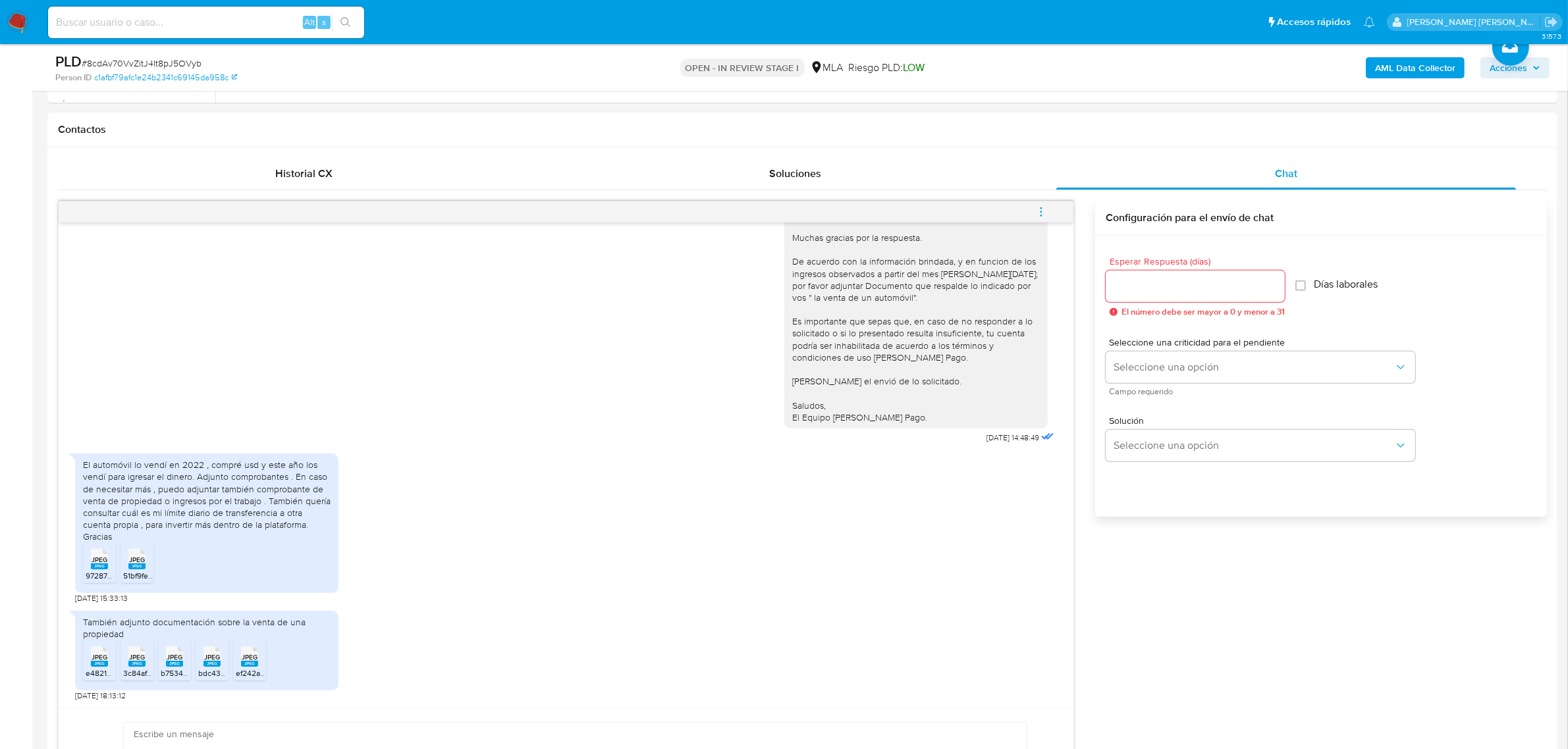
click at [212, 664] on rect at bounding box center [212, 663] width 17 height 6
click at [250, 660] on span "JPEG" at bounding box center [250, 656] width 16 height 9
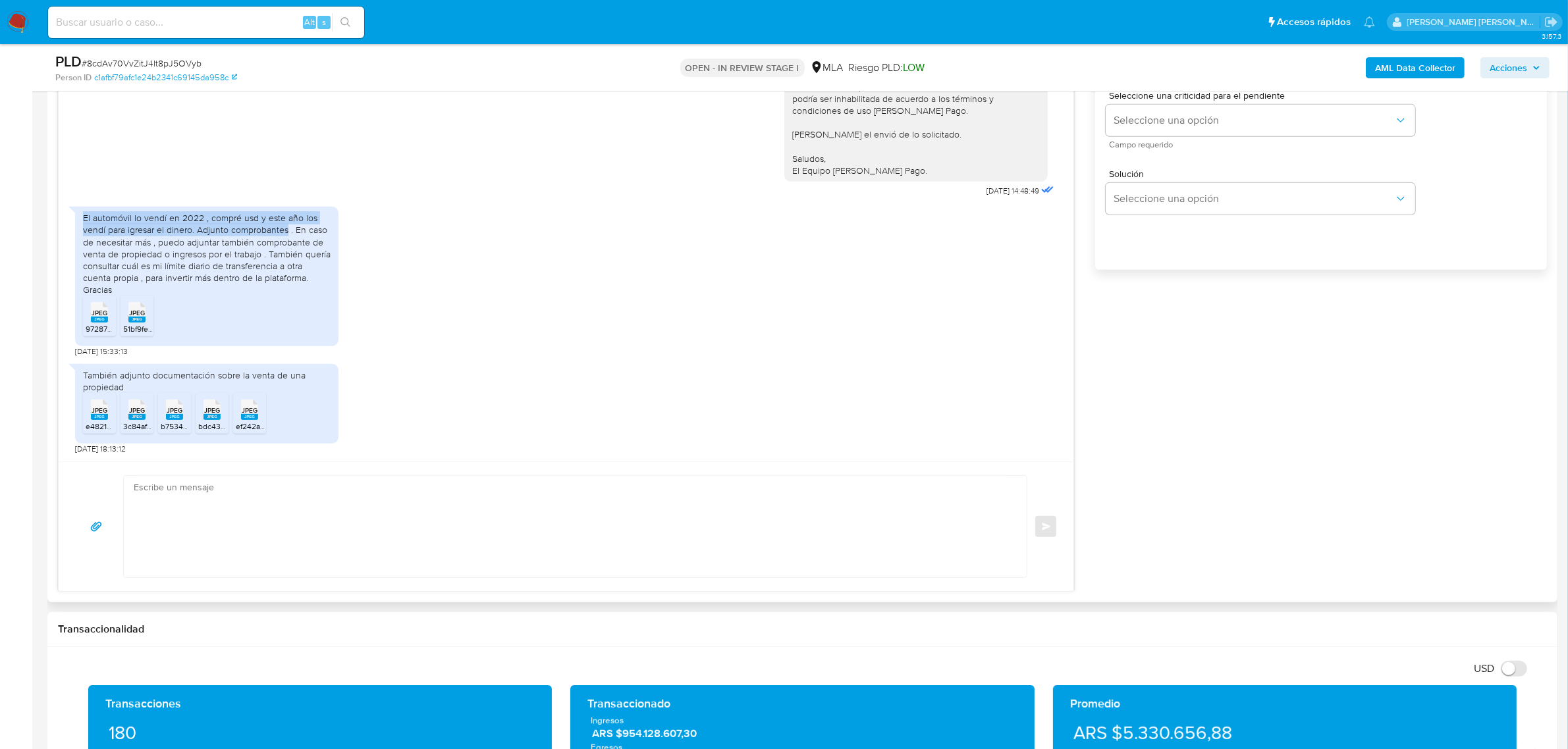
drag, startPoint x: 265, startPoint y: 229, endPoint x: 81, endPoint y: 211, distance: 184.9
click at [81, 211] on div "El automóvil lo vendí en 2022 , compré usd y este año los vendí para igresar el…" at bounding box center [206, 276] width 263 height 139
copy div "El automóvil lo vendí en 2022 , compré usd y este año los vendí para igresar el…"
click at [316, 496] on textarea at bounding box center [571, 526] width 877 height 101
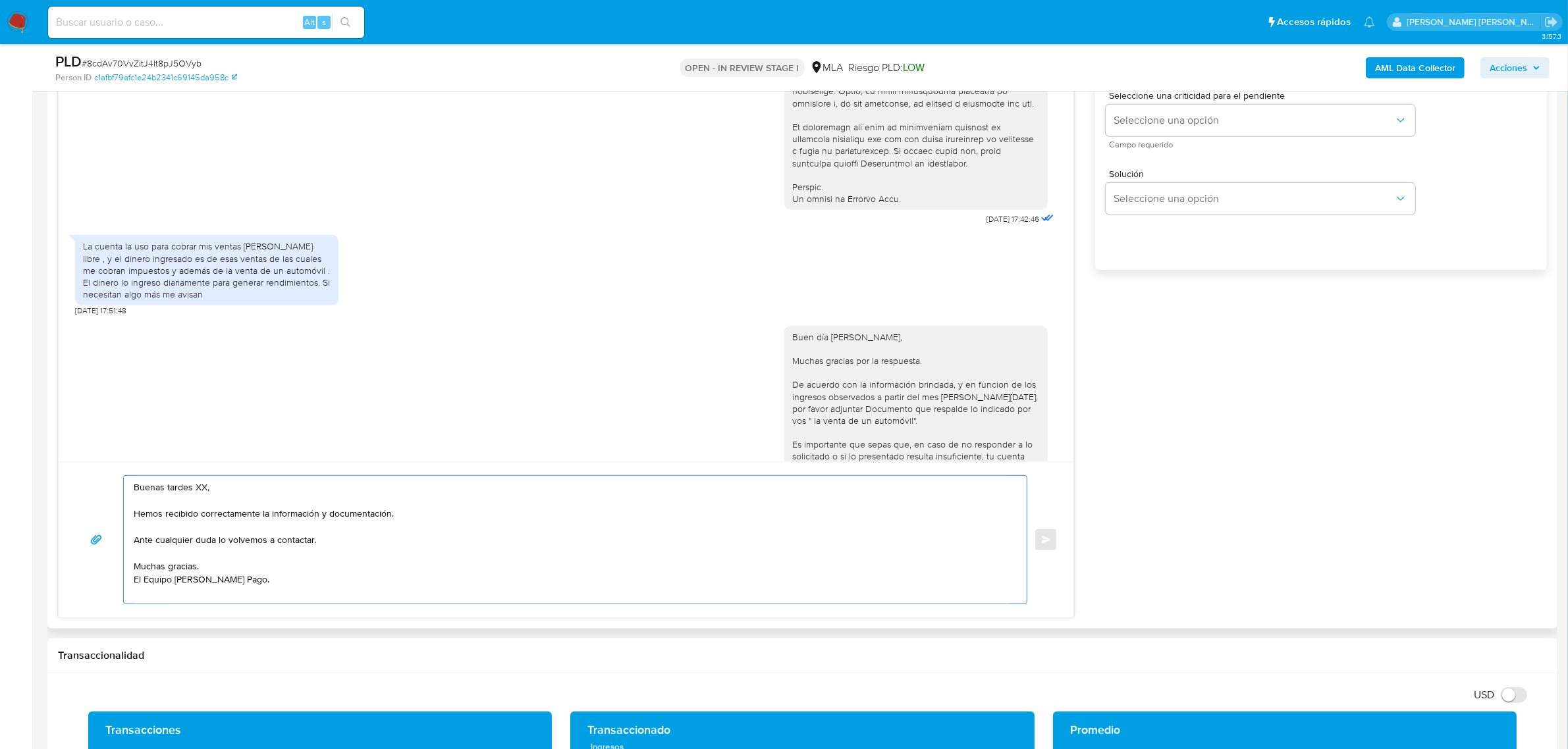
scroll to position [457, 0]
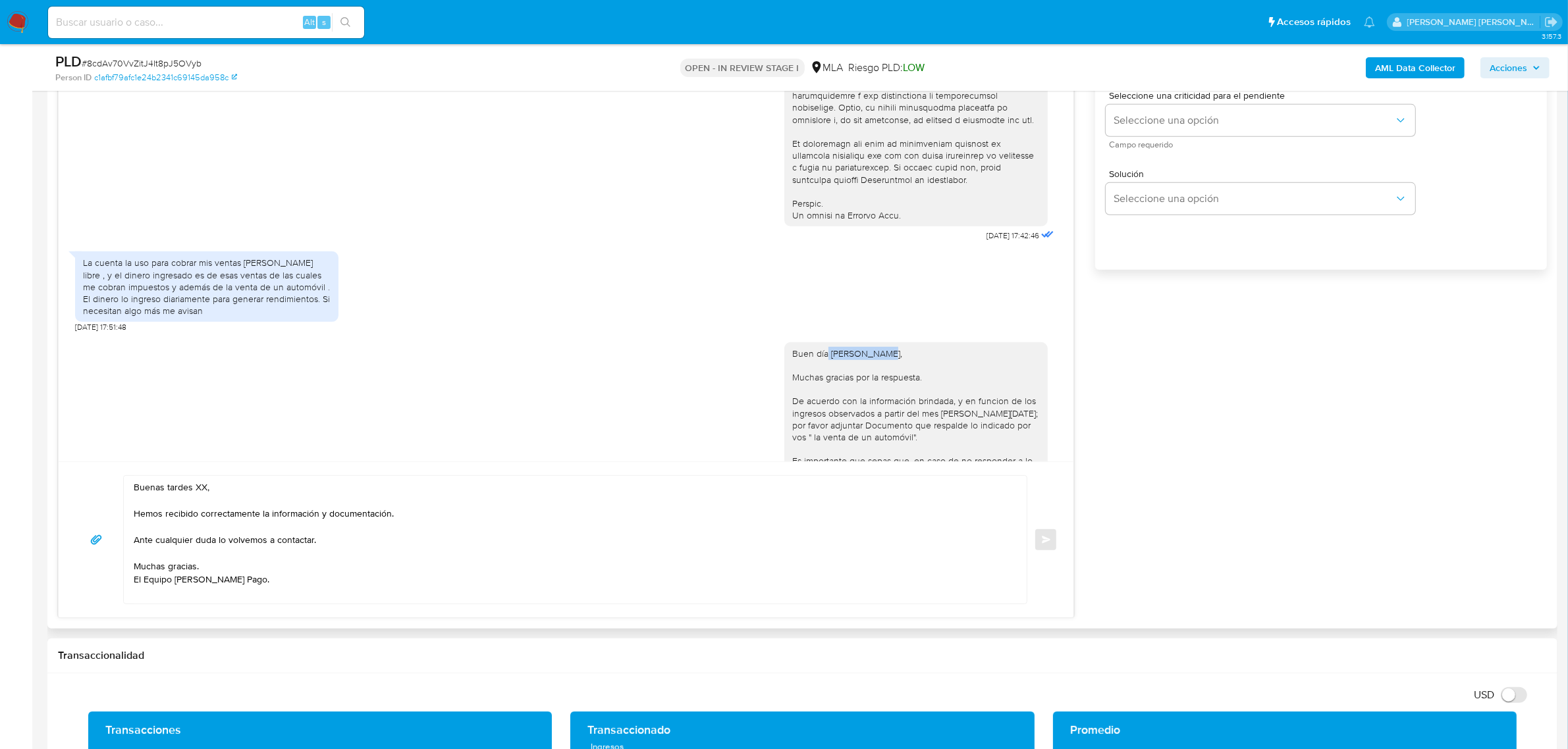
drag, startPoint x: 815, startPoint y: 377, endPoint x: 869, endPoint y: 380, distance: 54.1
click at [869, 380] on div "Buen día [PERSON_NAME], Muchas gracias por la respuesta. De acuerdo con la info…" at bounding box center [916, 455] width 248 height 215
copy div "Matias David"
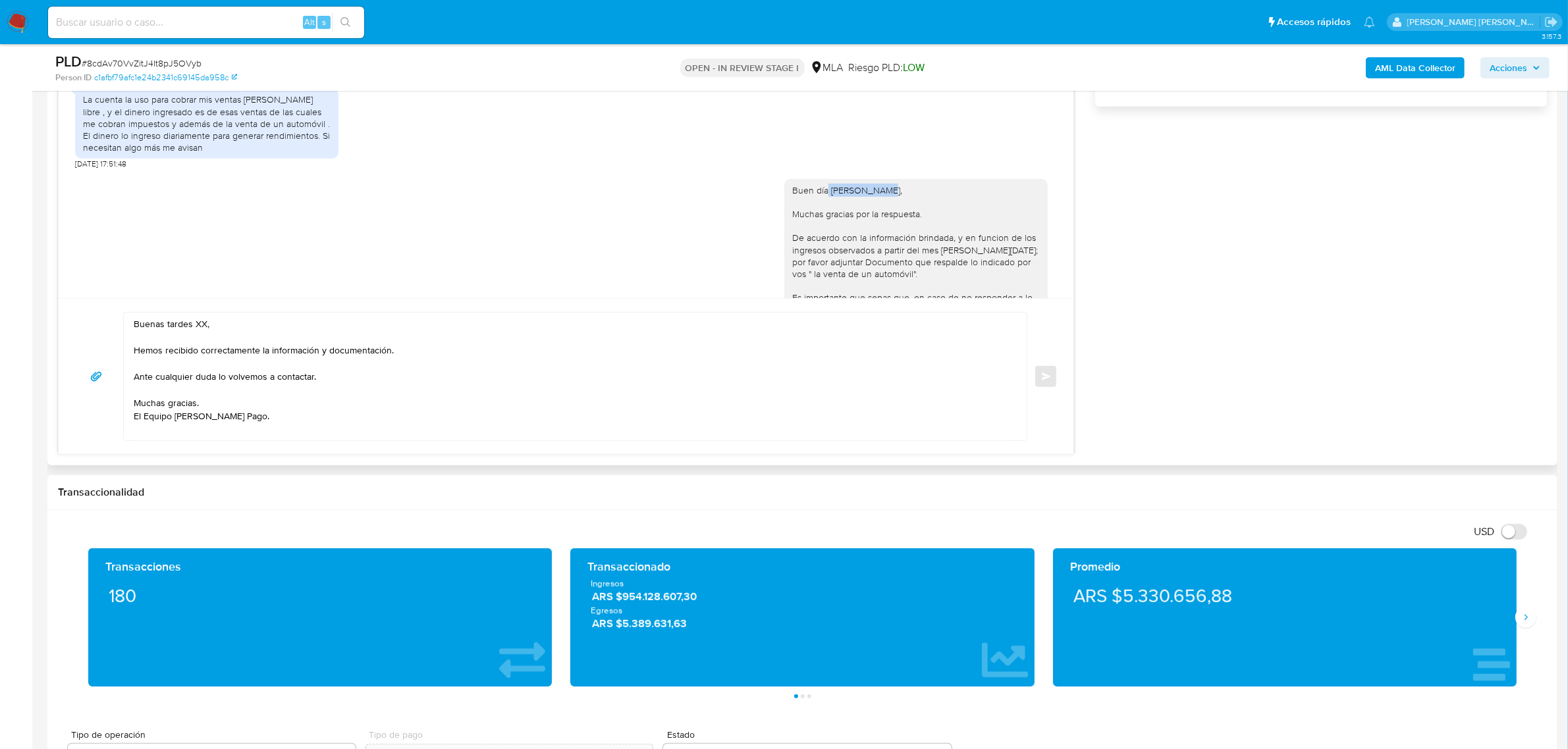
scroll to position [987, 0]
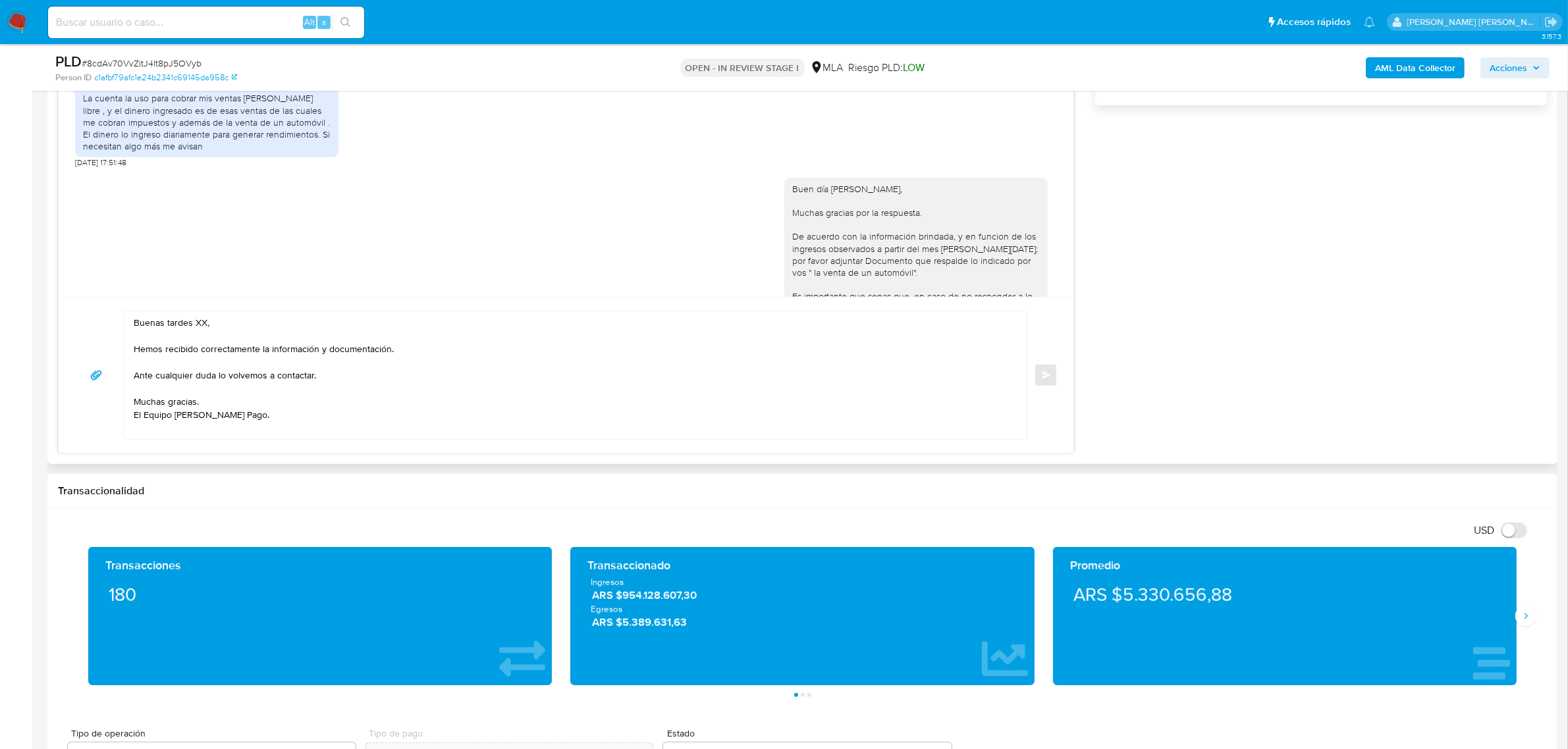
click at [203, 326] on textarea "Buenas tardes XX, Hemos recibido correctamente la información y documentación. …" at bounding box center [571, 375] width 877 height 128
paste textarea "Matias David"
click at [196, 321] on textarea "Buenas tardes Matias David, Hemos recibido correctamente la información y docum…" at bounding box center [571, 375] width 877 height 128
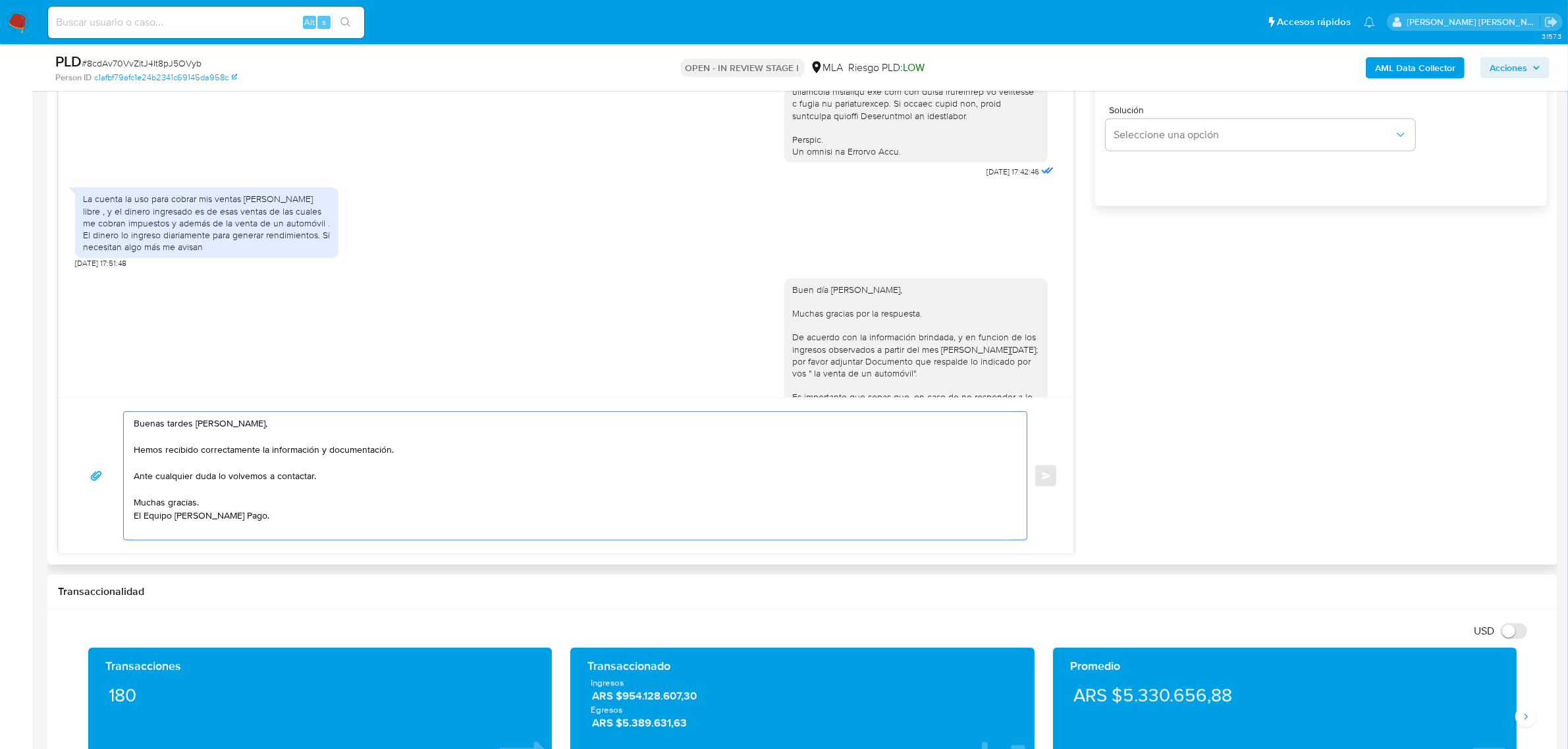
scroll to position [658, 0]
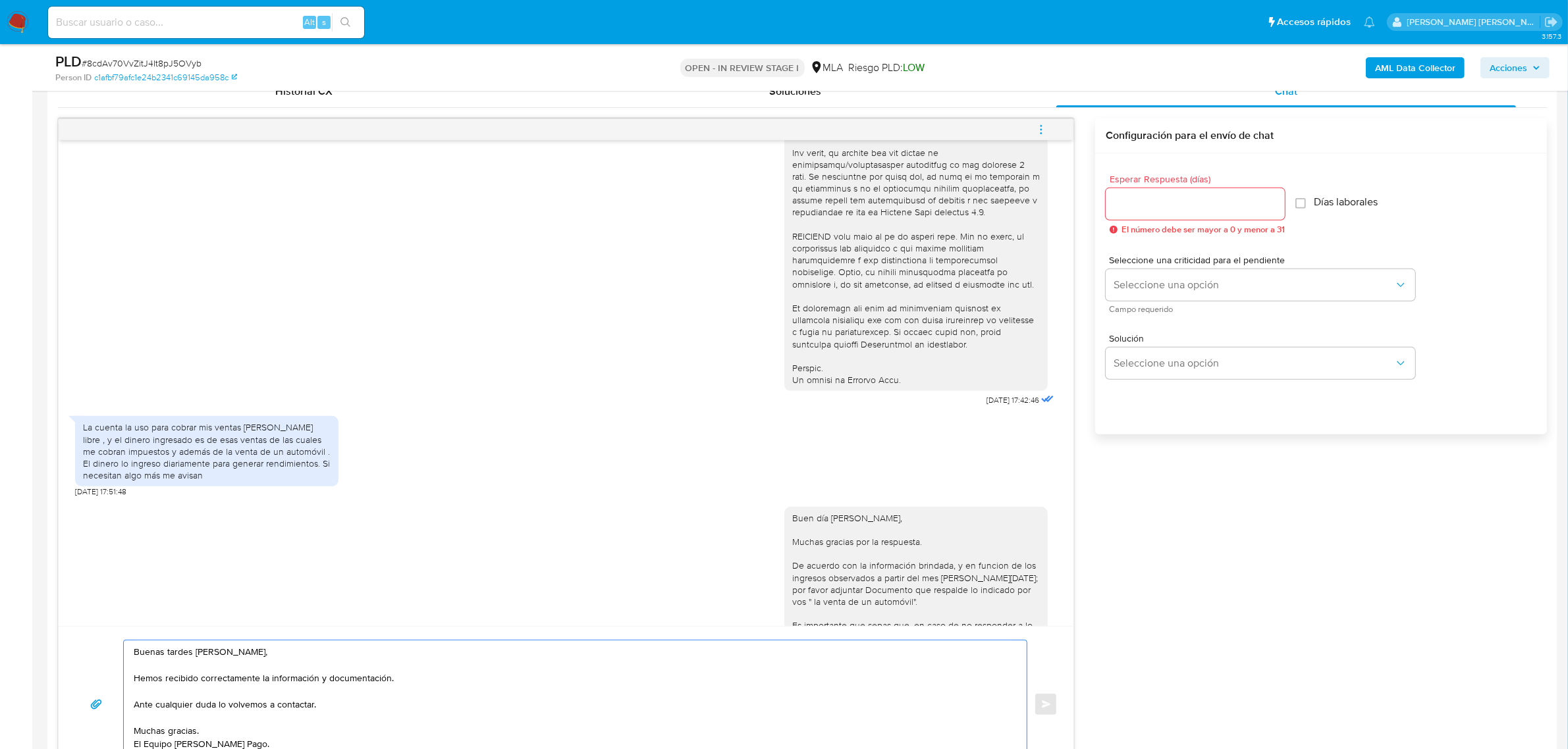
type textarea "Buenas tardes [PERSON_NAME], Hemos recibido correctamente la información y docu…"
click at [1124, 208] on input "Esperar Respuesta (días)" at bounding box center [1195, 204] width 179 height 17
type input "0"
click at [1055, 702] on button "Enviar" at bounding box center [1045, 703] width 23 height 23
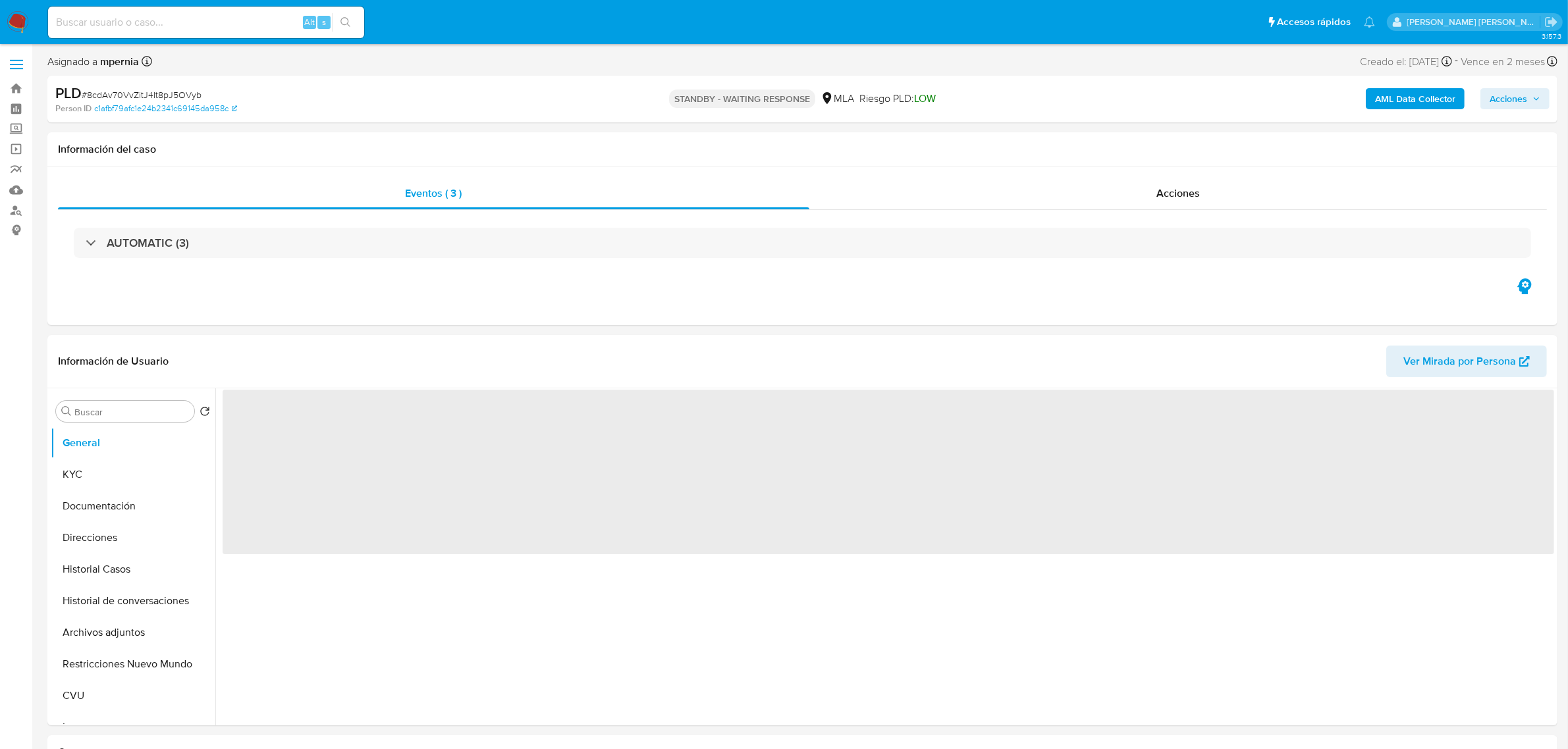
select select "10"
click at [1380, 102] on b "AML Data Collector" at bounding box center [1415, 99] width 80 height 21
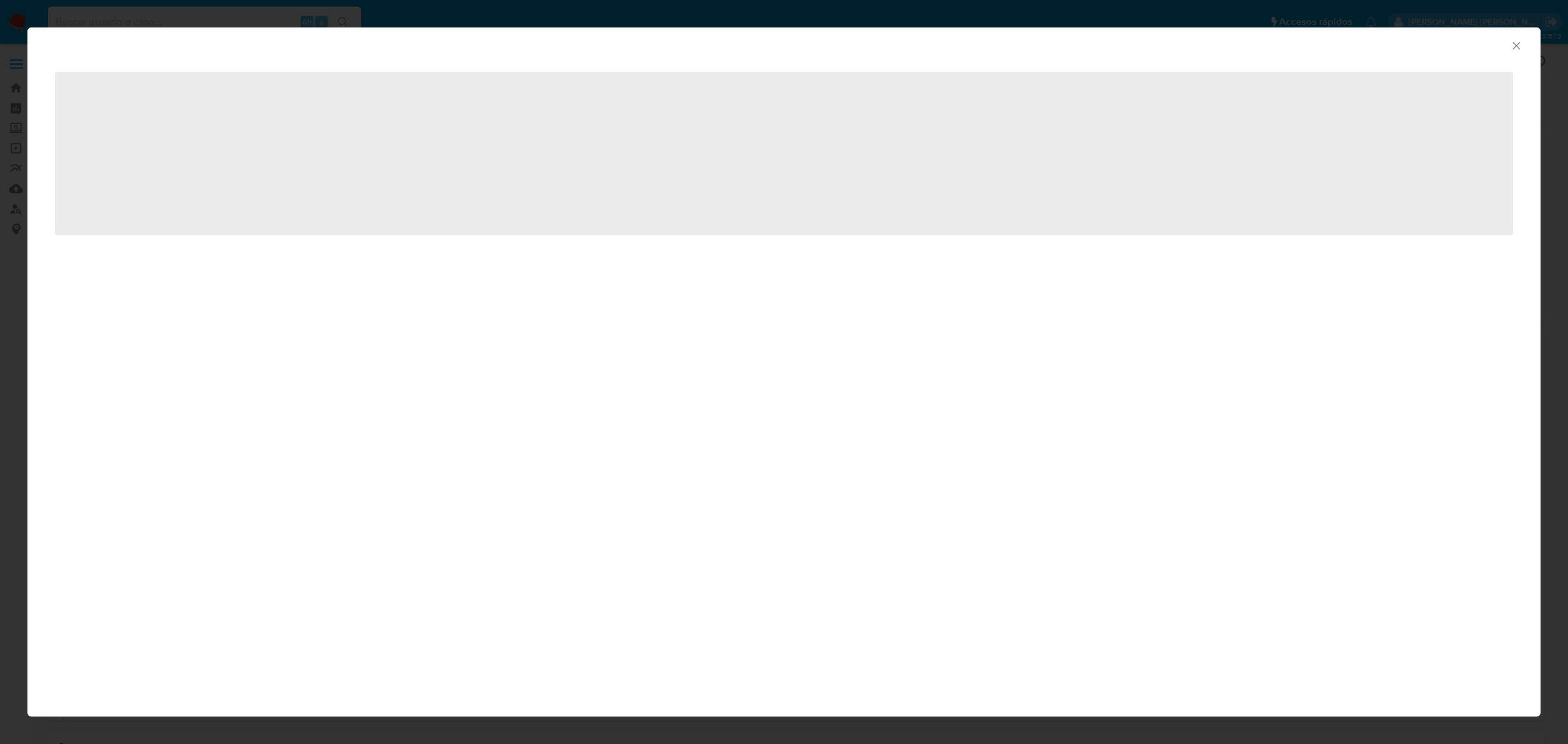
select select "10"
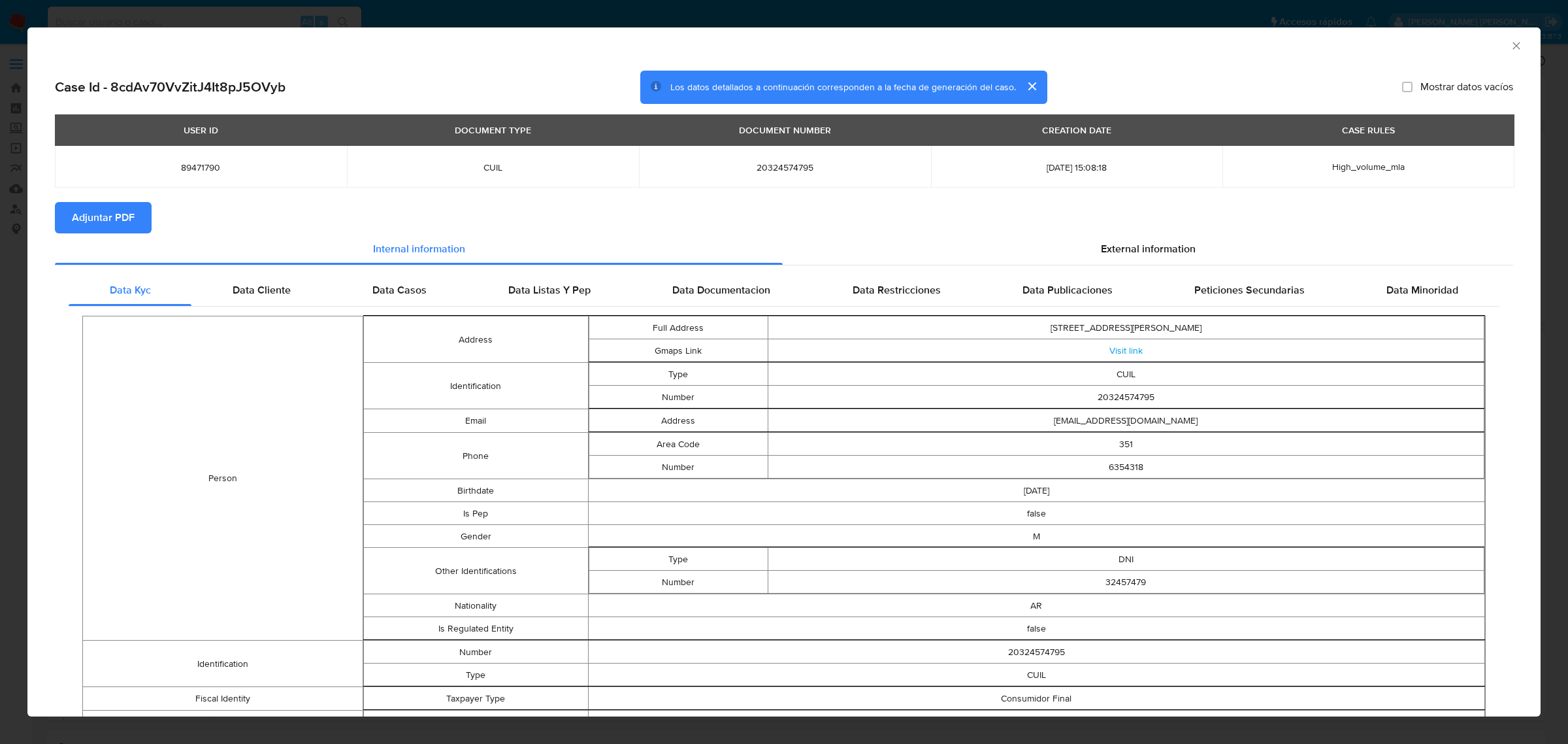
click at [137, 213] on button "Adjuntar PDF" at bounding box center [103, 217] width 97 height 31
click at [1510, 50] on icon "Cerrar ventana" at bounding box center [1516, 46] width 13 height 13
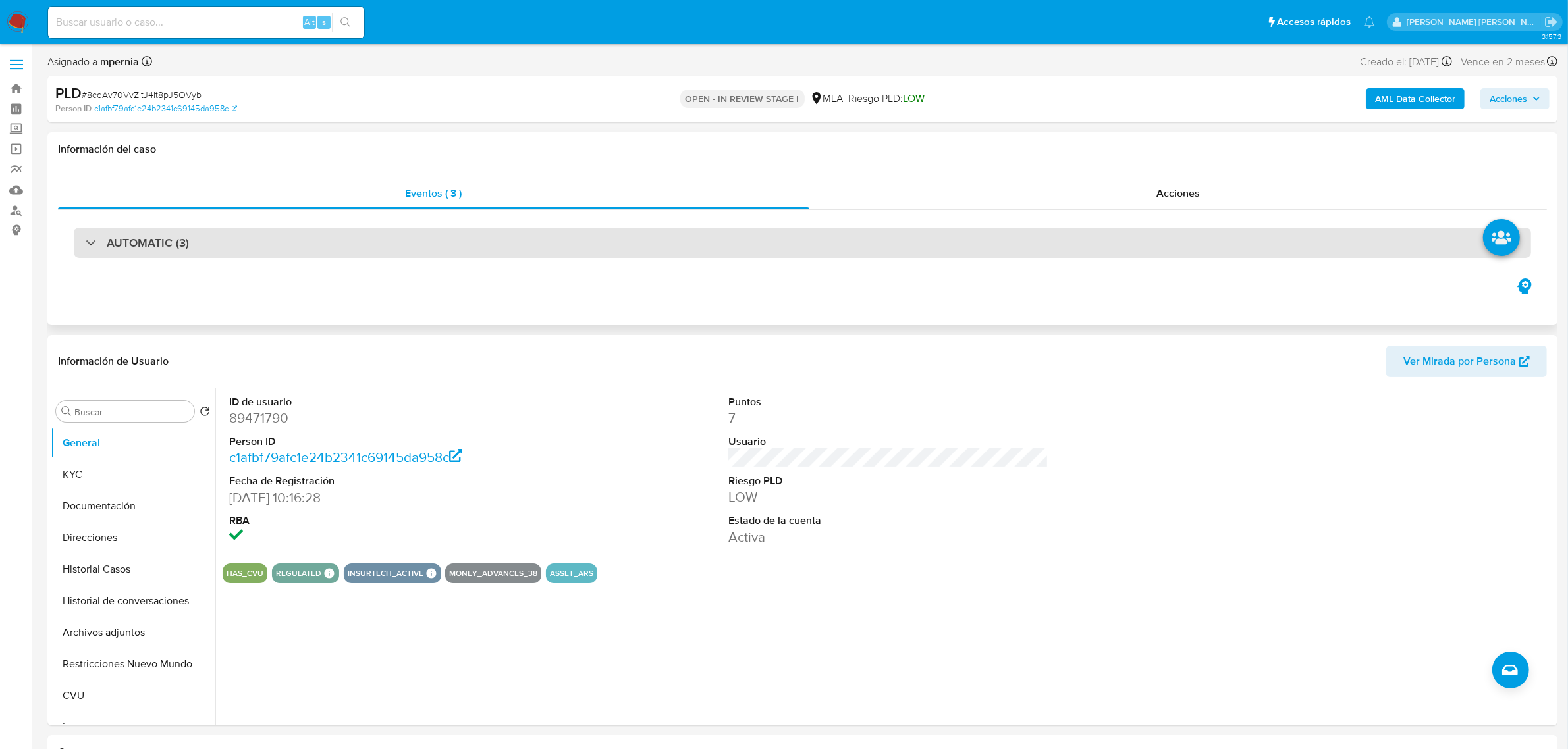
click at [267, 241] on div "AUTOMATIC (3)" at bounding box center [803, 243] width 1457 height 31
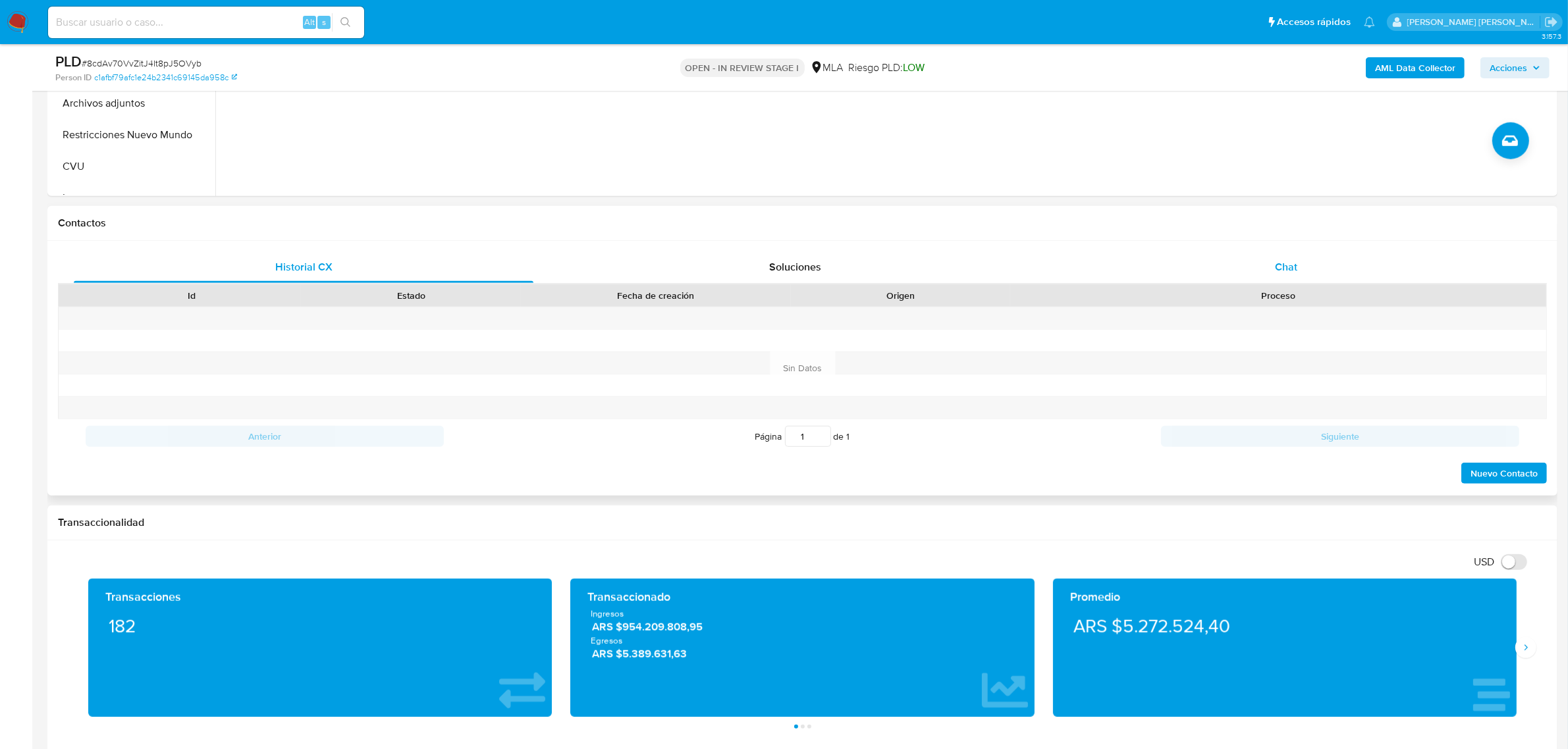
scroll to position [1480, 0]
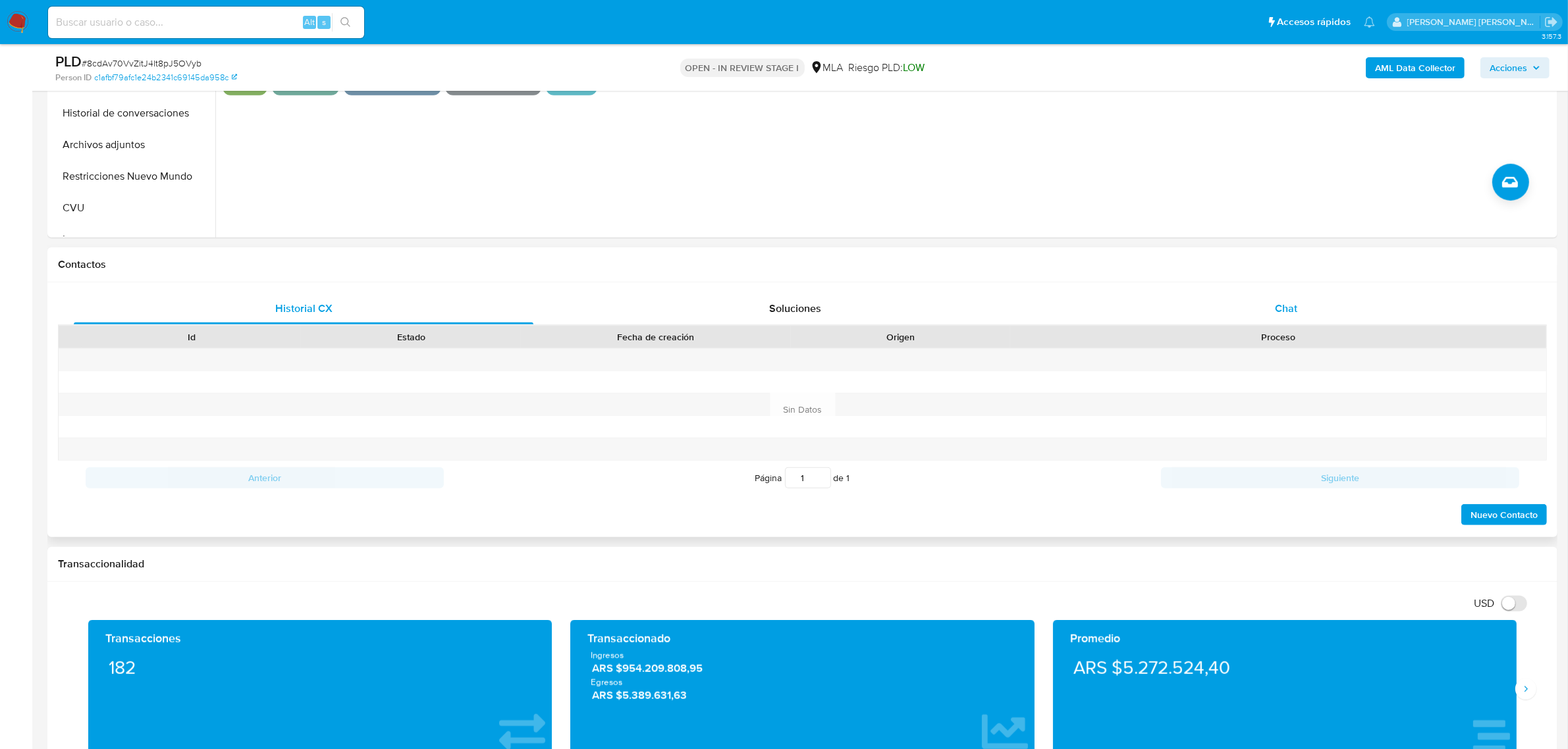
click at [1307, 307] on div "Chat" at bounding box center [1285, 308] width 460 height 31
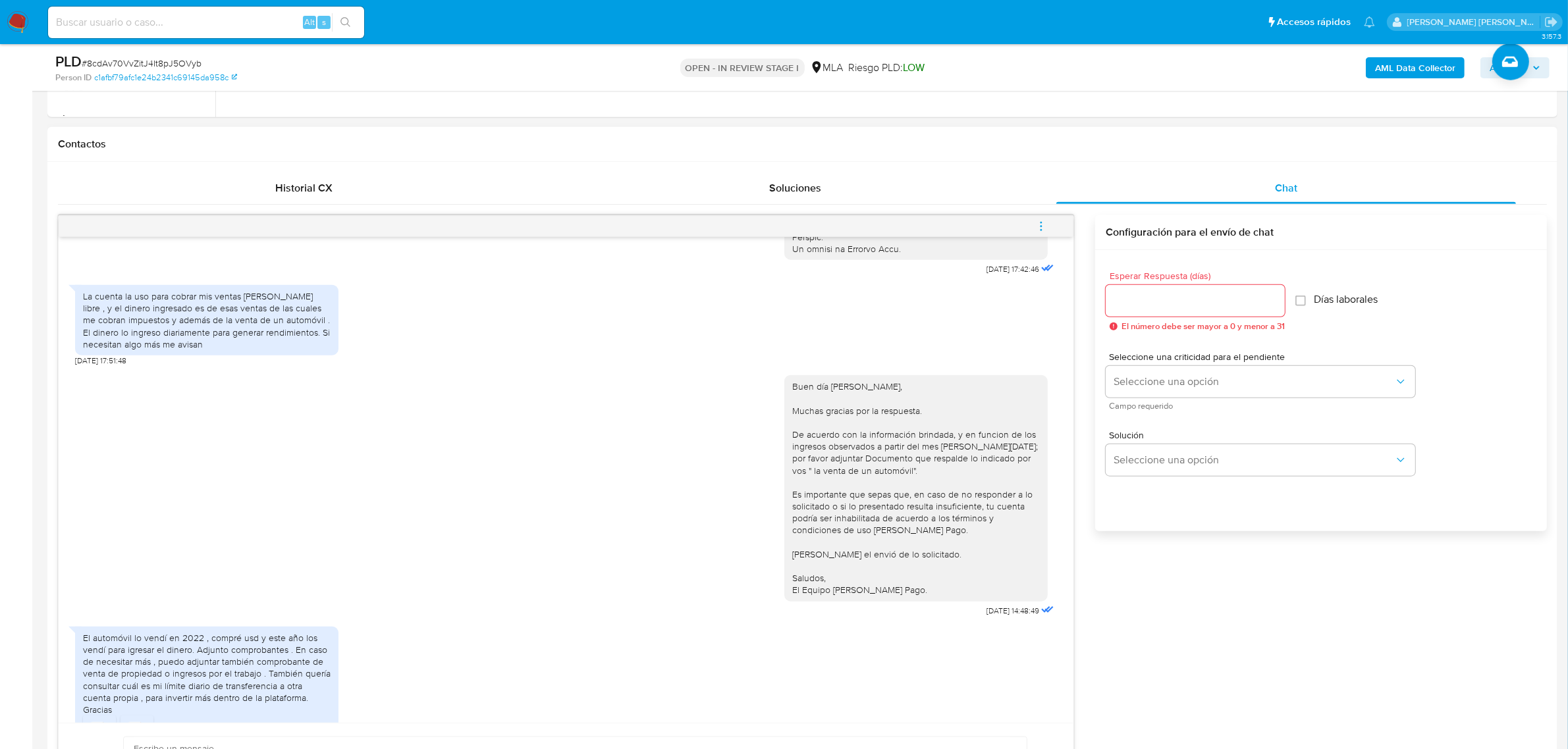
scroll to position [1316, 0]
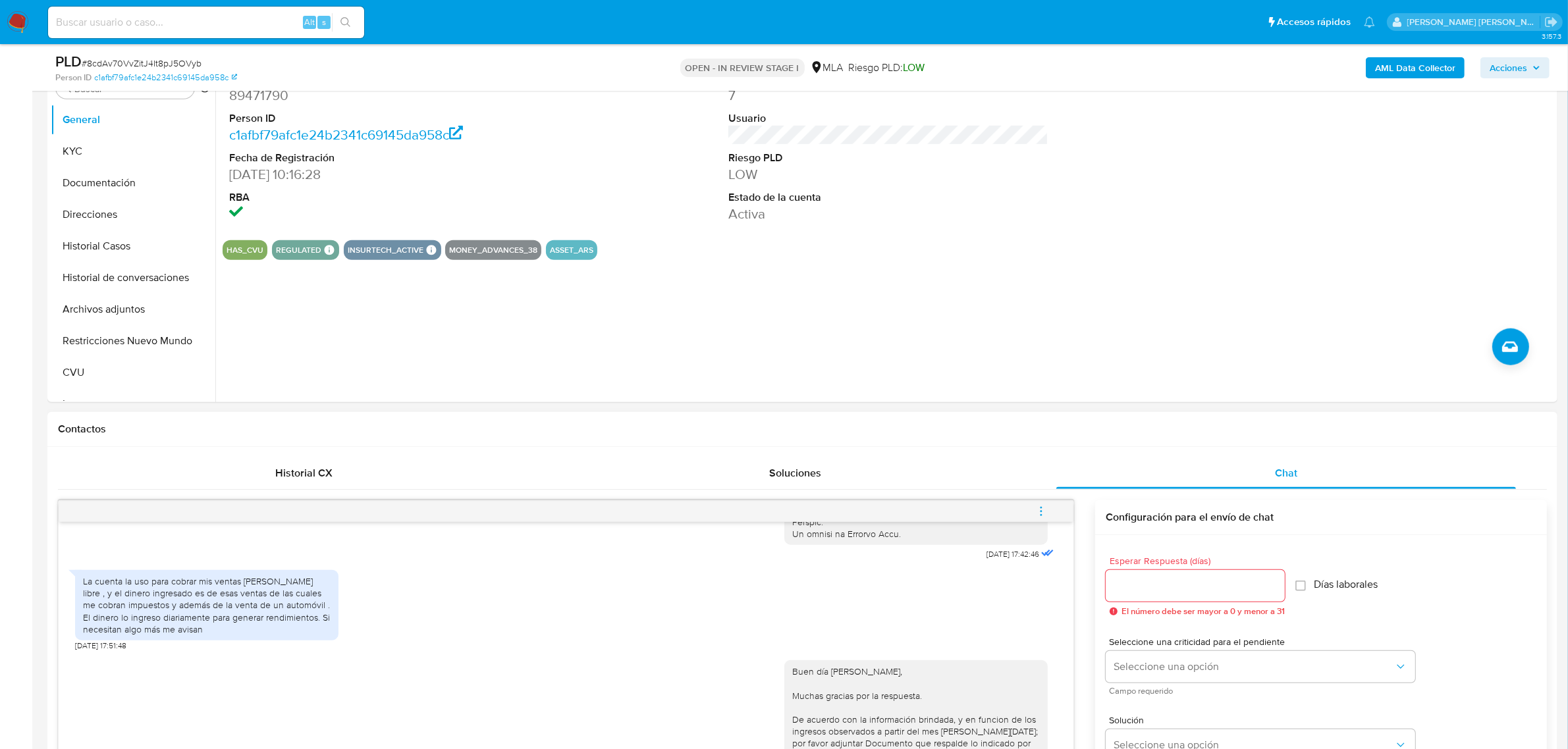
click at [1039, 517] on icon "menu-action" at bounding box center [1041, 511] width 12 height 12
click at [986, 484] on li "Cerrar conversación" at bounding box center [952, 488] width 135 height 23
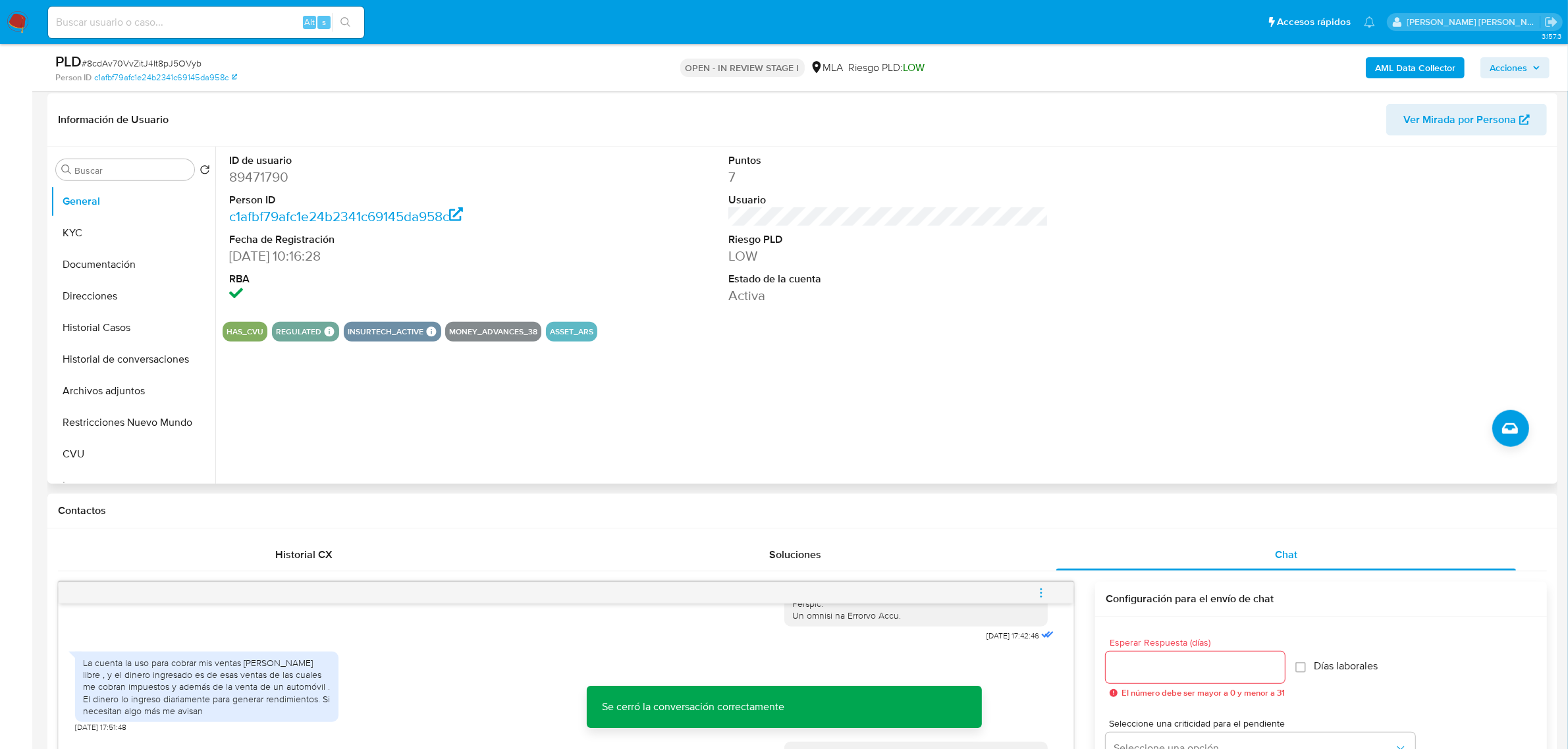
scroll to position [1234, 0]
click at [115, 395] on button "Archivos adjuntos" at bounding box center [133, 391] width 164 height 31
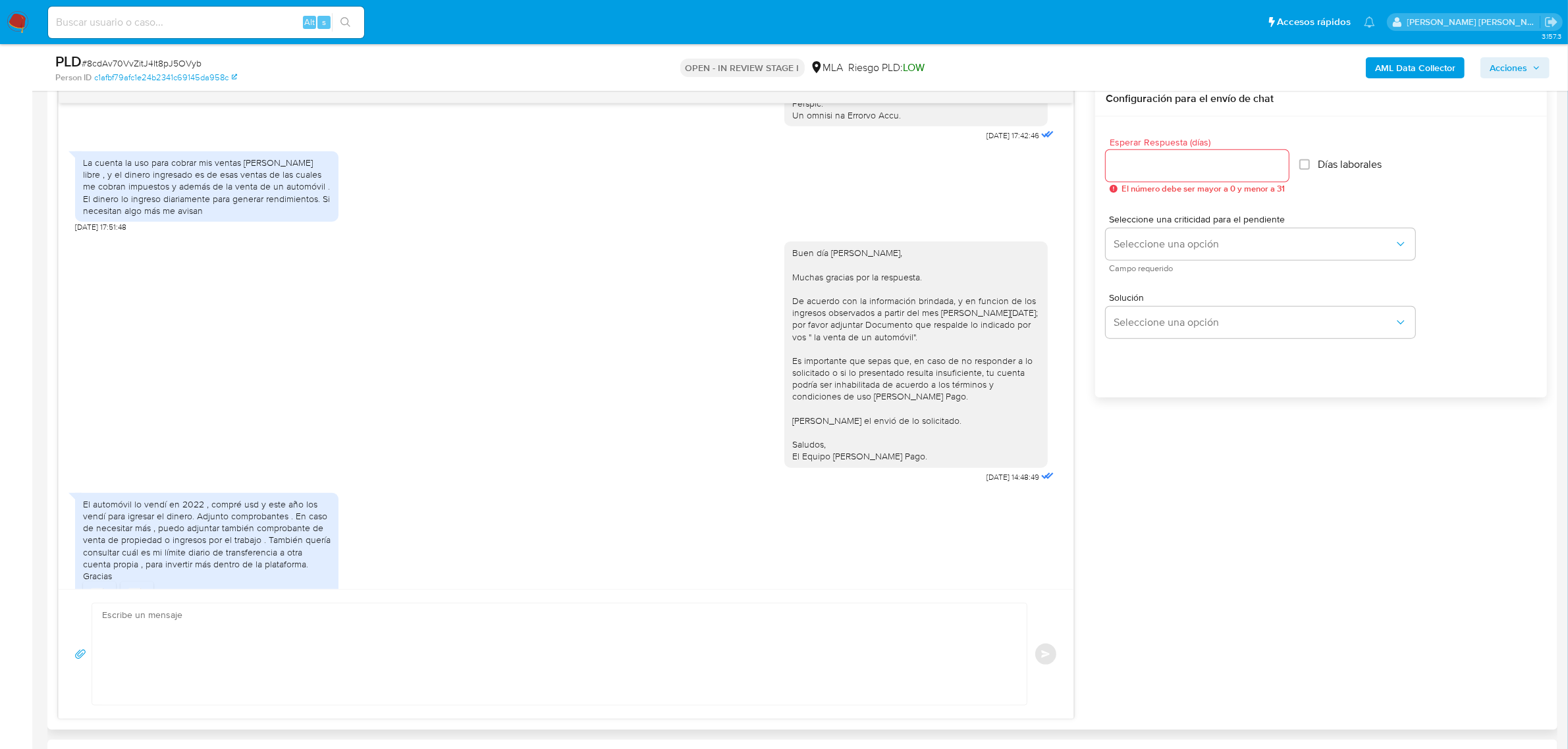
scroll to position [1727, 0]
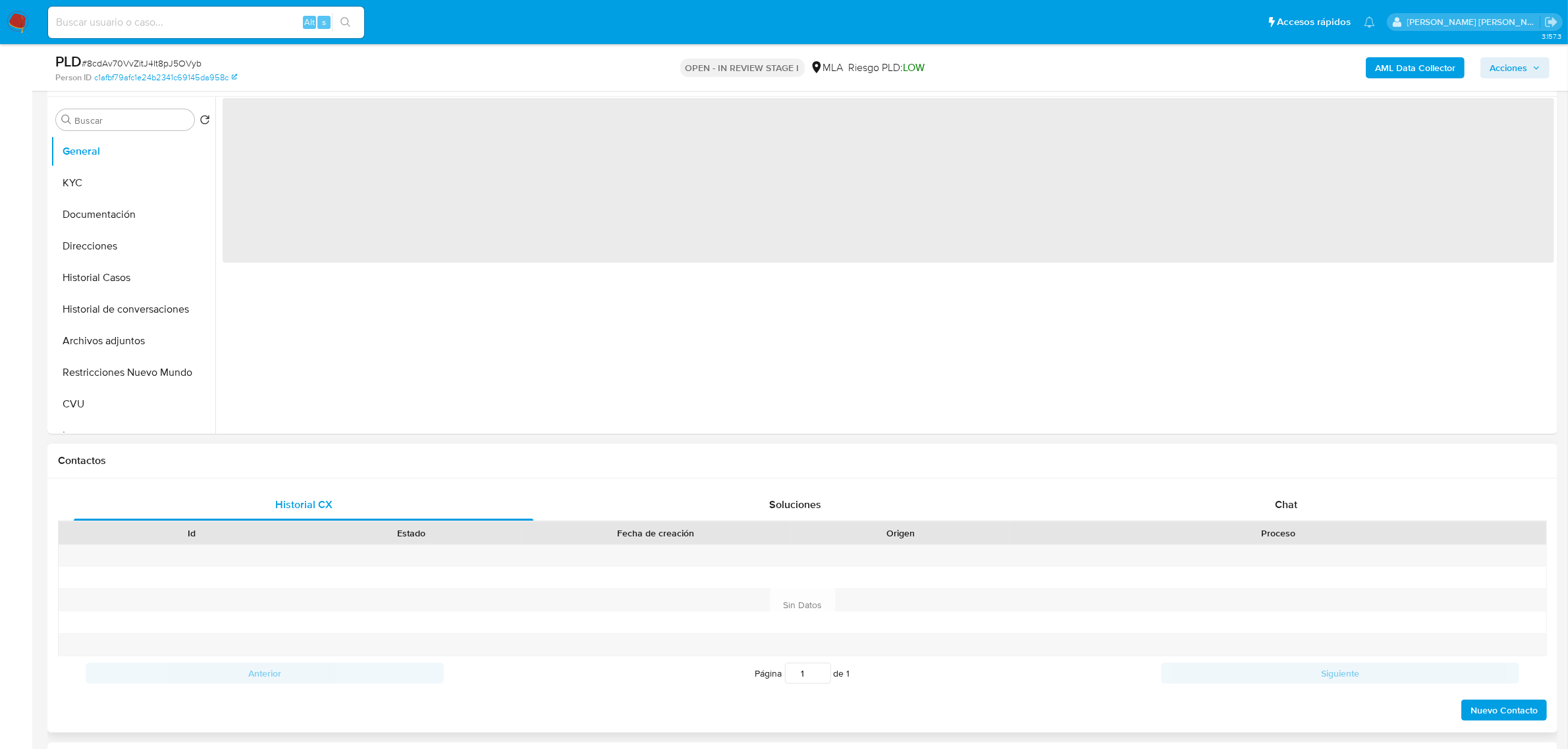
scroll to position [247, 0]
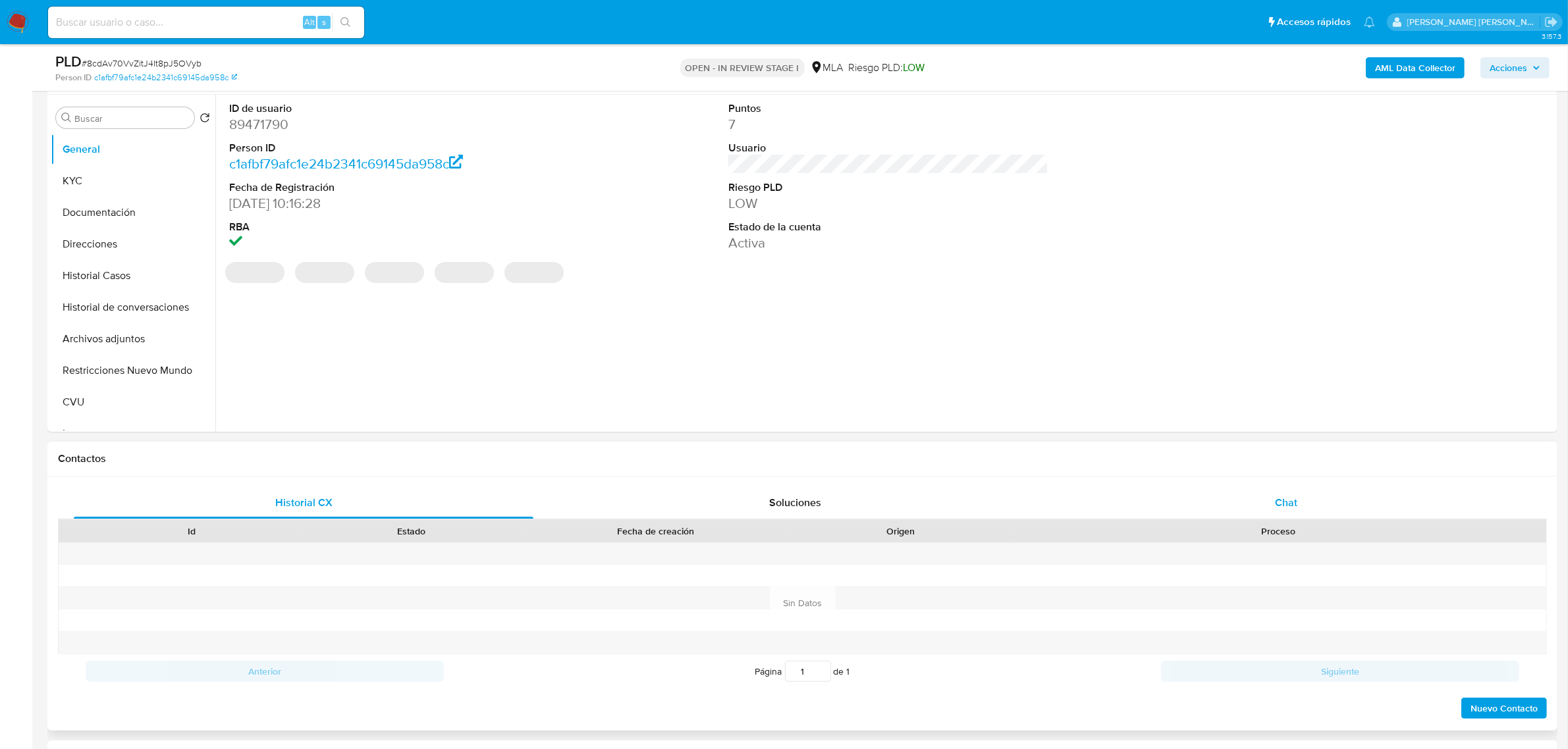
click at [1266, 499] on div "Chat" at bounding box center [1285, 502] width 460 height 31
select select "10"
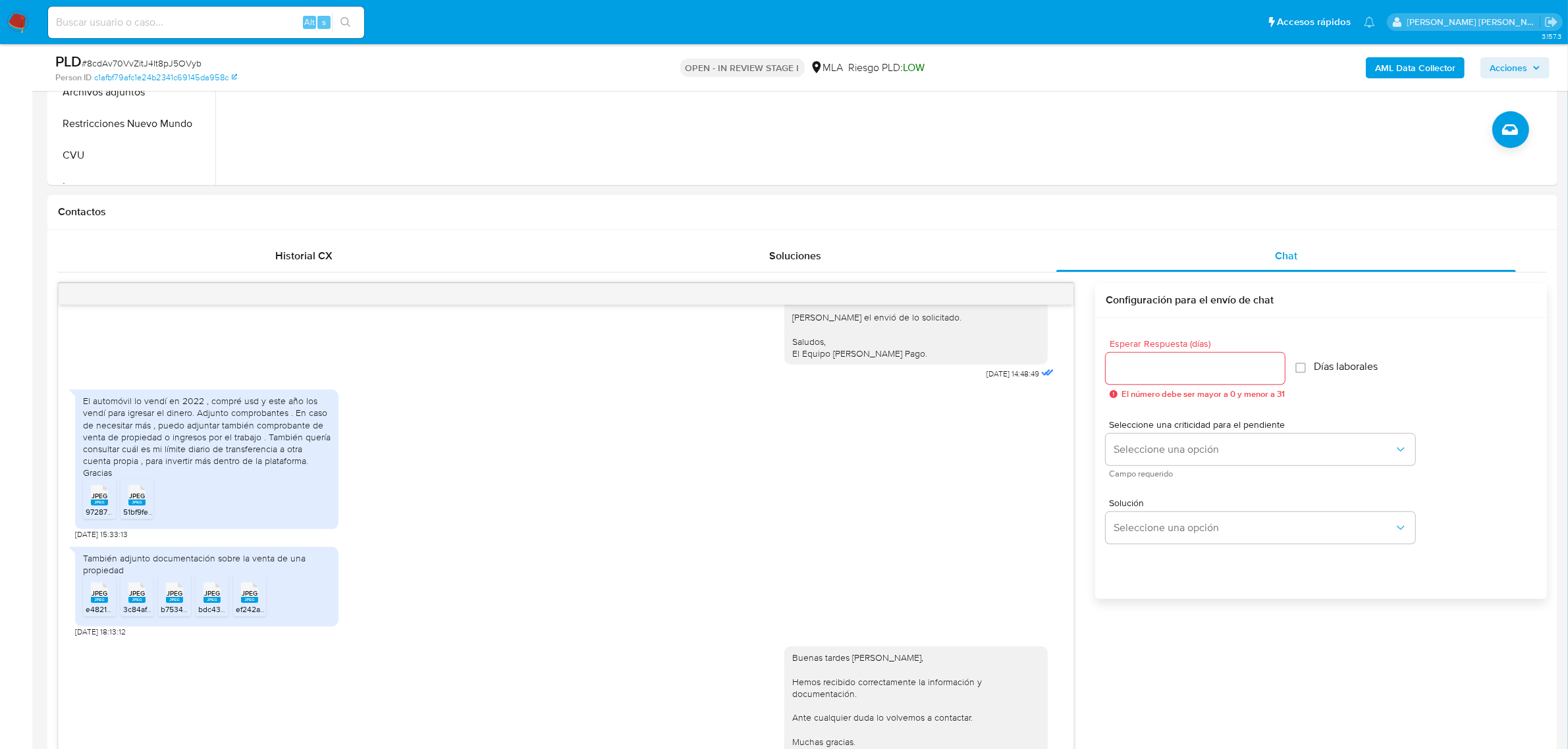
scroll to position [658, 0]
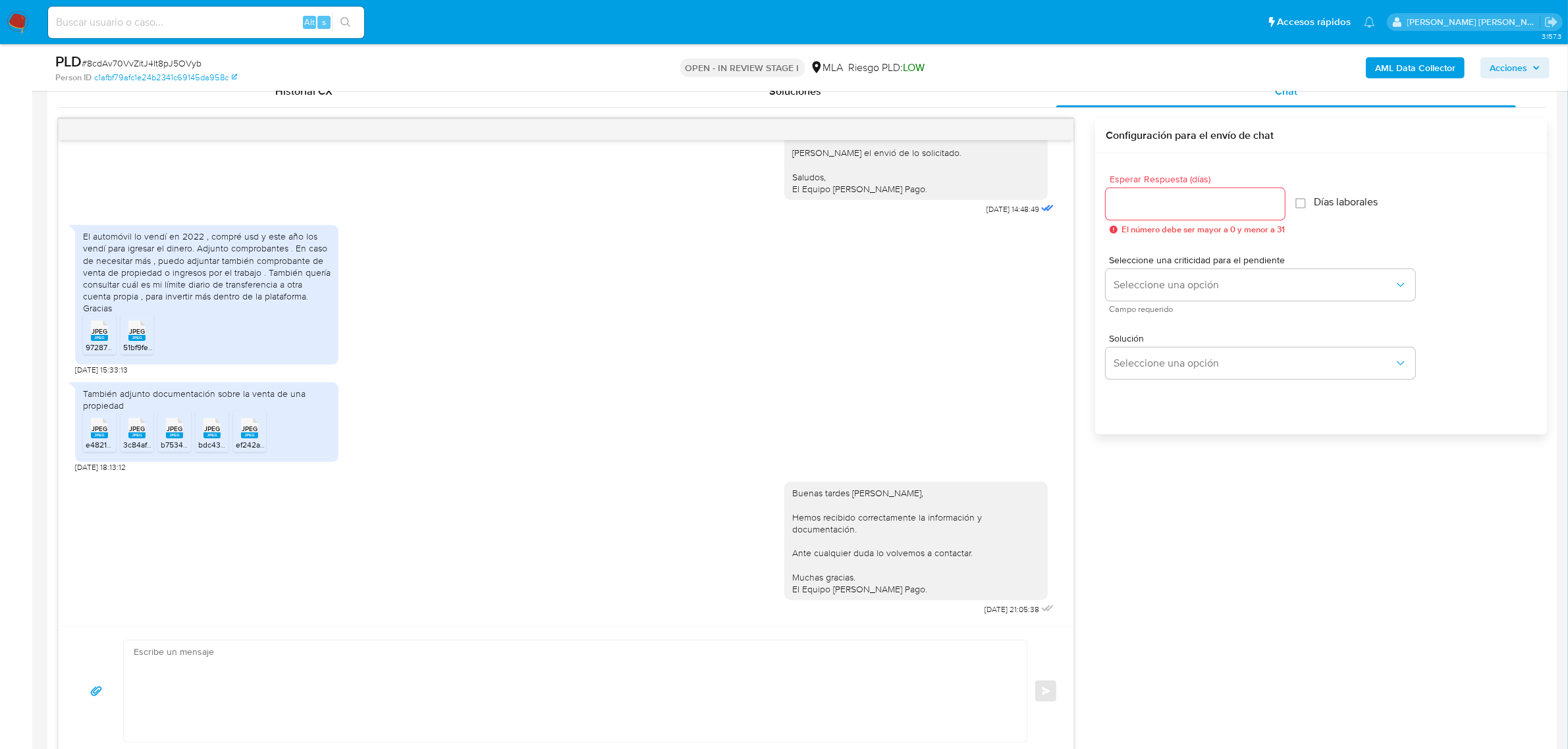
click at [345, 646] on textarea at bounding box center [571, 691] width 877 height 101
type textarea "-"
click at [1130, 206] on input "Esperar Respuesta (días)" at bounding box center [1195, 204] width 179 height 17
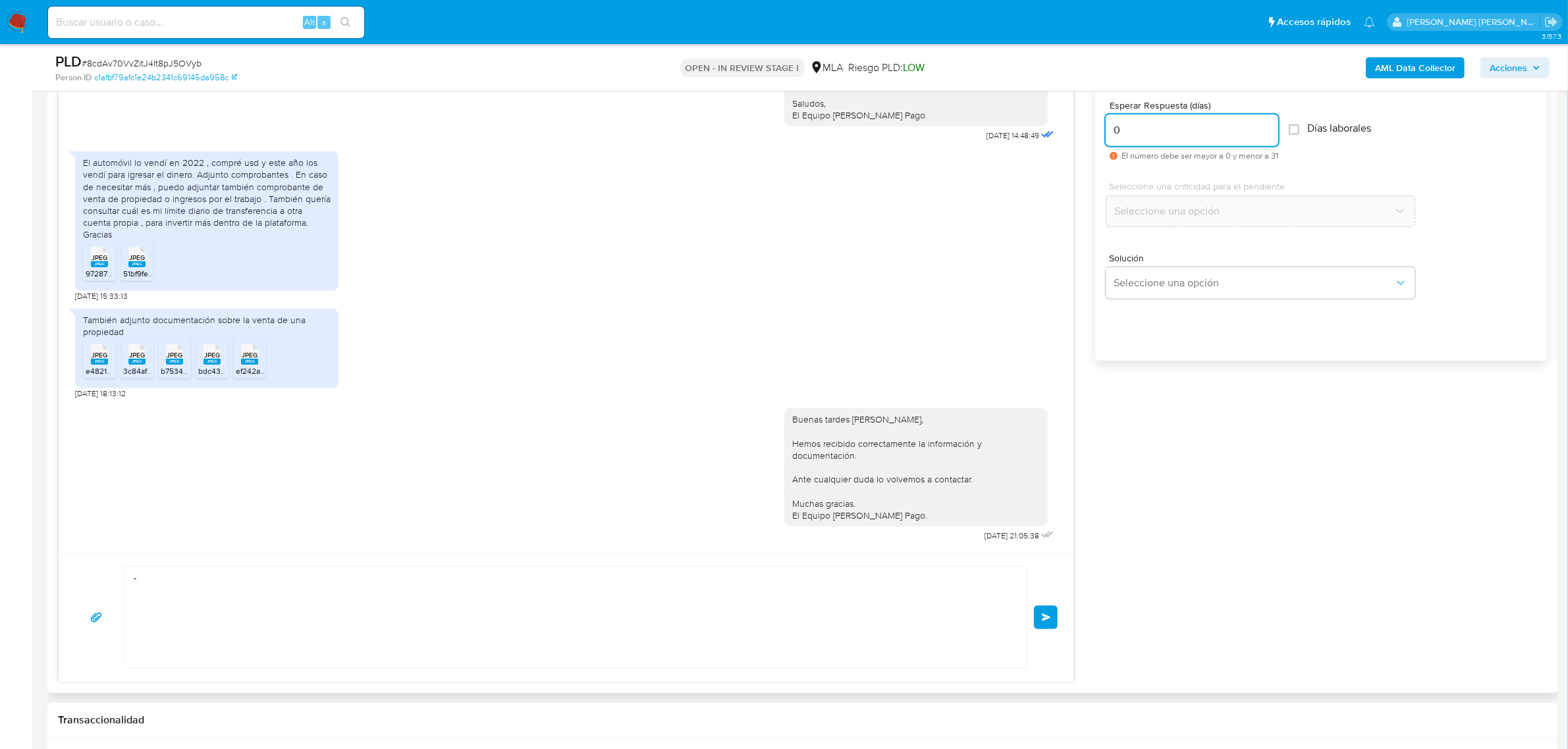
scroll to position [822, 0]
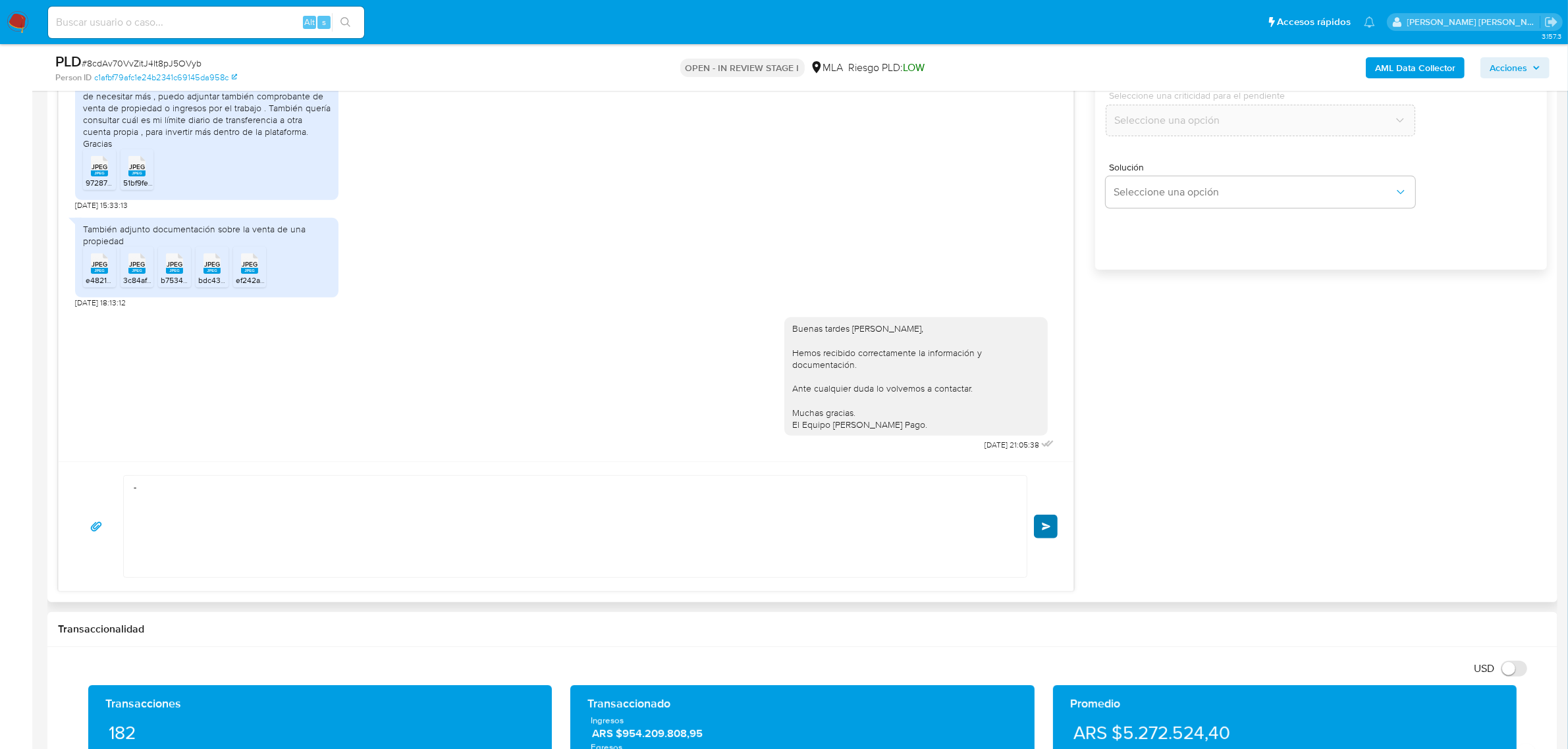
type input "0"
click at [1044, 521] on button "Enviar" at bounding box center [1045, 526] width 23 height 23
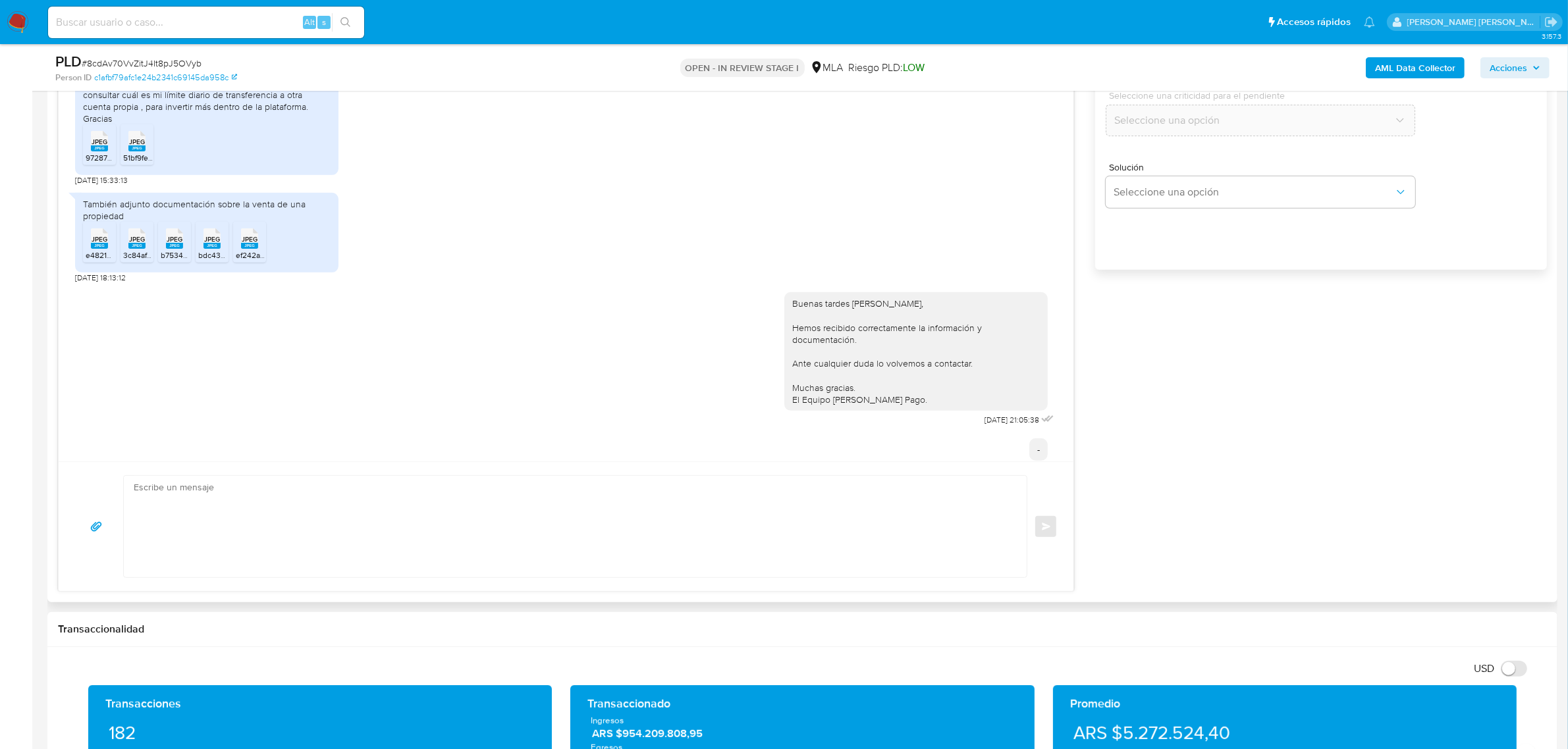
scroll to position [1066, 0]
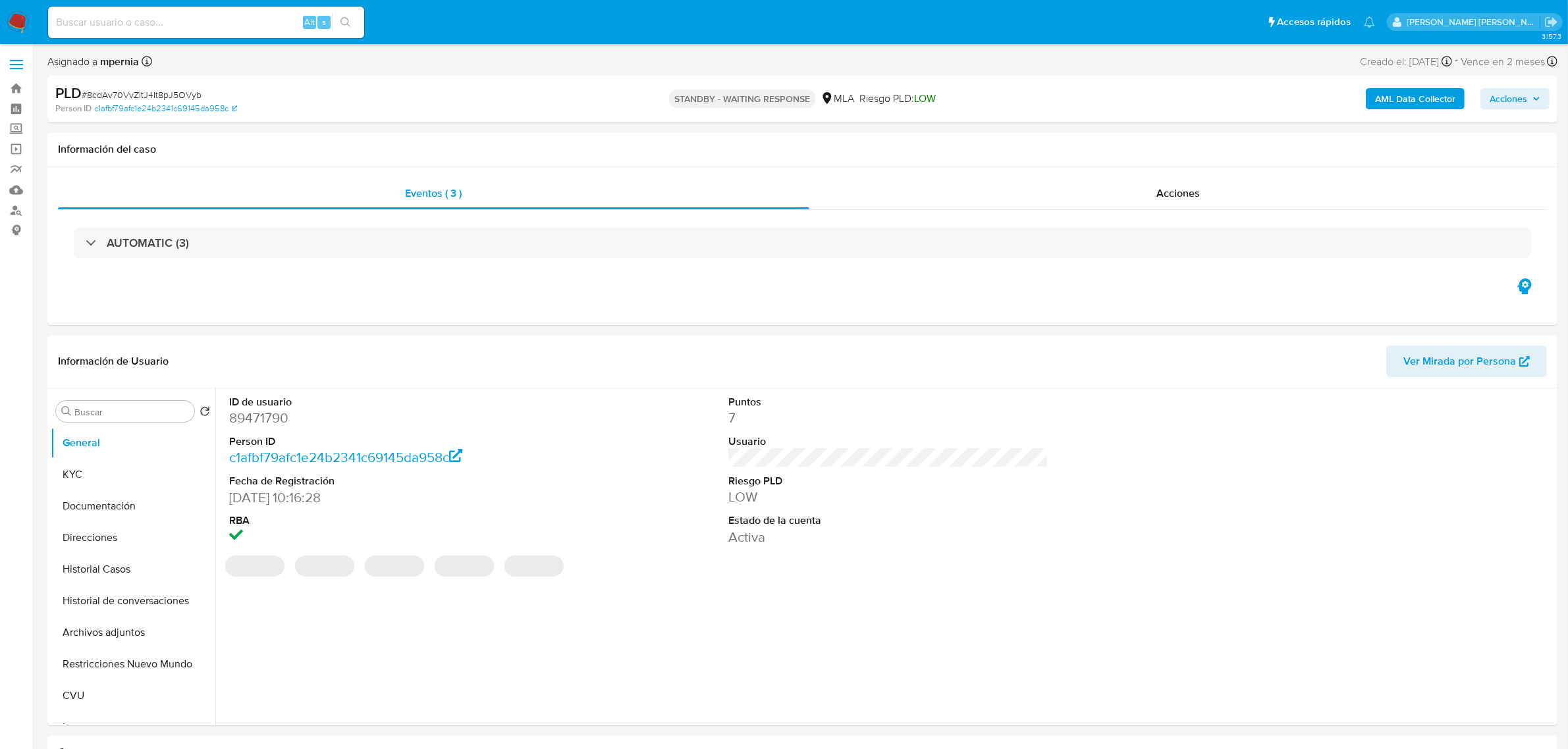
select select "10"
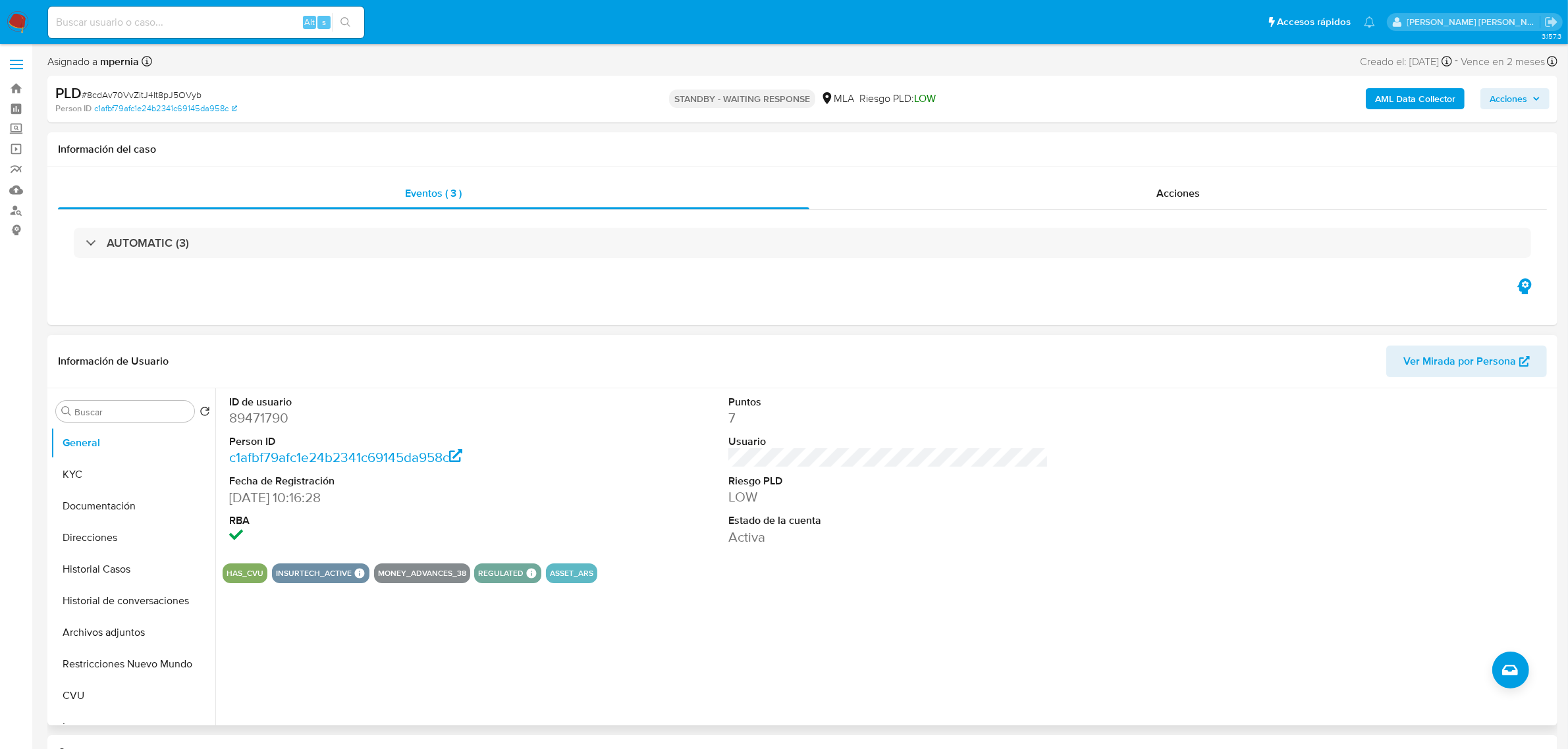
scroll to position [329, 0]
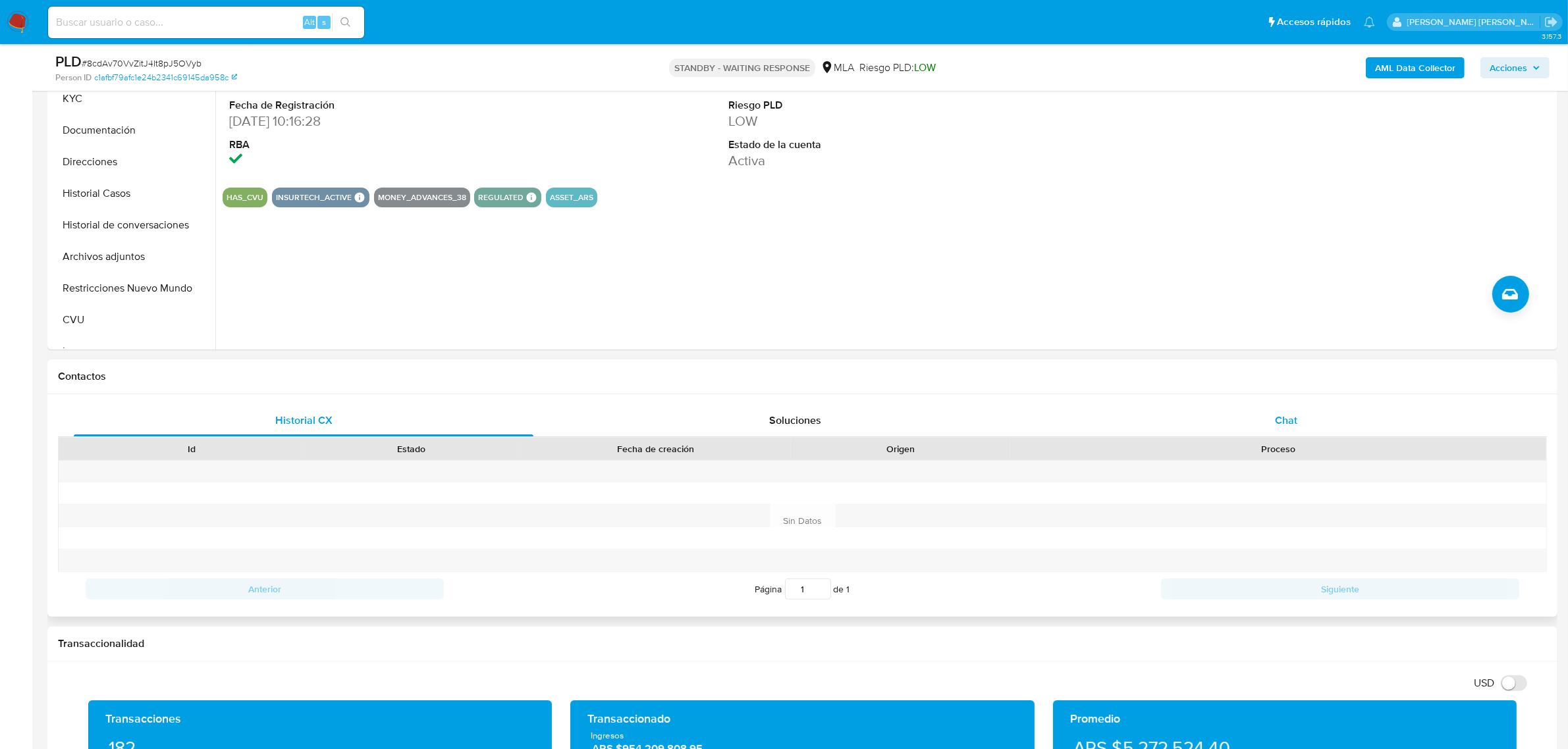
click at [1265, 420] on div "Chat" at bounding box center [1285, 420] width 460 height 31
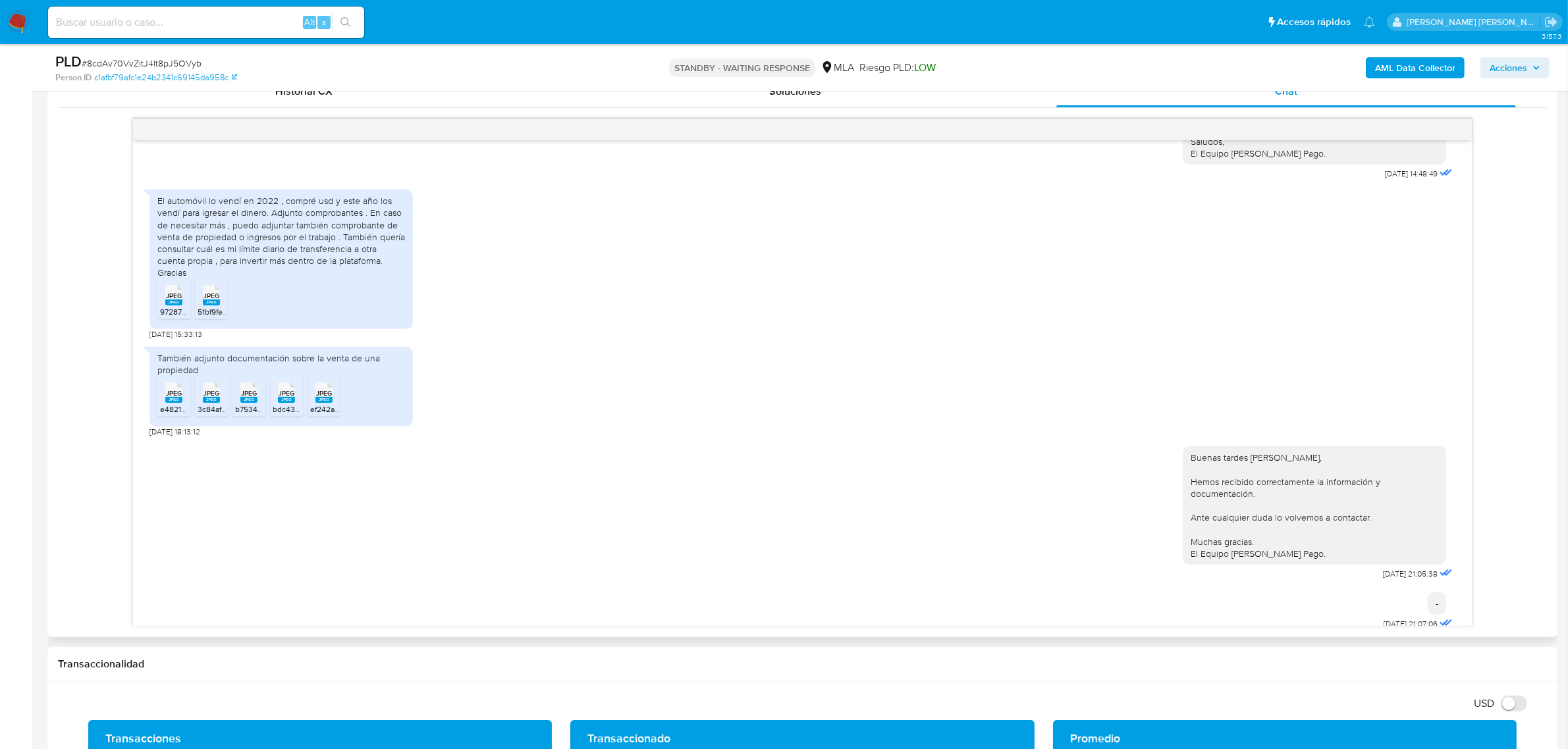
scroll to position [1066, 0]
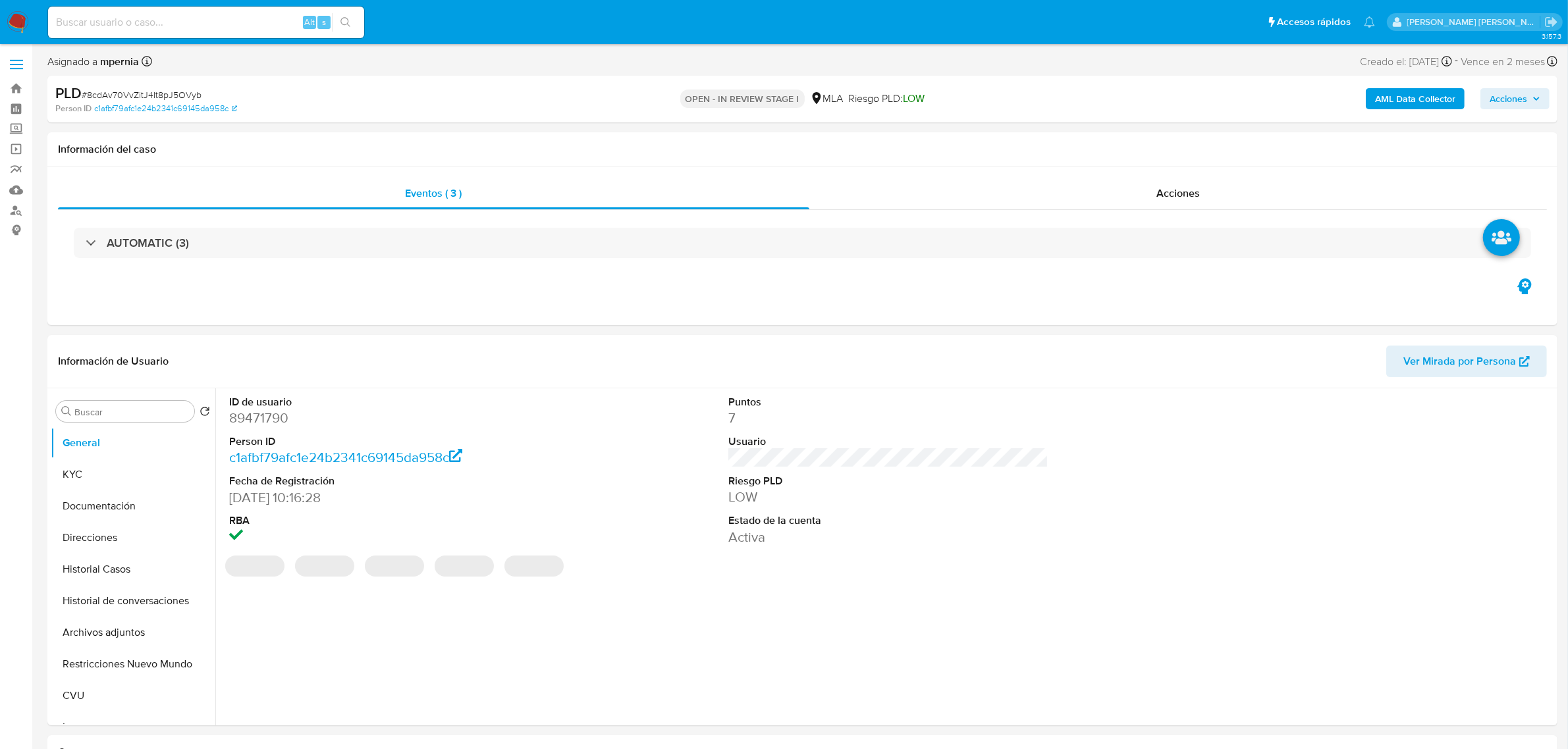
select select "10"
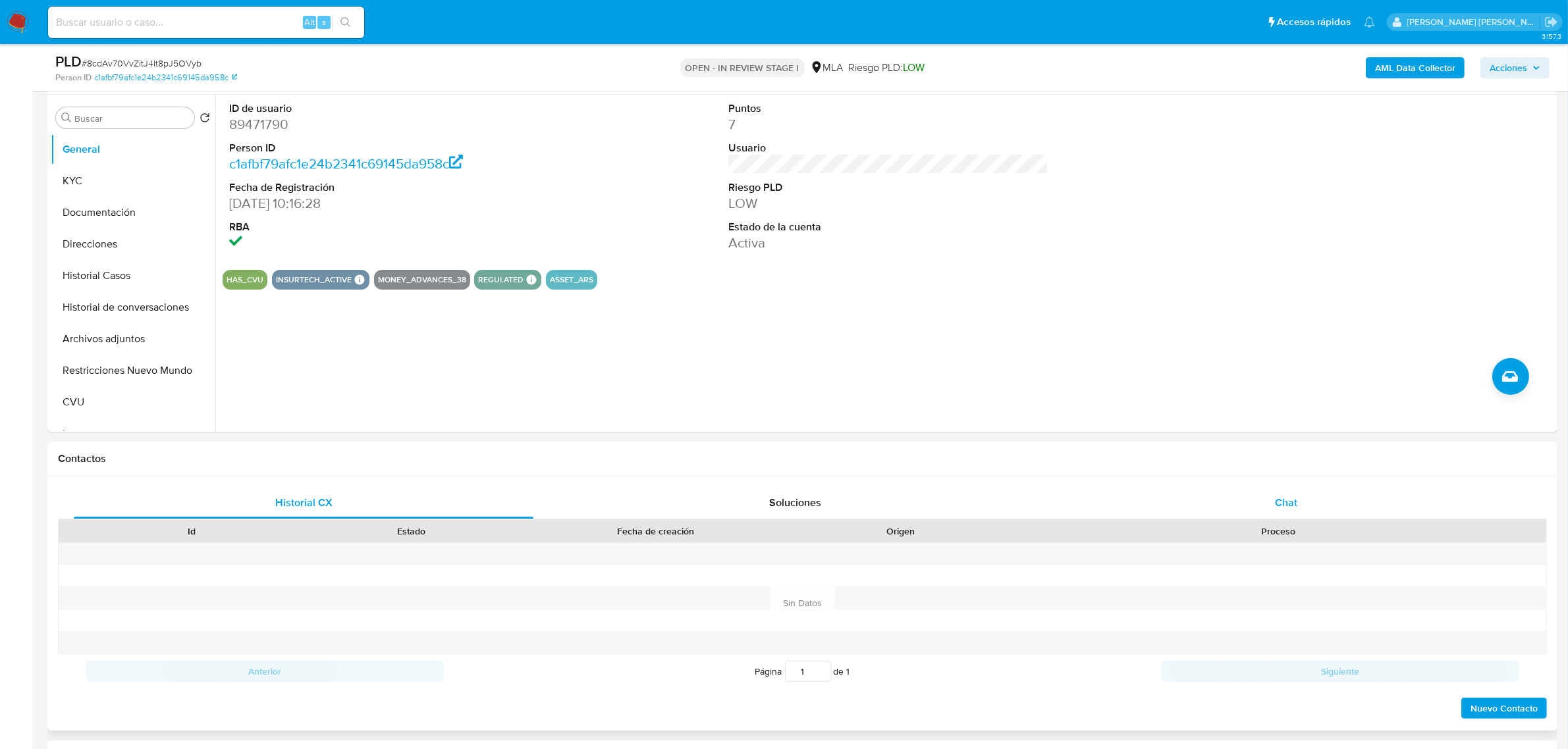
click at [1263, 504] on div "Chat" at bounding box center [1285, 502] width 460 height 31
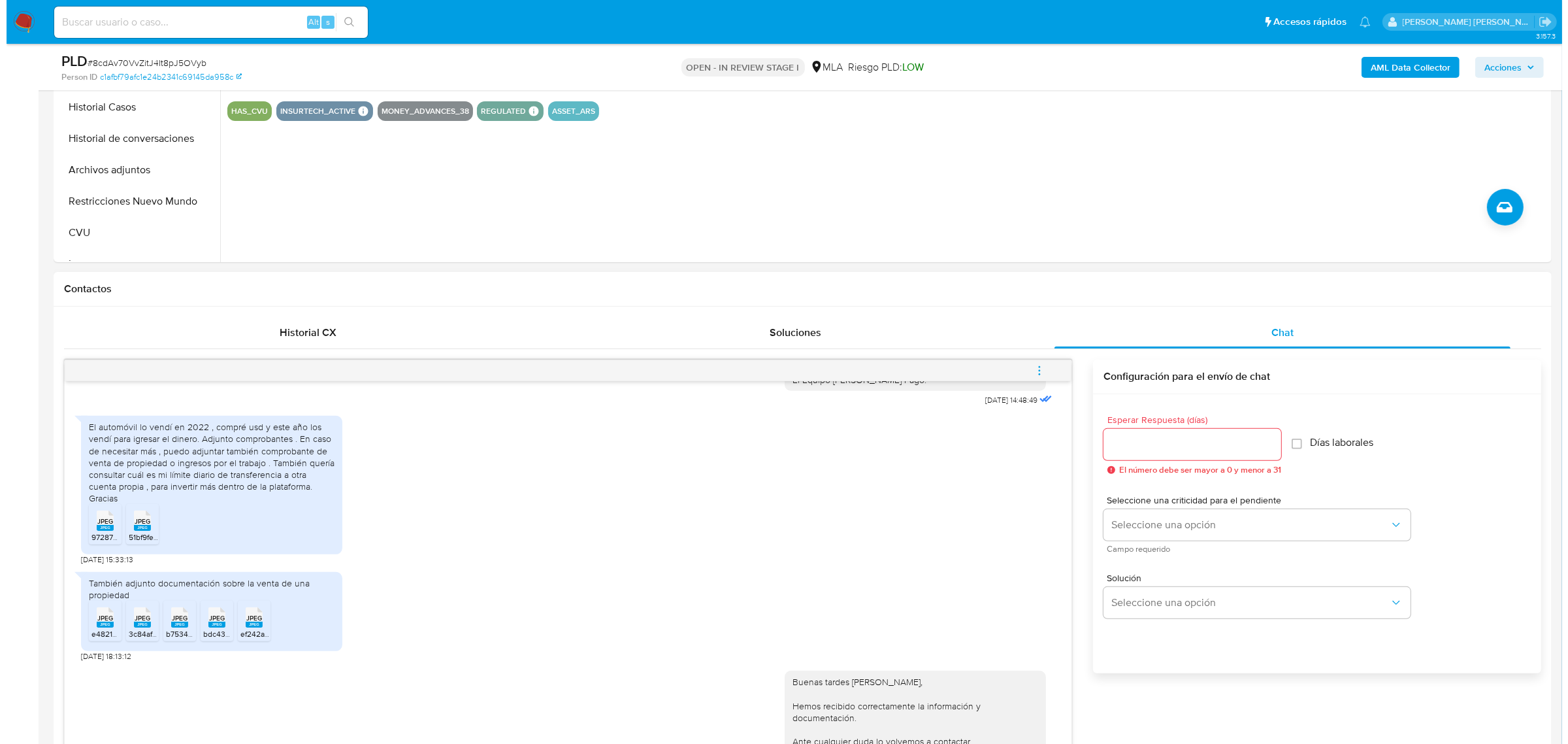
scroll to position [408, 0]
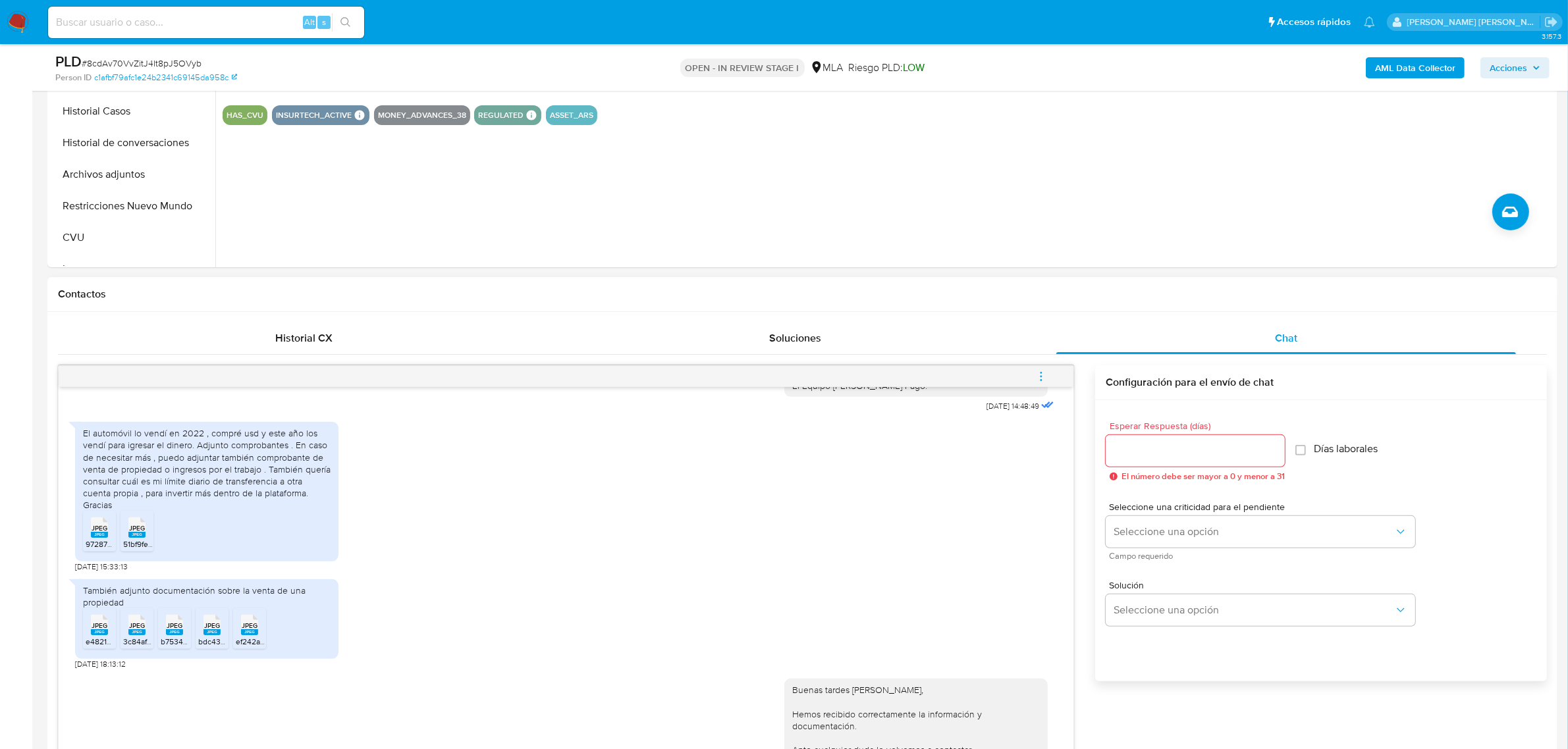
click at [1042, 376] on icon "menu-action" at bounding box center [1041, 377] width 12 height 12
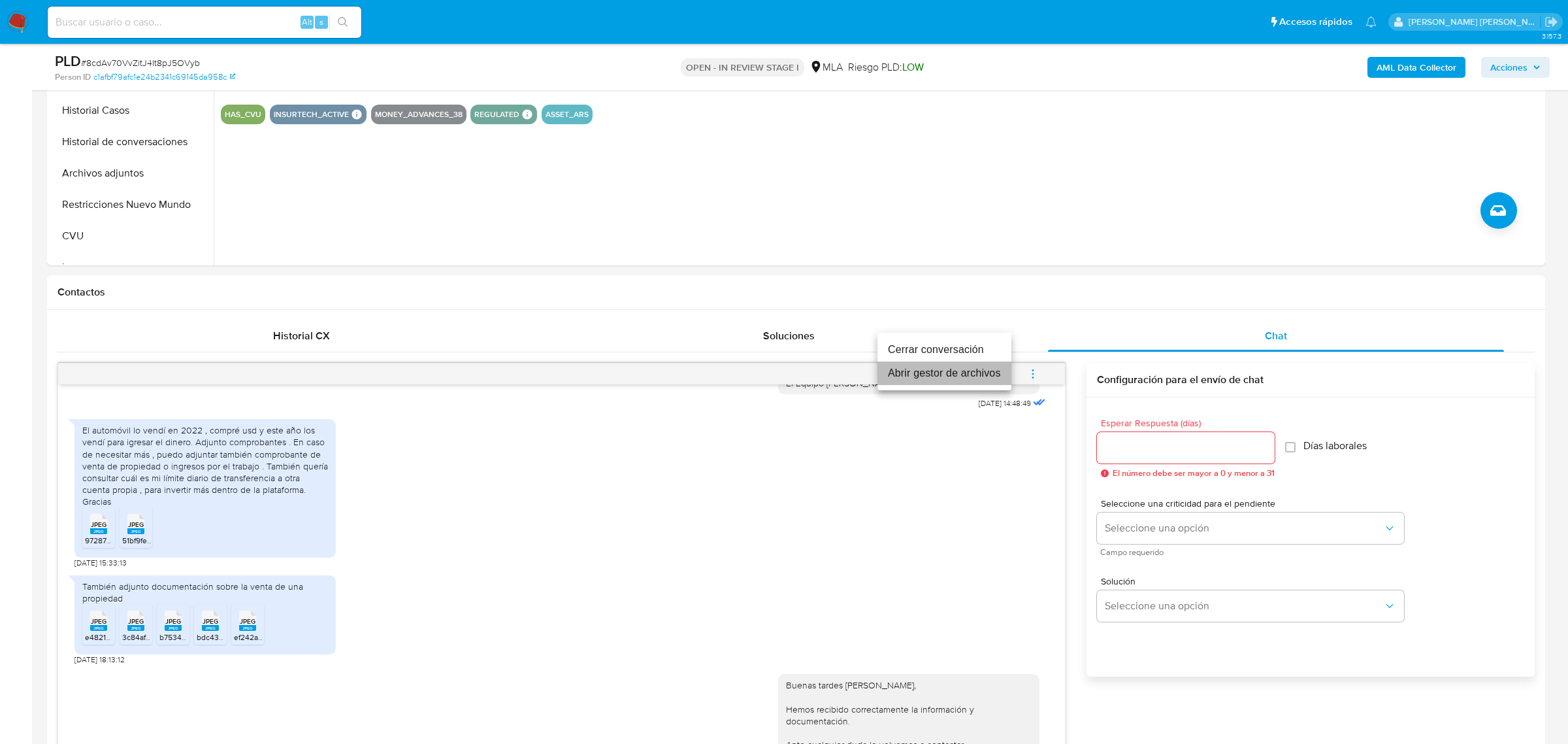
click at [956, 374] on li "Abrir gestor de archivos" at bounding box center [945, 372] width 134 height 23
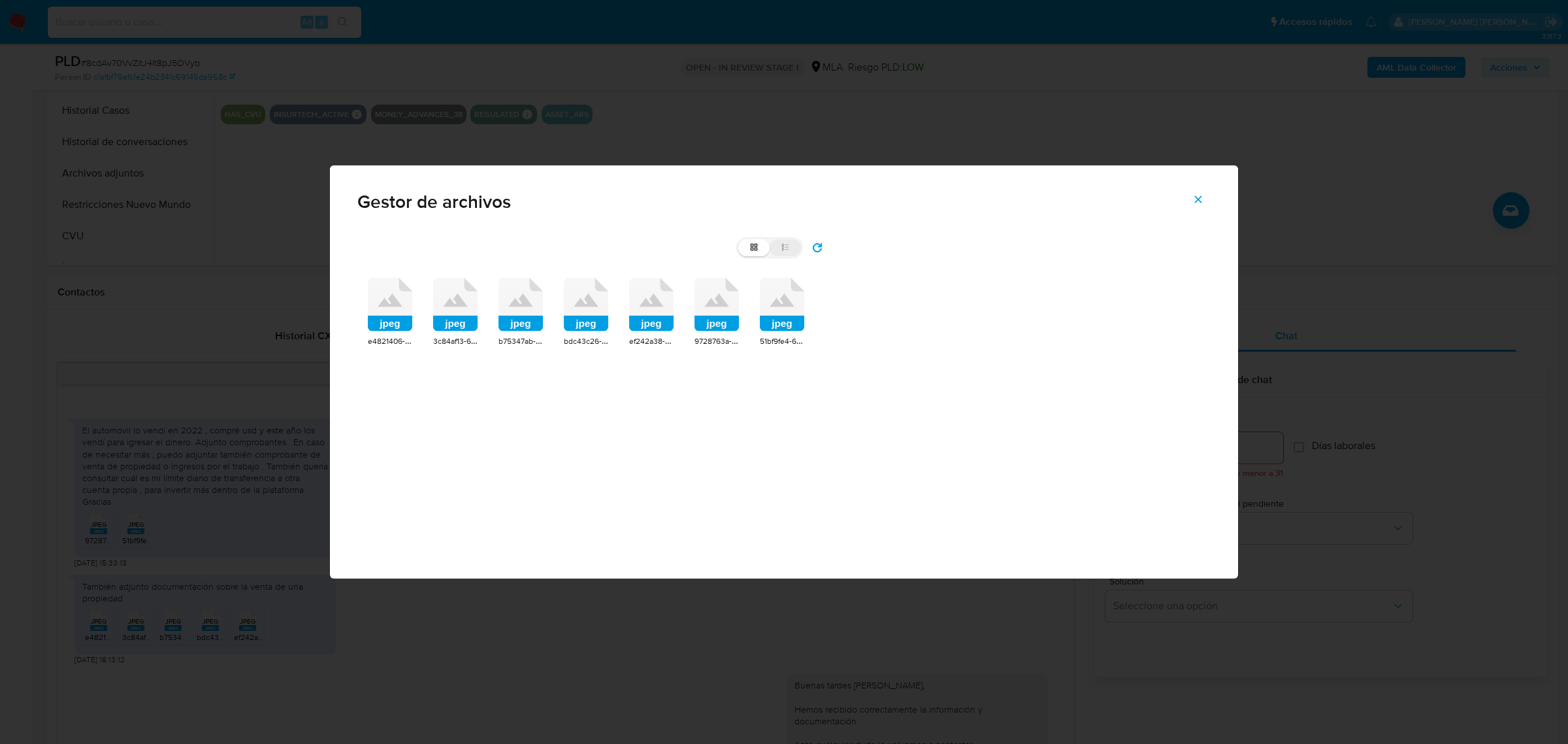
click at [795, 246] on label "list" at bounding box center [785, 247] width 31 height 17
click at [739, 240] on input "list" at bounding box center [738, 239] width 1 height 1
radio input "true"
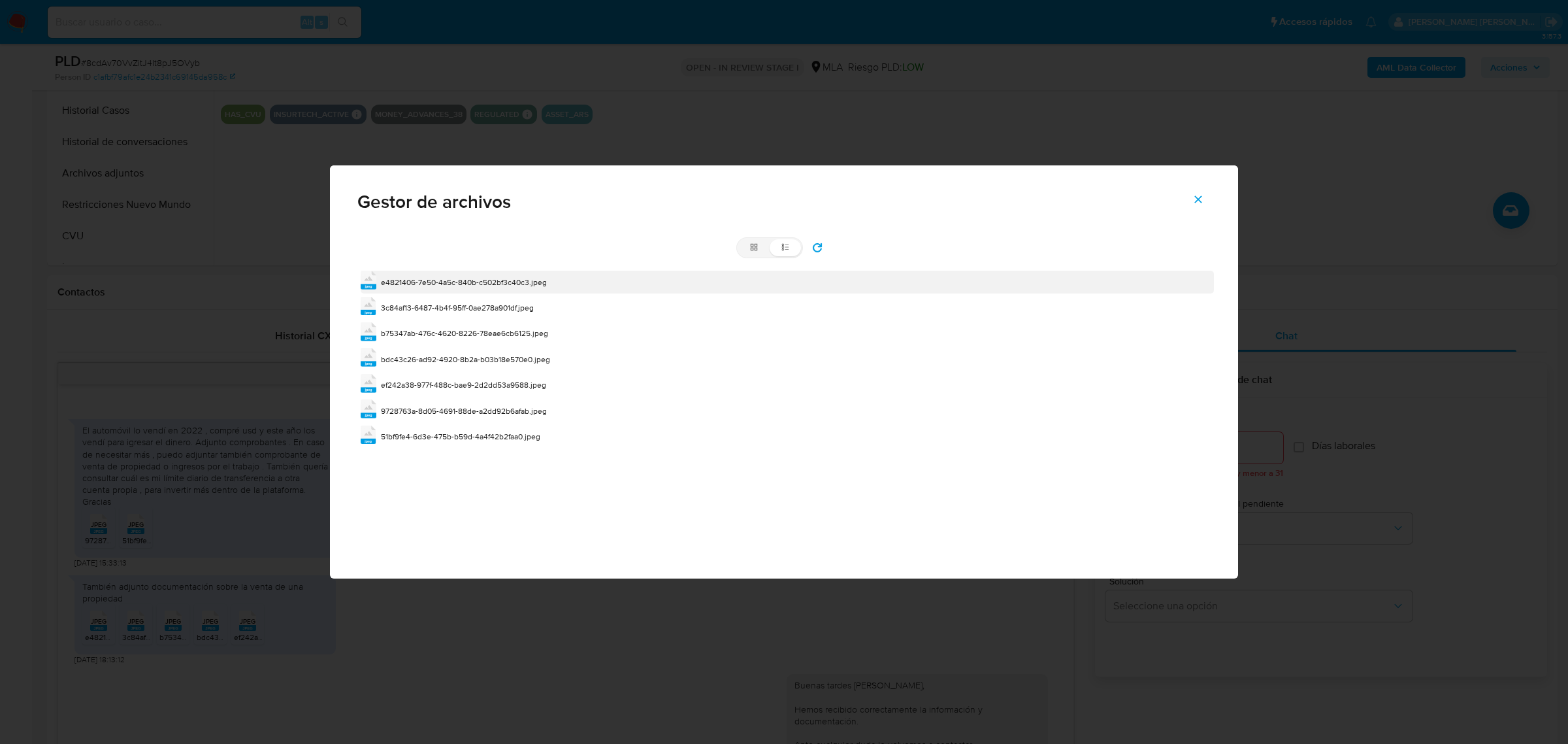
click at [472, 281] on span "e4821406-7e50-4a5c-840b-c502bf3c40c3.jpeg" at bounding box center [464, 282] width 166 height 11
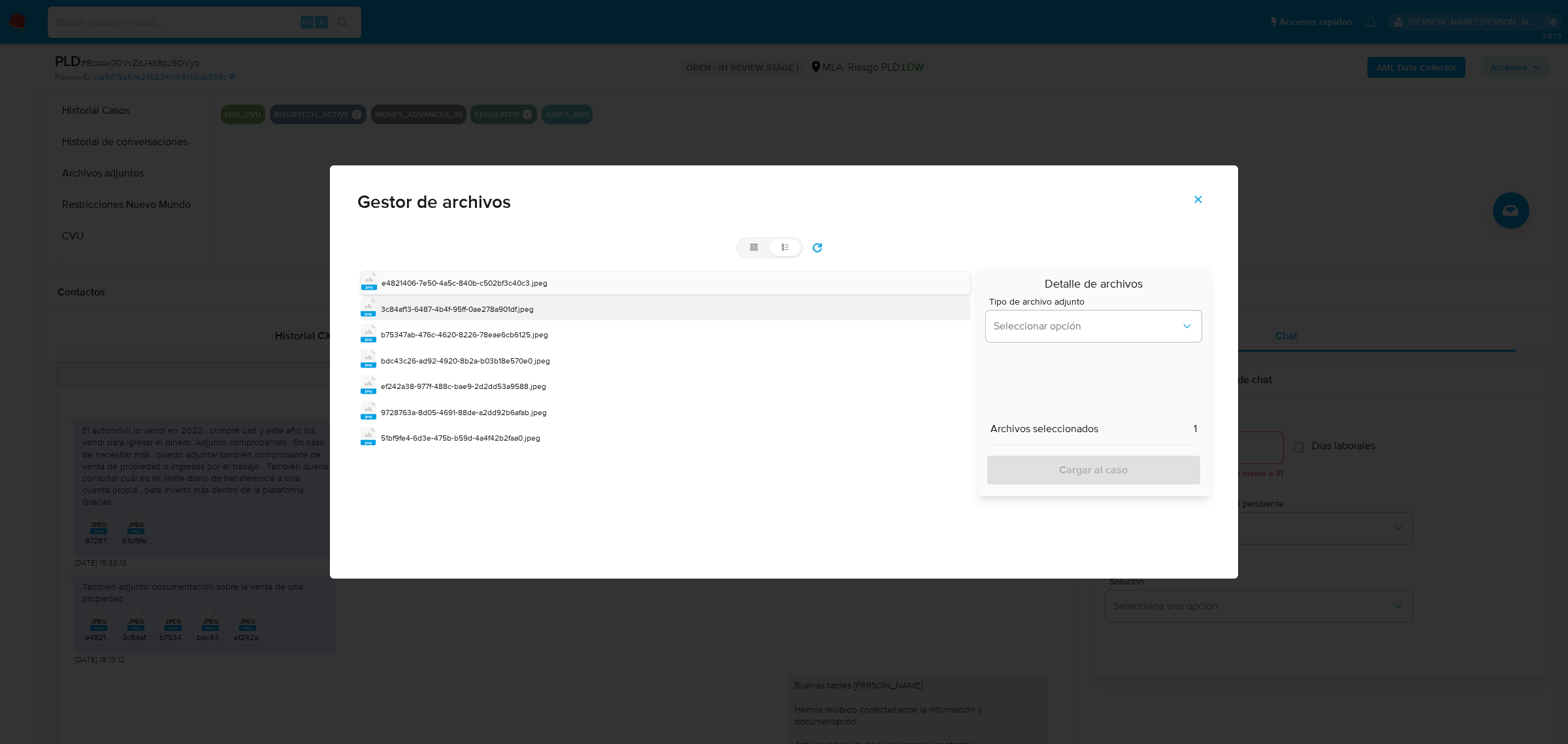
click at [469, 301] on div "jpeg 3c84af13-6487-4b4f-95ff-0ae278a901df.jpeg" at bounding box center [665, 309] width 609 height 22
click at [467, 335] on span "b75347ab-476c-4620-8226-78eae6cb6125.jpeg" at bounding box center [464, 336] width 167 height 11
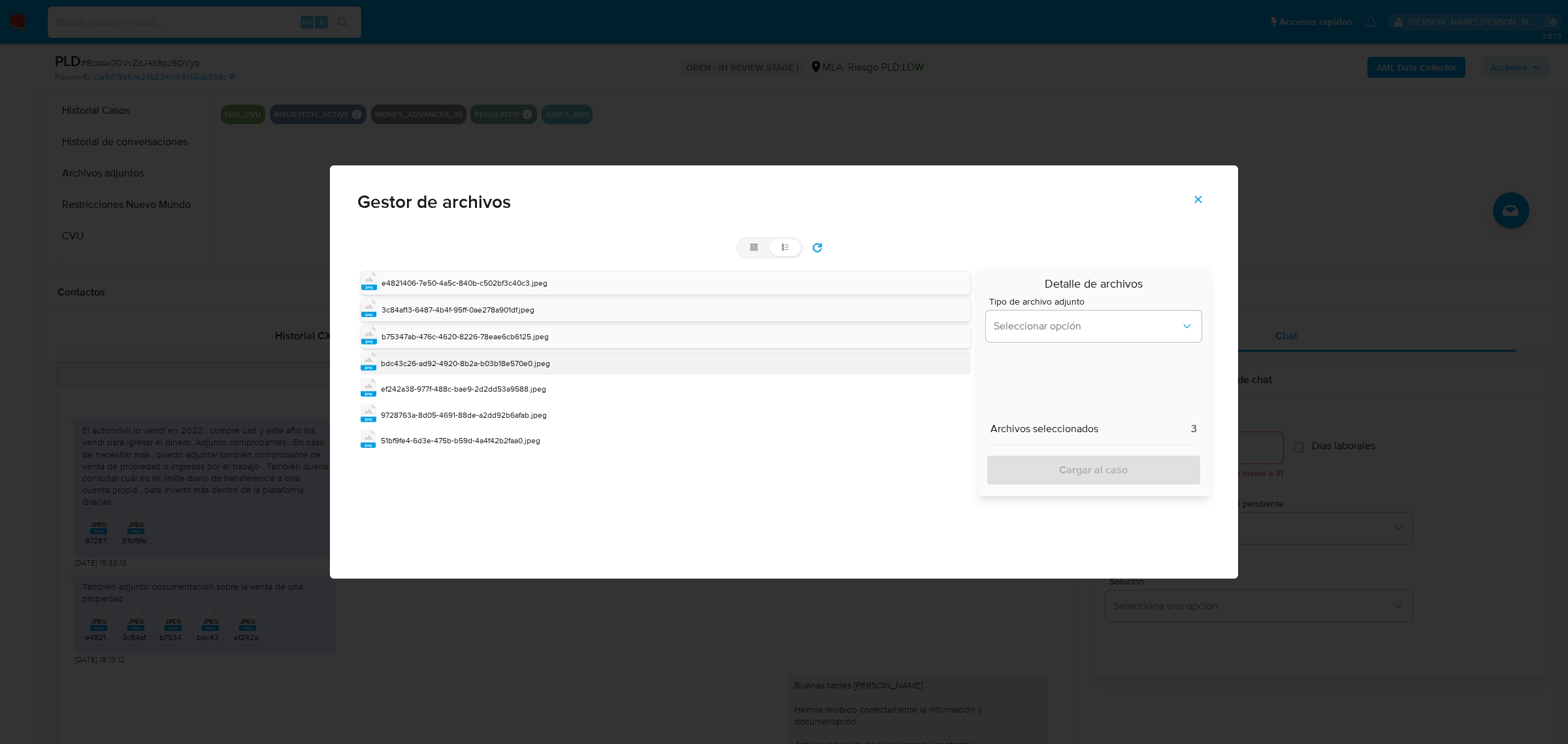
click at [480, 366] on span "bdc43c26-ad92-4920-8b2a-b03b18e570e0.jpeg" at bounding box center [466, 363] width 169 height 11
click at [480, 391] on span "ef242a38-977f-488c-bae9-2d2dd53a9588.jpeg" at bounding box center [463, 390] width 165 height 11
click at [475, 419] on span "9728763a-8d05-4691-88de-a2dd92b6afab.jpeg" at bounding box center [464, 417] width 166 height 11
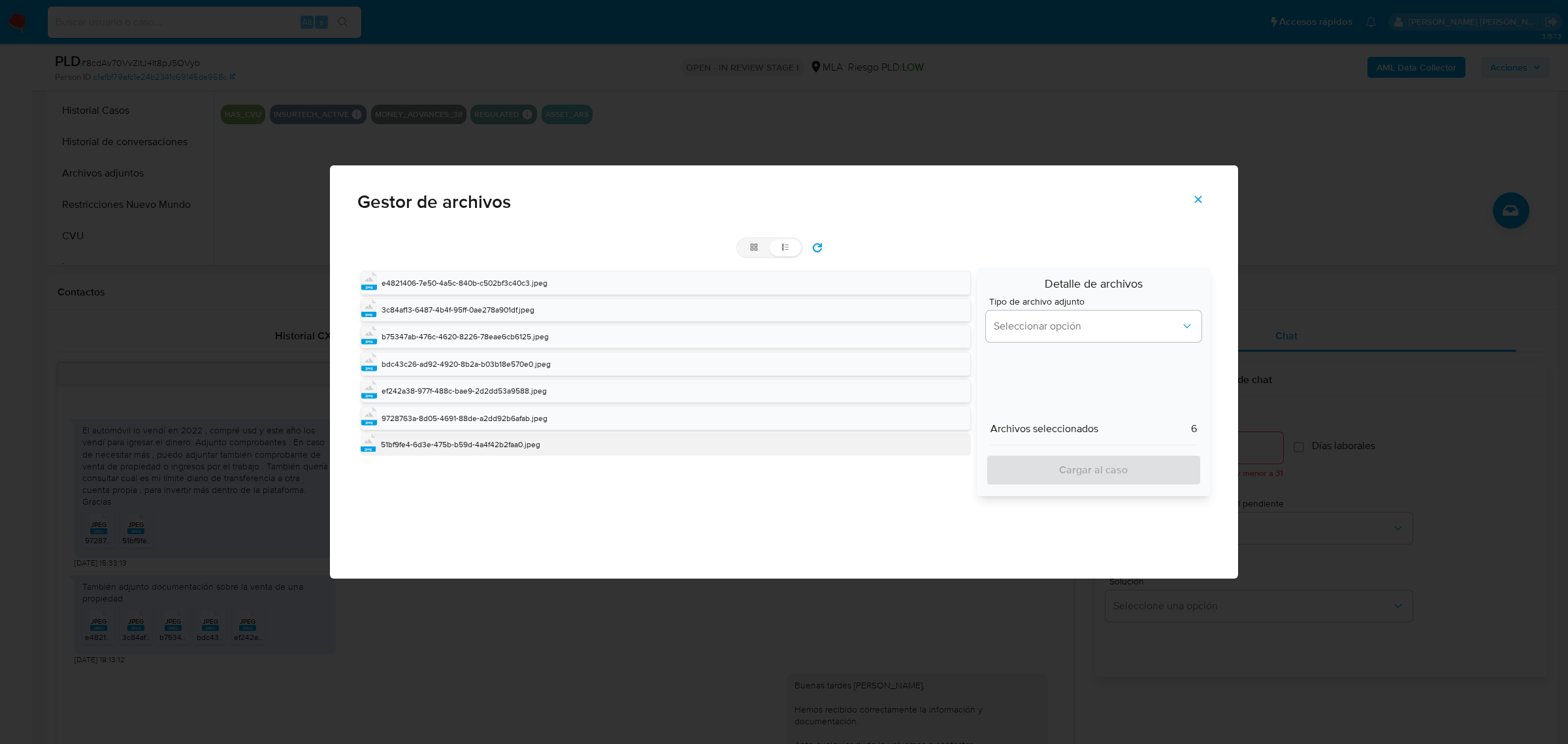
click at [475, 450] on span "51bf9fe4-6d3e-475b-b59d-4a4f42b2faa0.jpeg" at bounding box center [461, 444] width 160 height 11
click at [1046, 321] on span "Seleccionar opción" at bounding box center [1087, 326] width 187 height 13
click at [1021, 389] on span "INGRESOS" at bounding box center [1018, 392] width 49 height 13
click at [1032, 467] on span "Cargar al caso" at bounding box center [1094, 470] width 181 height 29
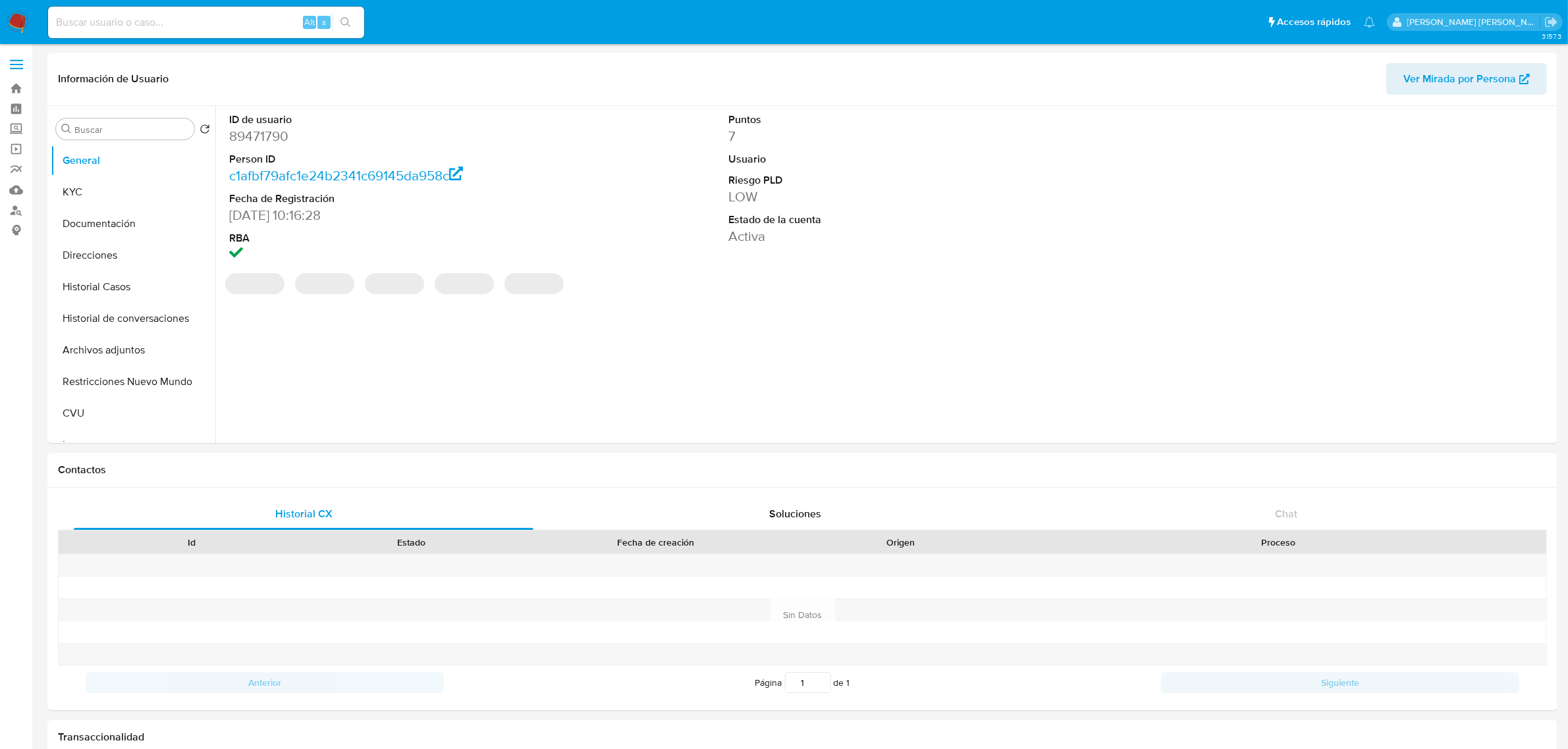
select select "10"
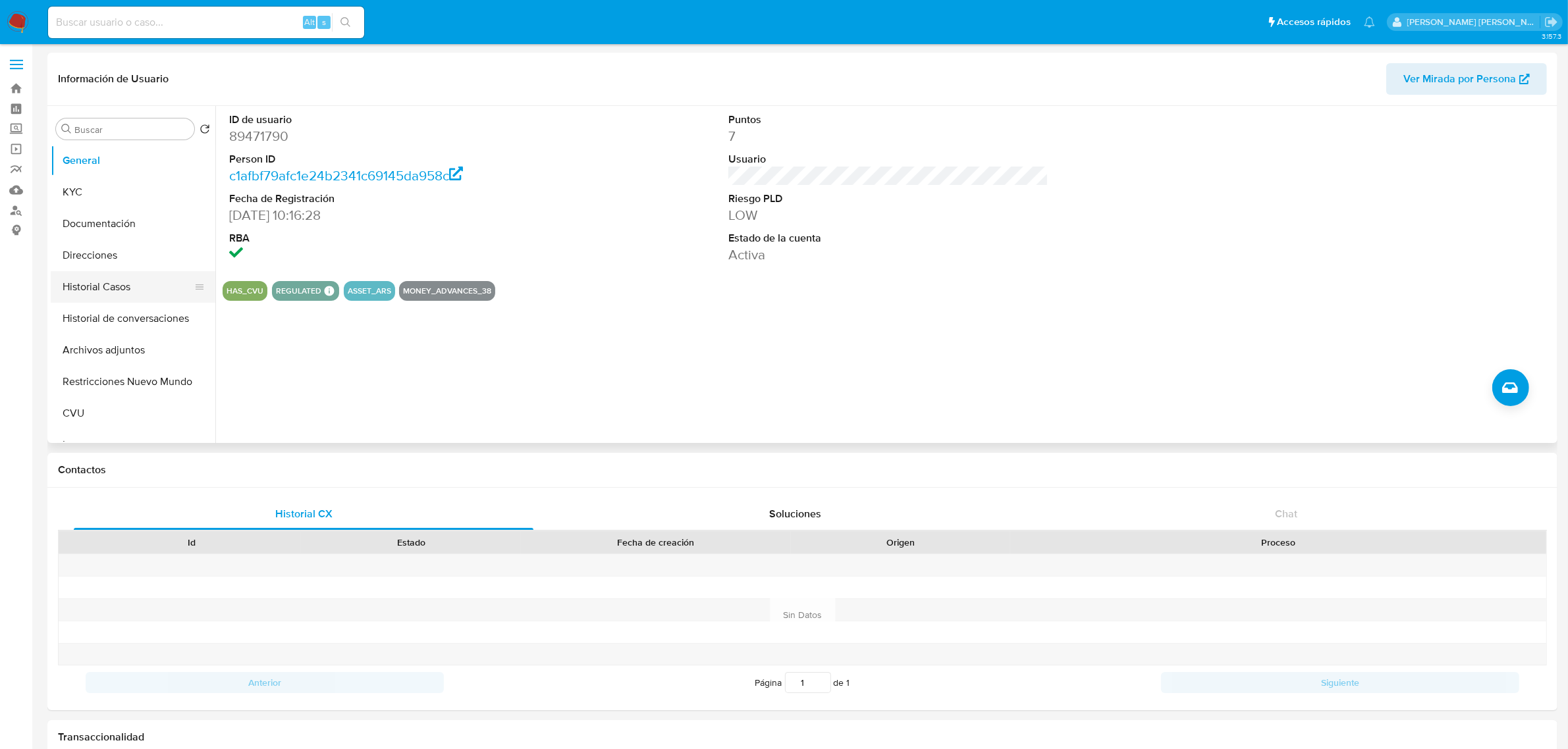
click at [88, 294] on button "Historial Casos" at bounding box center [127, 286] width 154 height 31
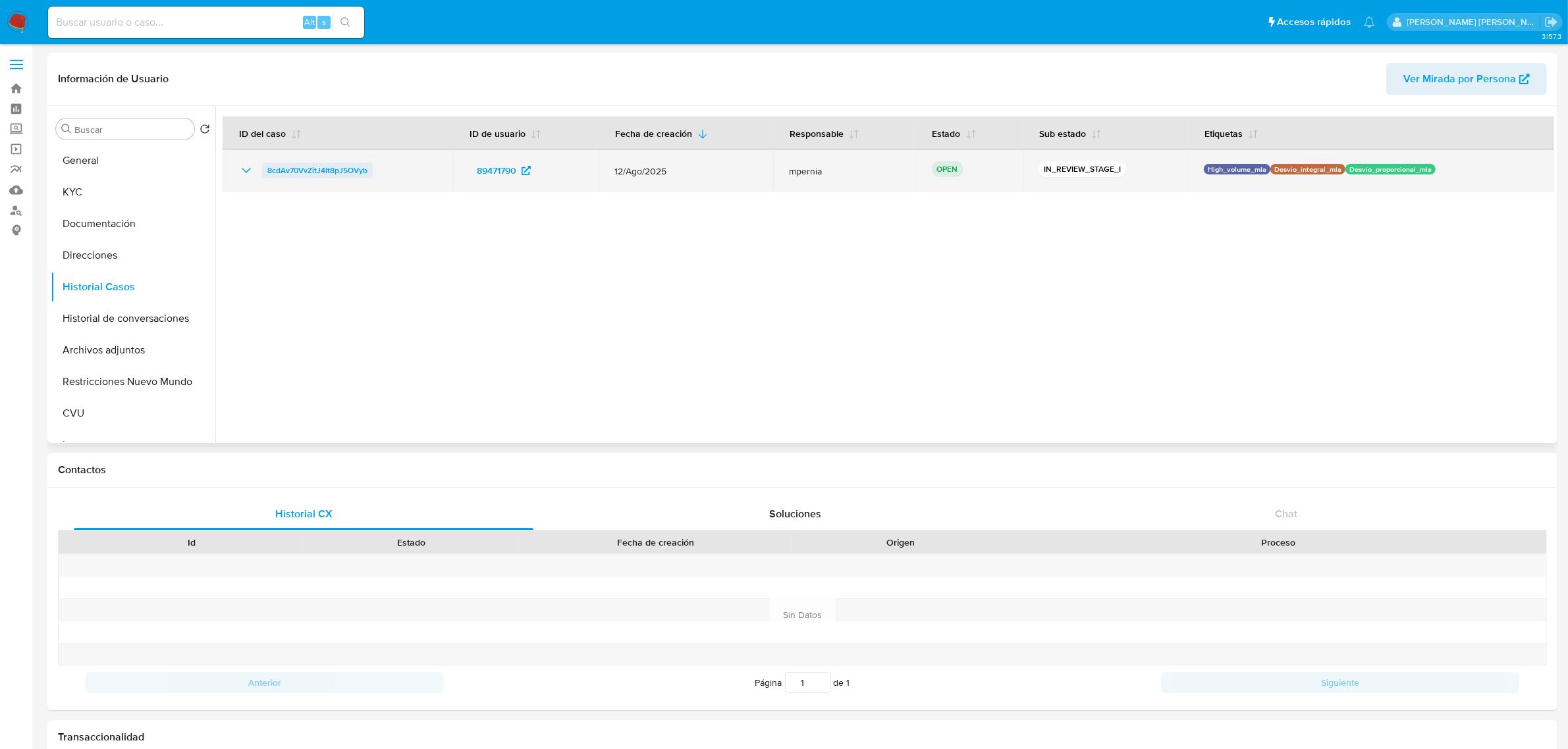
click at [284, 169] on span "8cdAv70VvZitJ4It8pJ5OVyb" at bounding box center [317, 171] width 100 height 16
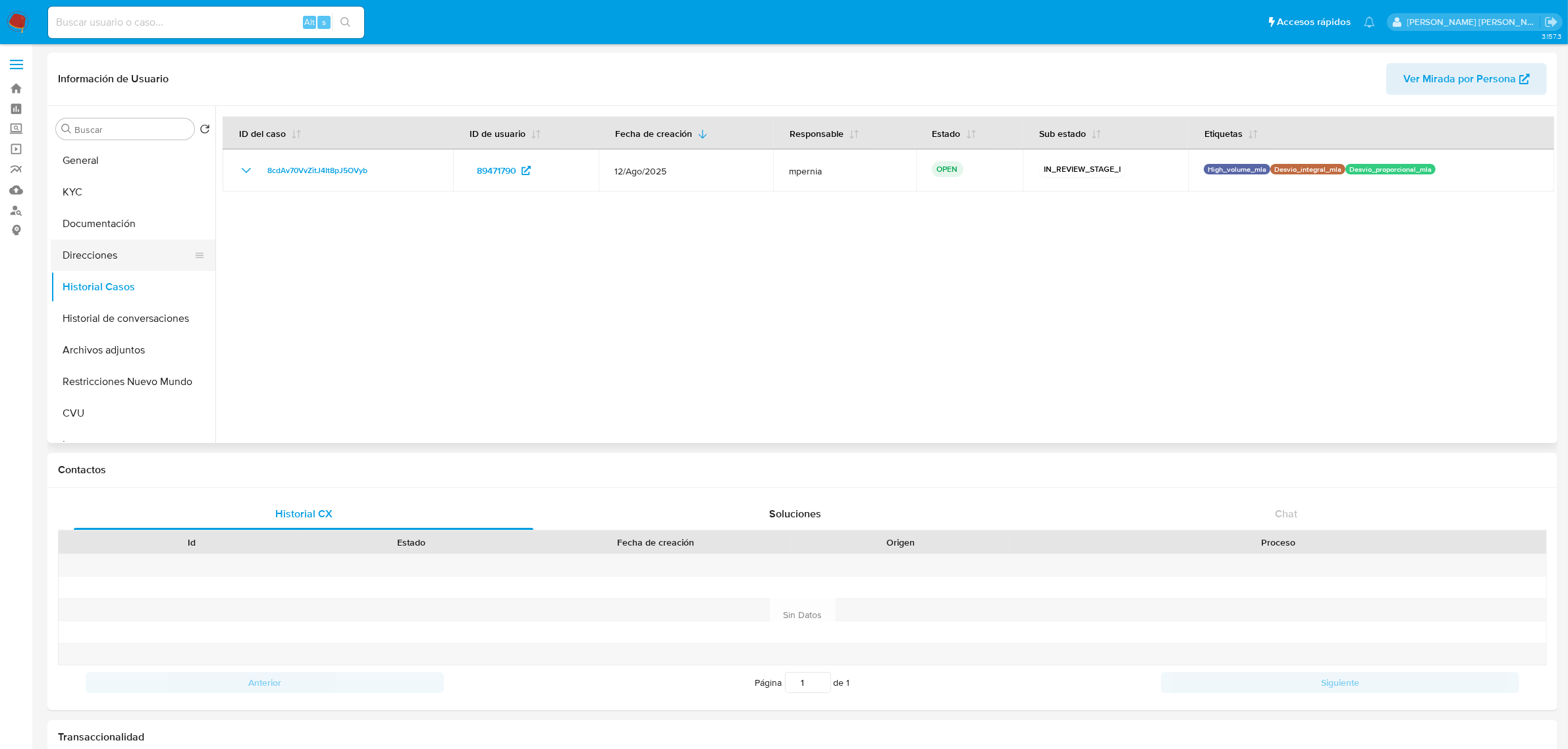
click at [104, 248] on button "Direcciones" at bounding box center [127, 255] width 154 height 31
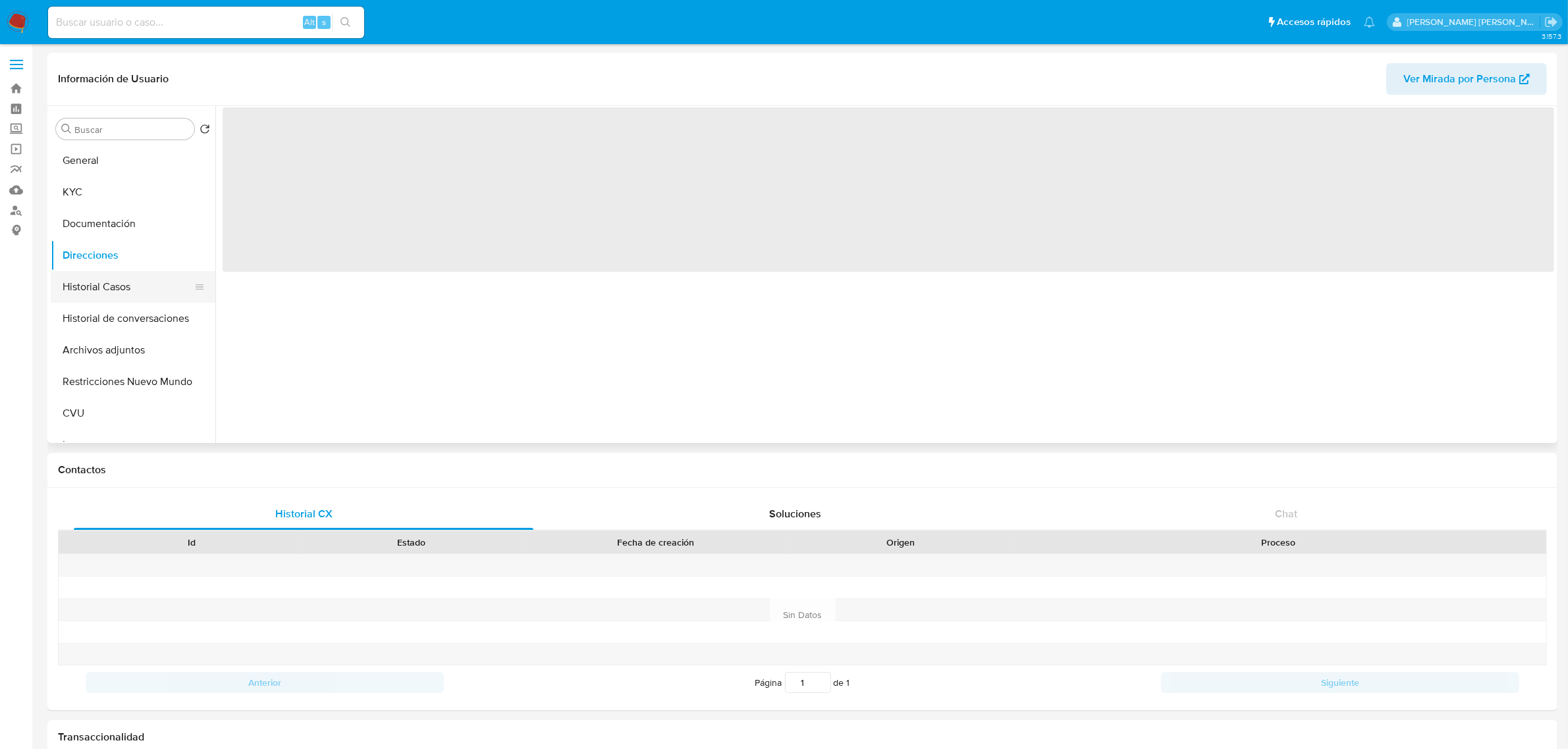
click at [116, 291] on button "Historial Casos" at bounding box center [127, 286] width 154 height 31
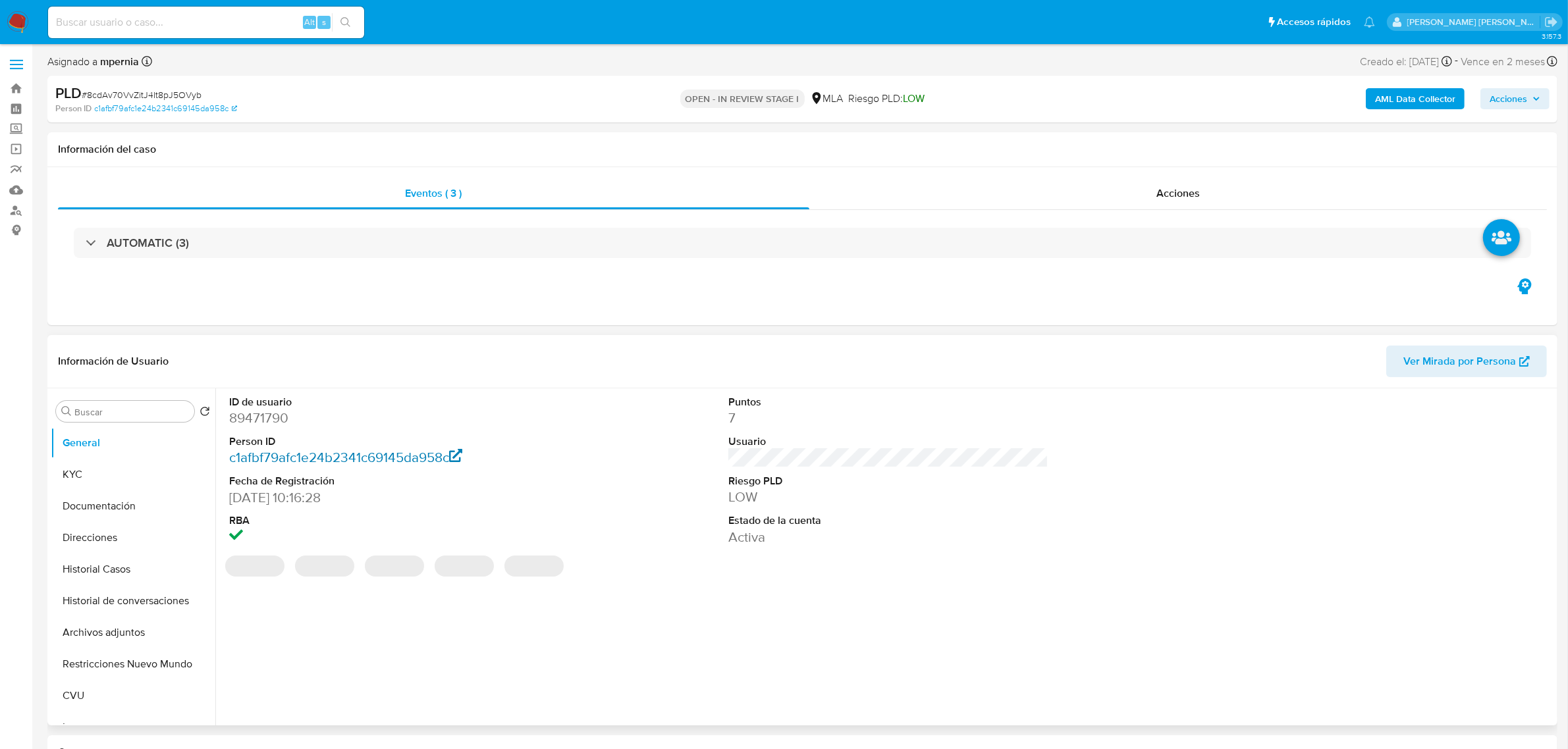
select select "10"
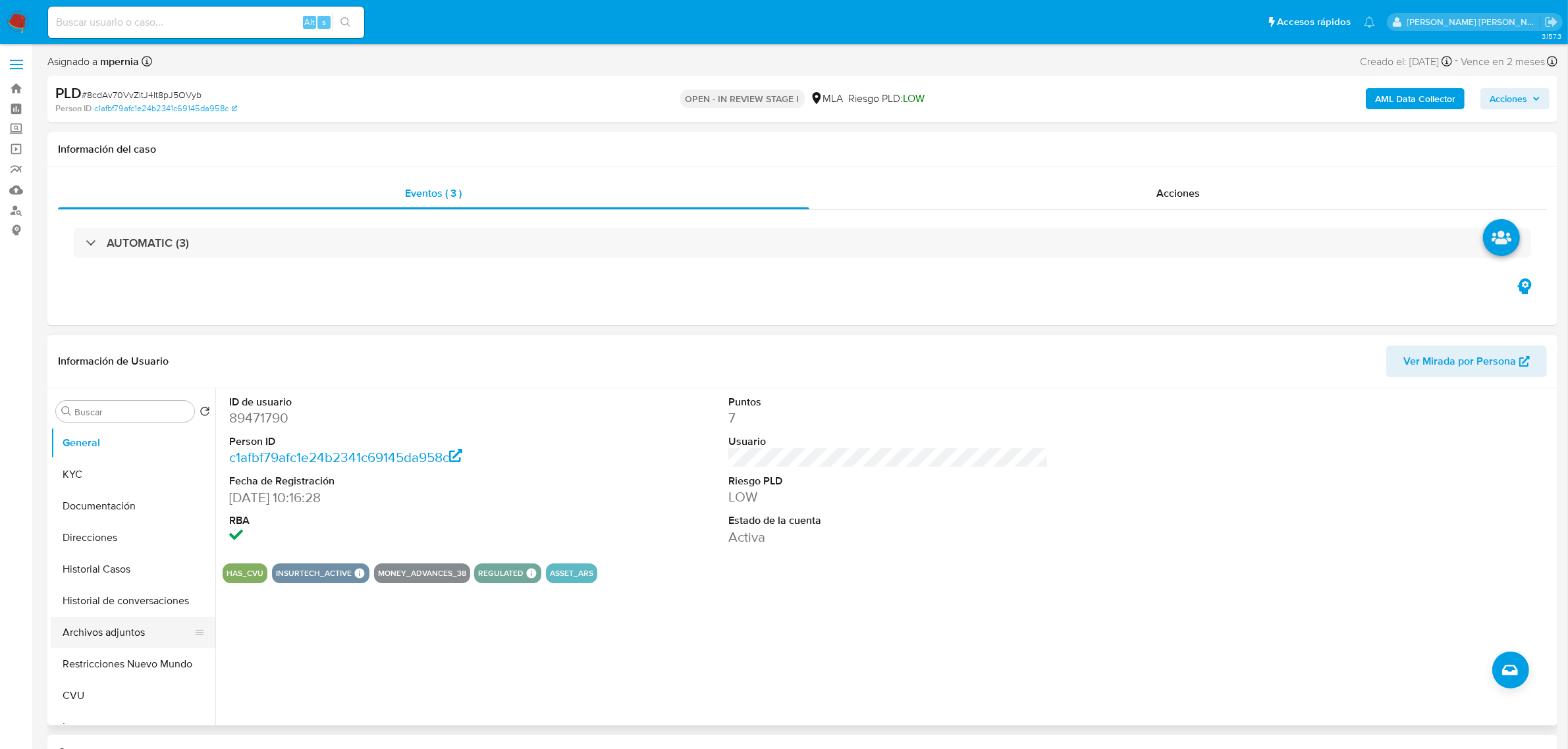
click at [115, 633] on button "Archivos adjuntos" at bounding box center [127, 632] width 154 height 31
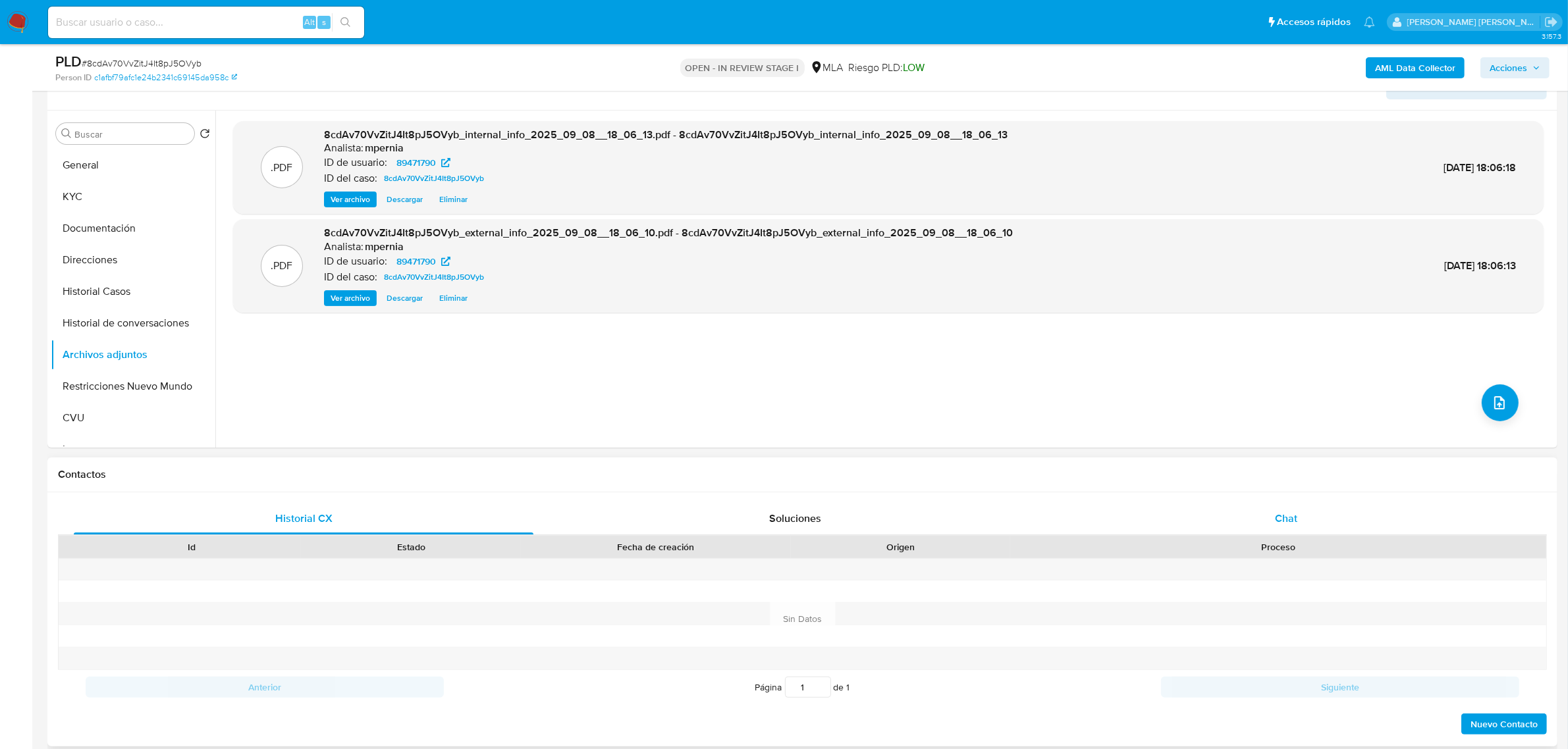
scroll to position [247, 0]
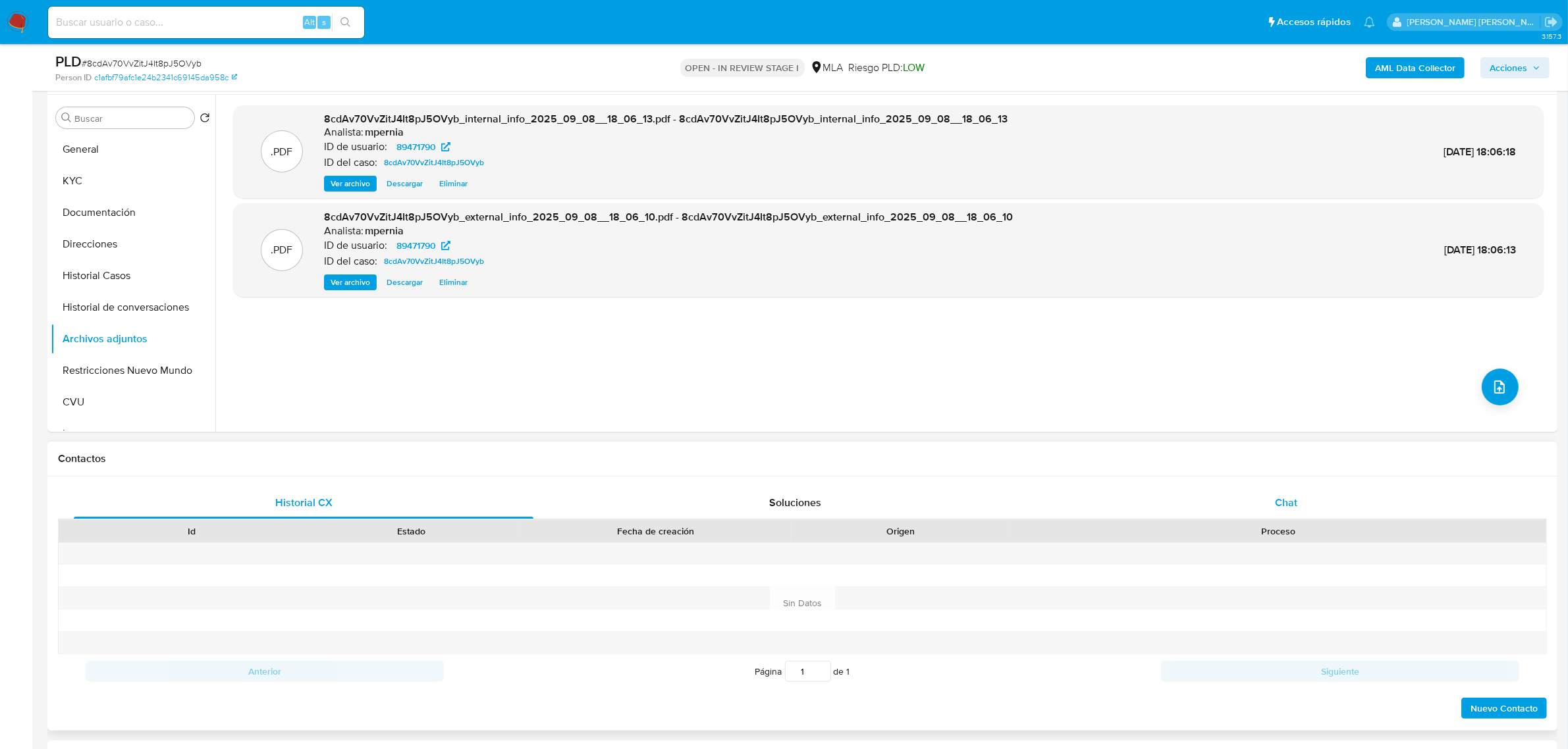
click at [1289, 508] on span "Chat" at bounding box center [1286, 502] width 23 height 15
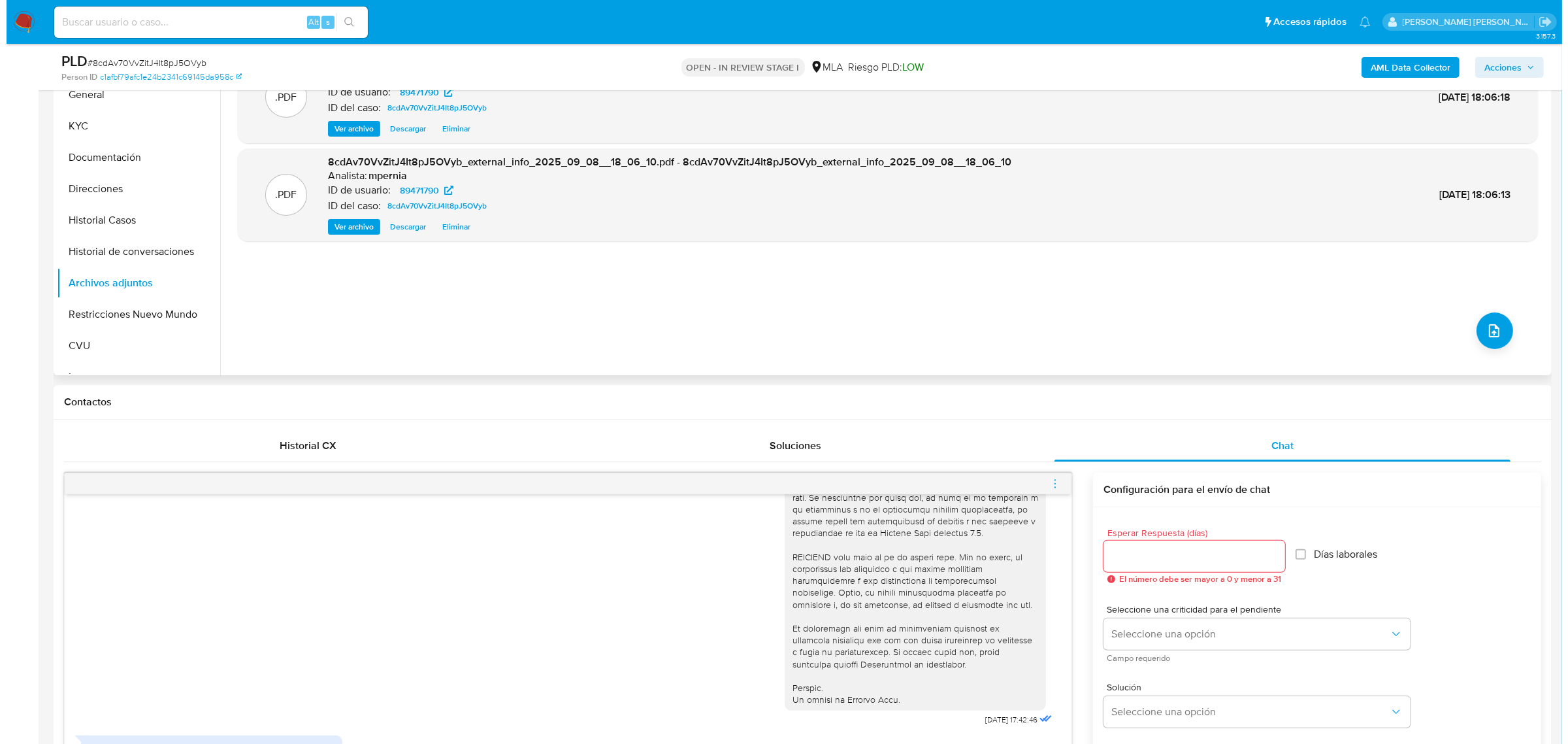
scroll to position [163, 0]
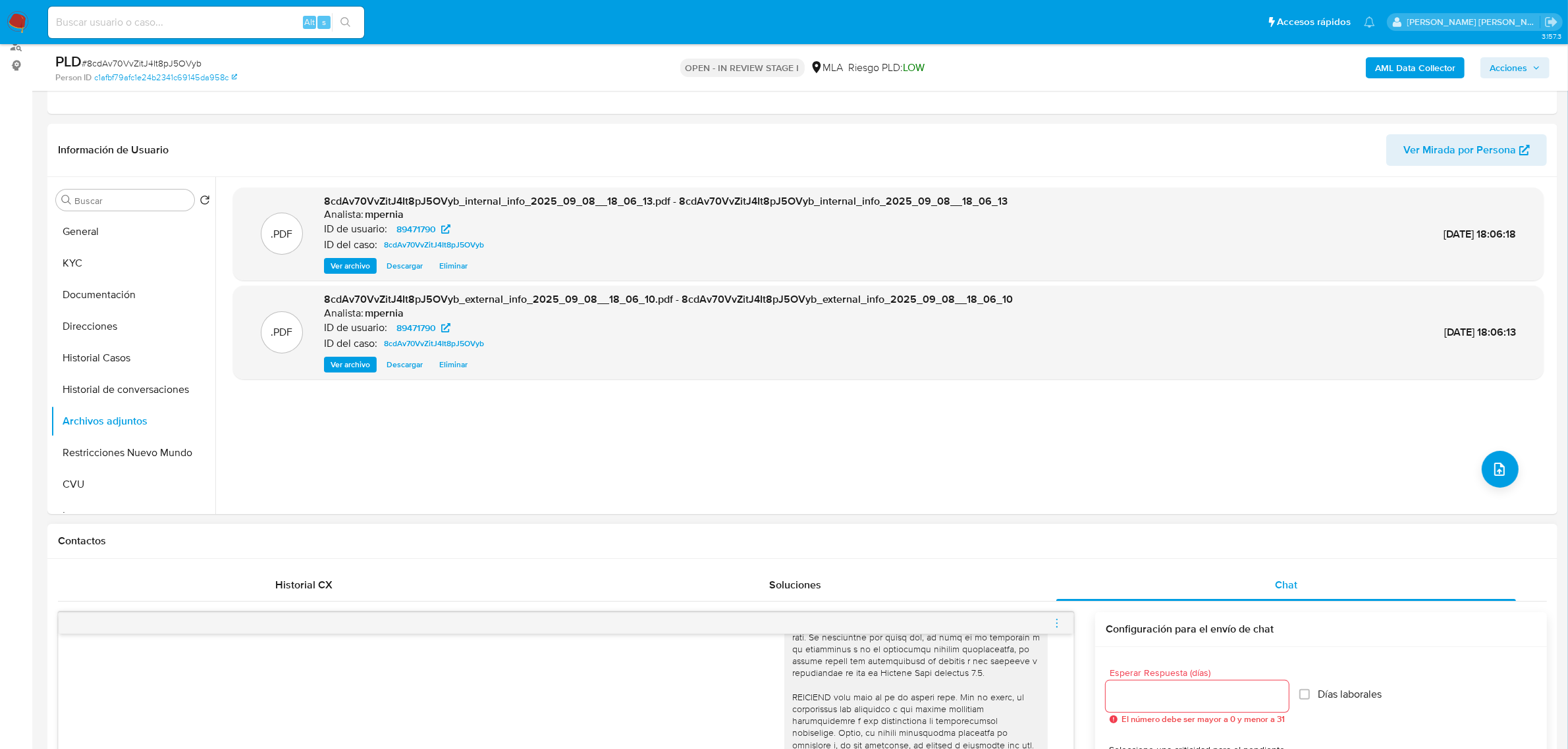
click at [1054, 622] on icon "menu-action" at bounding box center [1056, 623] width 12 height 12
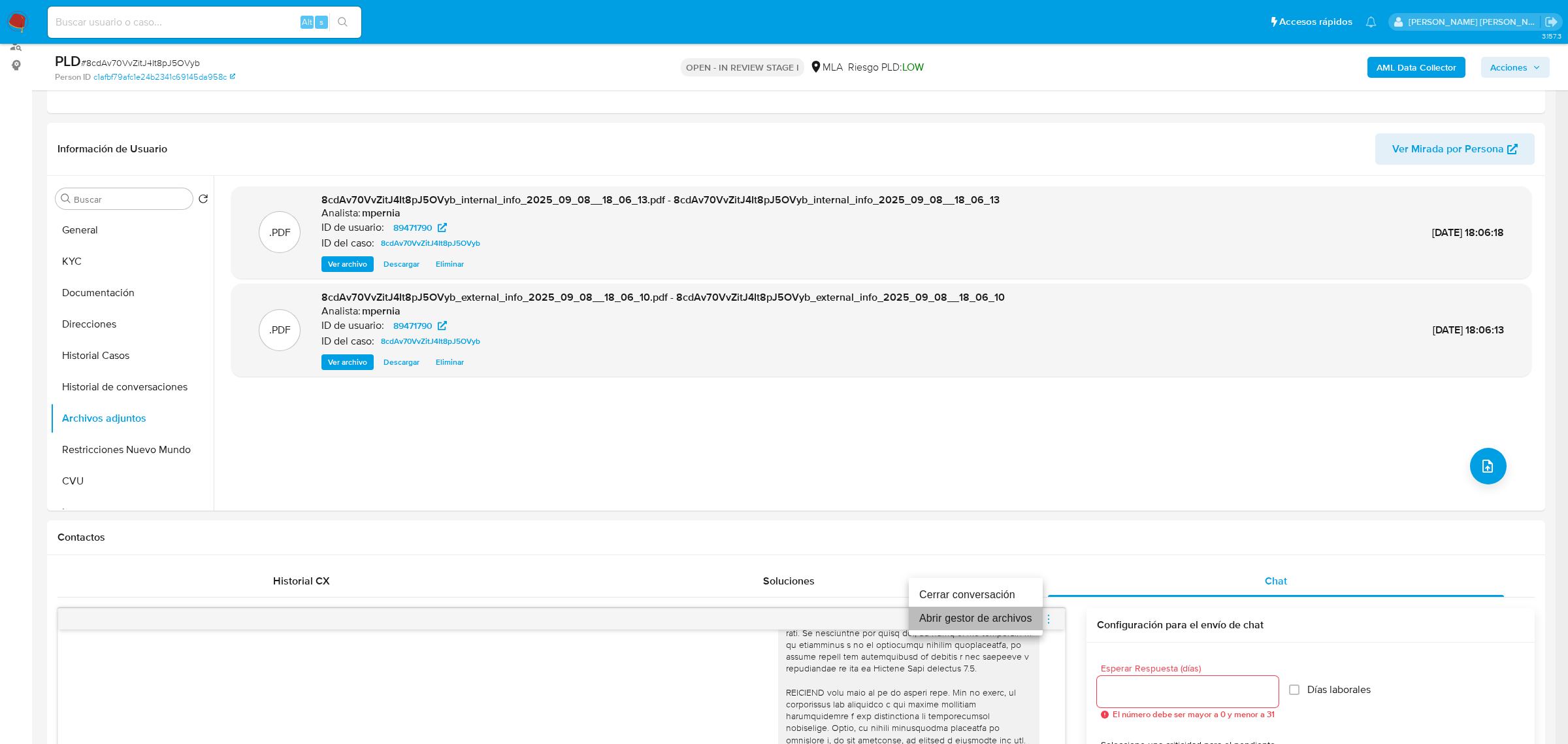
click at [943, 619] on li "Abrir gestor de archivos" at bounding box center [976, 618] width 134 height 23
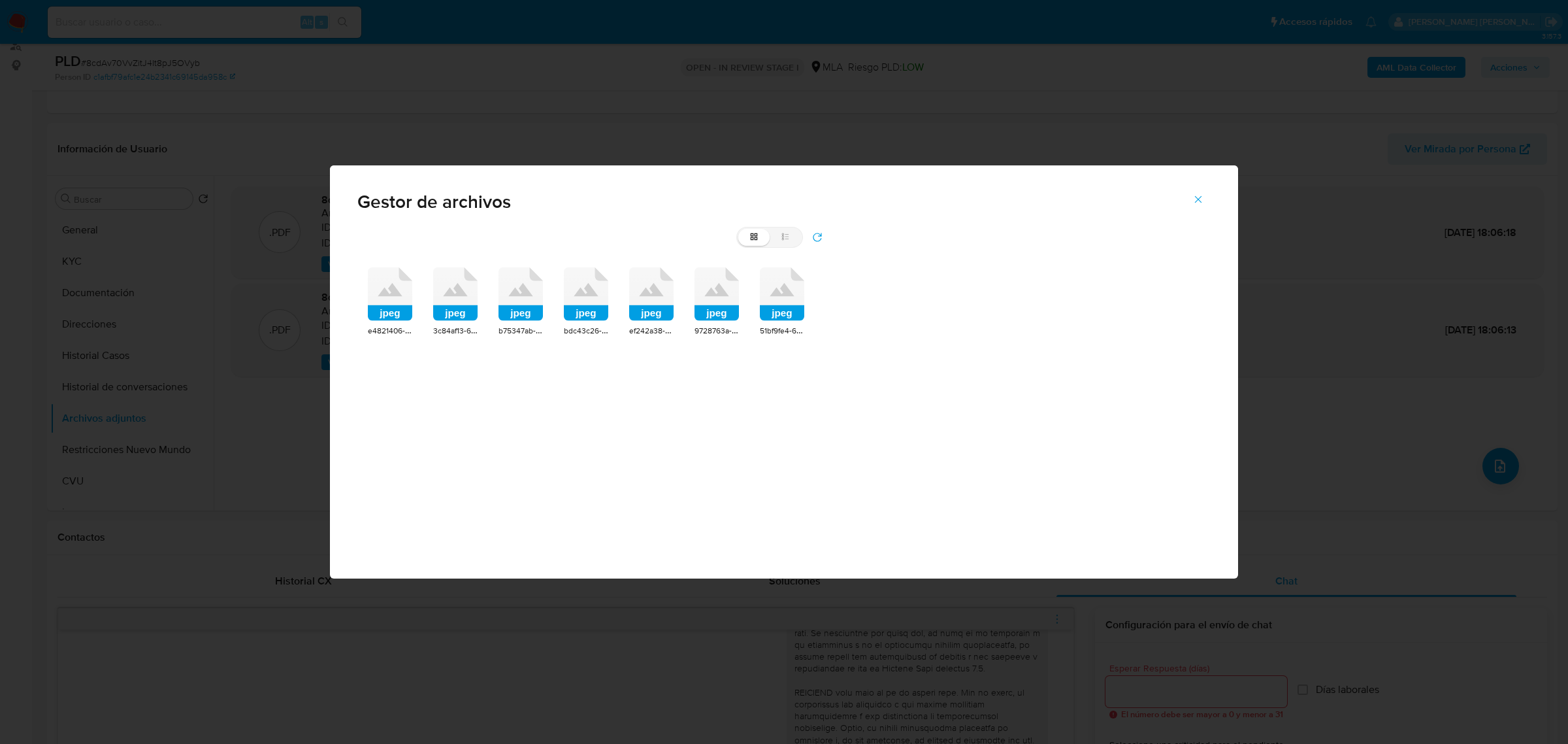
click at [383, 298] on icon at bounding box center [391, 294] width 45 height 54
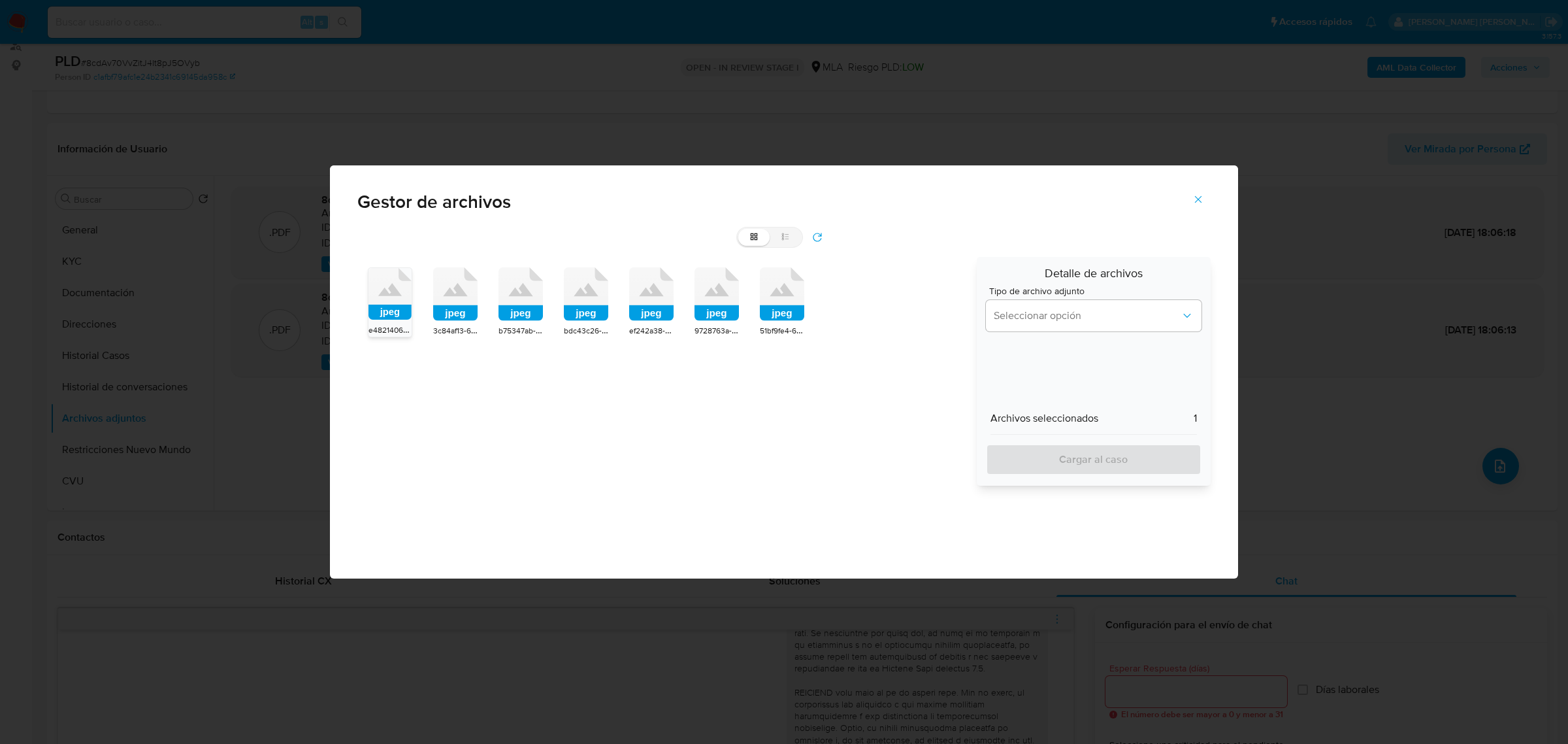
drag, startPoint x: 466, startPoint y: 309, endPoint x: 498, endPoint y: 314, distance: 32.4
click at [472, 311] on rect at bounding box center [455, 313] width 45 height 16
drag, startPoint x: 518, startPoint y: 312, endPoint x: 576, endPoint y: 322, distance: 58.9
click at [519, 312] on rect at bounding box center [521, 313] width 45 height 16
drag, startPoint x: 580, startPoint y: 321, endPoint x: 587, endPoint y: 320, distance: 7.1
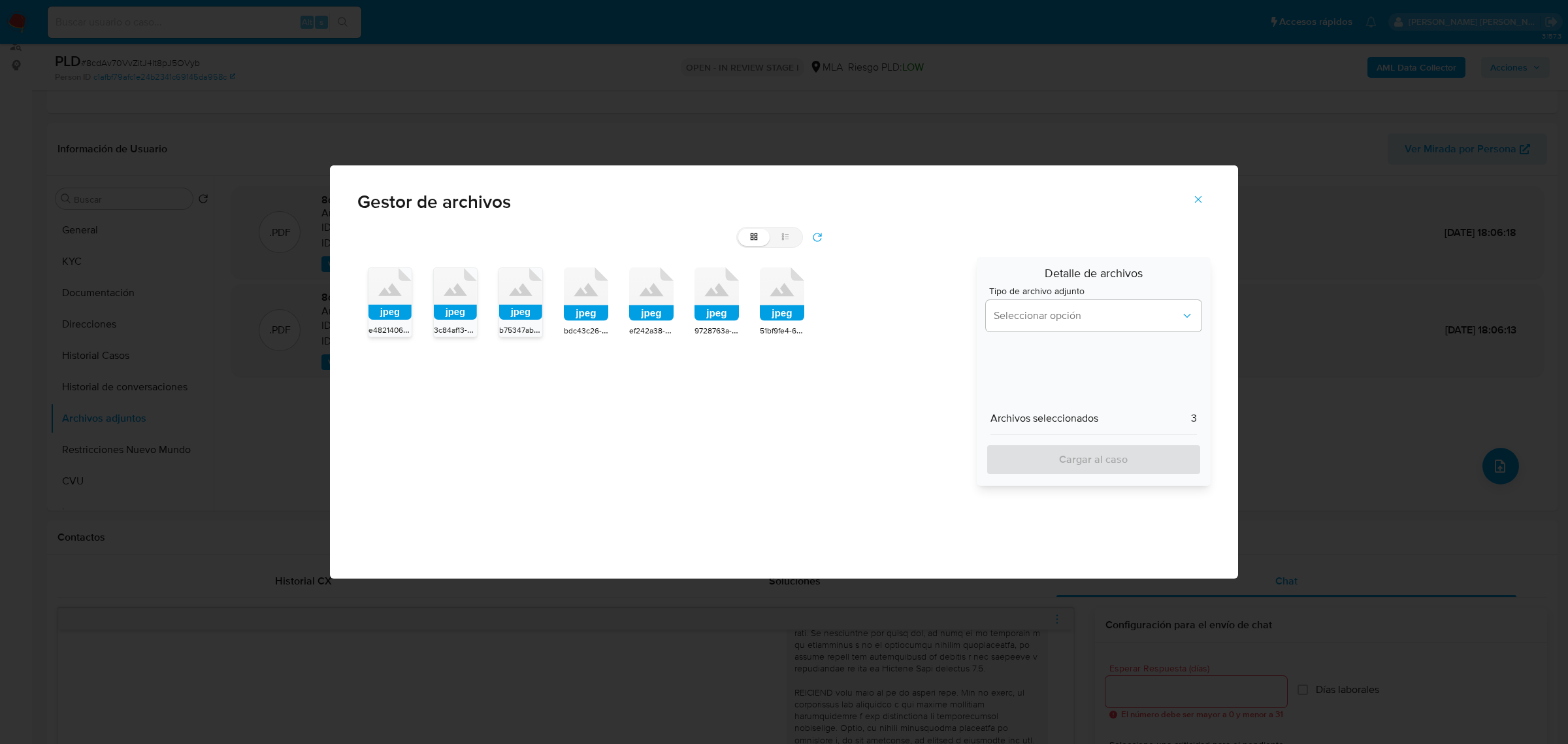
click at [580, 321] on div "jpeg" at bounding box center [586, 296] width 45 height 57
drag, startPoint x: 661, startPoint y: 307, endPoint x: 729, endPoint y: 315, distance: 68.5
click at [662, 307] on rect at bounding box center [652, 313] width 45 height 16
click at [730, 315] on rect at bounding box center [717, 313] width 45 height 16
click at [795, 321] on div "jpeg" at bounding box center [782, 296] width 45 height 57
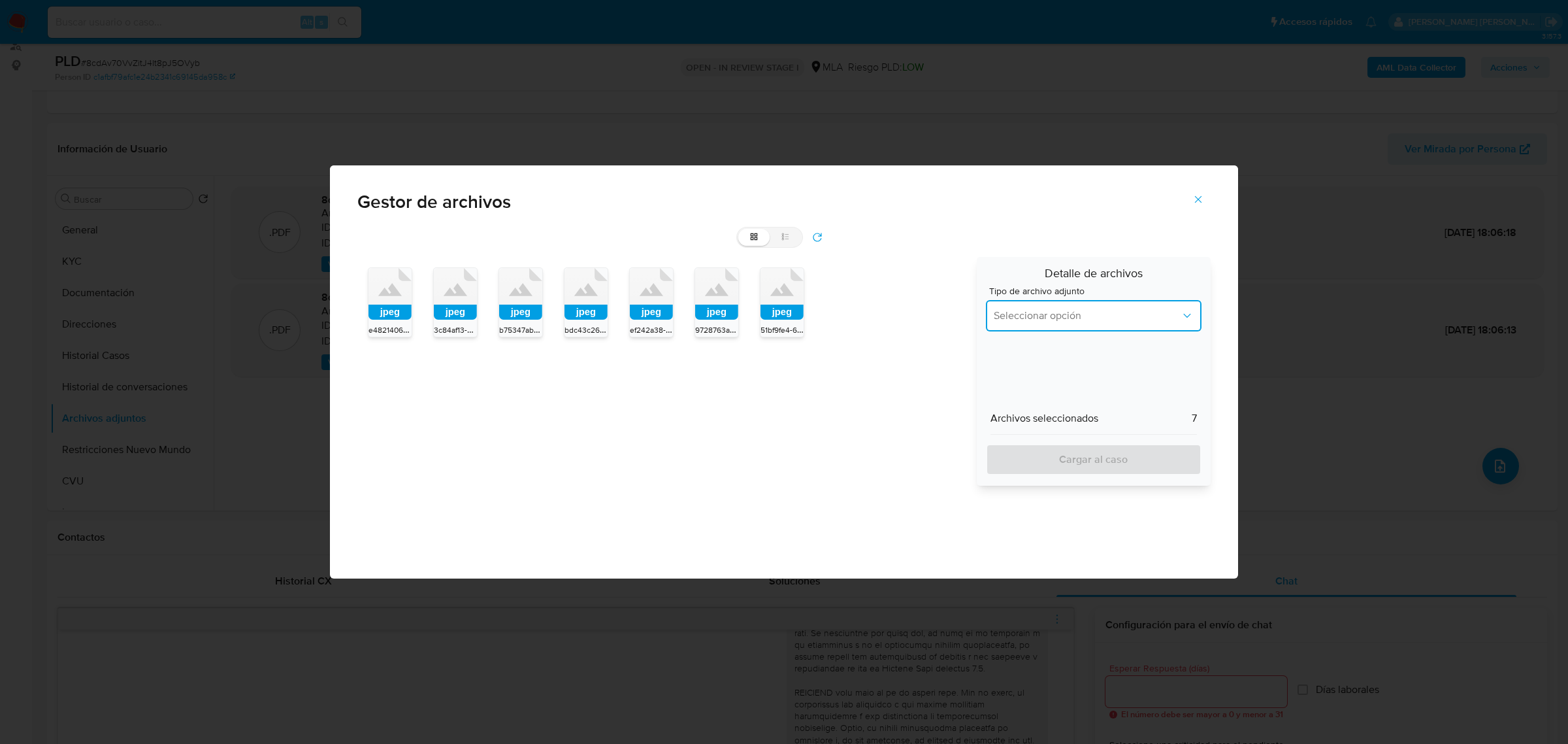
click at [1060, 316] on span "Seleccionar opción" at bounding box center [1087, 316] width 187 height 13
click at [1041, 376] on span "INGRESOS" at bounding box center [1018, 382] width 49 height 13
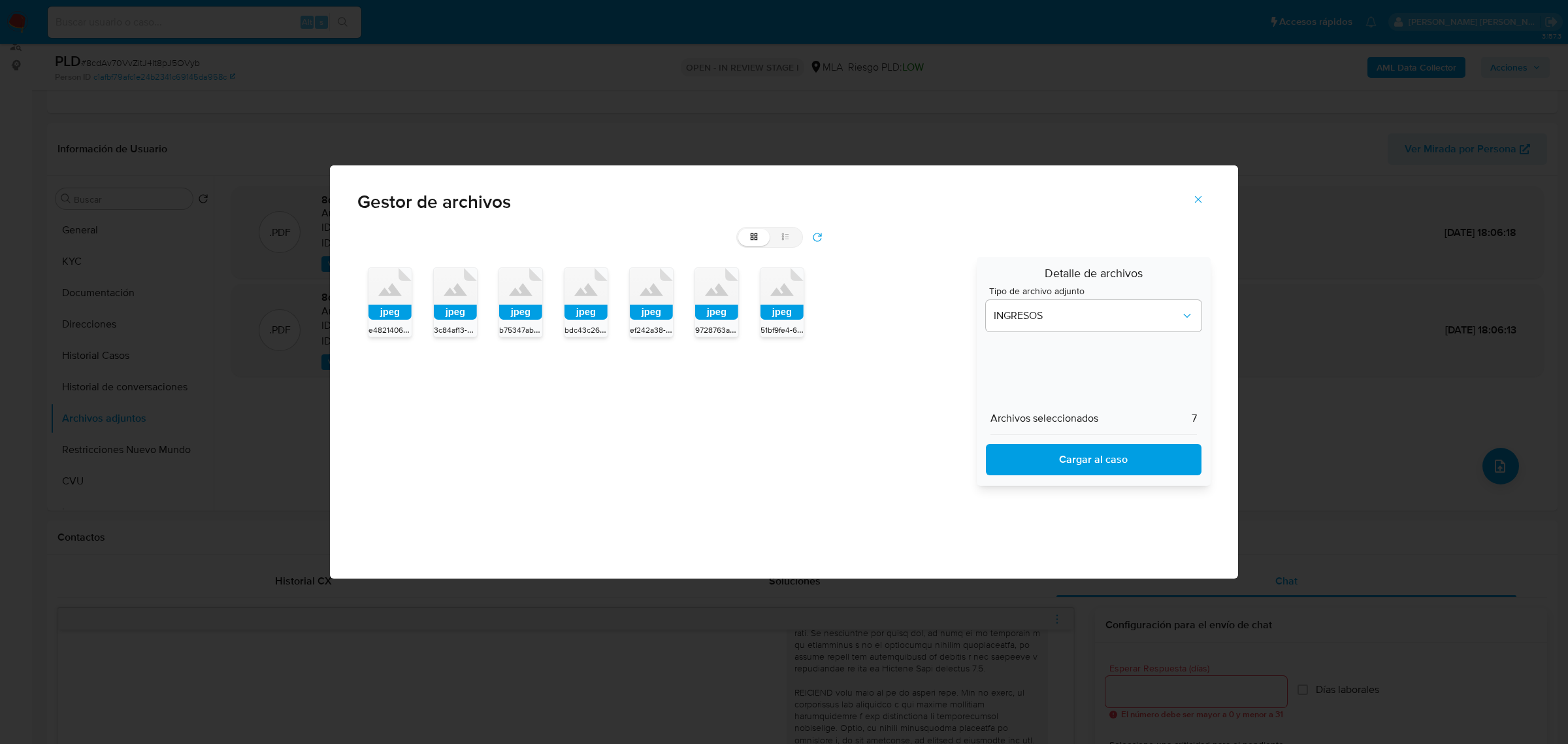
click at [1065, 467] on span "Cargar al caso" at bounding box center [1094, 460] width 181 height 29
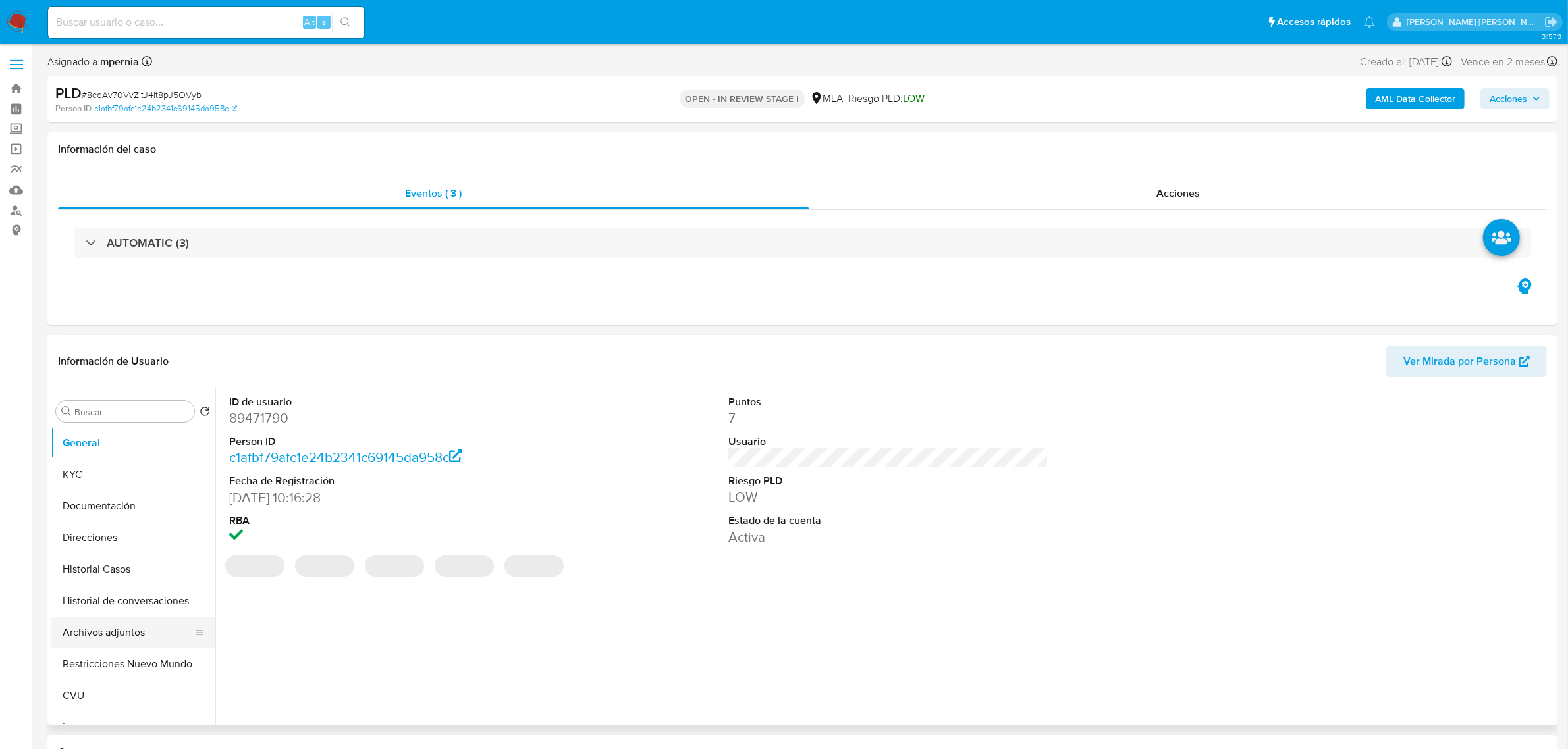
click at [103, 625] on button "Archivos adjuntos" at bounding box center [127, 632] width 154 height 31
select select "10"
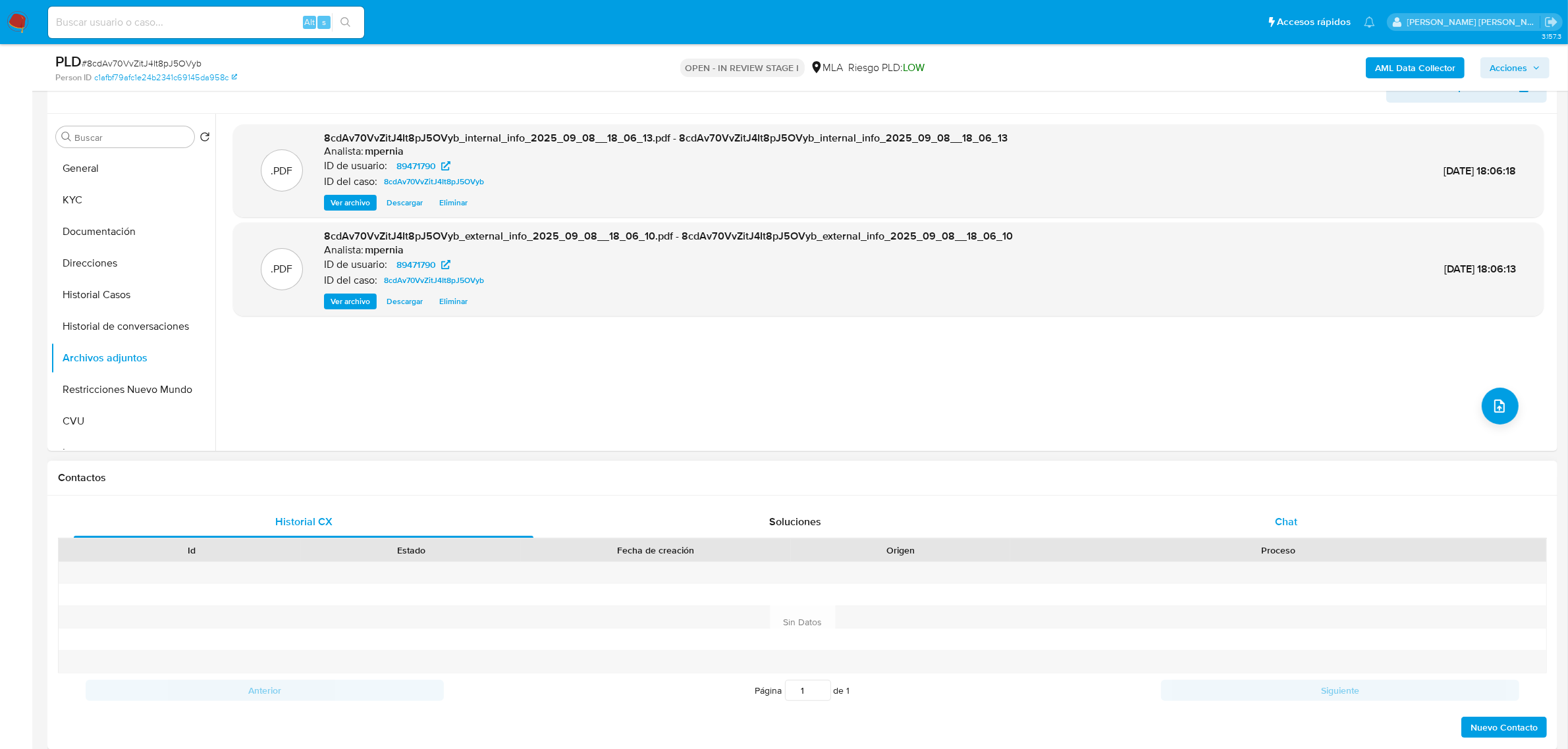
scroll to position [247, 0]
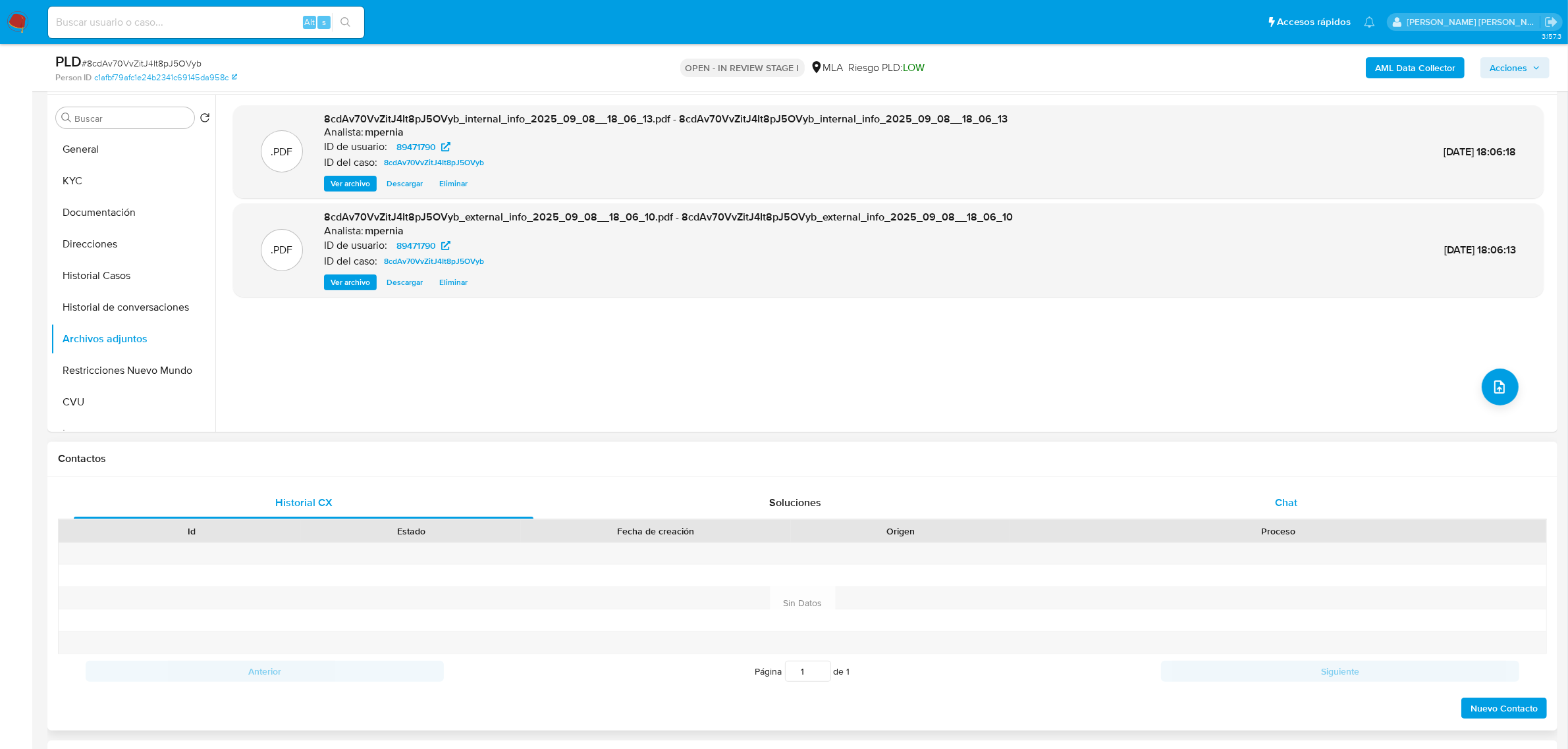
click at [1281, 510] on span "Chat" at bounding box center [1286, 502] width 23 height 15
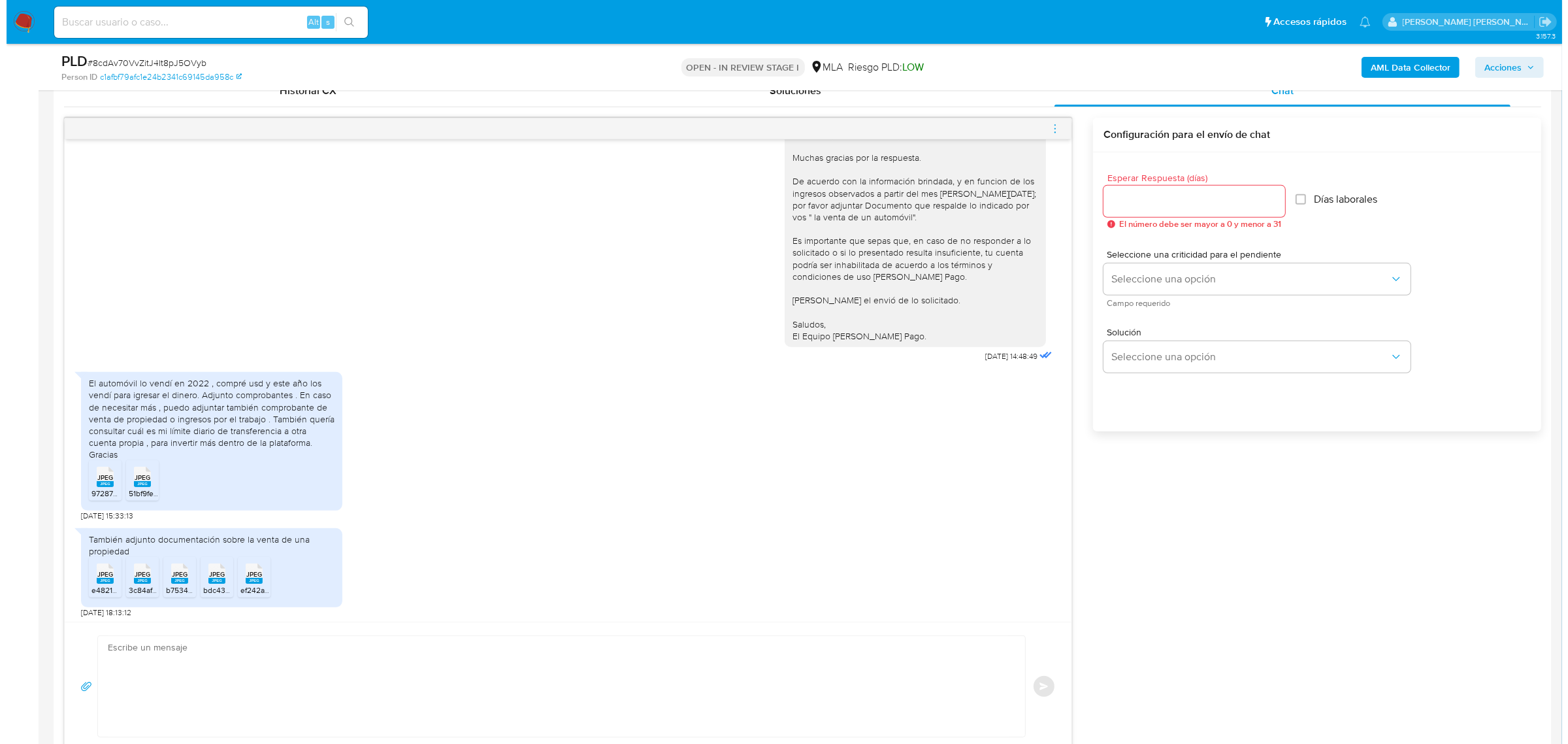
scroll to position [814, 0]
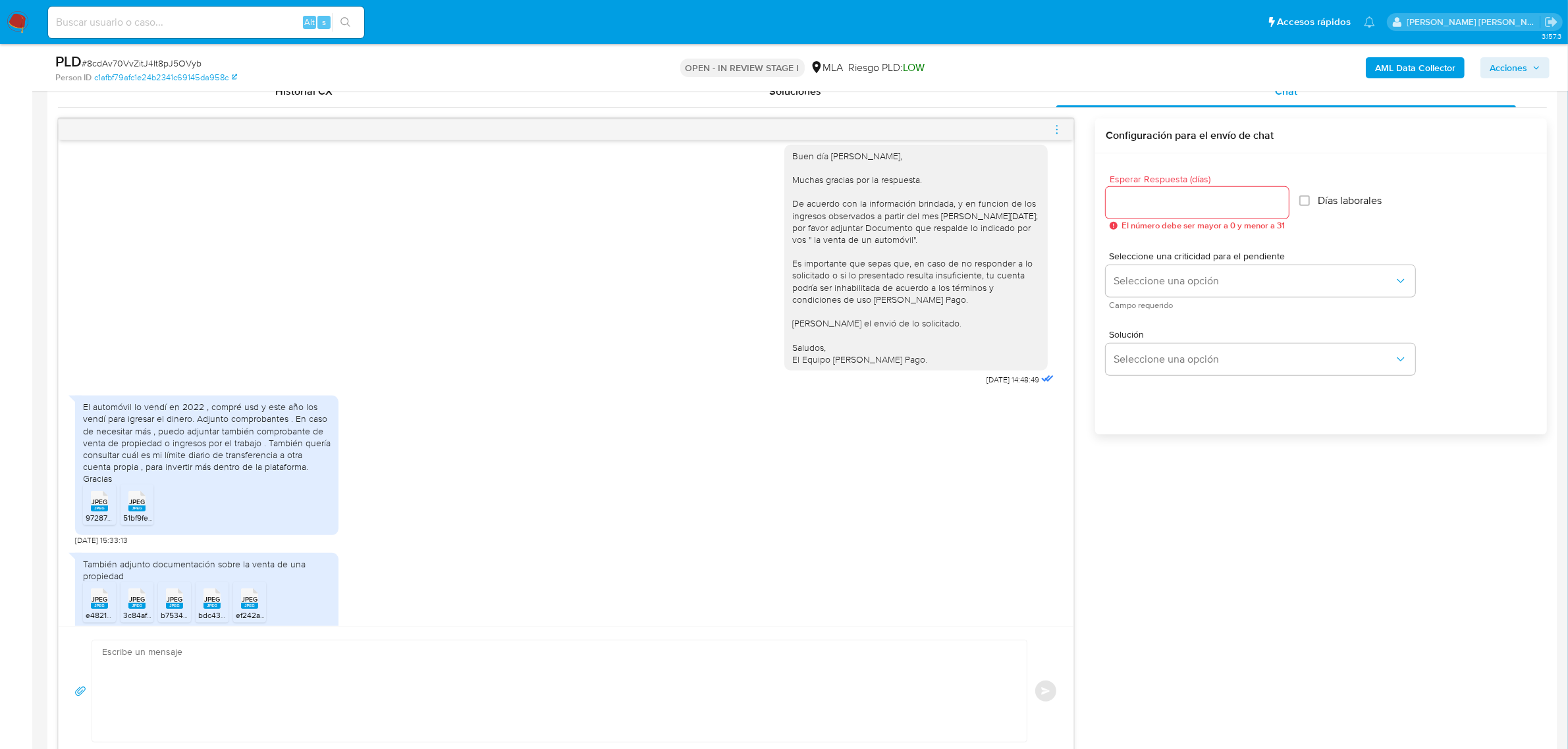
click at [1054, 129] on icon "menu-action" at bounding box center [1056, 130] width 12 height 12
click at [967, 122] on li "Abrir gestor de archivos" at bounding box center [984, 129] width 135 height 23
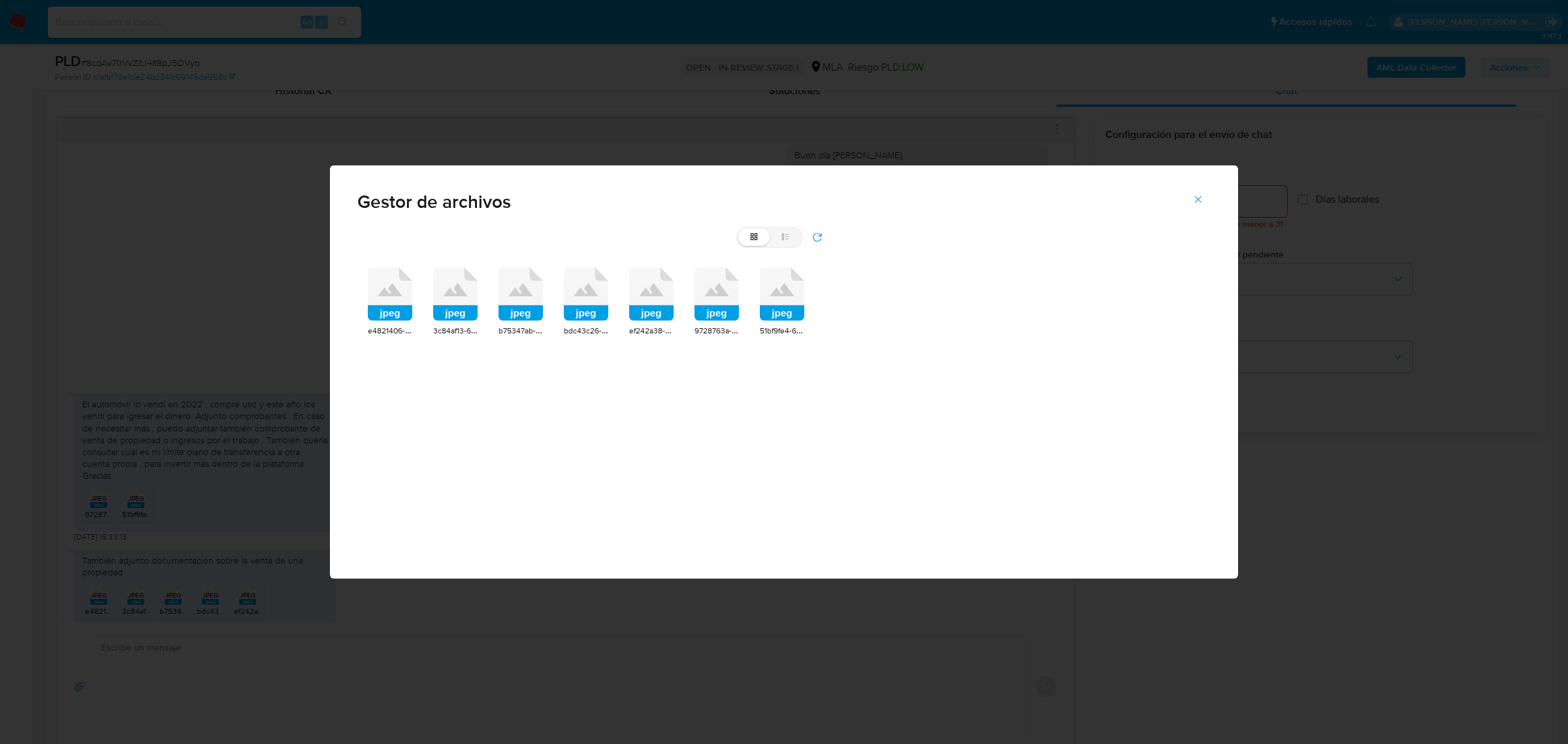
drag, startPoint x: 387, startPoint y: 315, endPoint x: 455, endPoint y: 304, distance: 68.9
click at [390, 315] on rect at bounding box center [391, 313] width 45 height 16
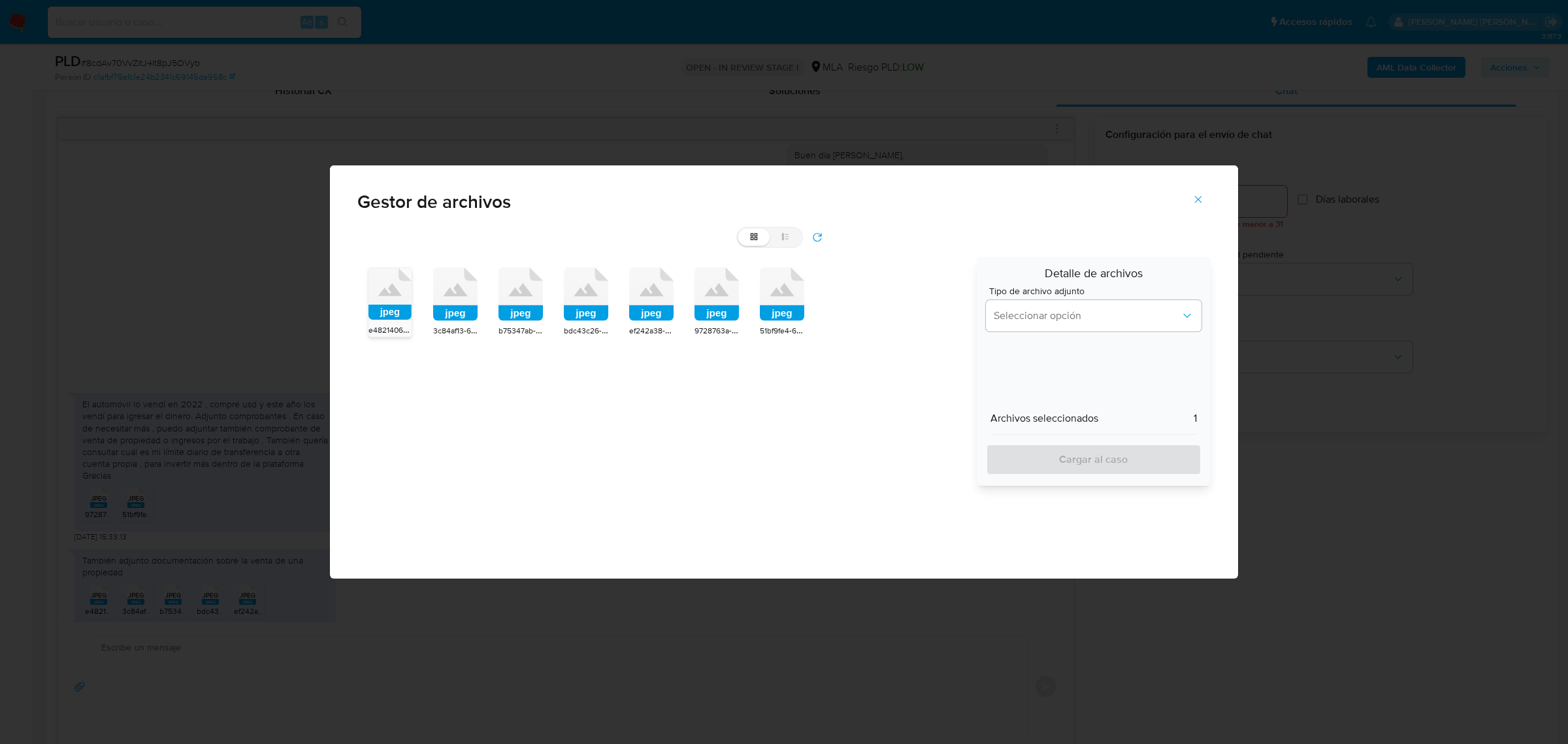
click at [458, 303] on icon at bounding box center [455, 294] width 45 height 54
click at [1072, 319] on span "Seleccionar opción" at bounding box center [1087, 316] width 187 height 13
click at [1056, 372] on div "INGRESOS" at bounding box center [1090, 382] width 192 height 31
click at [1073, 448] on span "Cargar al caso" at bounding box center [1094, 460] width 181 height 29
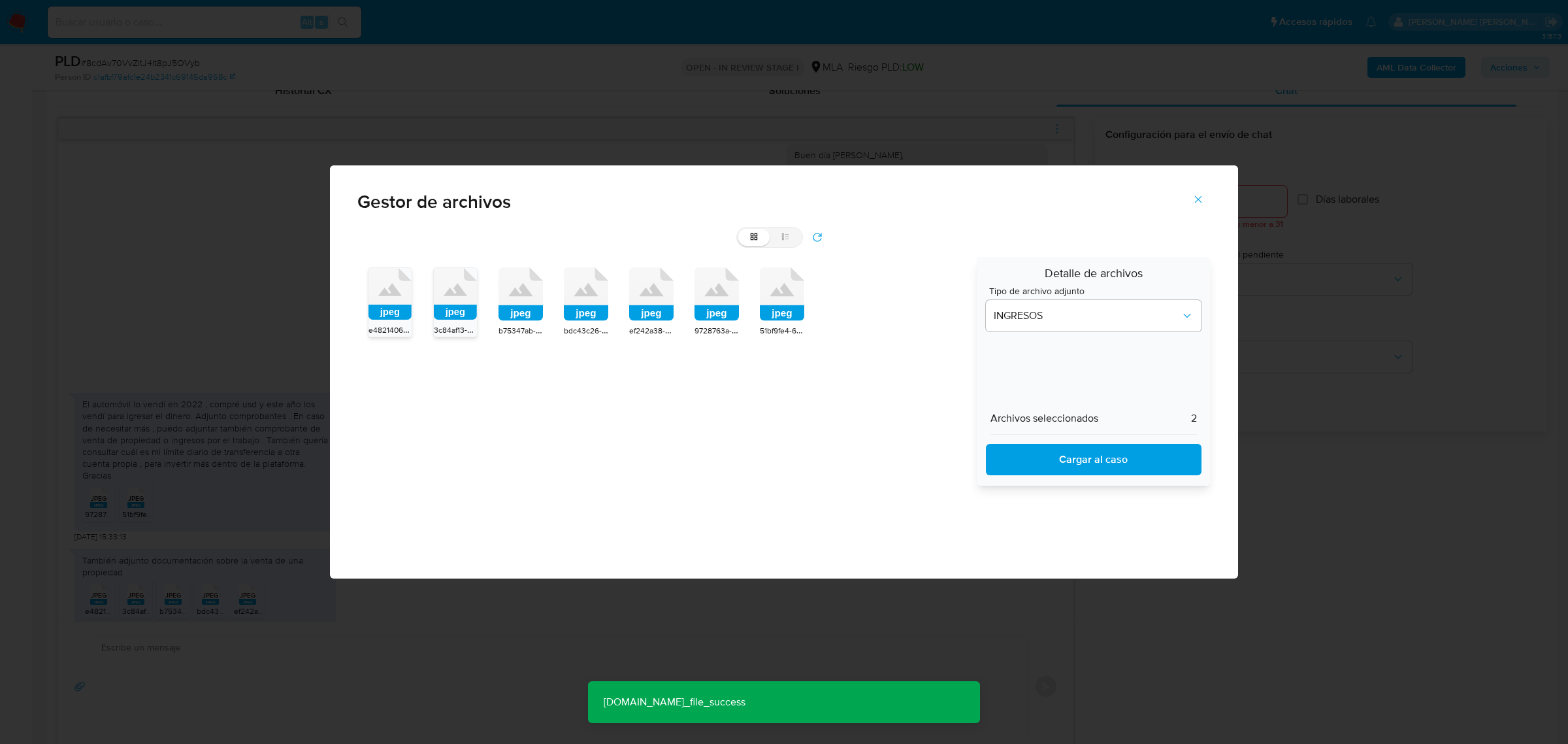
click at [458, 309] on rect at bounding box center [455, 312] width 43 height 15
click at [397, 300] on icon at bounding box center [390, 293] width 43 height 52
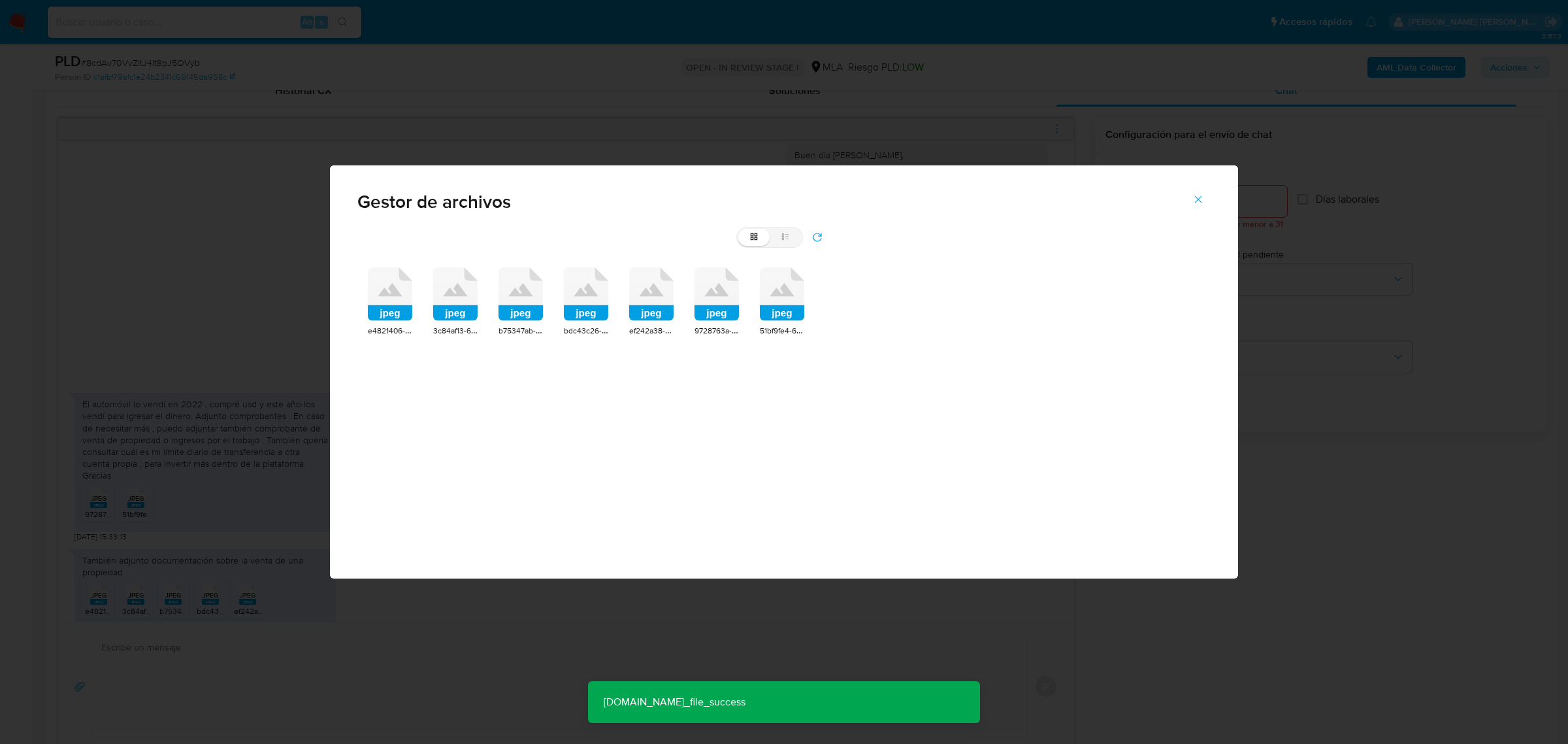
click at [522, 324] on div "b75347ab-476c-4620-8226-78eae6cb6125.jpeg" at bounding box center [521, 331] width 45 height 13
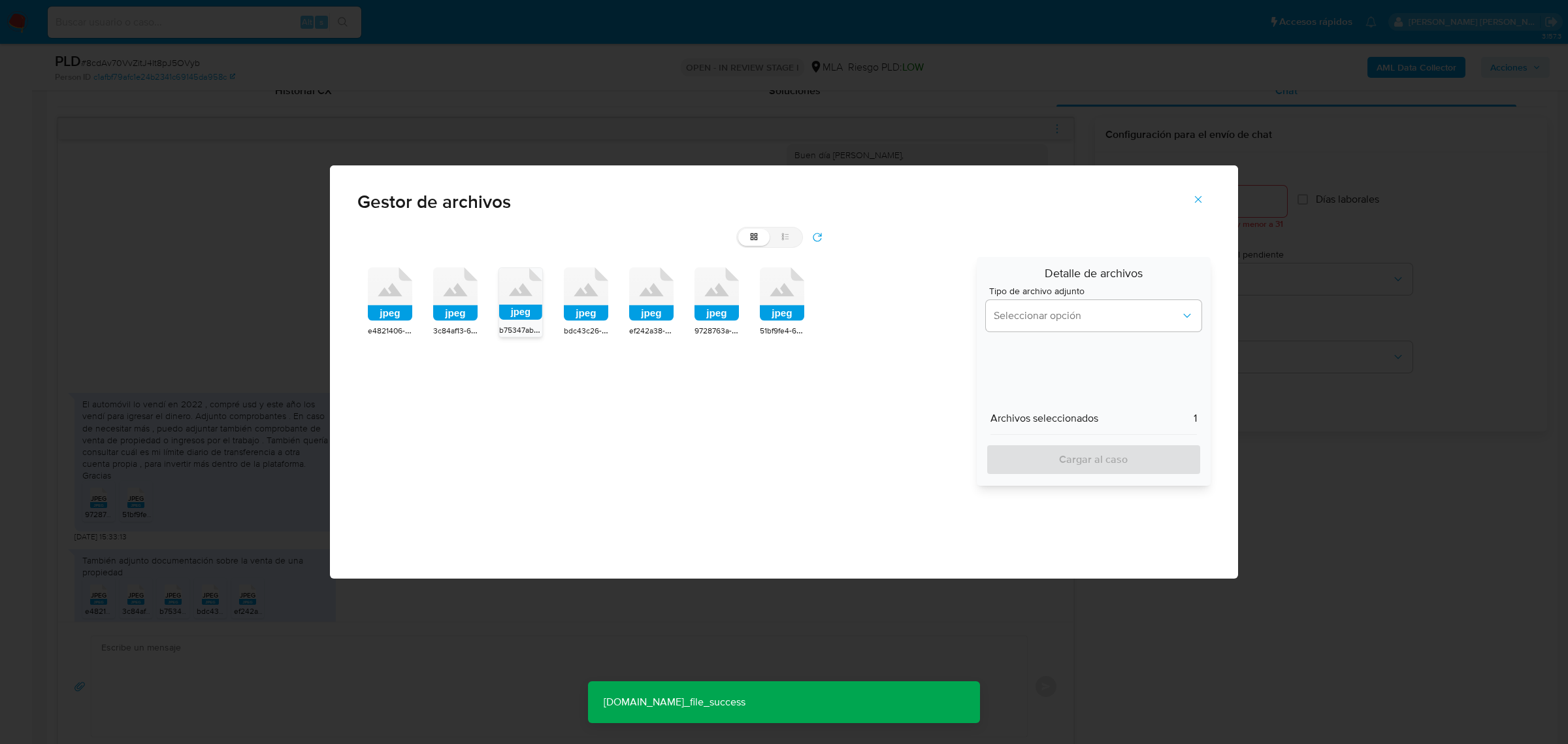
drag, startPoint x: 580, startPoint y: 315, endPoint x: 600, endPoint y: 320, distance: 20.6
click at [580, 314] on rect at bounding box center [586, 313] width 45 height 16
click at [642, 315] on rect at bounding box center [652, 313] width 45 height 16
click at [723, 319] on rect at bounding box center [717, 313] width 45 height 16
click at [789, 317] on rect at bounding box center [782, 313] width 45 height 16
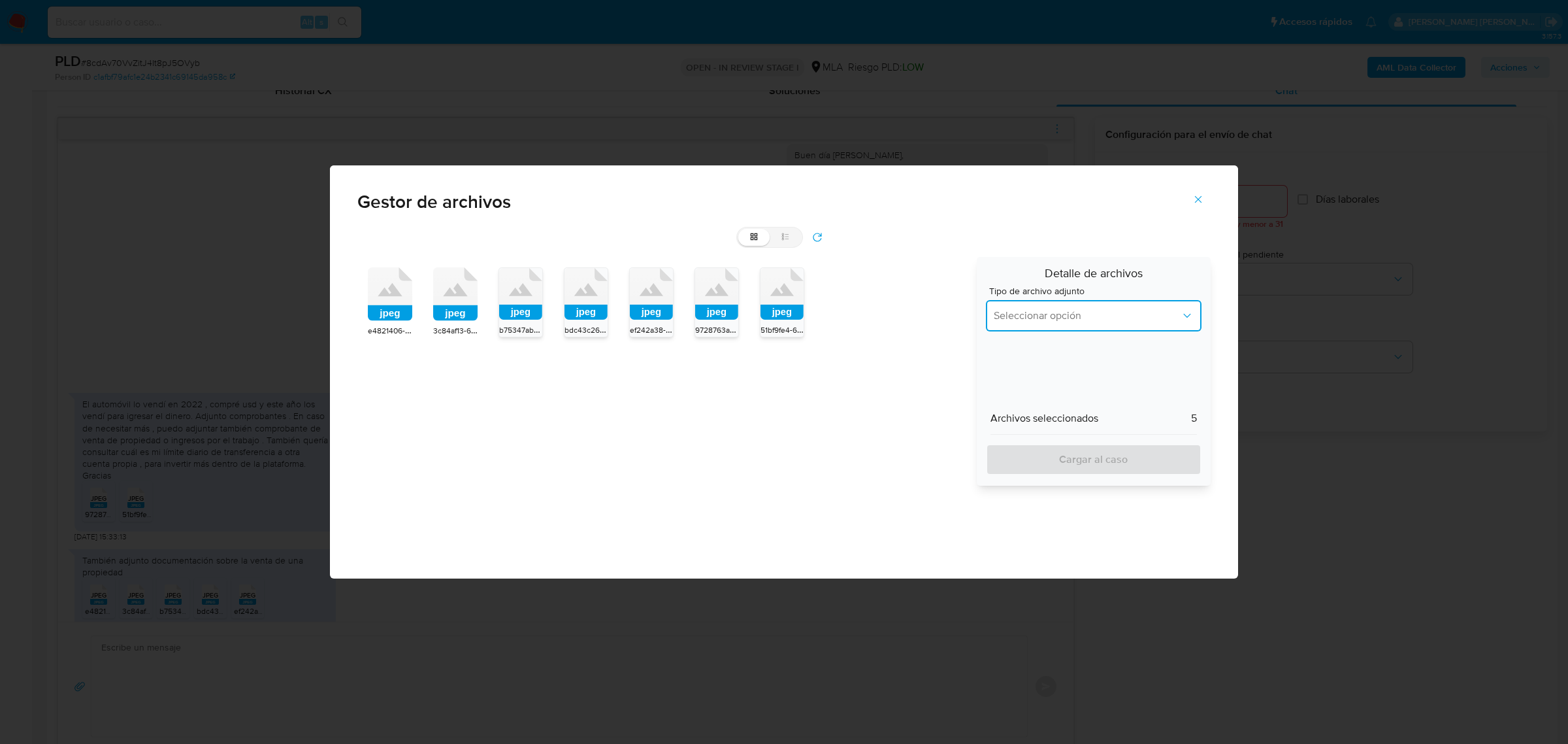
drag, startPoint x: 1108, startPoint y: 319, endPoint x: 1103, endPoint y: 330, distance: 12.1
click at [1108, 318] on span "Seleccionar opción" at bounding box center [1087, 316] width 187 height 13
click at [1030, 378] on span "INGRESOS" at bounding box center [1018, 382] width 49 height 13
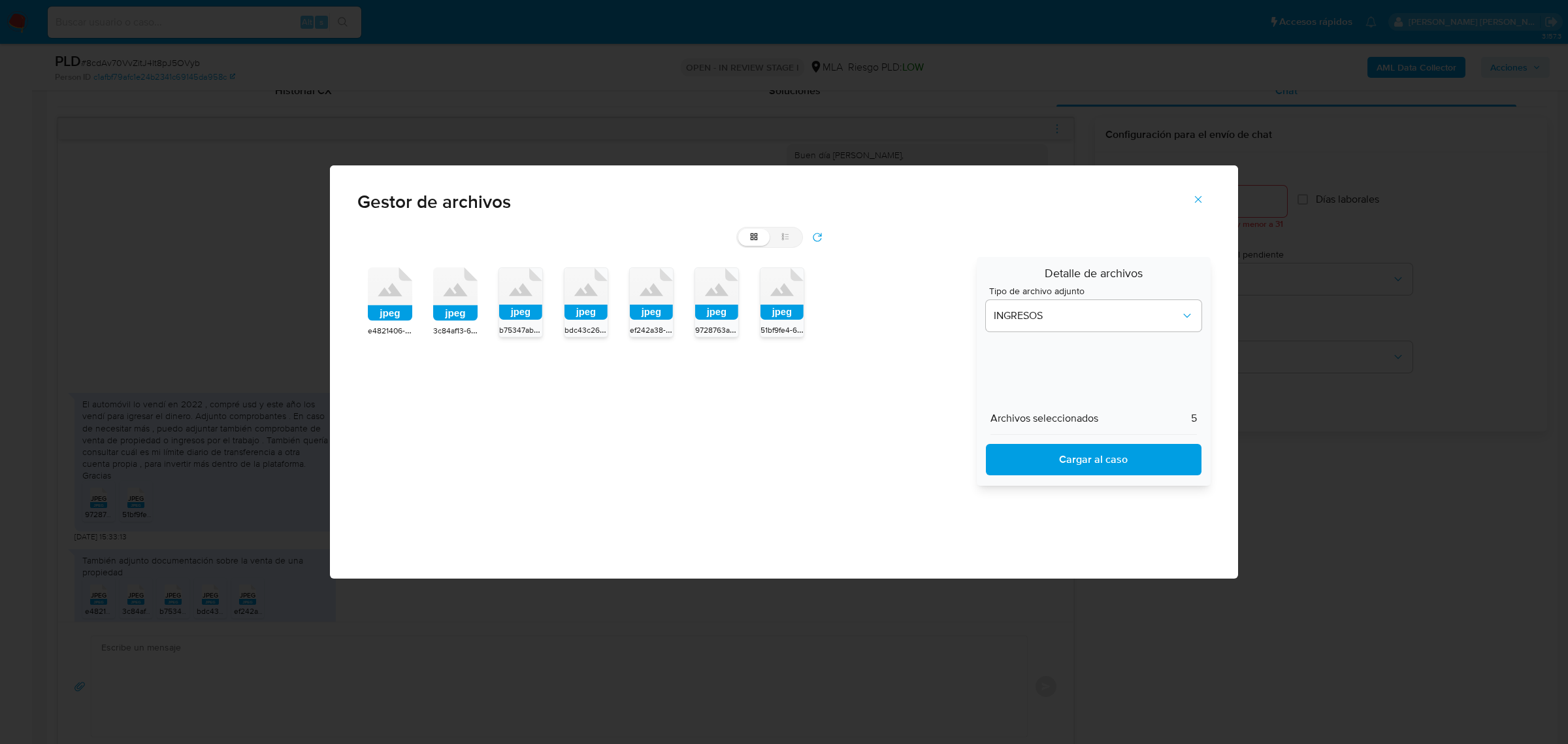
click at [1026, 445] on span "Cargar al caso" at bounding box center [1094, 460] width 181 height 29
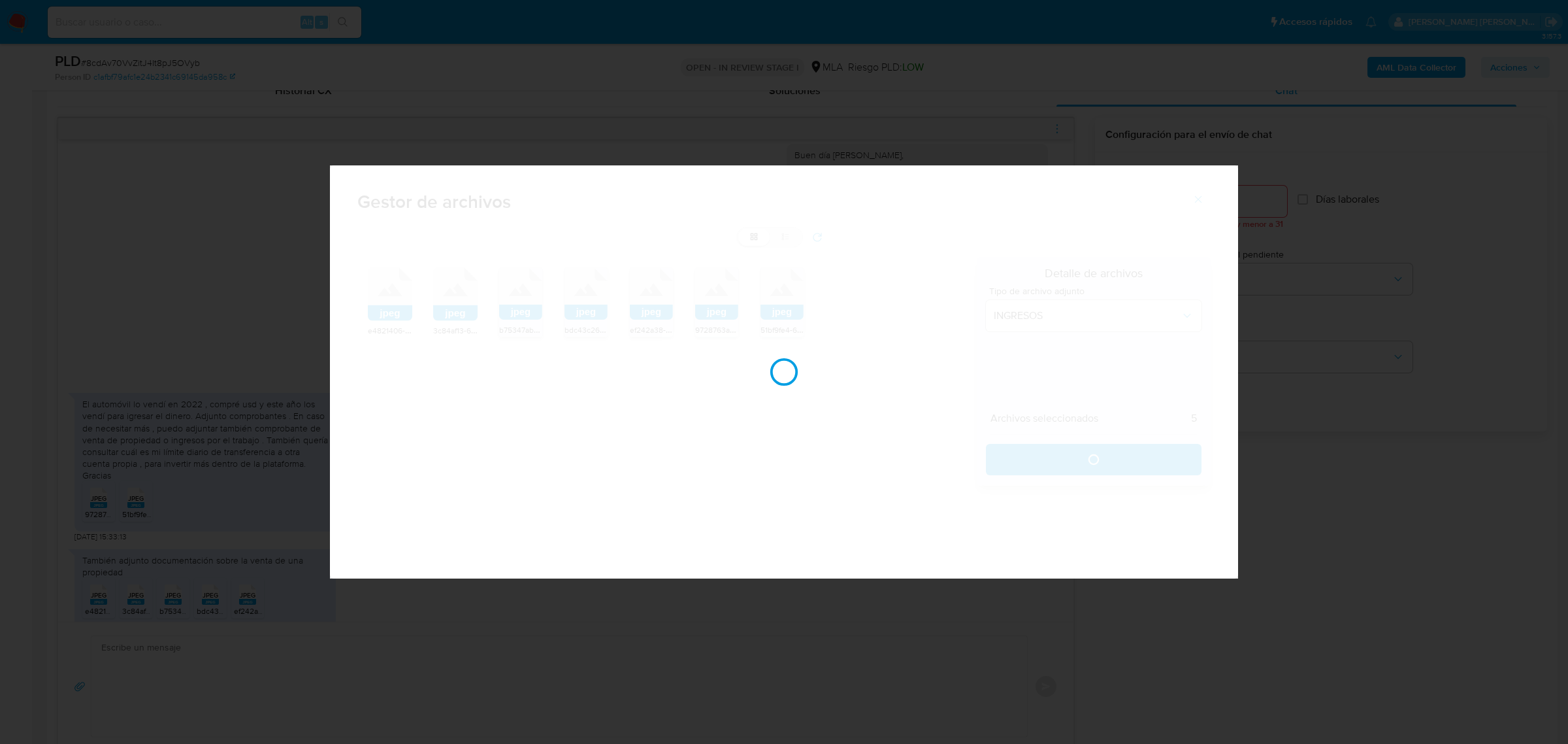
click at [1174, 266] on div at bounding box center [784, 372] width 908 height 413
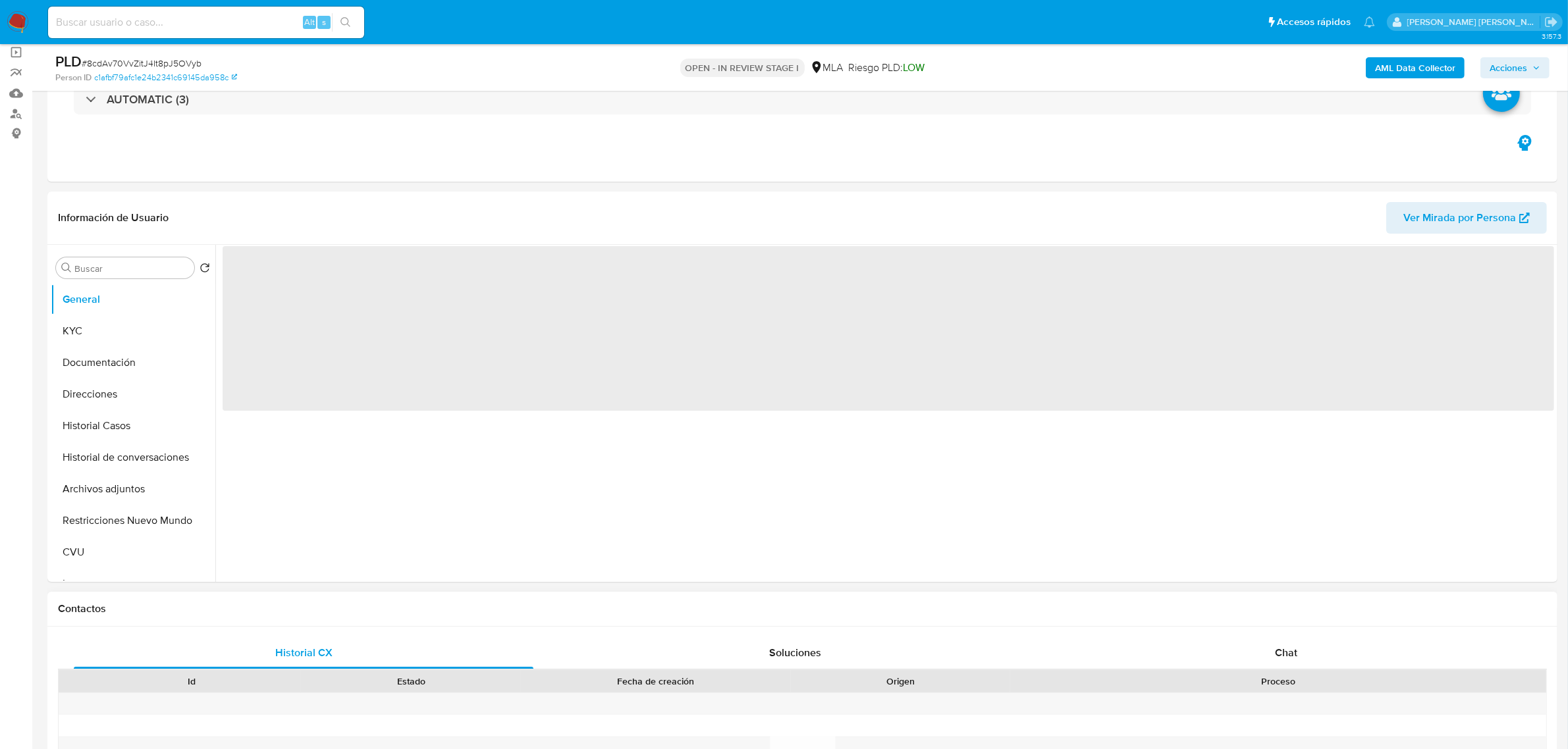
scroll to position [247, 0]
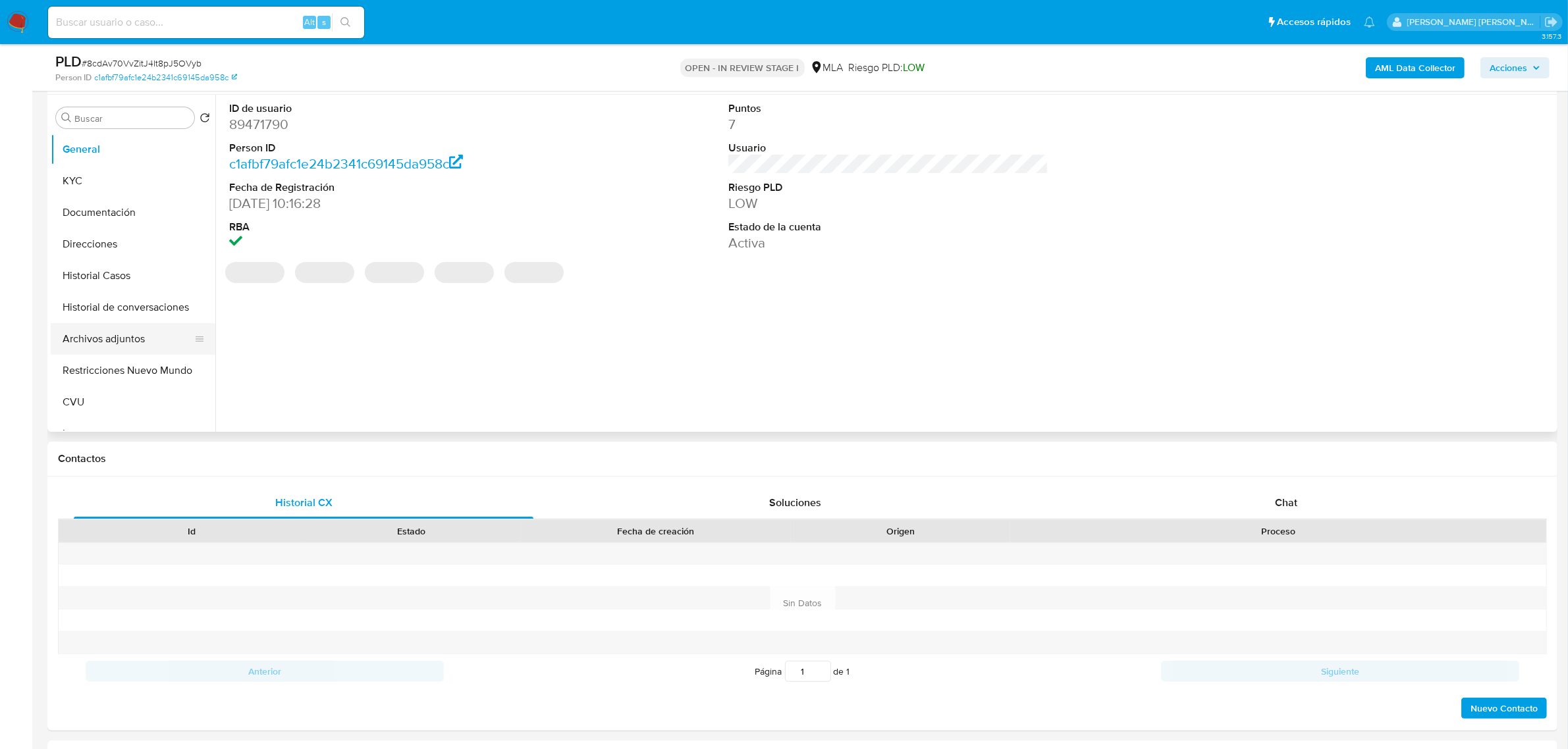
click at [100, 336] on button "Archivos adjuntos" at bounding box center [127, 339] width 154 height 31
select select "10"
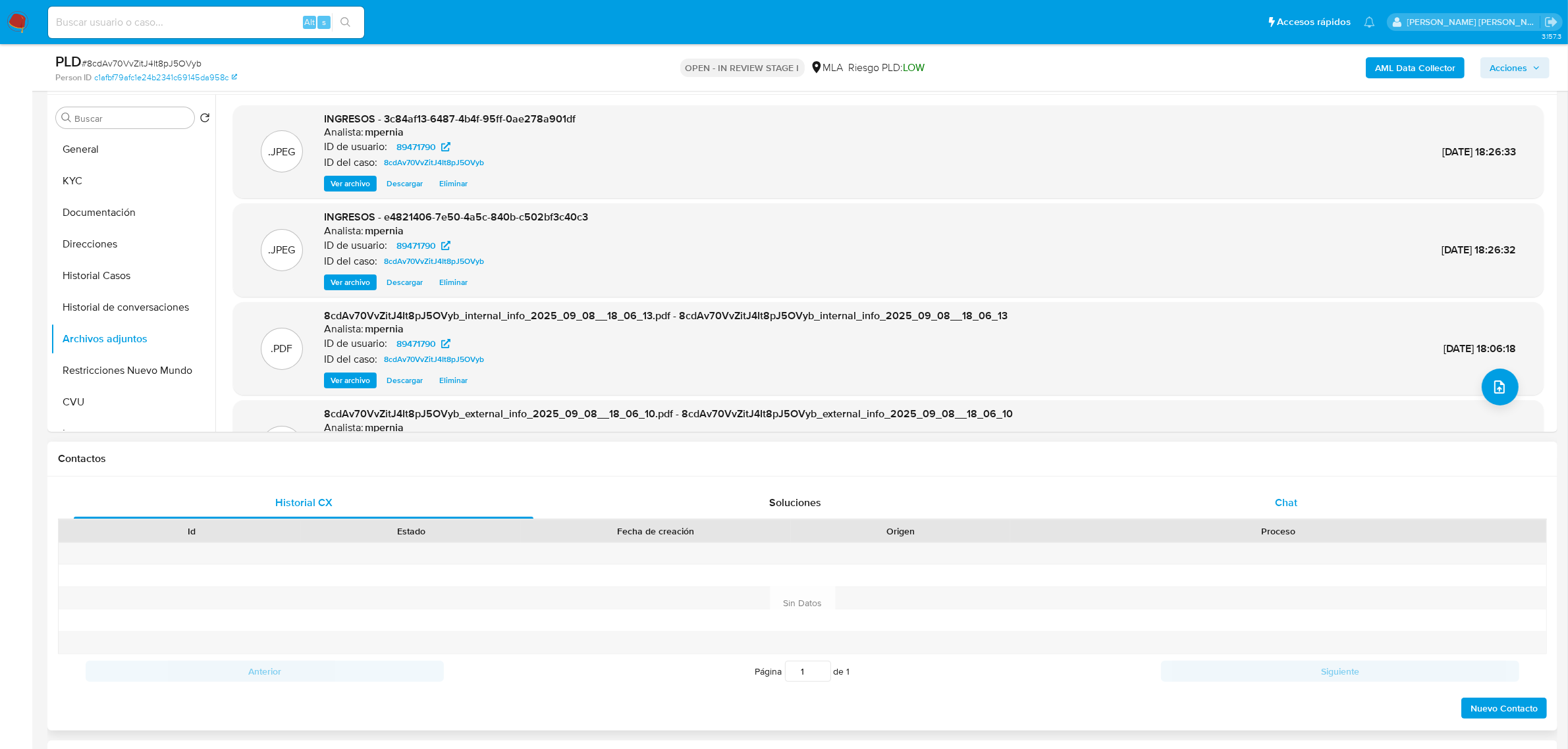
click at [1289, 507] on span "Chat" at bounding box center [1286, 502] width 23 height 15
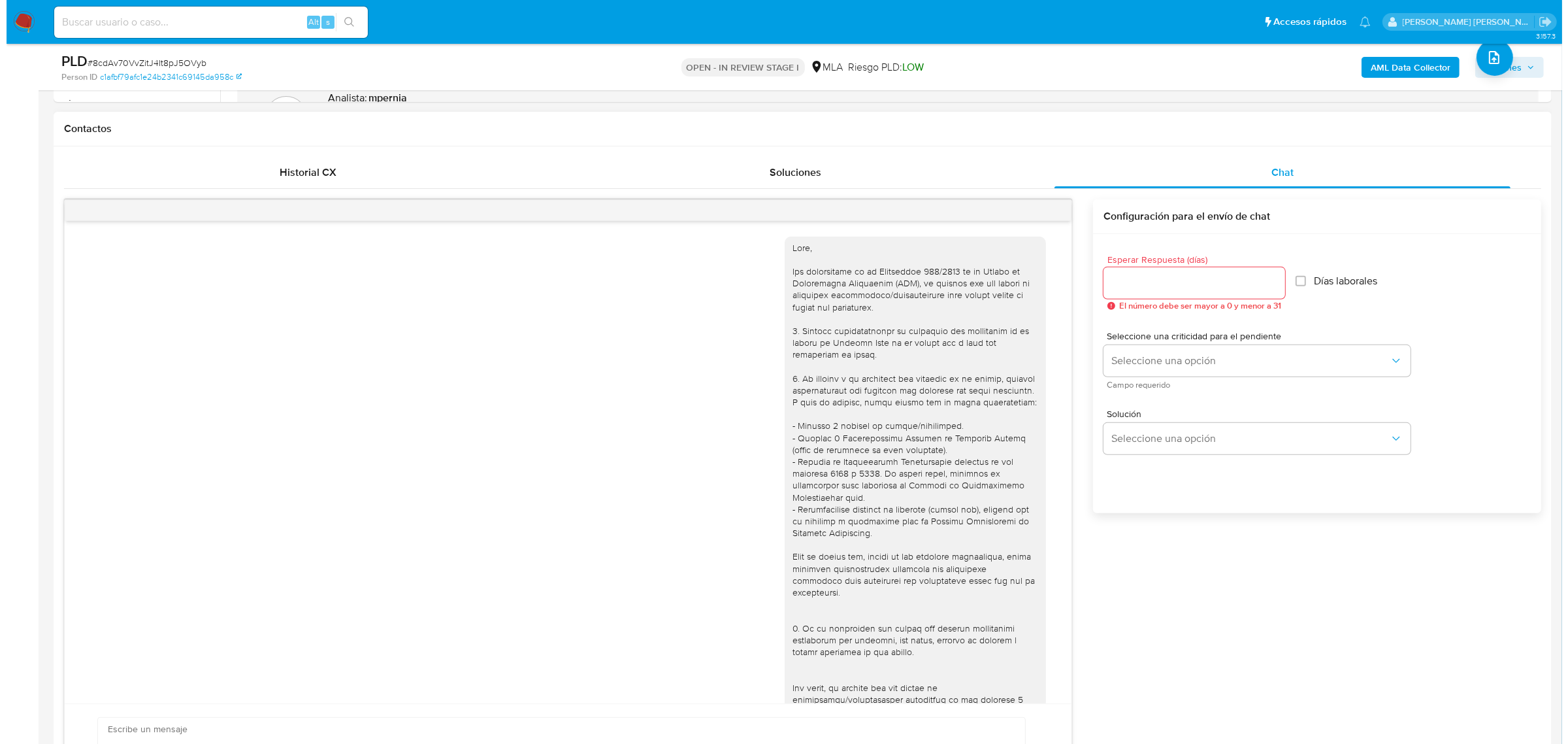
scroll to position [1059, 0]
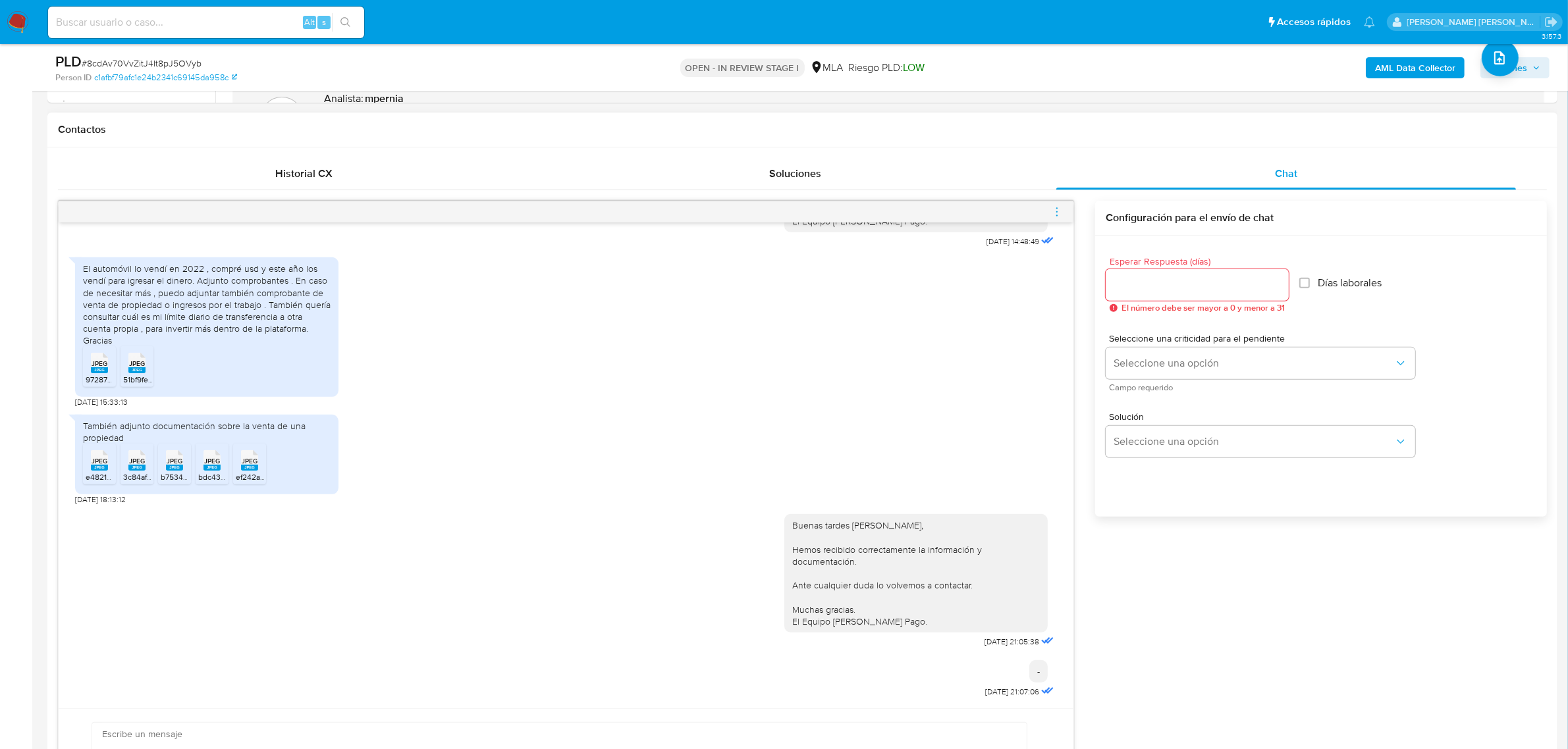
click at [1050, 212] on icon "menu-action" at bounding box center [1056, 212] width 12 height 12
click at [1009, 224] on ul "Cerrar conversación Abrir gestor de archivos" at bounding box center [984, 200] width 135 height 58
click at [1001, 217] on li "Abrir gestor de archivos" at bounding box center [984, 211] width 135 height 23
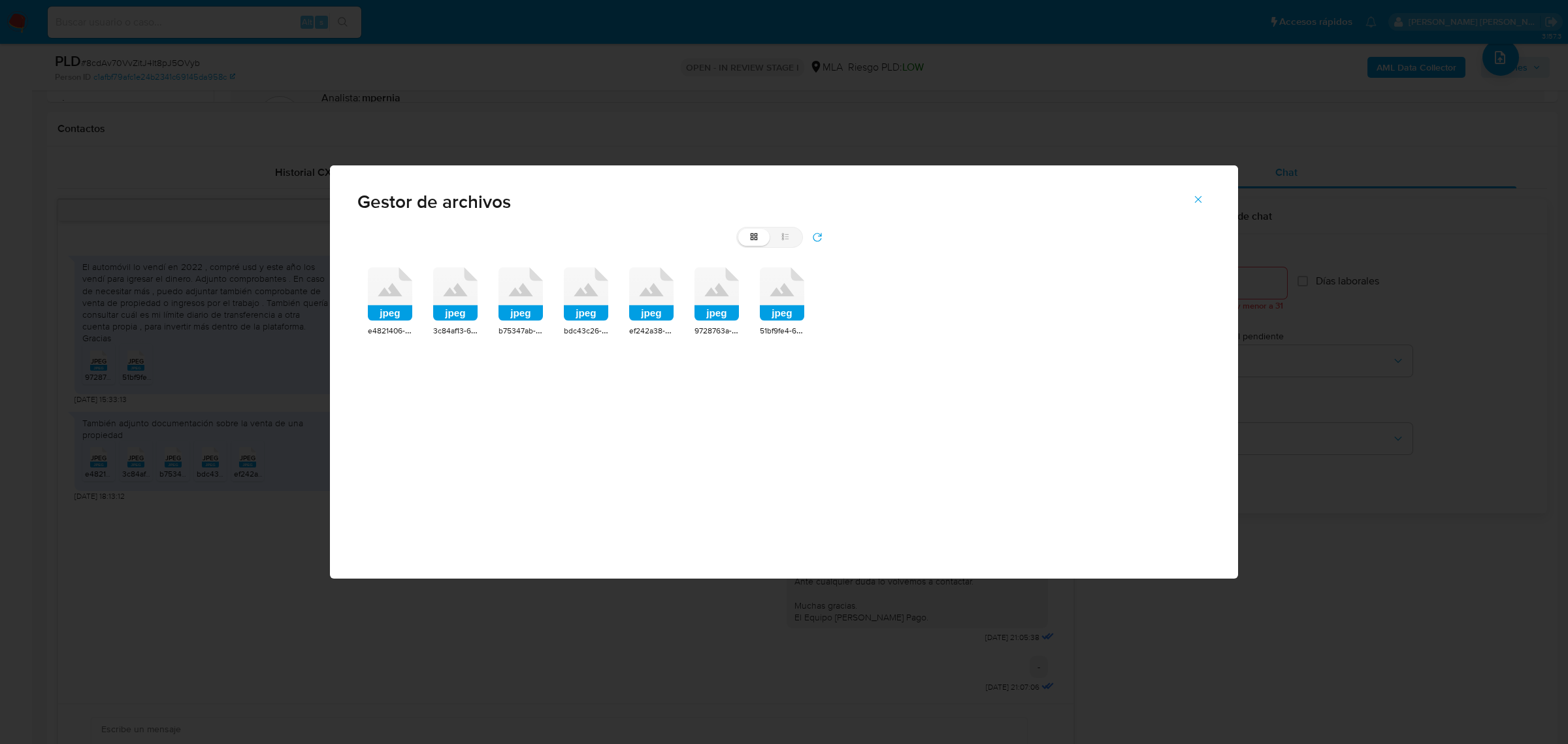
click at [523, 319] on rect at bounding box center [521, 313] width 45 height 16
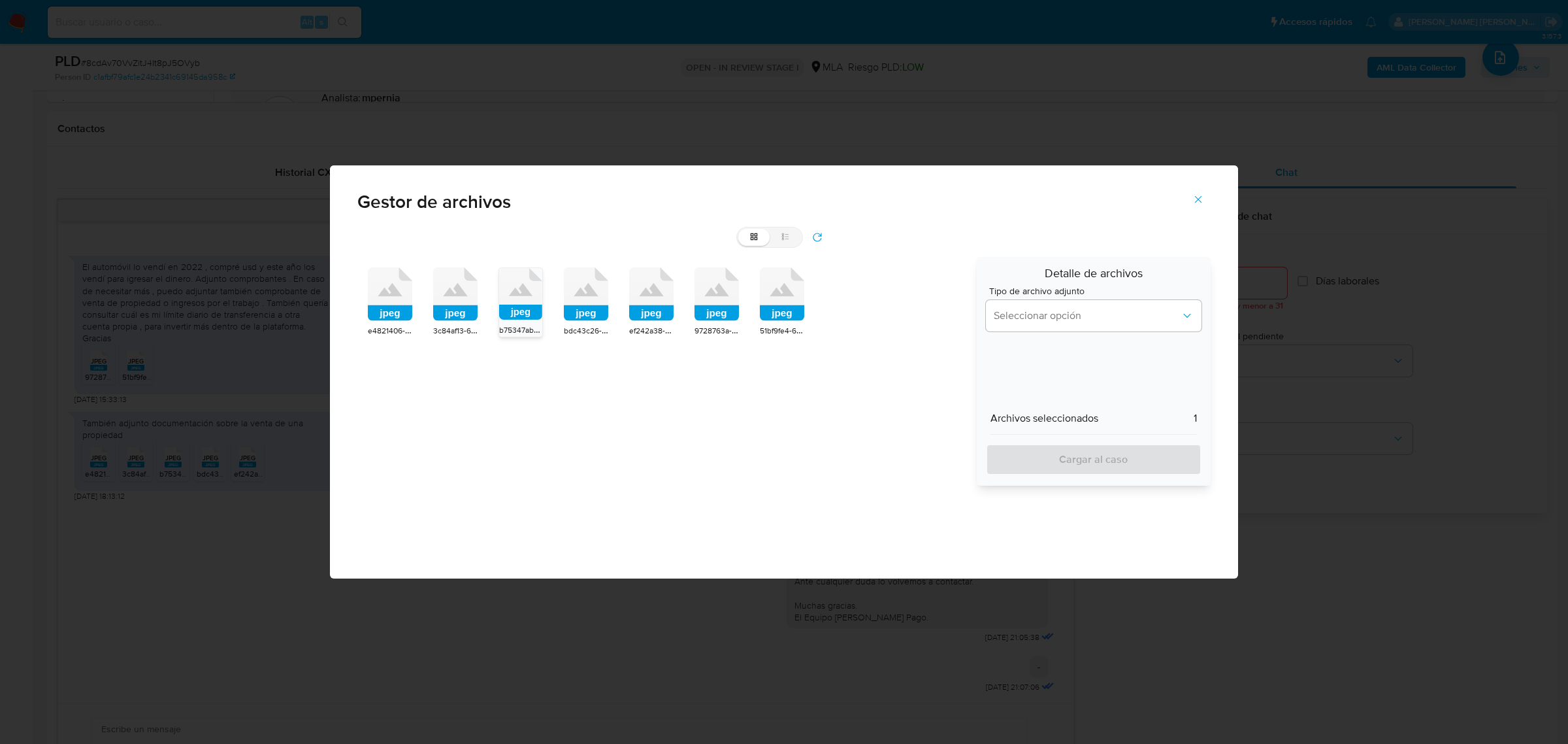
click at [587, 316] on rect at bounding box center [586, 313] width 45 height 16
click at [1026, 309] on span "Seleccionar opción" at bounding box center [1087, 316] width 187 height 13
click at [1032, 376] on span "INGRESOS" at bounding box center [1018, 382] width 49 height 13
click at [1049, 460] on span "Cargar al caso" at bounding box center [1094, 460] width 181 height 29
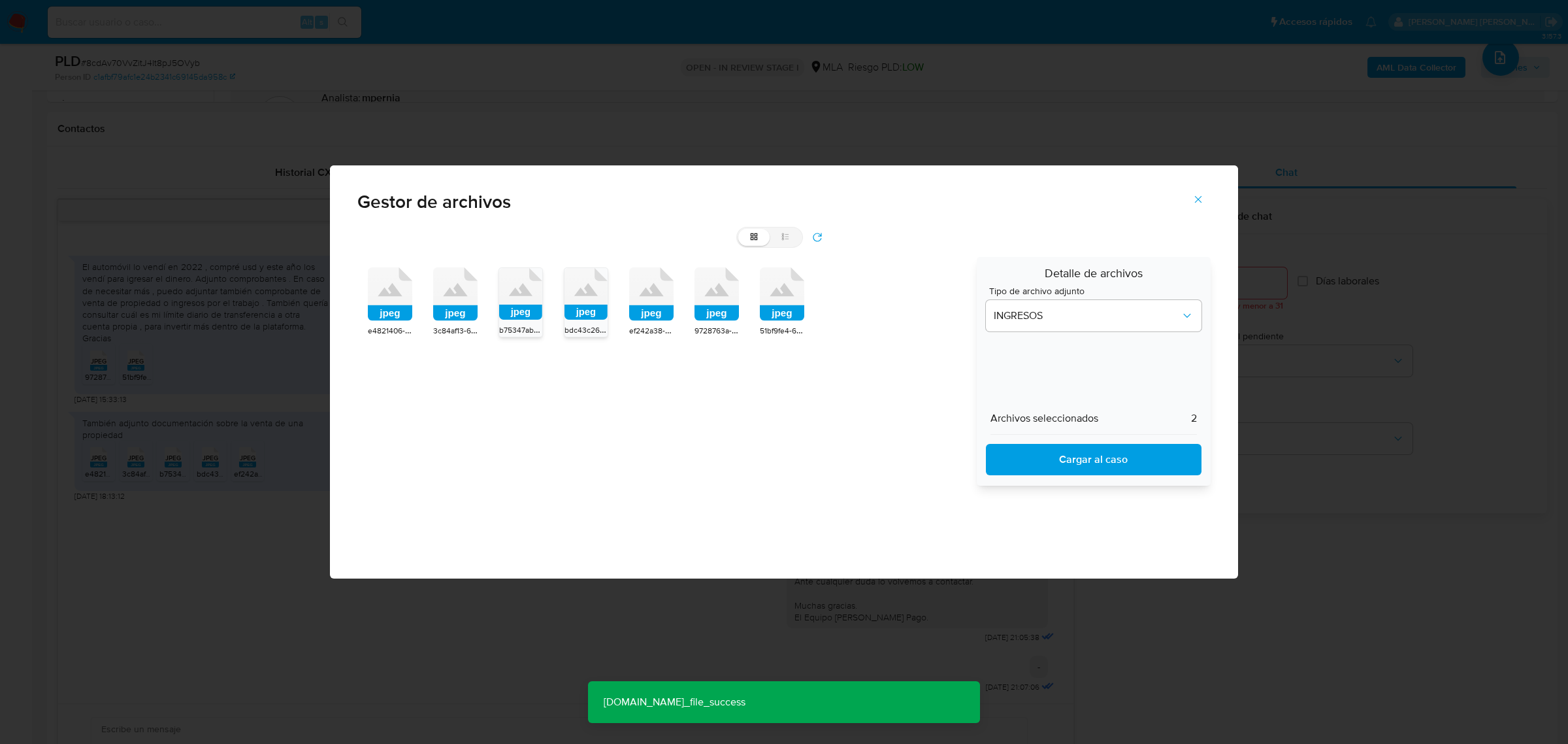
click at [562, 297] on div "jpeg e4821406-7e50-4a5c-840b-c502bf3c40c3.jpeg jpeg 3c84af13-6487-4b4f-95ff-0ae…" at bounding box center [661, 371] width 609 height 229
click at [533, 307] on icon "jpeg" at bounding box center [521, 293] width 43 height 52
click at [589, 308] on rect at bounding box center [586, 312] width 43 height 15
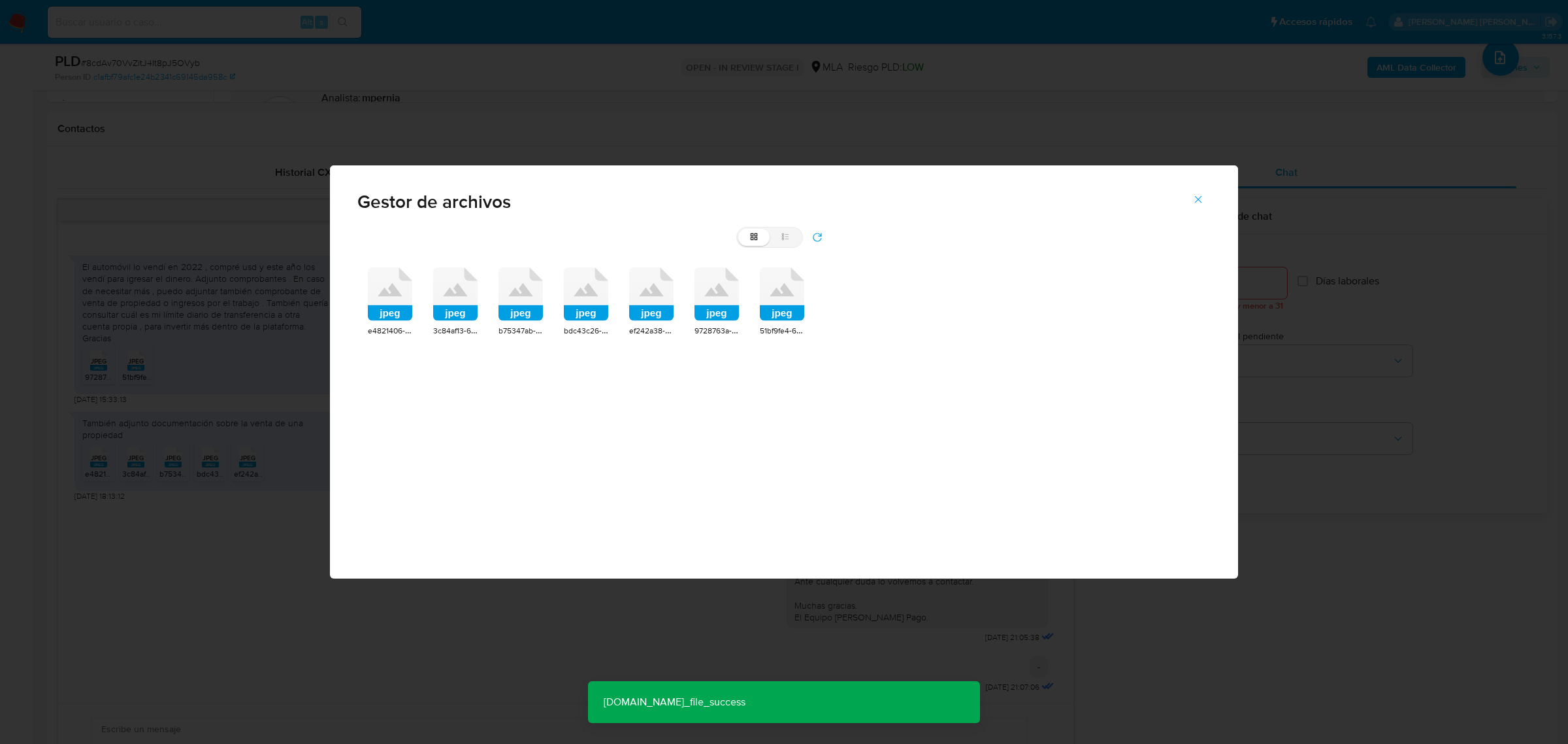
click at [658, 311] on rect at bounding box center [652, 313] width 45 height 16
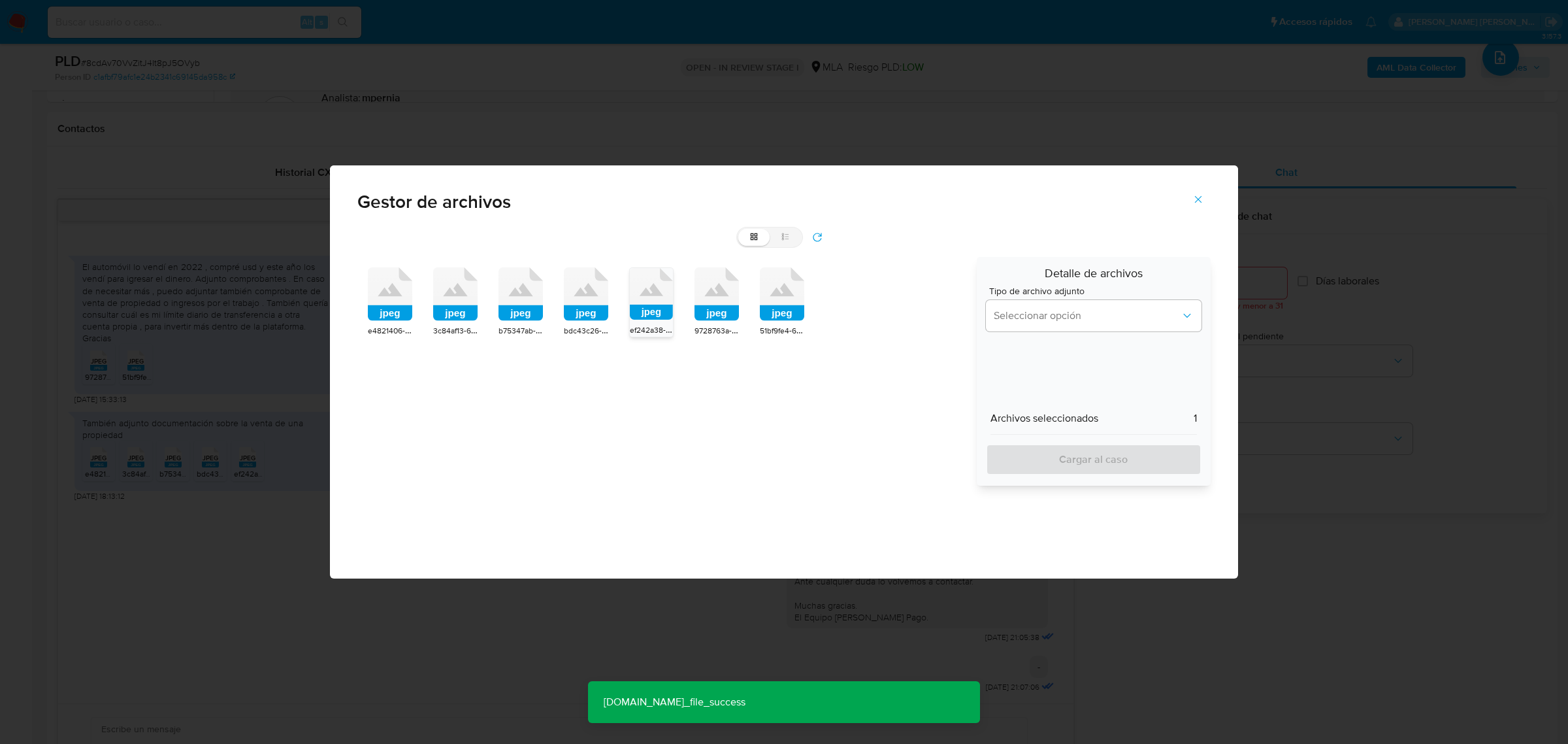
click at [717, 315] on rect at bounding box center [717, 313] width 45 height 16
drag, startPoint x: 1050, startPoint y: 320, endPoint x: 1044, endPoint y: 331, distance: 12.5
click at [1047, 322] on button "Seleccionar opción" at bounding box center [1094, 315] width 216 height 31
click at [1029, 376] on span "INGRESOS" at bounding box center [1018, 382] width 49 height 13
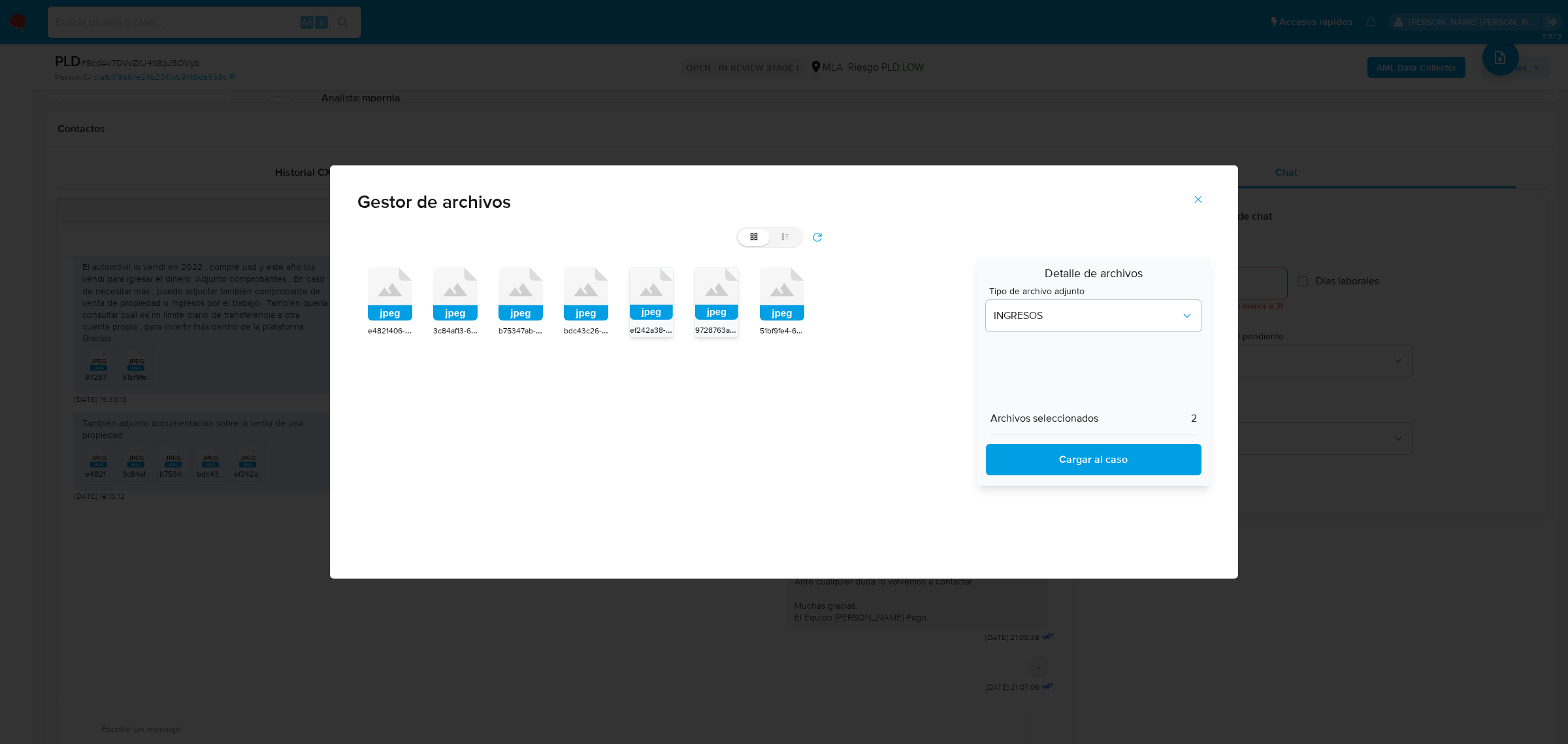
click at [1047, 450] on span "Cargar al caso" at bounding box center [1094, 460] width 181 height 29
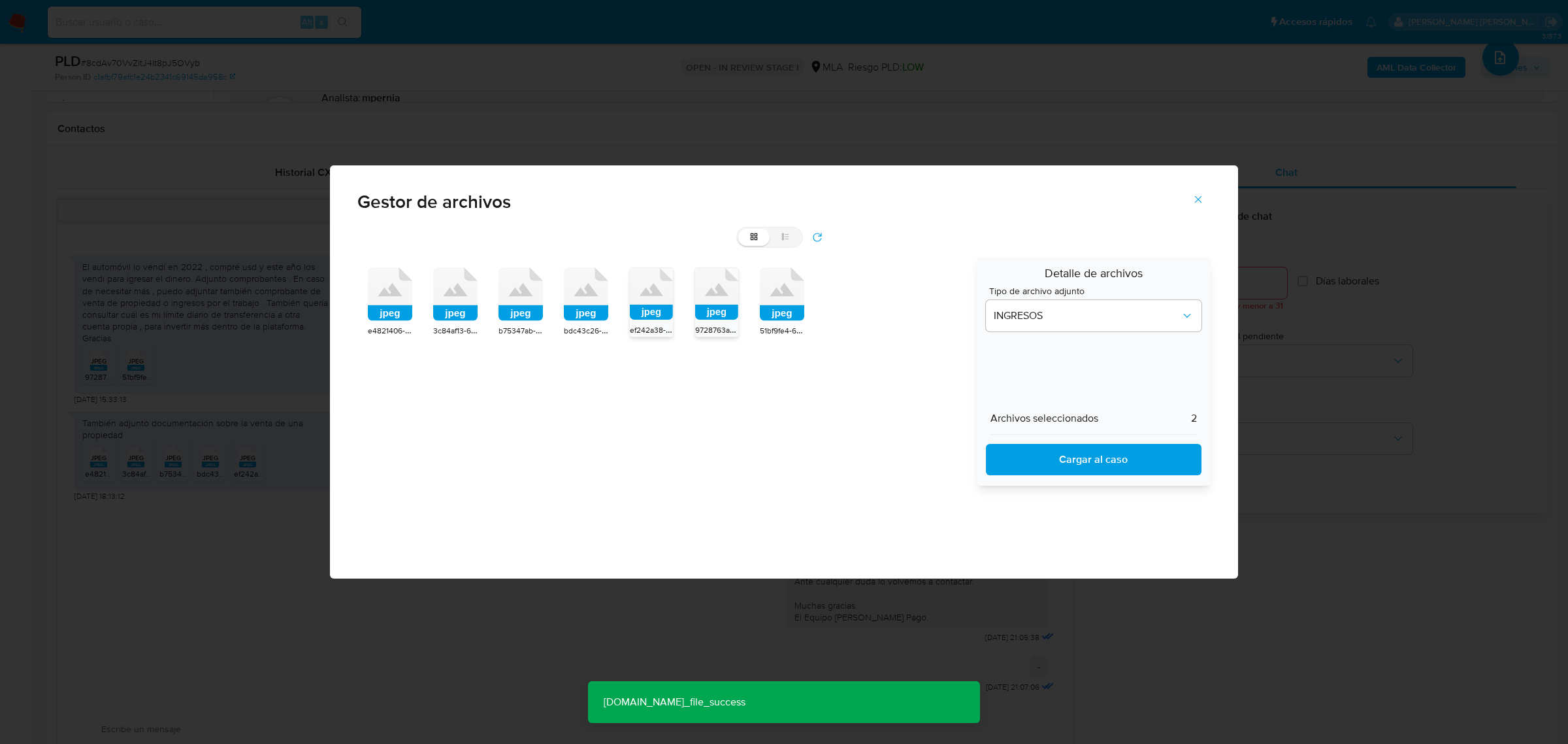
drag, startPoint x: 723, startPoint y: 302, endPoint x: 637, endPoint y: 305, distance: 86.1
click at [720, 303] on icon at bounding box center [717, 293] width 43 height 52
drag, startPoint x: 637, startPoint y: 305, endPoint x: 655, endPoint y: 309, distance: 18.4
click at [642, 307] on rect at bounding box center [652, 312] width 43 height 15
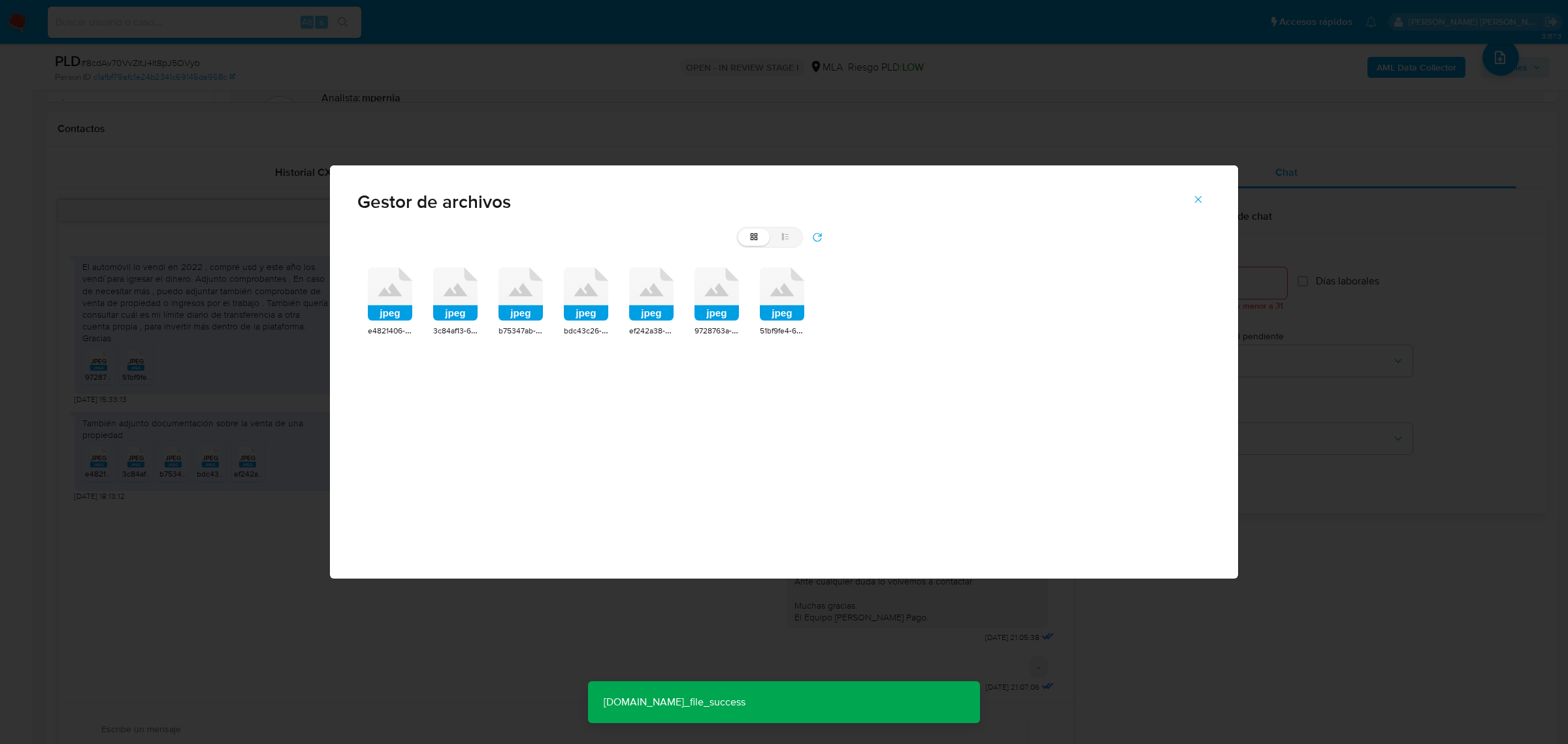
click at [796, 306] on rect at bounding box center [782, 313] width 45 height 16
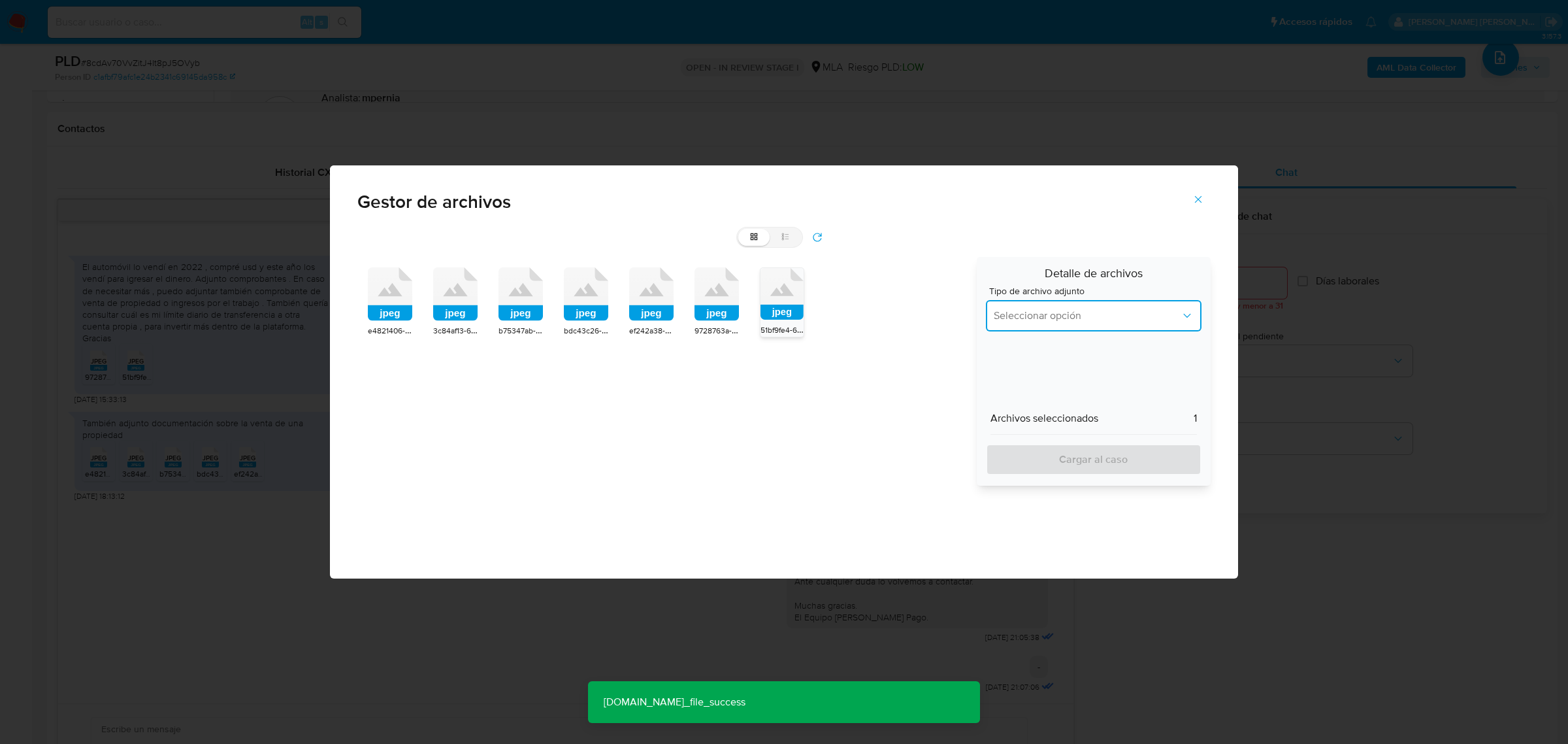
click at [1023, 308] on button "Seleccionar opción" at bounding box center [1094, 315] width 216 height 31
click at [1010, 372] on div "INGRESOS" at bounding box center [1090, 382] width 192 height 31
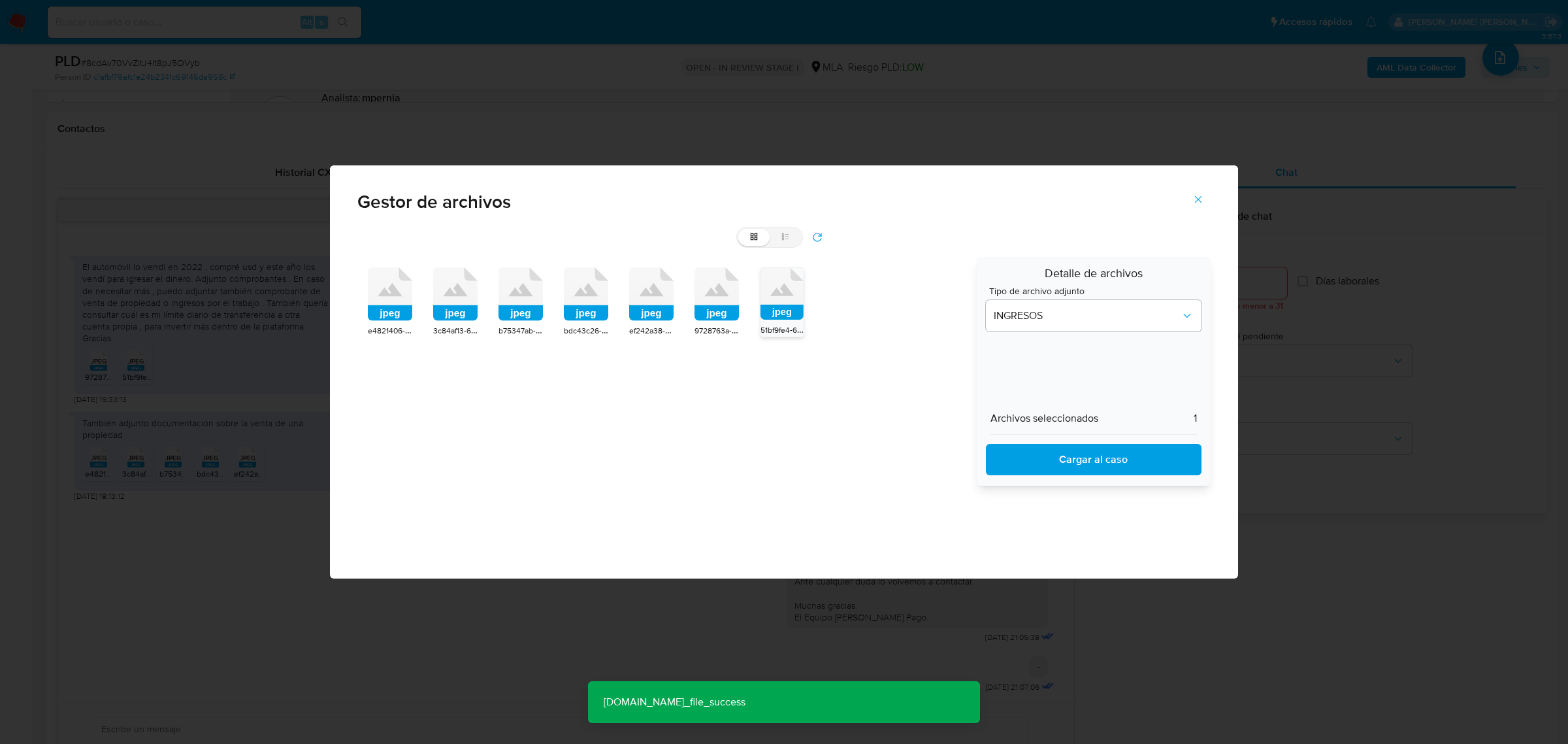
click at [1034, 458] on span "Cargar al caso" at bounding box center [1094, 460] width 181 height 29
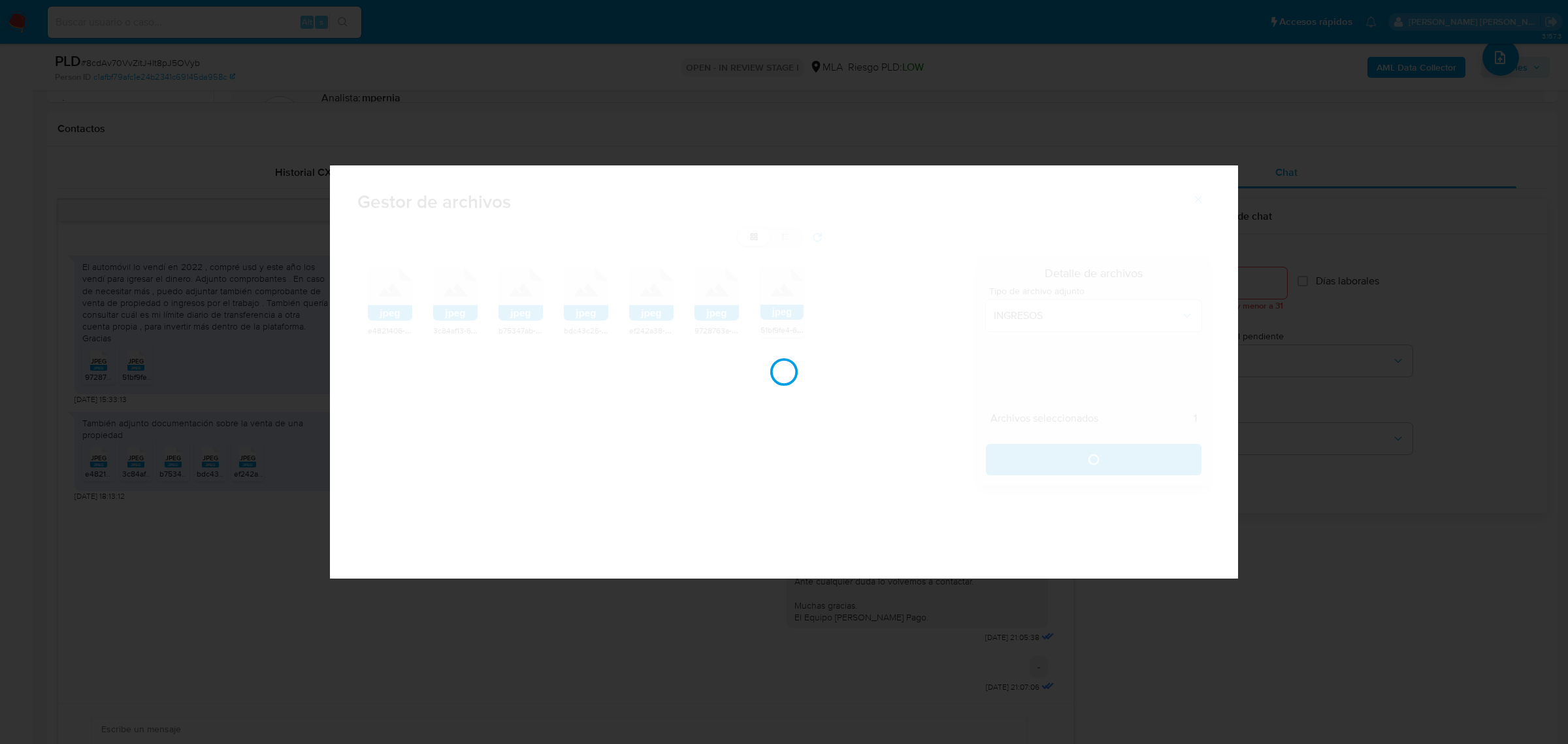
click at [1088, 449] on div at bounding box center [784, 372] width 908 height 413
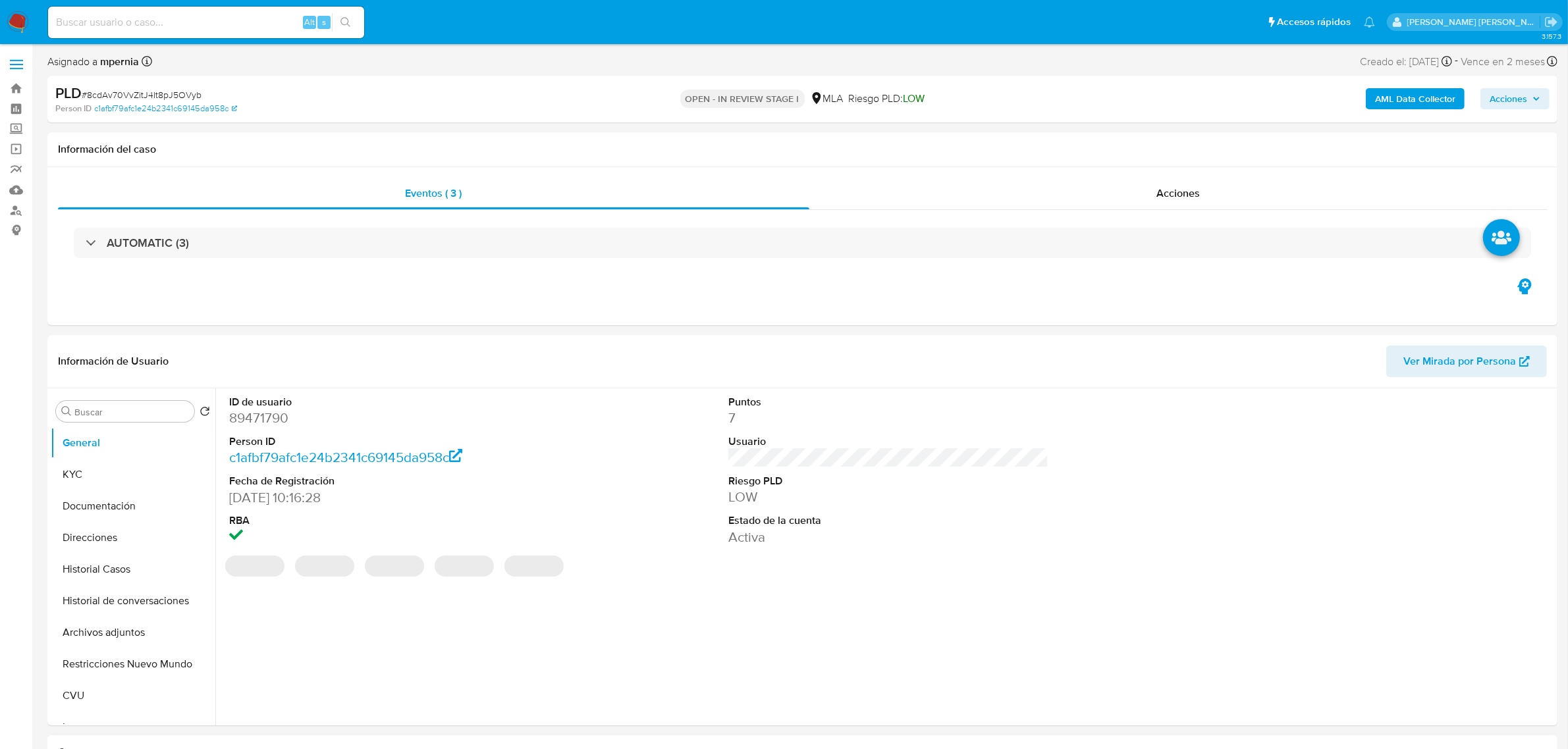
scroll to position [247, 0]
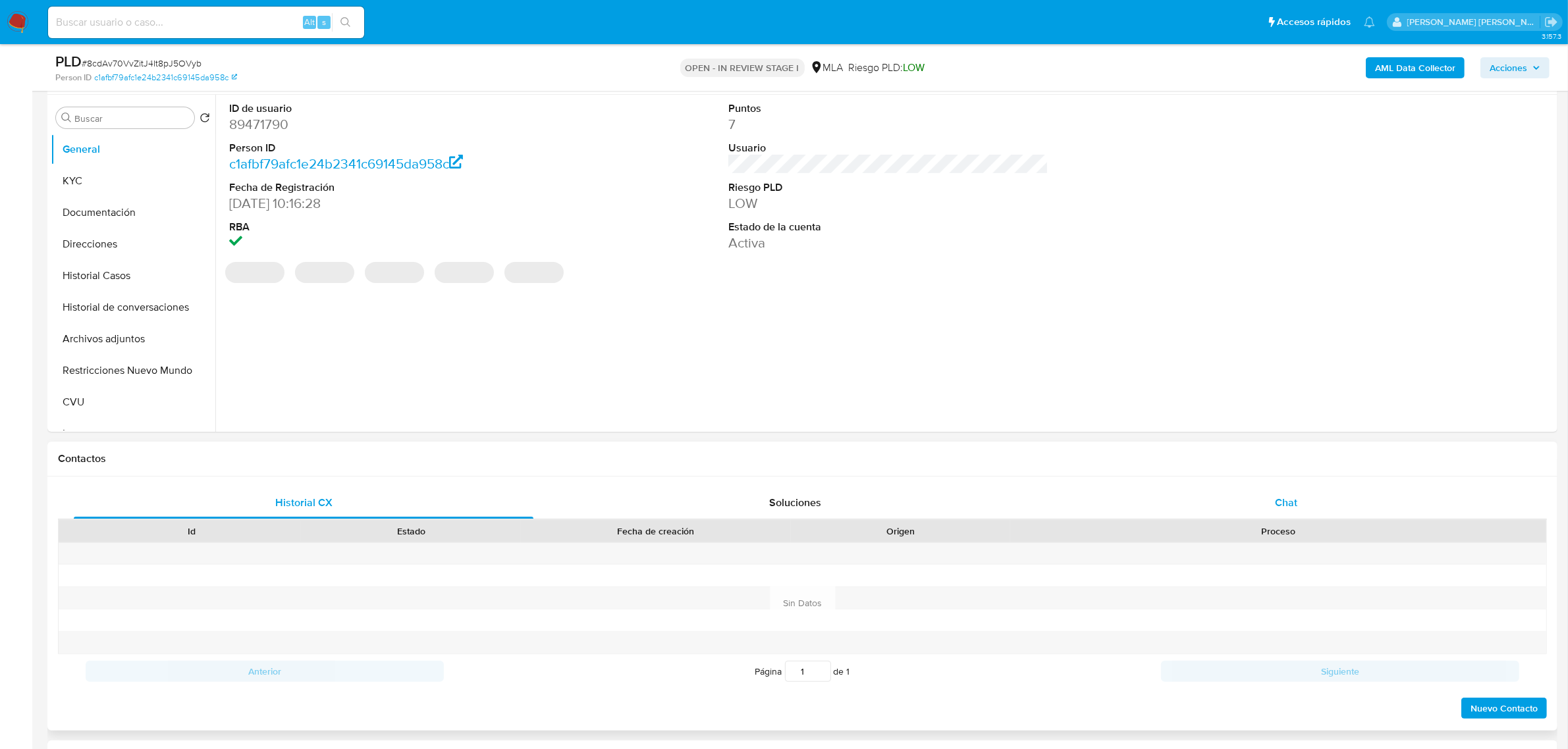
select select "10"
click at [1279, 512] on div "Chat" at bounding box center [1285, 502] width 460 height 31
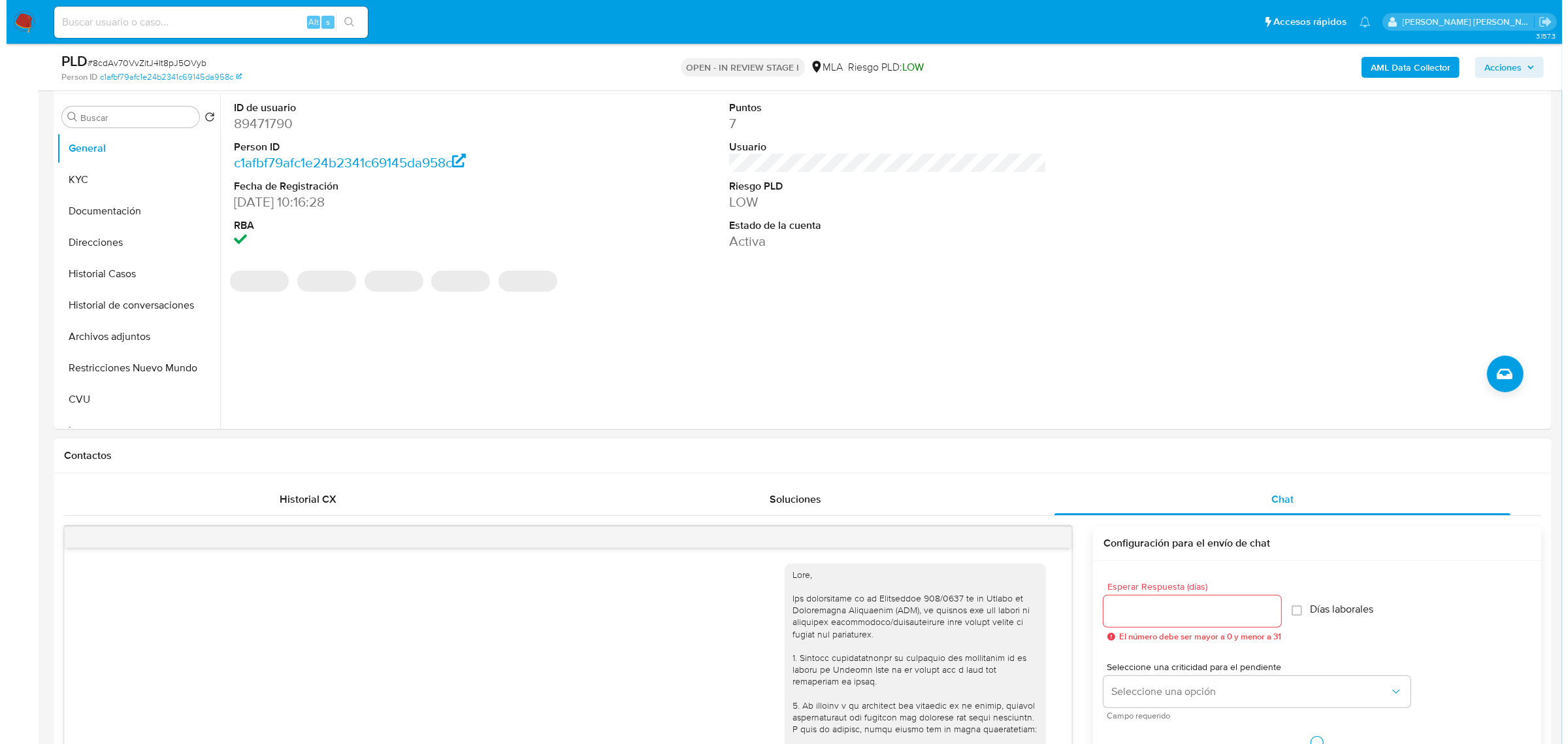
scroll to position [1059, 0]
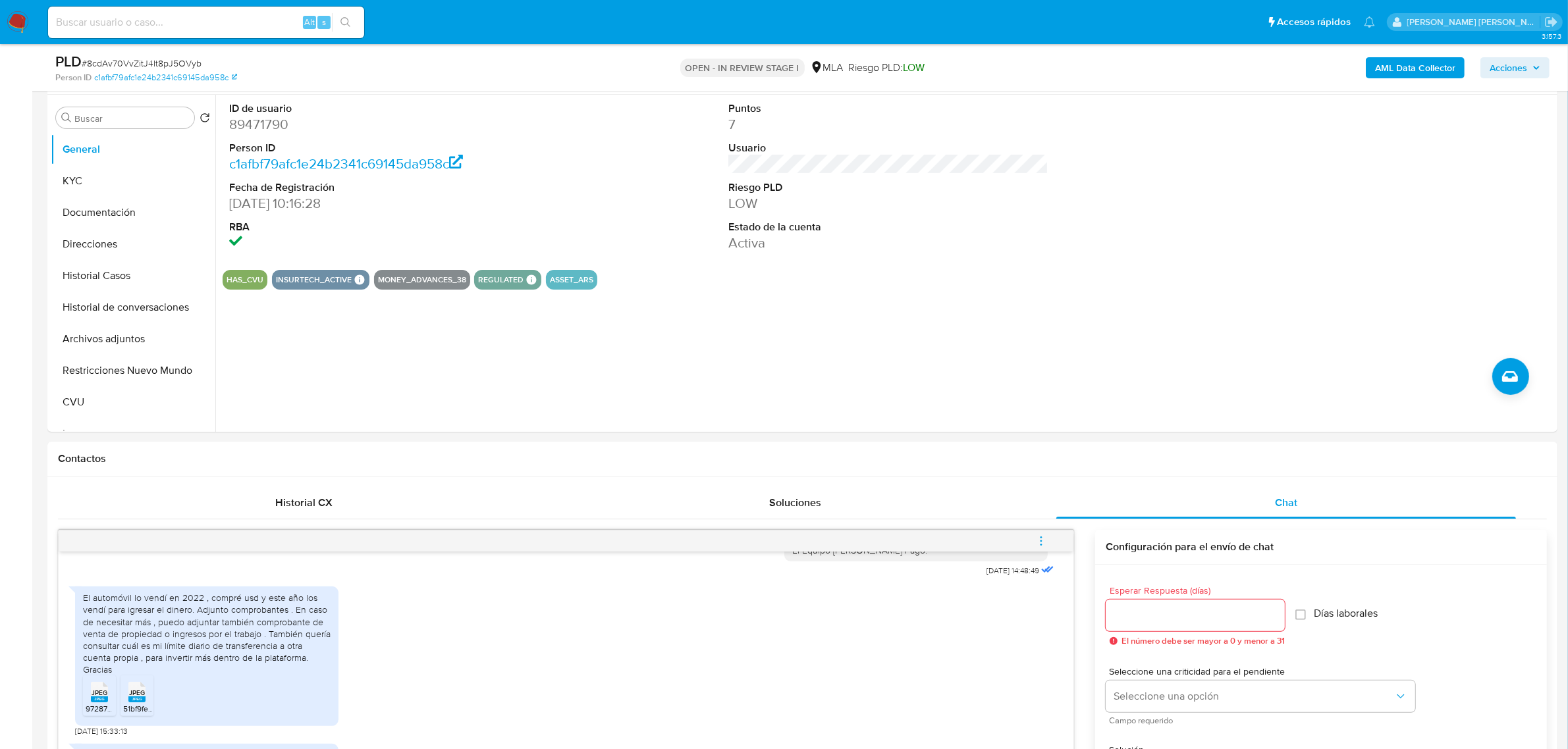
click at [1050, 540] on button "menu-action" at bounding box center [1041, 541] width 43 height 31
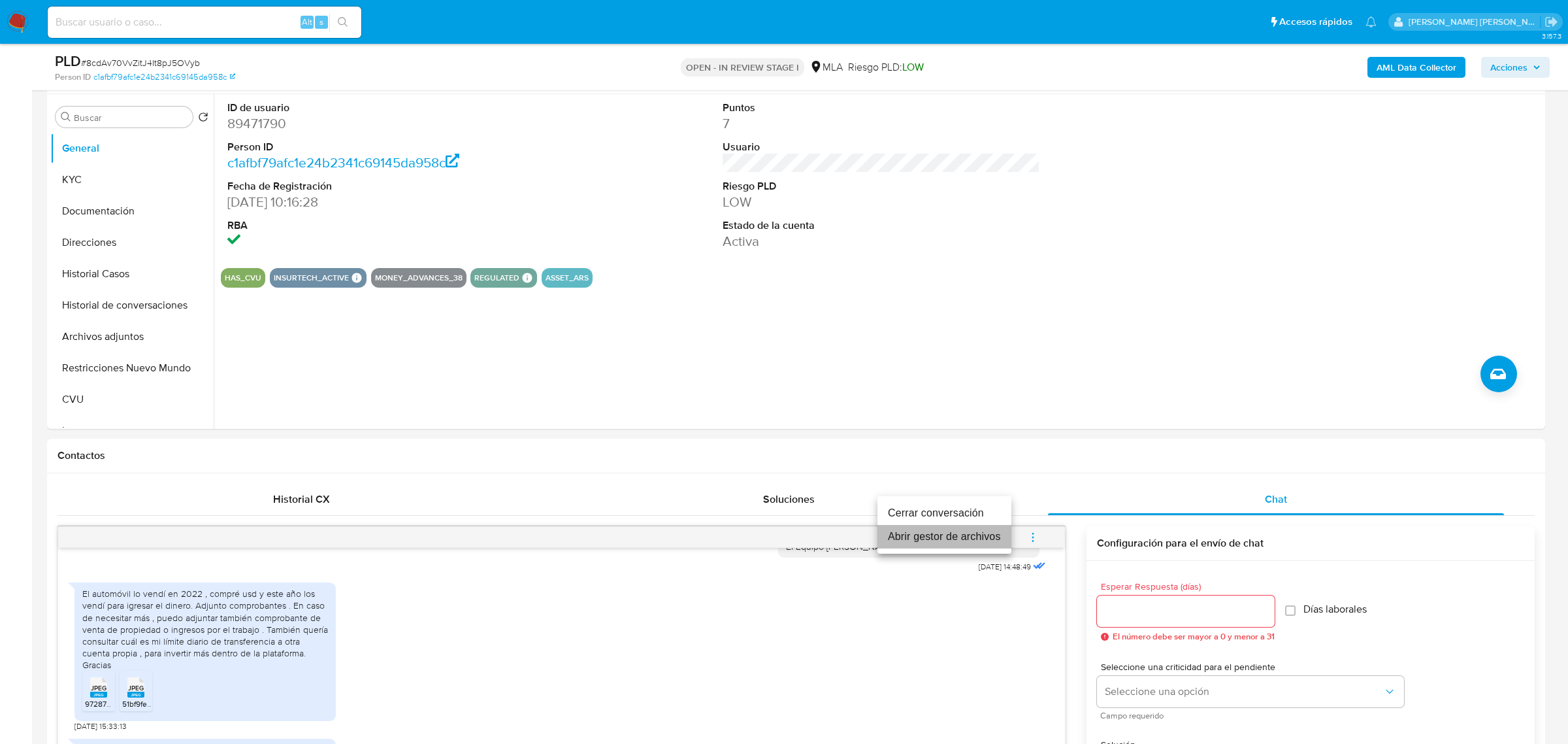
click at [986, 535] on li "Abrir gestor de archivos" at bounding box center [945, 536] width 134 height 23
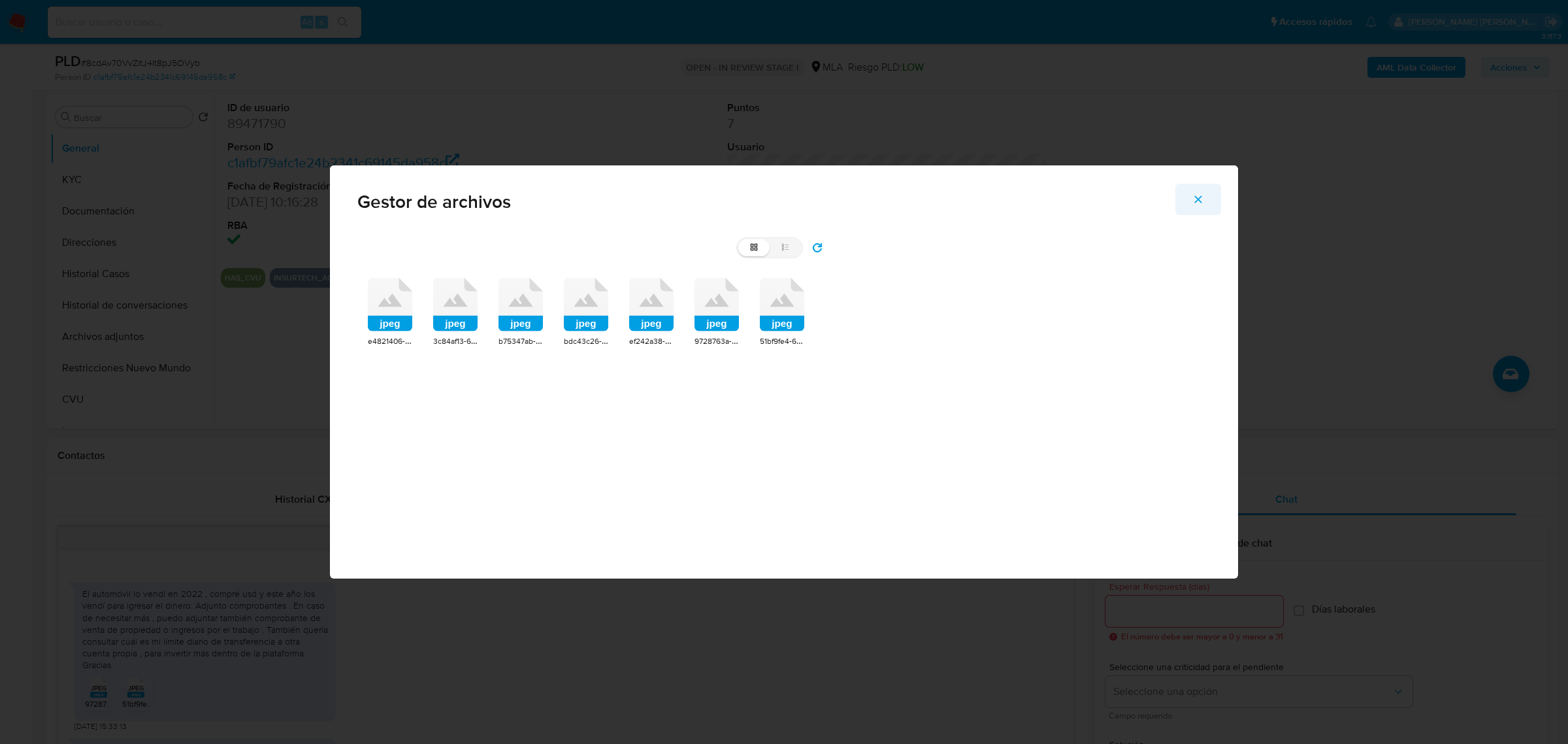
click at [1200, 203] on icon "Cerrar" at bounding box center [1198, 199] width 12 height 12
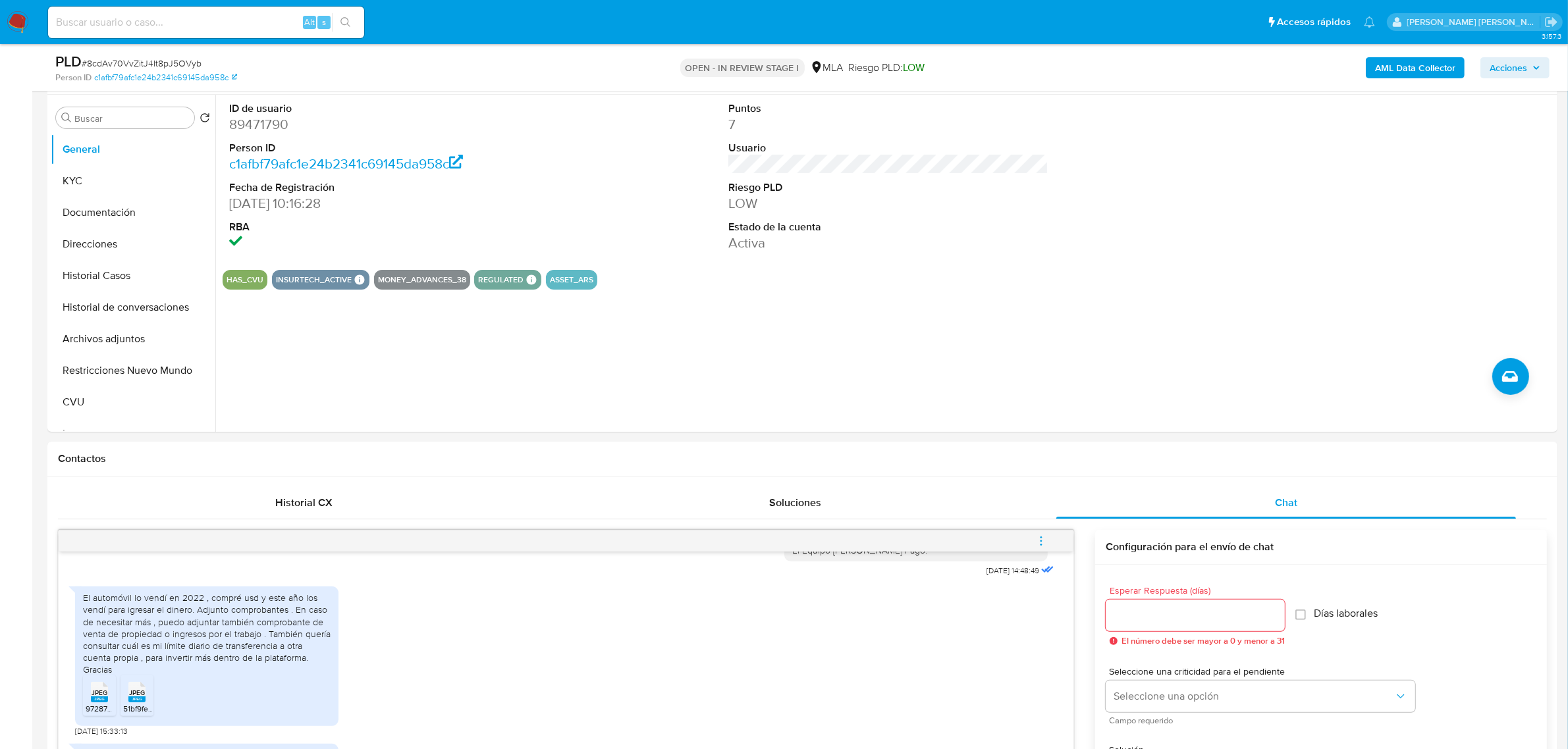
click at [1047, 538] on button "menu-action" at bounding box center [1041, 541] width 43 height 31
click at [961, 515] on li "Cerrar conversación" at bounding box center [952, 516] width 135 height 23
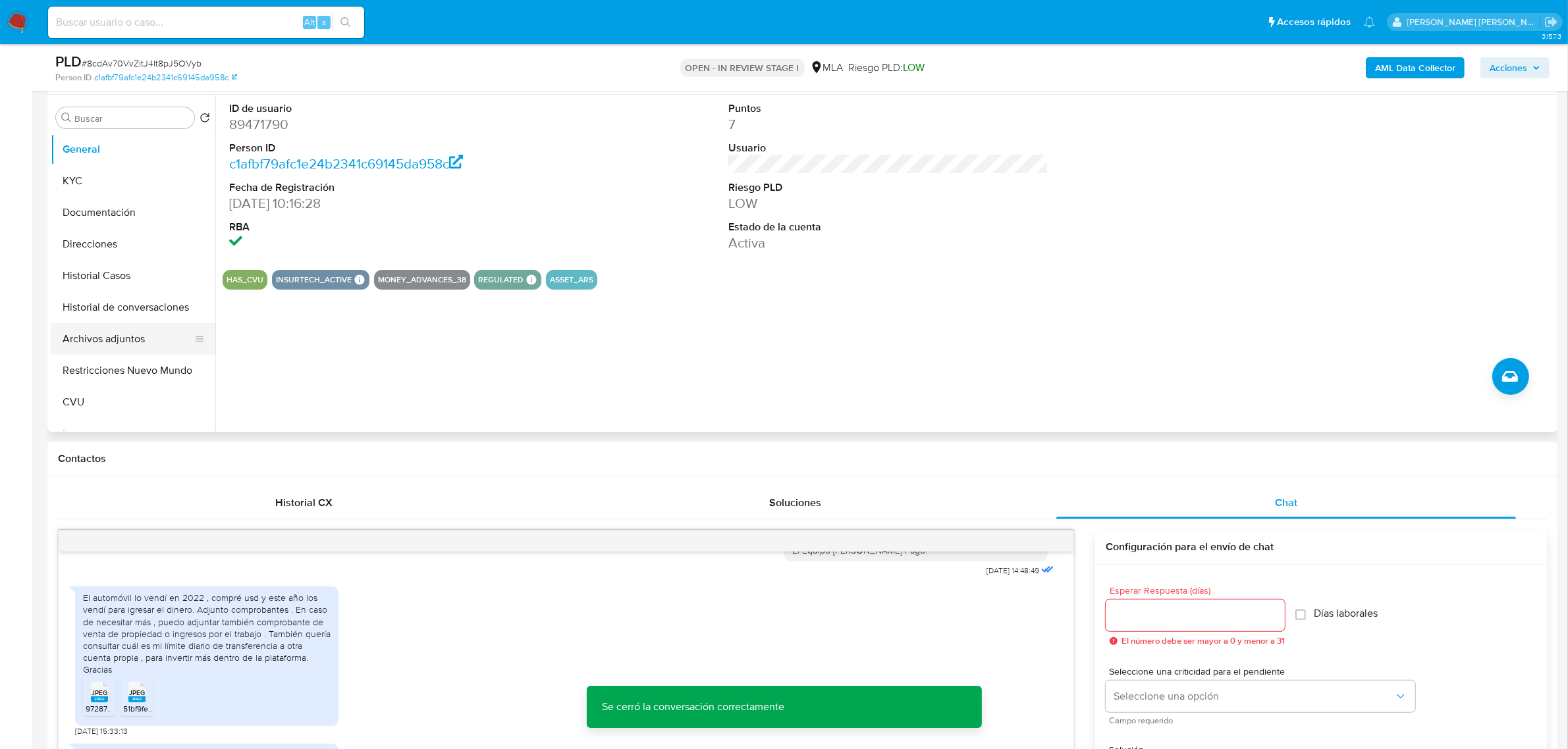
click at [129, 339] on button "Archivos adjuntos" at bounding box center [127, 339] width 154 height 31
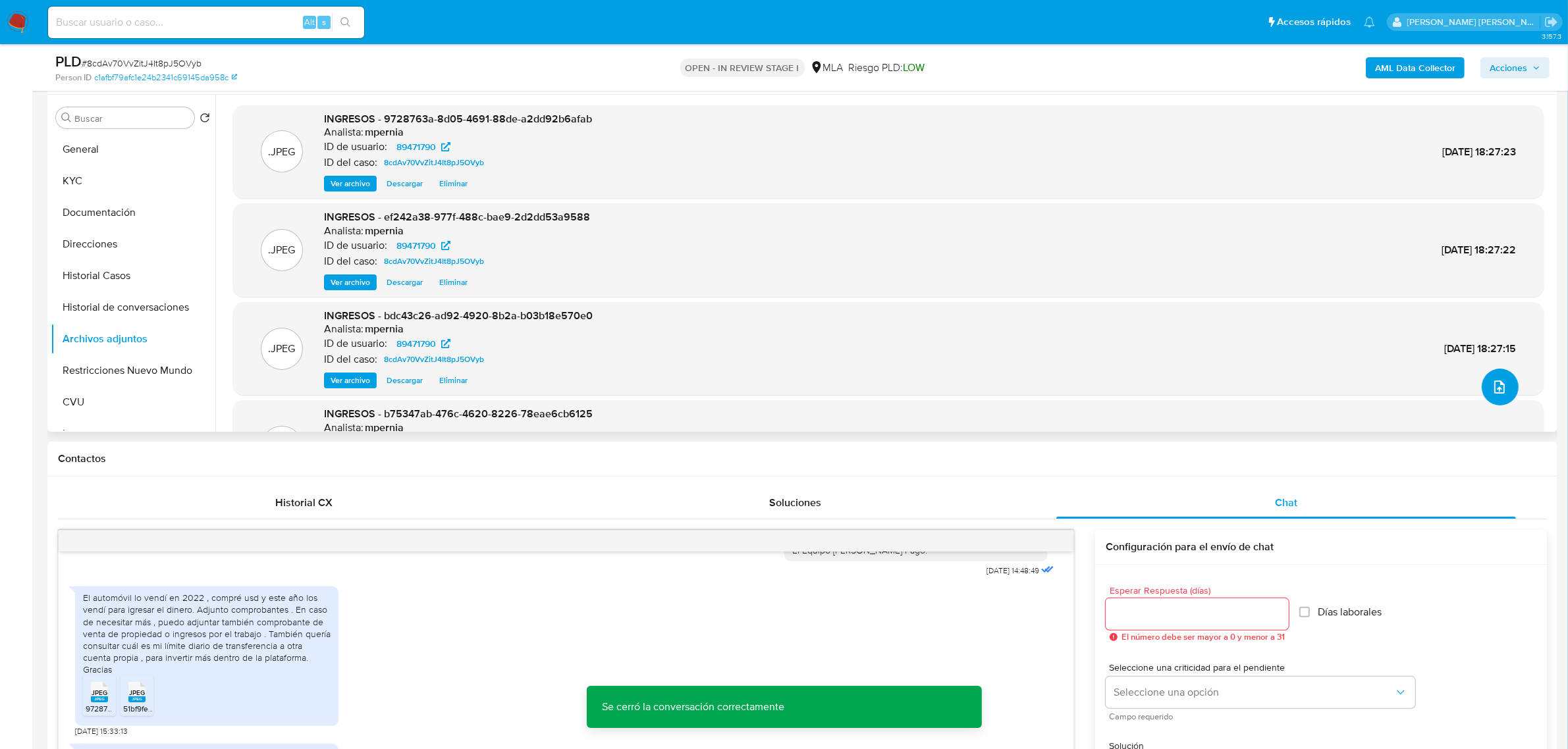
click at [1506, 390] on button "upload-file" at bounding box center [1500, 387] width 37 height 37
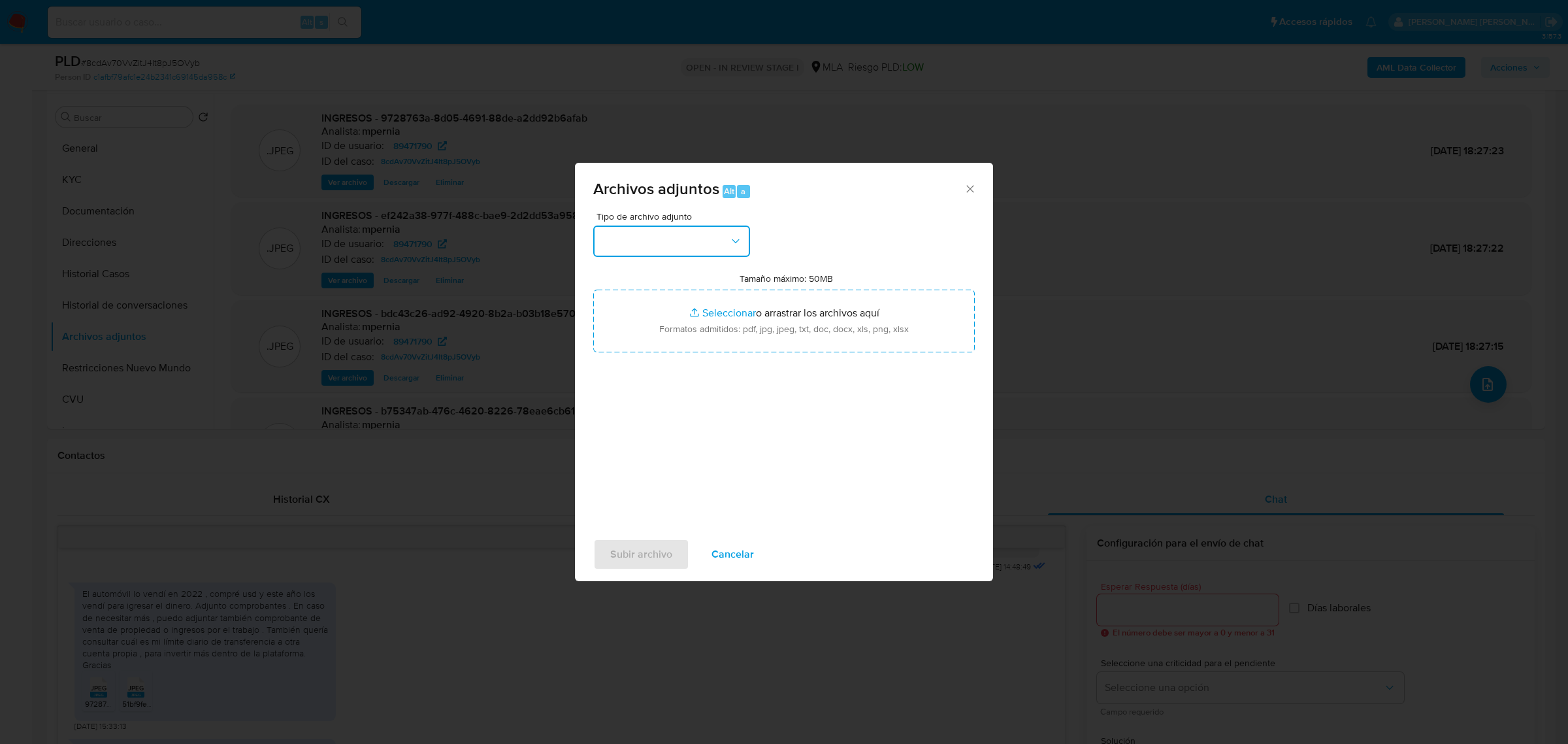
click at [652, 241] on button "button" at bounding box center [672, 241] width 157 height 31
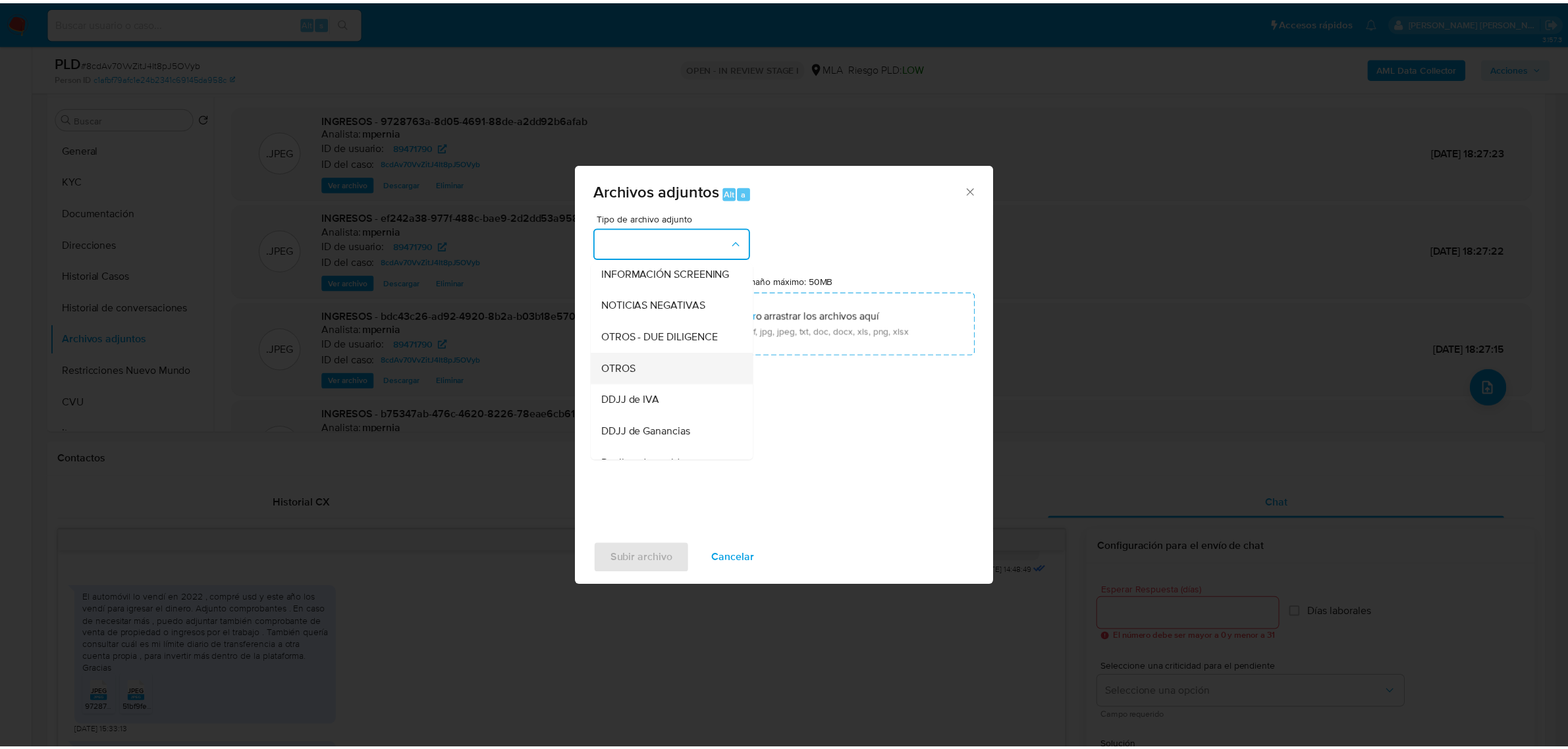
scroll to position [164, 0]
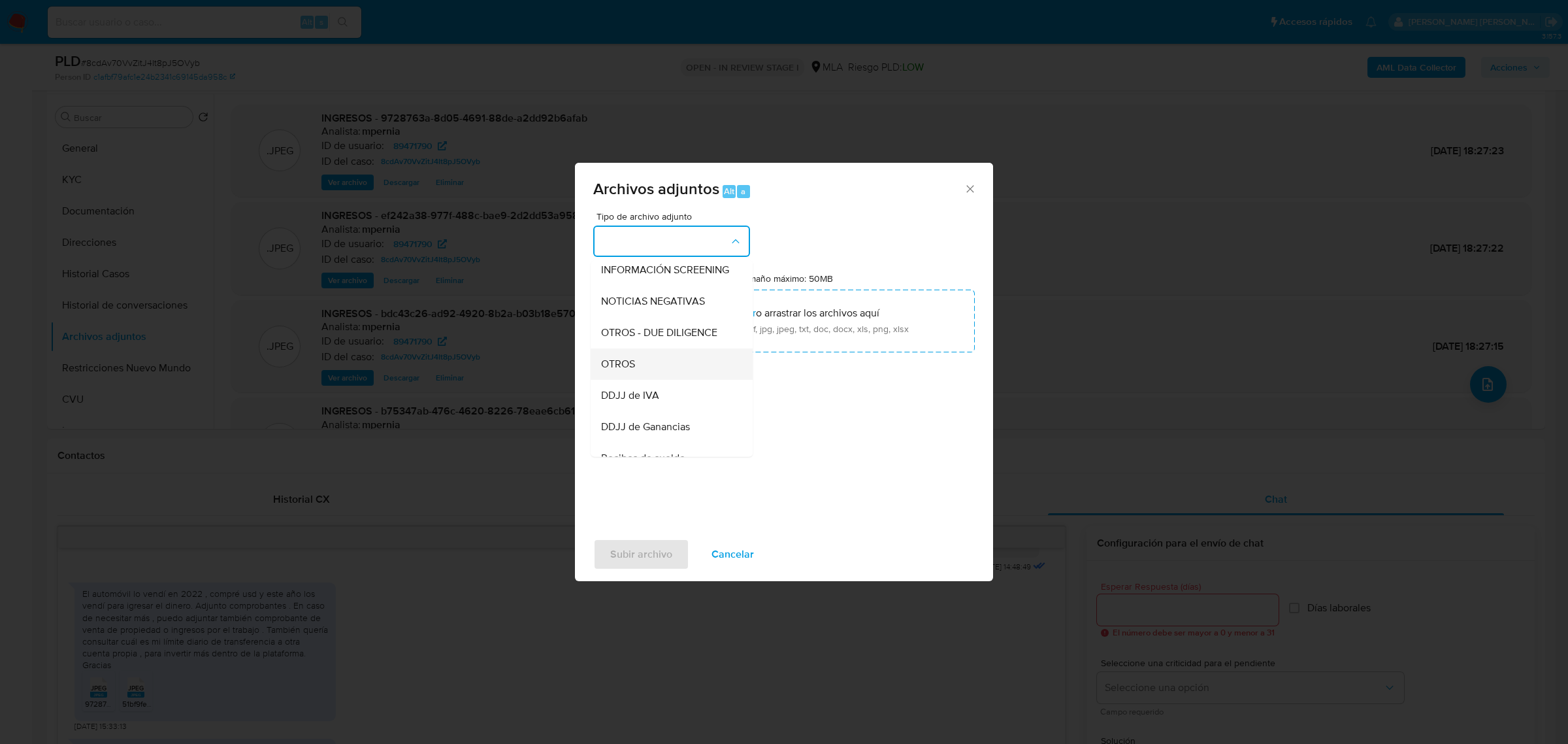
click at [637, 376] on div "OTROS" at bounding box center [668, 363] width 133 height 31
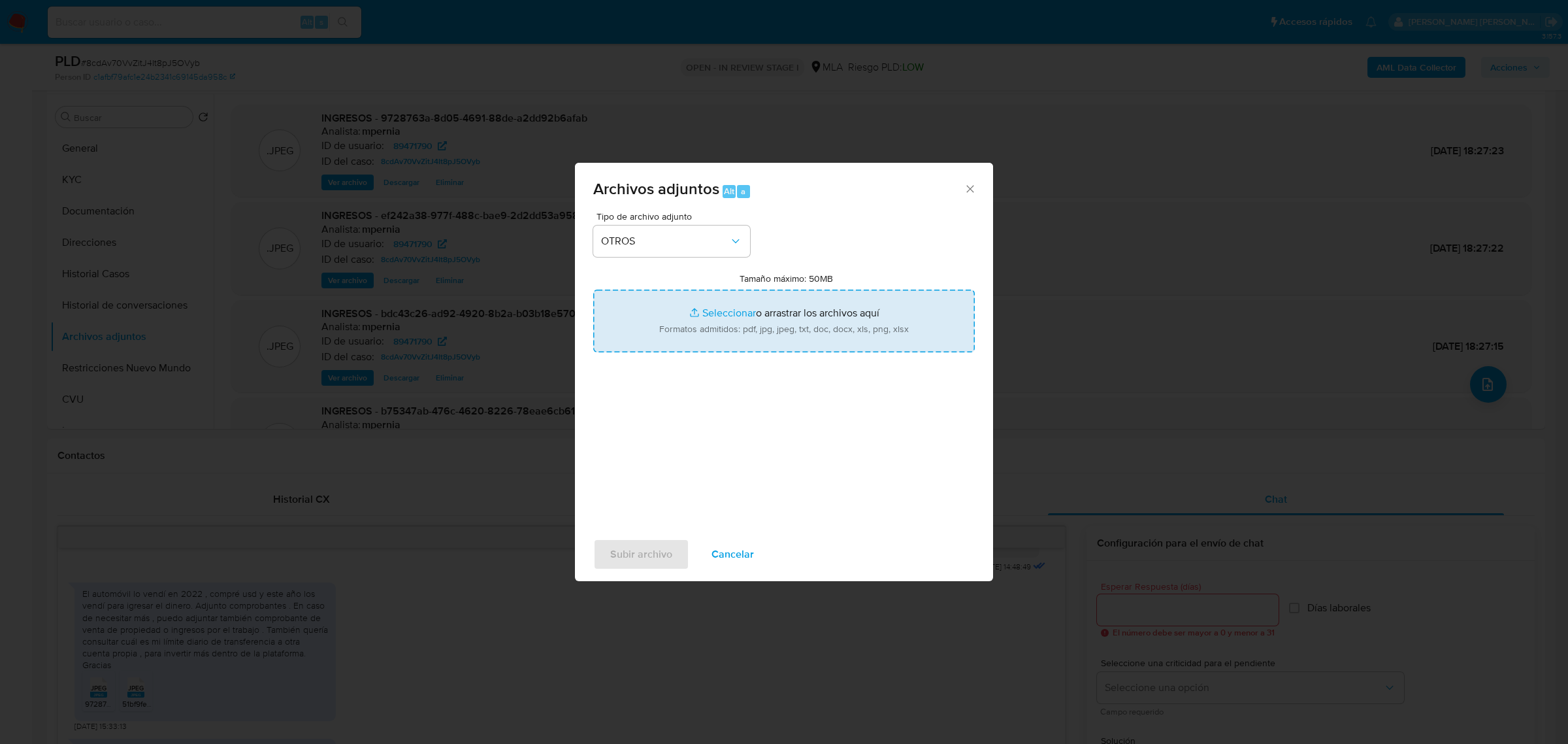
type input "C:\fakepath\Analisis- NO ROI-8cdAv70VvZitJ4It8pJ5OVyb_2025_08_19_01_03_04.docx"
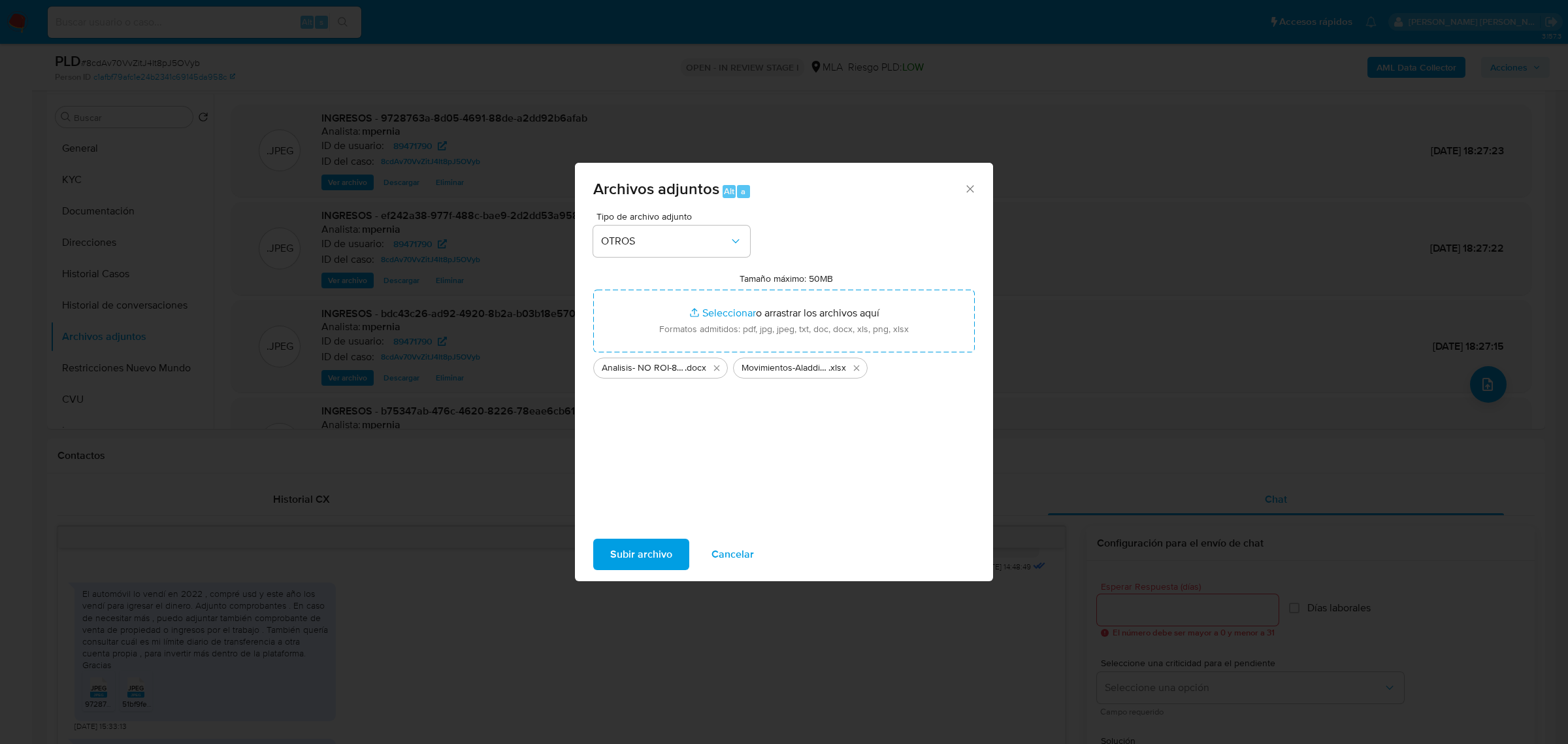
click at [612, 555] on span "Subir archivo" at bounding box center [641, 555] width 62 height 29
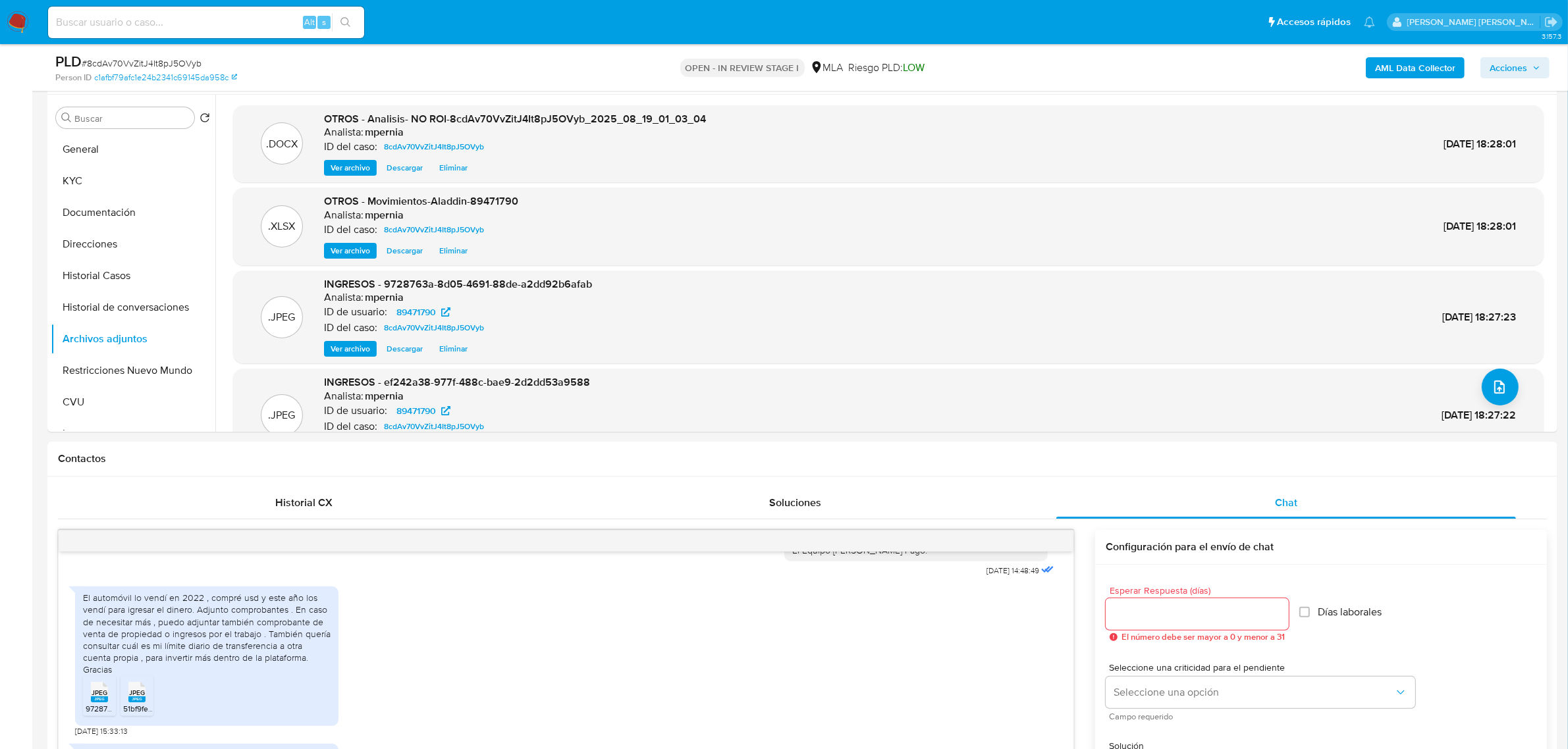
drag, startPoint x: 1525, startPoint y: 60, endPoint x: 1516, endPoint y: 77, distance: 19.2
click at [1525, 60] on span "Acciones" at bounding box center [1508, 68] width 38 height 21
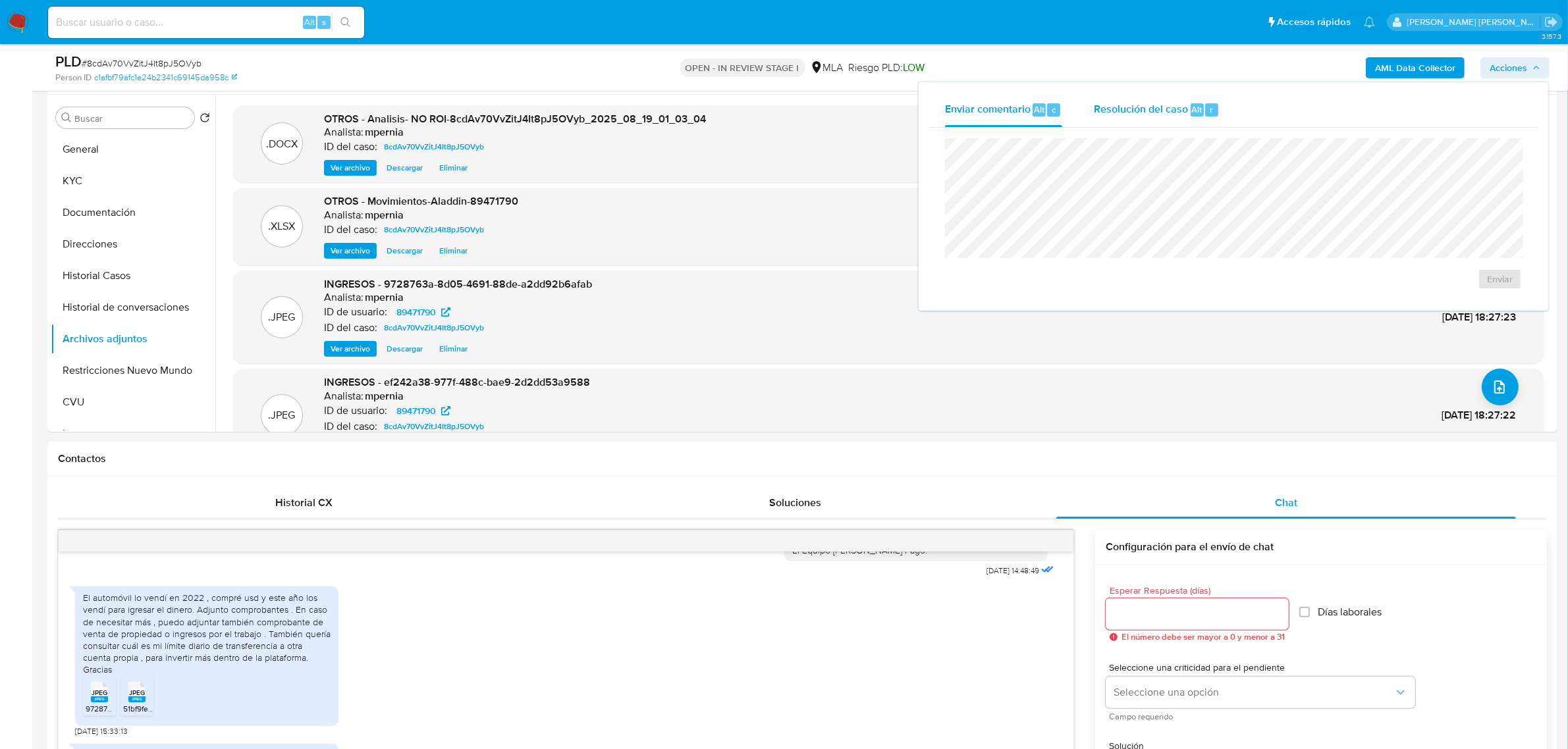
drag, startPoint x: 1159, startPoint y: 113, endPoint x: 1160, endPoint y: 121, distance: 8.1
click at [1160, 121] on div "Resolución del caso Alt r" at bounding box center [1157, 109] width 126 height 35
click at [1367, 290] on span "No ROI Proposal" at bounding box center [1370, 286] width 68 height 19
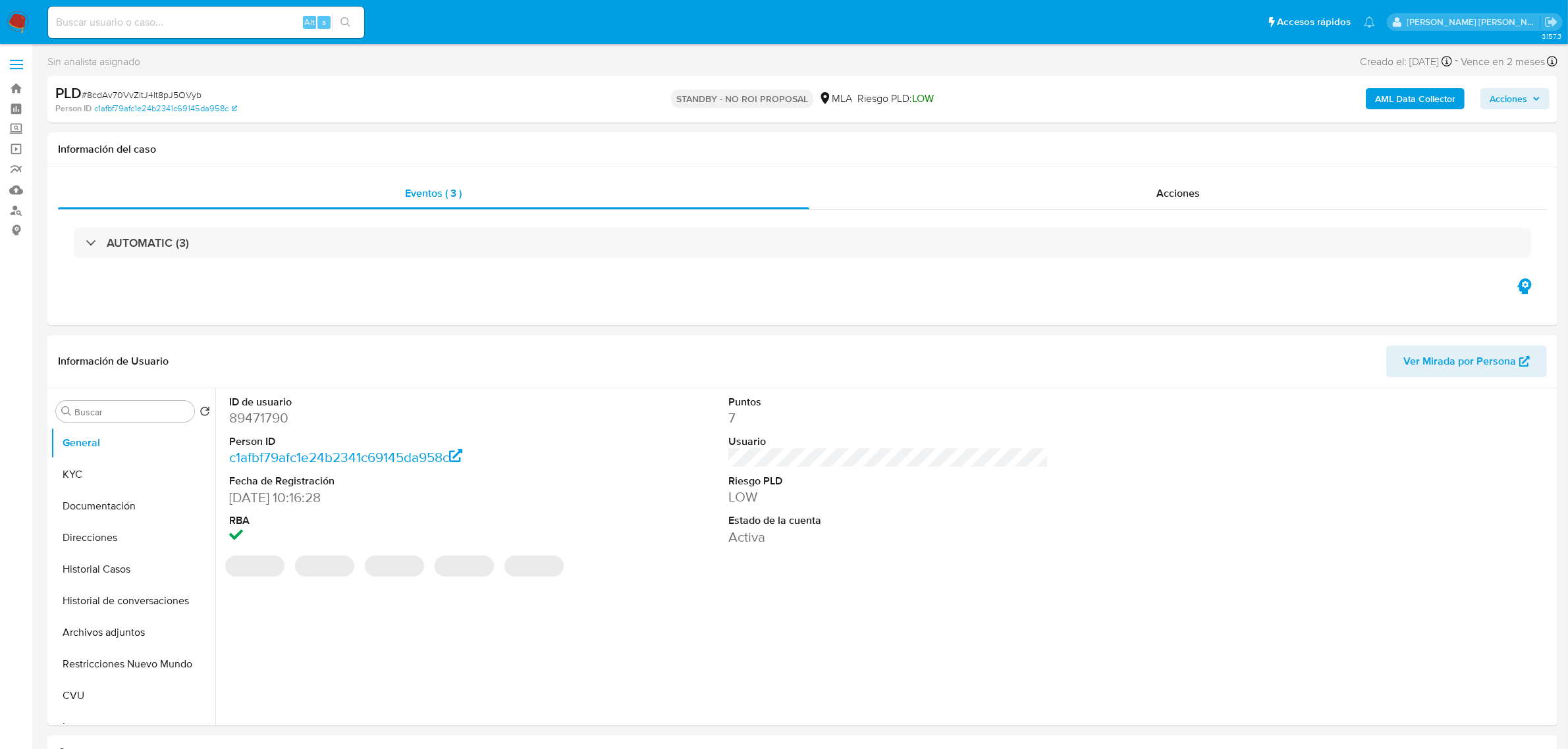
select select "10"
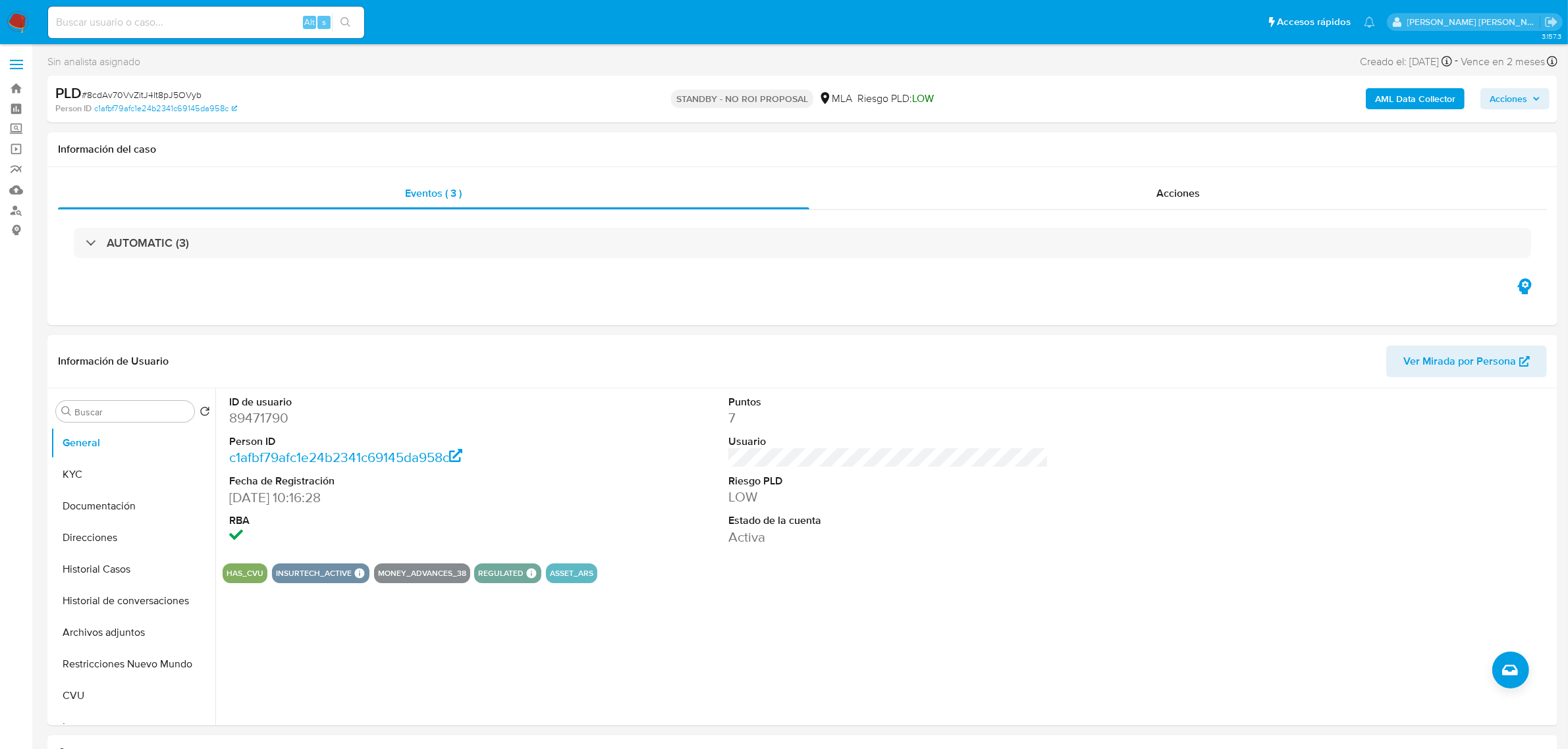
click at [206, 30] on input at bounding box center [206, 22] width 316 height 17
paste input "340536682"
type input "340536682"
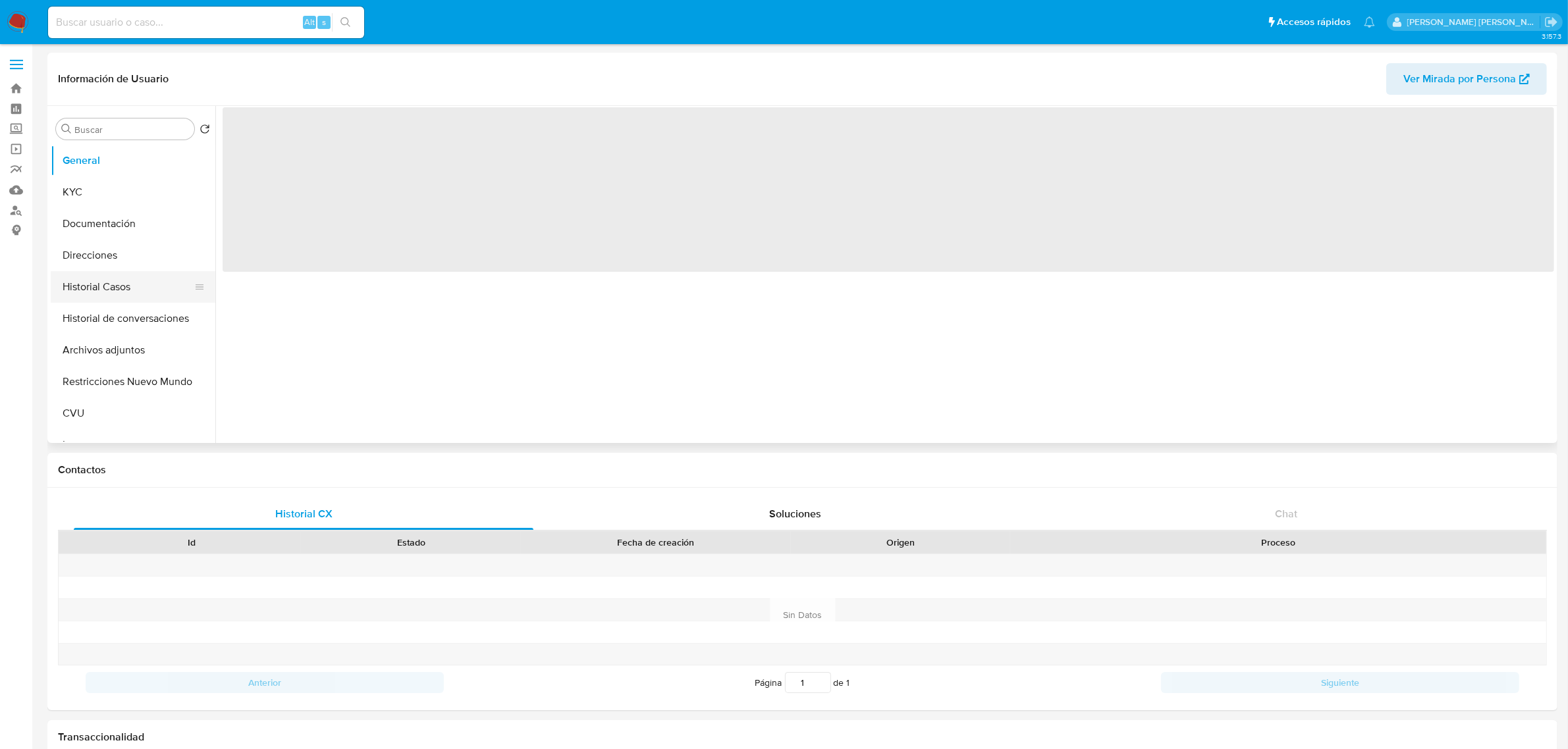
click at [107, 287] on button "Historial Casos" at bounding box center [127, 286] width 154 height 31
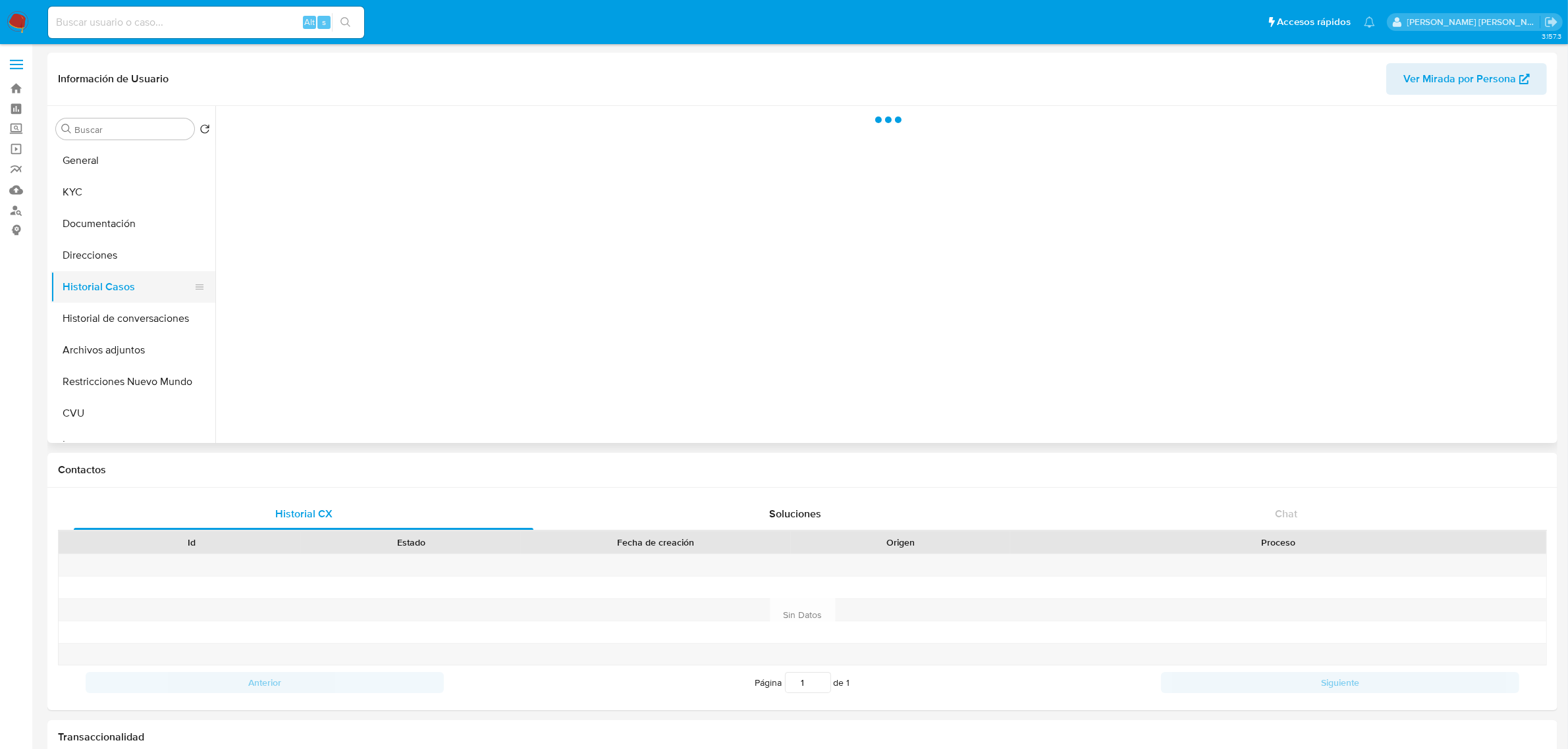
select select "10"
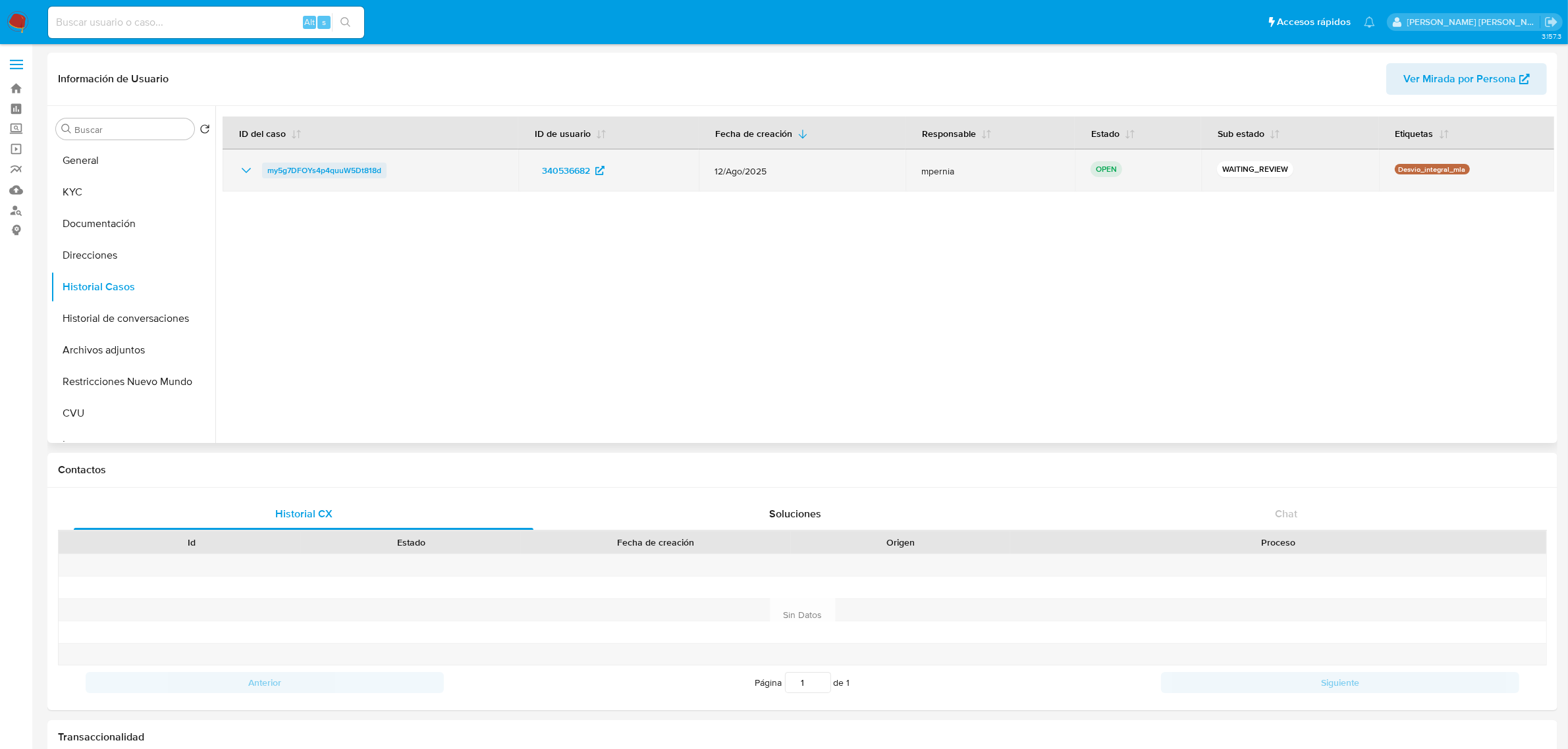
drag, startPoint x: 387, startPoint y: 168, endPoint x: 263, endPoint y: 171, distance: 124.0
click at [263, 171] on div "my5g7DFOYs4p4quuW5Dt818d" at bounding box center [370, 171] width 264 height 16
click at [309, 168] on span "my5g7DFOYs4p4quuW5Dt818d" at bounding box center [324, 171] width 114 height 16
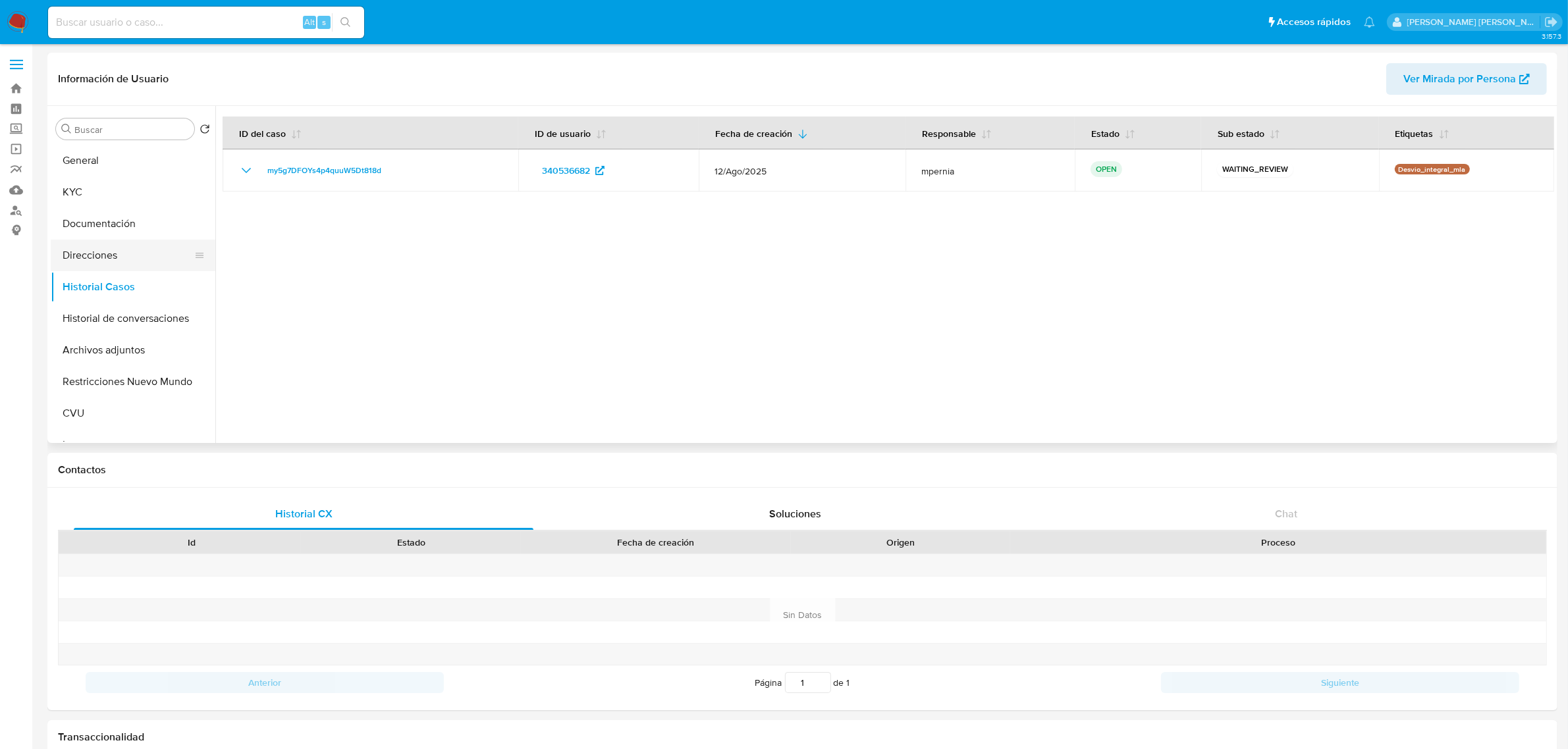
click at [104, 253] on button "Direcciones" at bounding box center [127, 255] width 154 height 31
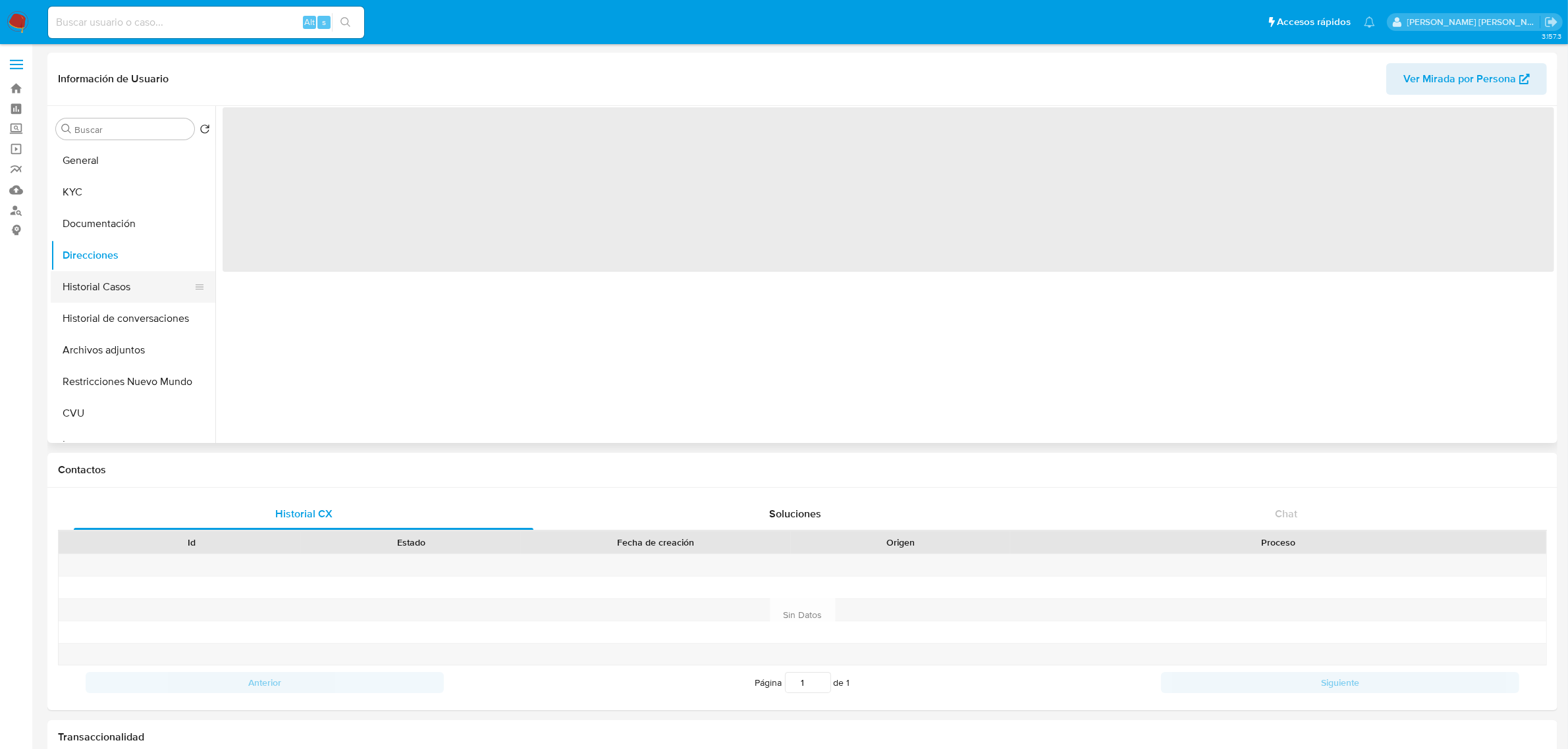
click at [100, 294] on button "Historial Casos" at bounding box center [127, 286] width 154 height 31
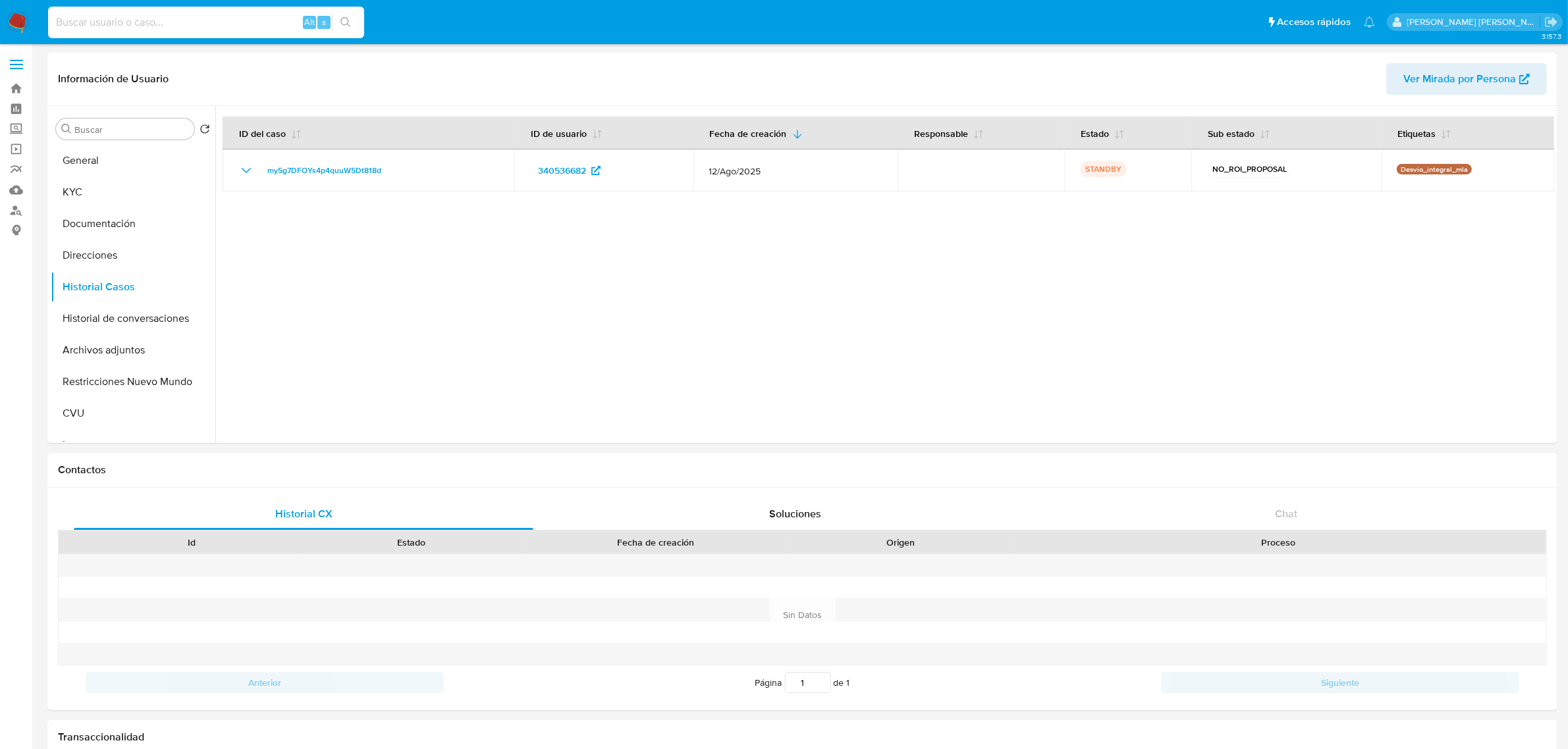
paste input "35059158"
click at [212, 16] on input at bounding box center [206, 22] width 316 height 17
type input "35059158"
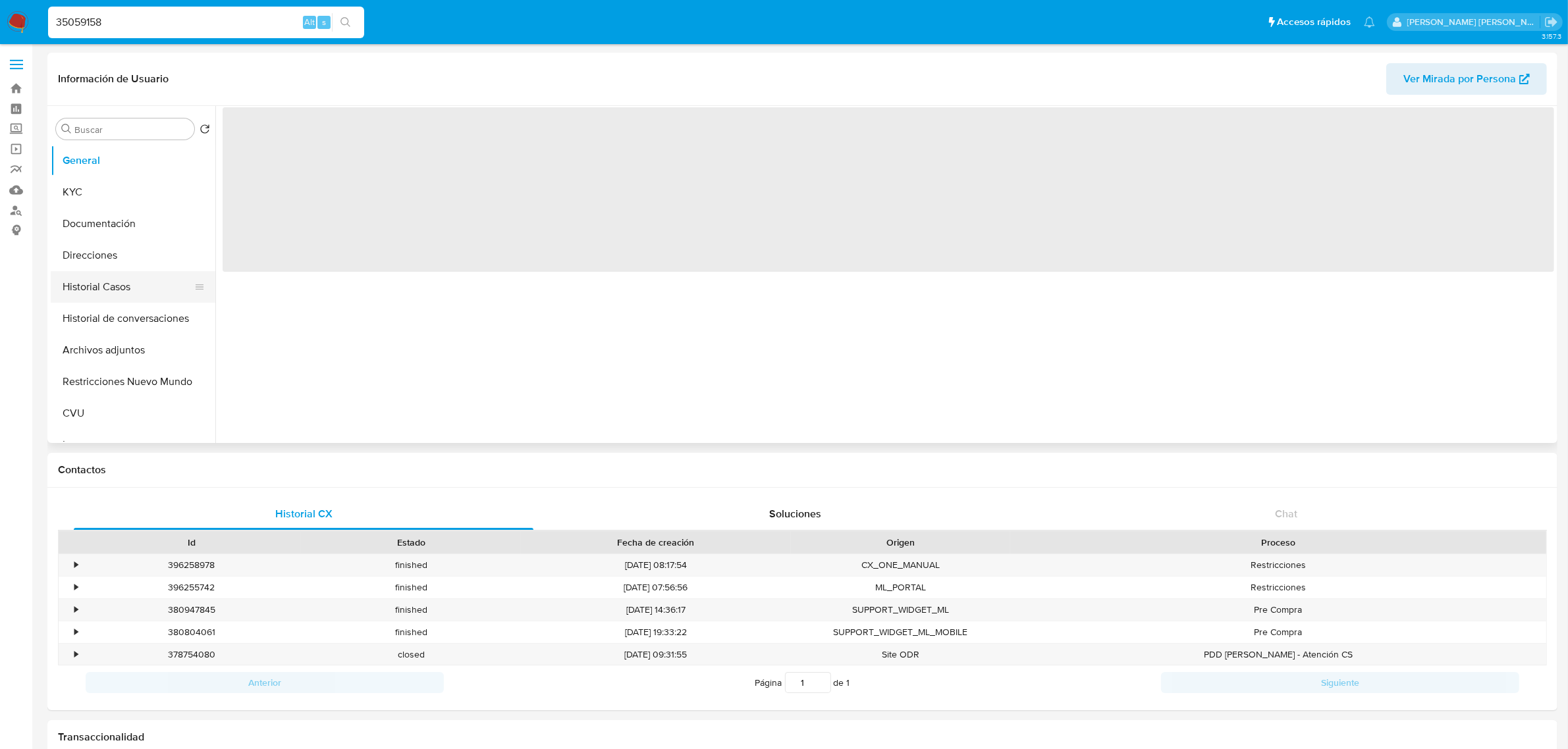
click at [118, 285] on button "Historial Casos" at bounding box center [127, 286] width 154 height 31
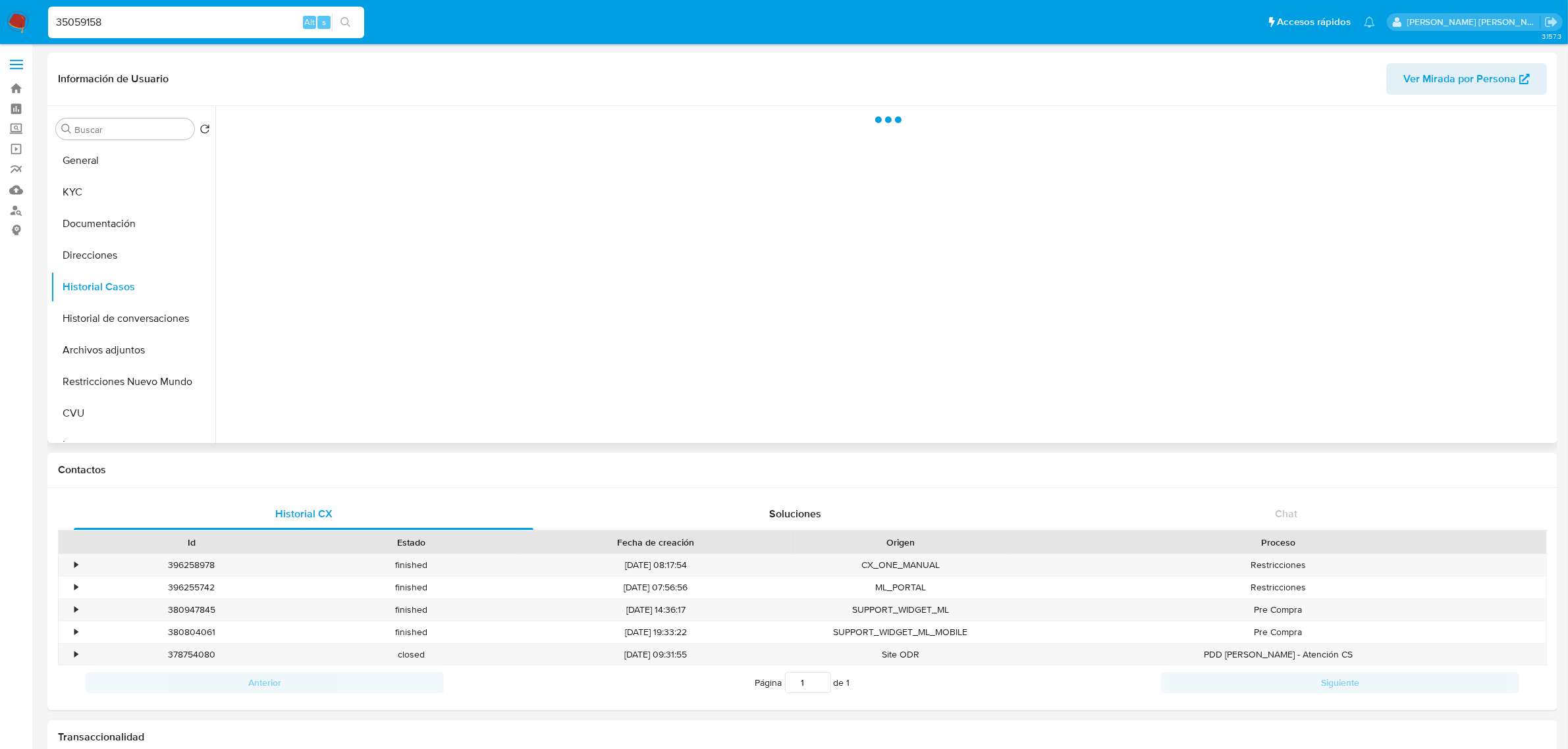
select select "10"
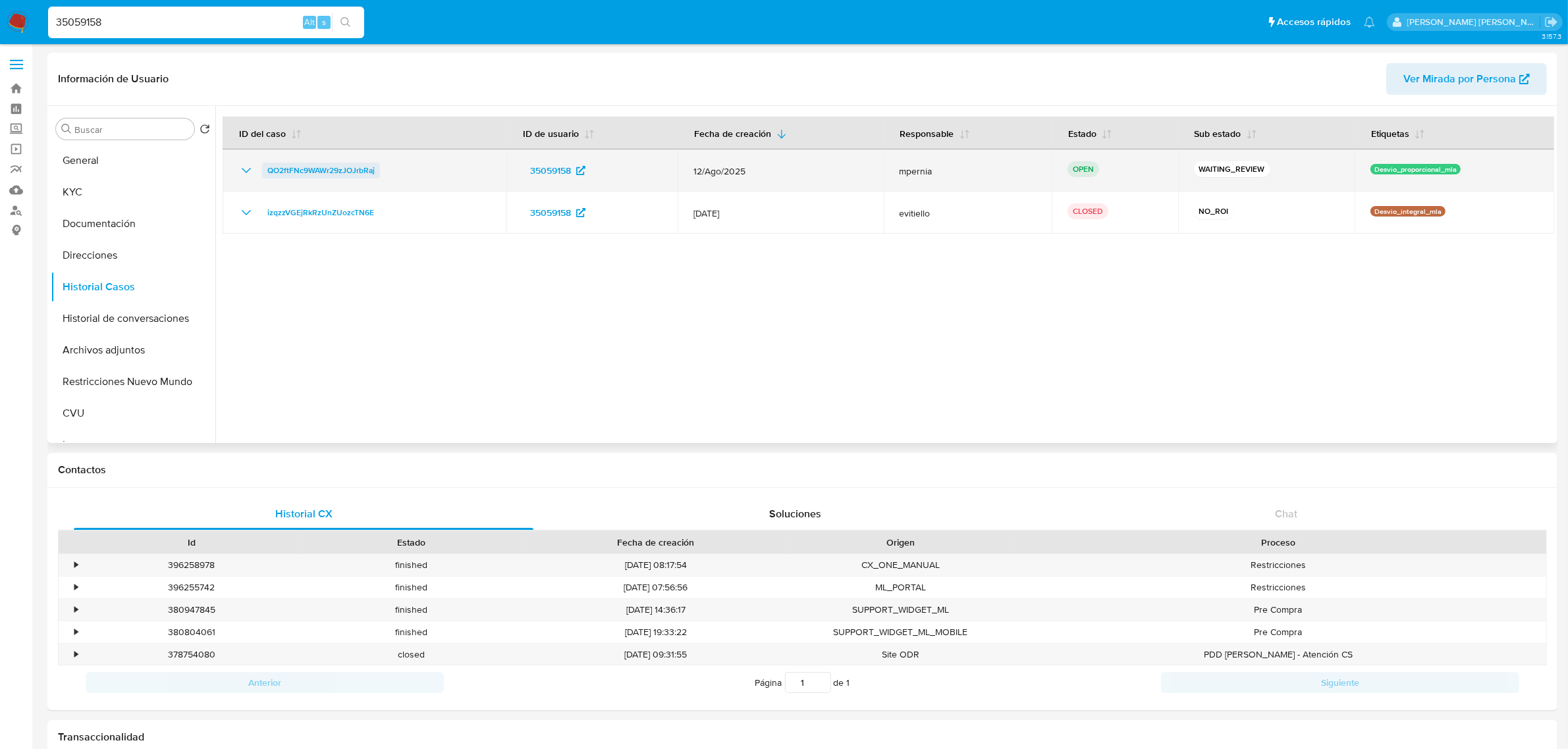
drag, startPoint x: 381, startPoint y: 170, endPoint x: 268, endPoint y: 168, distance: 113.0
click at [268, 168] on div "QO2ftFNc9WAWr29zJOJrbRaj" at bounding box center [364, 171] width 252 height 16
click at [340, 171] on span "QO2ftFNc9WAWr29zJOJrbRaj" at bounding box center [320, 171] width 107 height 16
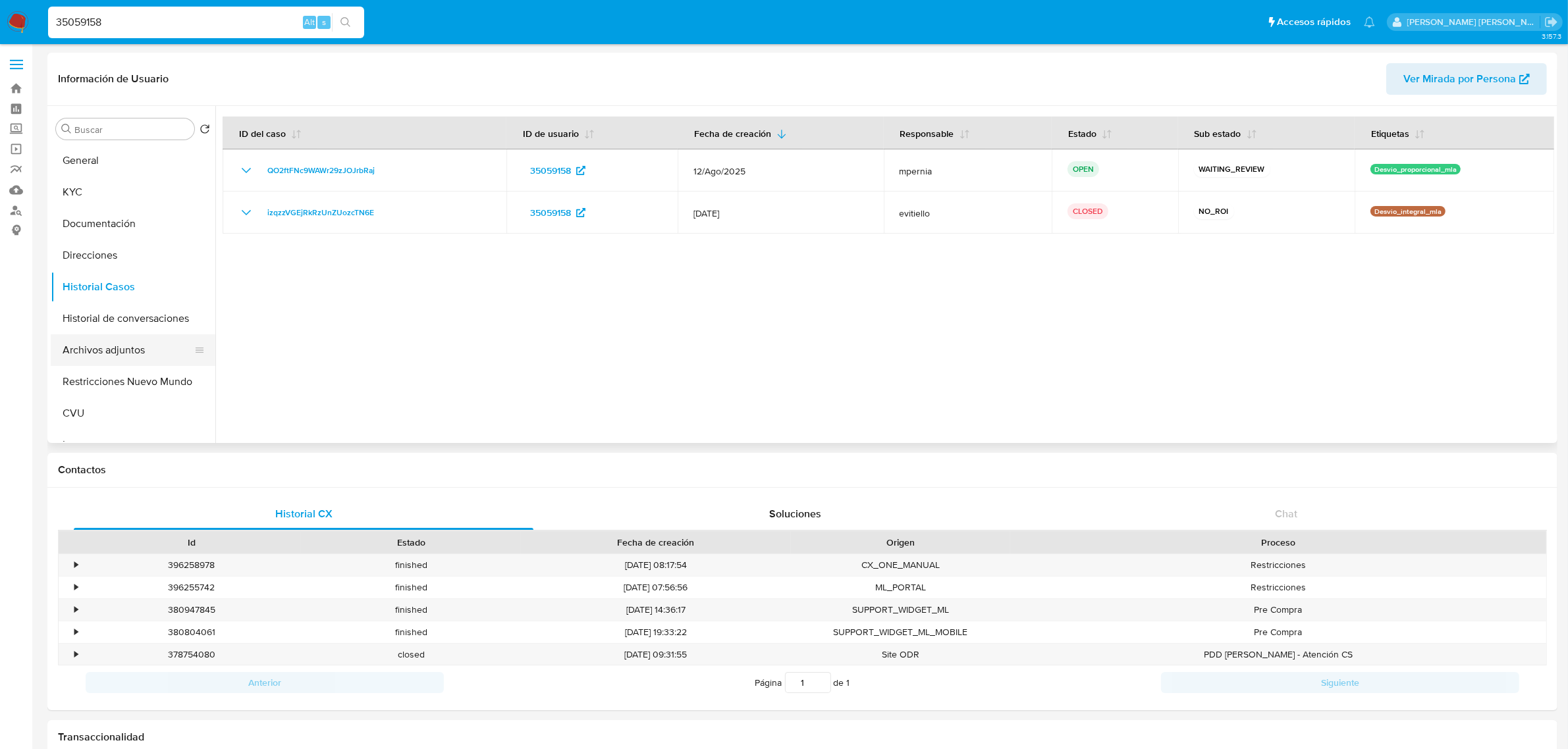
click at [116, 345] on button "Archivos adjuntos" at bounding box center [127, 350] width 154 height 31
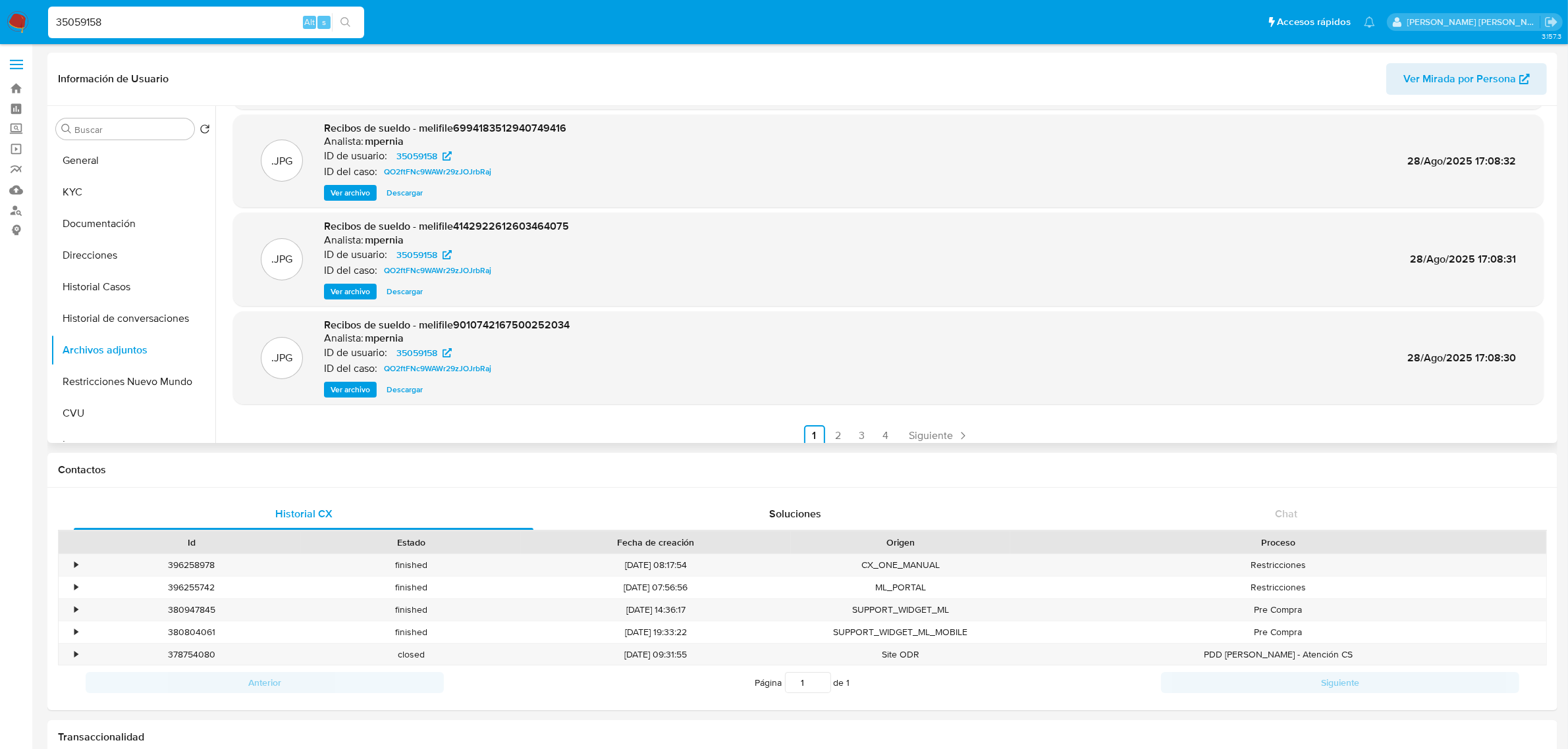
scroll to position [110, 0]
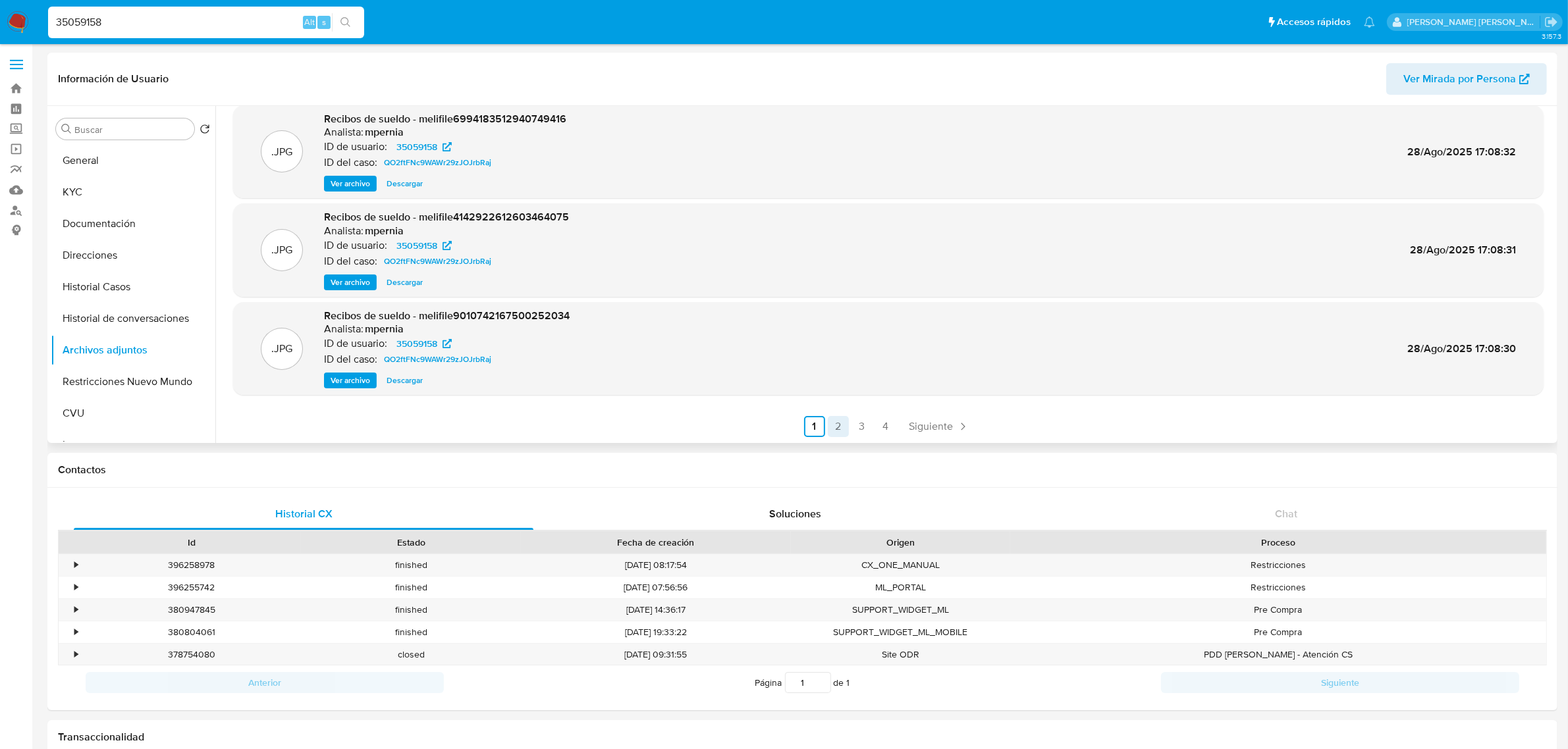
click at [841, 429] on link "2" at bounding box center [838, 426] width 21 height 21
click at [897, 432] on link "3" at bounding box center [897, 426] width 21 height 21
click at [346, 382] on span "Ver archivo" at bounding box center [350, 381] width 39 height 13
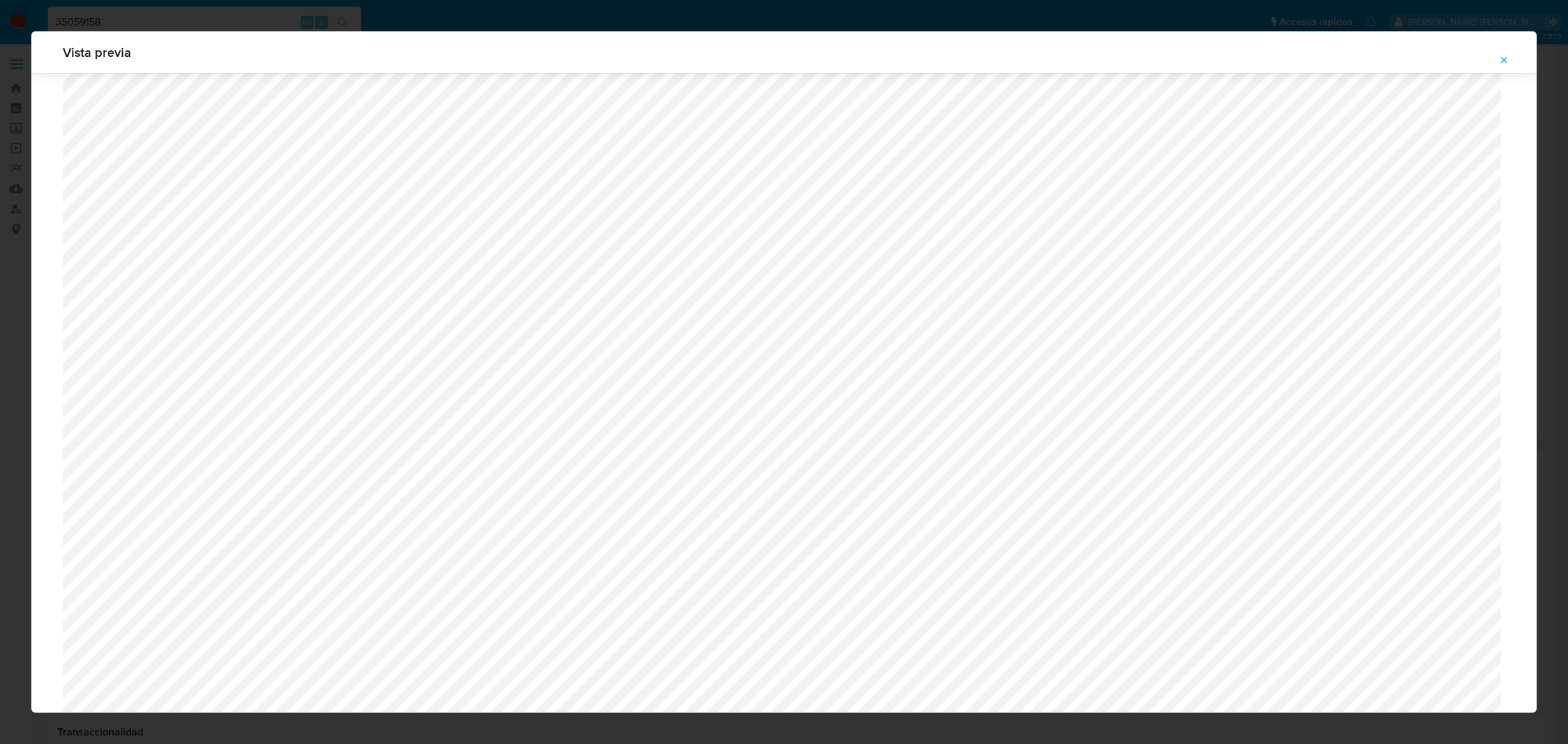
scroll to position [383, 0]
click at [1506, 64] on icon "Attachment preview" at bounding box center [1503, 60] width 10 height 10
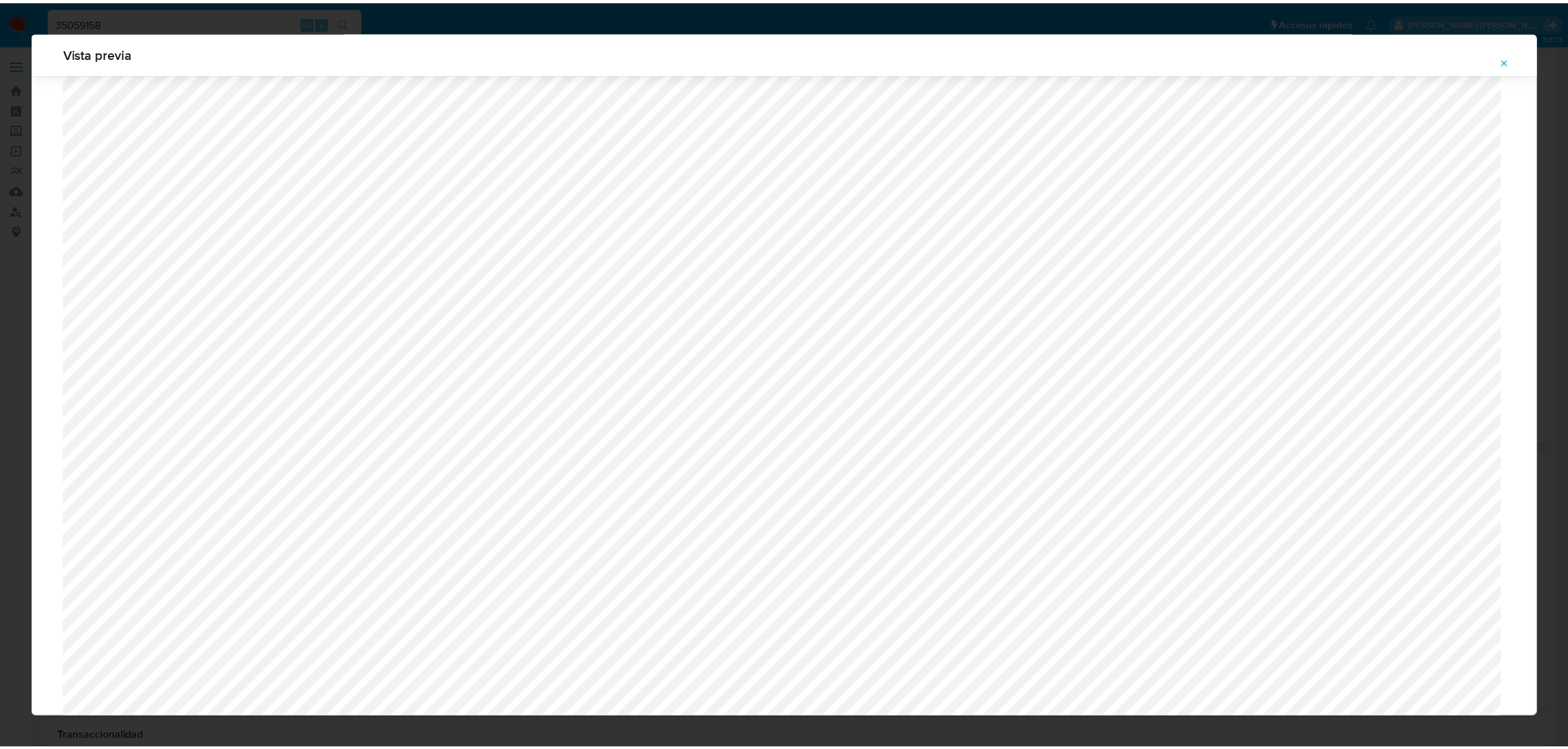
scroll to position [0, 0]
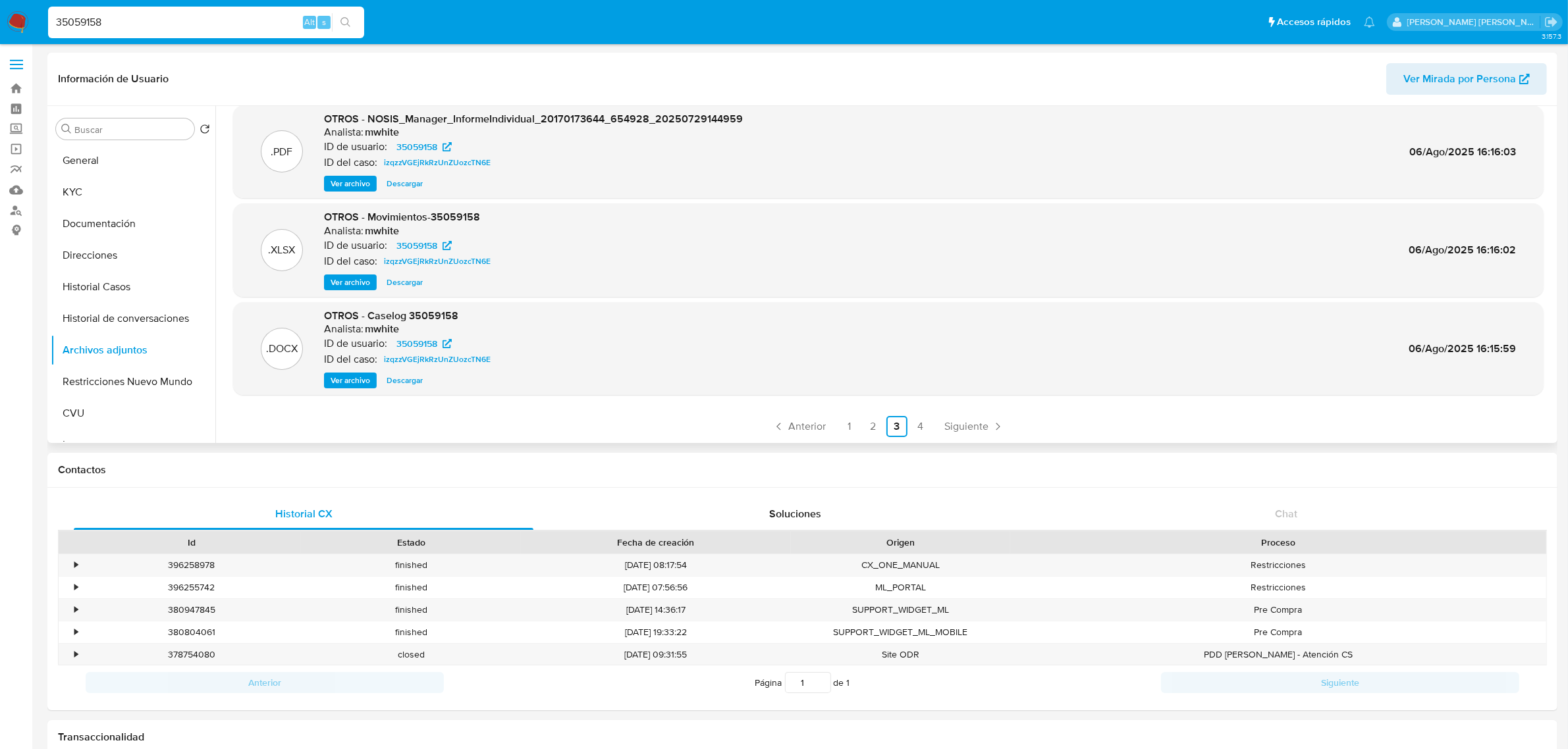
paste input "12942740"
drag, startPoint x: 118, startPoint y: 12, endPoint x: 36, endPoint y: 0, distance: 82.9
click at [36, 0] on nav "Pausado Ver notificaciones 35059158 Alt s Accesos rápidos Presiona las siguient…" at bounding box center [784, 22] width 1568 height 44
type input "129427408"
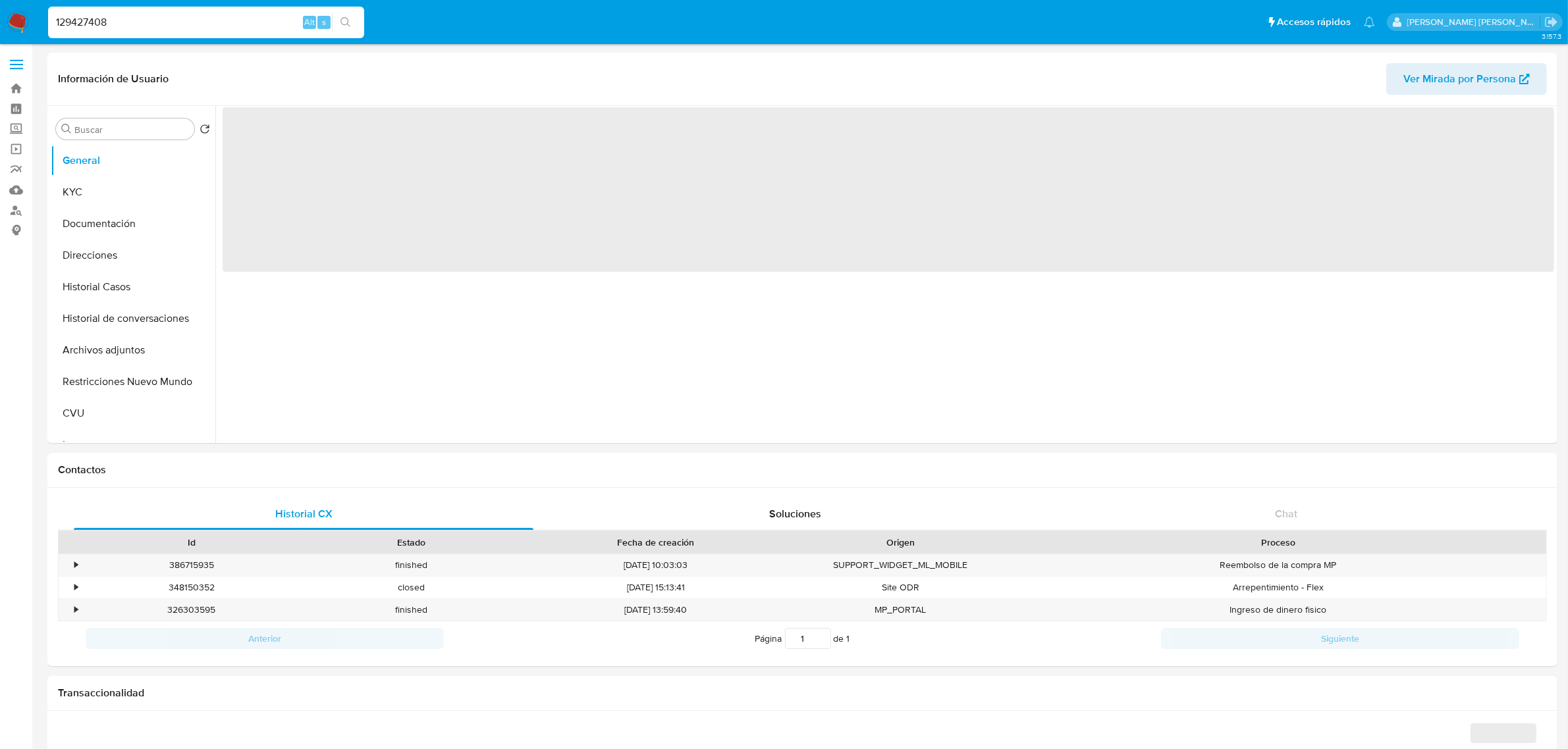
select select "10"
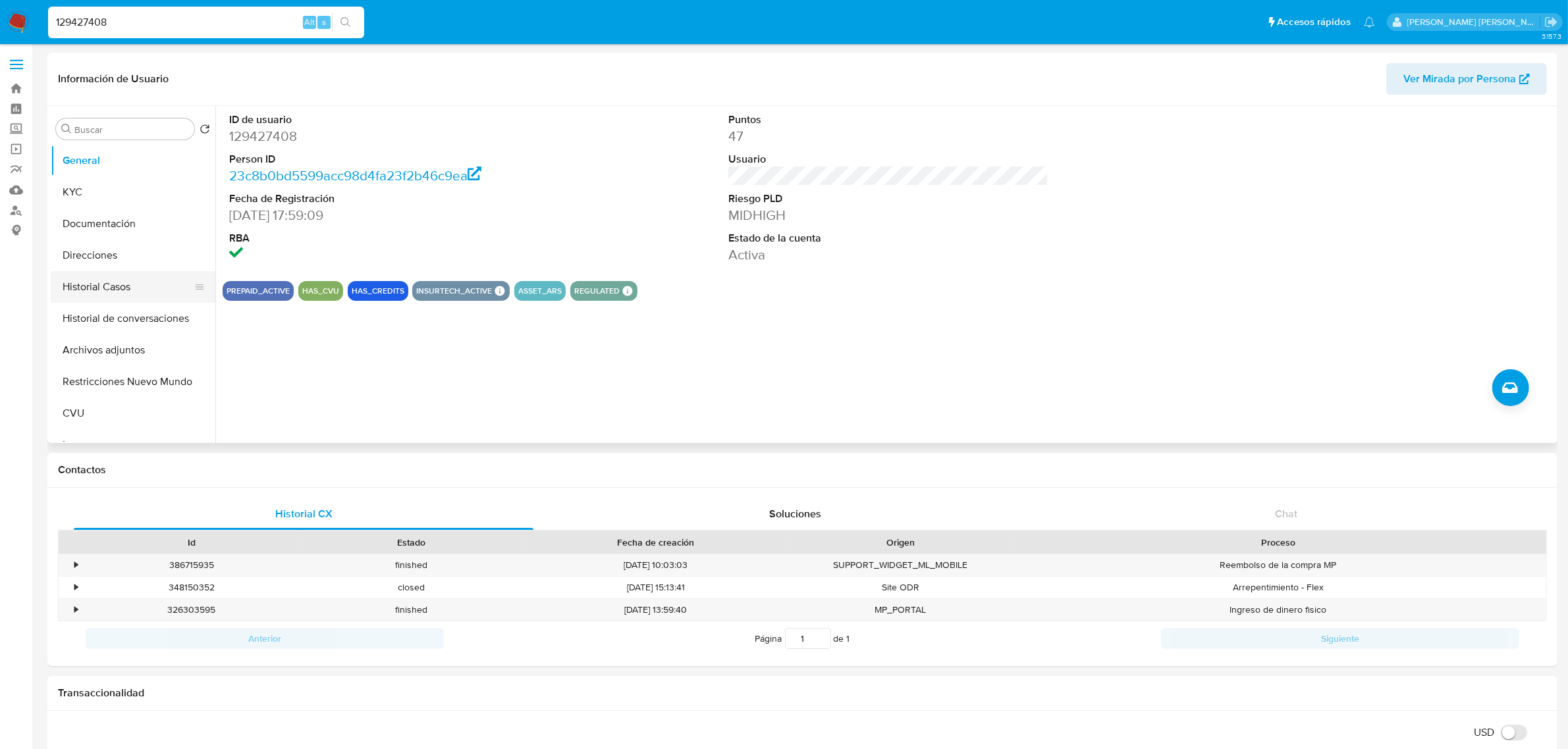
click at [89, 284] on button "Historial Casos" at bounding box center [127, 286] width 154 height 31
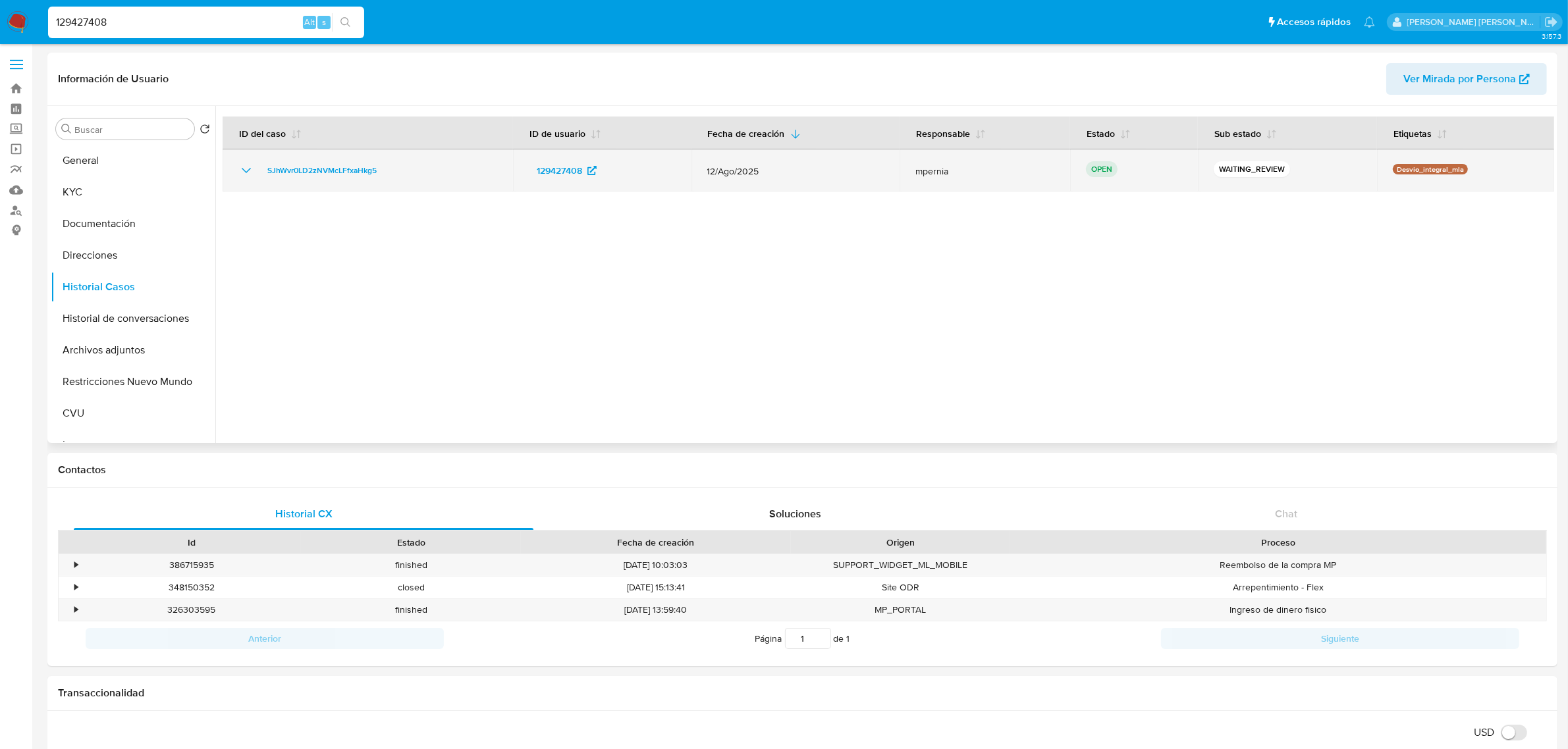
drag, startPoint x: 411, startPoint y: 159, endPoint x: 264, endPoint y: 155, distance: 147.1
click at [264, 155] on td "SJhWvr0LD2zNVMcLFfxaHkg5" at bounding box center [367, 171] width 291 height 42
click at [353, 178] on span "SJhWvr0LD2zNVMcLFfxaHkg5" at bounding box center [322, 171] width 109 height 16
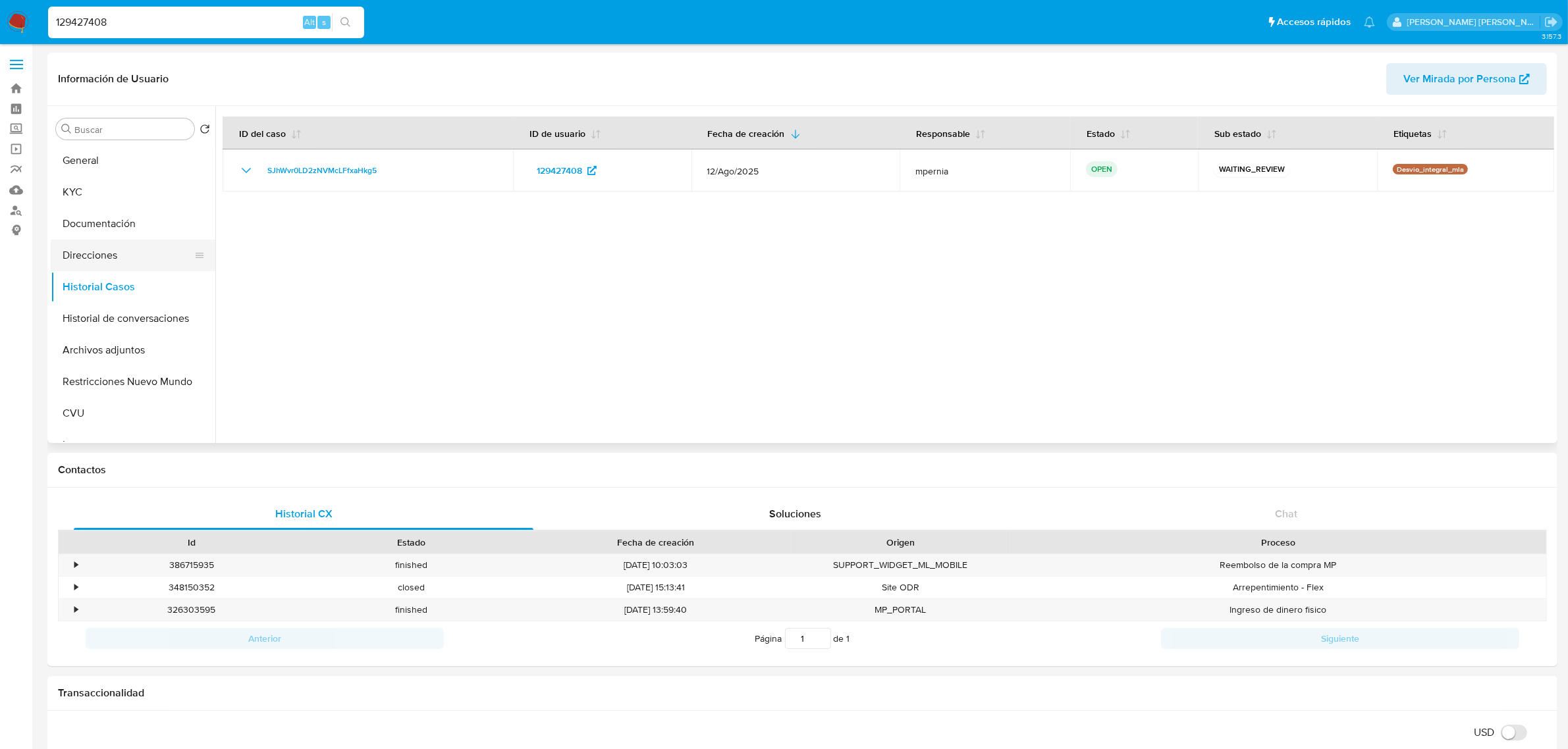
click at [96, 255] on button "Direcciones" at bounding box center [127, 255] width 154 height 31
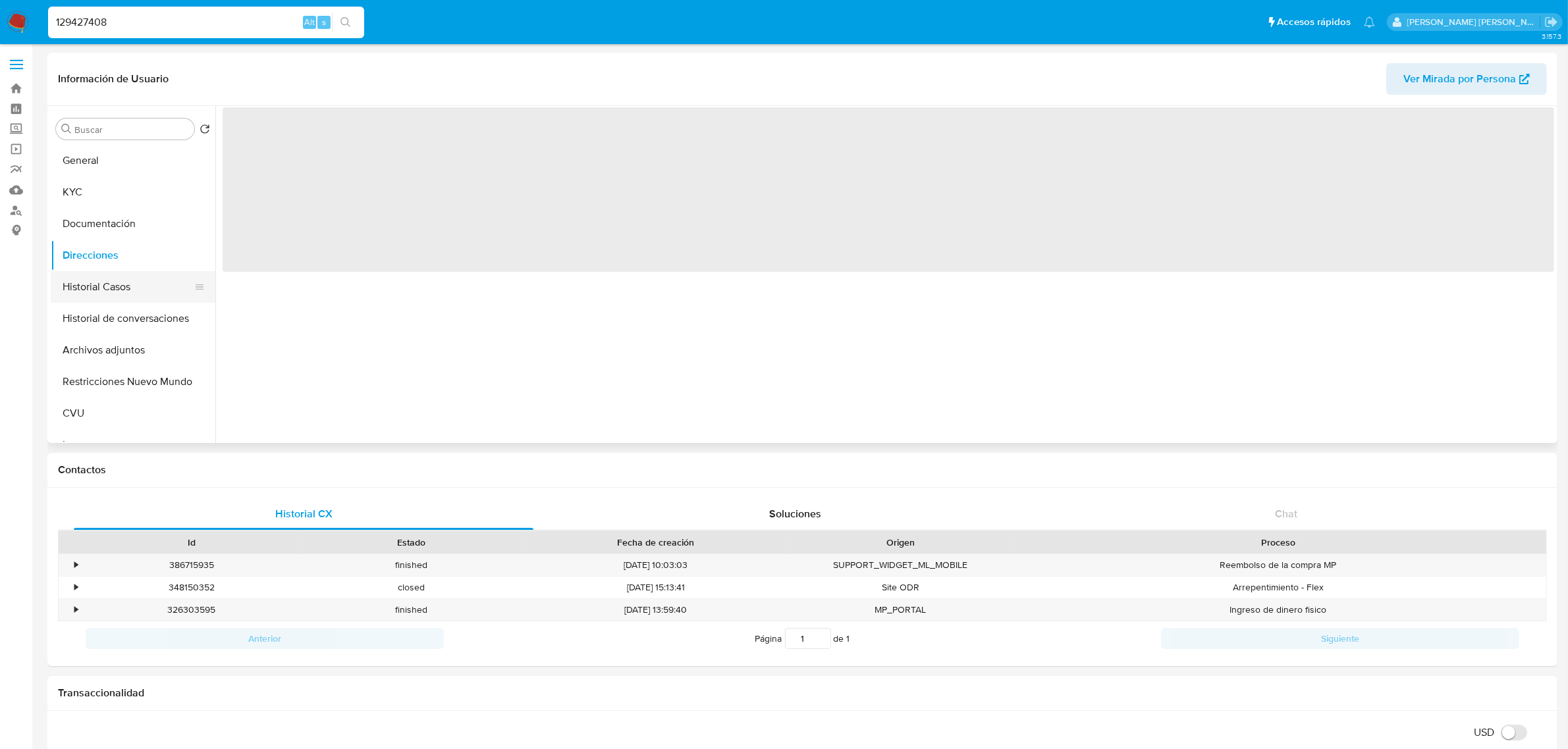
click at [104, 288] on button "Historial Casos" at bounding box center [127, 286] width 154 height 31
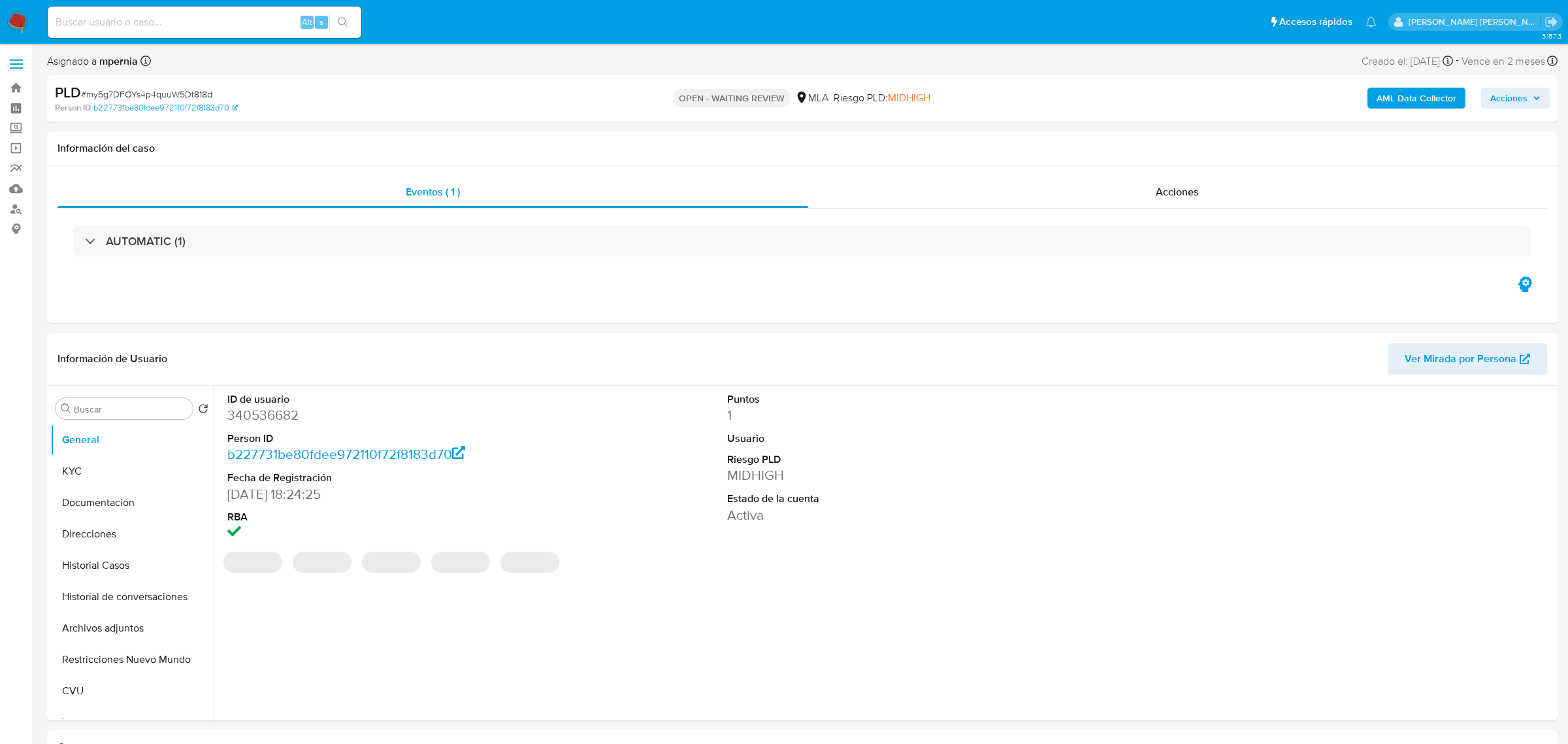
select select "10"
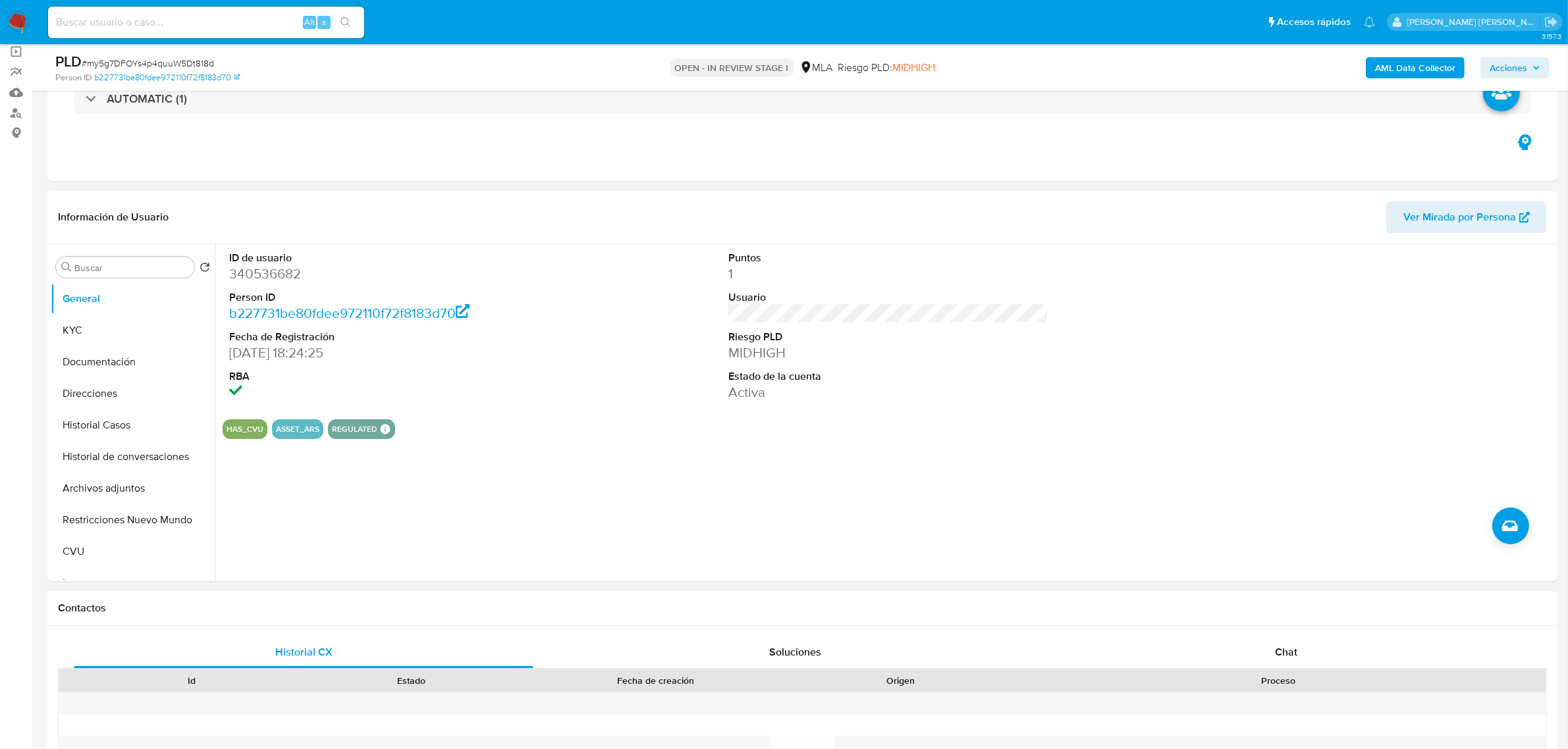
scroll to position [247, 0]
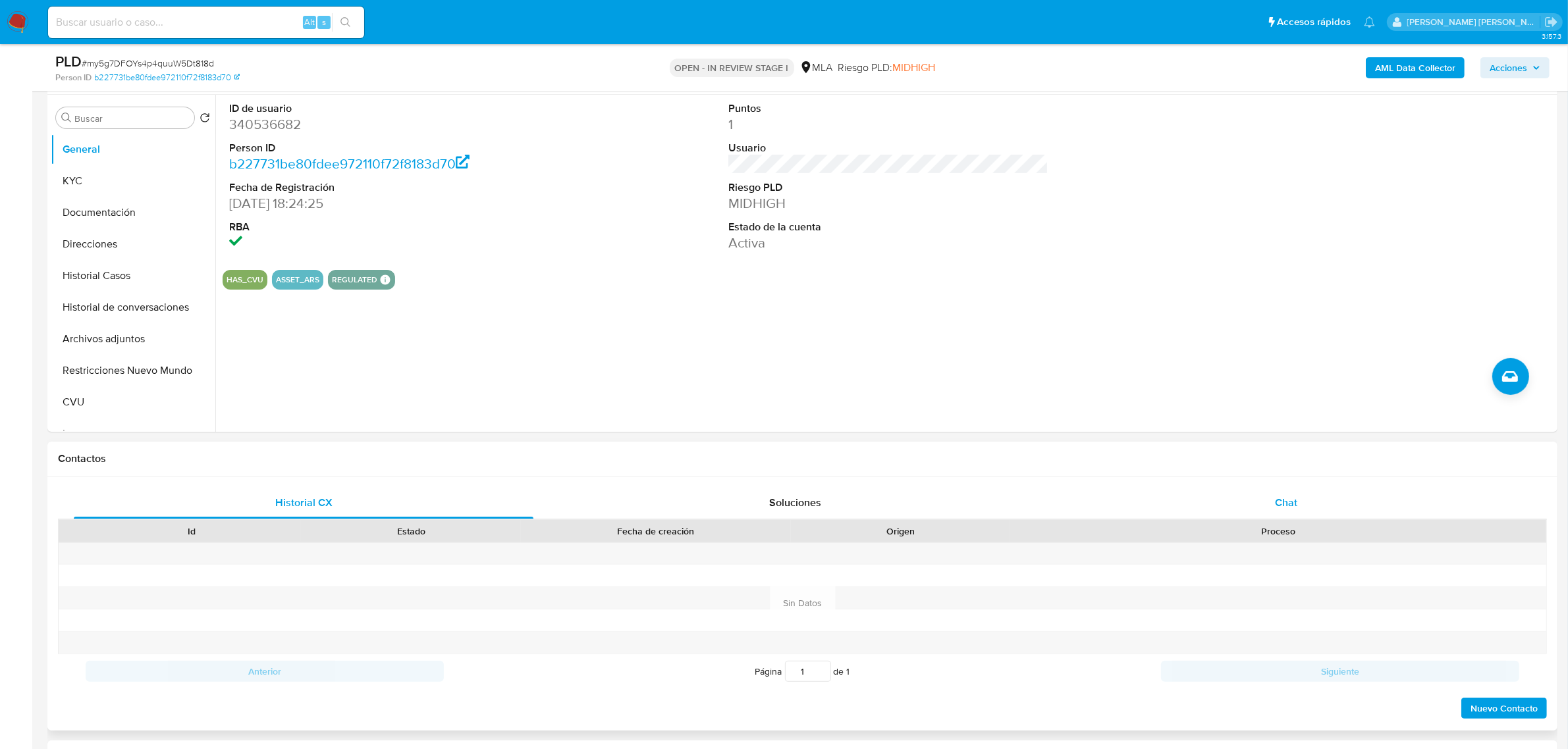
click at [1281, 498] on span "Chat" at bounding box center [1286, 502] width 23 height 15
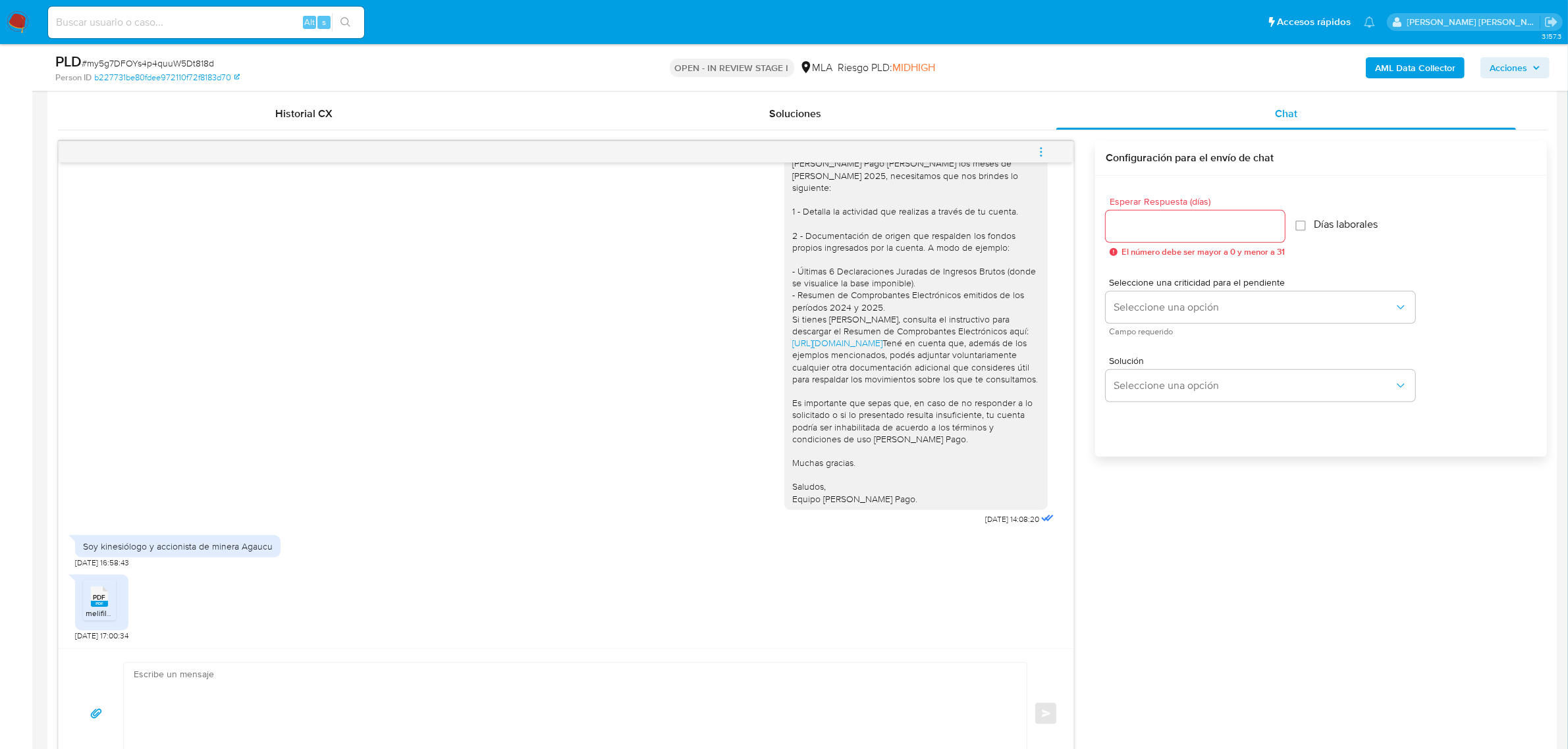
scroll to position [658, 0]
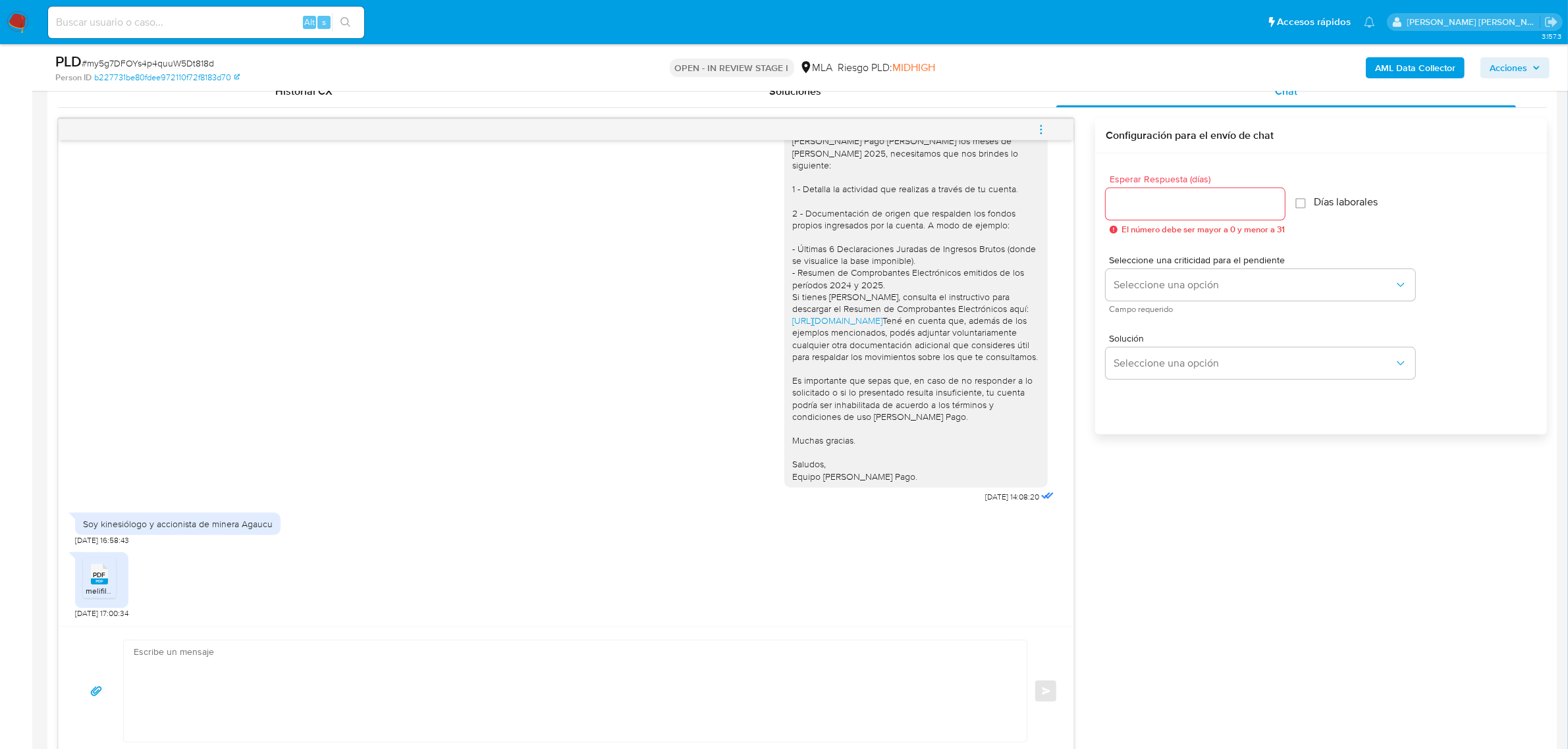
click at [105, 582] on rect at bounding box center [99, 581] width 17 height 6
drag, startPoint x: 82, startPoint y: 520, endPoint x: 277, endPoint y: 530, distance: 195.3
click at [277, 530] on div "Soy kinesiólogo y accionista de minera Agaucu" at bounding box center [177, 524] width 205 height 23
copy div "Soy kinesiólogo y accionista de minera Agaucu"
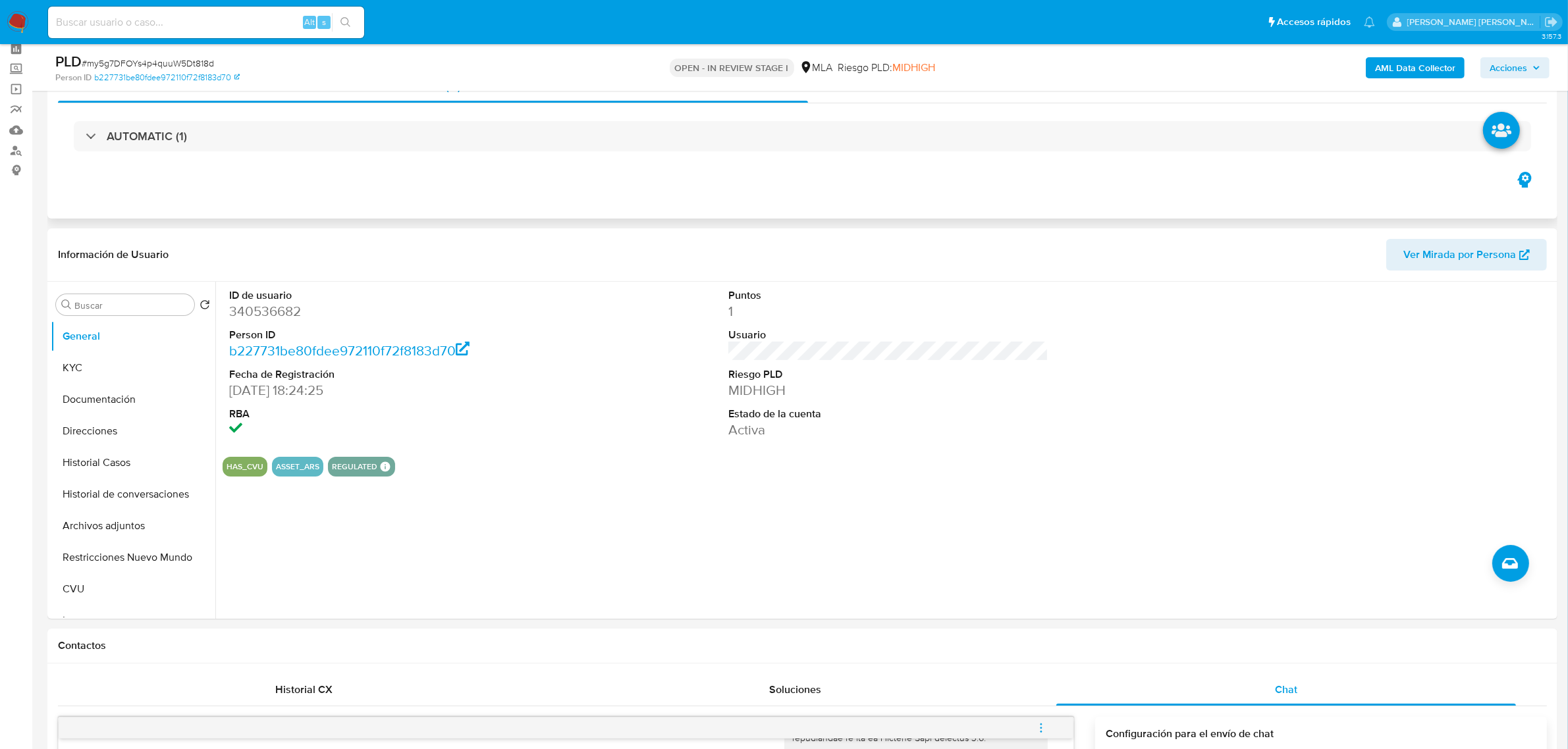
scroll to position [0, 0]
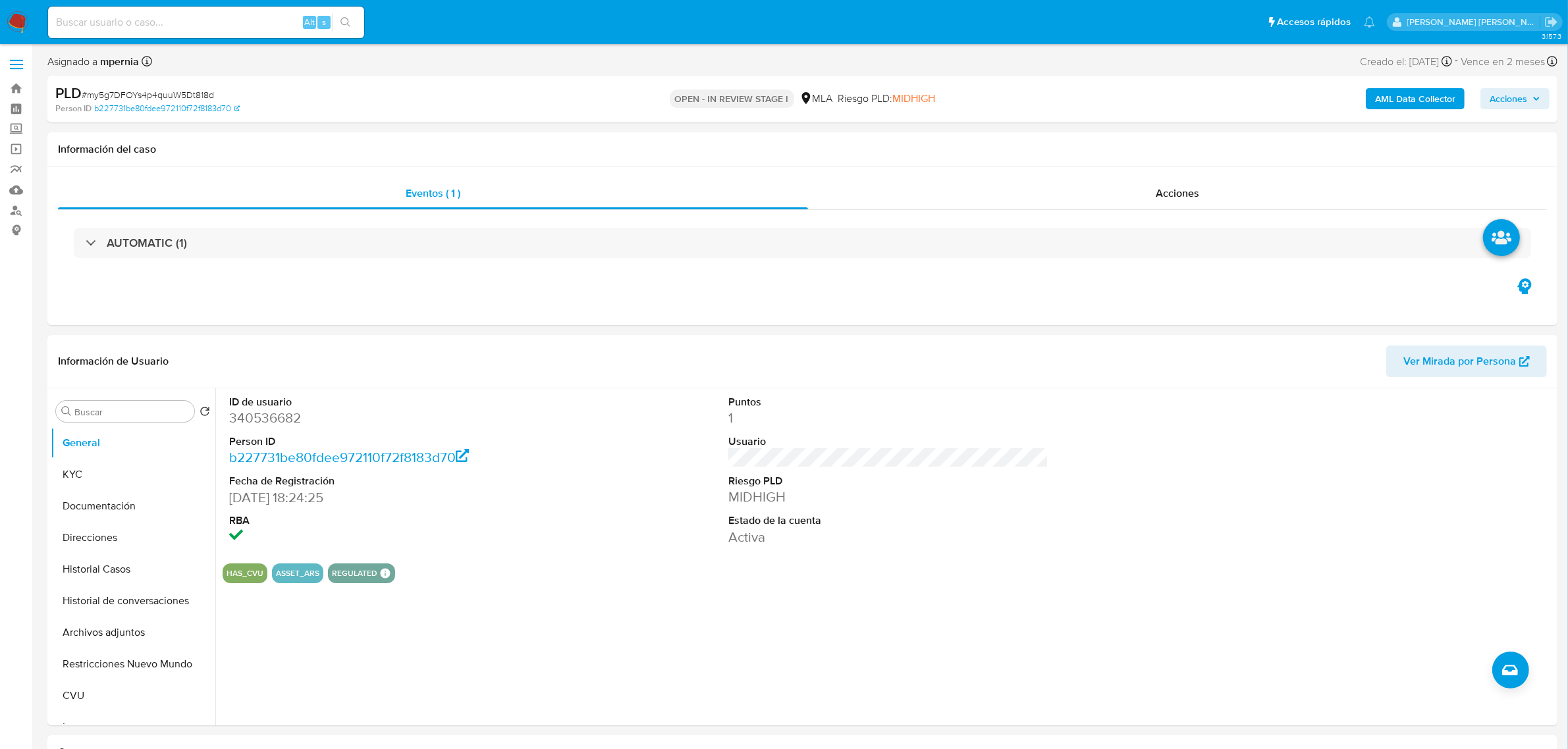
drag, startPoint x: 122, startPoint y: 628, endPoint x: 15, endPoint y: 609, distance: 108.7
click at [122, 628] on button "Archivos adjuntos" at bounding box center [133, 632] width 164 height 31
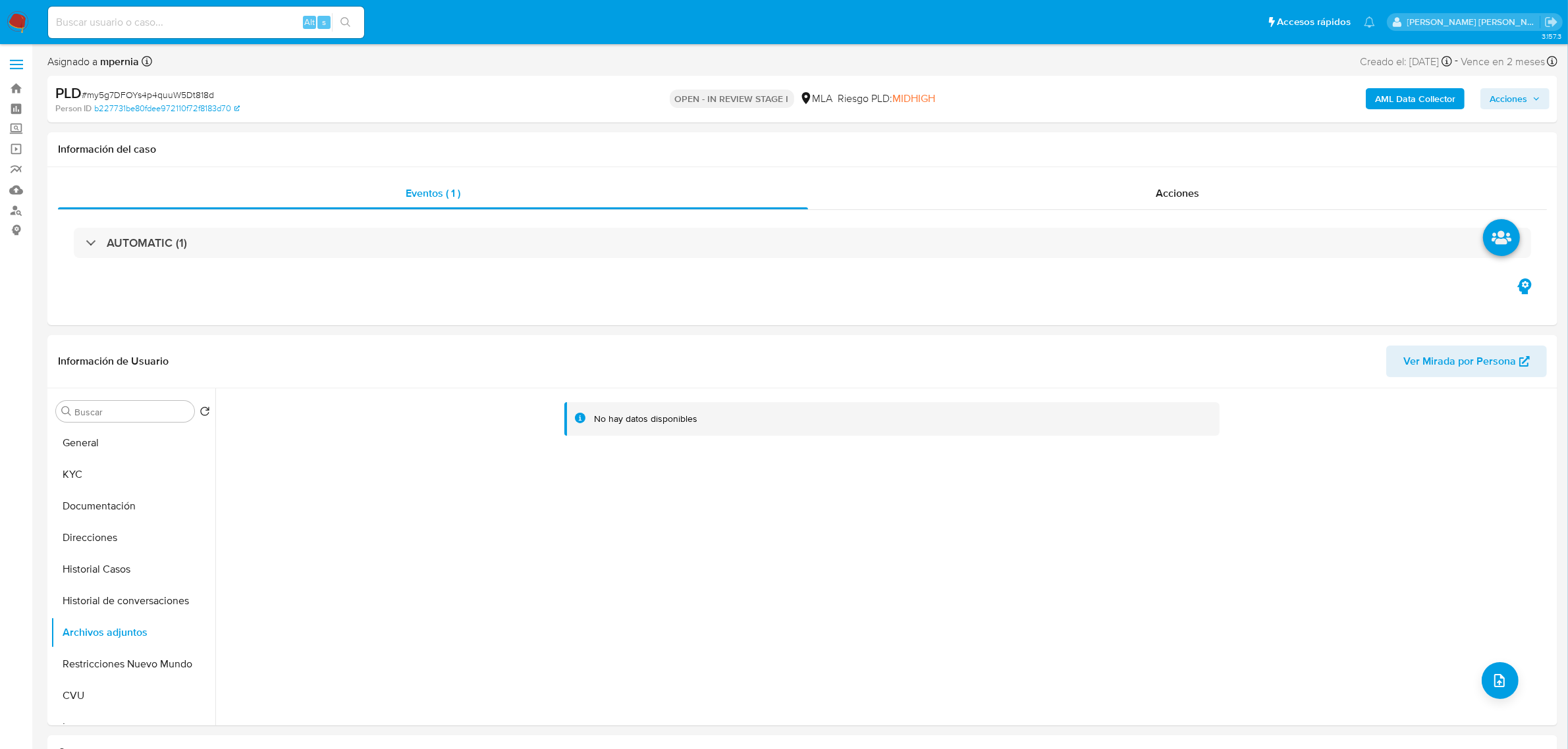
click at [1388, 103] on b "AML Data Collector" at bounding box center [1415, 99] width 80 height 21
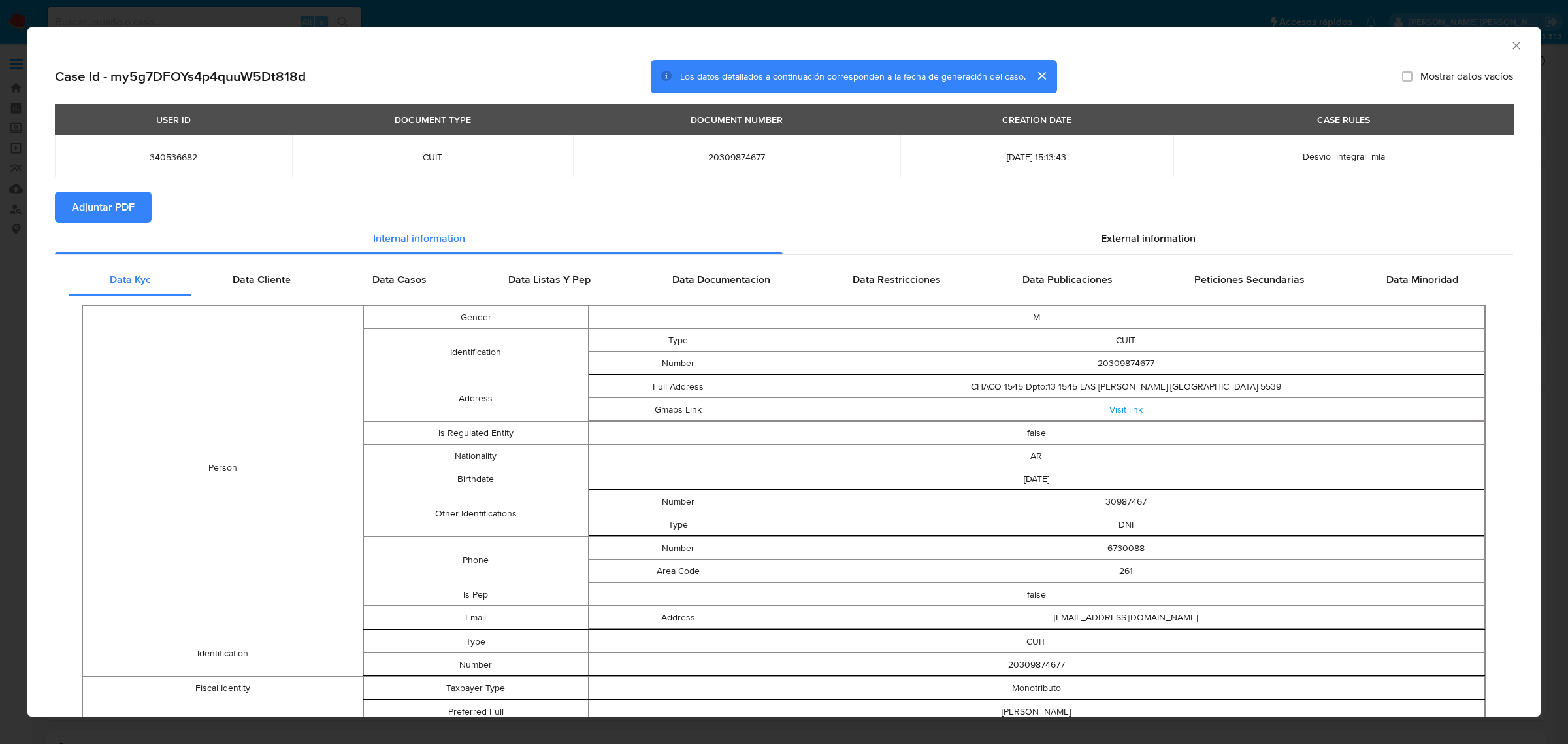
click at [106, 206] on span "Adjuntar PDF" at bounding box center [103, 207] width 63 height 29
drag, startPoint x: 1505, startPoint y: 49, endPoint x: 1431, endPoint y: 138, distance: 115.7
click at [1510, 50] on icon "Cerrar ventana" at bounding box center [1516, 46] width 13 height 13
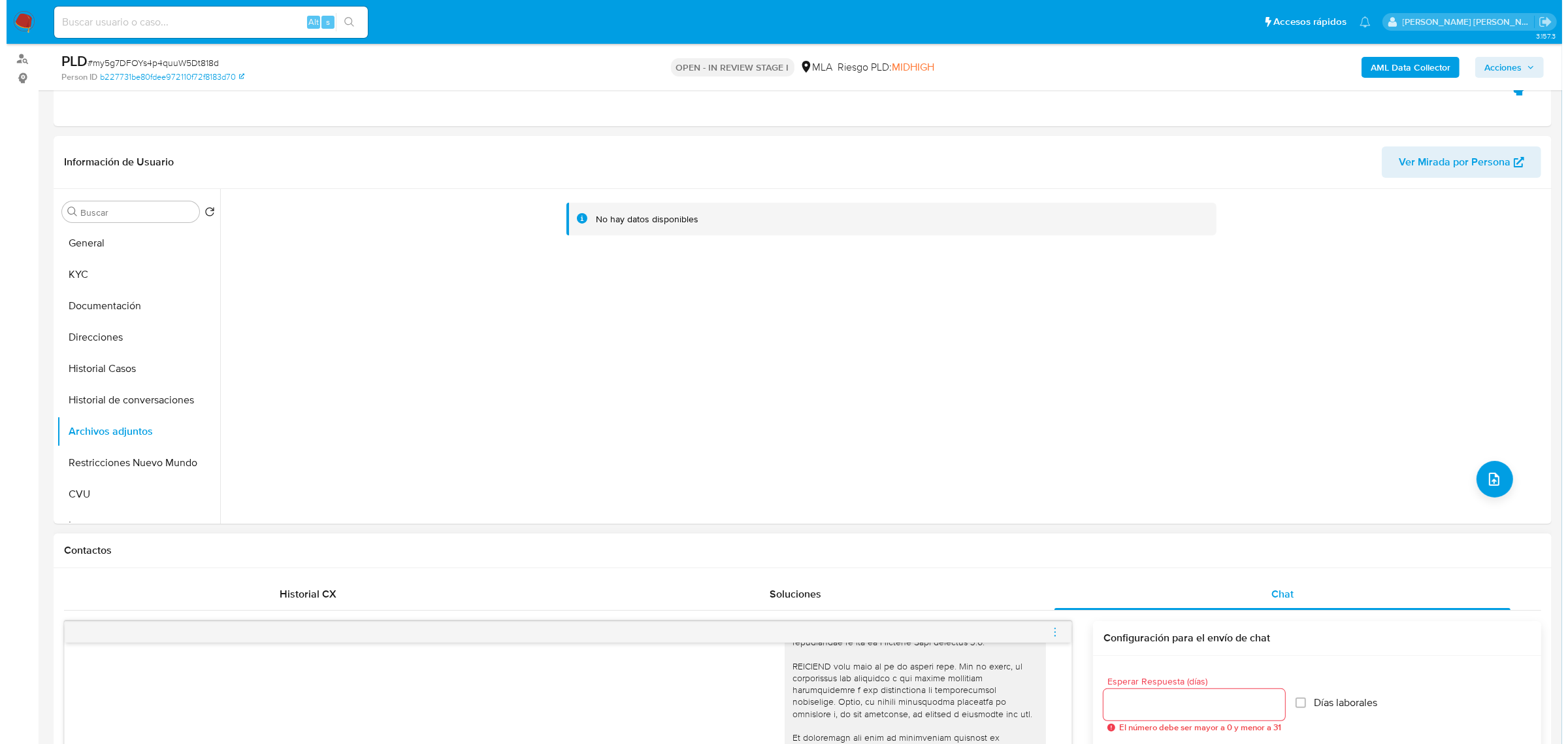
scroll to position [327, 0]
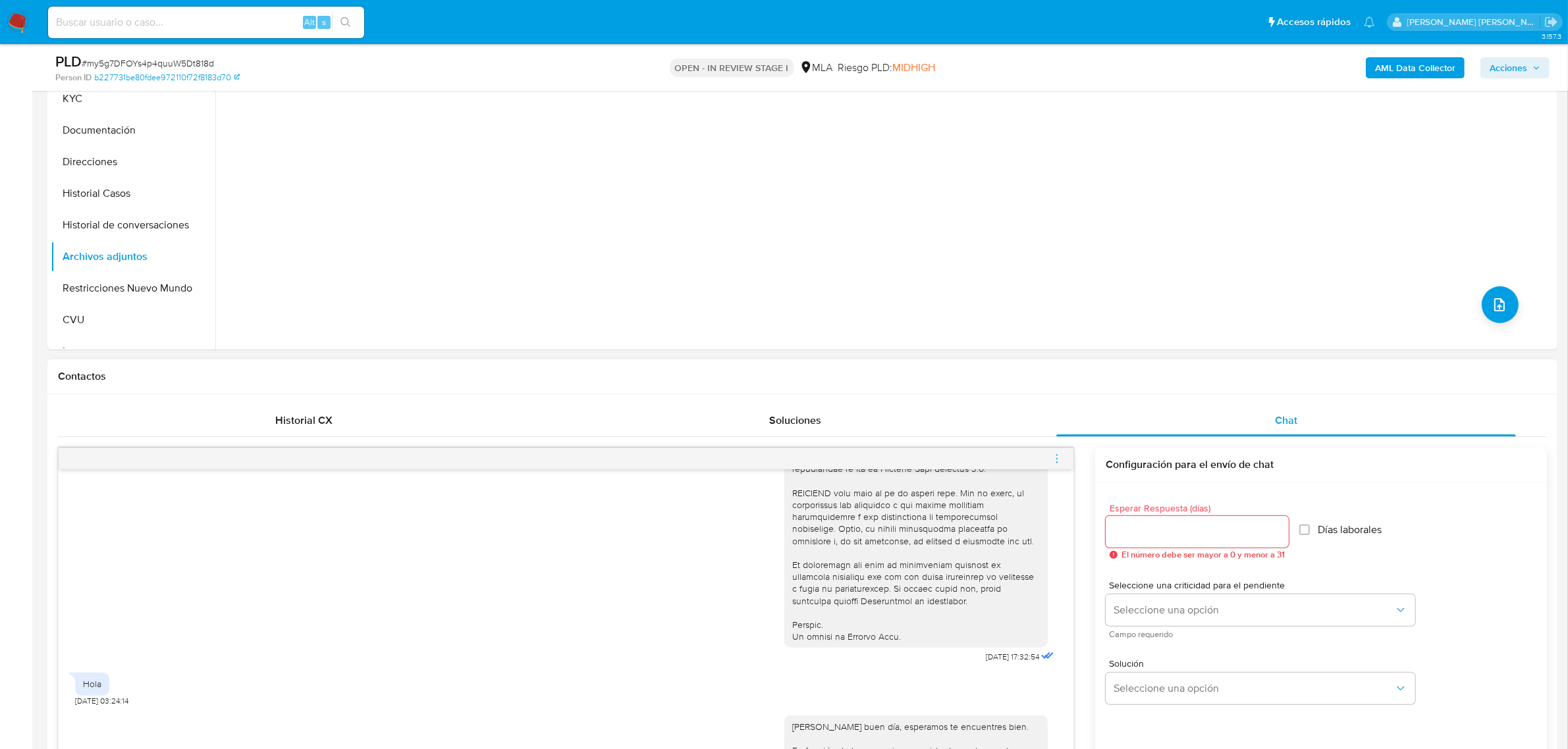
click at [1060, 459] on icon "menu-action" at bounding box center [1056, 459] width 12 height 12
click at [992, 459] on li "Abrir gestor de archivos" at bounding box center [984, 458] width 135 height 23
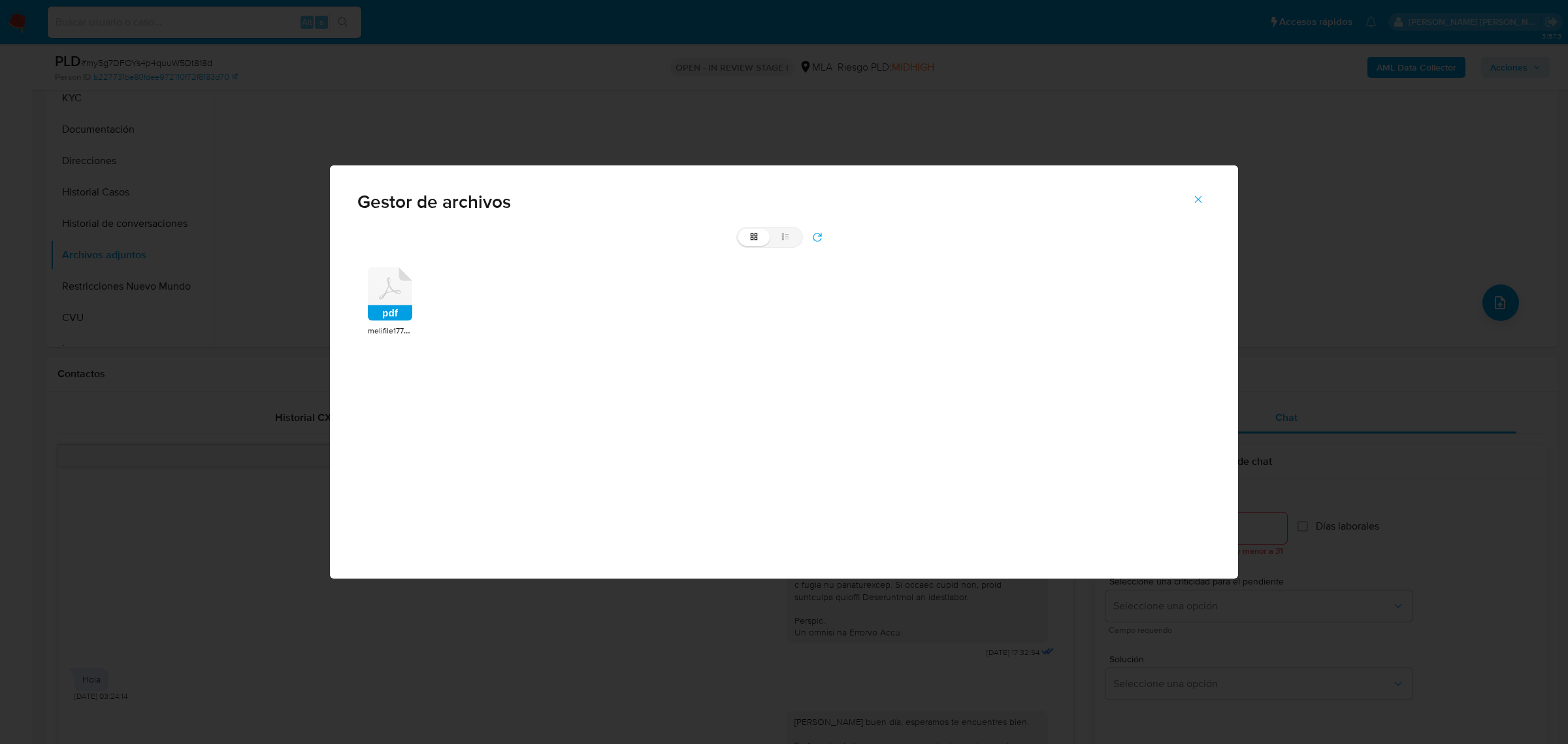
click at [405, 299] on icon at bounding box center [391, 294] width 45 height 54
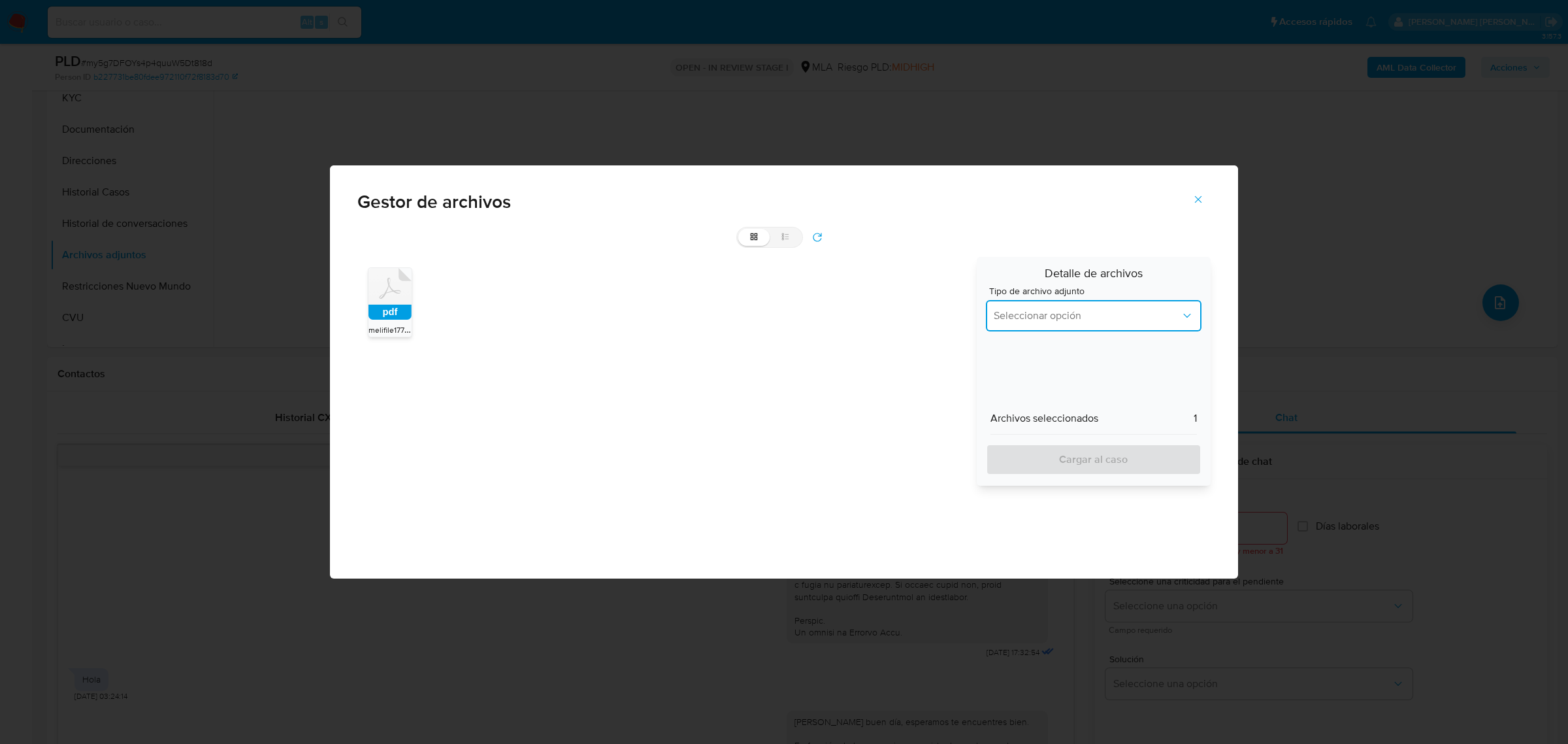
click at [1023, 320] on span "Seleccionar opción" at bounding box center [1087, 316] width 187 height 13
click at [1036, 379] on span "INGRESOS" at bounding box center [1018, 382] width 49 height 13
click at [1044, 314] on span "INGRESOS" at bounding box center [1087, 316] width 187 height 13
click at [1054, 376] on div "INGRESOS" at bounding box center [1090, 382] width 192 height 31
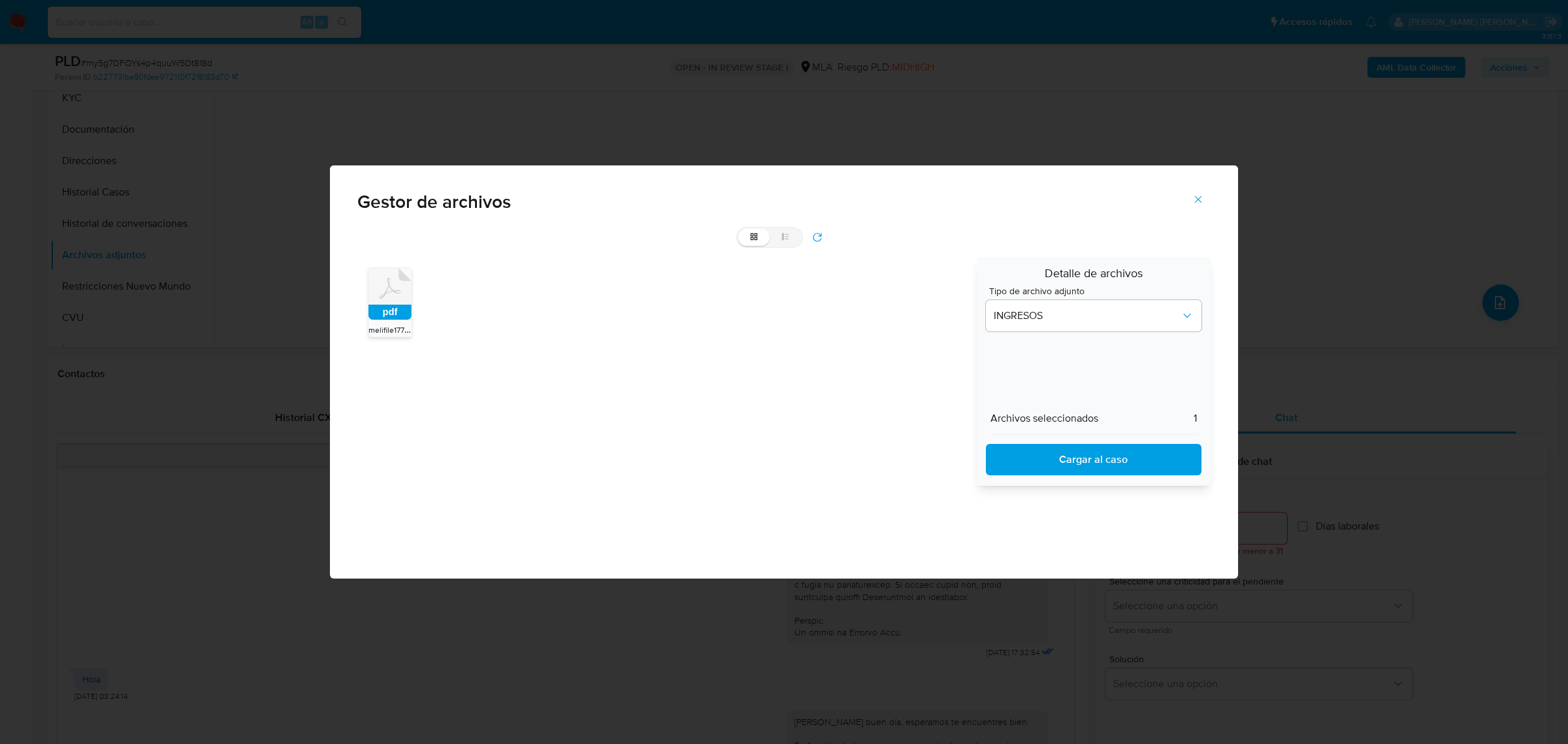
click at [1078, 448] on span "Cargar al caso" at bounding box center [1094, 460] width 181 height 29
click at [1194, 203] on icon "Cerrar" at bounding box center [1198, 199] width 12 height 12
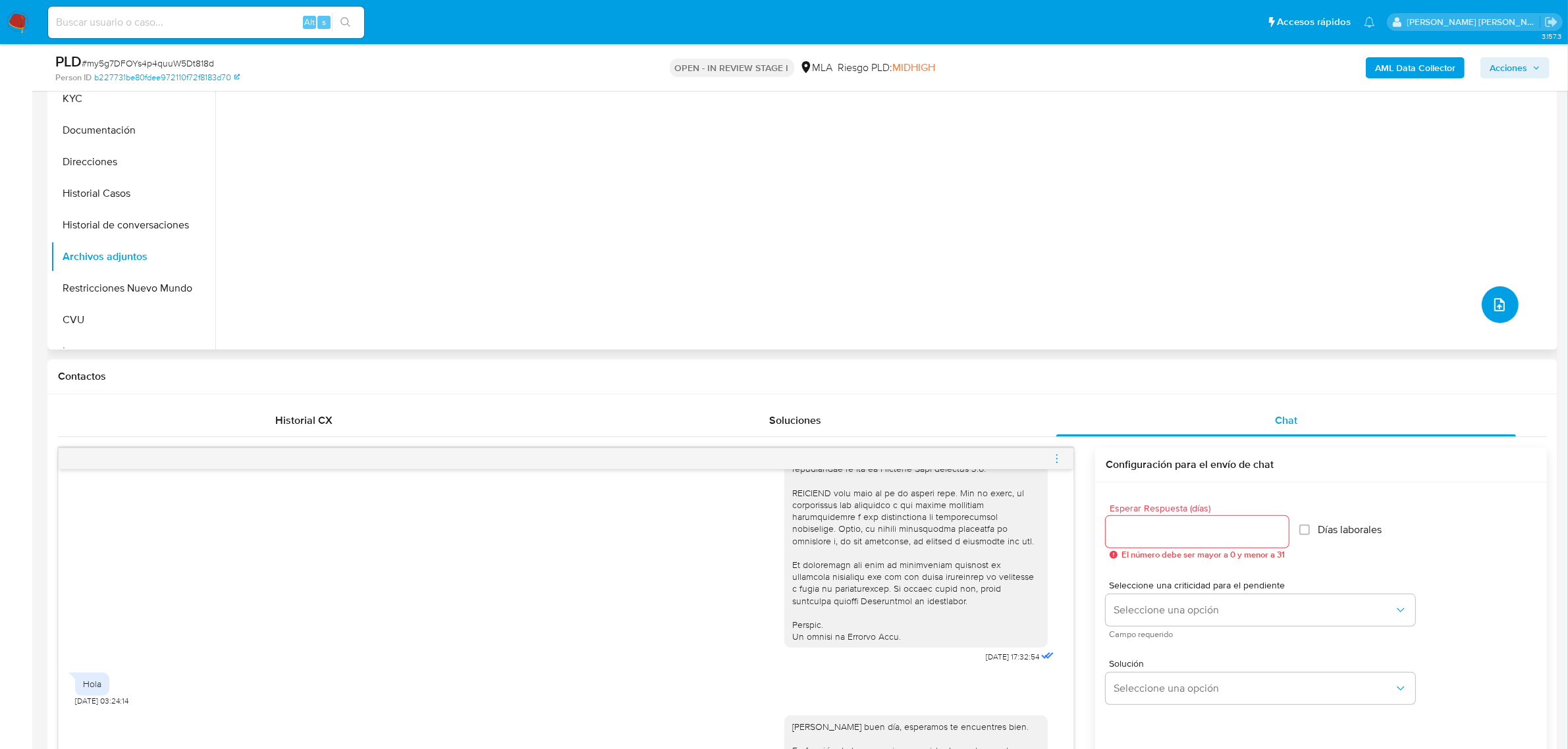
click at [1503, 311] on button "upload-file" at bounding box center [1500, 305] width 37 height 37
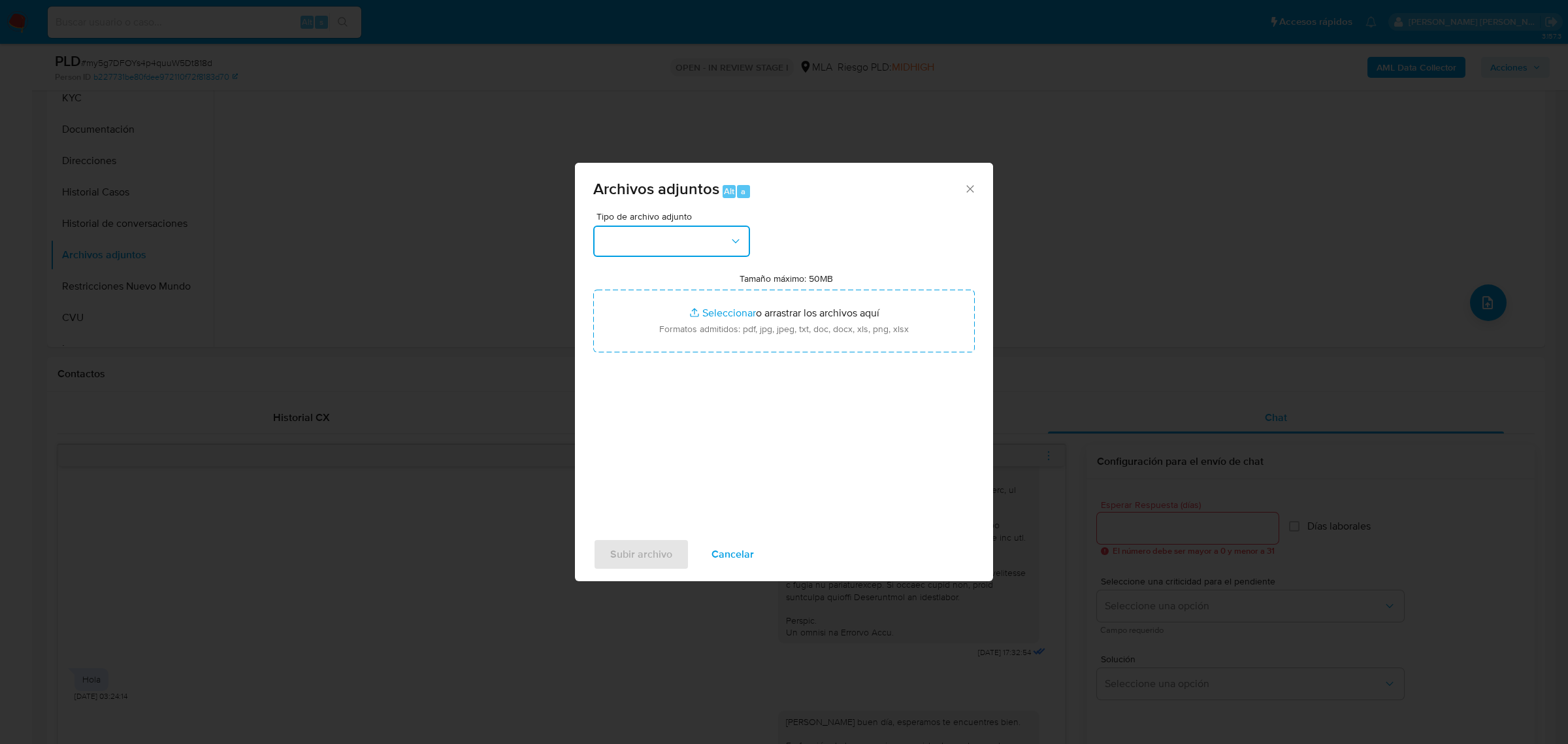
click at [713, 237] on button "button" at bounding box center [672, 241] width 157 height 31
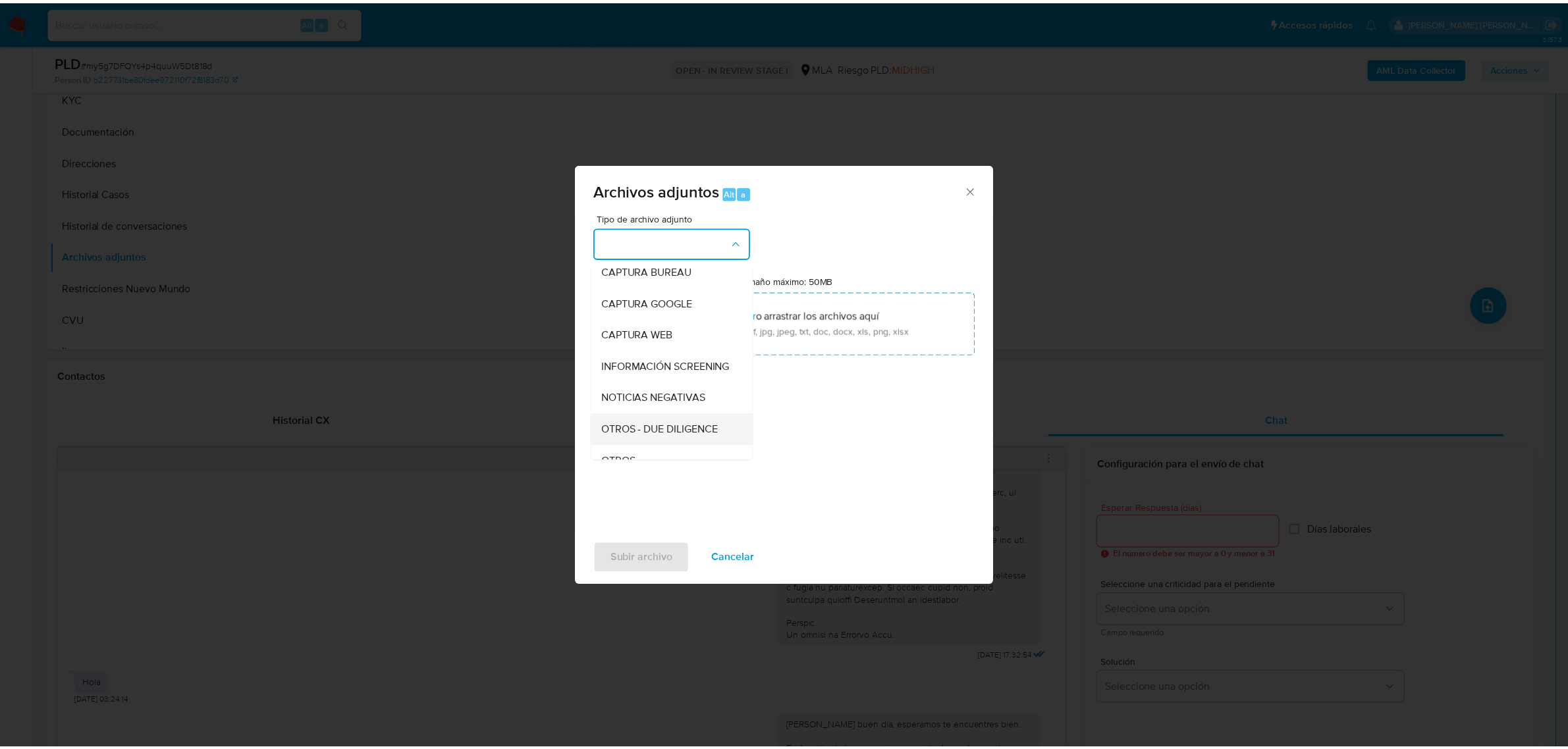
scroll to position [164, 0]
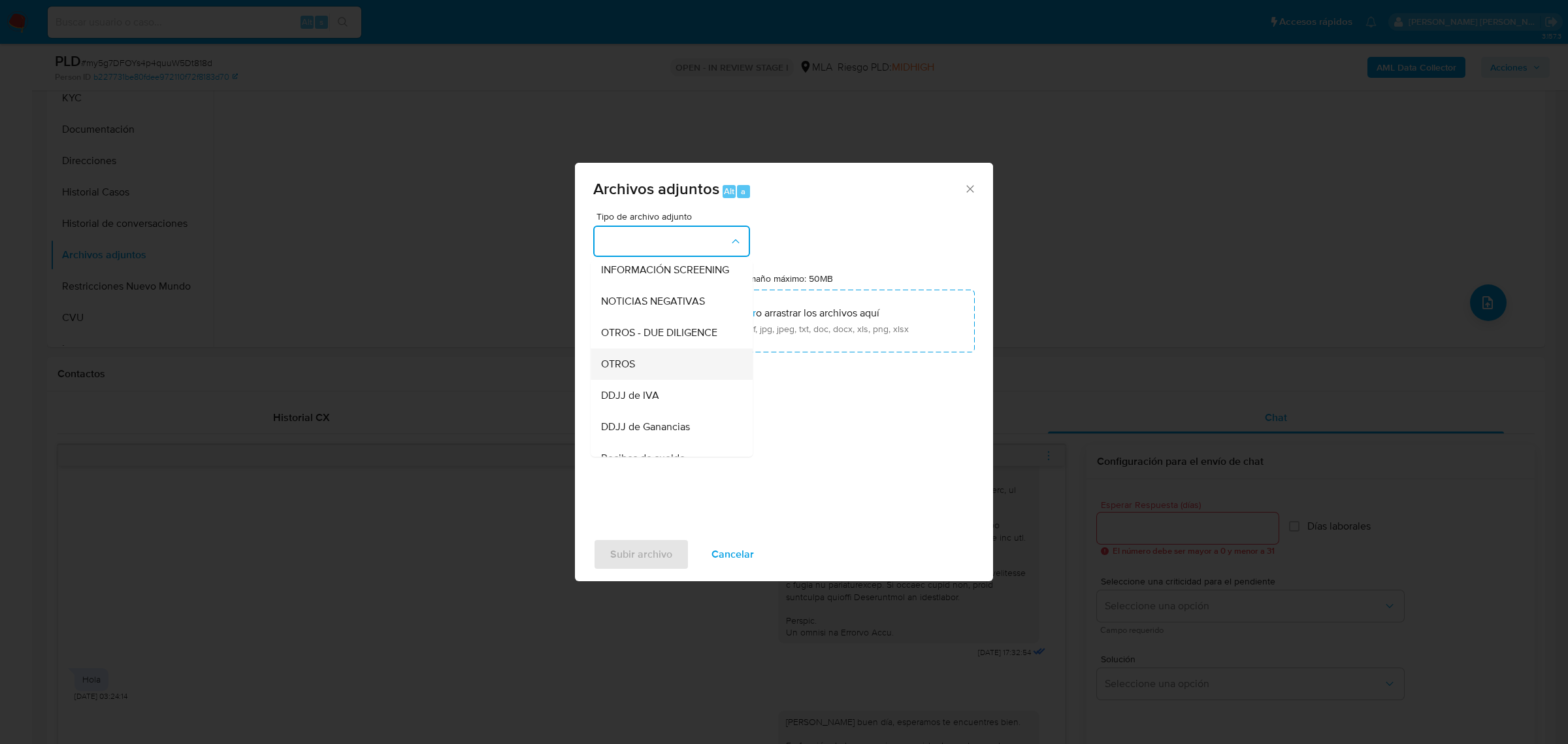
click at [636, 370] on div "OTROS" at bounding box center [668, 363] width 133 height 31
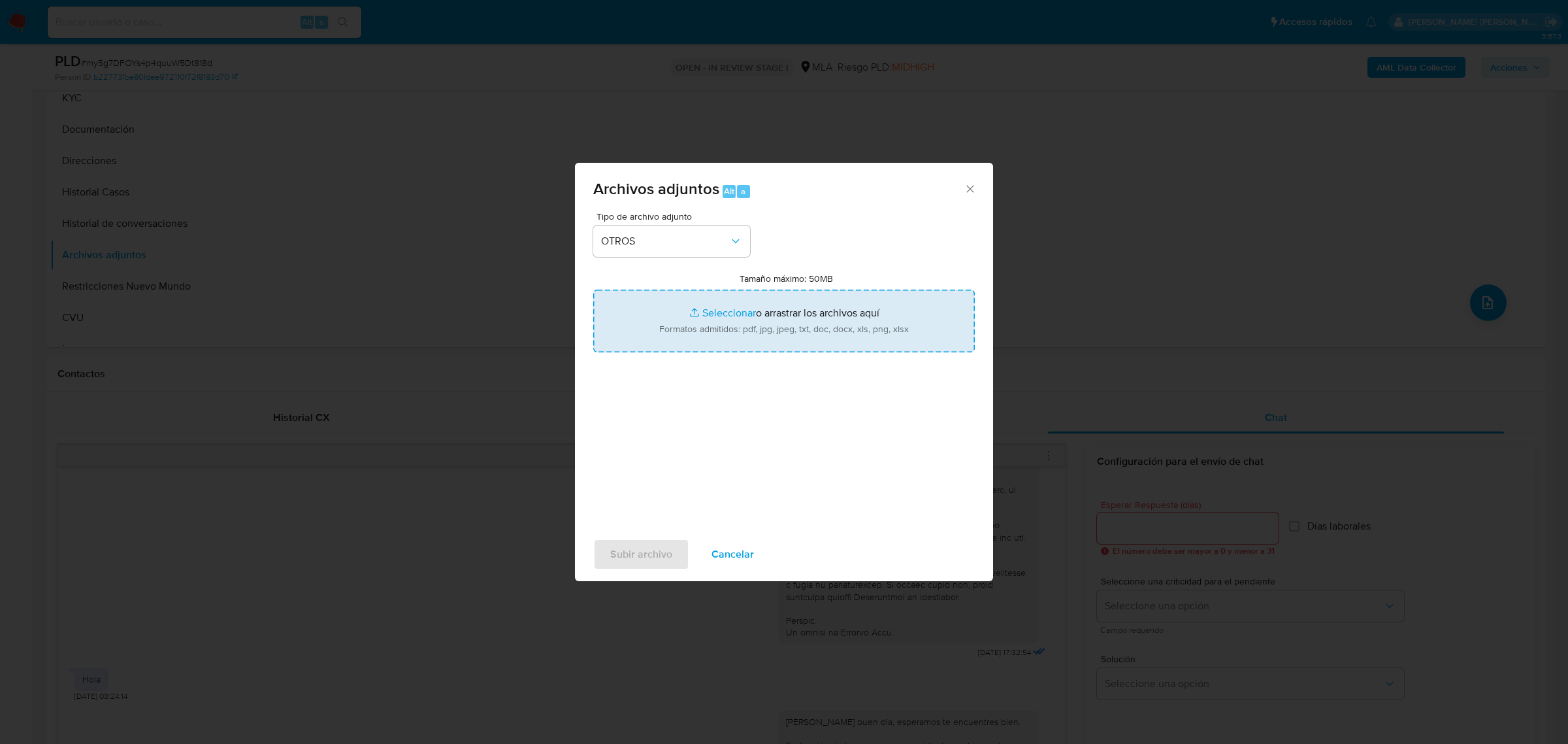
type input "C:\fakepath\Movimientos-Aladdin-340536682.xlsx"
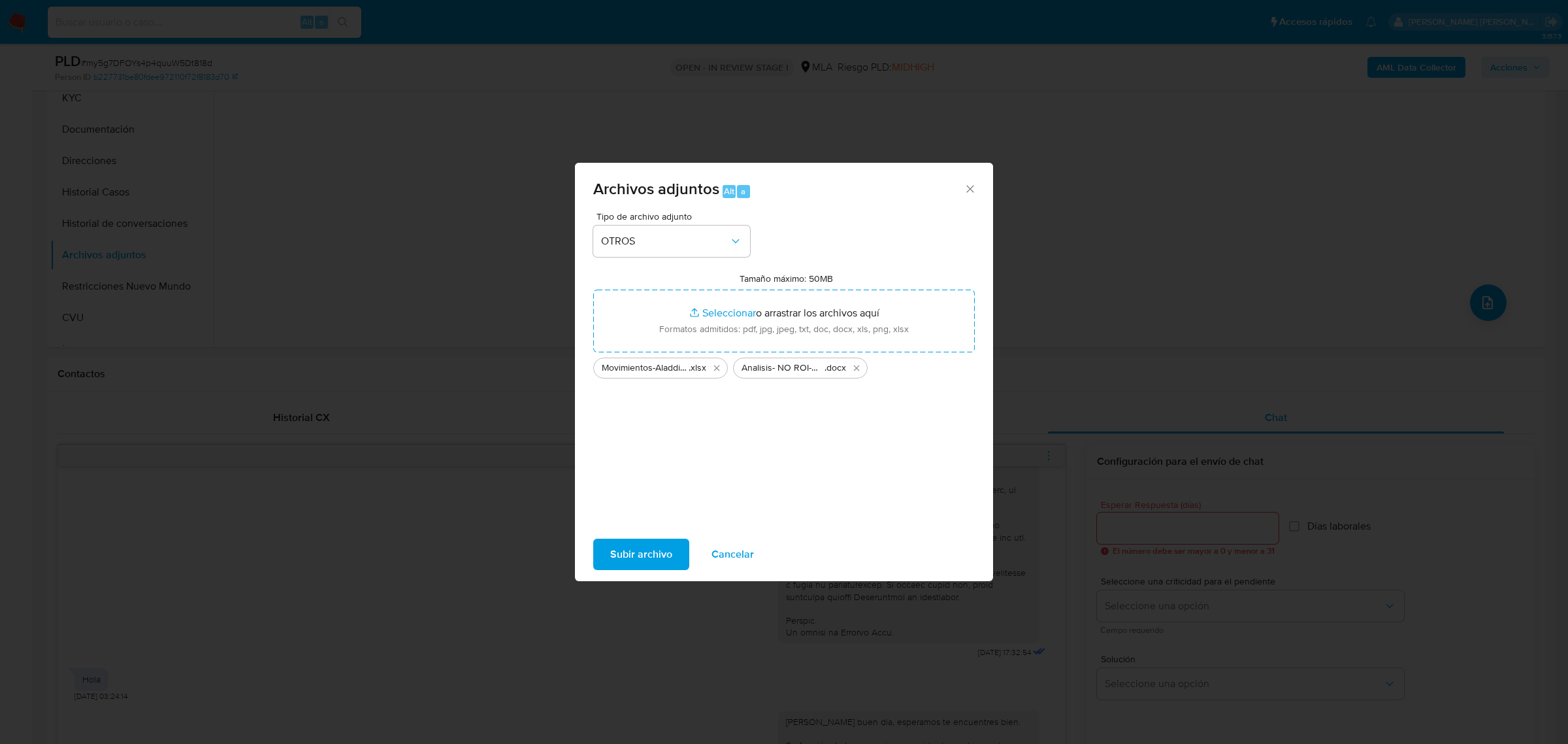
click at [615, 553] on span "Subir archivo" at bounding box center [641, 555] width 62 height 29
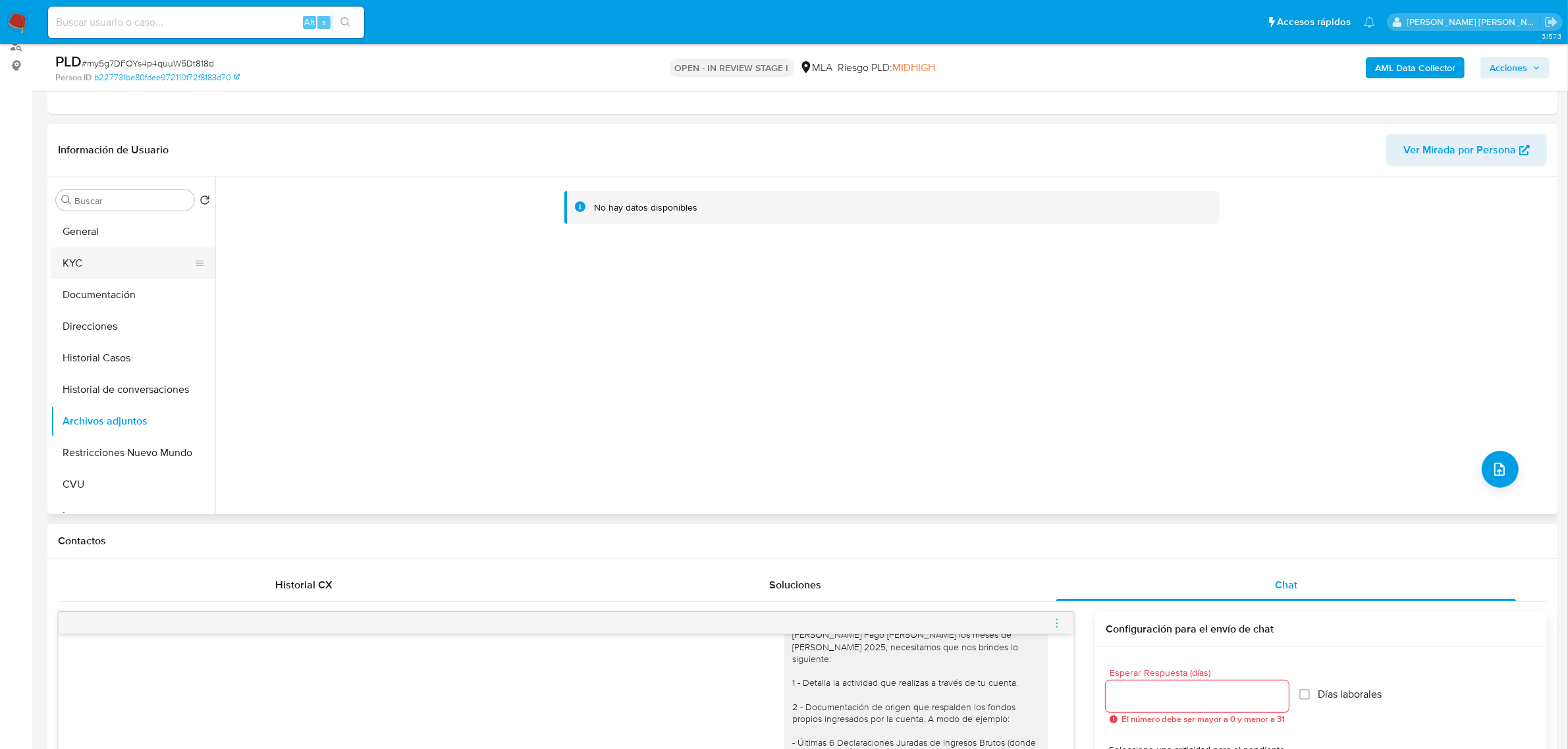
click at [100, 264] on button "KYC" at bounding box center [127, 263] width 154 height 31
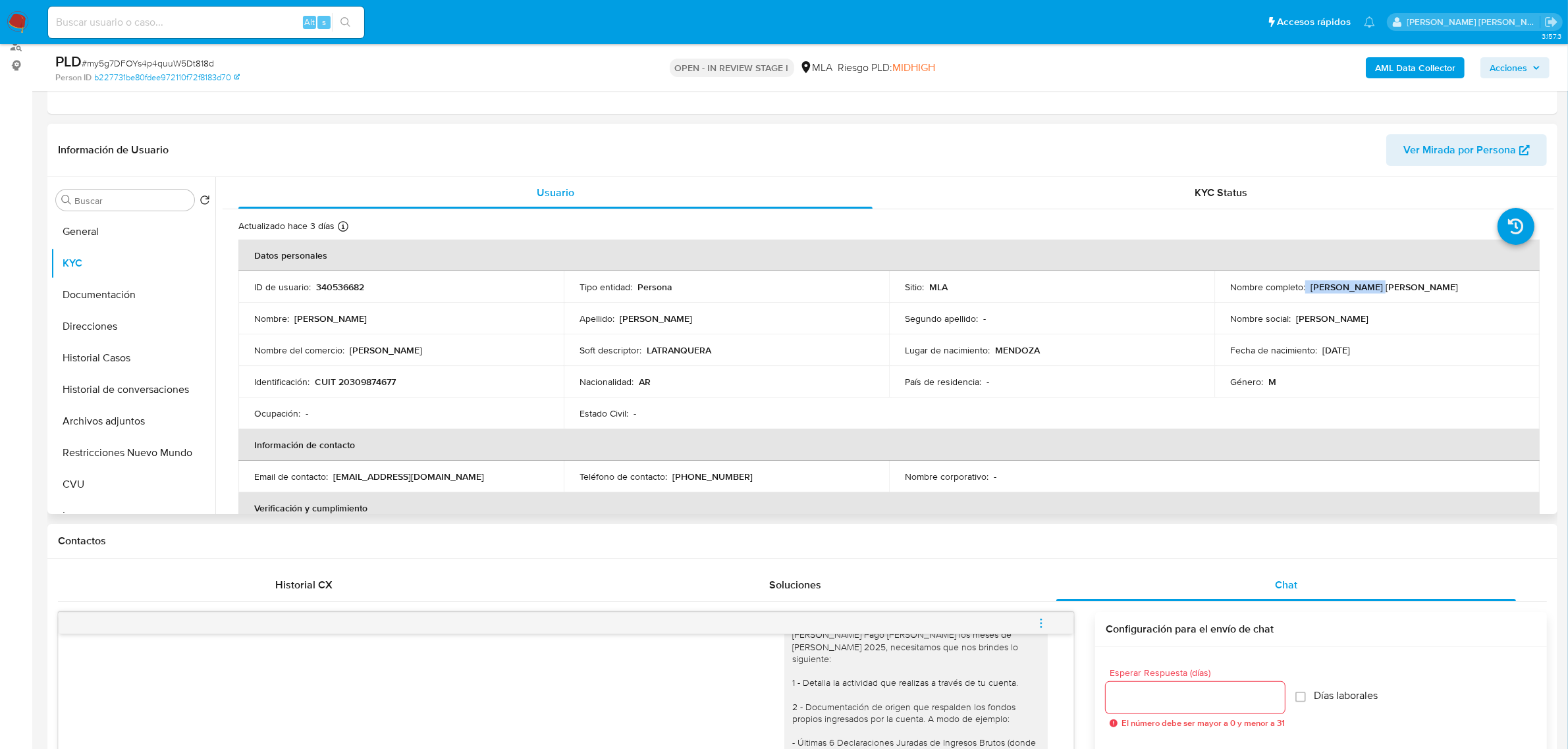
drag, startPoint x: 1301, startPoint y: 290, endPoint x: 1368, endPoint y: 290, distance: 67.0
click at [1368, 290] on div "Nombre completo : [PERSON_NAME] [PERSON_NAME]" at bounding box center [1376, 286] width 294 height 12
copy div "[PERSON_NAME]"
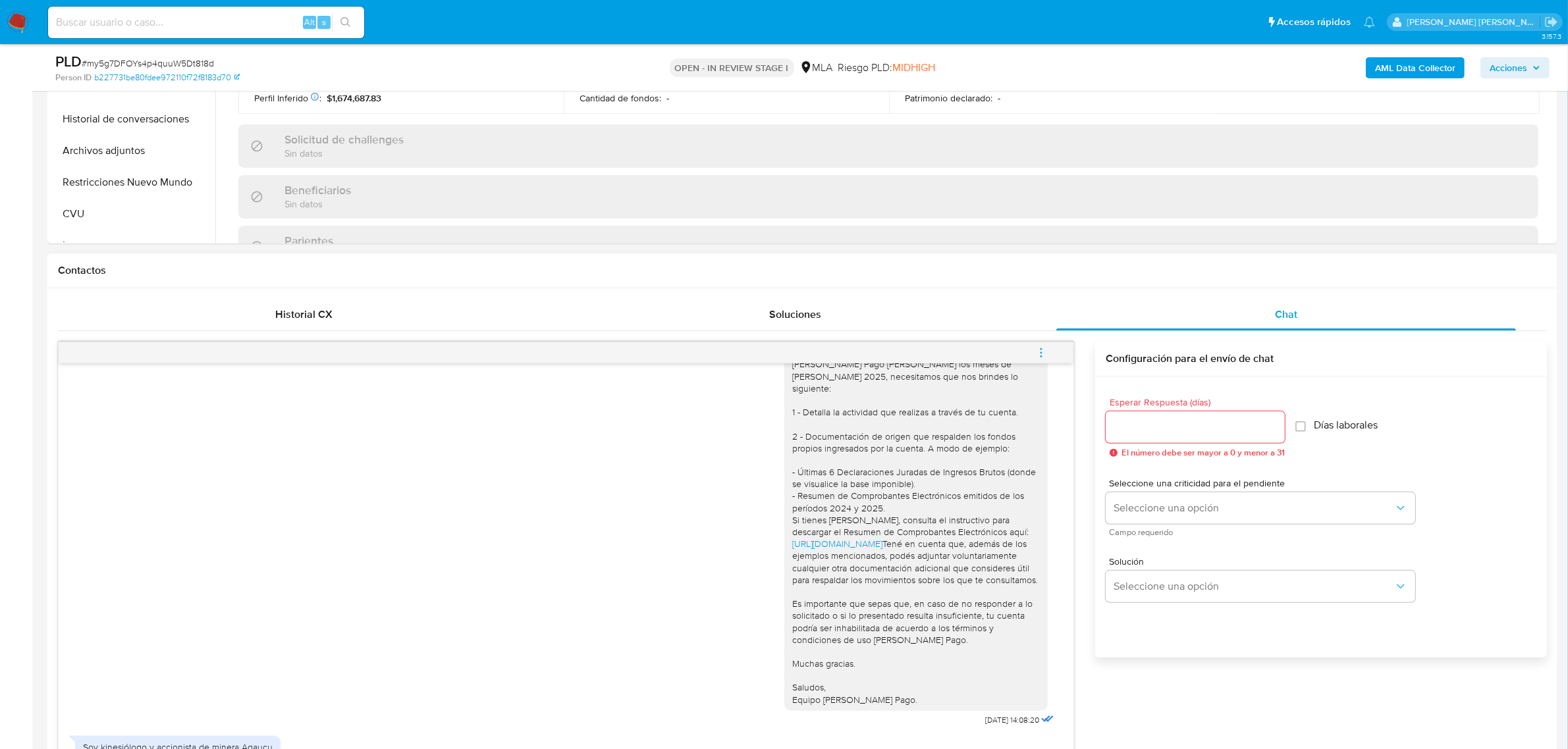
scroll to position [658, 0]
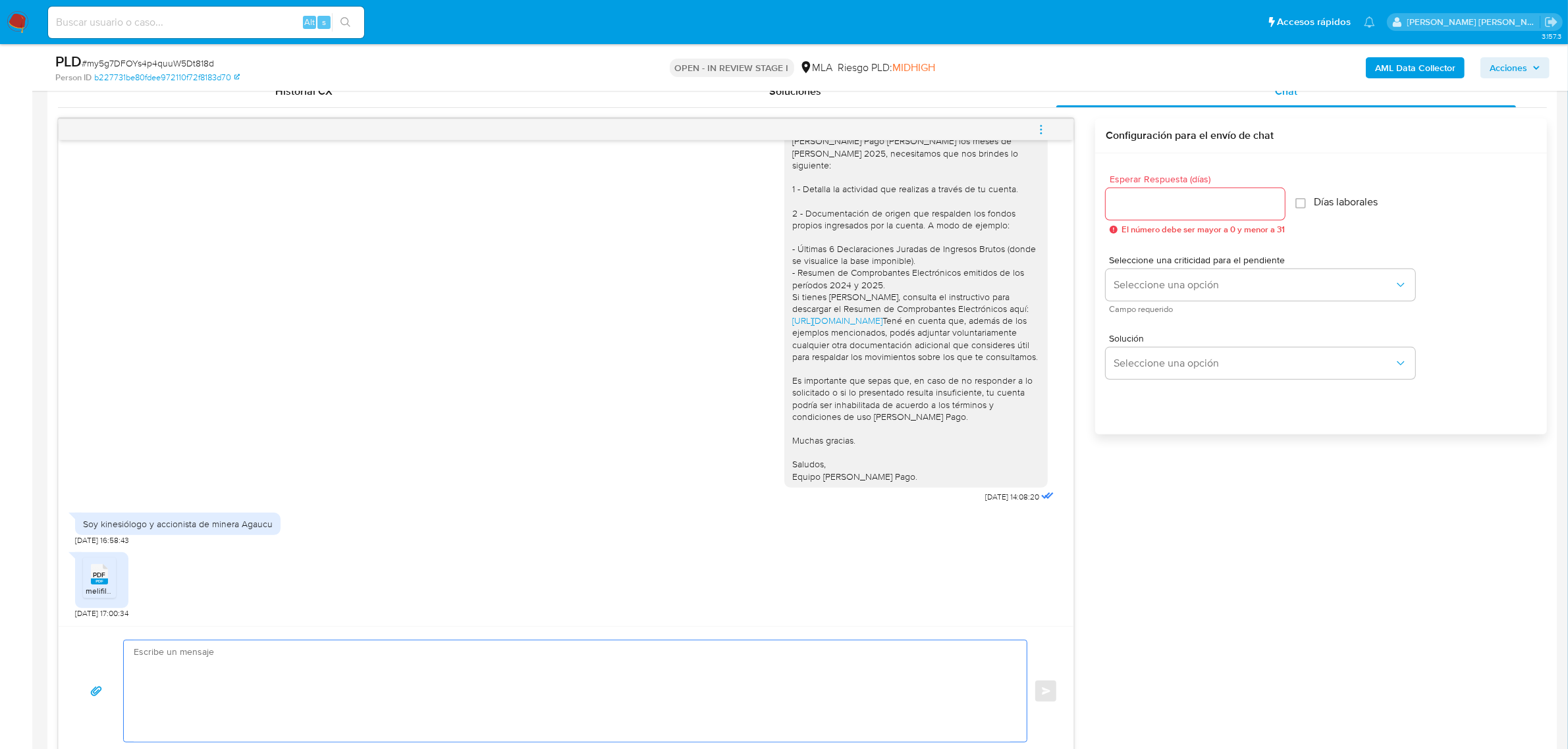
click at [183, 652] on textarea at bounding box center [571, 691] width 877 height 101
click at [200, 652] on textarea "Buenas tardes XX, Hemos recibido correctamente la información y documentación. …" at bounding box center [571, 704] width 877 height 128
paste textarea "[PERSON_NAME]"
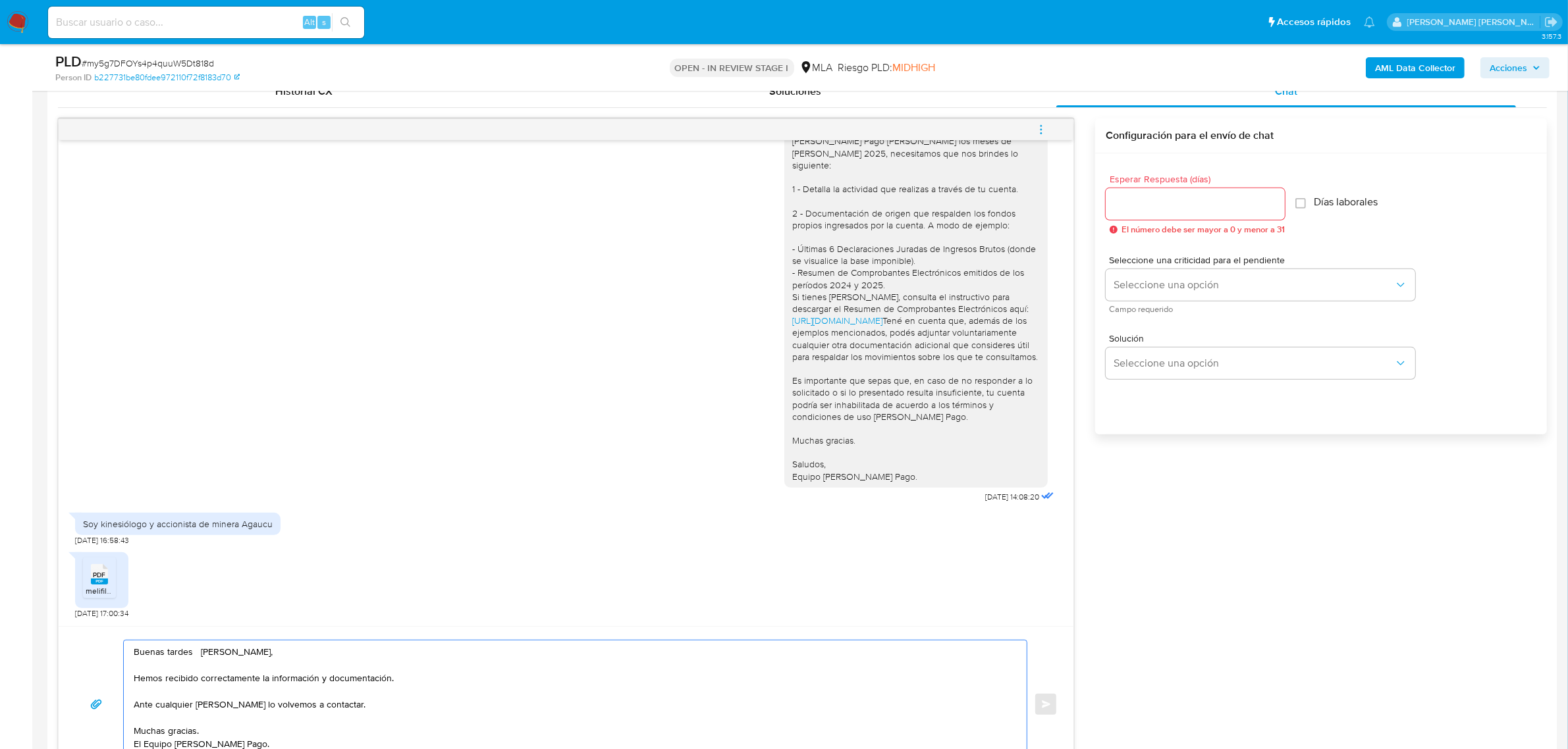
type textarea "Buenas tardes [PERSON_NAME], Hemos recibido correctamente la información y docu…"
click at [1197, 200] on input "Esperar Respuesta (días)" at bounding box center [1195, 204] width 179 height 17
type input "0"
click at [1050, 698] on button "Enviar" at bounding box center [1045, 703] width 23 height 23
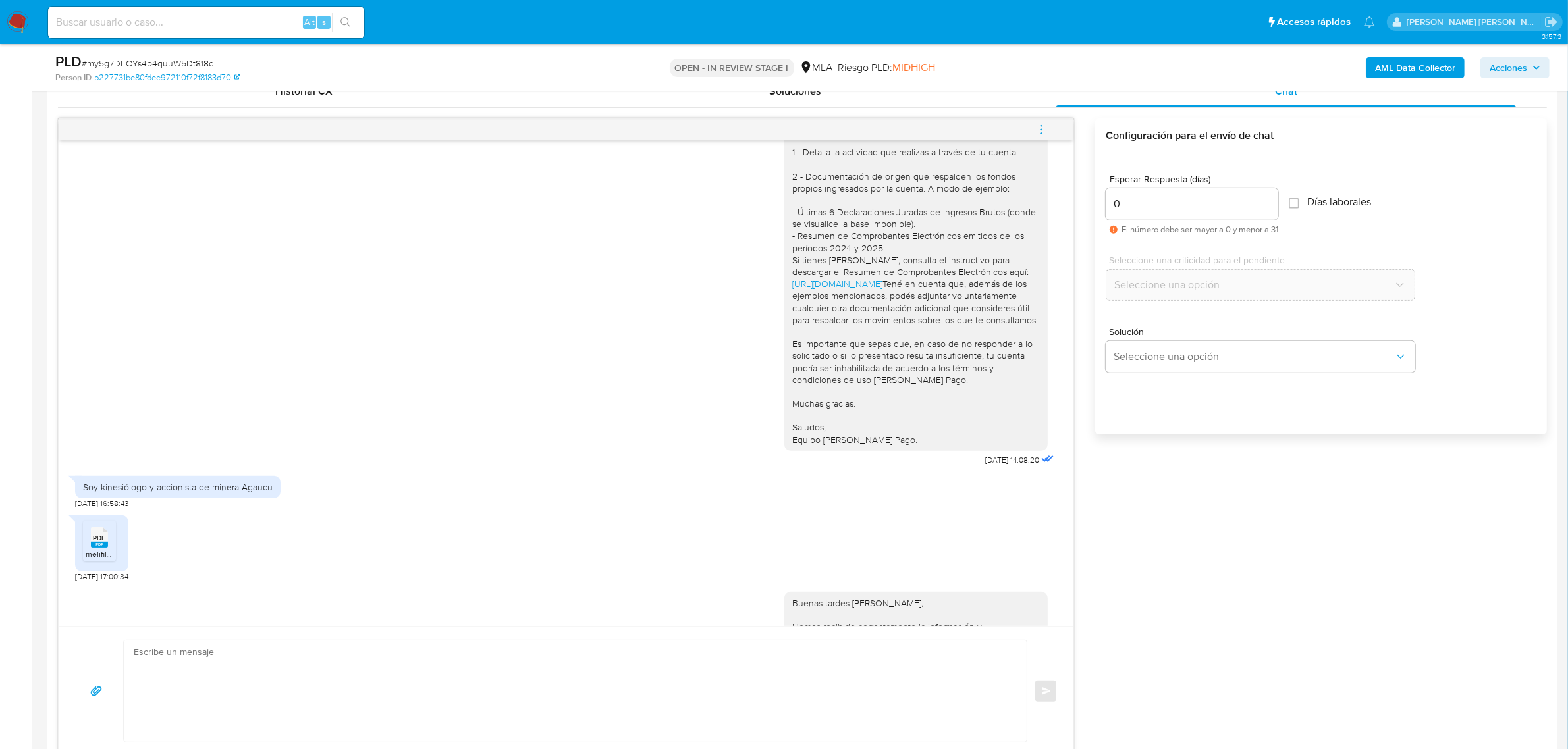
scroll to position [1006, 0]
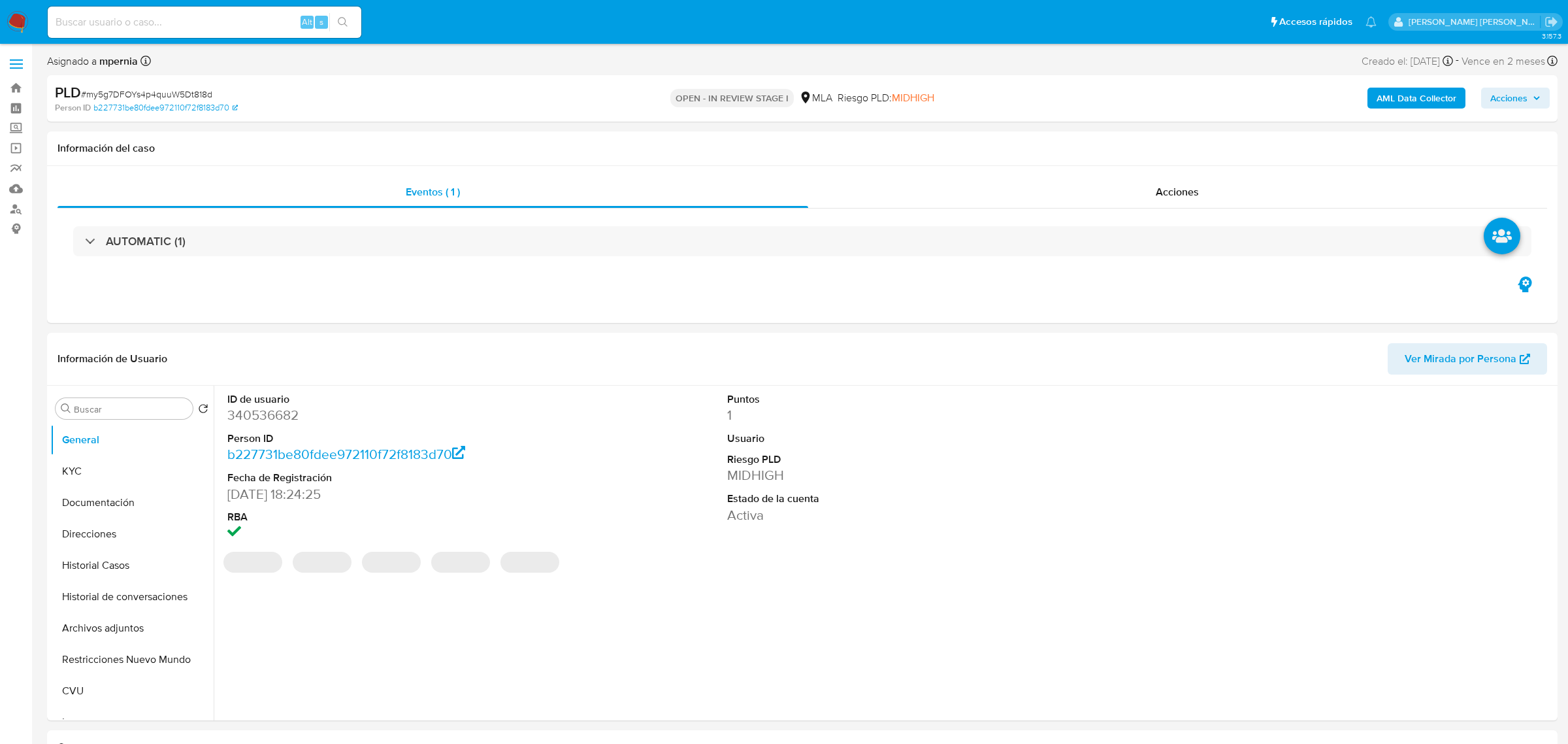
select select "10"
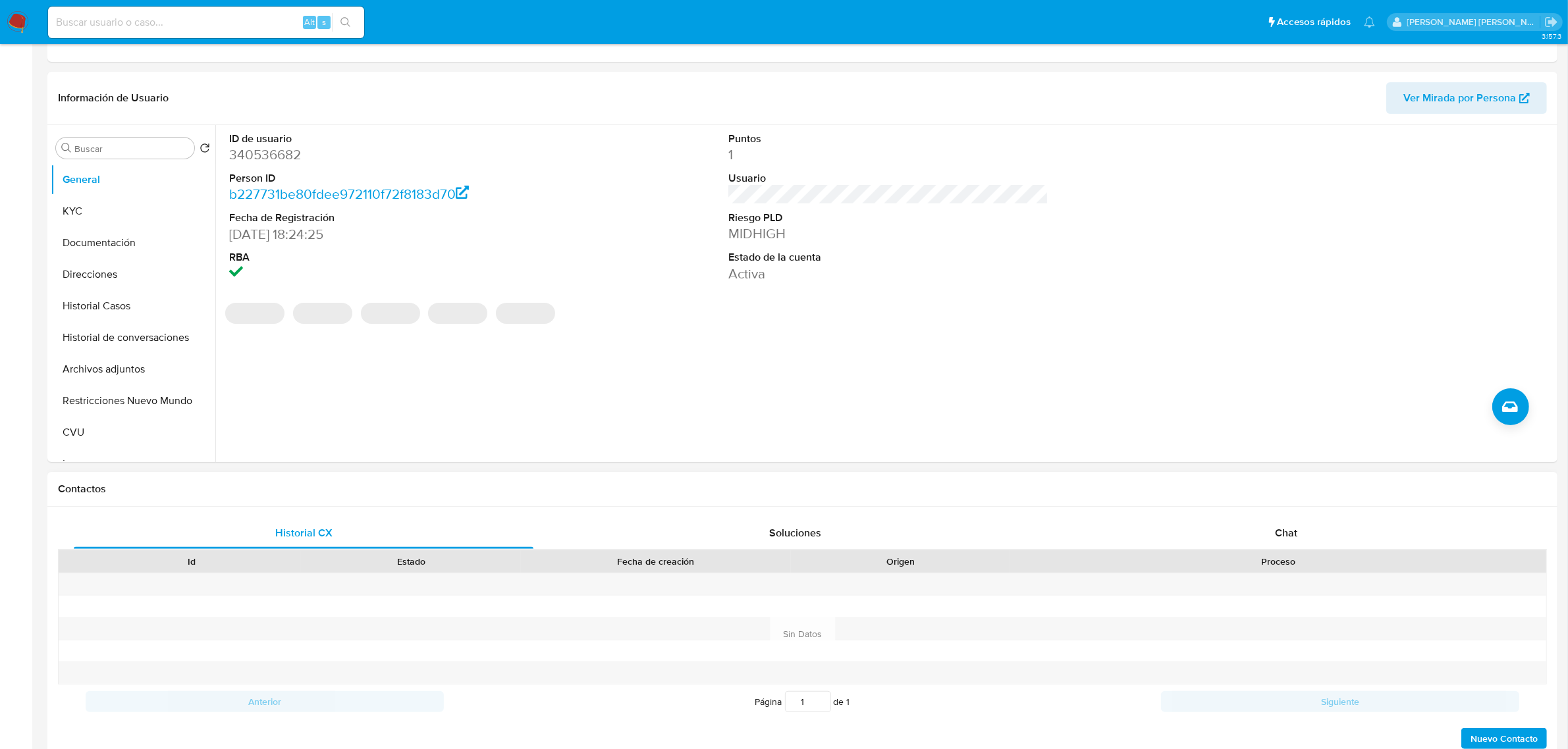
scroll to position [329, 0]
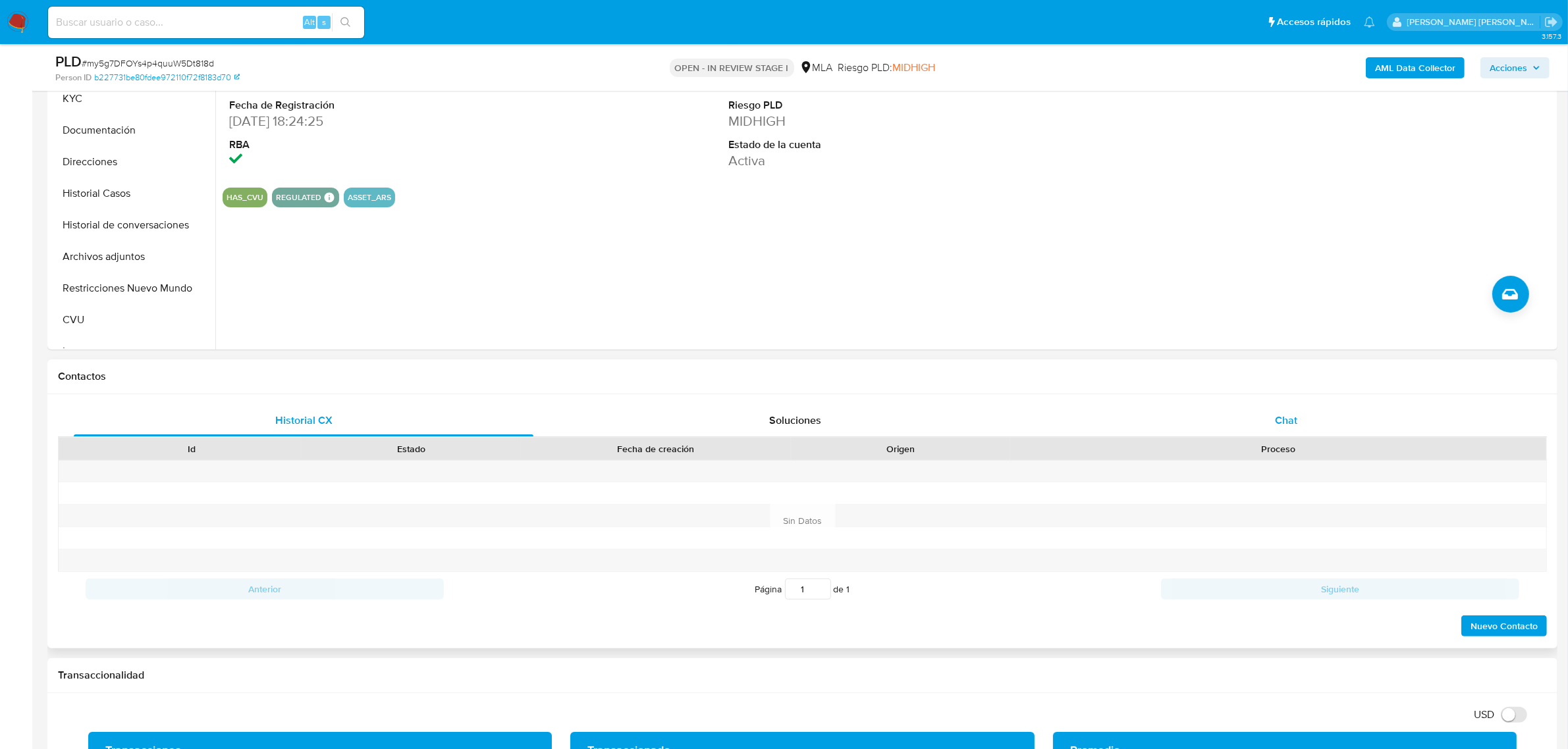
click at [1275, 425] on span "Chat" at bounding box center [1286, 420] width 23 height 15
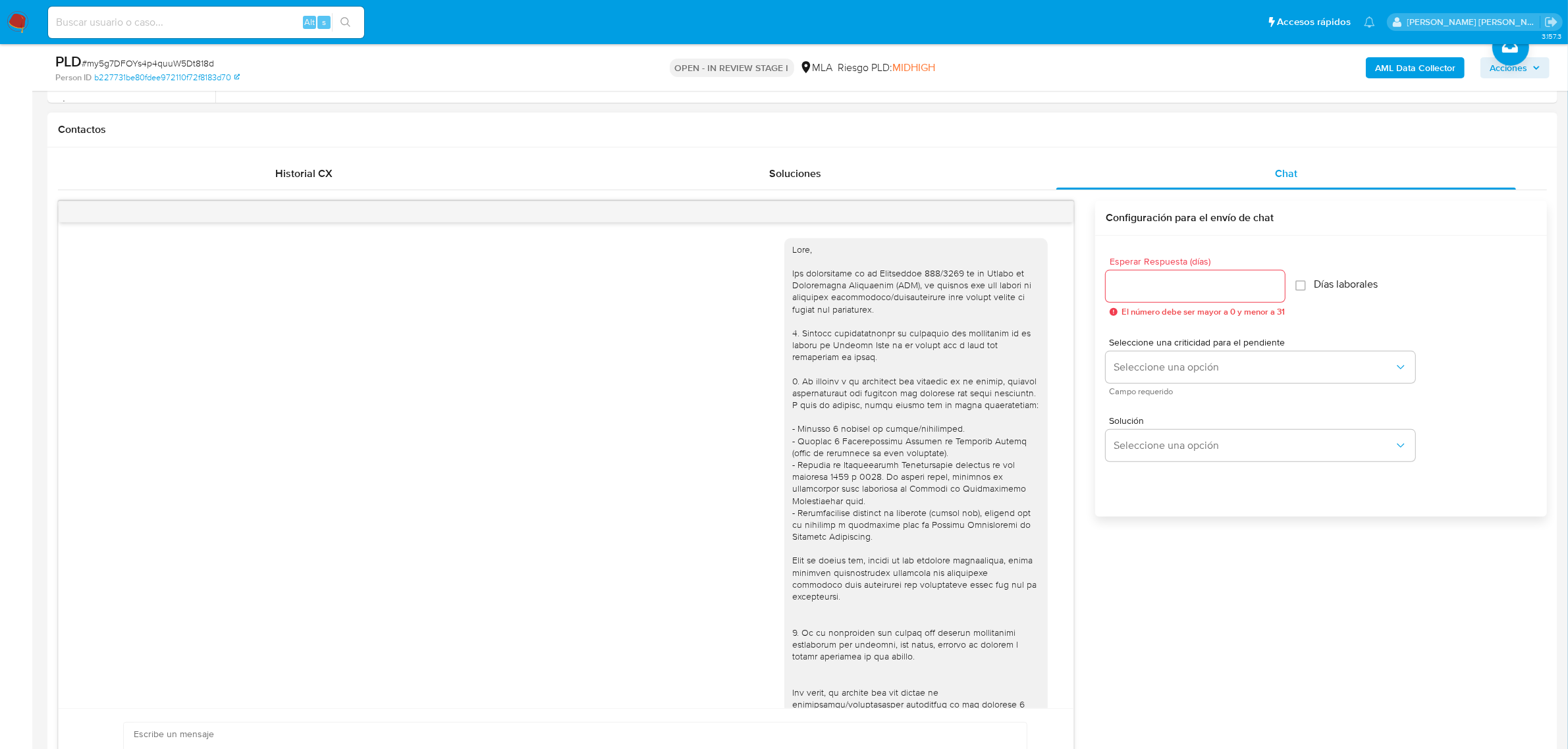
scroll to position [1006, 0]
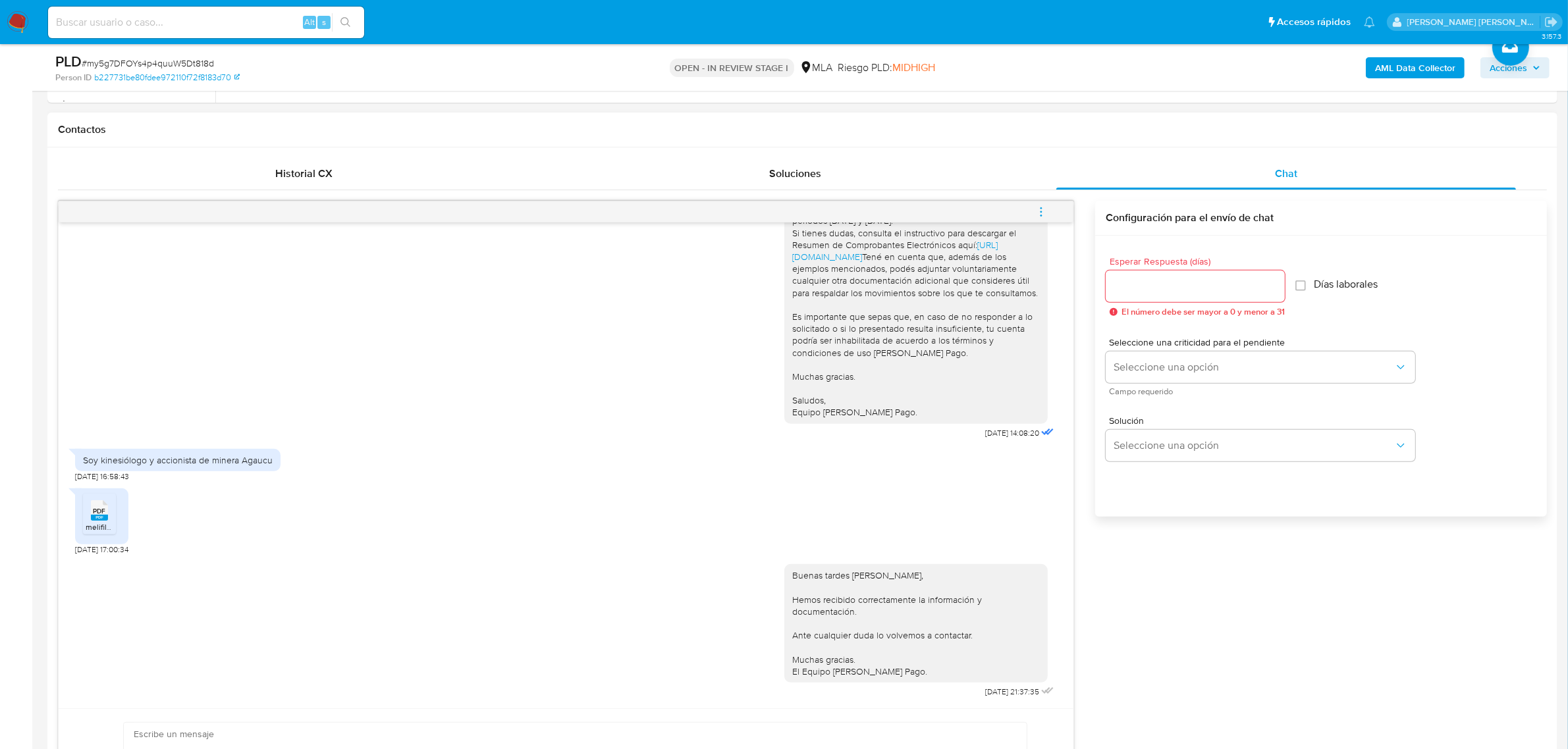
click at [1040, 215] on icon "menu-action" at bounding box center [1041, 216] width 2 height 2
click at [968, 185] on li "Cerrar conversación" at bounding box center [952, 187] width 135 height 23
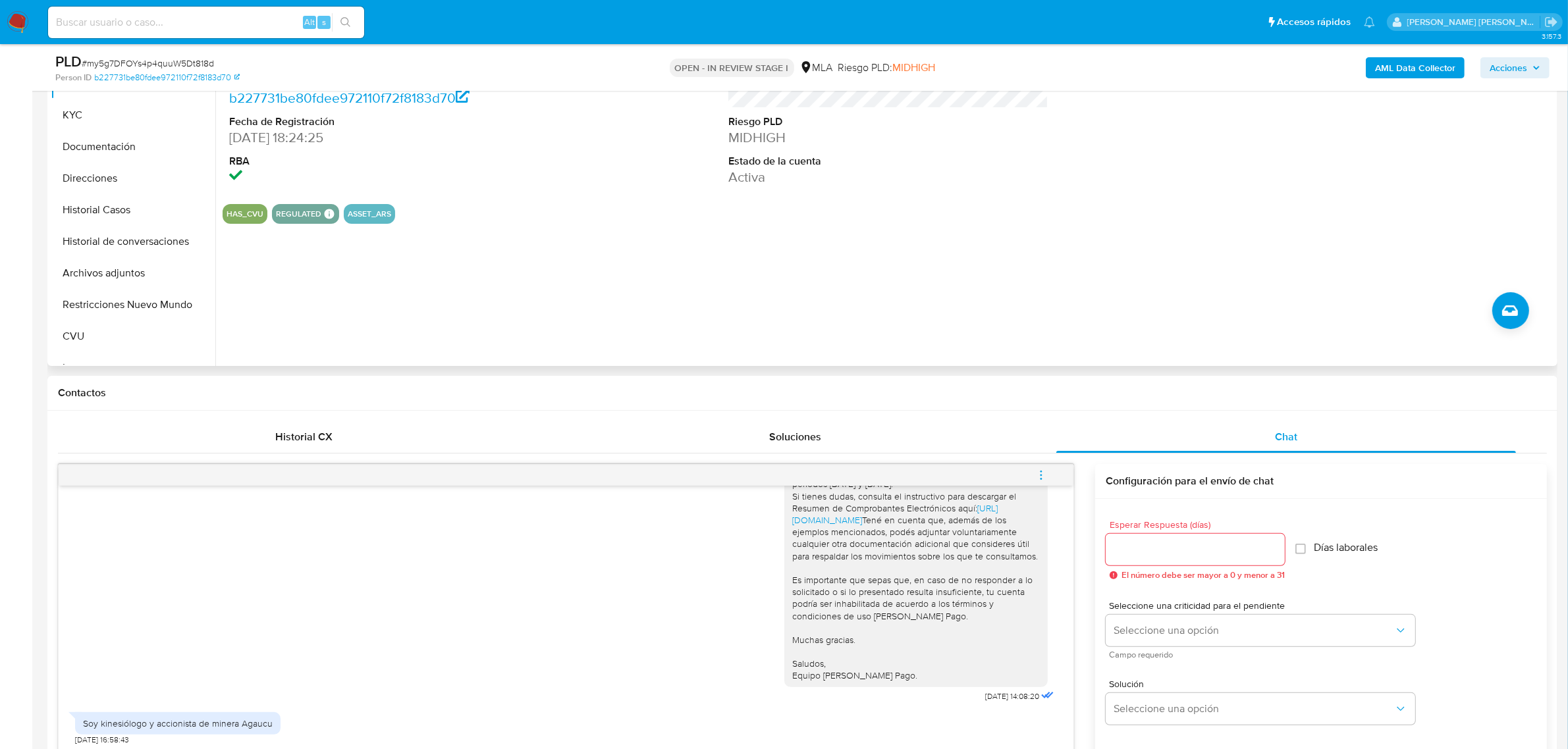
scroll to position [164, 0]
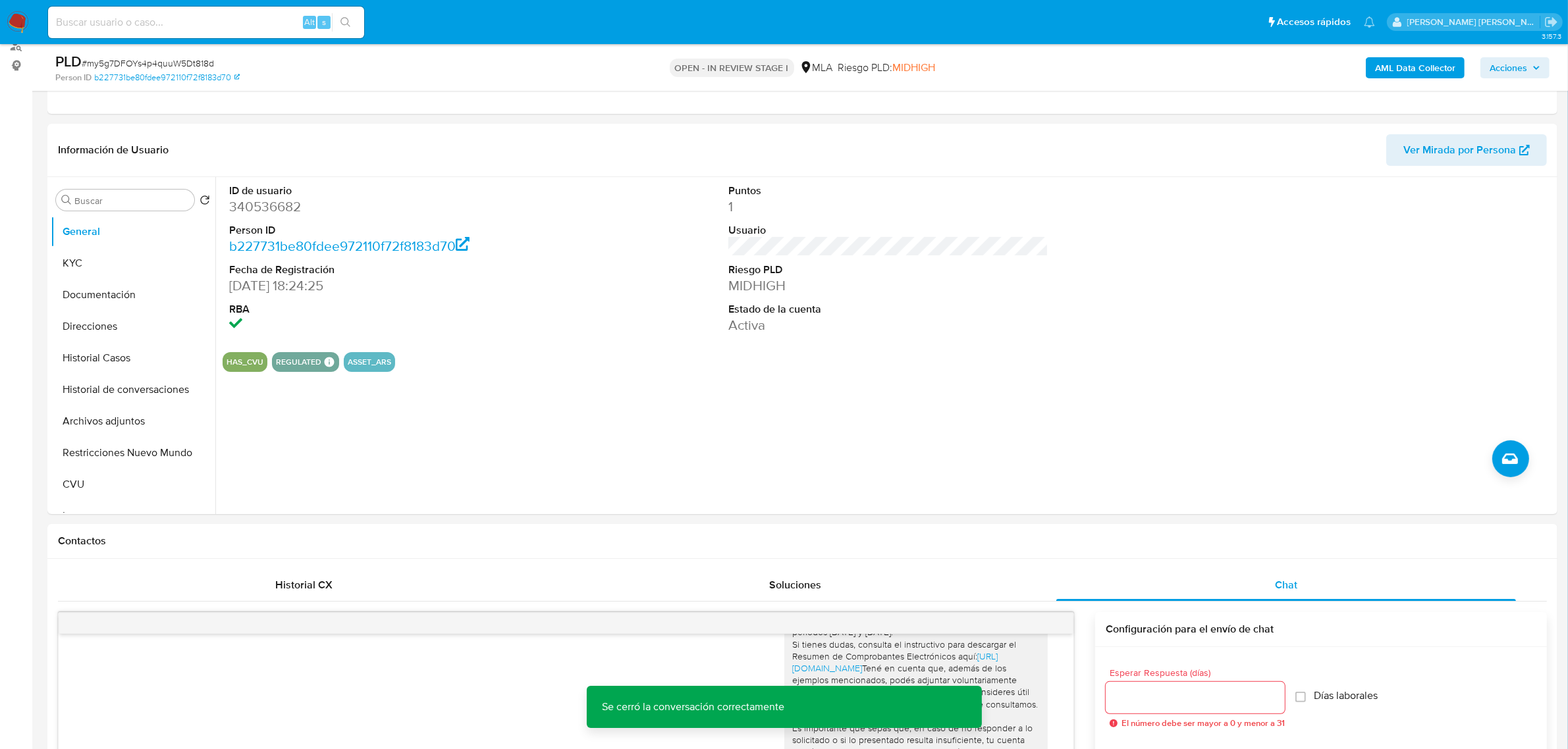
click at [1513, 82] on div "AML Data Collector Acciones" at bounding box center [1302, 68] width 494 height 31
click at [1504, 67] on span "Acciones" at bounding box center [1508, 68] width 38 height 21
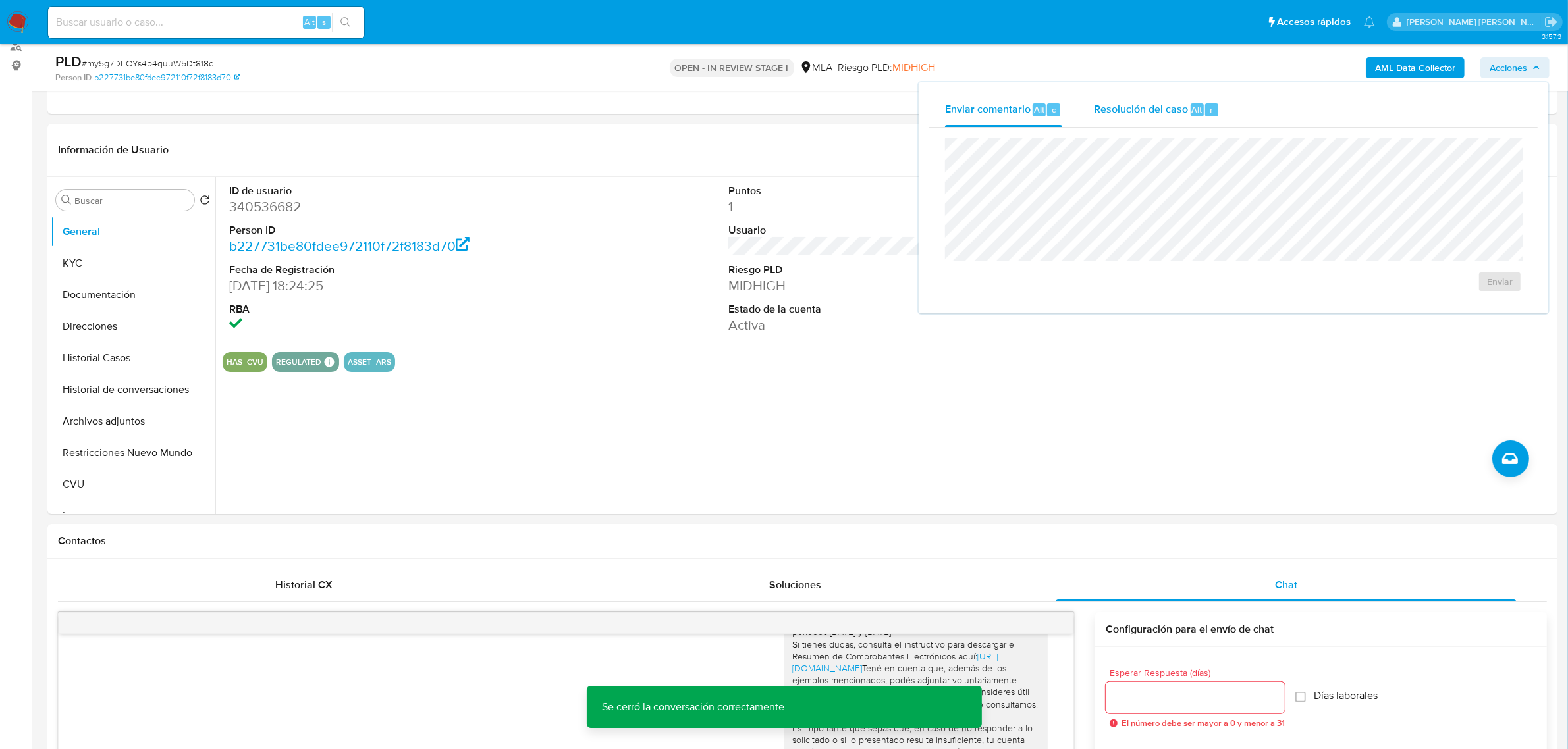
click at [1159, 112] on span "Resolución del caso" at bounding box center [1141, 109] width 94 height 15
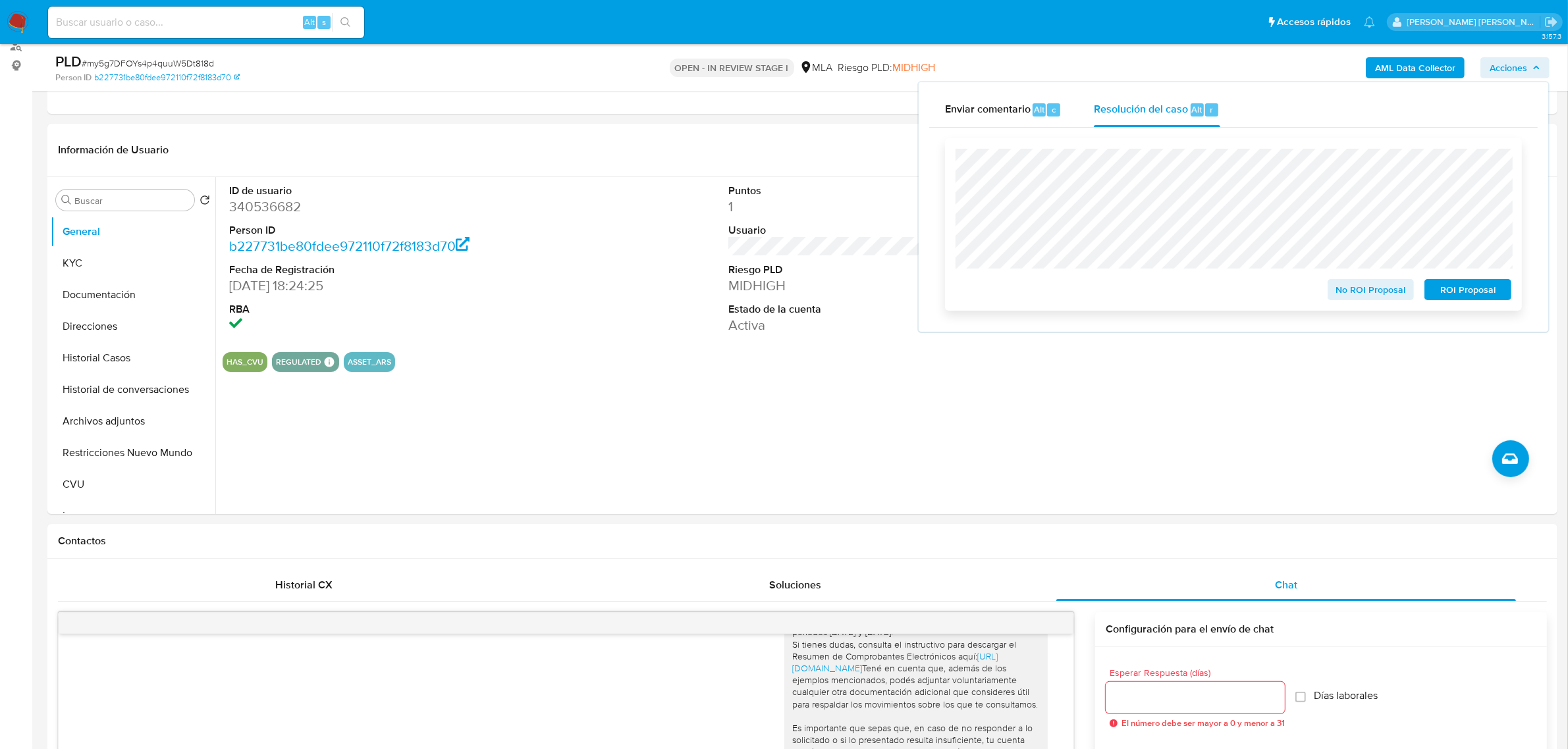
click at [1380, 291] on span "No ROI Proposal" at bounding box center [1370, 289] width 68 height 19
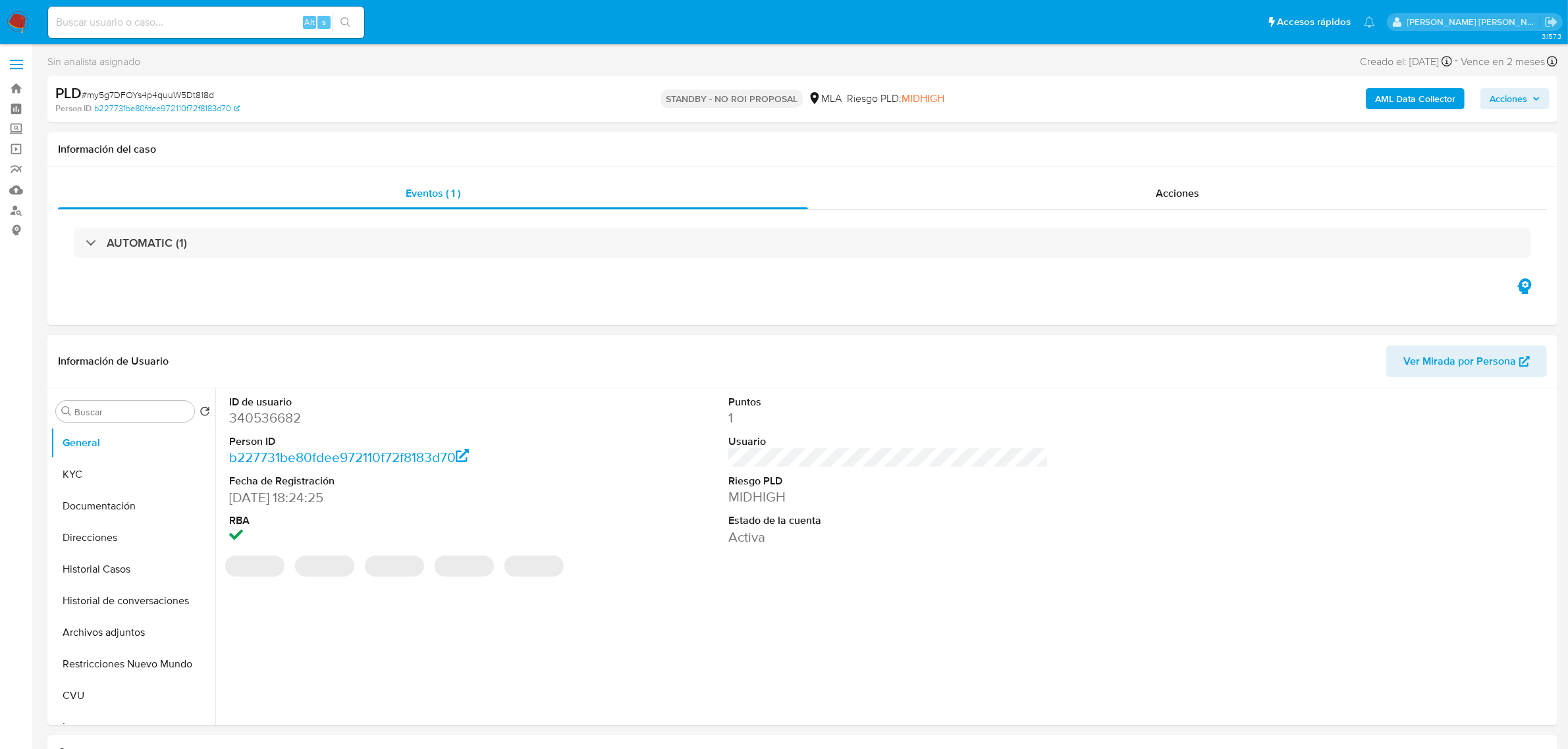
select select "10"
paste input "663937403"
click at [241, 23] on input at bounding box center [206, 22] width 316 height 17
type input "663937403"
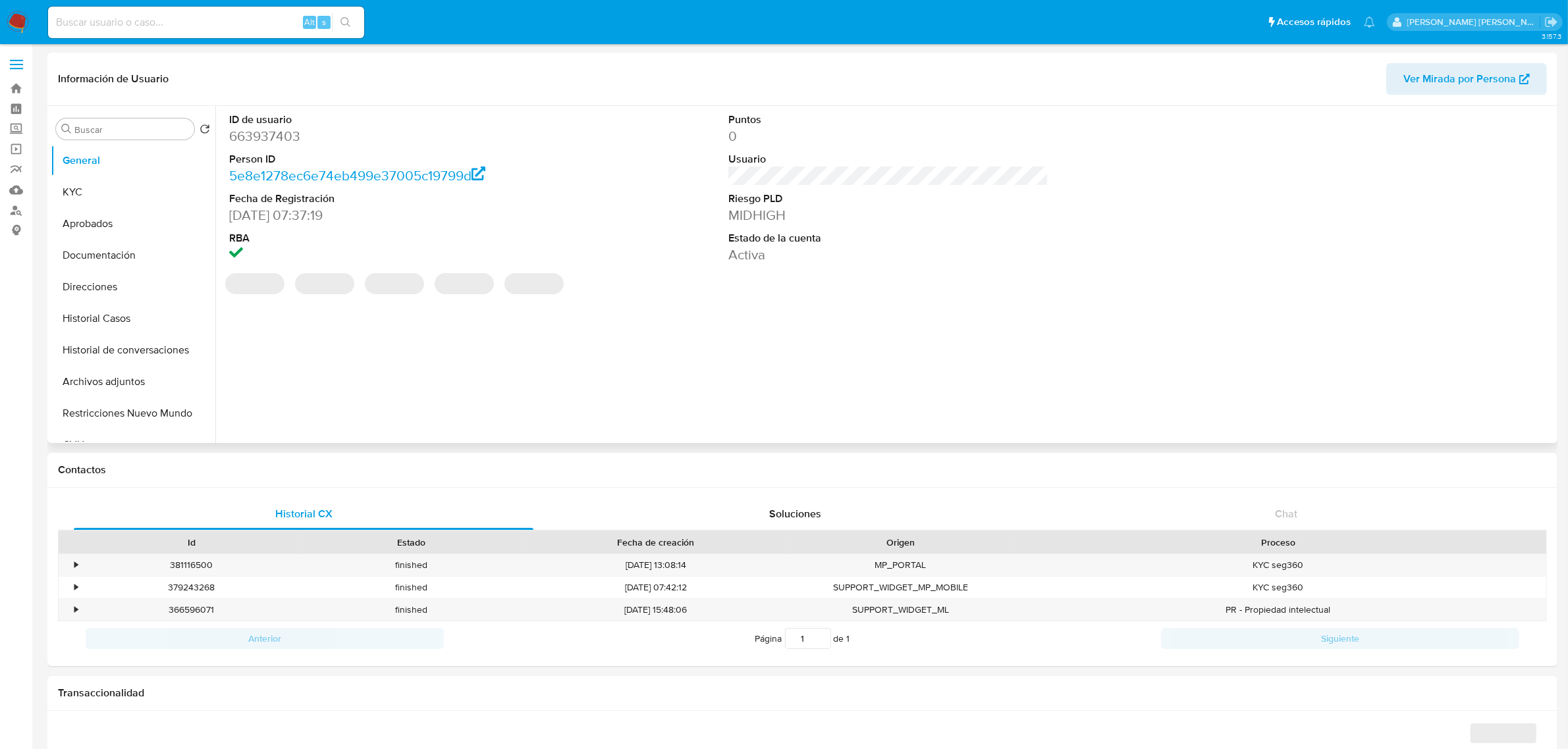
select select "10"
click at [81, 323] on button "Historial Casos" at bounding box center [127, 318] width 154 height 31
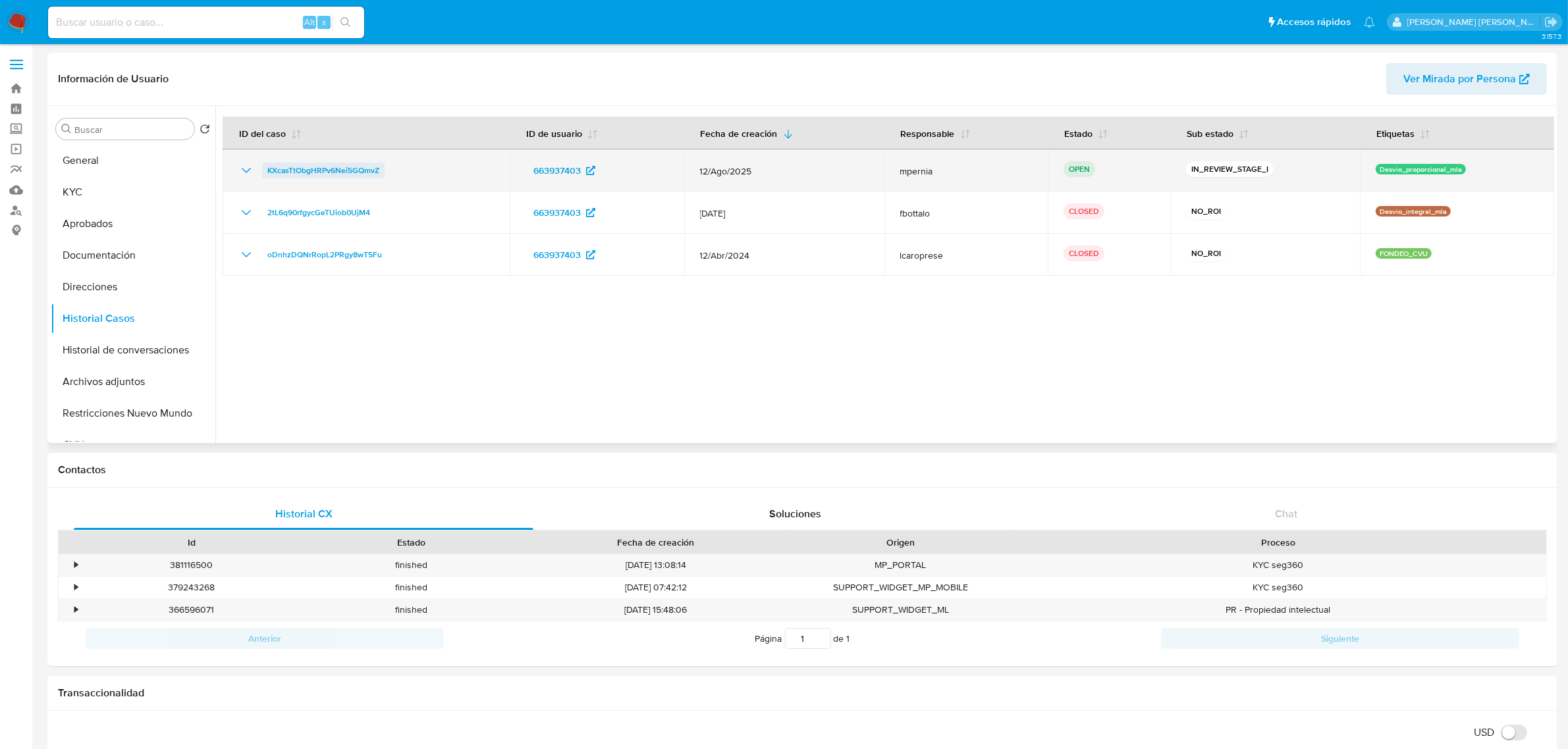
click at [320, 175] on span "KXcasTtObgHRPv6Nei5GQmvZ" at bounding box center [323, 171] width 112 height 16
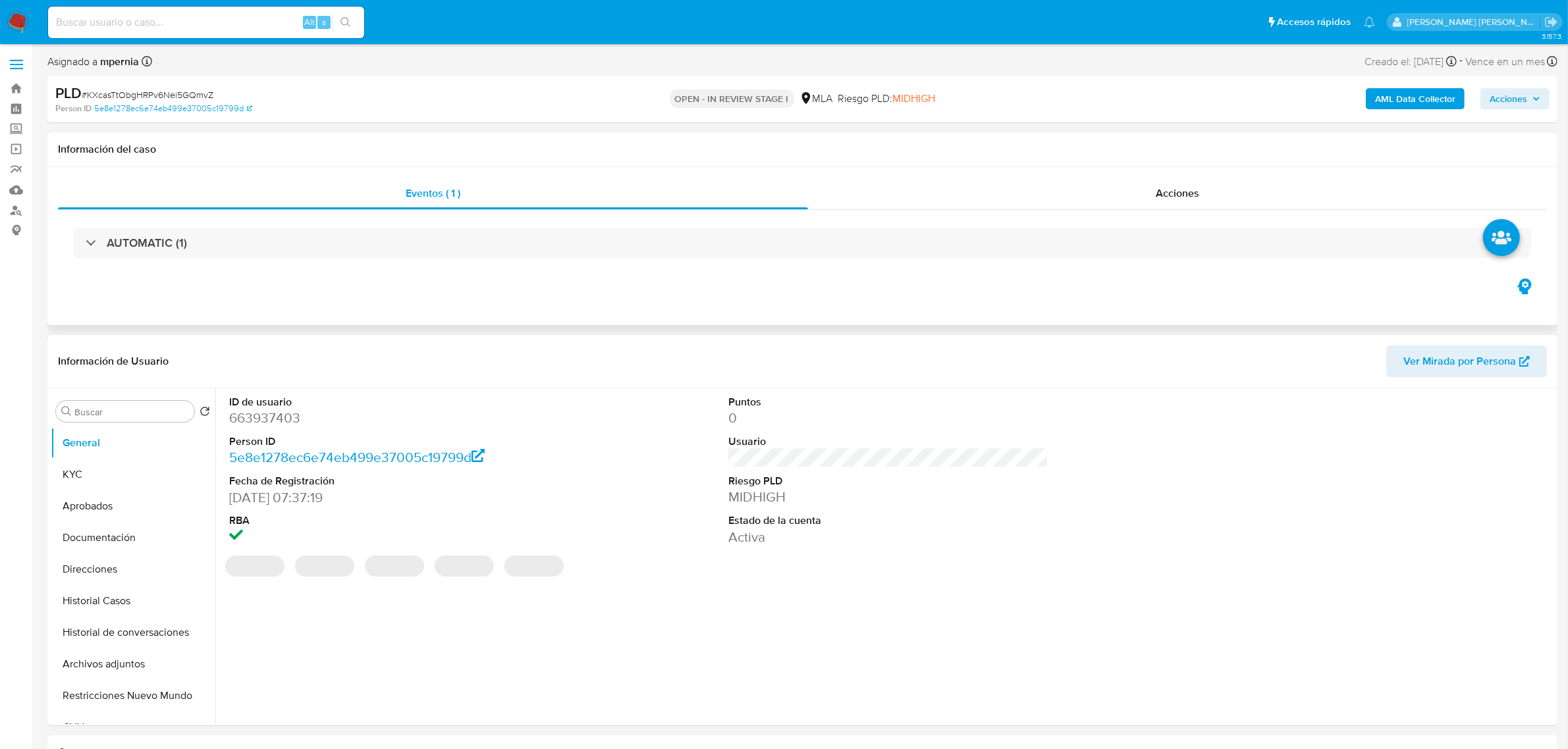
select select "10"
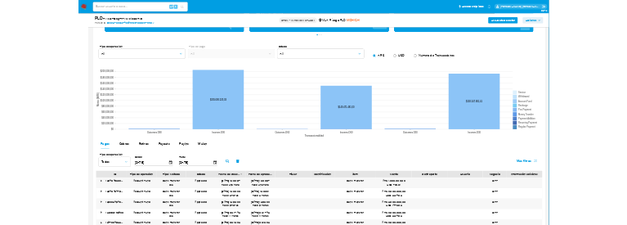
scroll to position [1431, 0]
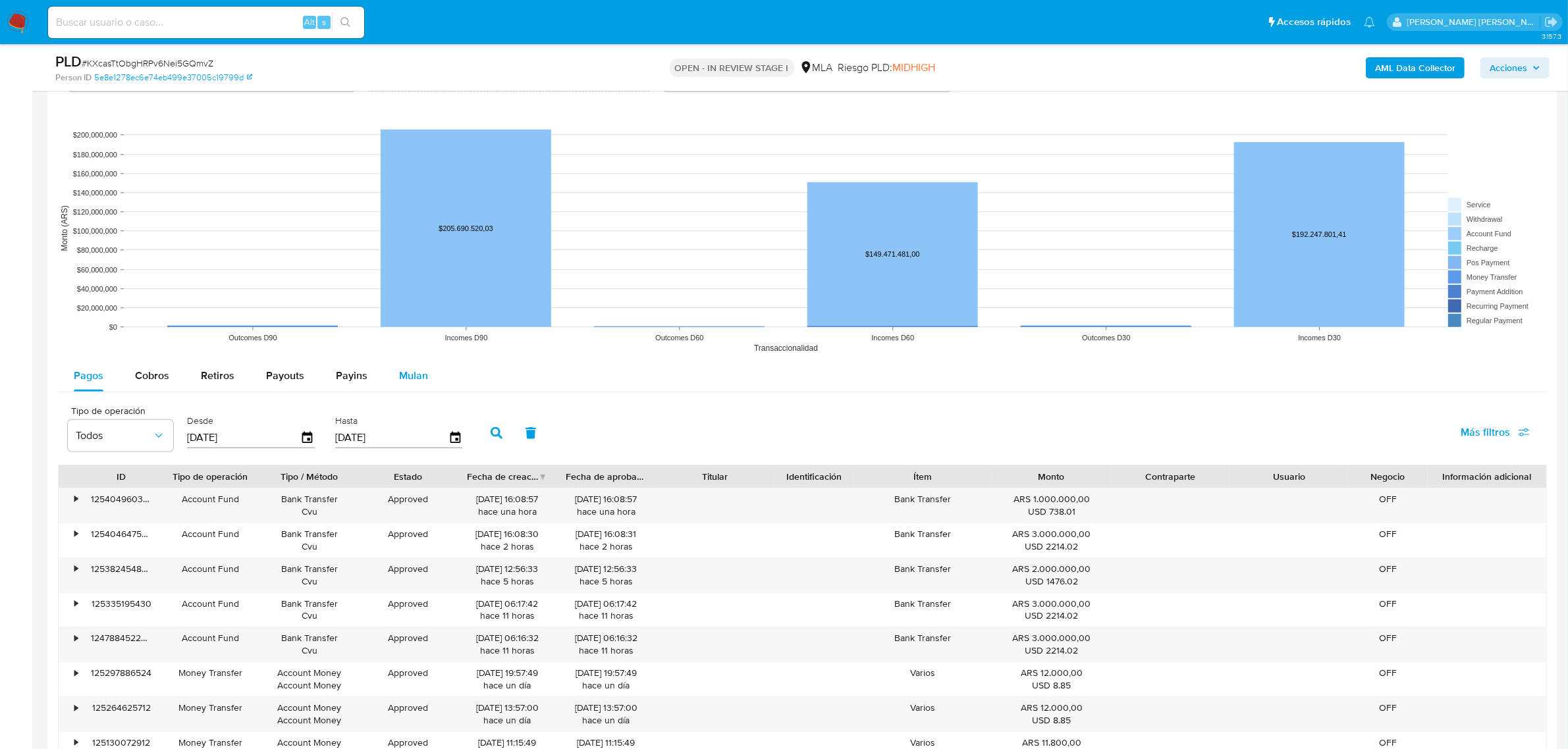
click at [411, 381] on span "Mulan" at bounding box center [414, 375] width 29 height 15
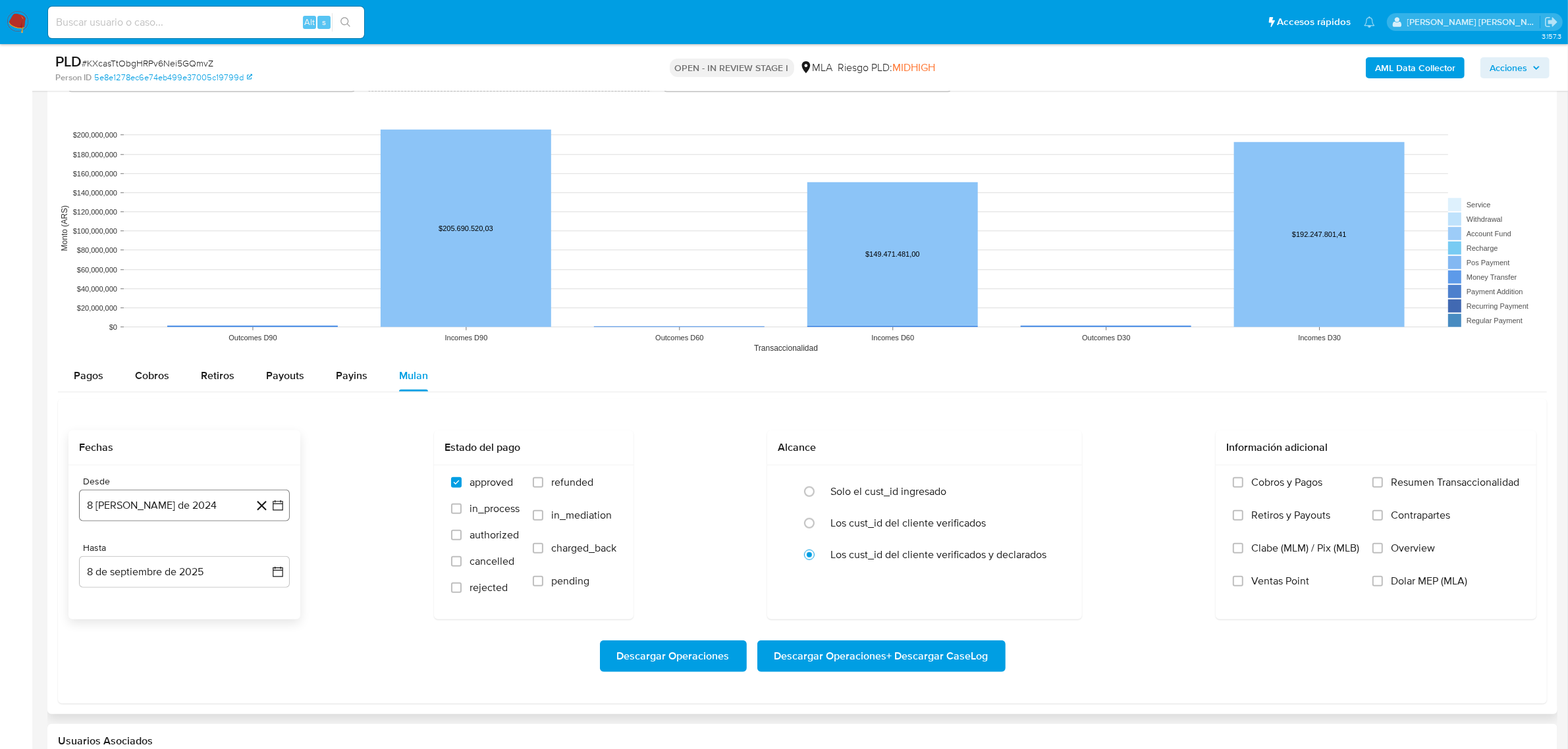
click at [168, 504] on button "8 [PERSON_NAME] de 2024" at bounding box center [184, 505] width 211 height 31
click at [195, 555] on span "agosto 2024" at bounding box center [178, 553] width 60 height 13
click at [266, 554] on icon "Año siguiente" at bounding box center [263, 553] width 16 height 16
click at [121, 681] on button "[DATE]" at bounding box center [126, 674] width 37 height 21
click at [129, 609] on button "1" at bounding box center [132, 602] width 21 height 21
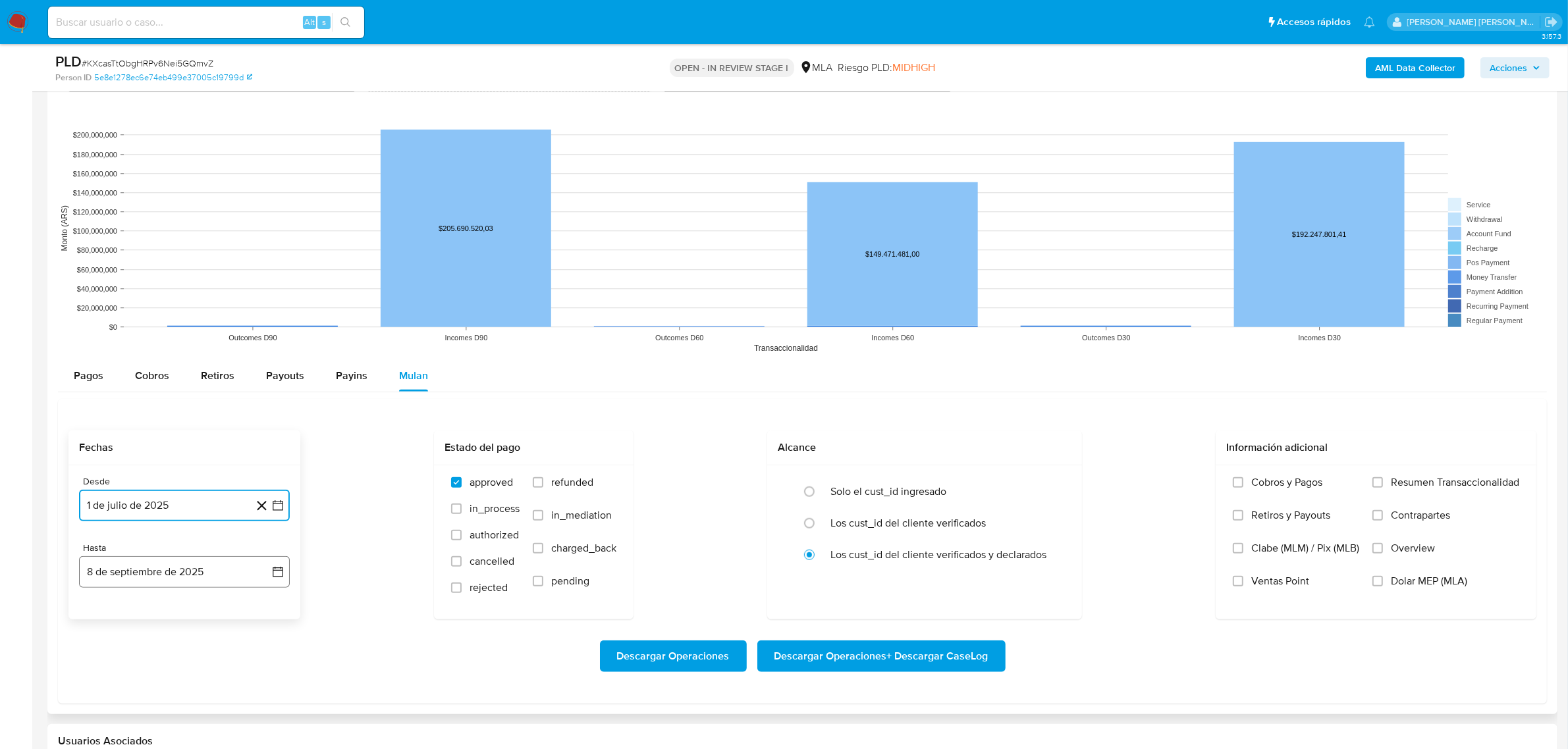
click at [154, 574] on button "8 de septiembre de 2025" at bounding box center [184, 571] width 211 height 31
click at [97, 379] on icon "Mes anterior" at bounding box center [103, 372] width 16 height 16
drag, startPoint x: 262, startPoint y: 525, endPoint x: 277, endPoint y: 525, distance: 15.0
click at [262, 524] on button "31" at bounding box center [263, 525] width 21 height 21
click at [534, 484] on input "refunded" at bounding box center [538, 482] width 10 height 10
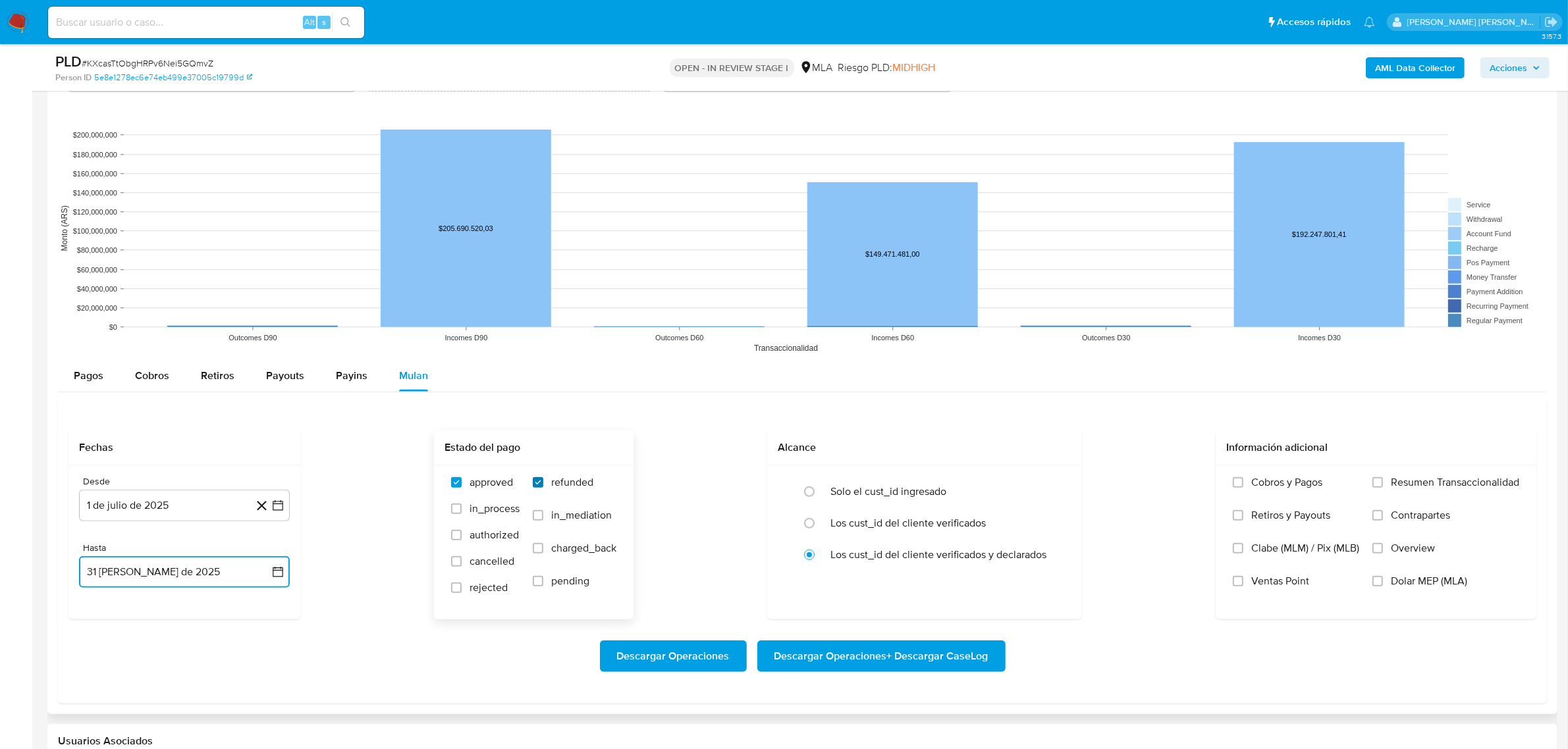
checkbox input "true"
click at [1380, 584] on input "Dolar MEP (MLA)" at bounding box center [1377, 581] width 10 height 10
click at [882, 661] on span "Descargar Operaciones + Descargar CaseLog" at bounding box center [881, 656] width 214 height 29
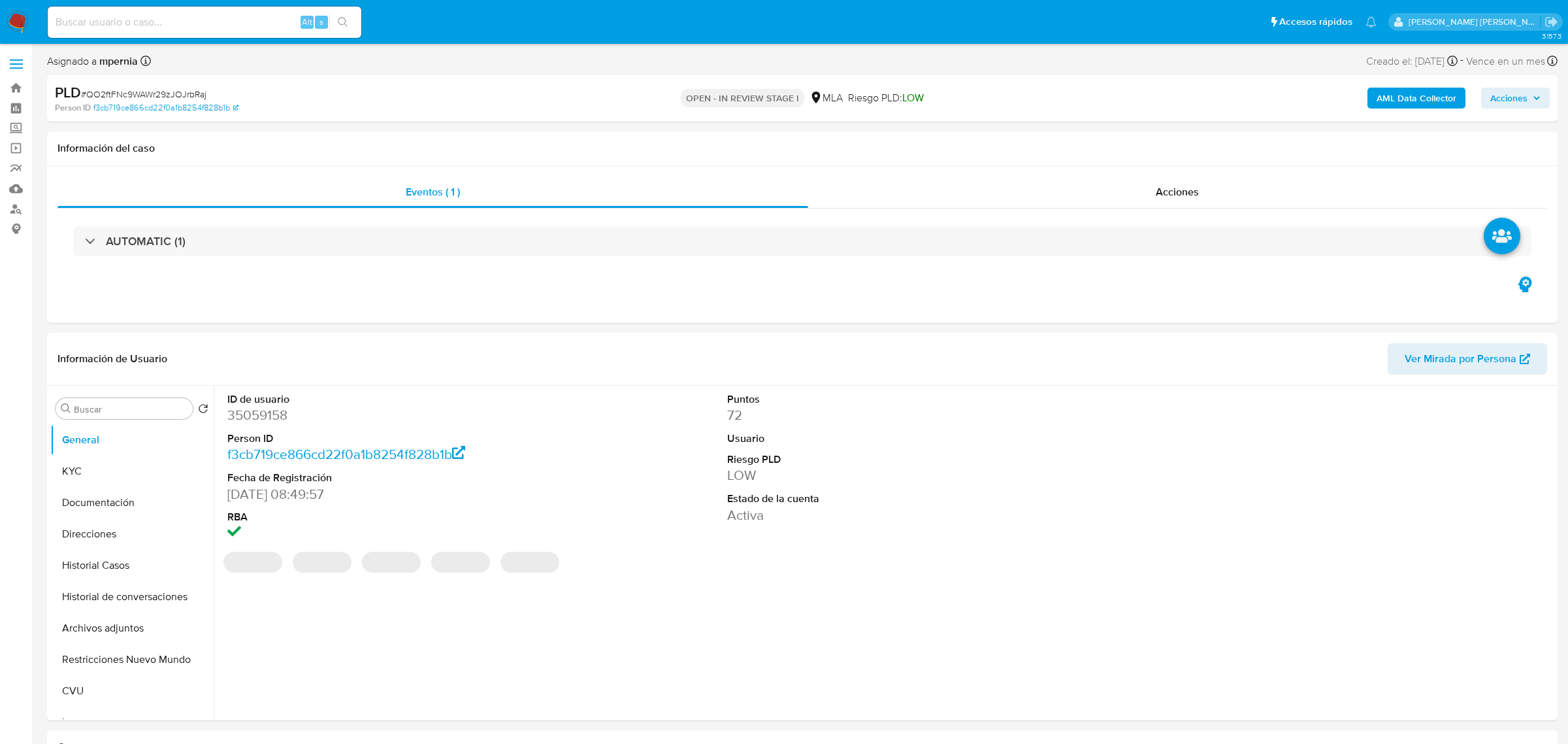
select select "10"
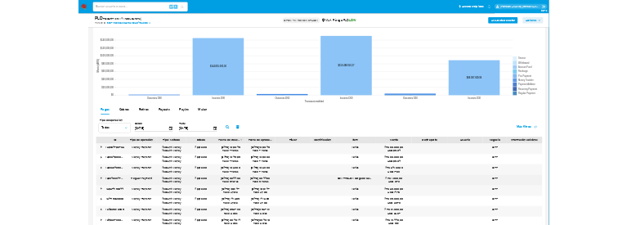
scroll to position [1636, 0]
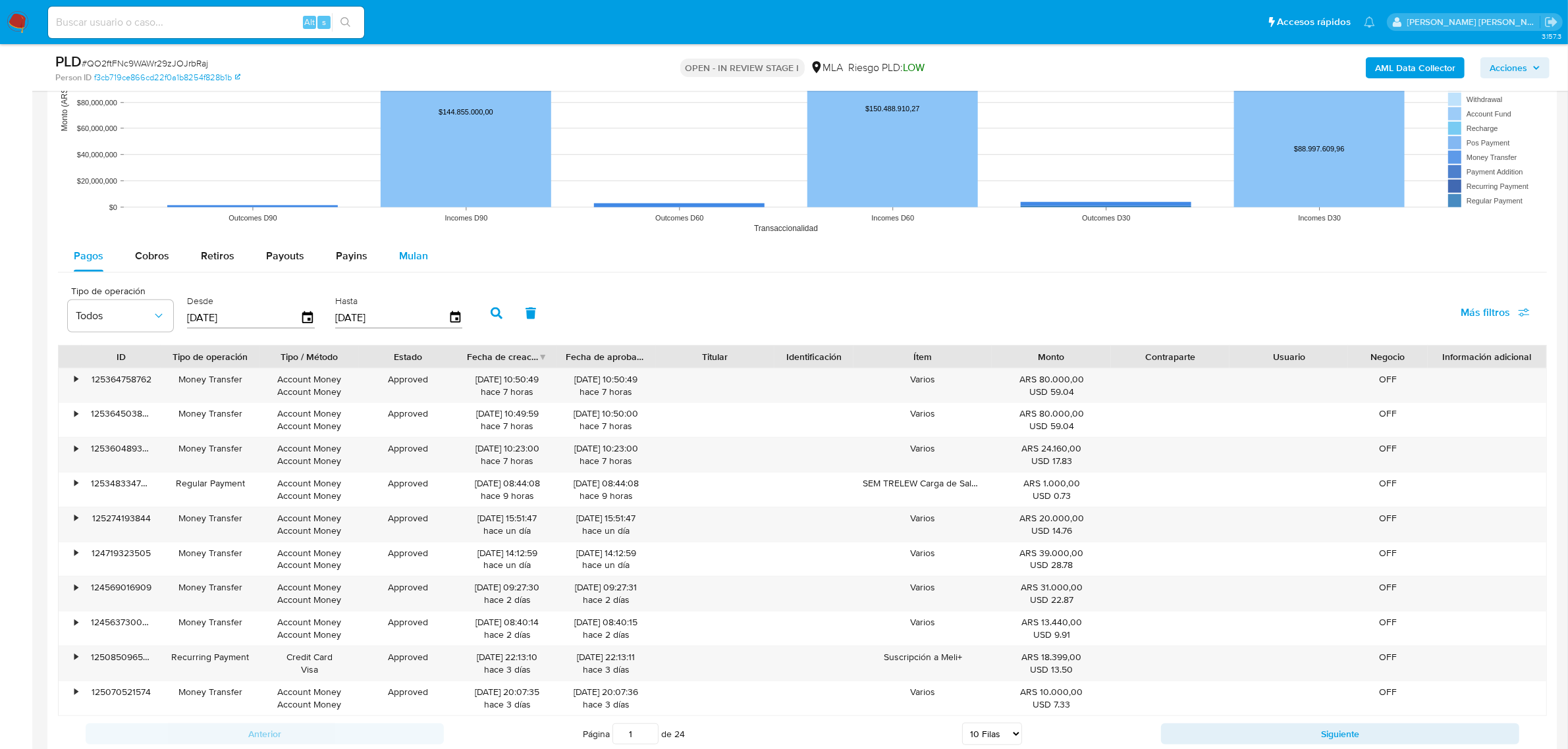
click at [402, 251] on span "Mulan" at bounding box center [414, 255] width 29 height 15
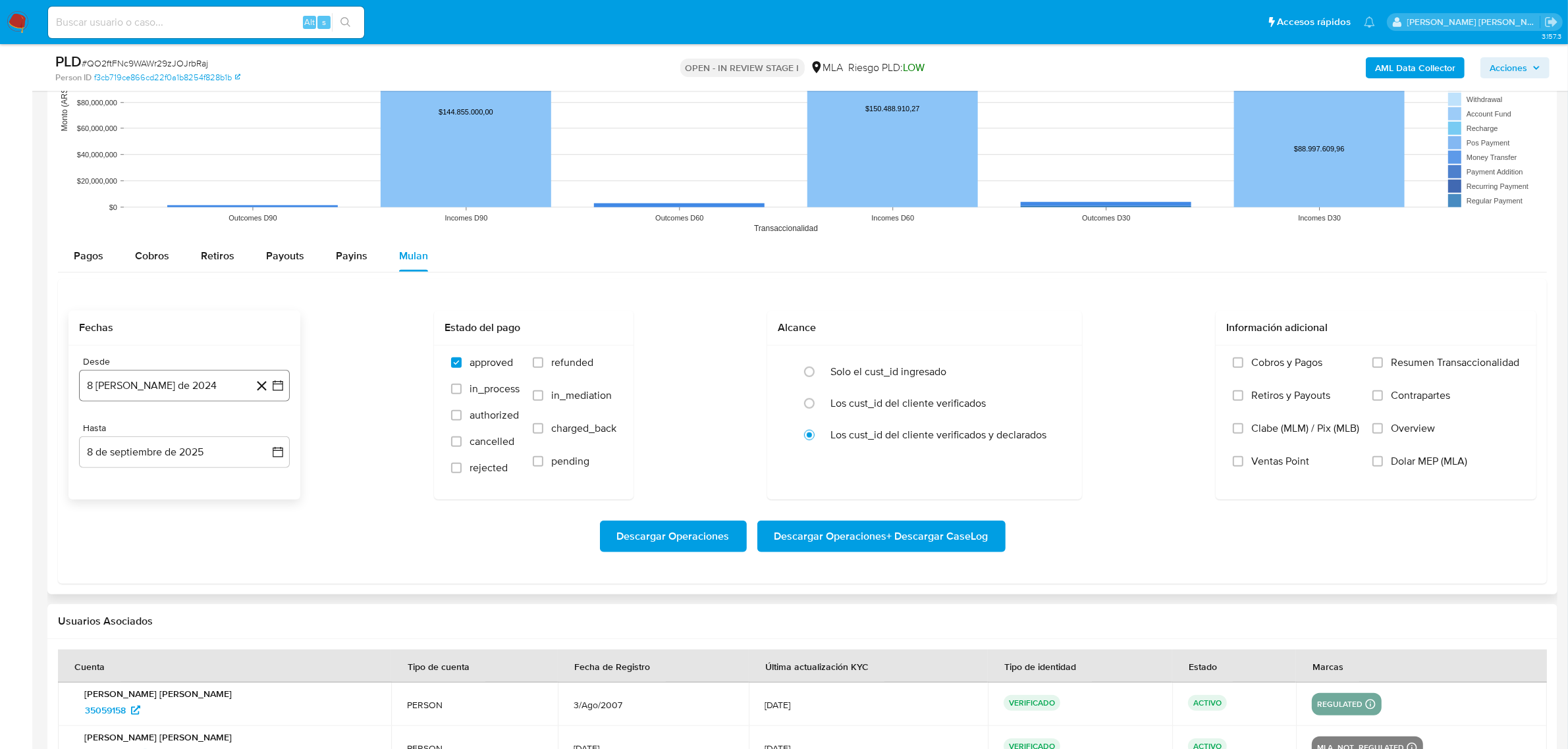
click at [159, 387] on button "8 [PERSON_NAME] de 2024" at bounding box center [184, 385] width 211 height 31
click at [263, 435] on icon "Mes siguiente" at bounding box center [266, 433] width 16 height 16
click at [218, 432] on span "septiembre 2024" at bounding box center [178, 432] width 80 height 13
click at [264, 439] on icon "Año siguiente" at bounding box center [263, 433] width 16 height 16
click at [118, 555] on button "[DATE]" at bounding box center [126, 554] width 37 height 21
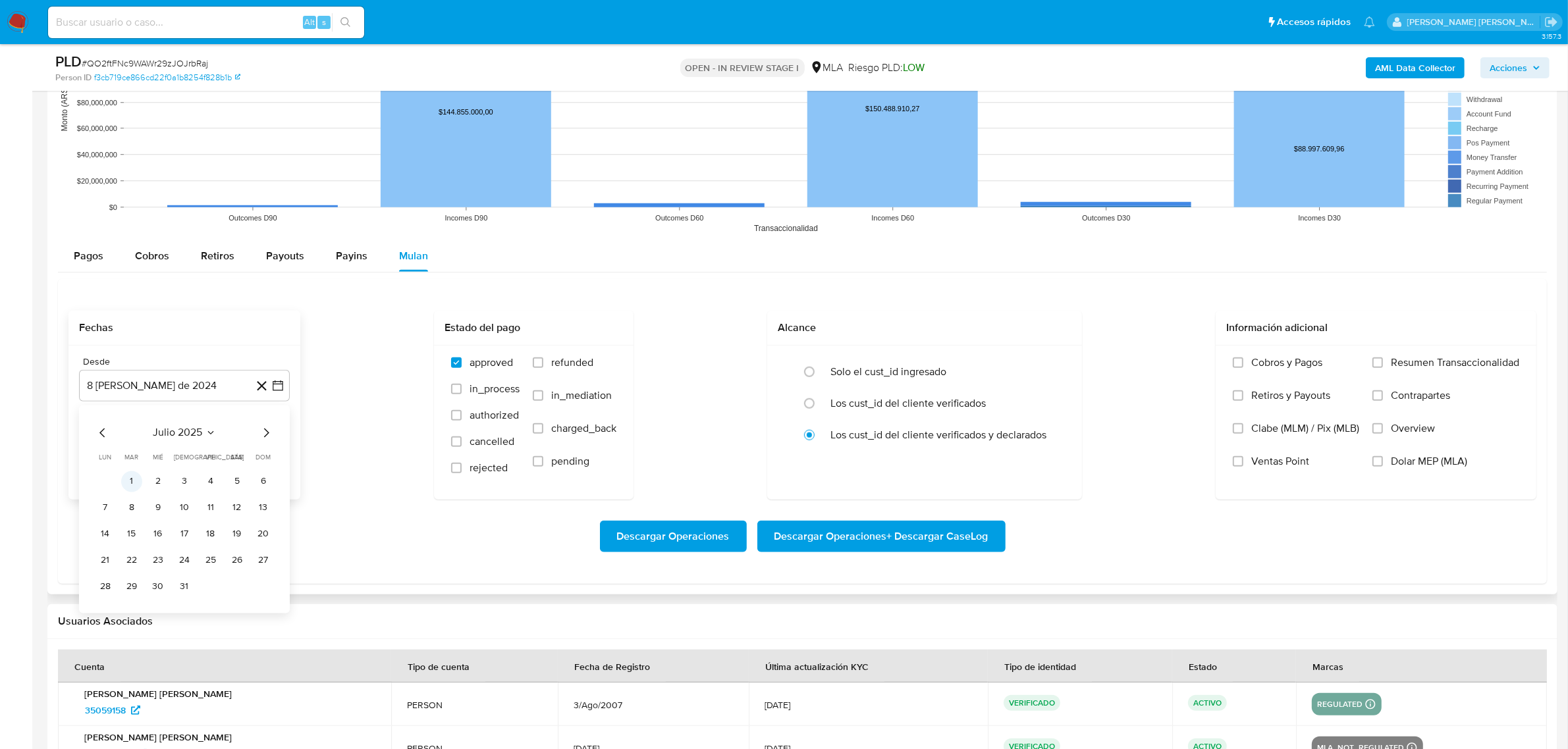
click at [130, 475] on button "1" at bounding box center [132, 481] width 21 height 21
click at [218, 456] on button "8 de septiembre de 2025" at bounding box center [184, 451] width 211 height 31
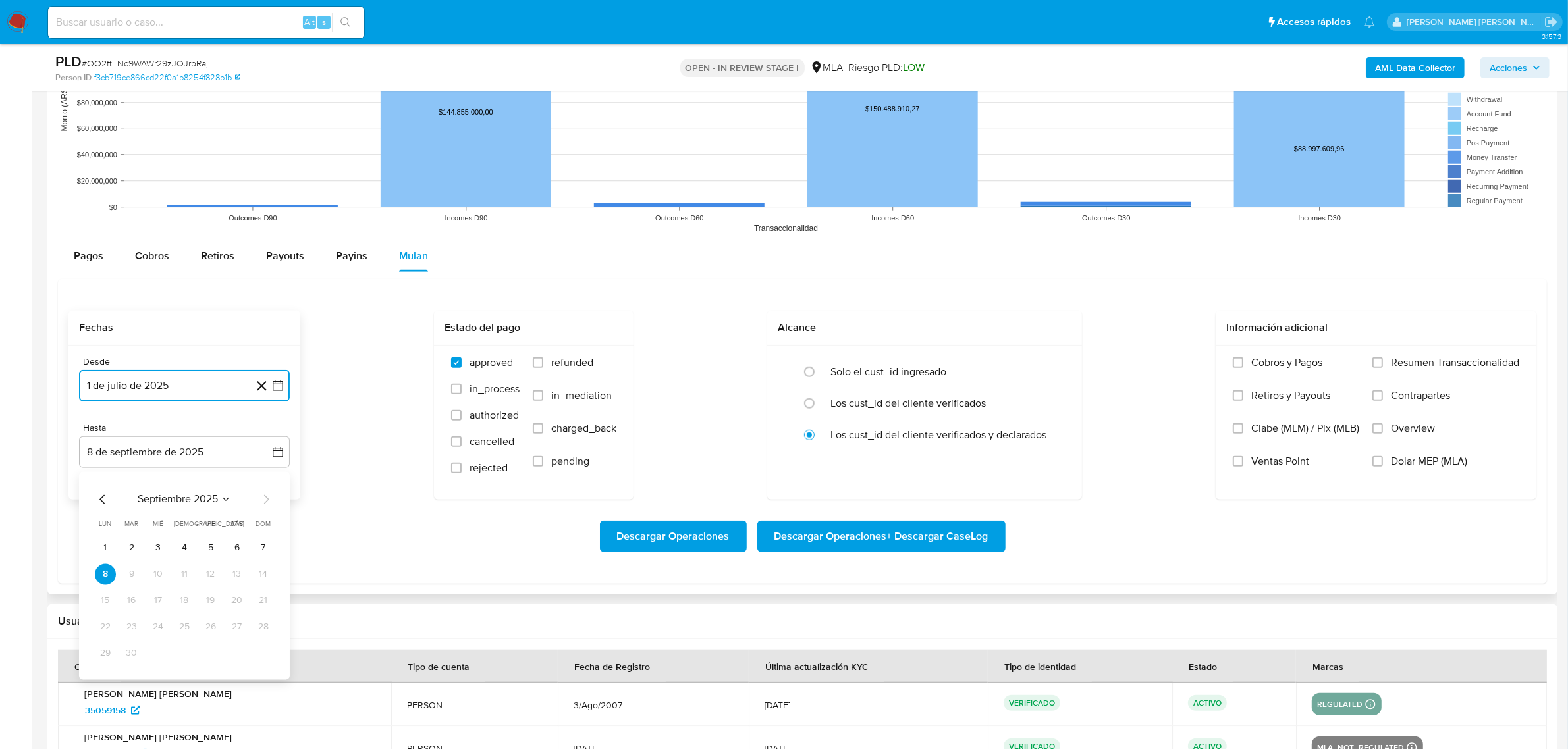
click at [104, 498] on icon "Mes anterior" at bounding box center [103, 499] width 16 height 16
click at [258, 652] on button "31" at bounding box center [263, 652] width 21 height 21
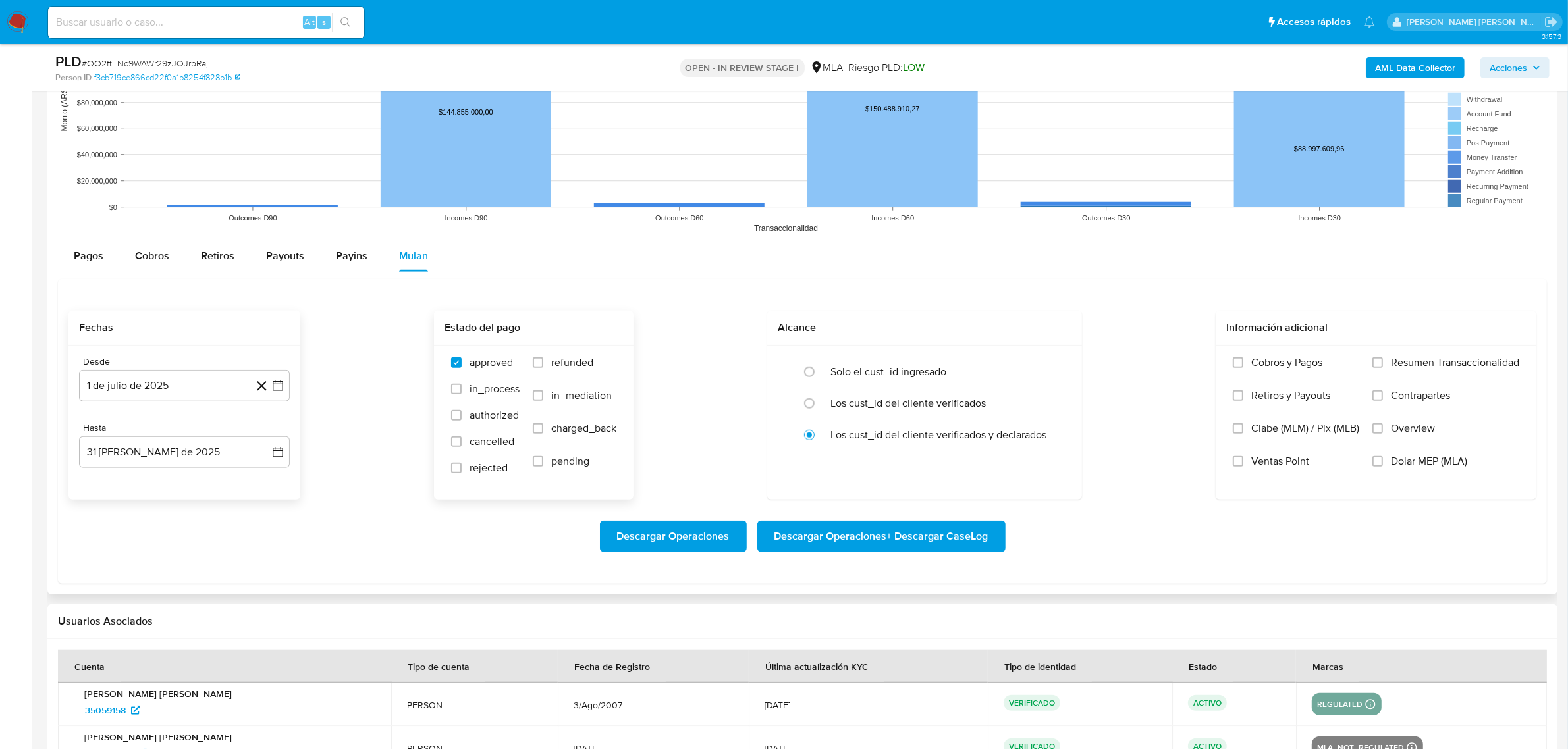
click at [588, 364] on span "refunded" at bounding box center [572, 363] width 42 height 13
click at [543, 364] on input "refunded" at bounding box center [538, 362] width 10 height 10
checkbox input "true"
click at [1403, 459] on span "Dolar MEP (MLA)" at bounding box center [1429, 461] width 76 height 13
click at [1383, 459] on input "Dolar MEP (MLA)" at bounding box center [1377, 461] width 10 height 10
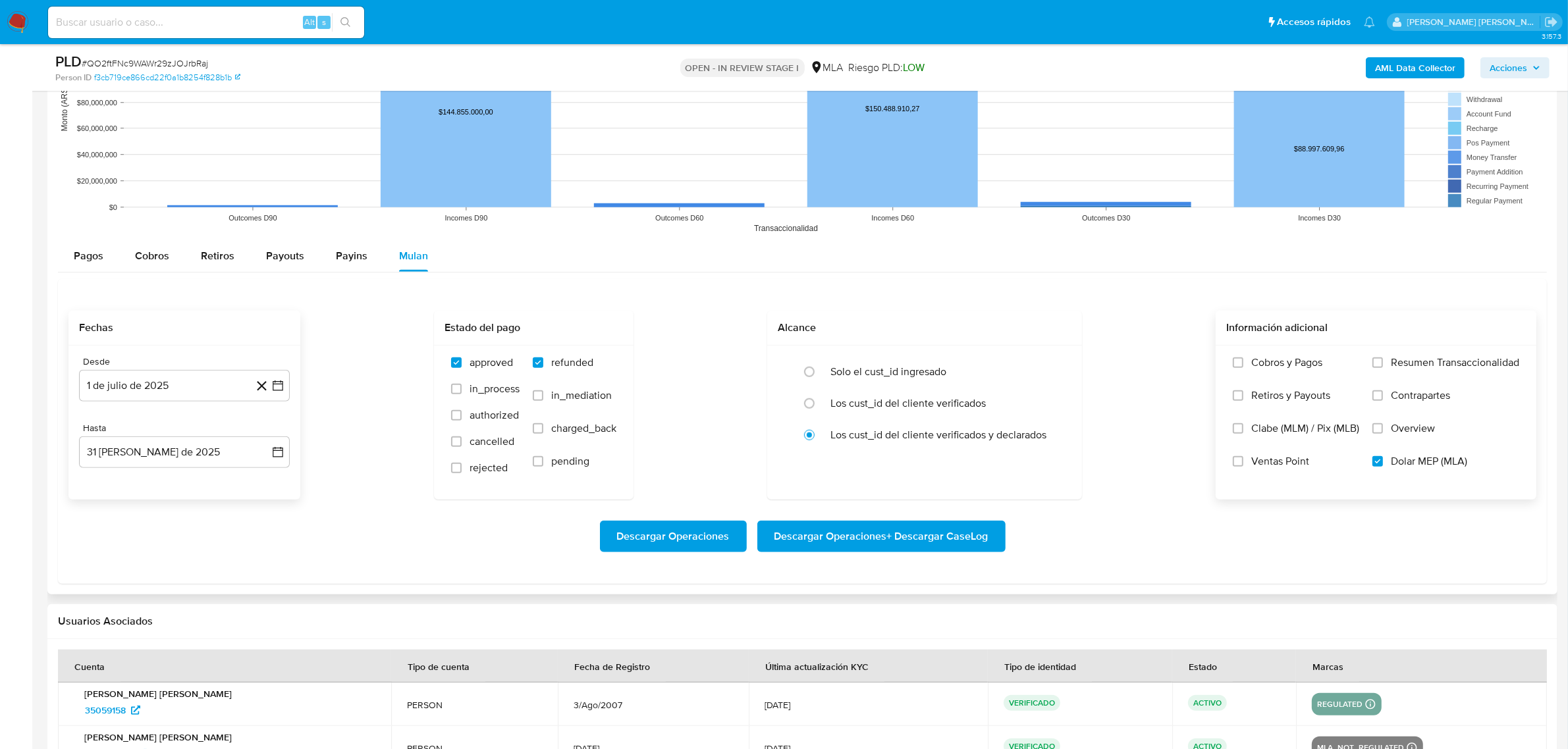
click at [940, 534] on span "Descargar Operaciones + Descargar CaseLog" at bounding box center [881, 537] width 214 height 29
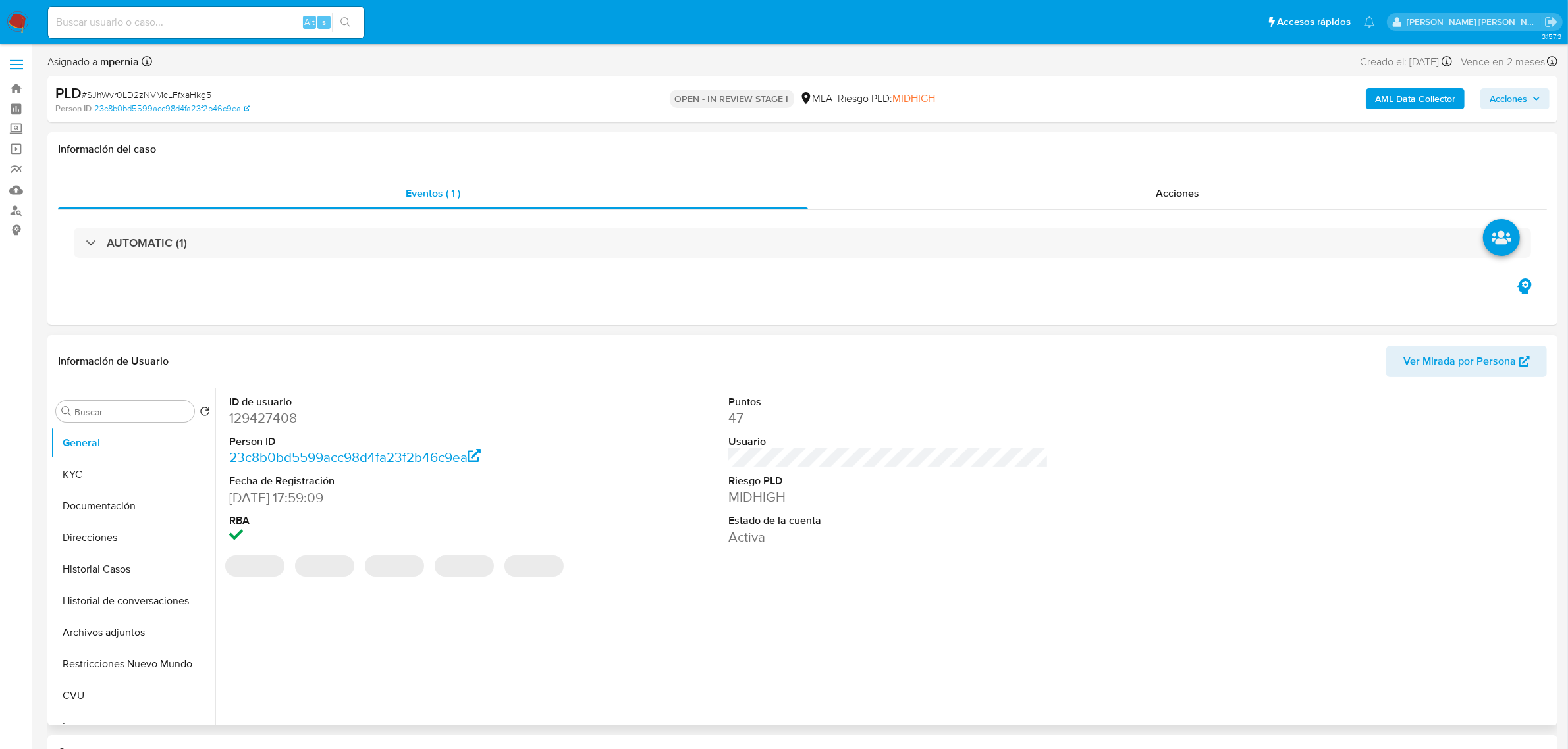
select select "10"
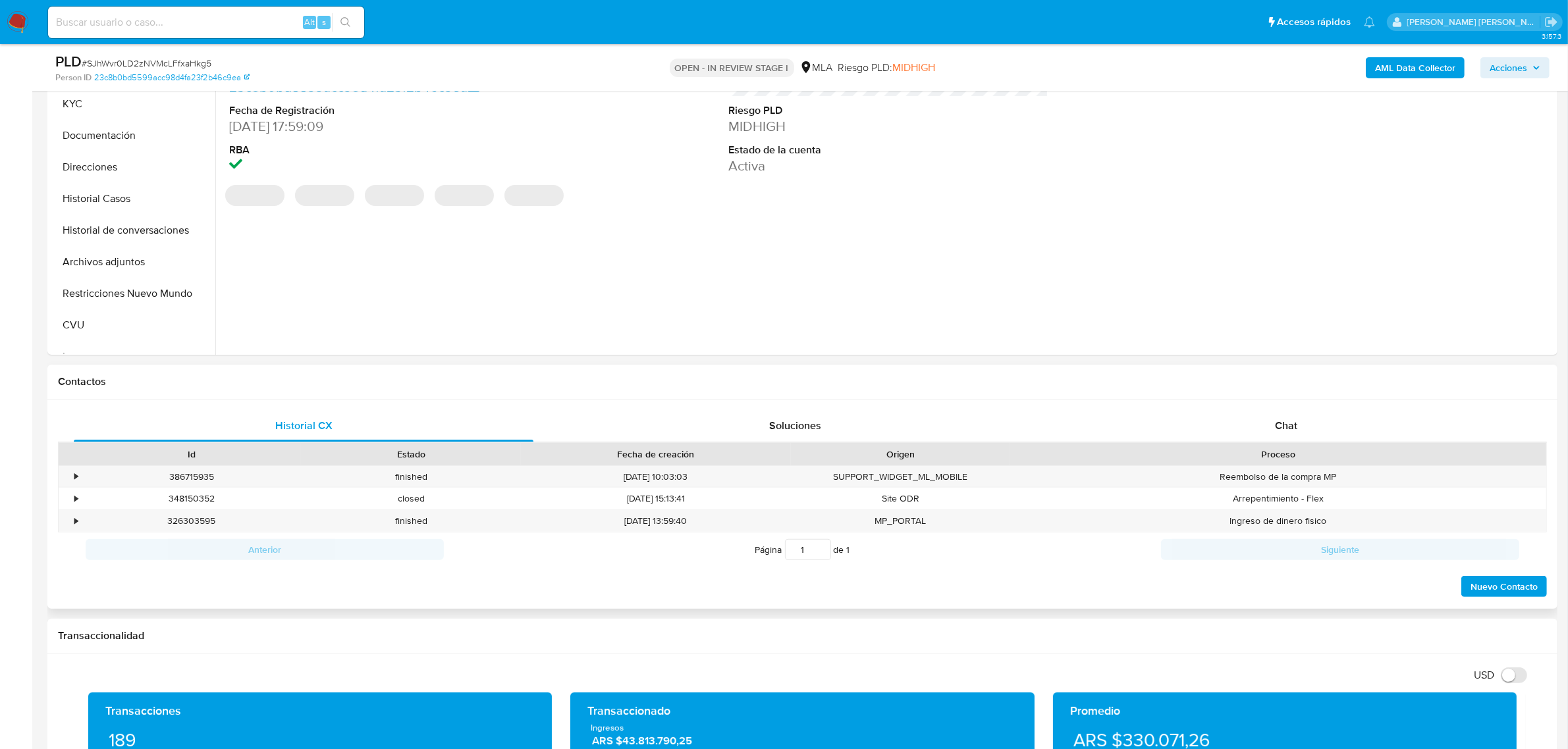
scroll to position [329, 0]
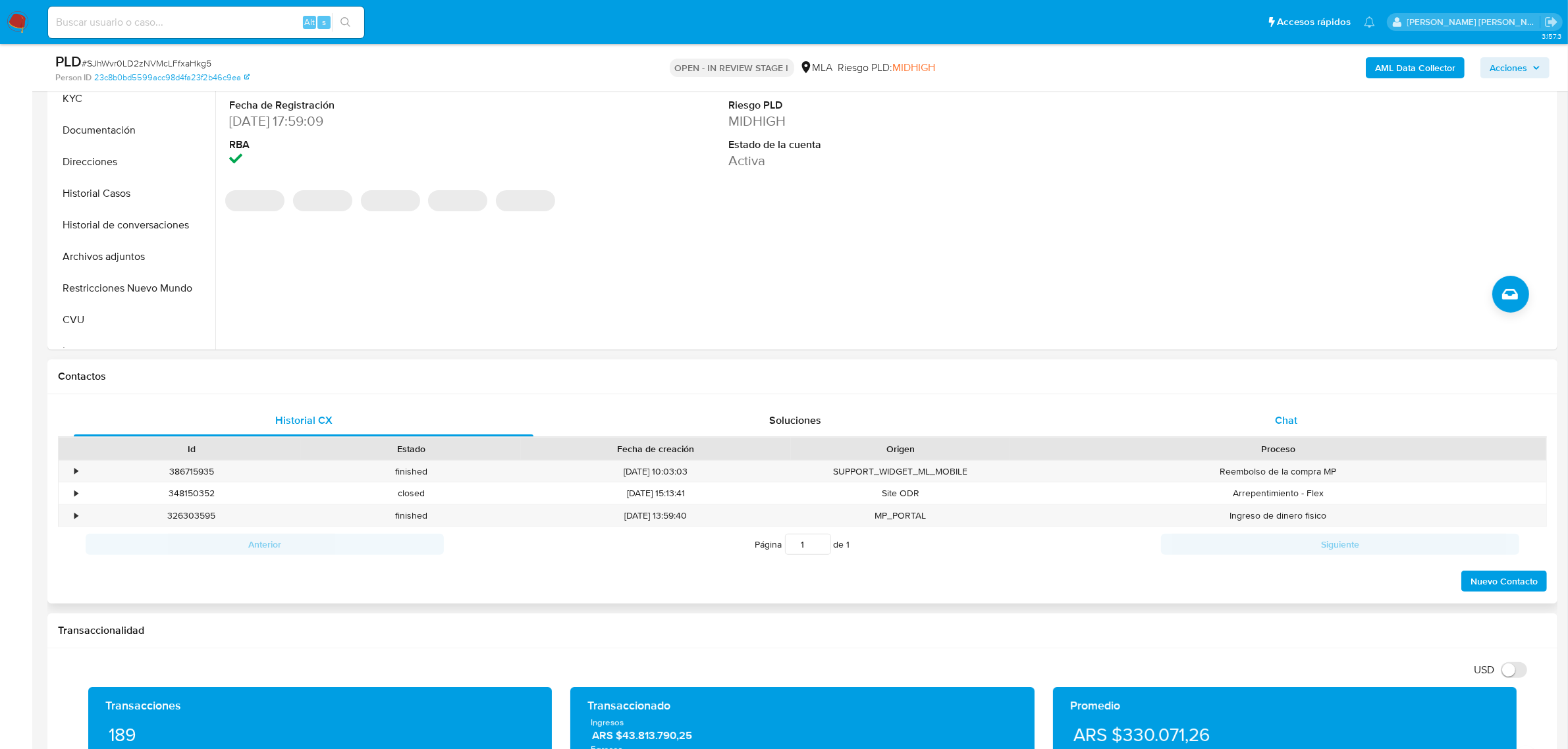
click at [1314, 429] on div "Chat" at bounding box center [1285, 420] width 460 height 31
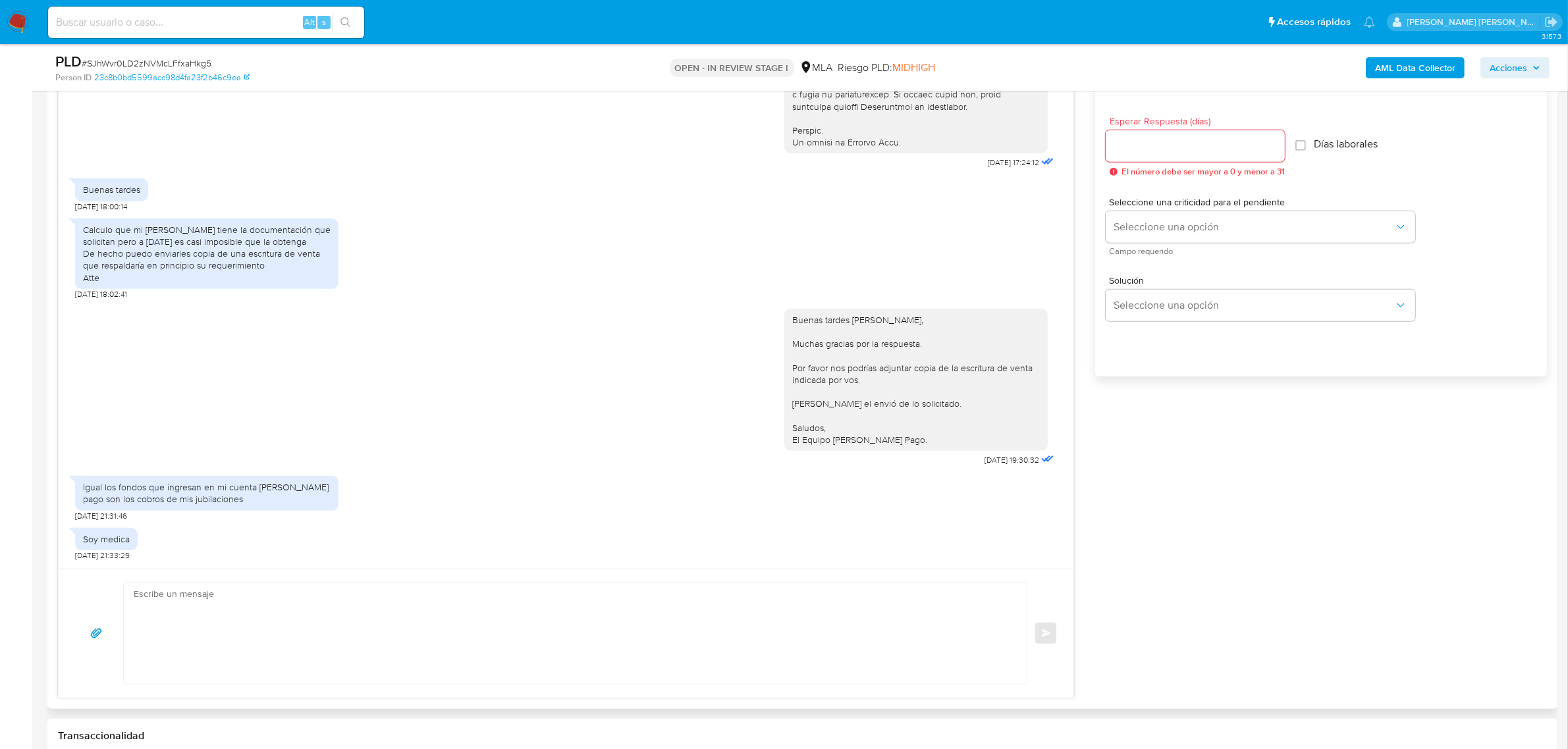
scroll to position [740, 0]
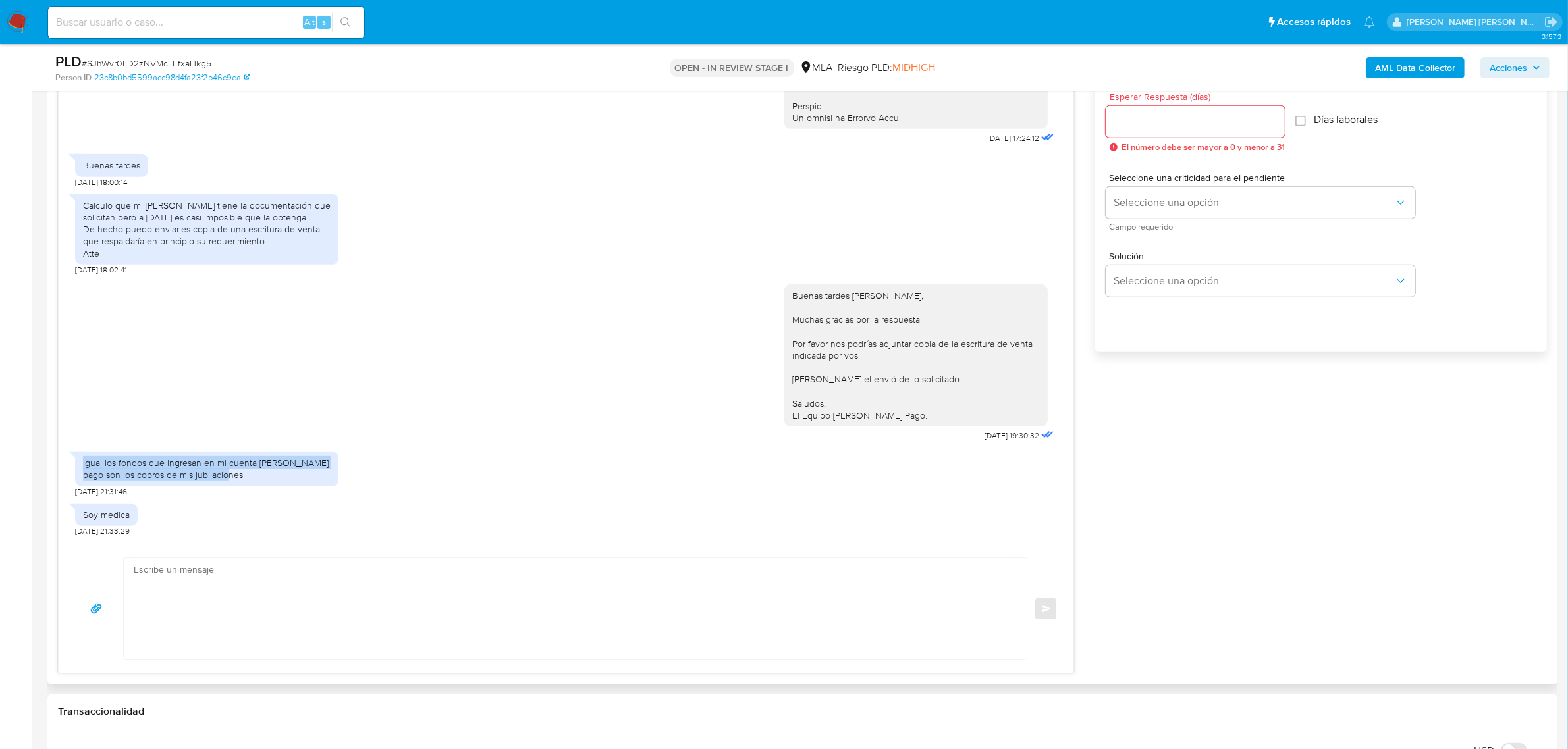
drag, startPoint x: 82, startPoint y: 464, endPoint x: 225, endPoint y: 483, distance: 144.3
click at [225, 483] on div "Igual los fondos que ingresan en mi cuenta [PERSON_NAME] pago son los cobros de…" at bounding box center [206, 468] width 263 height 35
copy div "Igual los fondos que ingresan en mi cuenta [PERSON_NAME] pago son los cobros de…"
click at [349, 483] on div "Igual los fondos que ingresan en mi cuenta [PERSON_NAME] pago son los cobros de…" at bounding box center [566, 471] width 982 height 52
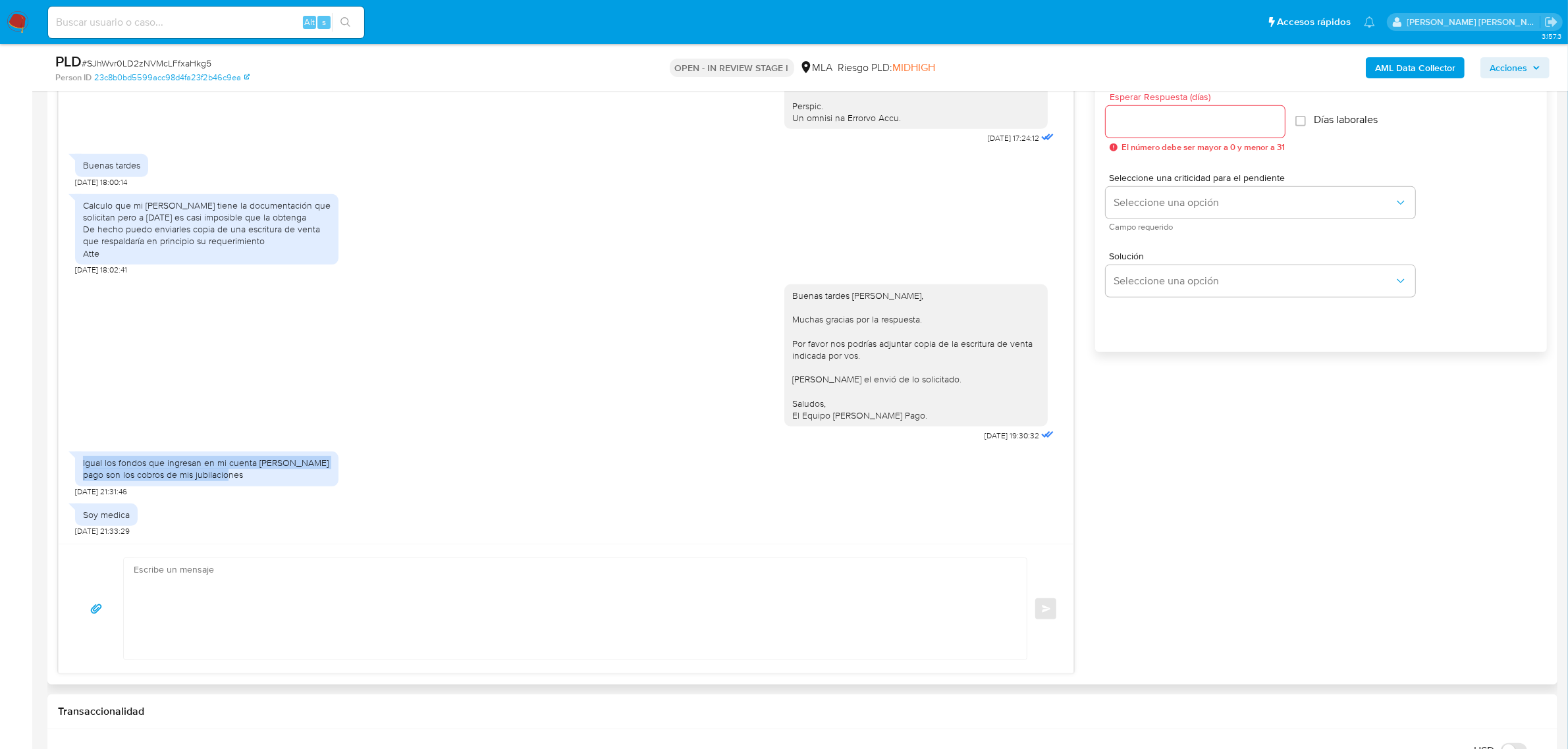
drag, startPoint x: 183, startPoint y: 463, endPoint x: 81, endPoint y: 464, distance: 102.0
click at [81, 464] on div "Igual los fondos que ingresan en mi cuenta [PERSON_NAME] pago son los cobros de…" at bounding box center [206, 468] width 263 height 35
copy div "Igual los fondos que ingresan en mi cuenta [PERSON_NAME] pago son los cobros de…"
drag, startPoint x: 127, startPoint y: 517, endPoint x: 78, endPoint y: 511, distance: 49.4
click at [78, 511] on div "Soy medica" at bounding box center [106, 515] width 63 height 23
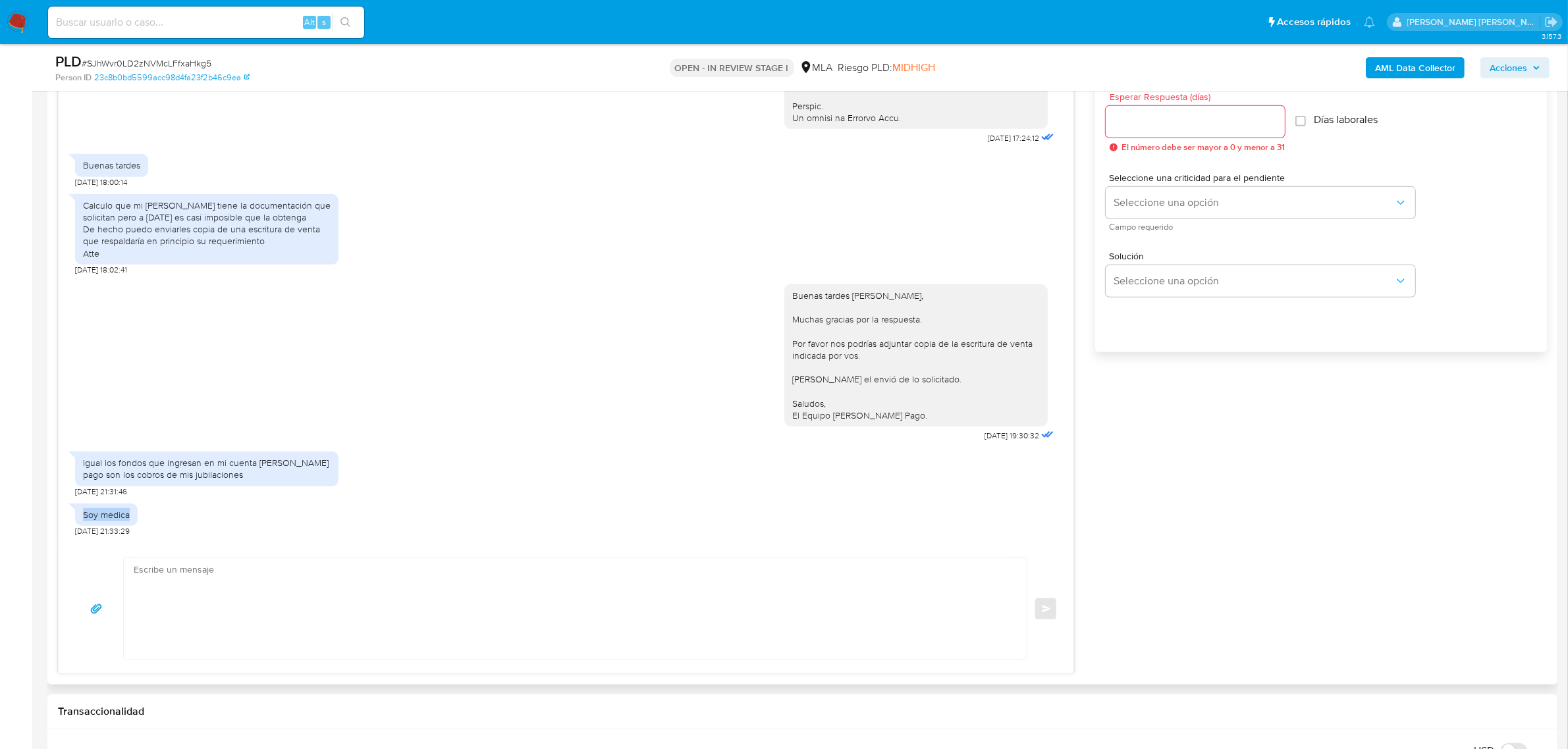
copy div "Soy medica"
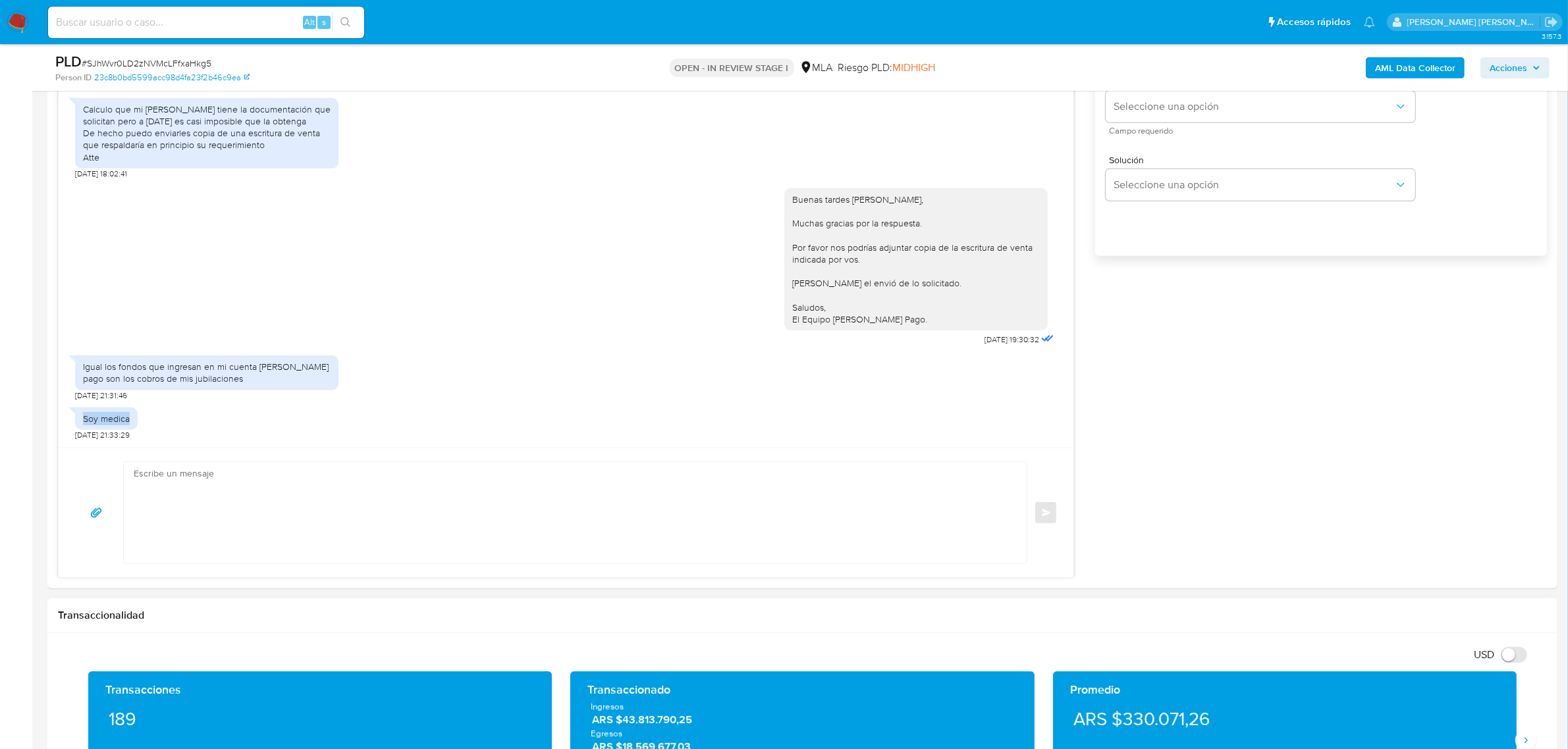
scroll to position [987, 0]
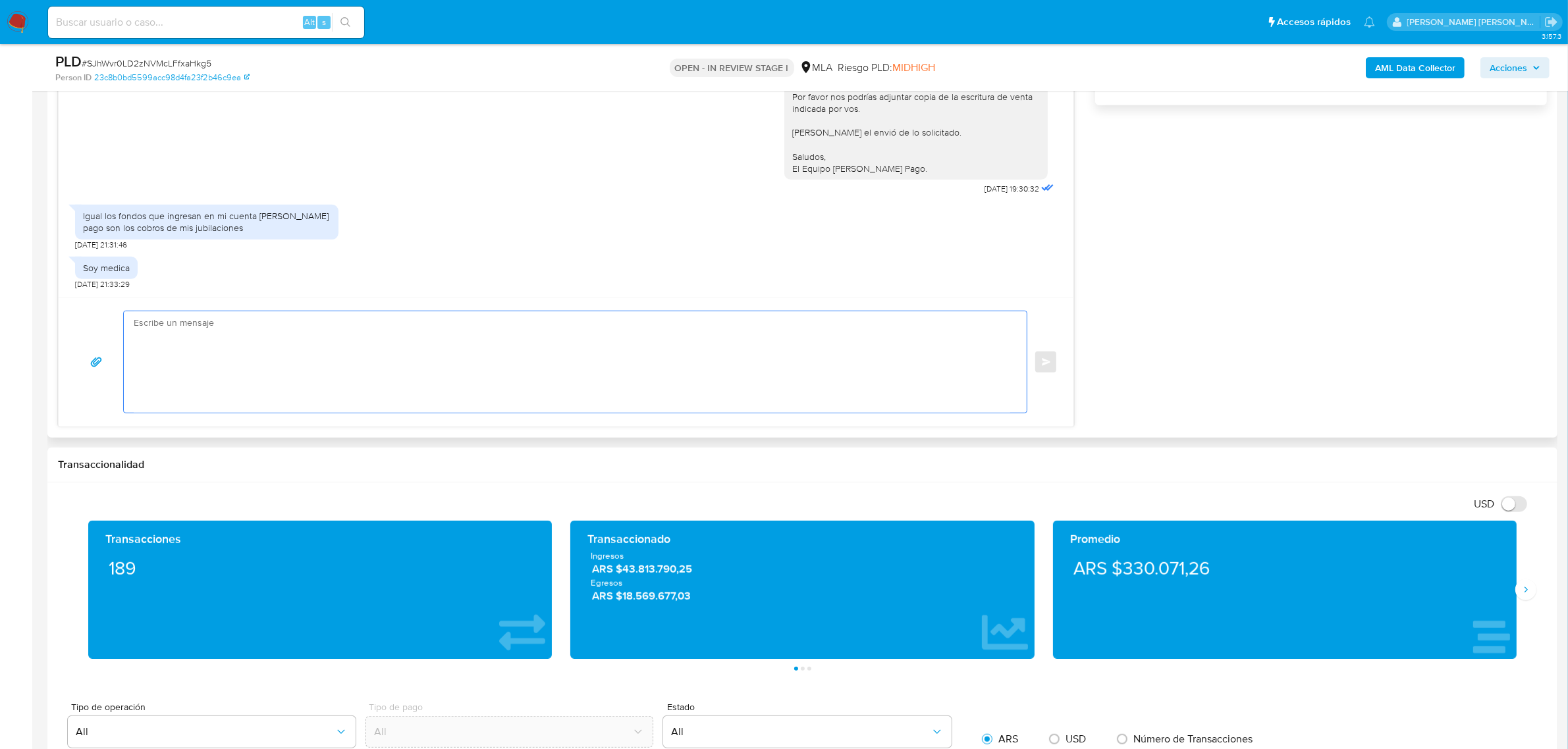
click at [231, 327] on textarea at bounding box center [571, 362] width 877 height 101
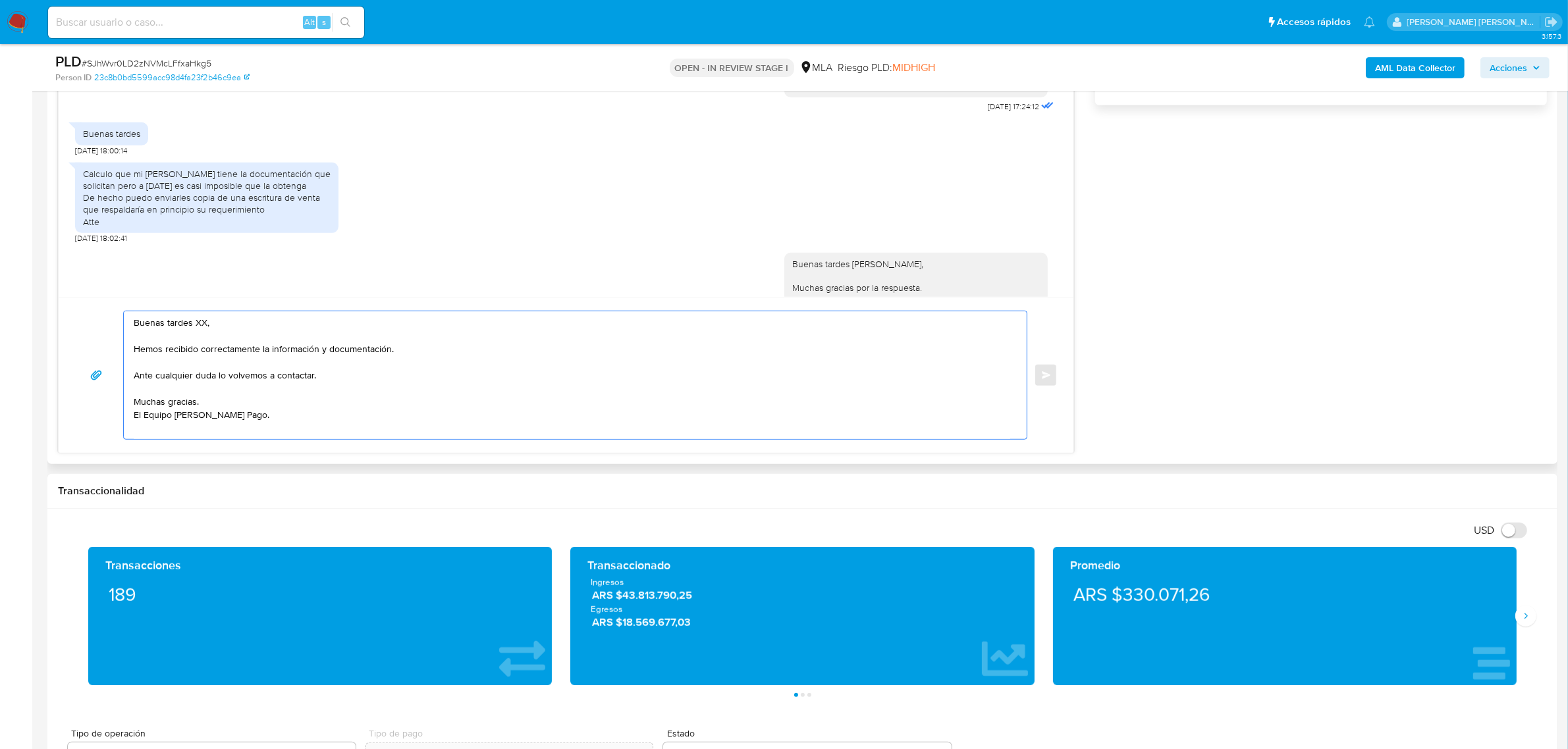
scroll to position [497, 0]
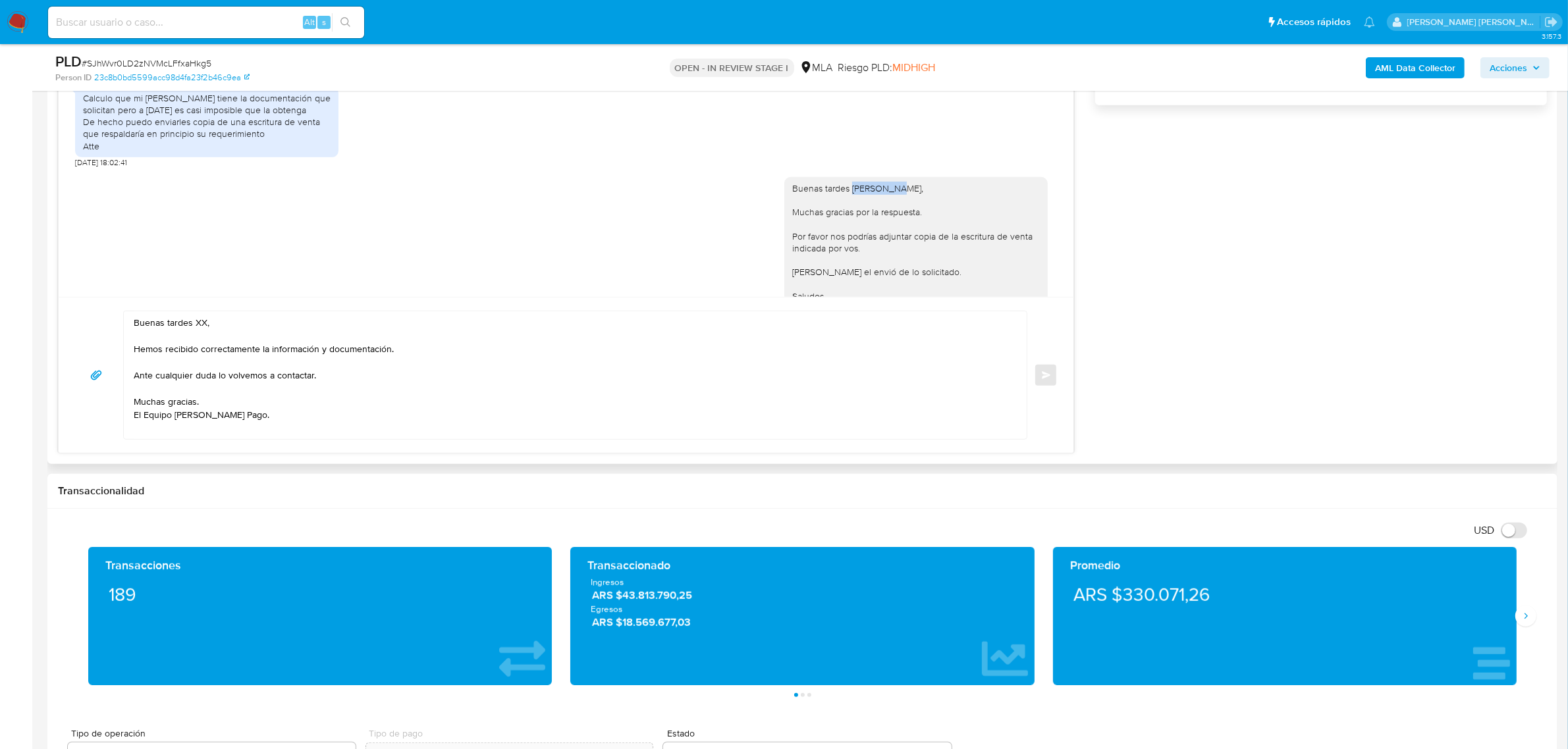
drag, startPoint x: 838, startPoint y: 216, endPoint x: 884, endPoint y: 212, distance: 46.2
click at [884, 212] on div "Buenas tardes [PERSON_NAME], Muchas gracias por la respuesta. Por favor nos pod…" at bounding box center [916, 249] width 248 height 132
copy div "[PERSON_NAME],"
click at [200, 323] on textarea "Buenas tardes XX, Hemos recibido correctamente la información y documentación. …" at bounding box center [571, 375] width 877 height 128
drag, startPoint x: 196, startPoint y: 323, endPoint x: 219, endPoint y: 323, distance: 23.0
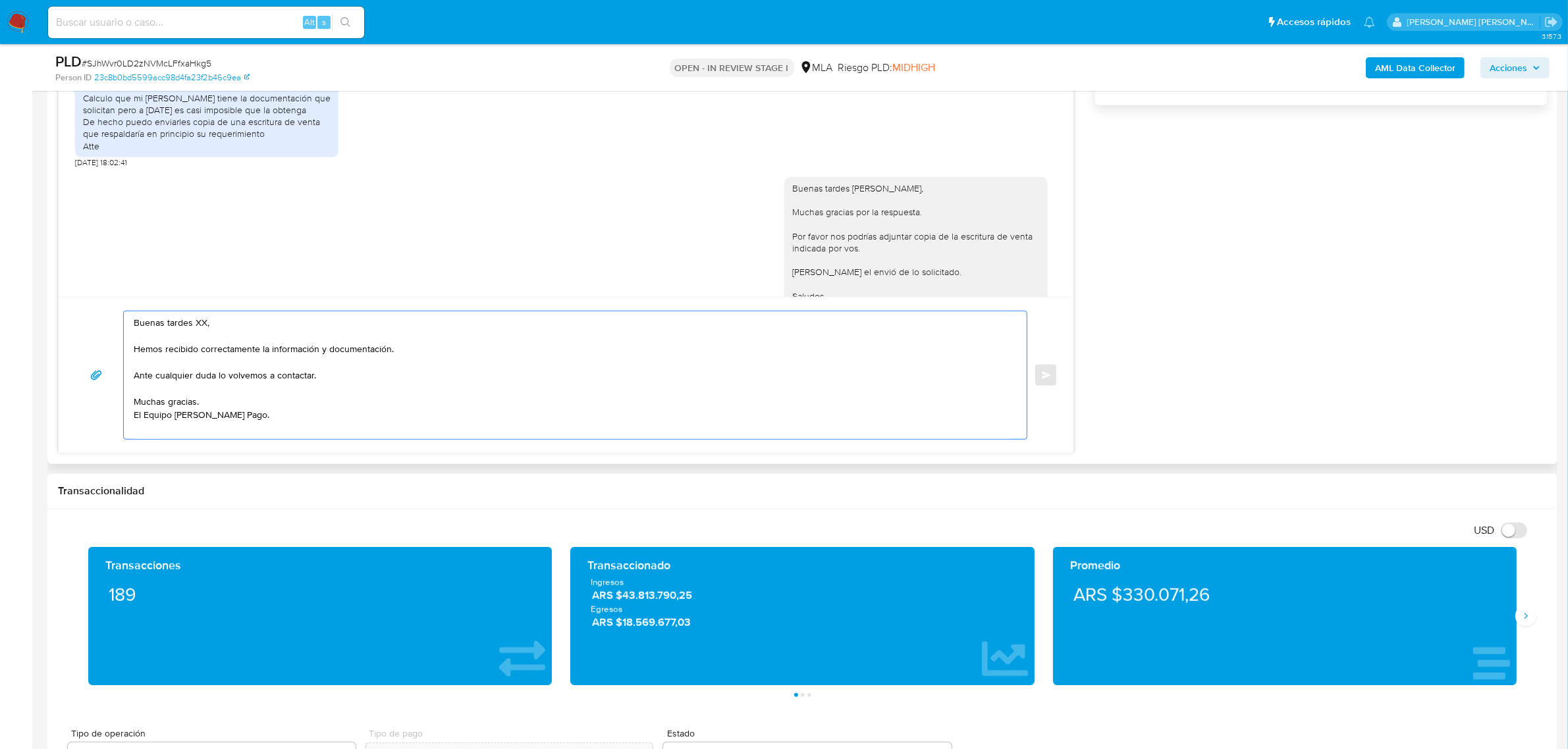
click at [219, 323] on textarea "Buenas tardes XX, Hemos recibido correctamente la información y documentación. …" at bounding box center [571, 375] width 877 height 128
paste textarea "[PERSON_NAME]"
drag, startPoint x: 216, startPoint y: 403, endPoint x: 132, endPoint y: 406, distance: 84.1
click at [132, 406] on div "Buenas tardes [PERSON_NAME], Hemos recibido correctamente la información y docu…" at bounding box center [571, 375] width 896 height 128
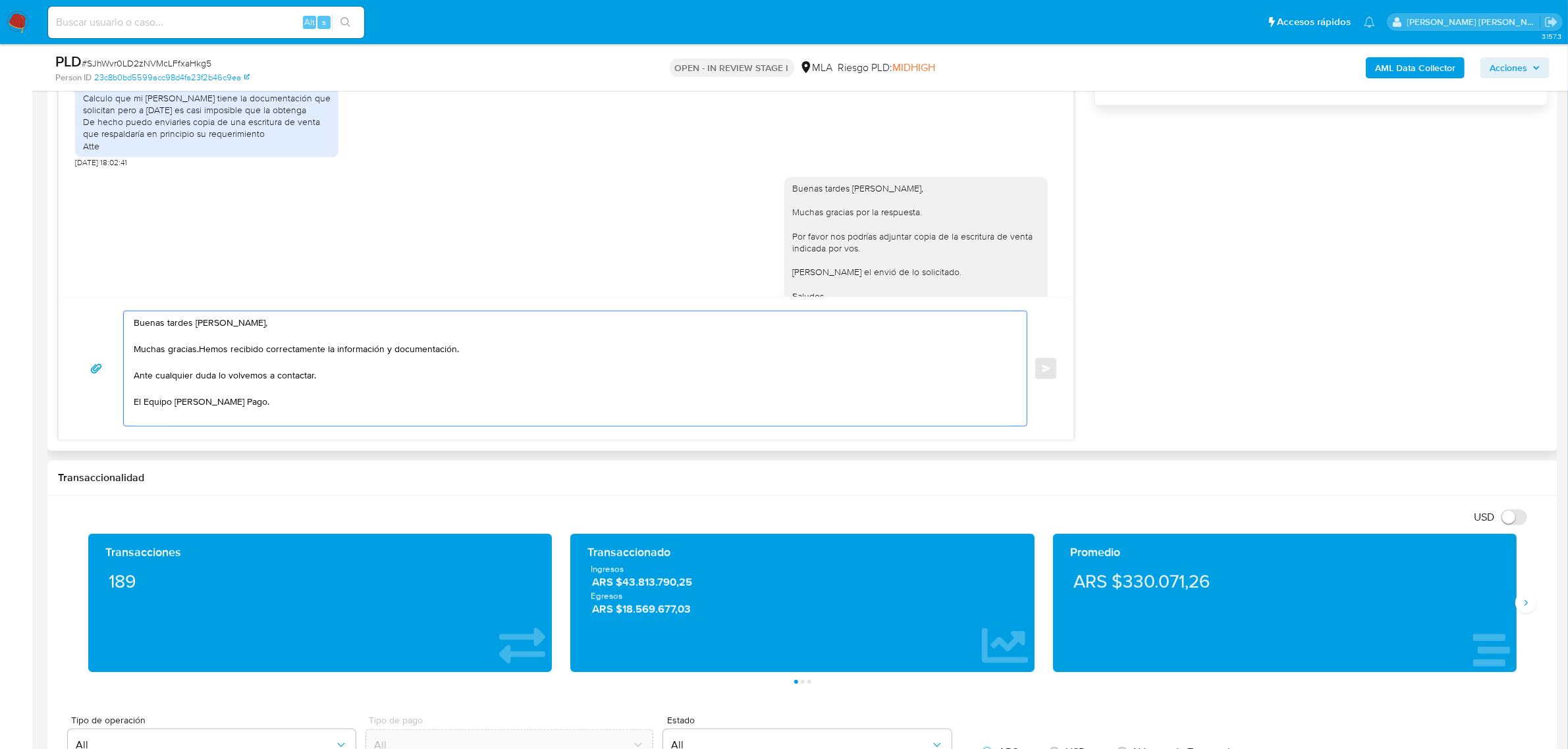
click at [217, 349] on textarea "Buenas tardes [PERSON_NAME], Muchas gracias.Hemos recibido correctamente la inf…" at bounding box center [571, 368] width 877 height 114
drag, startPoint x: 208, startPoint y: 349, endPoint x: 324, endPoint y: 353, distance: 116.1
click at [324, 353] on textarea "Buenas tardes [PERSON_NAME], Muchas gracias.Hemos recibido correctamente la inf…" at bounding box center [571, 368] width 877 height 114
drag, startPoint x: 274, startPoint y: 351, endPoint x: 327, endPoint y: 379, distance: 59.9
click at [327, 379] on textarea "Buenas tardes [PERSON_NAME], Muchas gracias por la información y documentación.…" at bounding box center [571, 368] width 877 height 114
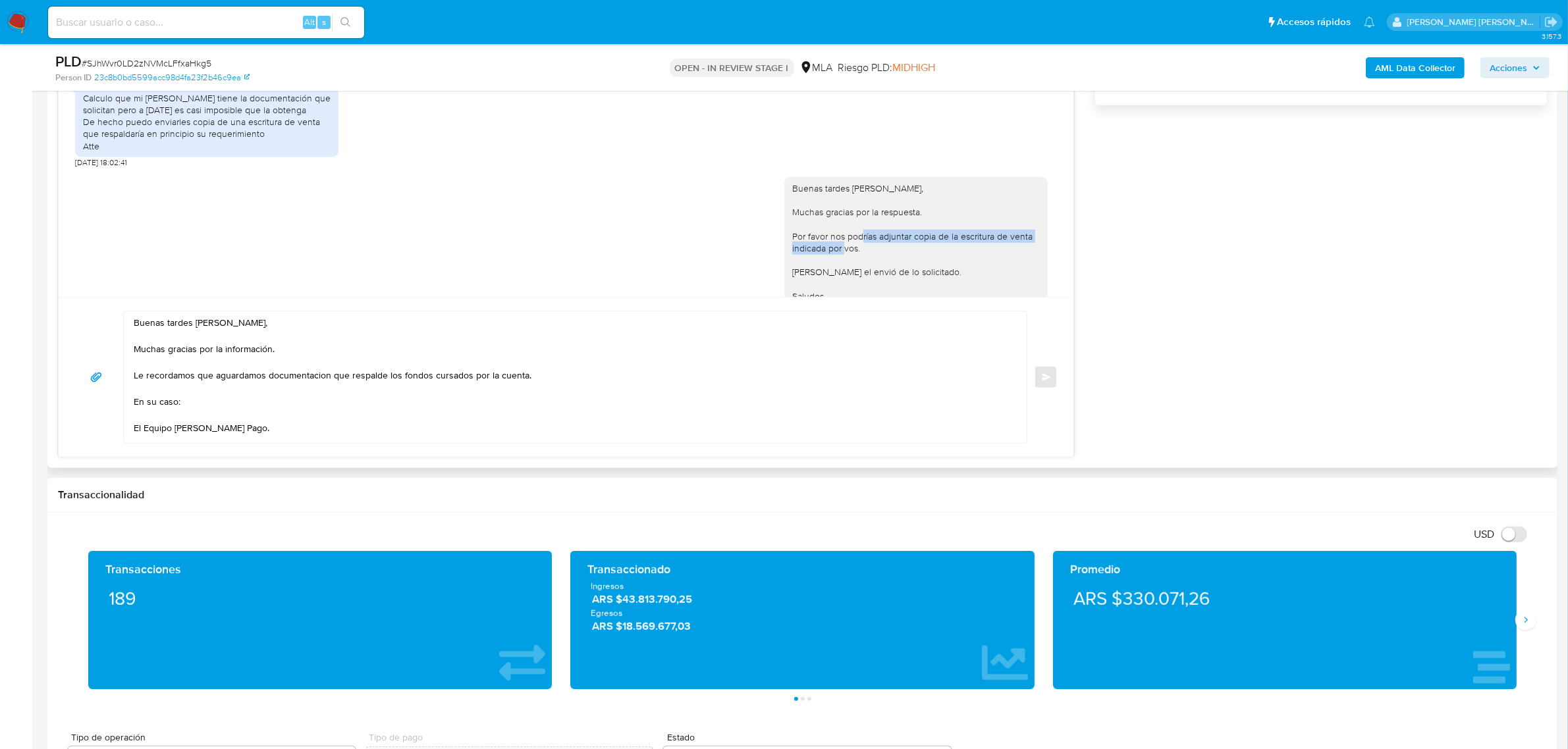
drag, startPoint x: 864, startPoint y: 265, endPoint x: 917, endPoint y: 273, distance: 53.6
click at [917, 273] on div "Buenas tardes [PERSON_NAME], Muchas gracias por la respuesta. Por favor nos pod…" at bounding box center [916, 249] width 248 height 132
copy div "adjuntar copia de la escritura de venta indicada por vos."
click at [163, 416] on textarea "Buenas tardes [PERSON_NAME], Muchas gracias por la información. Le recordamos q…" at bounding box center [571, 377] width 877 height 132
paste textarea "adjuntar copia de la escritura de venta indicada por vos."
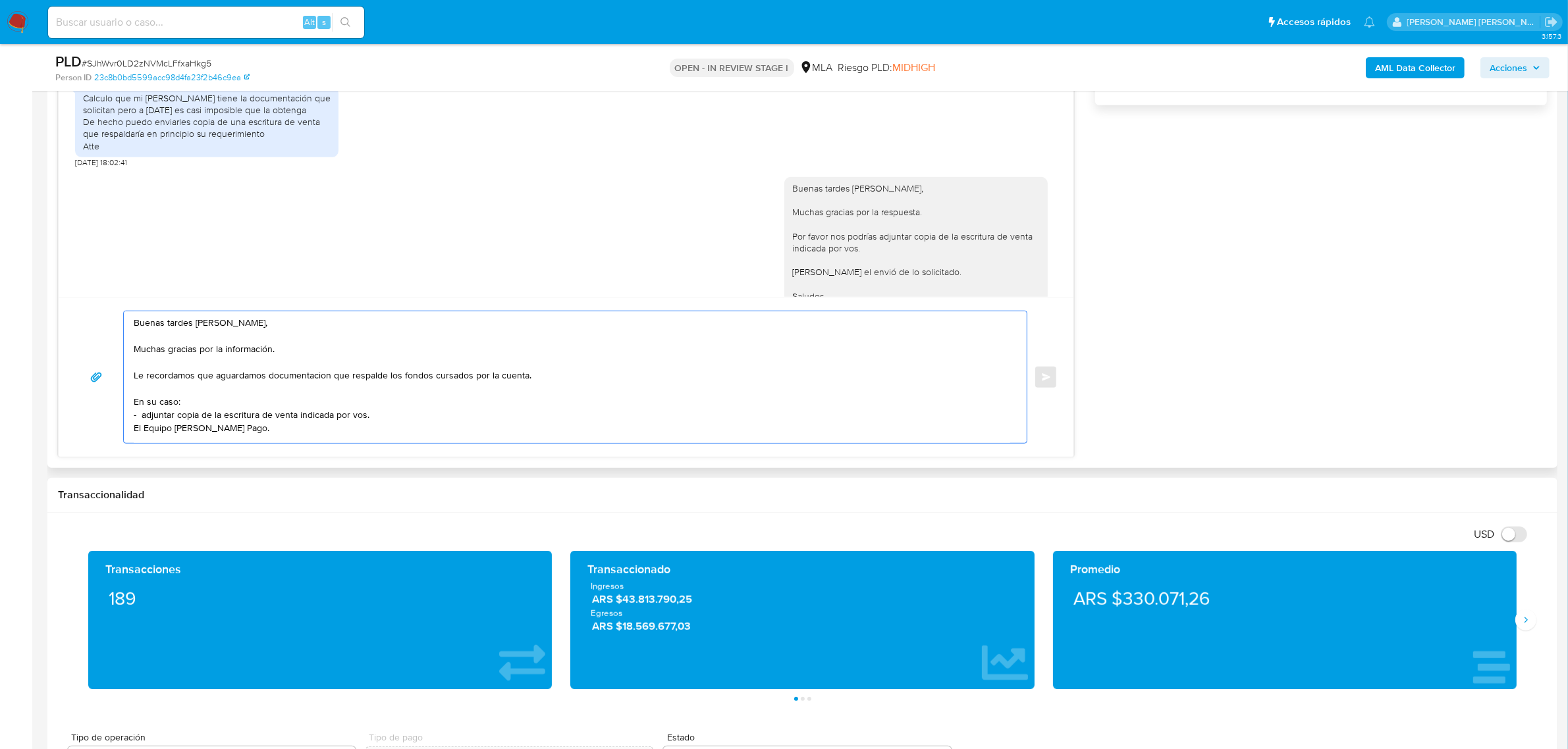
click at [146, 419] on textarea "Buenas tardes [PERSON_NAME], Muchas gracias por la información. Le recordamos q…" at bounding box center [571, 377] width 877 height 132
click at [378, 422] on textarea "Buenas tardes [PERSON_NAME], Muchas gracias por la información. Le recordamos q…" at bounding box center [571, 377] width 877 height 132
paste textarea "Últimos 3 recibos [PERSON_NAME]/jubilación"
drag, startPoint x: 175, startPoint y: 416, endPoint x: 140, endPoint y: 419, distance: 35.1
click at [140, 419] on textarea "Buenas tardes [PERSON_NAME], Muchas gracias por la información. Le recordamos q…" at bounding box center [571, 377] width 877 height 132
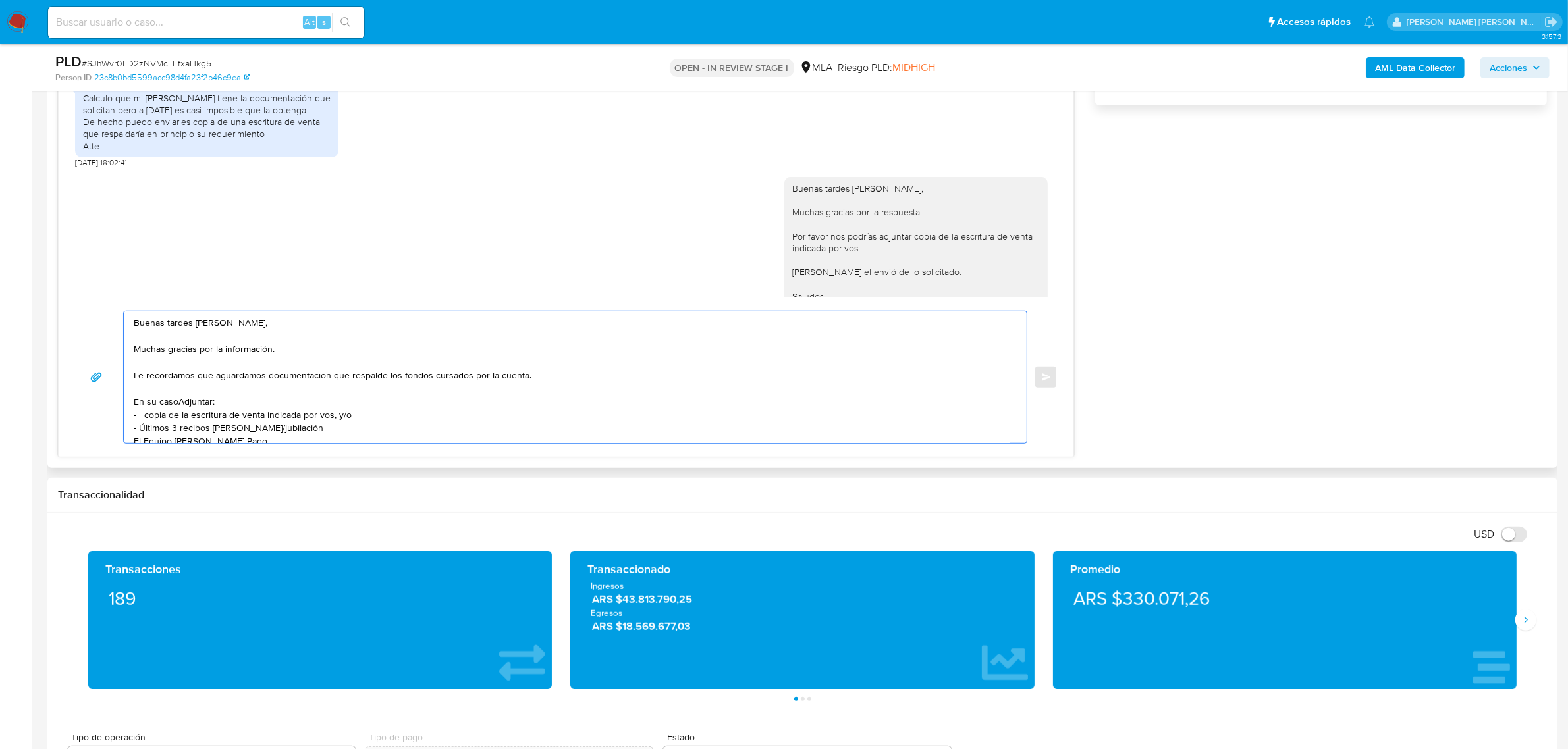
click at [176, 401] on textarea "Buenas tardes [PERSON_NAME], Muchas gracias por la información. Le recordamos q…" at bounding box center [571, 377] width 877 height 132
click at [185, 401] on textarea "Buenas tardes [PERSON_NAME], Muchas gracias por la información. Le recordamos q…" at bounding box center [571, 377] width 877 height 132
click at [212, 405] on textarea "Buenas tardes [PERSON_NAME], Muchas gracias por la información. Le recordamos q…" at bounding box center [571, 377] width 877 height 132
click at [146, 420] on textarea "Buenas tardes [PERSON_NAME], Muchas gracias por la información. Le recordamos q…" at bounding box center [571, 377] width 877 height 132
click at [251, 431] on textarea "Buenas tardes [PERSON_NAME], Muchas gracias por la información. Le recordamos q…" at bounding box center [571, 377] width 877 height 132
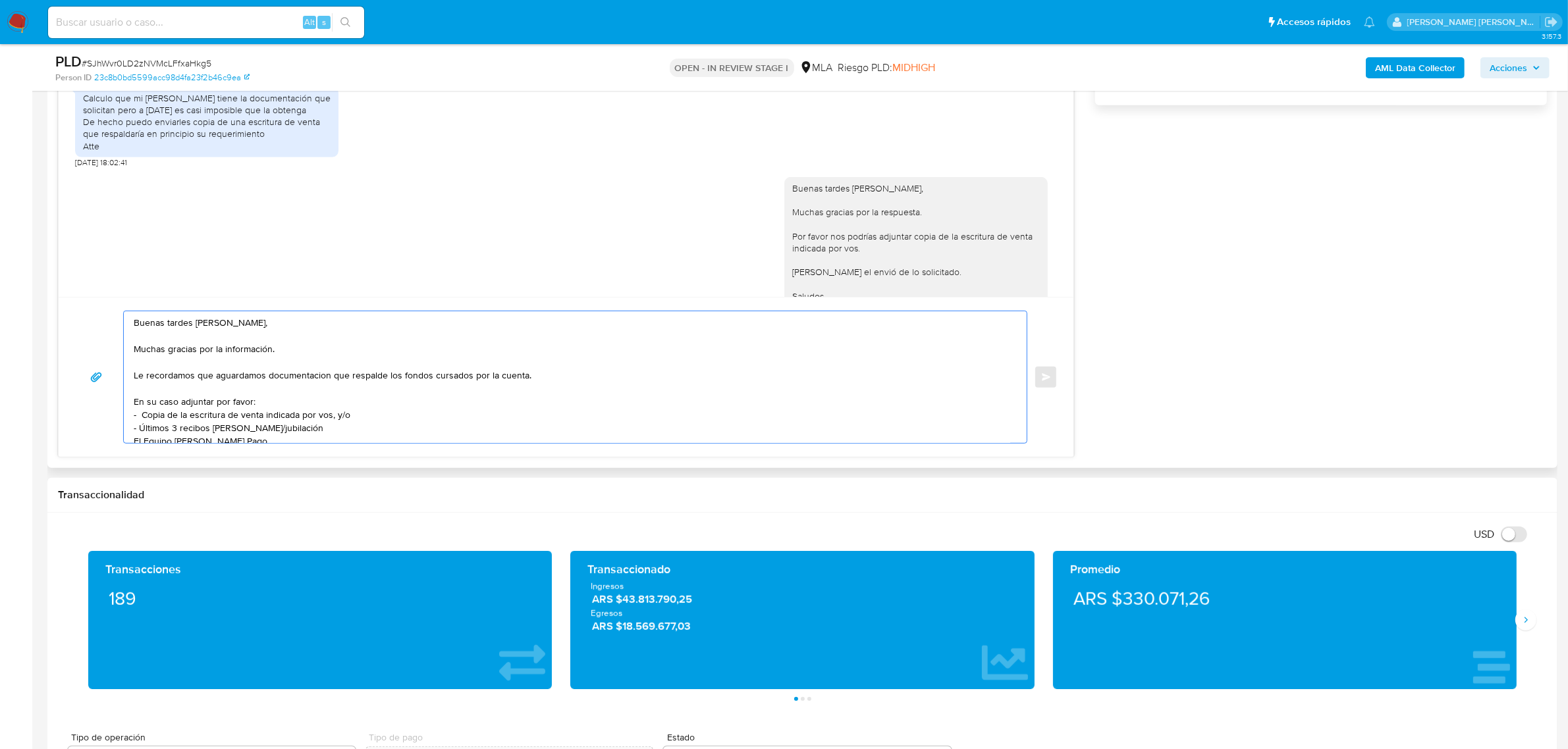
scroll to position [22, 0]
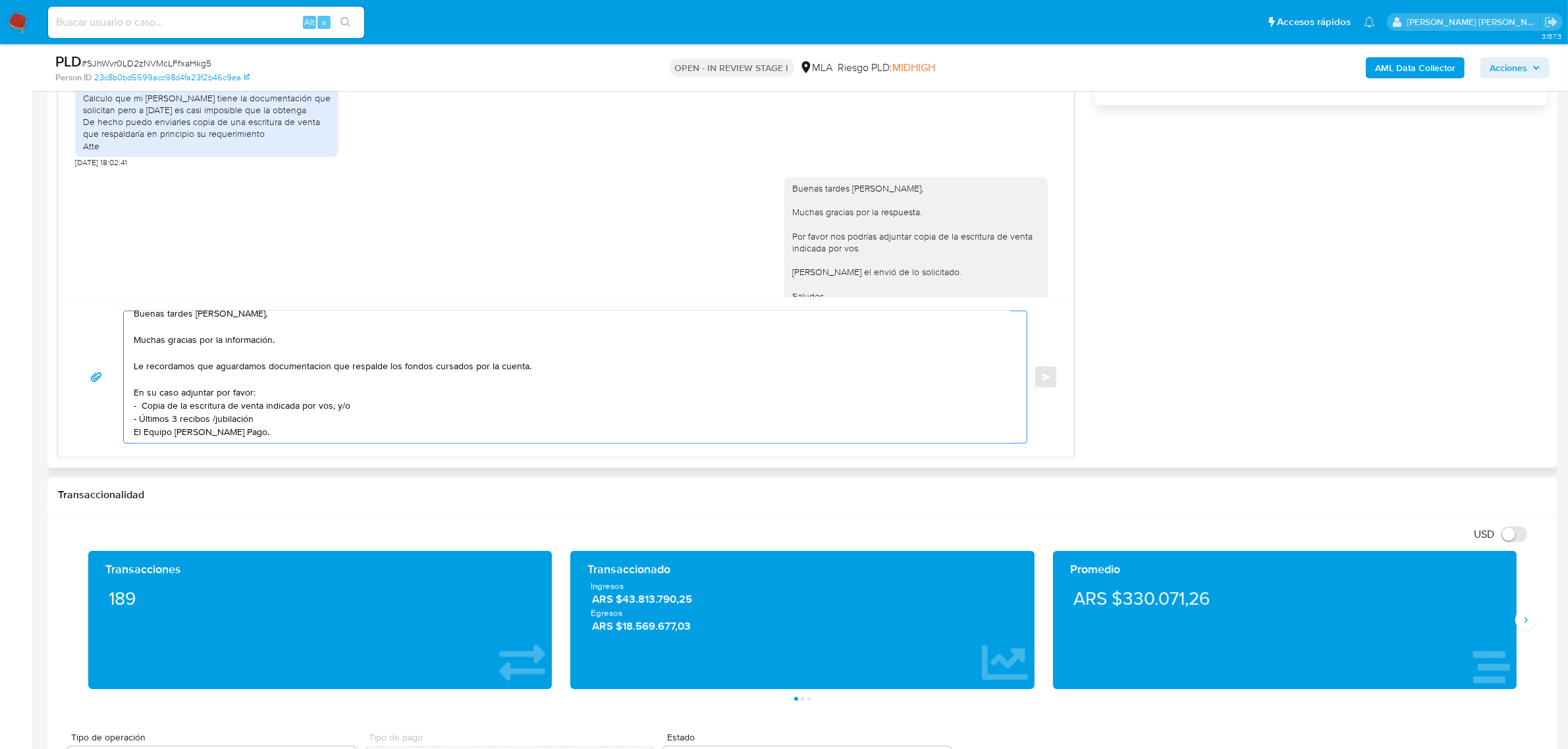
drag, startPoint x: 252, startPoint y: 431, endPoint x: 208, endPoint y: 410, distance: 48.8
click at [254, 406] on textarea "Buenas tardes [PERSON_NAME], Muchas gracias por la información. Le recordamos q…" at bounding box center [571, 377] width 877 height 132
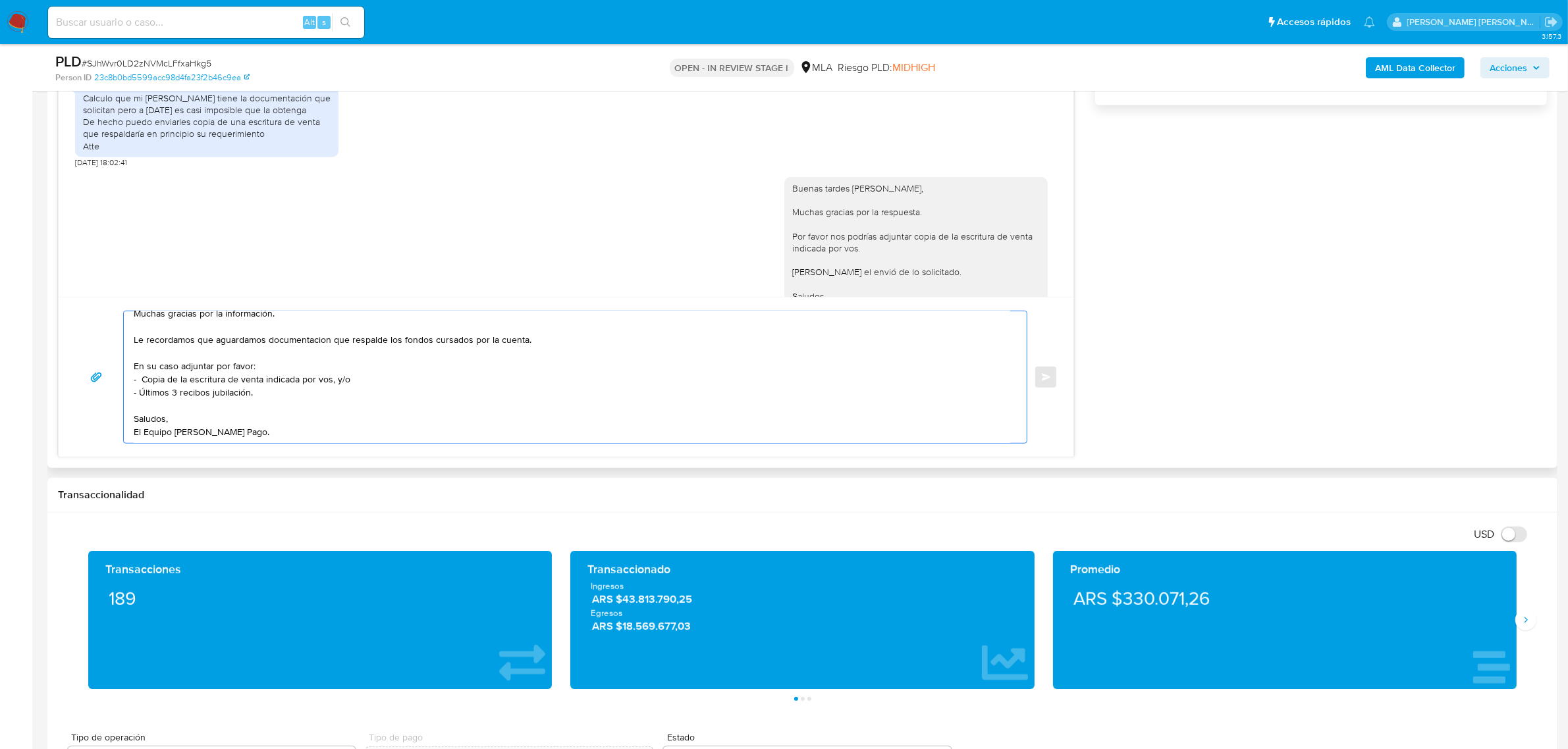
scroll to position [48, 0]
click at [169, 390] on textarea "Buenas tardes [PERSON_NAME], Muchas gracias por la información. Le recordamos q…" at bounding box center [571, 377] width 877 height 132
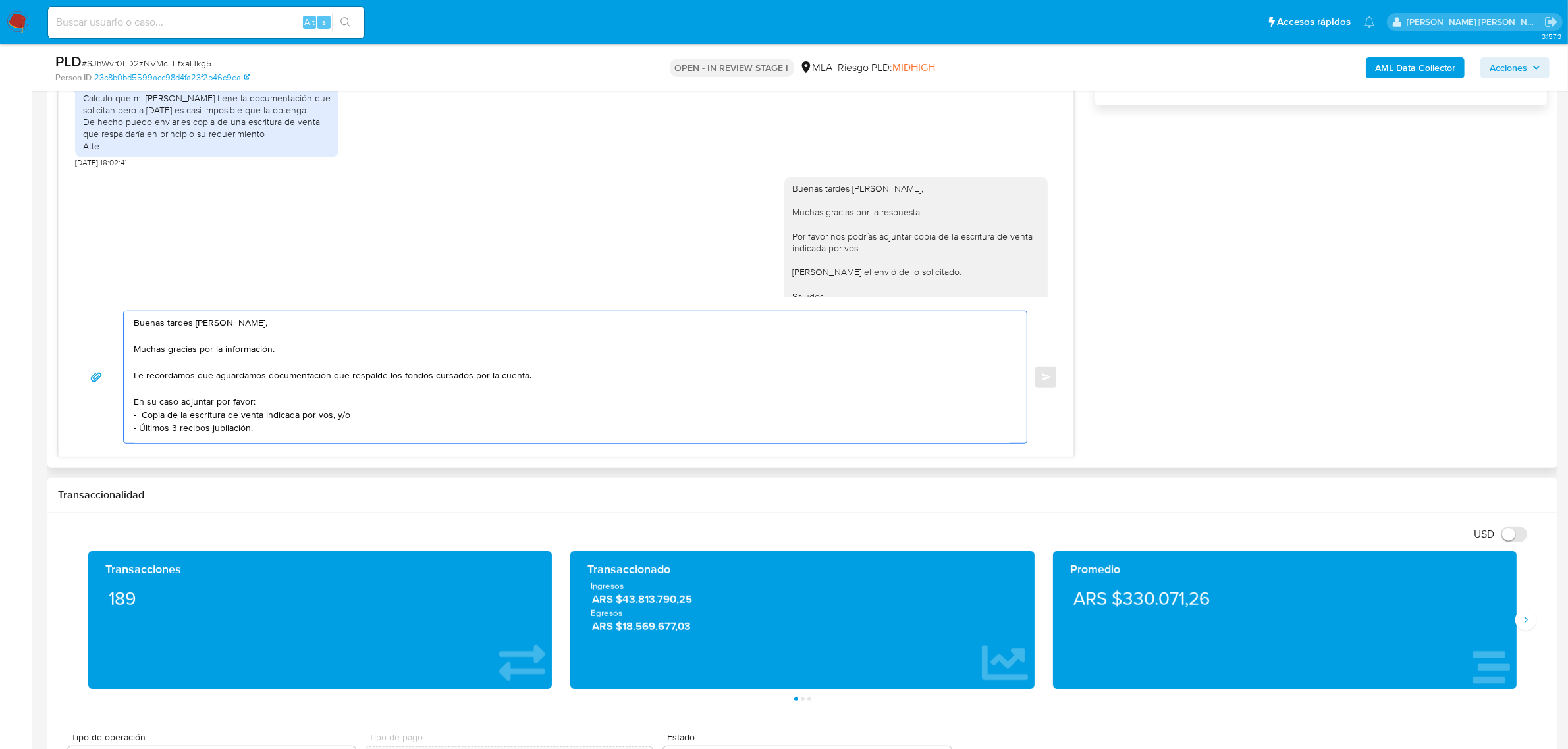
click at [299, 377] on textarea "Buenas tardes [PERSON_NAME], Muchas gracias por la información. Le recordamos q…" at bounding box center [571, 377] width 877 height 132
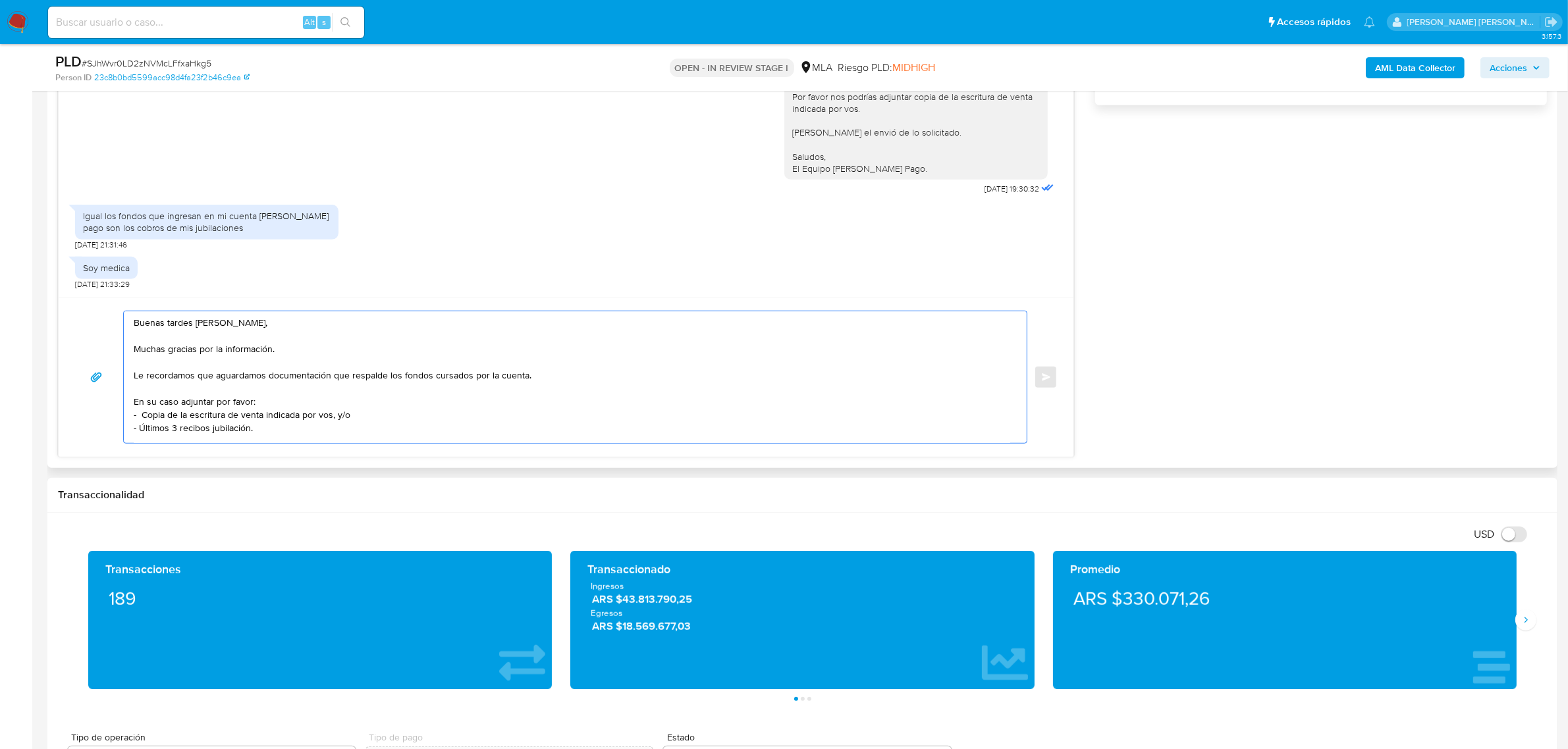
click at [132, 351] on div "Buenas tardes [PERSON_NAME], Muchas gracias por la información. Le recordamos q…" at bounding box center [571, 377] width 896 height 132
click at [163, 374] on textarea "Buenas tardes [PERSON_NAME], Muchas gracias por la información. Le recordamos q…" at bounding box center [571, 377] width 877 height 132
click at [135, 376] on textarea "Buenas tardes [PERSON_NAME], Muchas gracias por la información. Le recordamos q…" at bounding box center [571, 377] width 877 height 132
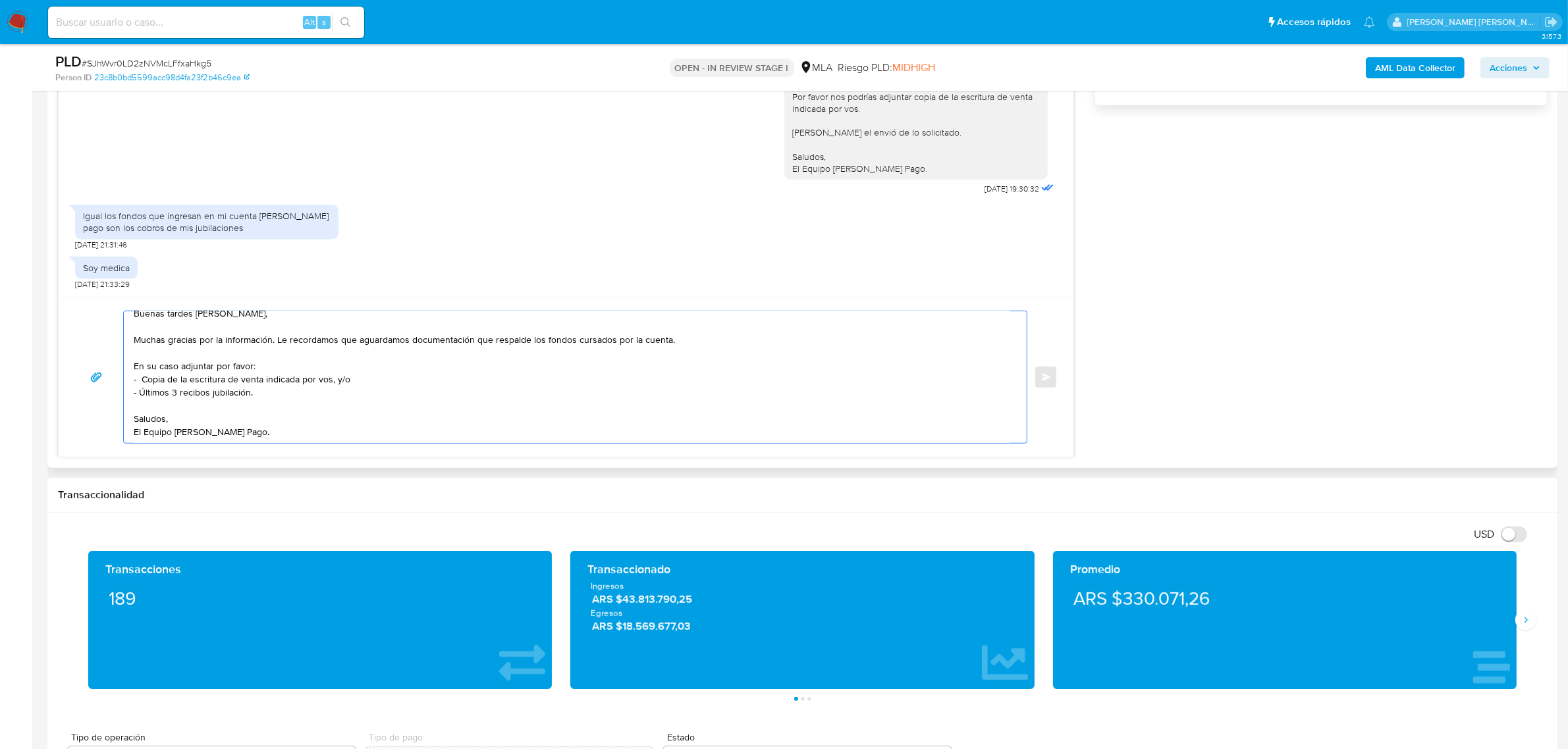
scroll to position [22, 0]
click at [241, 435] on textarea "Buenas tardes [PERSON_NAME], Muchas gracias por la información. Le recordamos q…" at bounding box center [571, 377] width 877 height 132
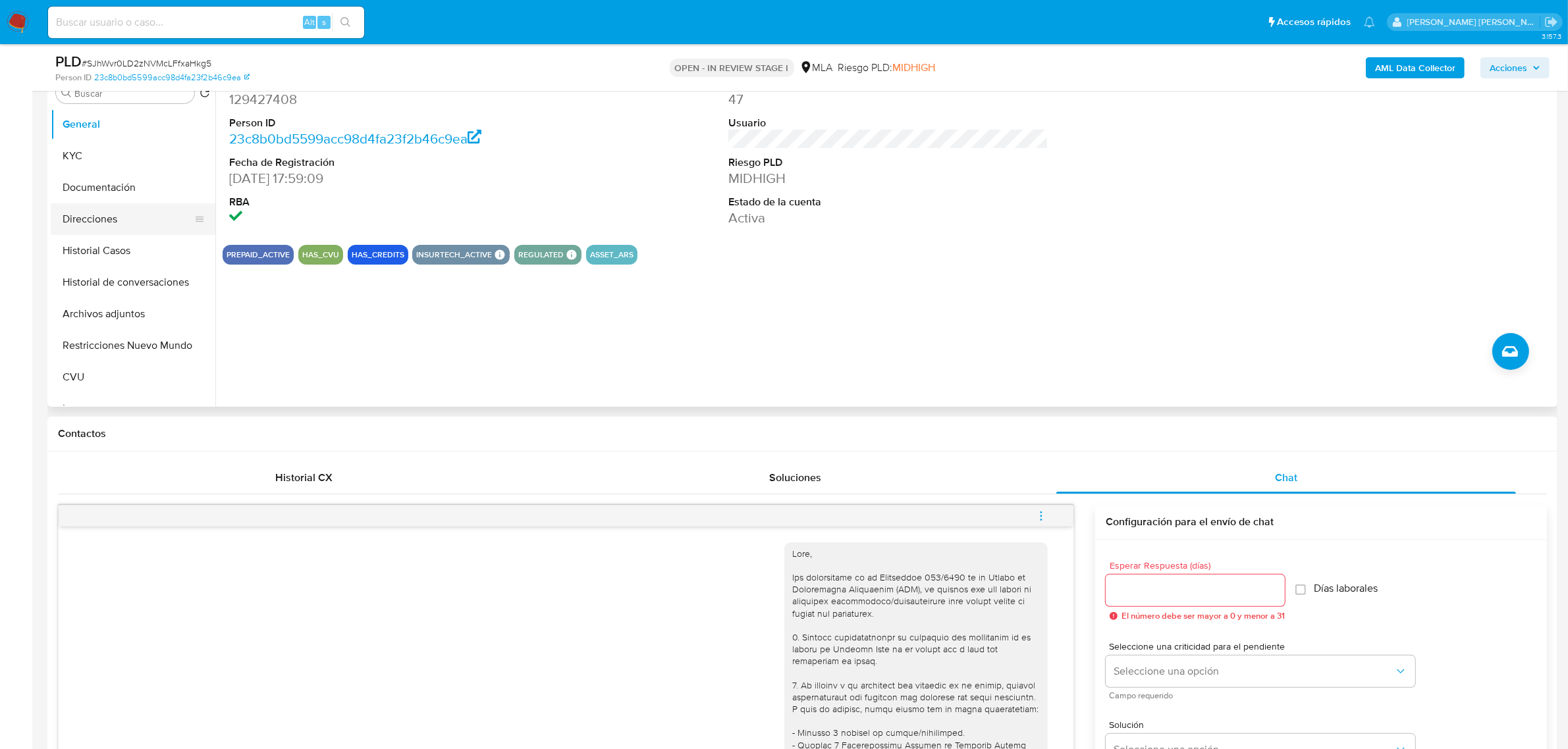
scroll to position [247, 0]
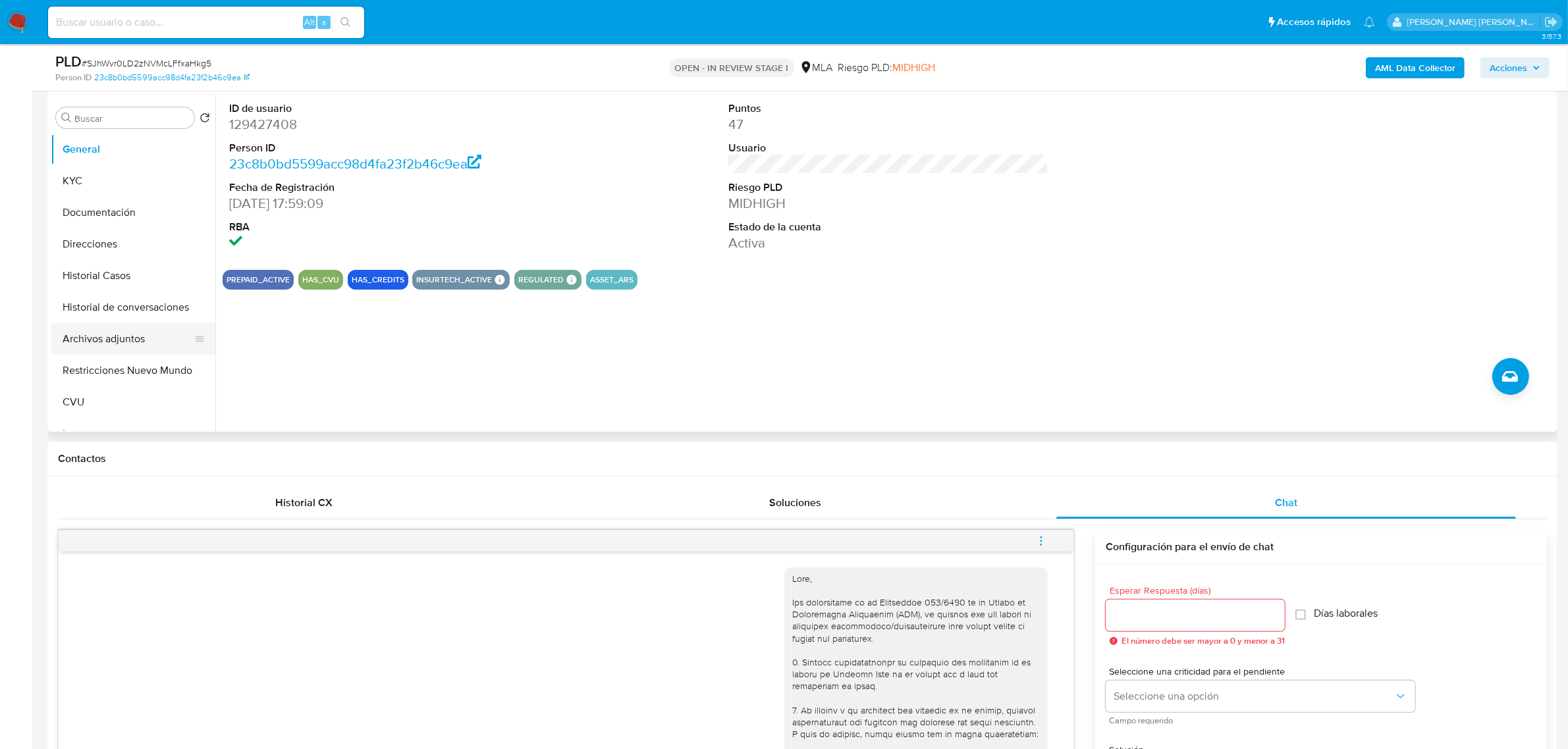
type textarea "Buenas tardes [PERSON_NAME], Muchas gracias por la información. Le recordamos q…"
click at [87, 336] on button "Archivos adjuntos" at bounding box center [127, 339] width 154 height 31
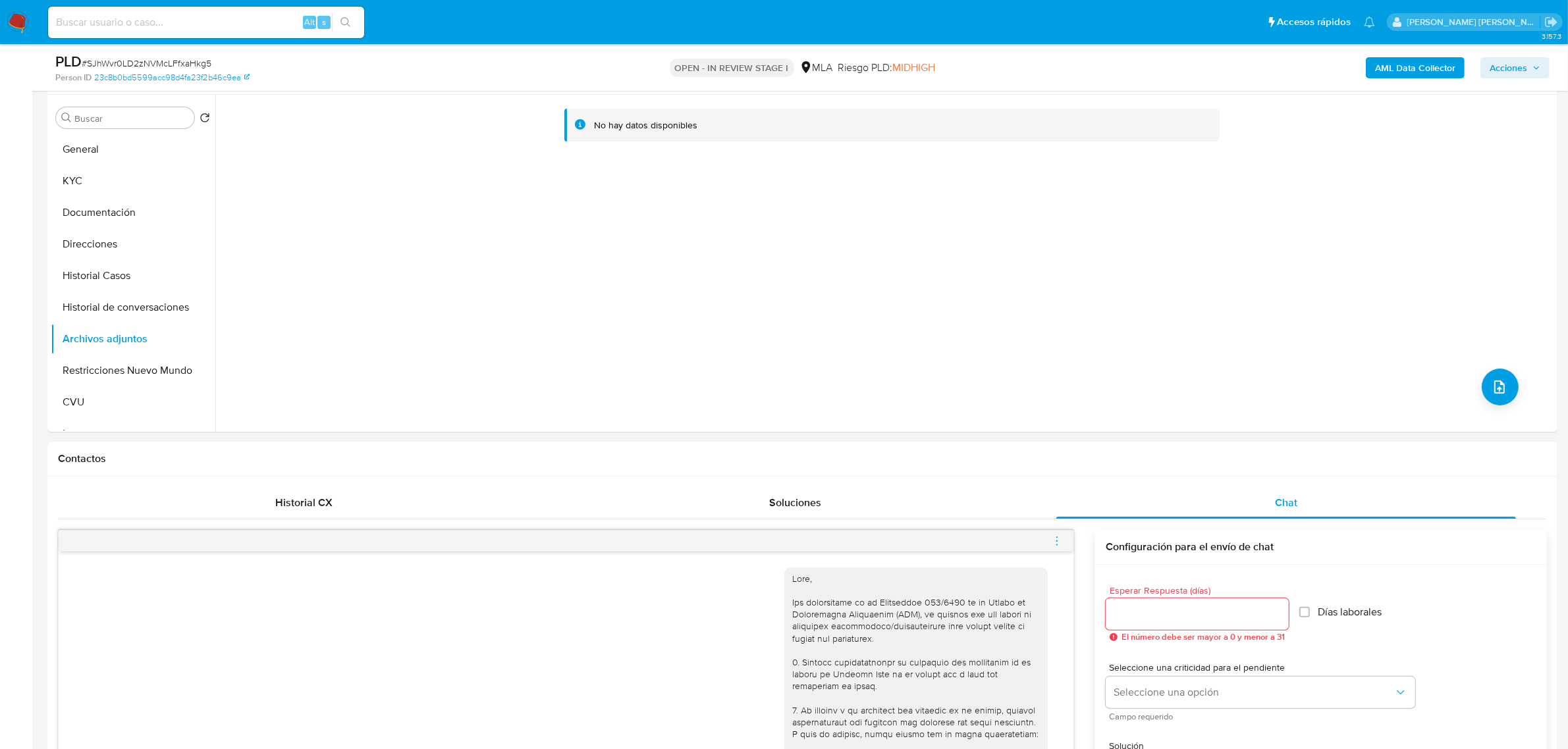
click at [1410, 58] on b "AML Data Collector" at bounding box center [1415, 68] width 80 height 21
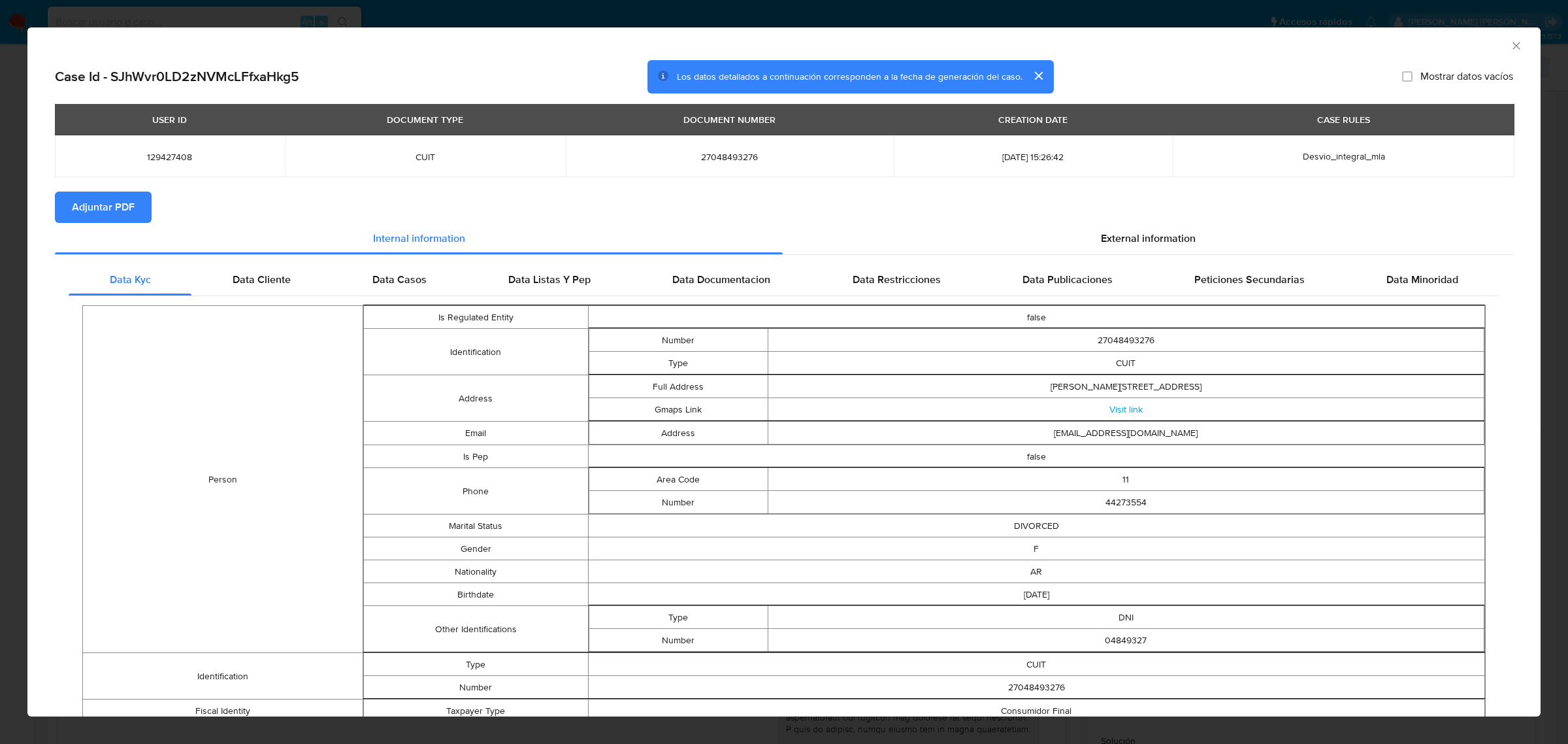
click at [121, 206] on span "Adjuntar PDF" at bounding box center [103, 207] width 63 height 29
click at [1510, 42] on icon "Cerrar ventana" at bounding box center [1516, 46] width 13 height 13
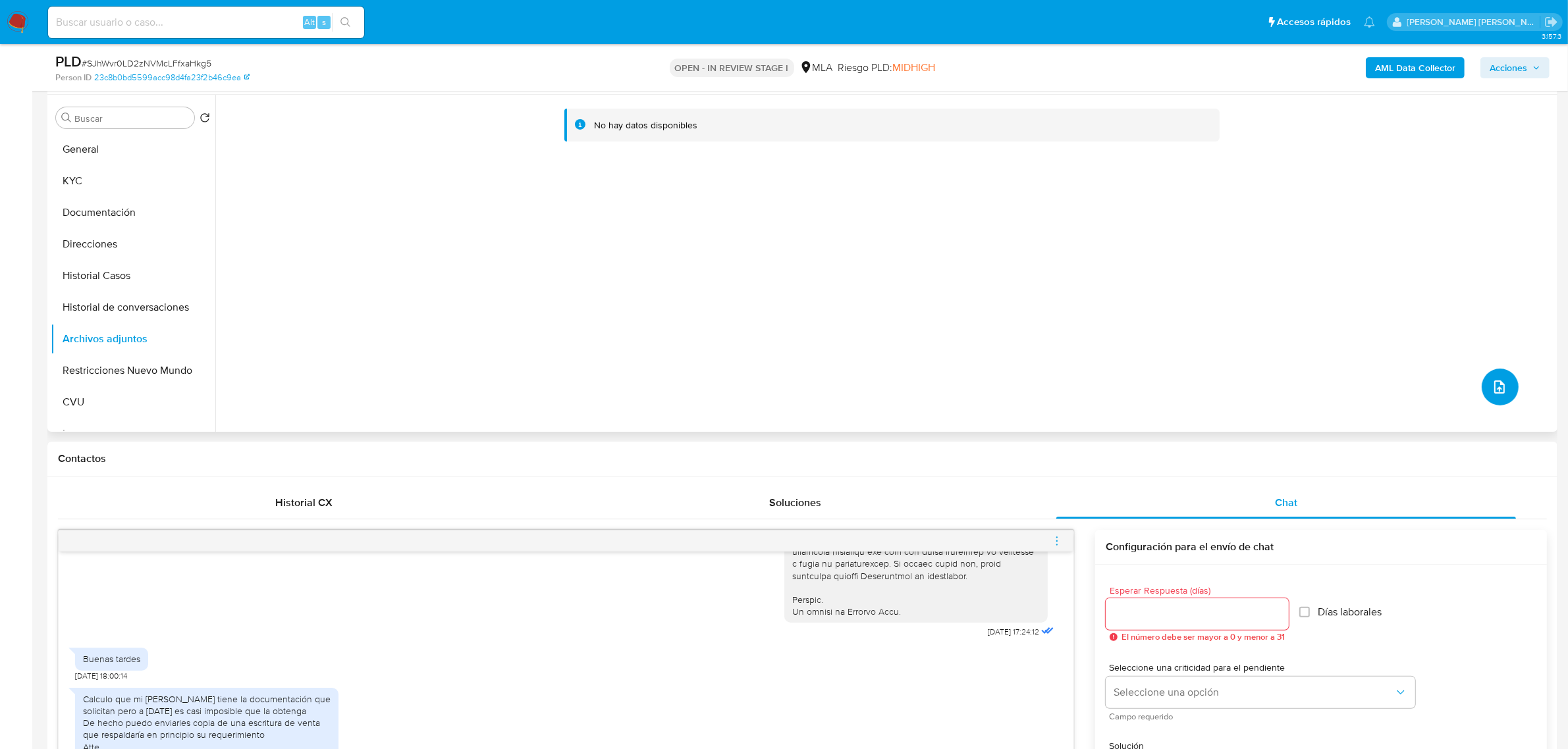
click at [1499, 385] on icon "upload-file" at bounding box center [1500, 387] width 16 height 16
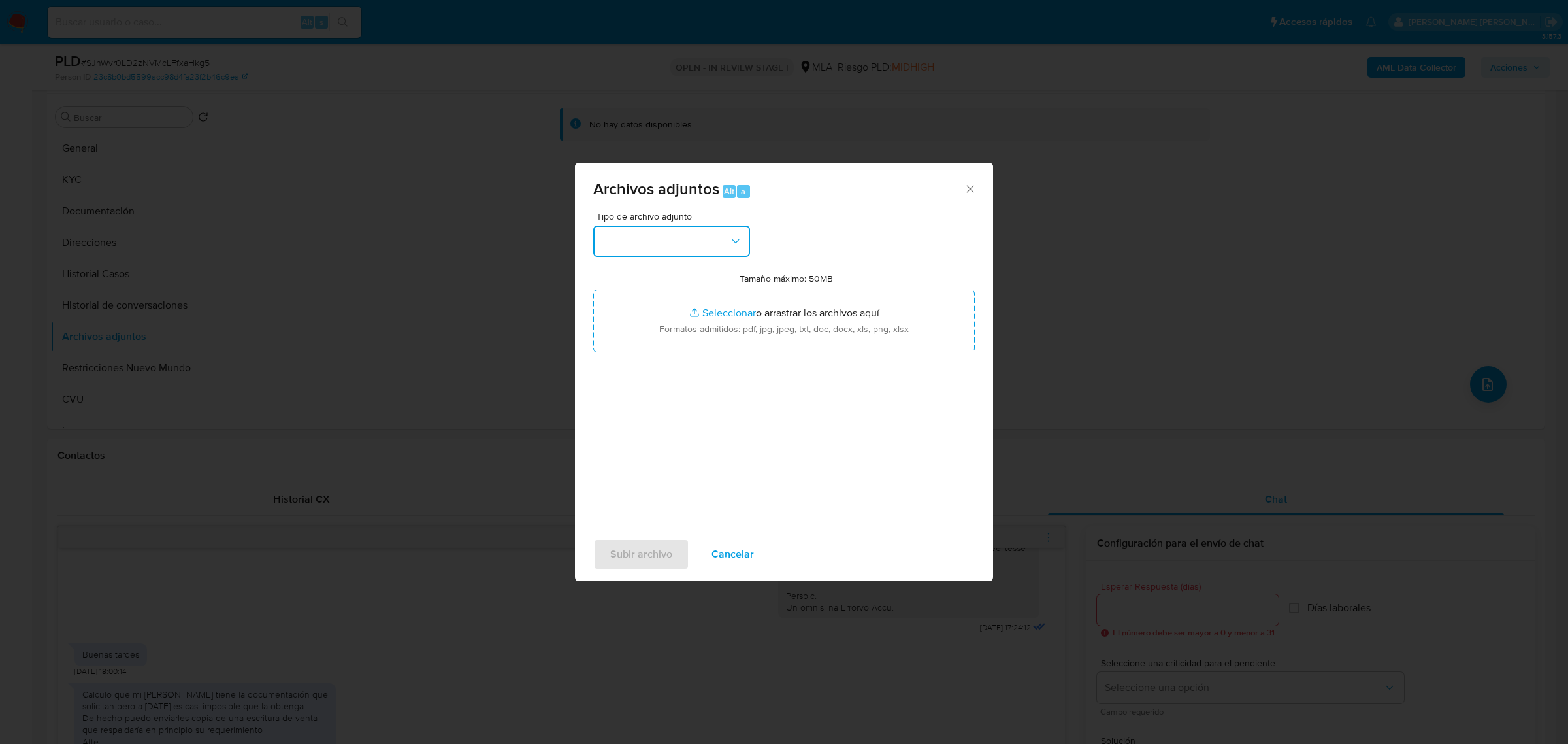
click at [636, 235] on button "button" at bounding box center [672, 241] width 157 height 31
click at [633, 288] on span "OTROS" at bounding box center [618, 281] width 34 height 13
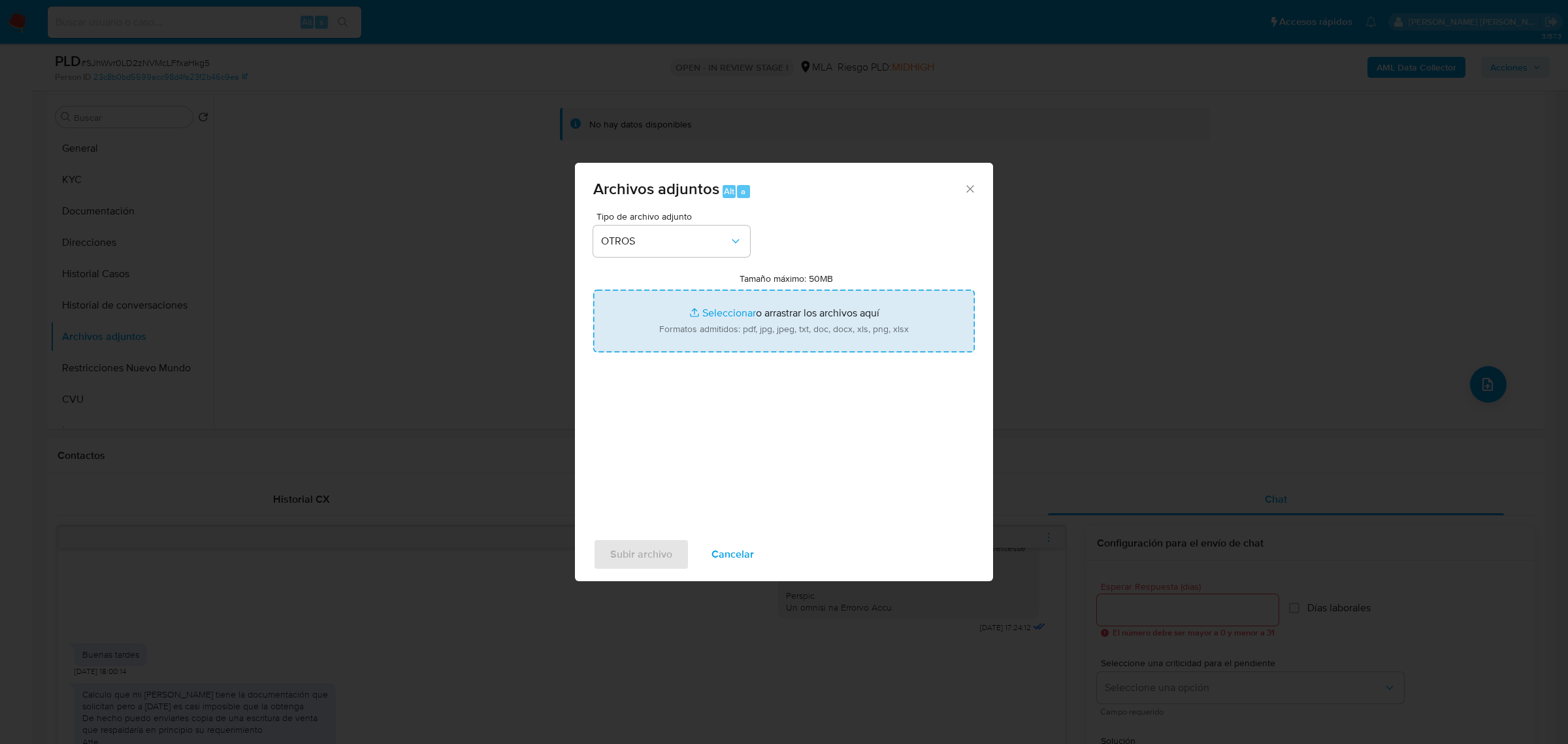
type input "C:\fakepath\Movimientos-Aladdin-129427408.xlsx"
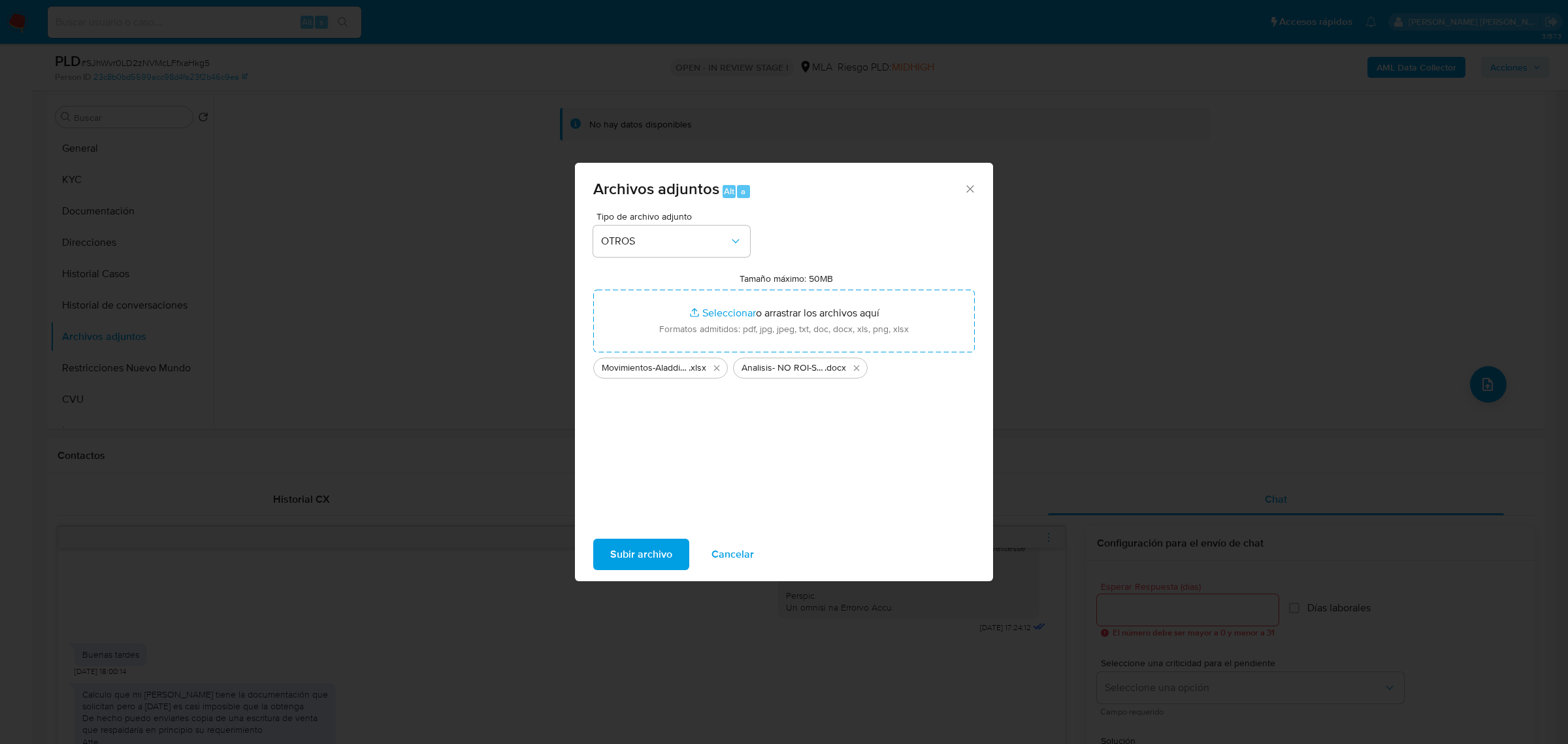
click at [641, 559] on span "Subir archivo" at bounding box center [641, 555] width 62 height 29
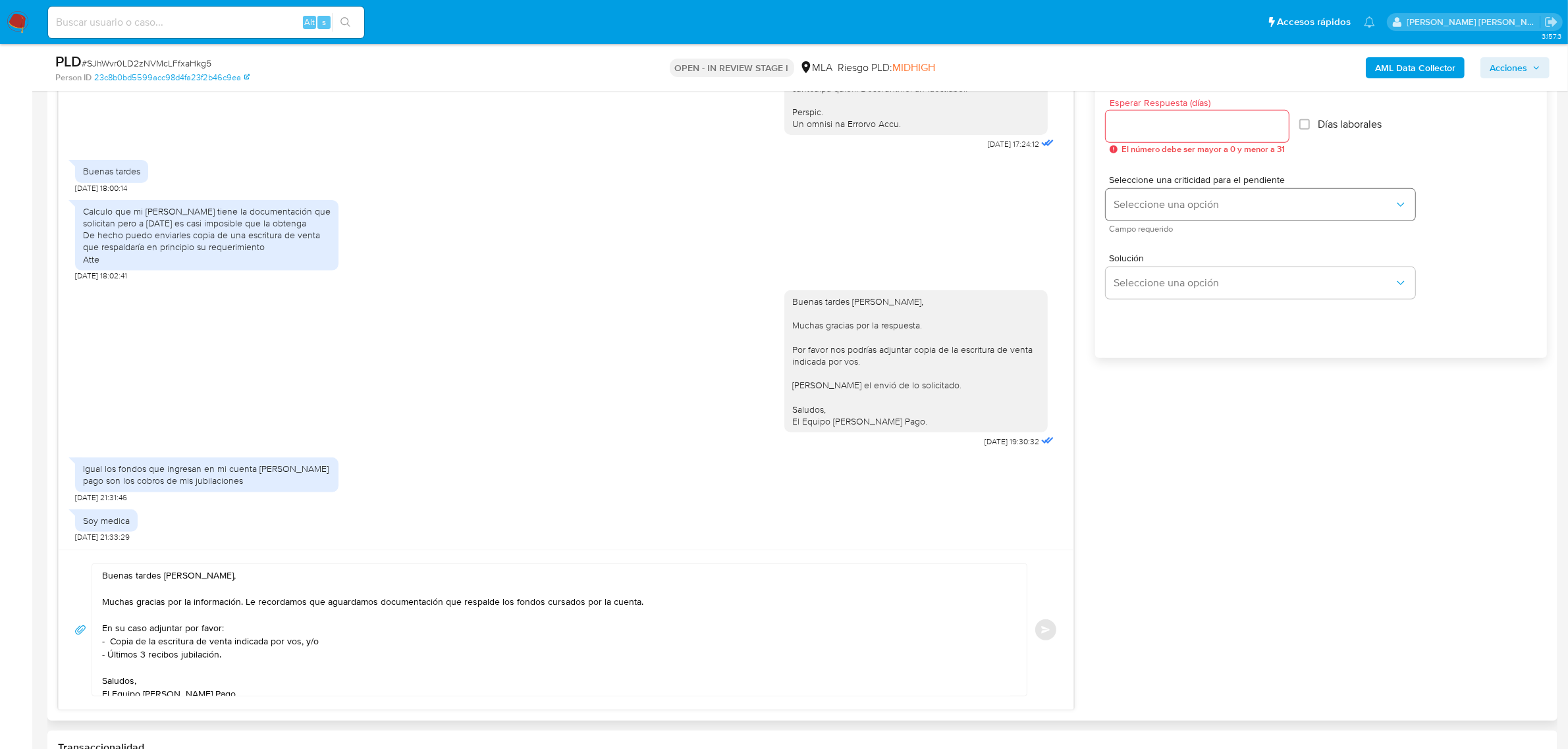
scroll to position [658, 0]
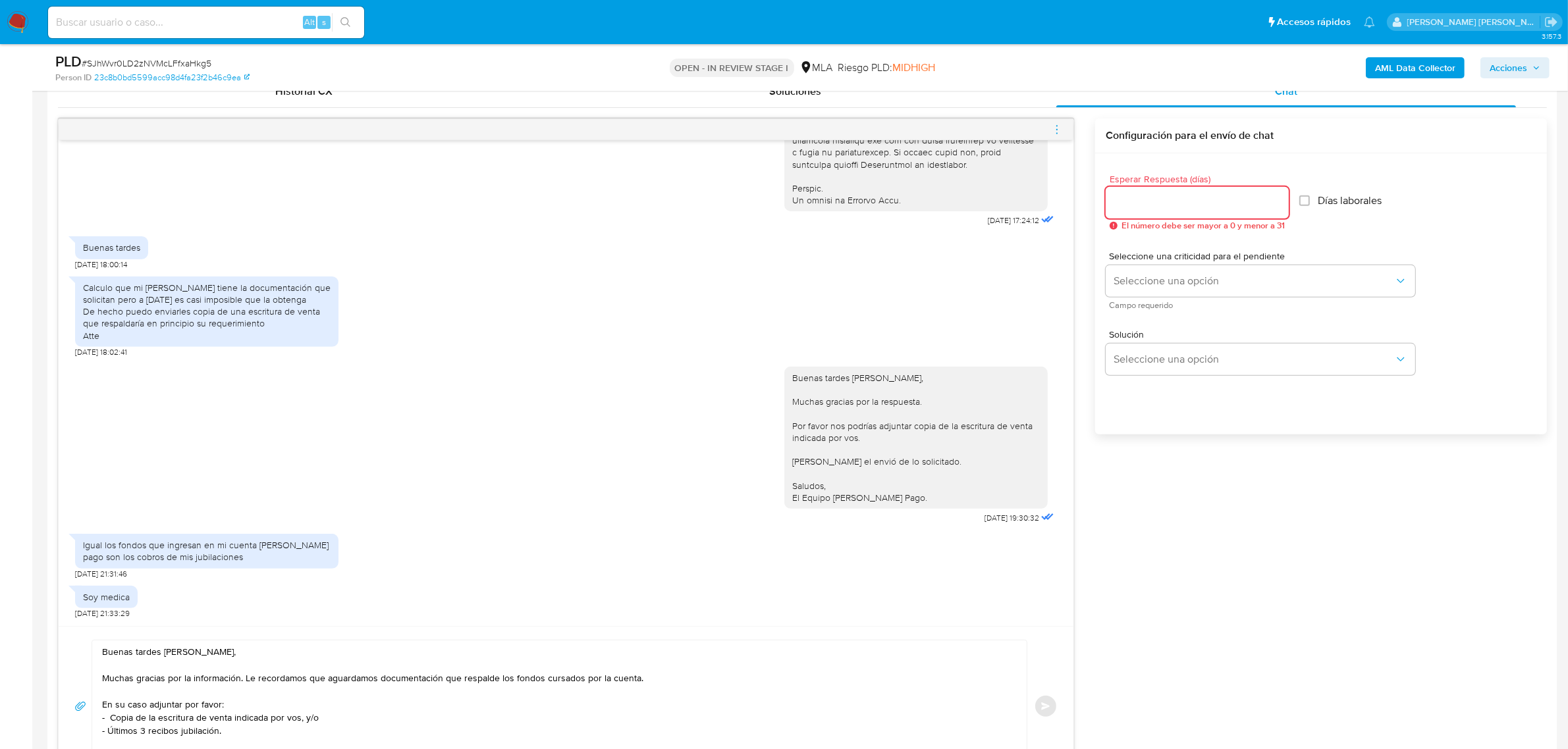
click at [1141, 206] on input "Esperar Respuesta (días)" at bounding box center [1196, 202] width 183 height 17
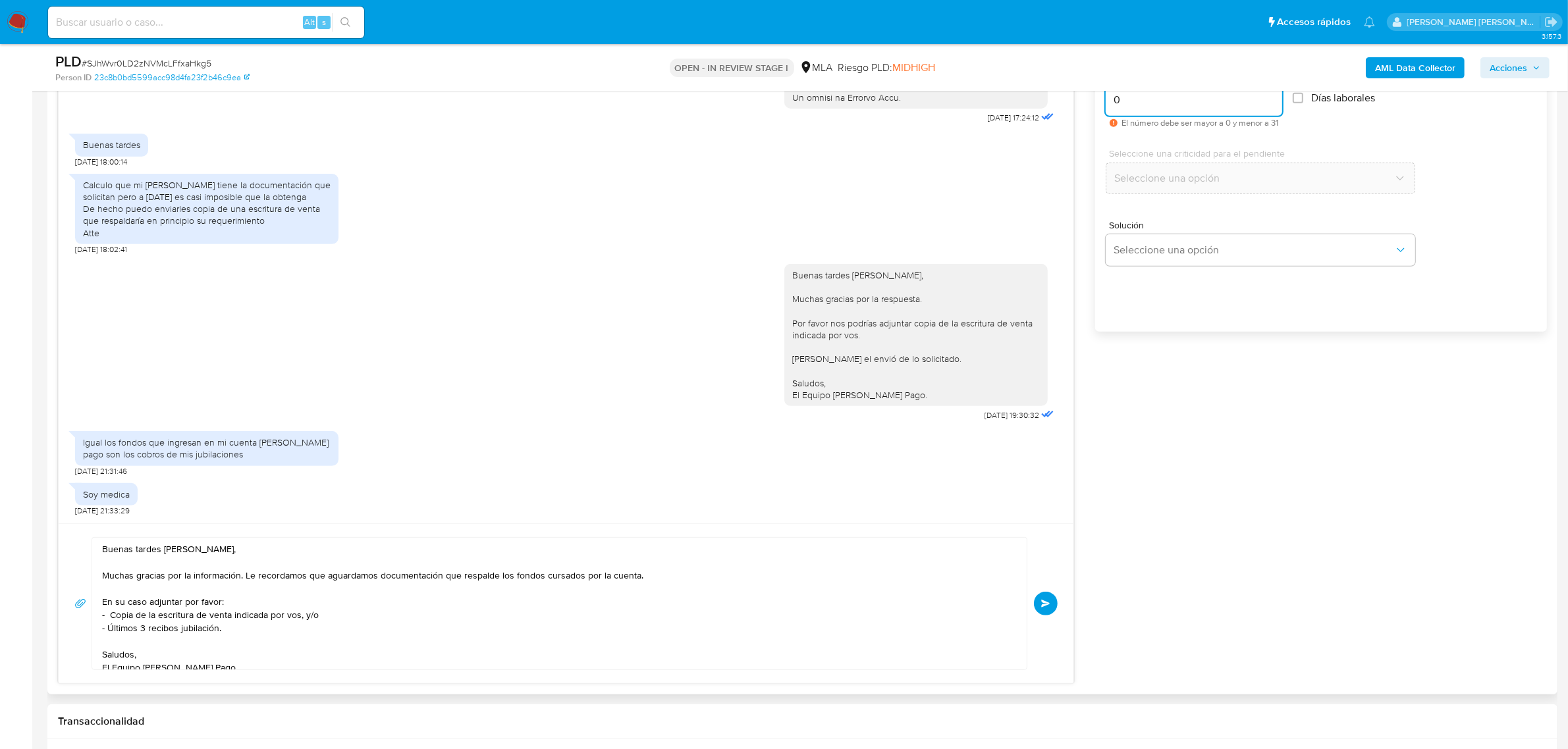
scroll to position [987, 0]
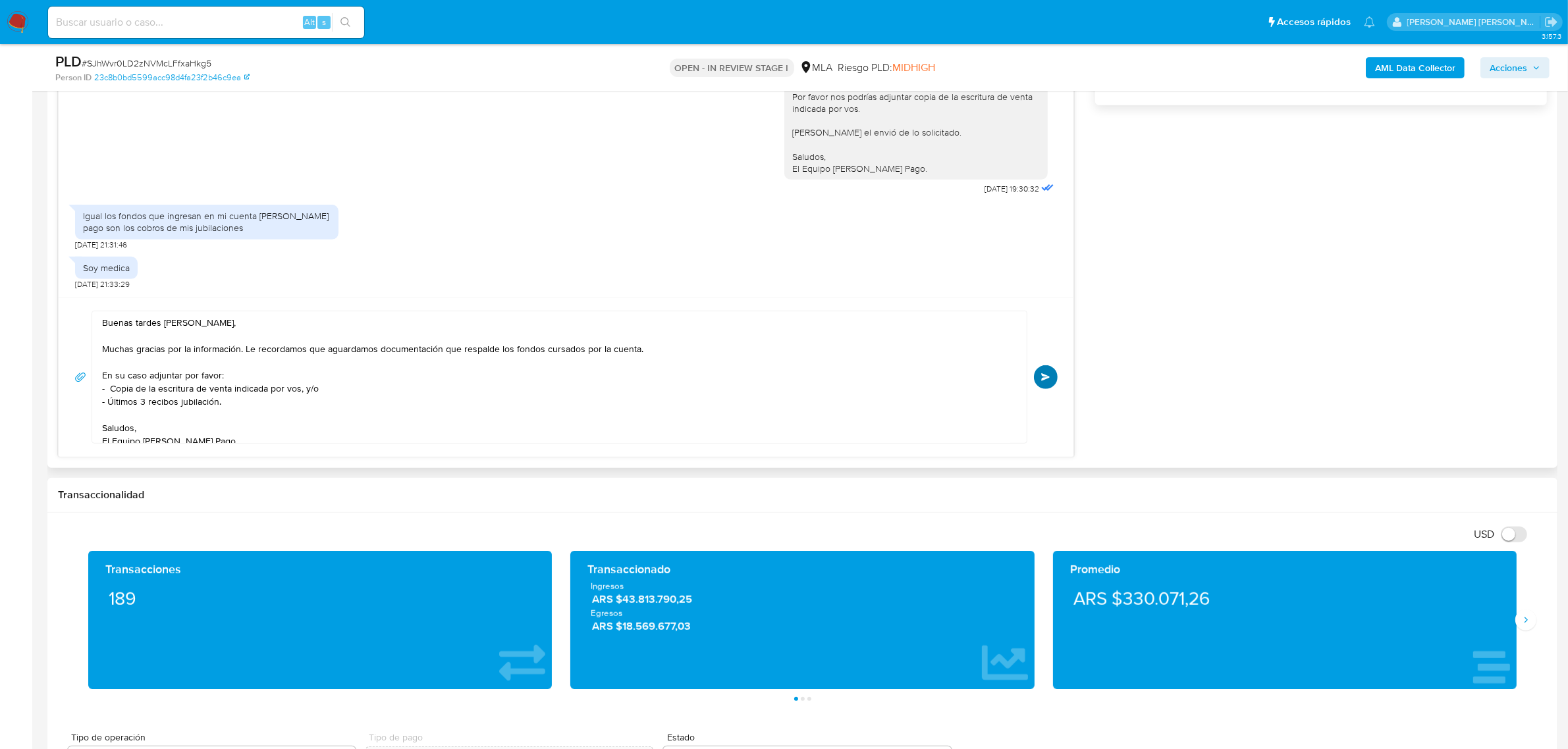
type input "0"
click at [1047, 369] on button "Enviar" at bounding box center [1045, 377] width 23 height 23
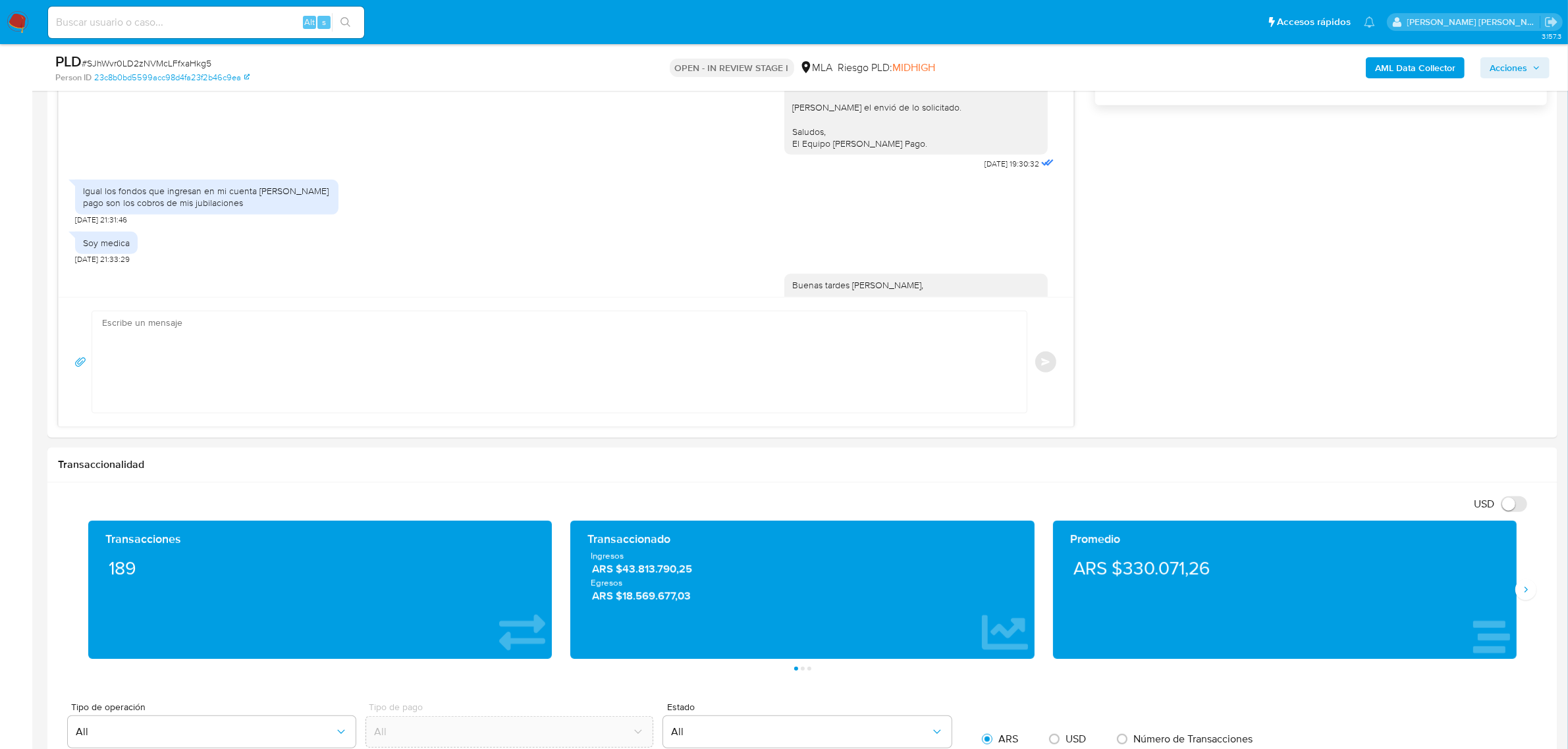
scroll to position [844, 0]
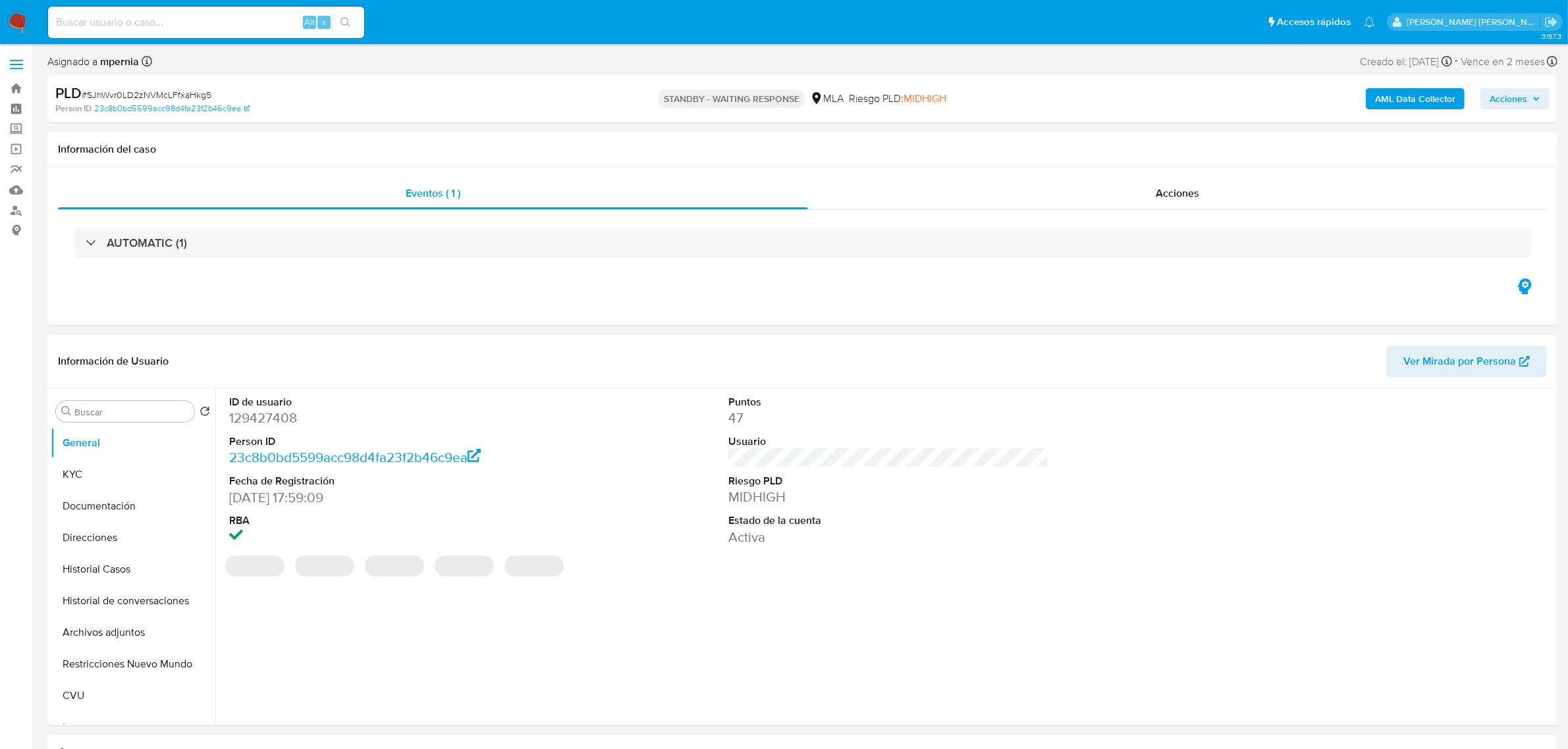
select select "10"
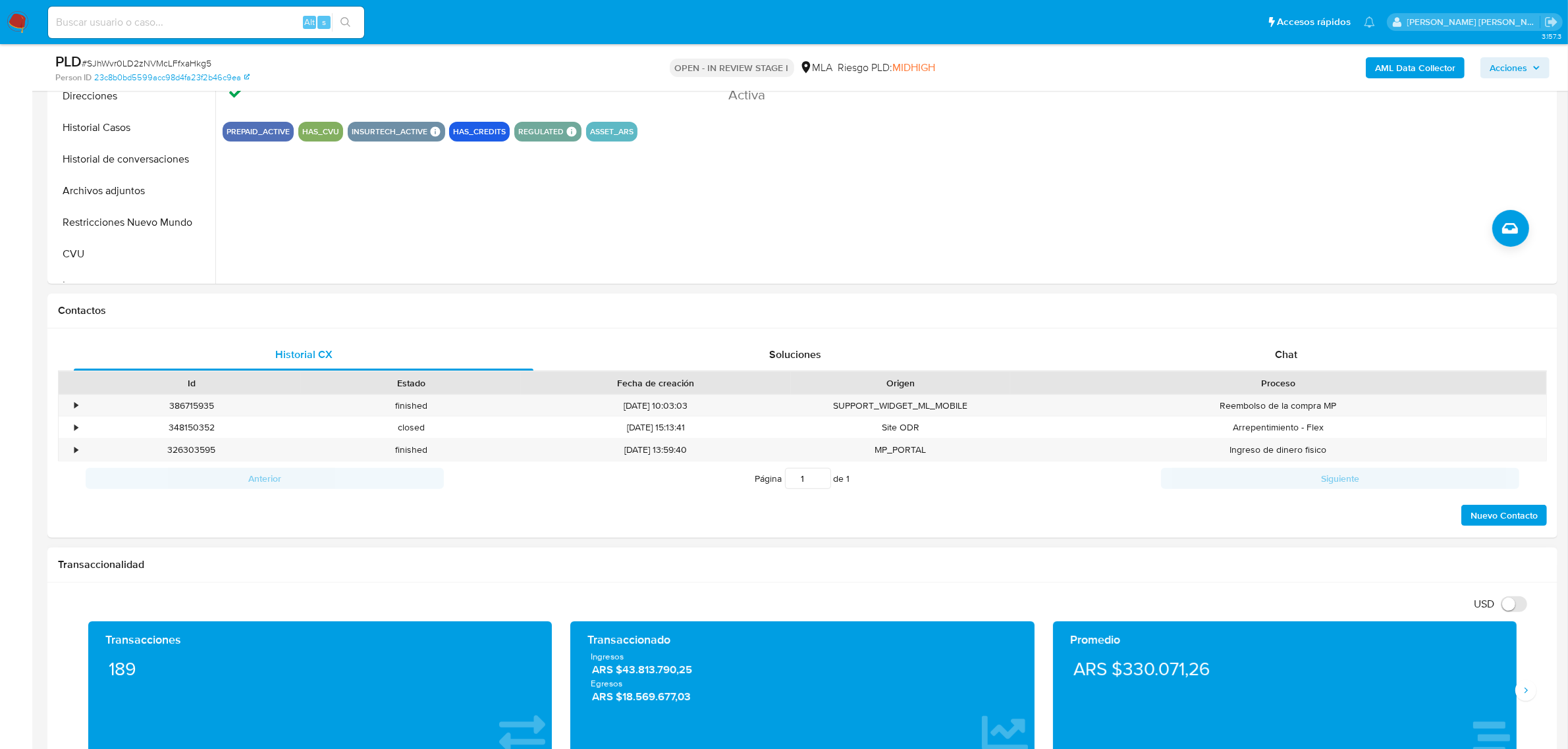
scroll to position [411, 0]
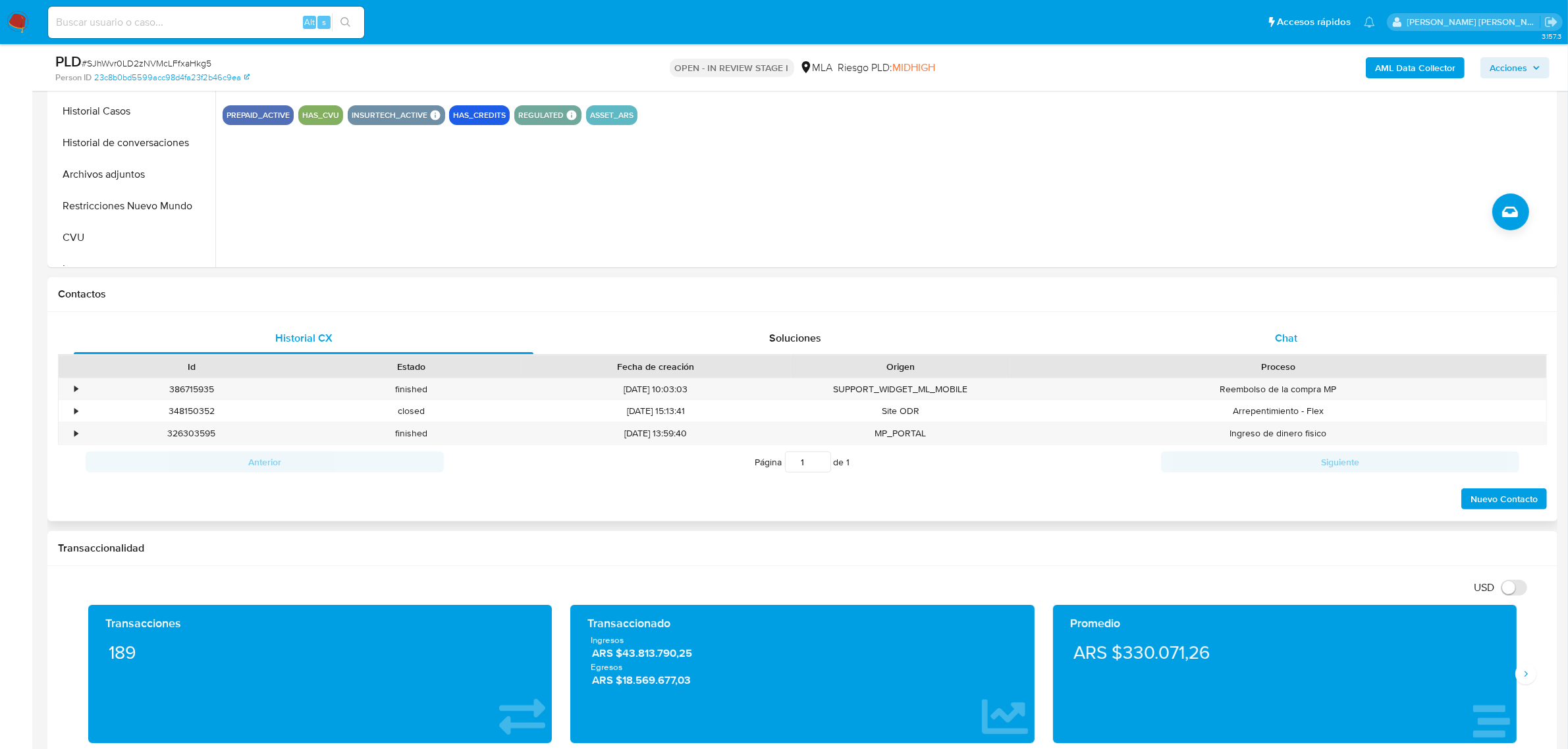
click at [1299, 340] on div "Chat" at bounding box center [1285, 338] width 460 height 31
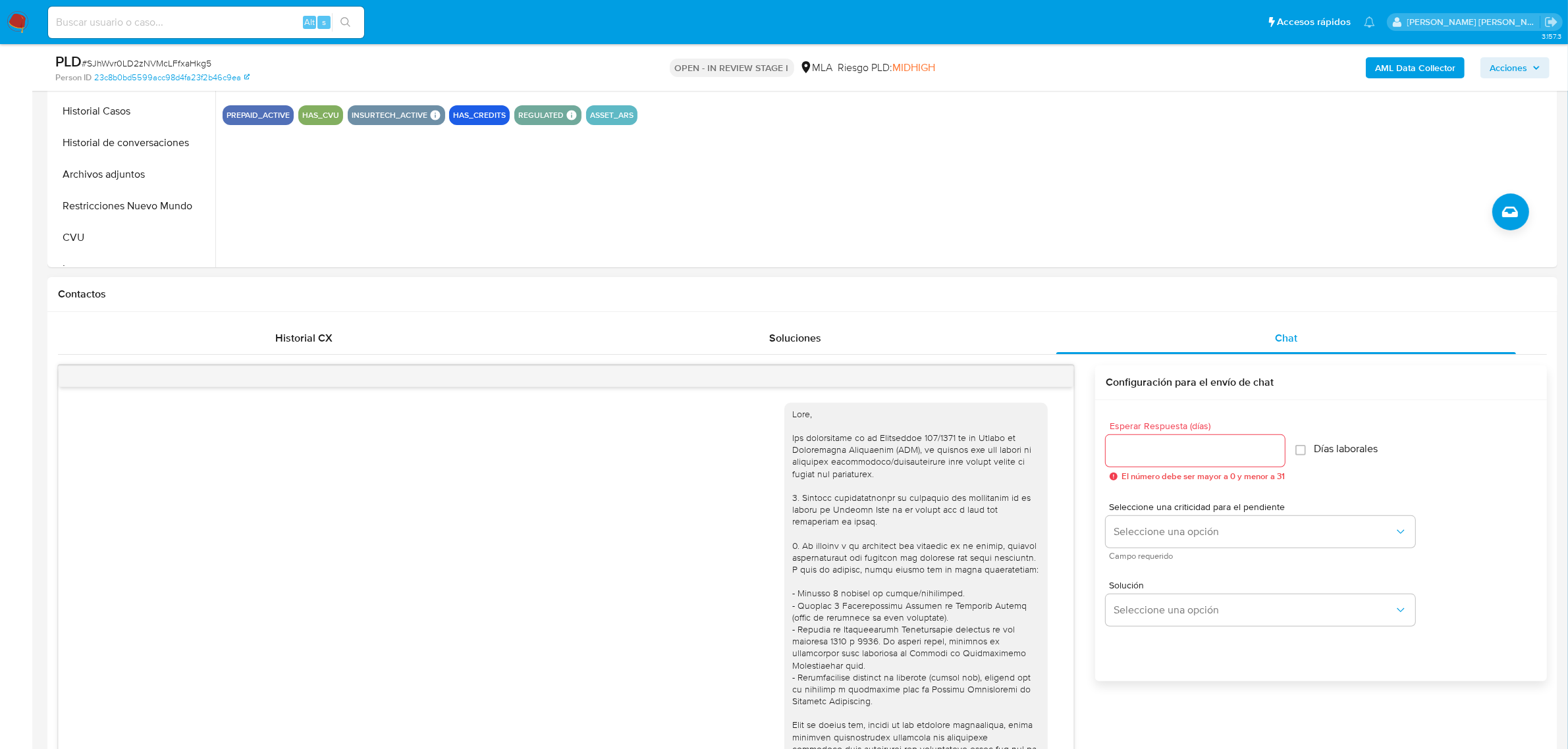
scroll to position [844, 0]
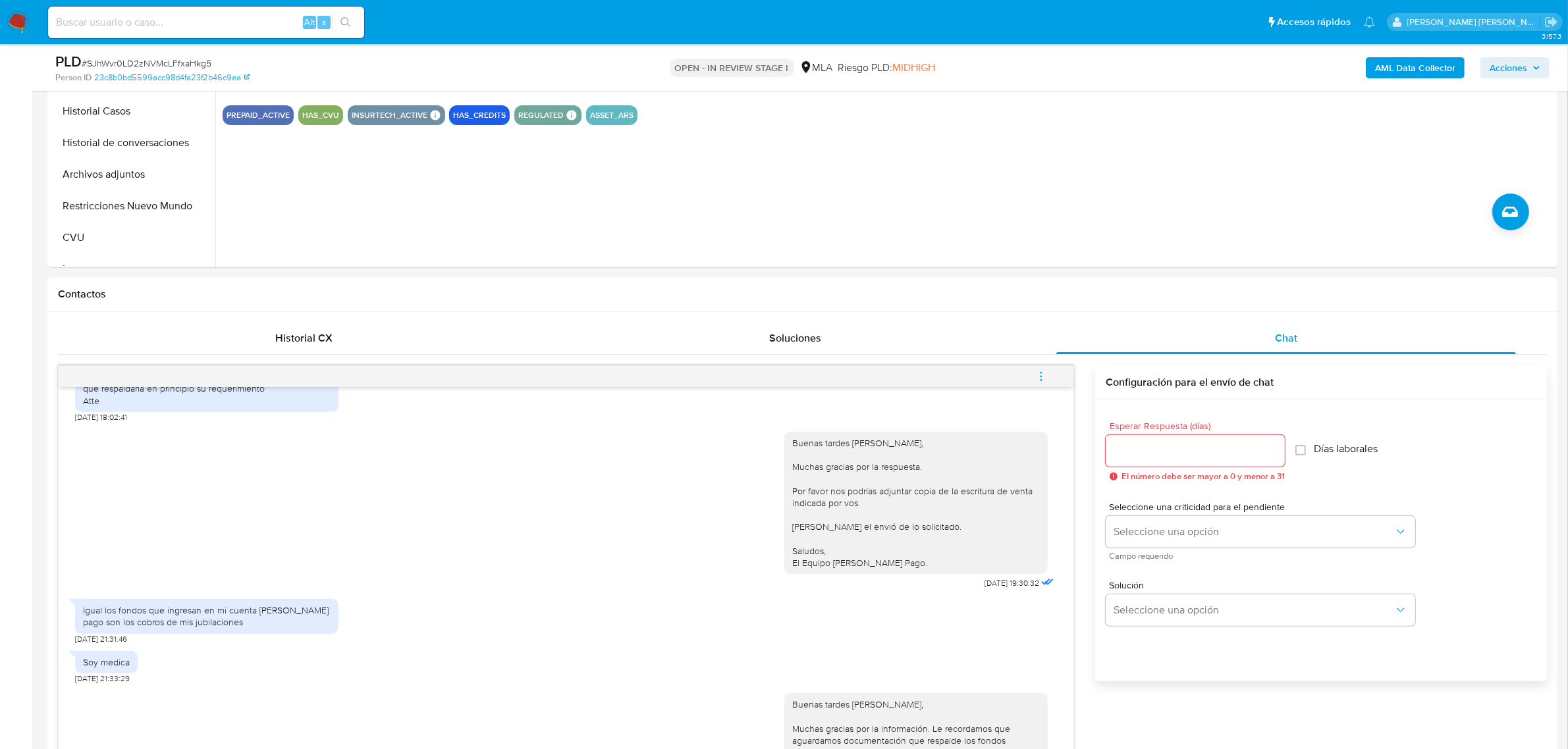
click at [1048, 377] on button "menu-action" at bounding box center [1041, 376] width 43 height 31
click at [953, 352] on li "Cerrar conversación" at bounding box center [952, 352] width 135 height 23
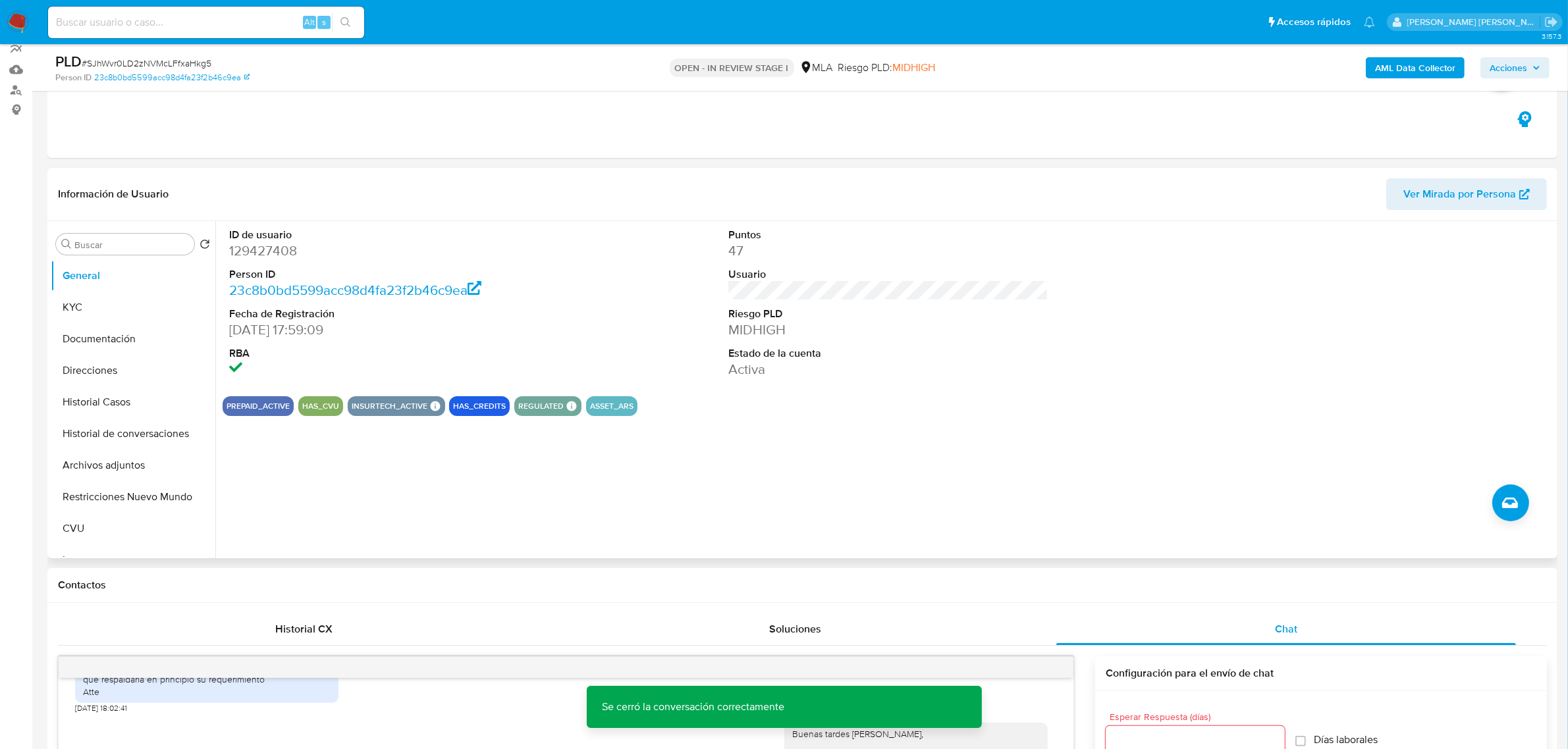
scroll to position [0, 0]
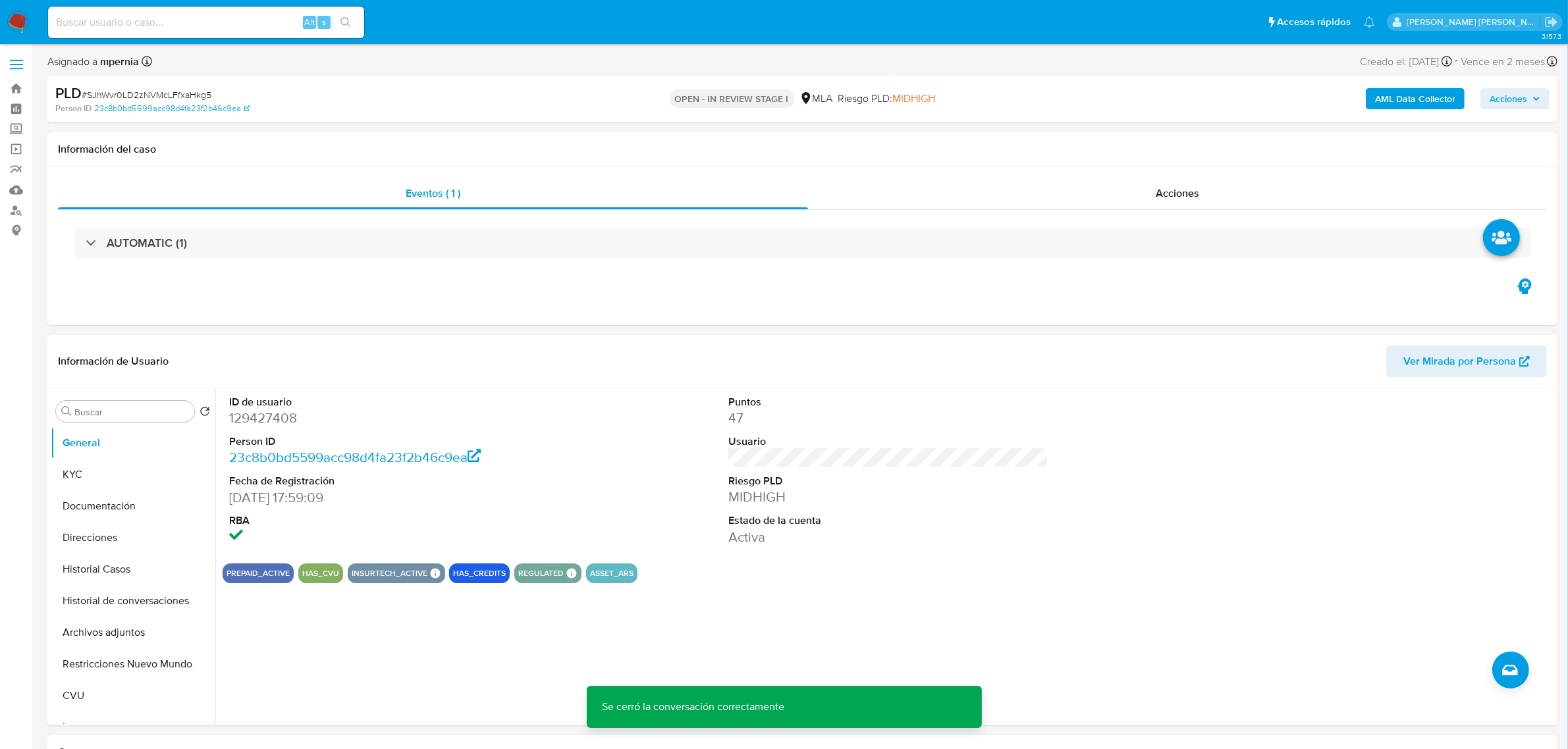
click at [1508, 96] on span "Acciones" at bounding box center [1508, 99] width 38 height 21
click at [1112, 130] on div "Resolución del caso Alt r" at bounding box center [1157, 141] width 126 height 35
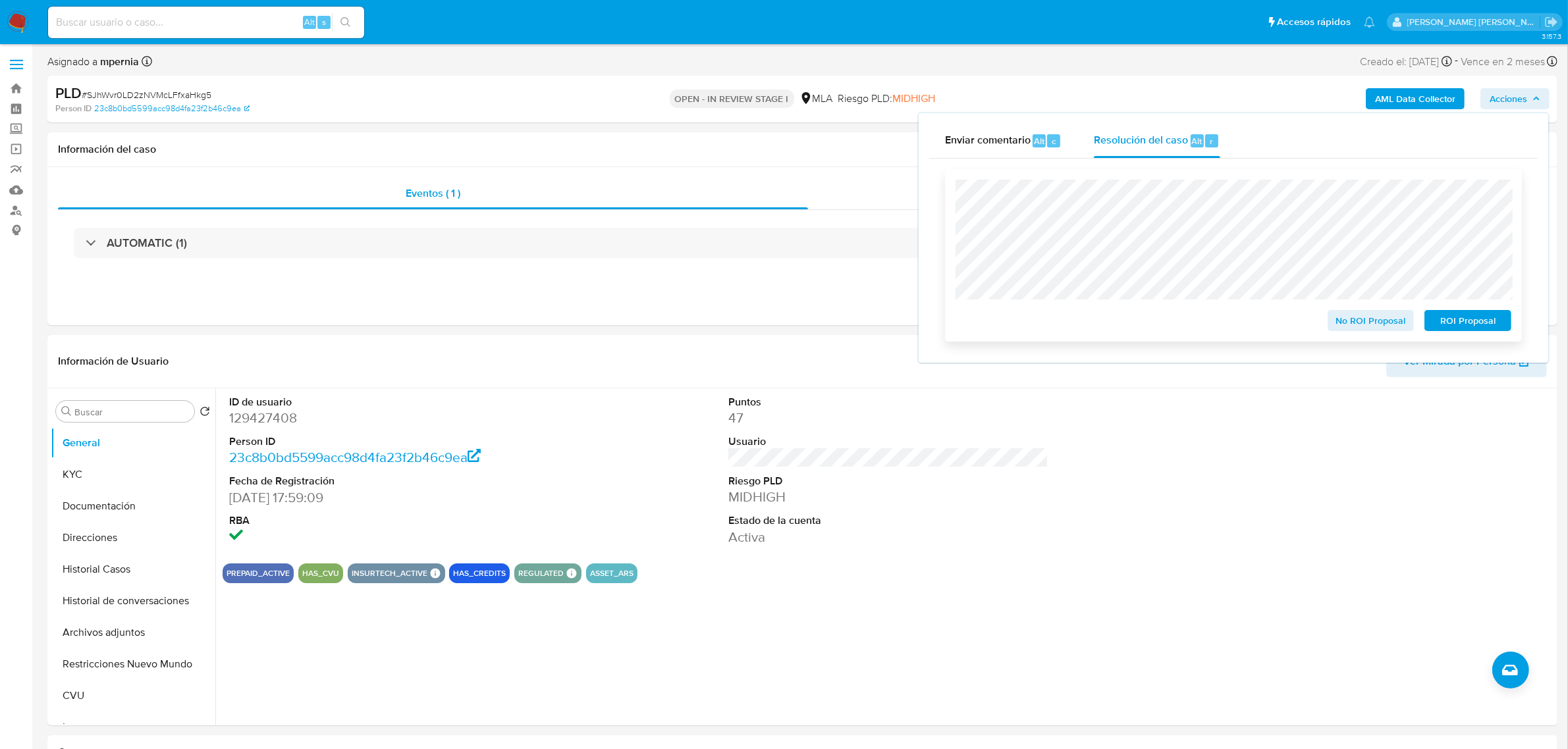
click at [1387, 320] on span "No ROI Proposal" at bounding box center [1370, 320] width 68 height 19
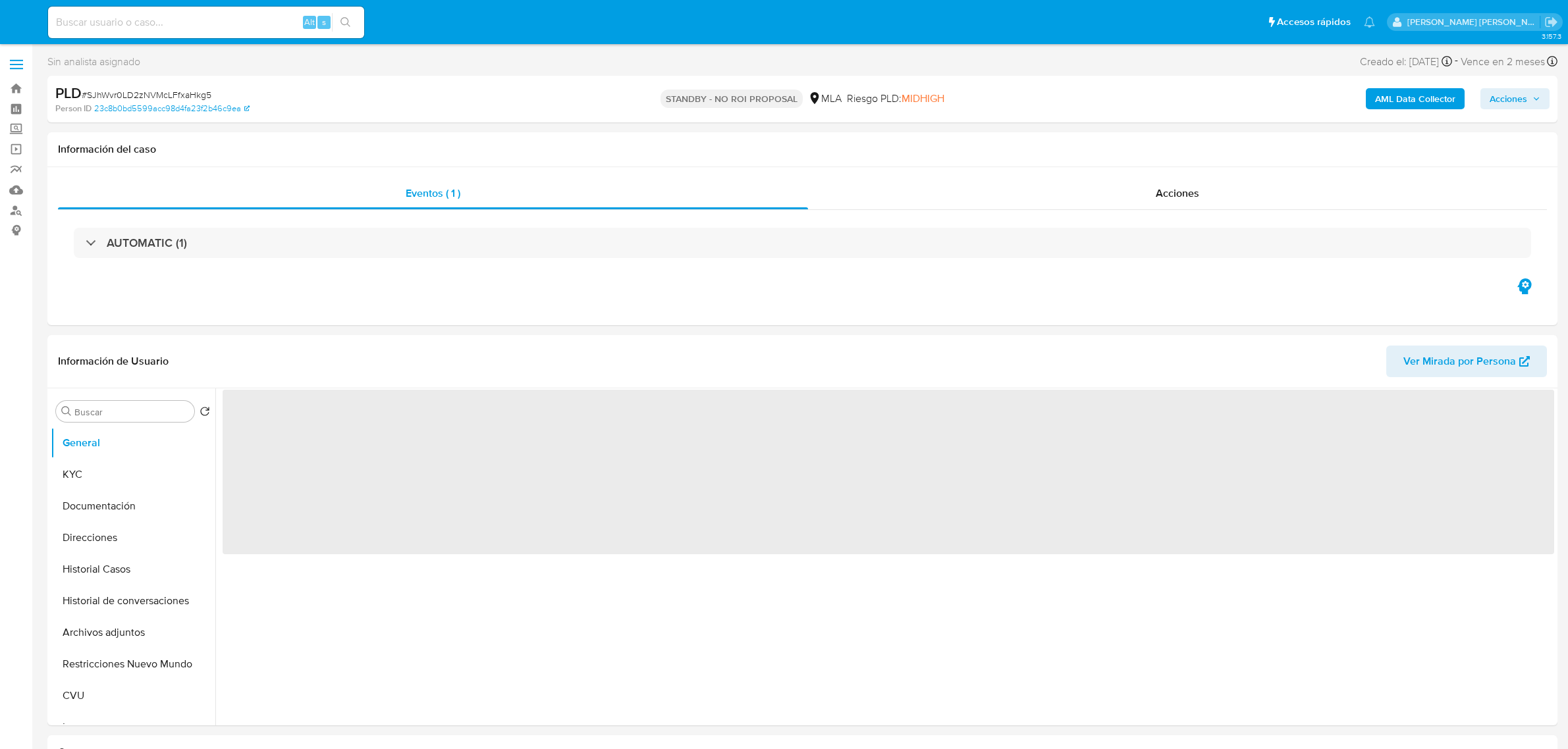
select select "10"
